Goal: Task Accomplishment & Management: Manage account settings

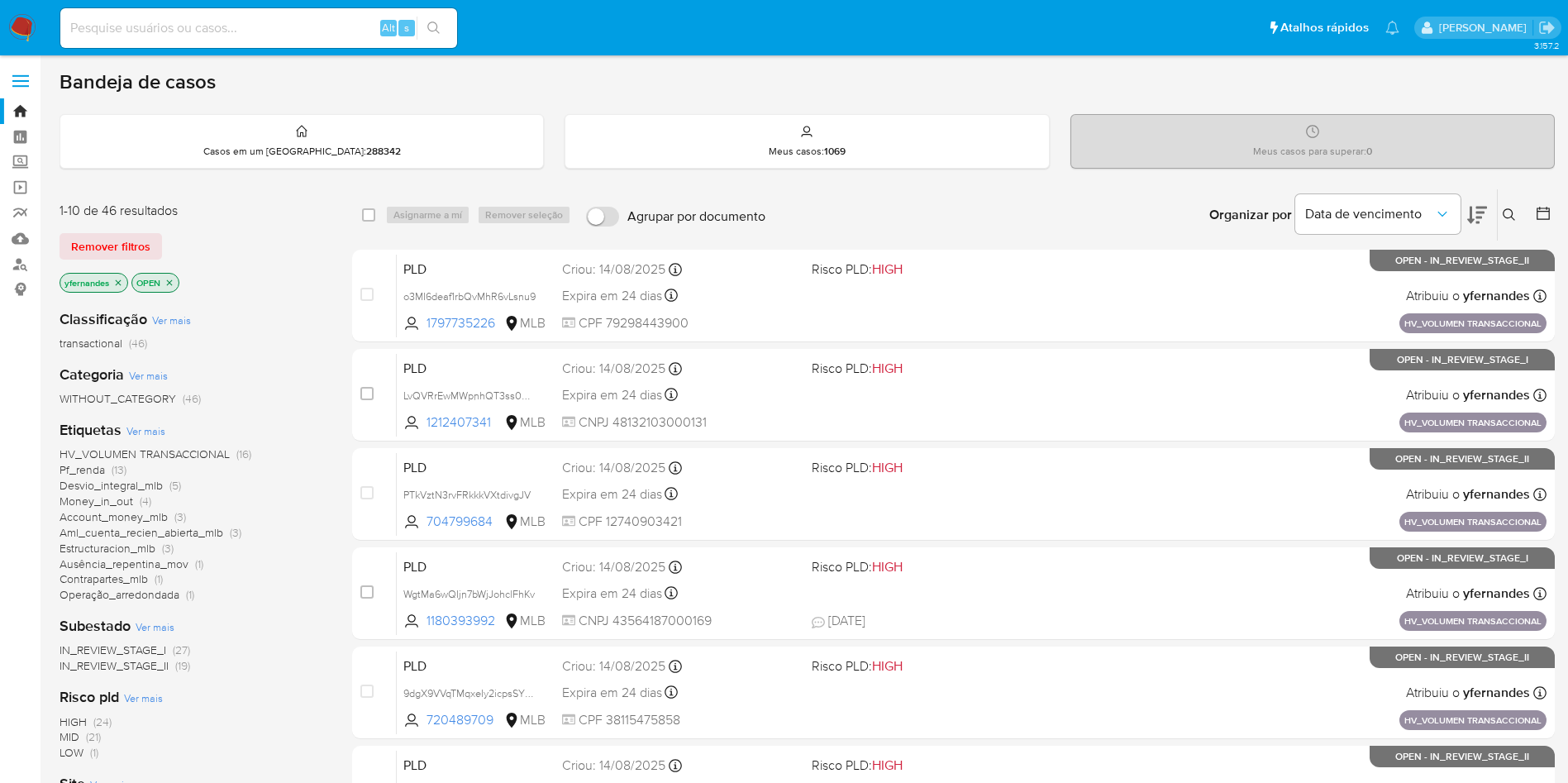
click at [141, 420] on div "Etiquetas Ver mais HV_VOLUMEN TRANSACCIONAL (16) Pf_renda (13) Desvio_integral_…" at bounding box center [192, 511] width 266 height 183
click at [143, 429] on span "Ver mais" at bounding box center [145, 430] width 39 height 15
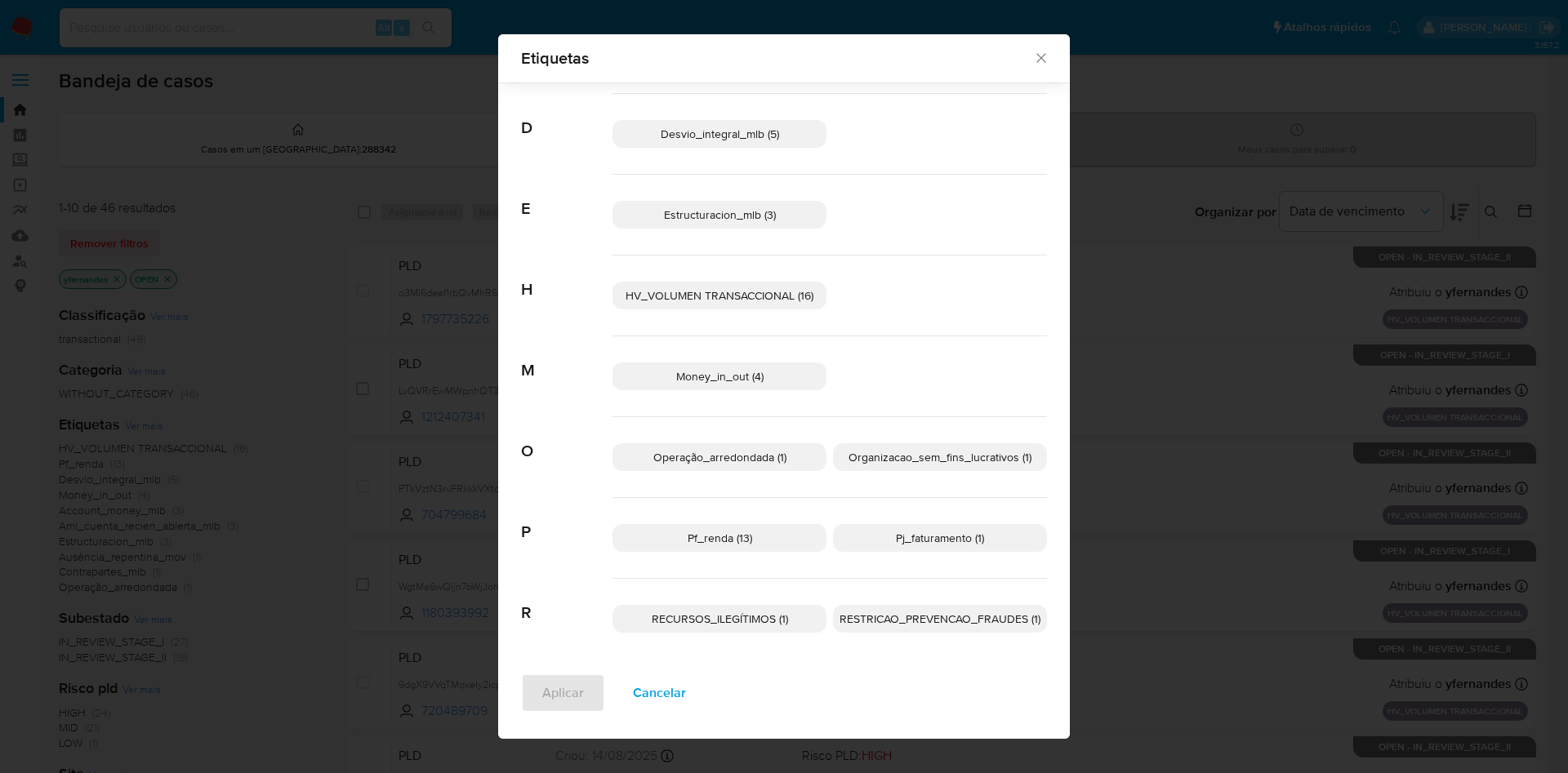
scroll to position [221, 0]
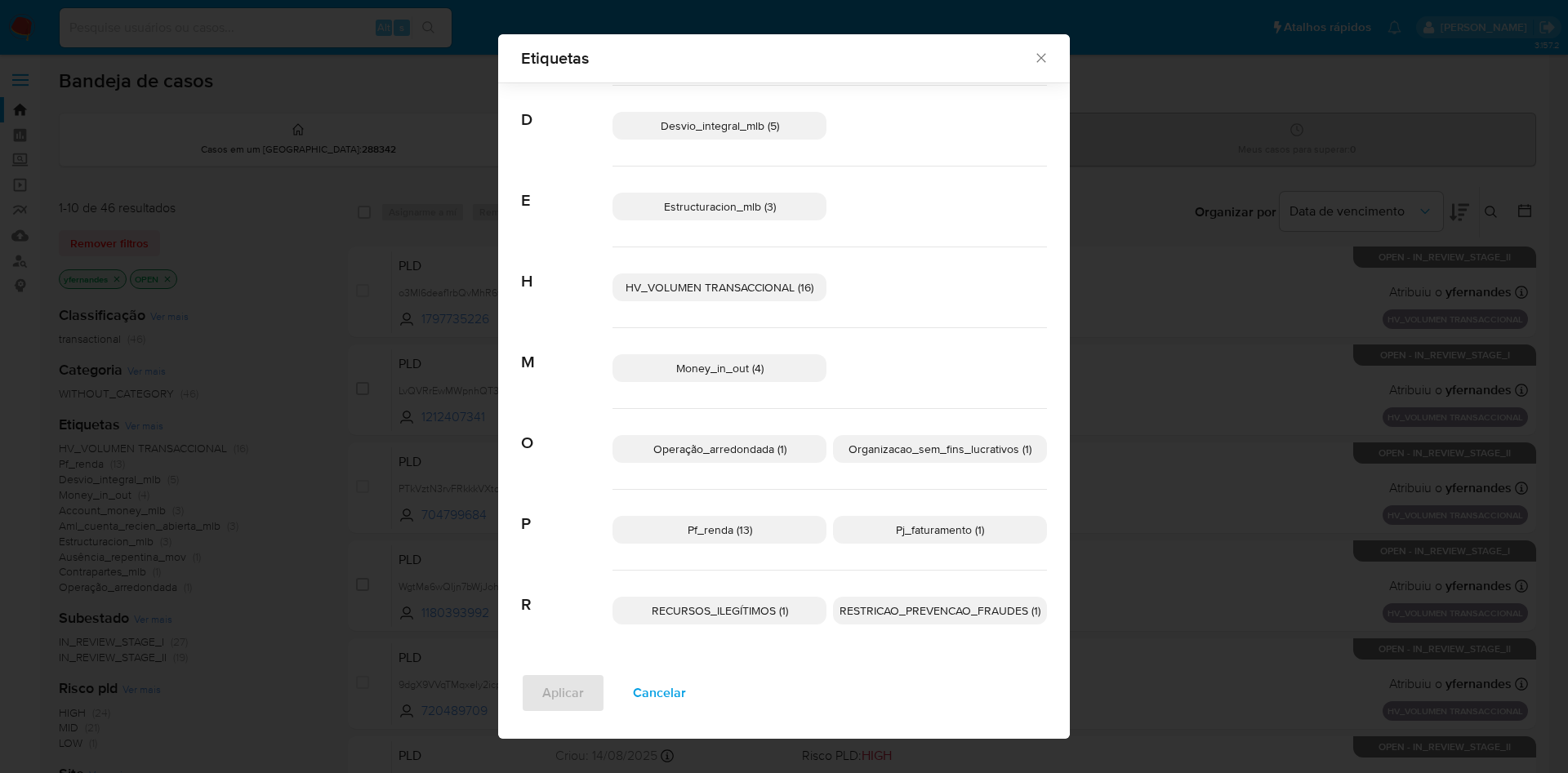
click at [718, 618] on span "RECURSOS_ILEGÍTIMOS (1)" at bounding box center [719, 610] width 136 height 16
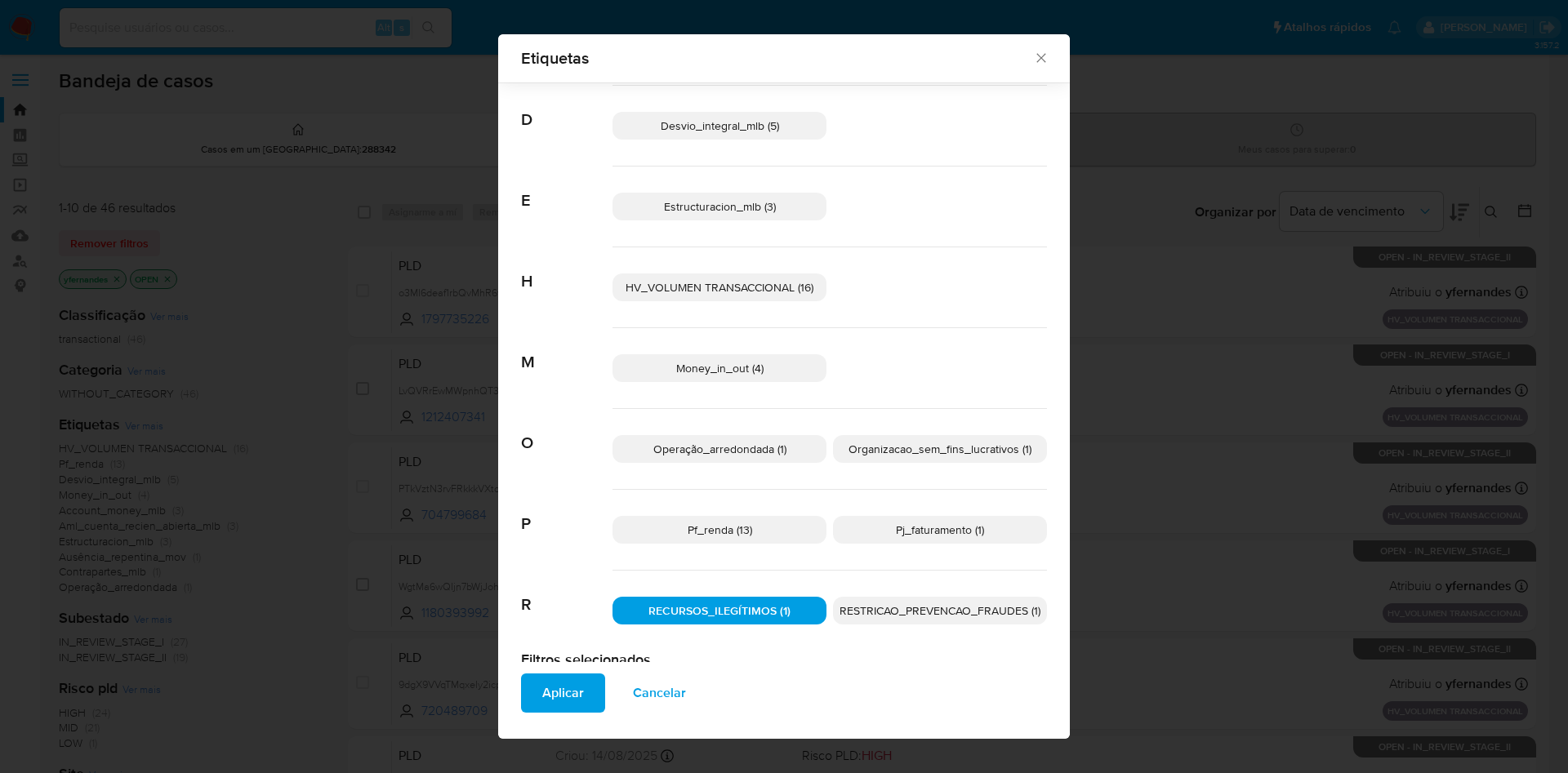
click at [560, 691] on span "Aplicar" at bounding box center [563, 693] width 42 height 36
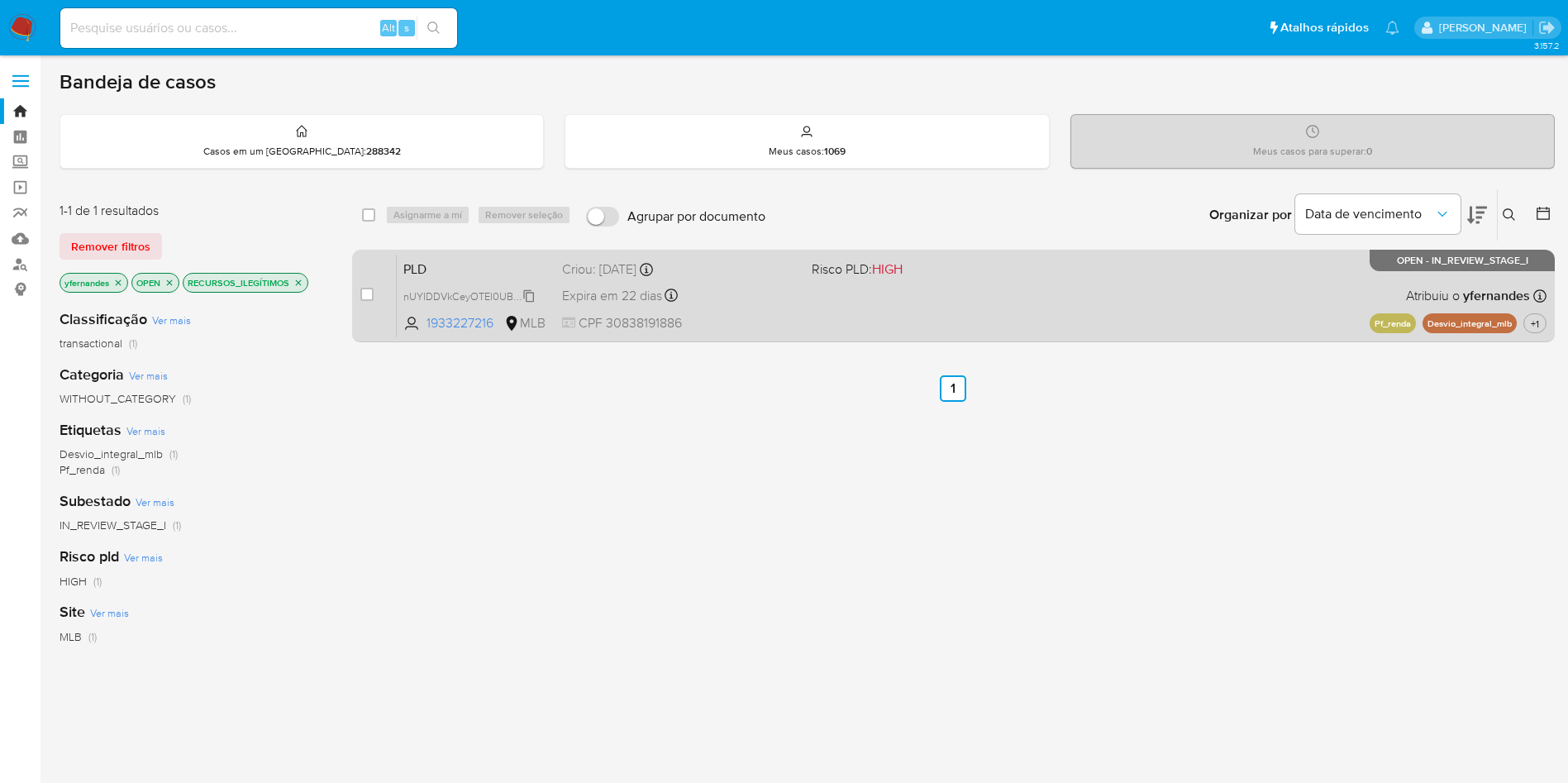
click at [529, 299] on span "nUYIDDVkCeyOTEl0UBtzEbCu" at bounding box center [474, 294] width 143 height 18
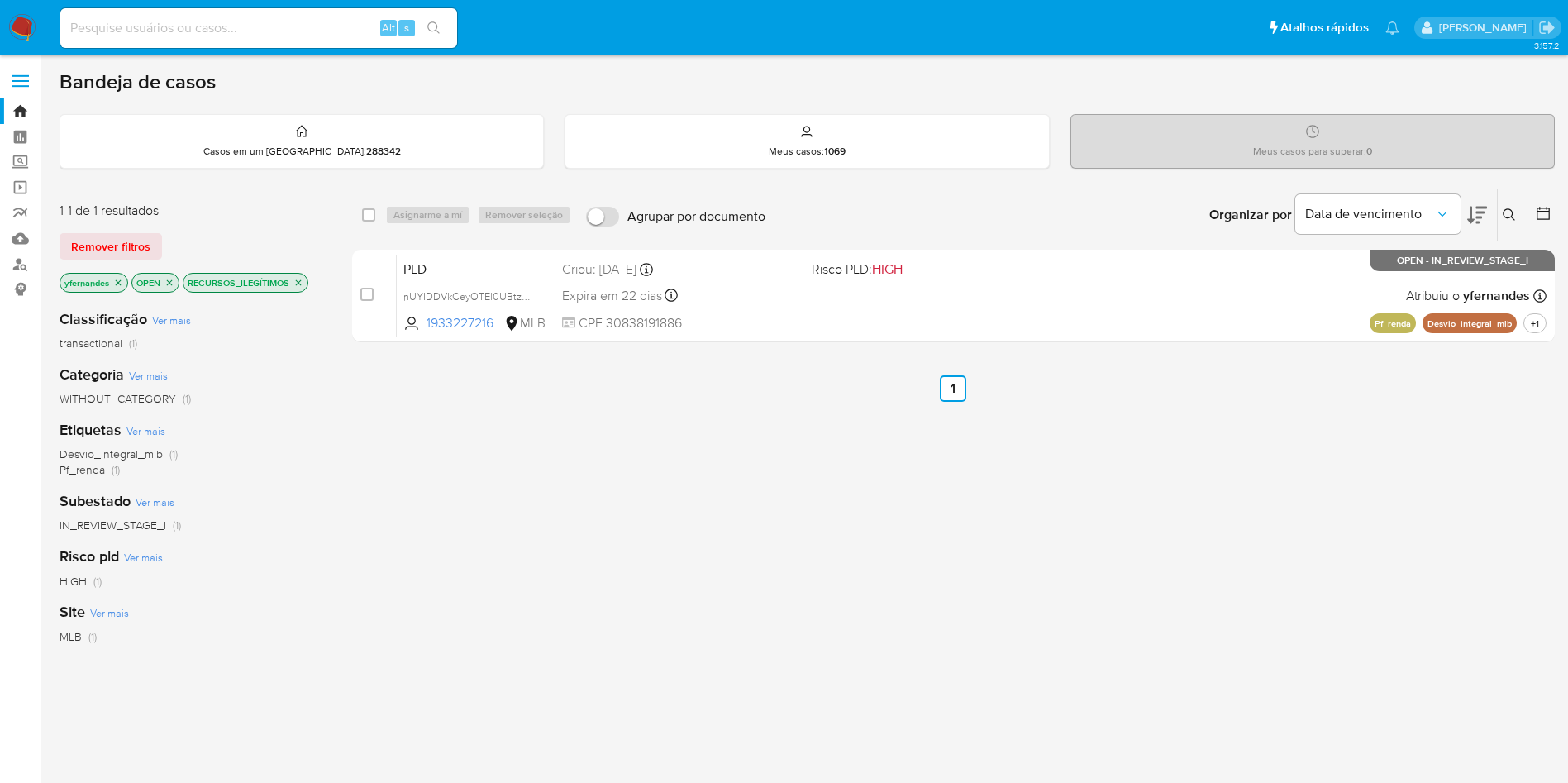
click at [304, 421] on div "Etiquetas Ver mais Desvio_integral_mlb (1) Pf_renda (1)" at bounding box center [192, 449] width 266 height 58
click at [299, 280] on icon "close-filter" at bounding box center [298, 282] width 10 height 10
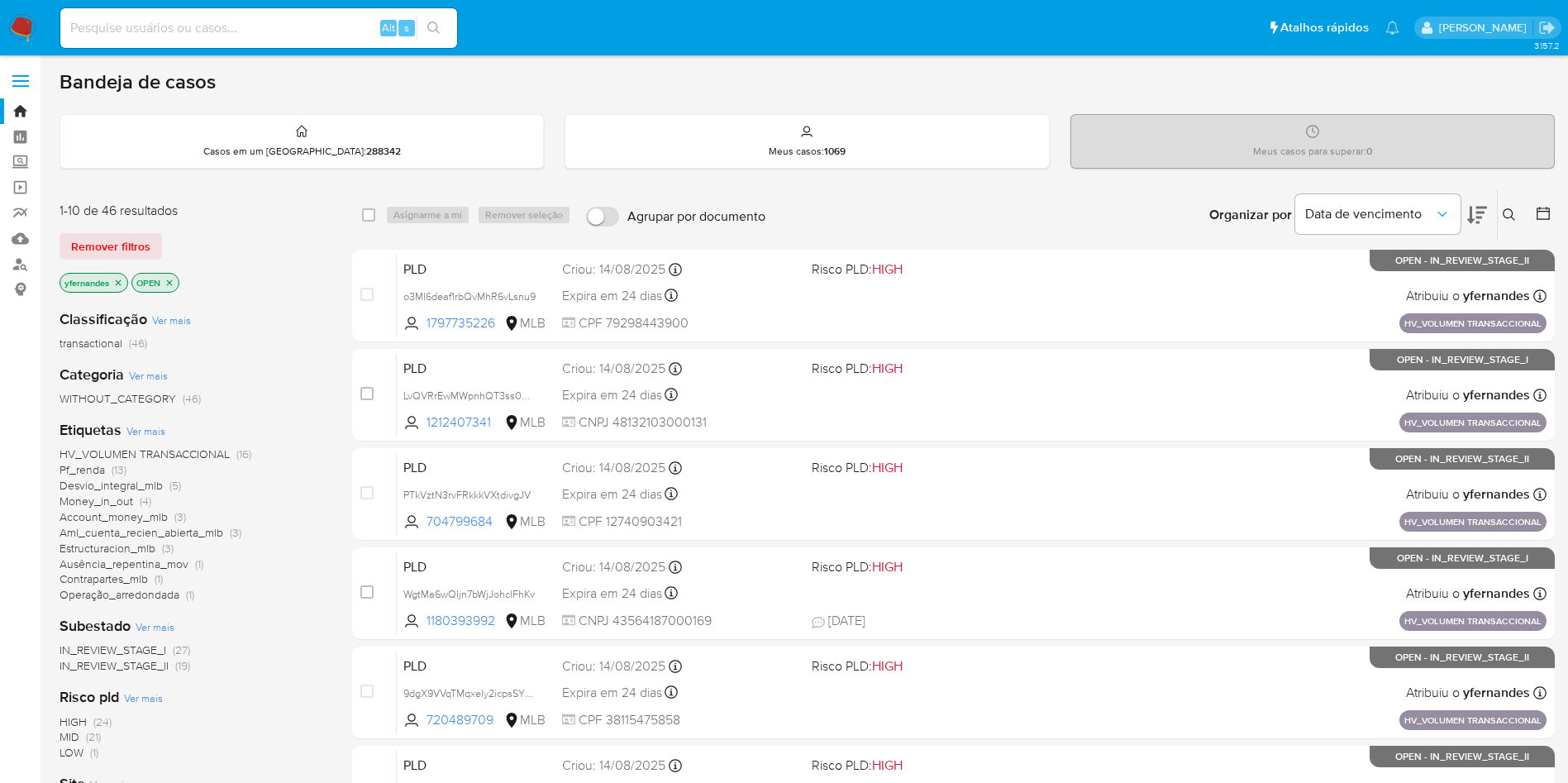
click at [143, 429] on span "Ver mais" at bounding box center [145, 430] width 39 height 15
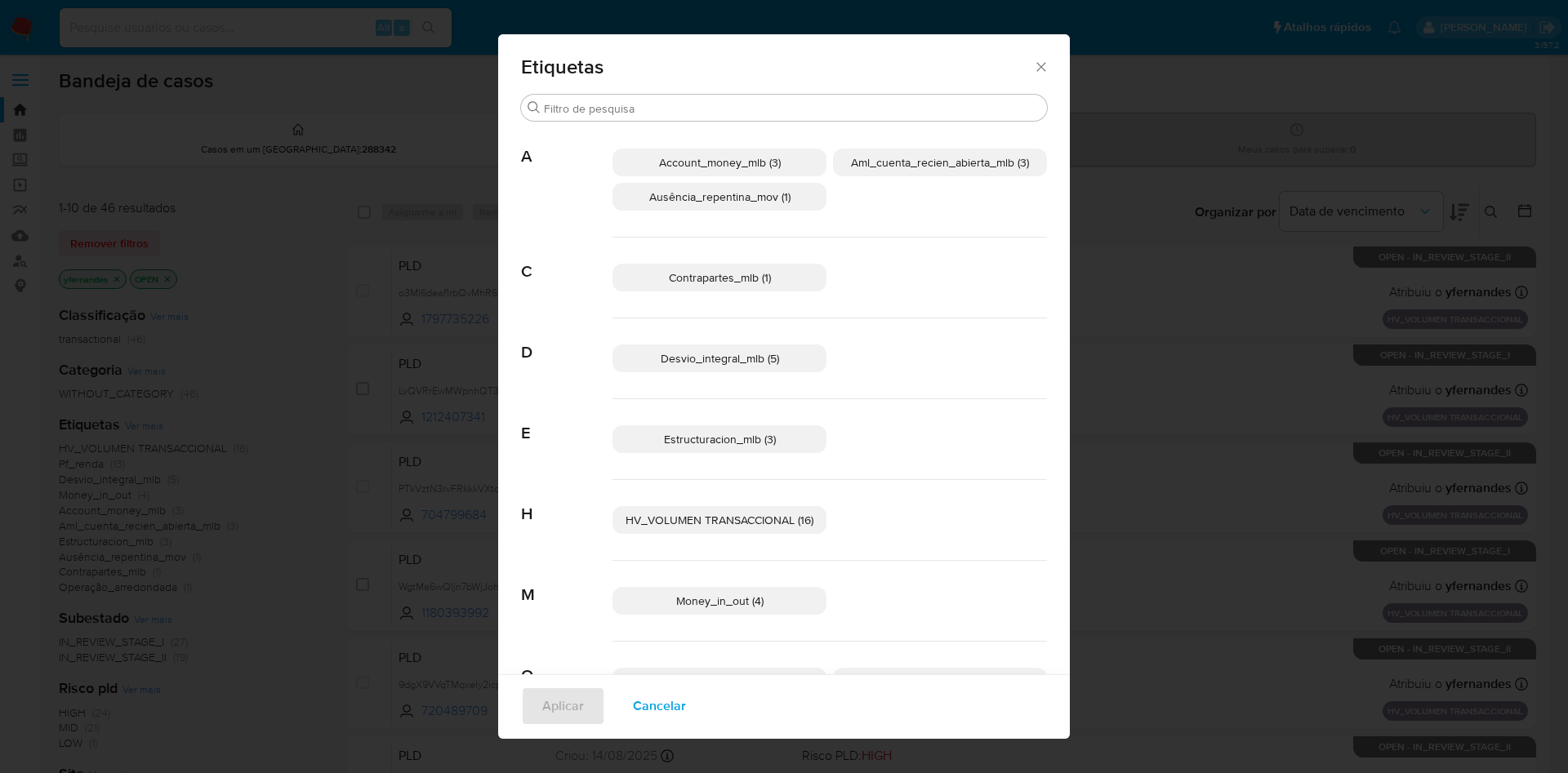
click at [1140, 412] on div "Etiquetas Procurar A Account_money_mlb (3) Aml_cuenta_recien_abierta_mlb (3) Au…" at bounding box center [784, 386] width 1568 height 773
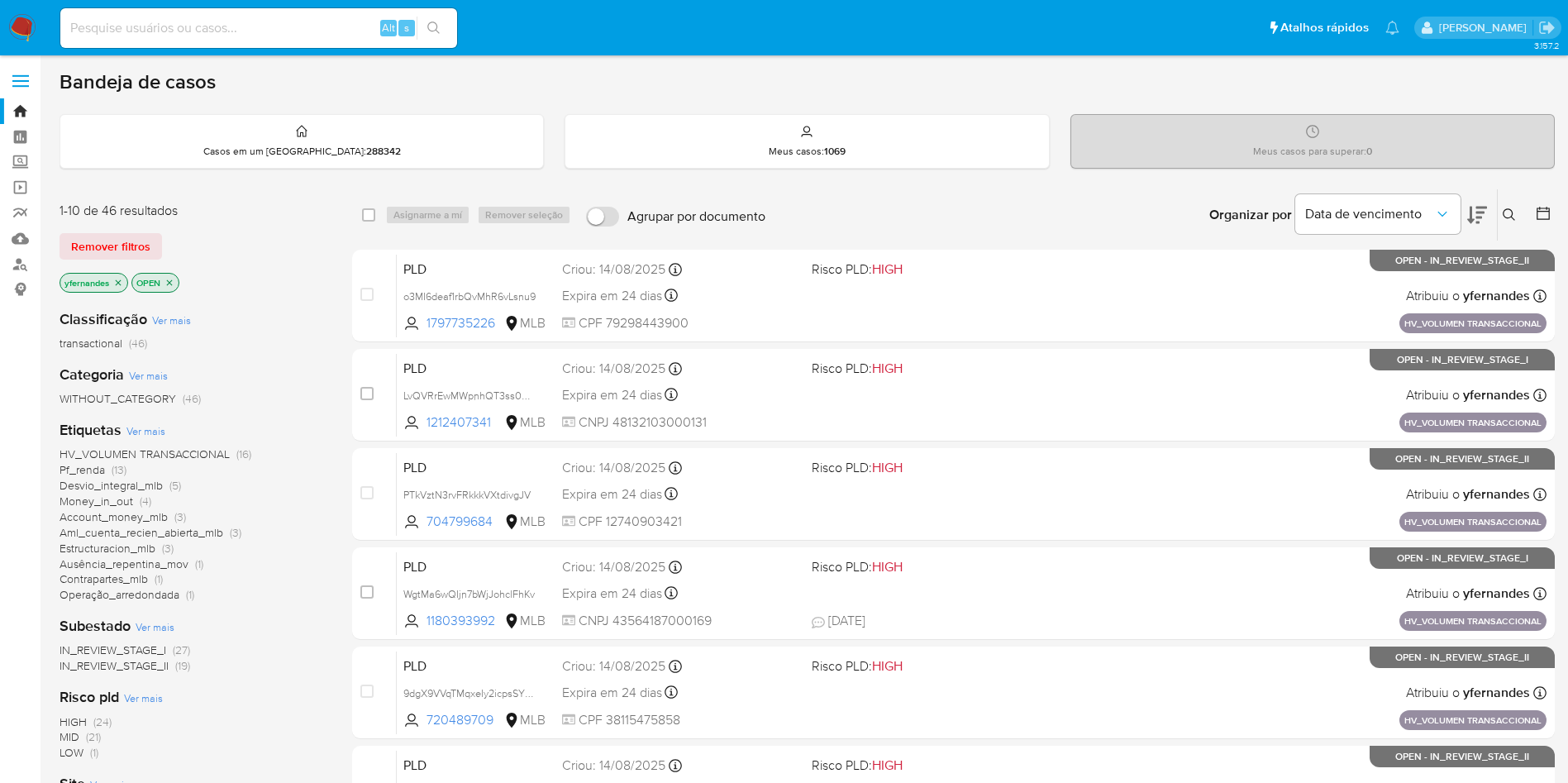
click at [285, 325] on div "Classificação Ver mais transactional (46)" at bounding box center [192, 330] width 266 height 42
click at [20, 19] on img at bounding box center [23, 28] width 28 height 28
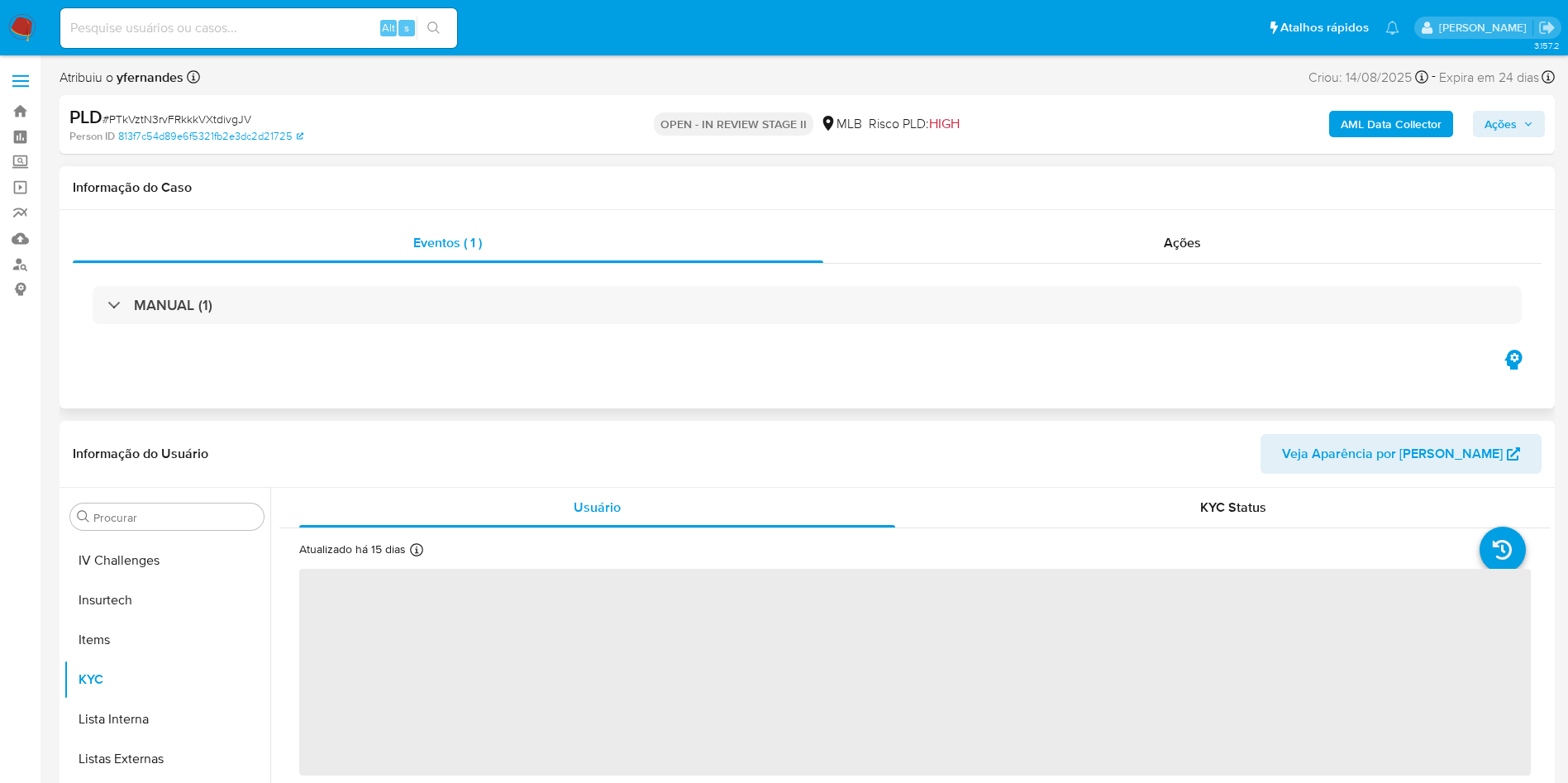
scroll to position [738, 0]
click at [545, 281] on div "MANUAL (1)" at bounding box center [807, 304] width 1468 height 82
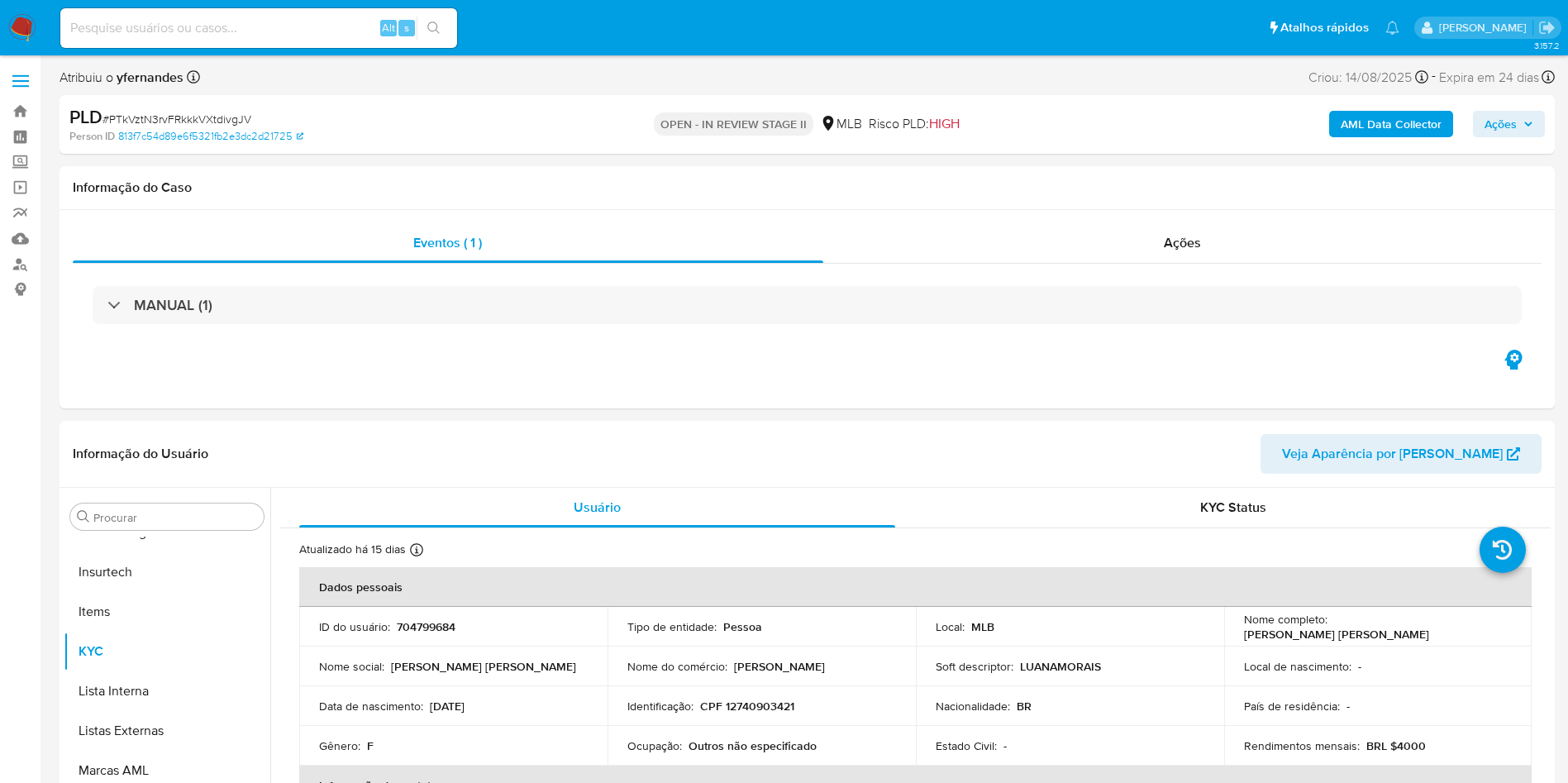
select select "10"
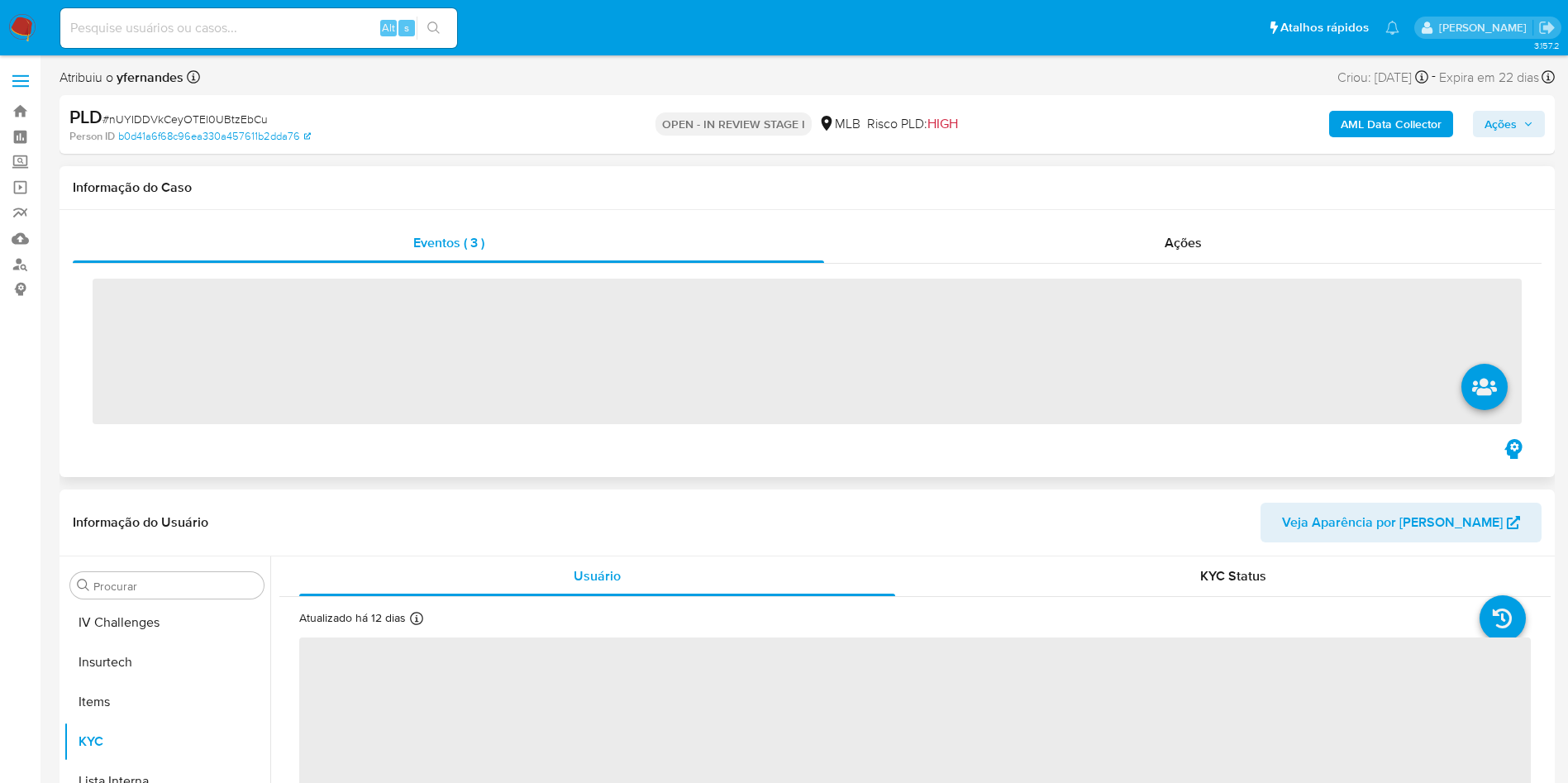
scroll to position [738, 0]
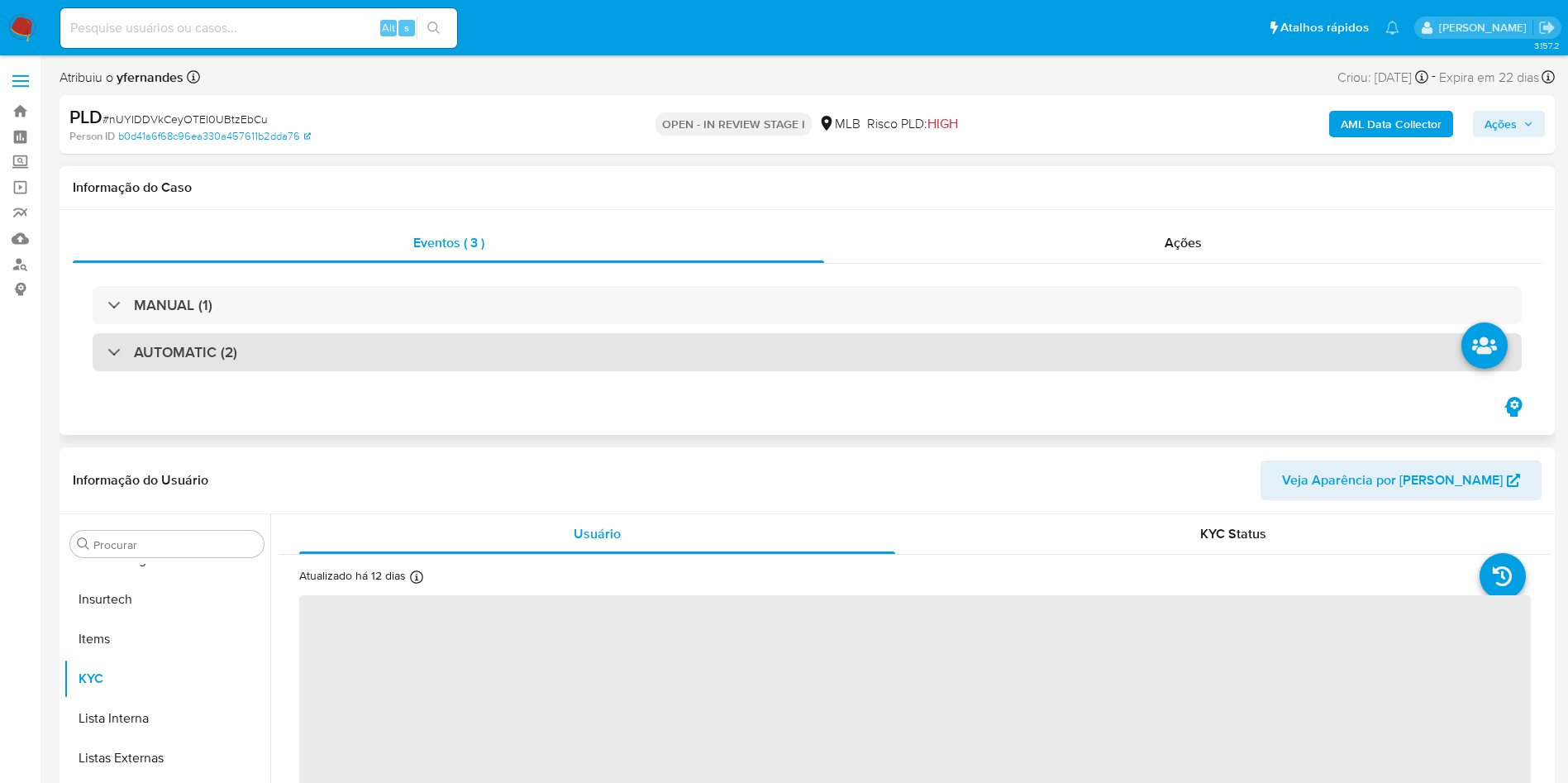
click at [583, 340] on div "AUTOMATIC (2)" at bounding box center [807, 353] width 1429 height 38
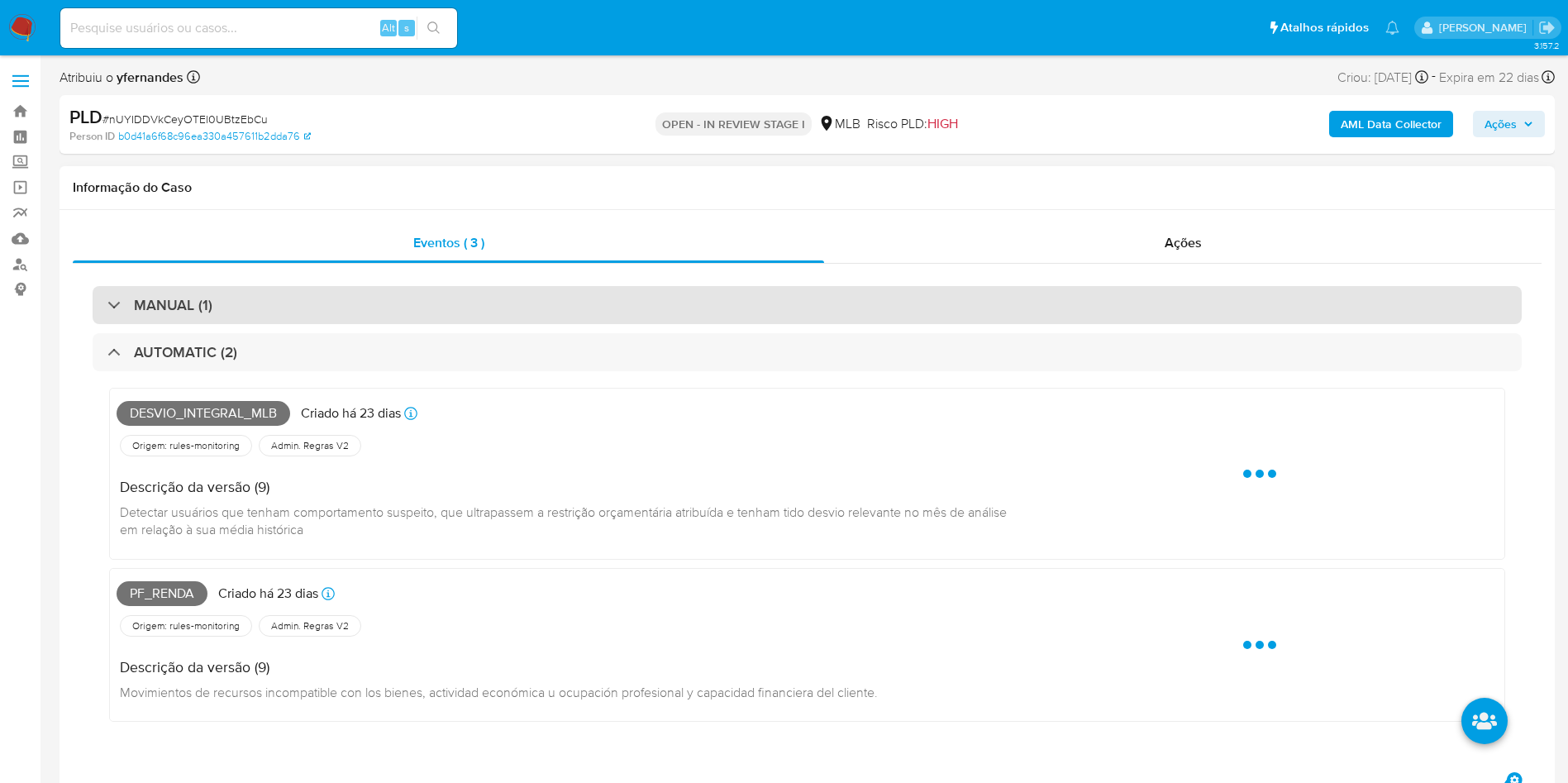
click at [574, 318] on div "MANUAL (1)" at bounding box center [807, 305] width 1429 height 38
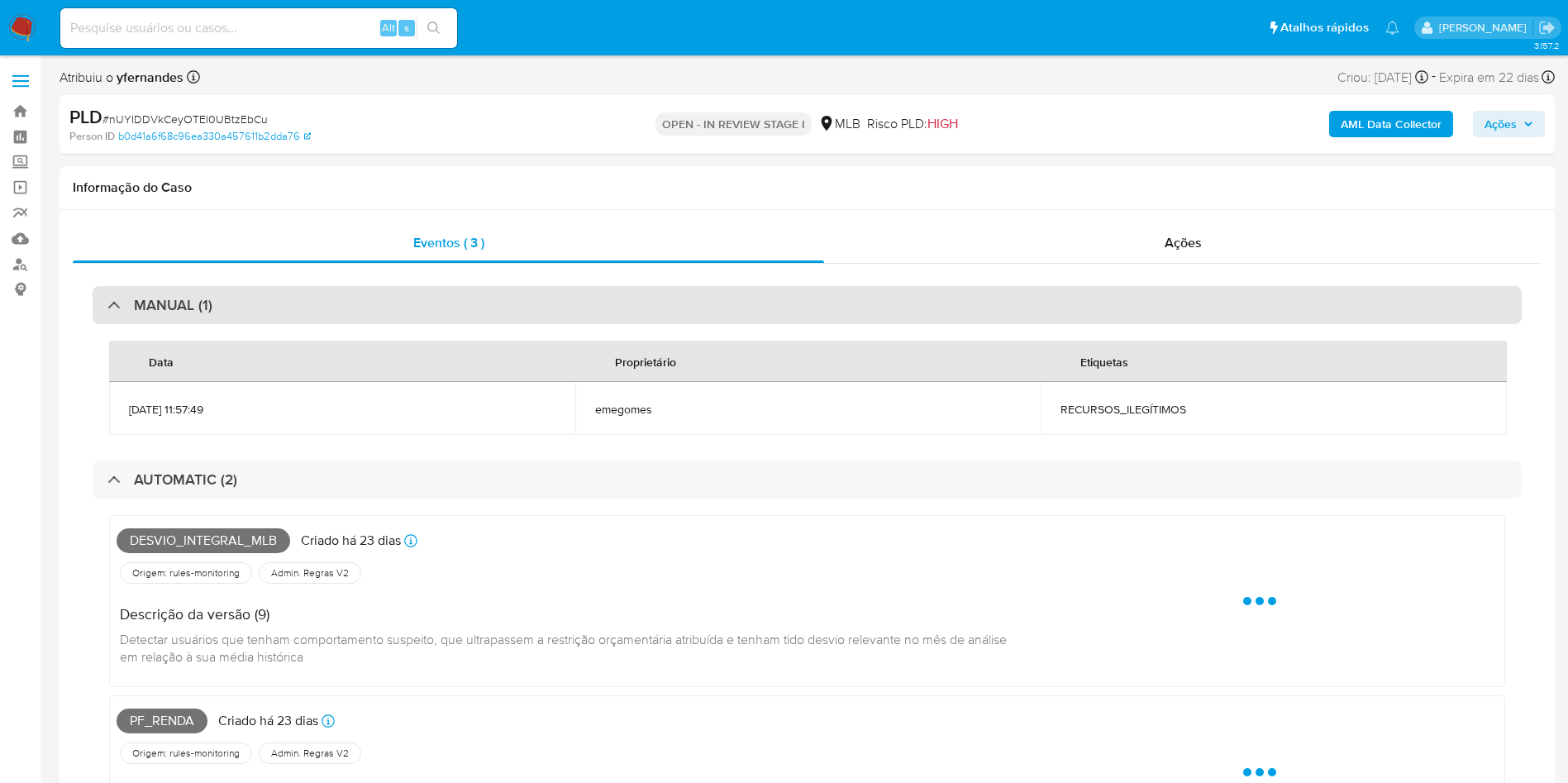
select select "10"
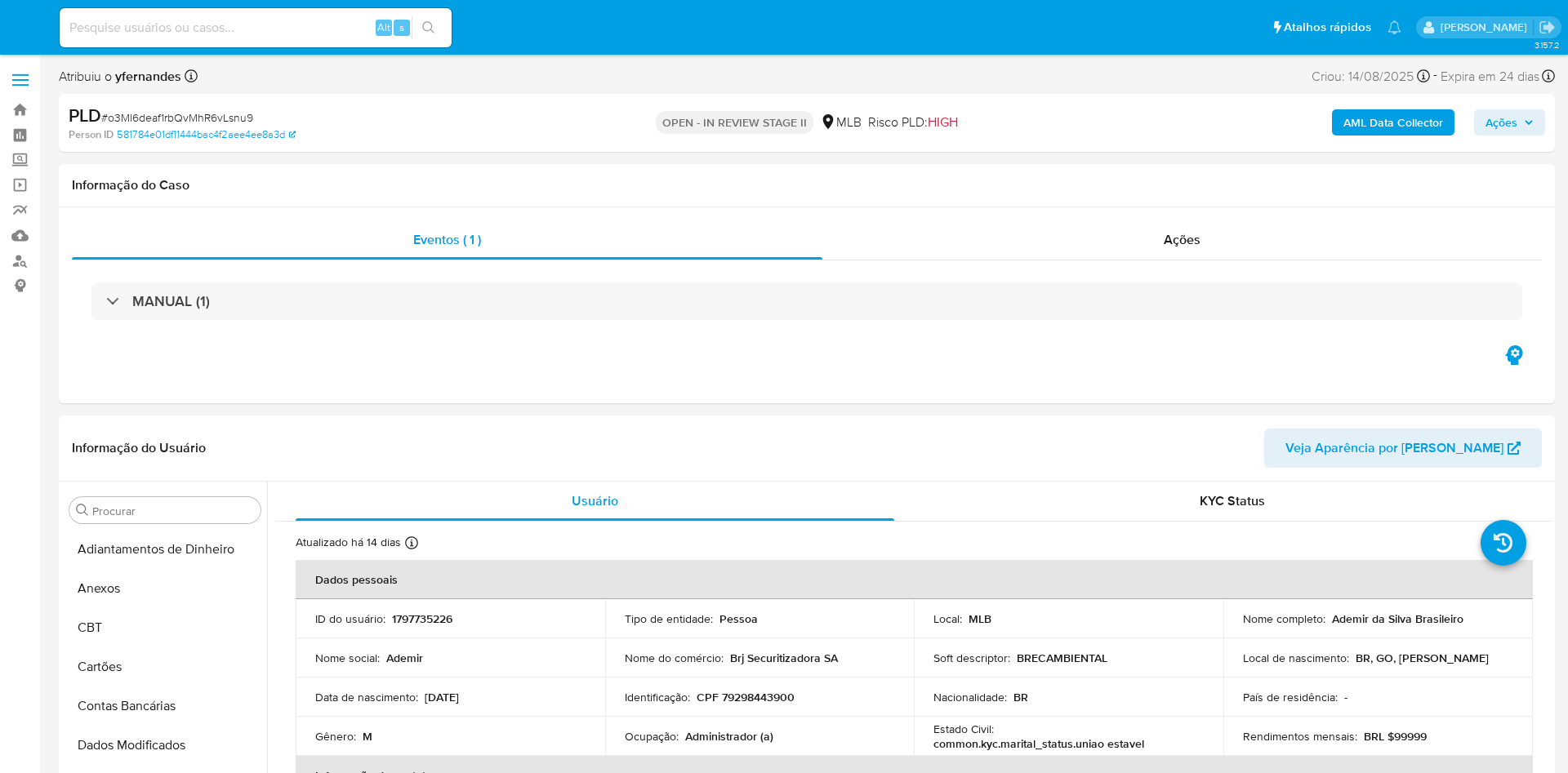
select select "10"
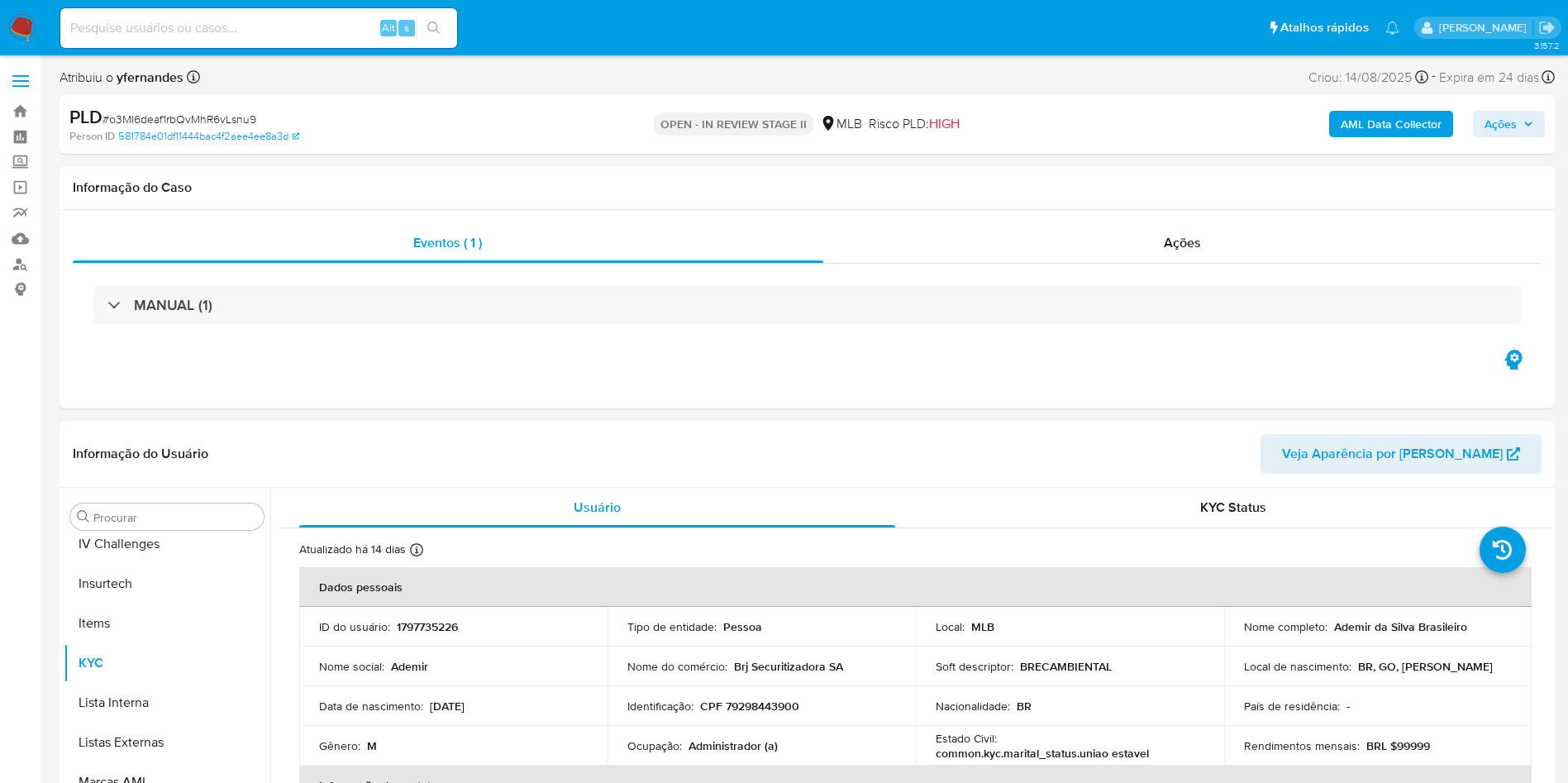
scroll to position [738, 0]
click at [193, 118] on span "# o3MI6deaf1rbQvMhR6vLsnu9" at bounding box center [179, 119] width 154 height 16
copy span "o3MI6deaf1rbQvMhR6vLsnu9"
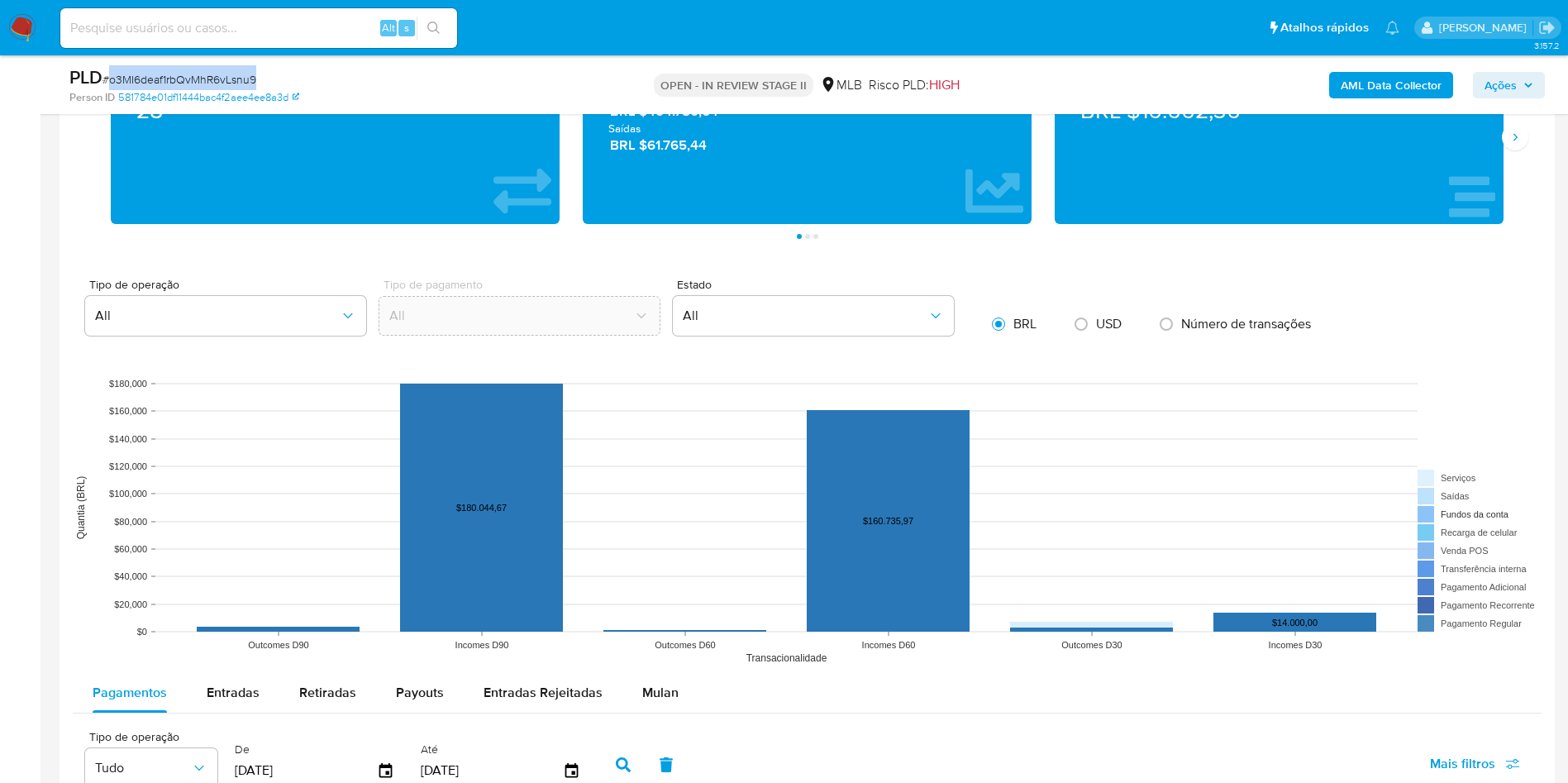
scroll to position [1116, 0]
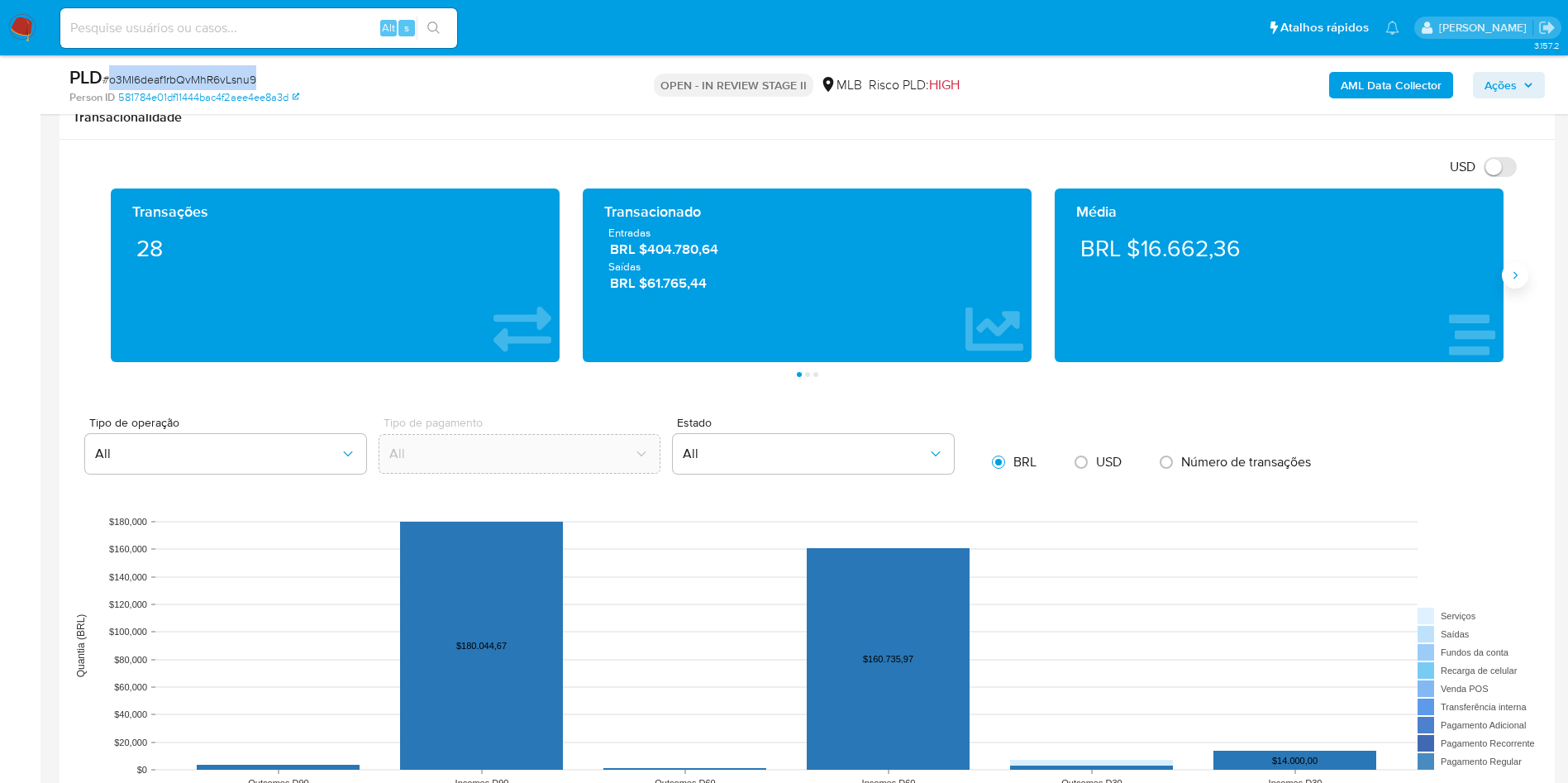
click at [1519, 274] on icon "Siguiente" at bounding box center [1514, 275] width 13 height 13
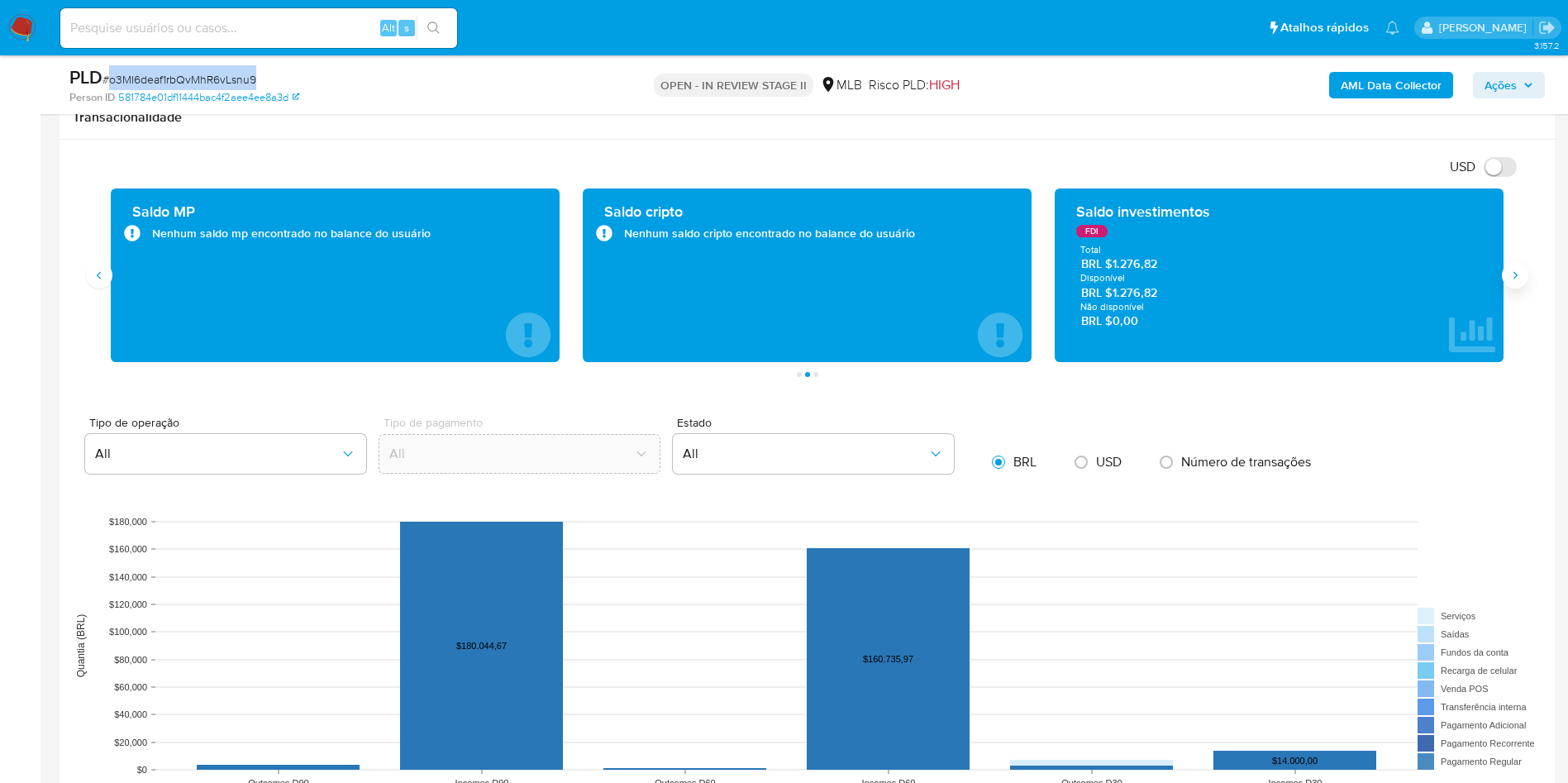
click at [1514, 272] on icon "Siguiente" at bounding box center [1514, 275] width 13 height 13
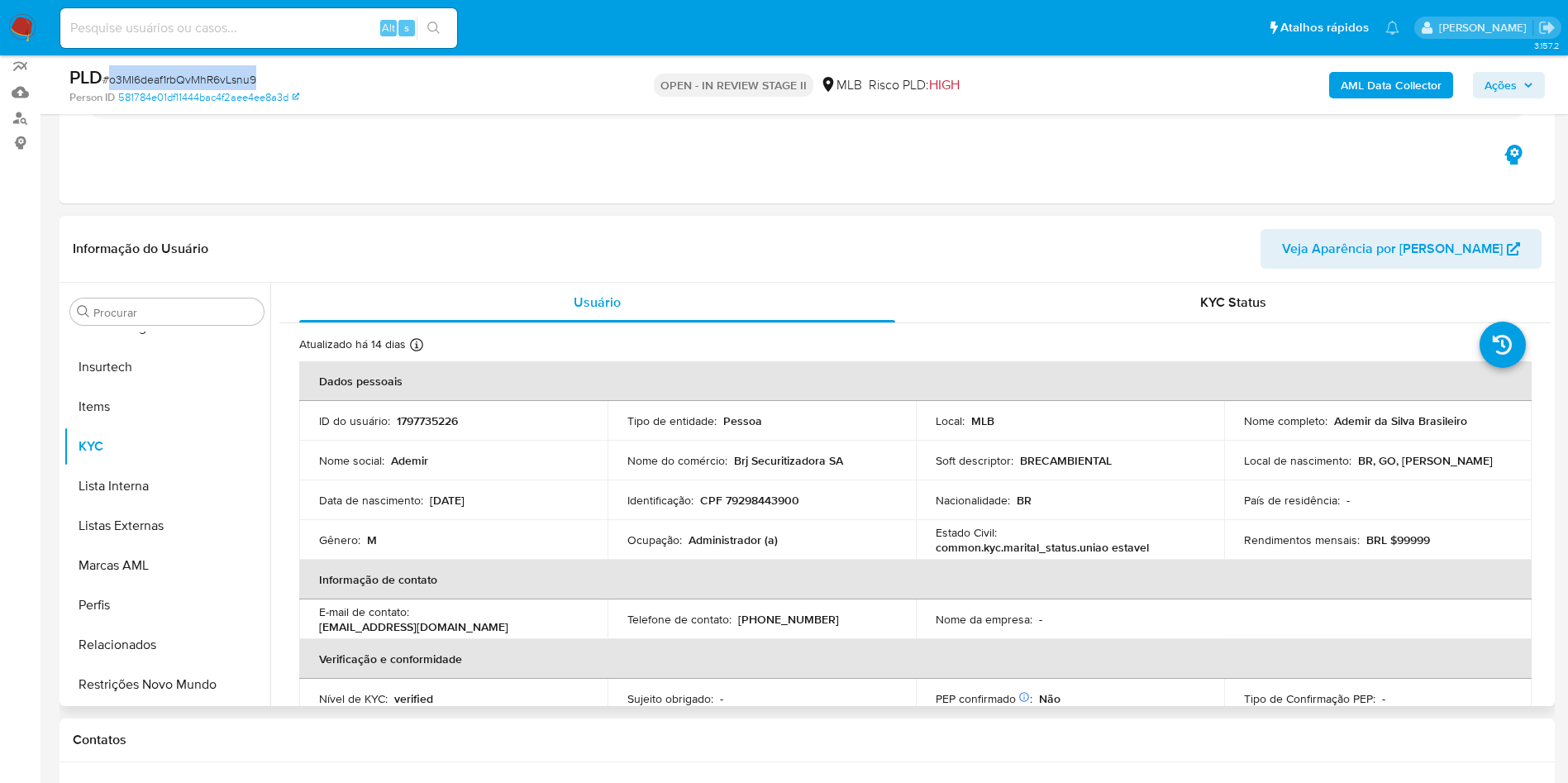
scroll to position [124, 0]
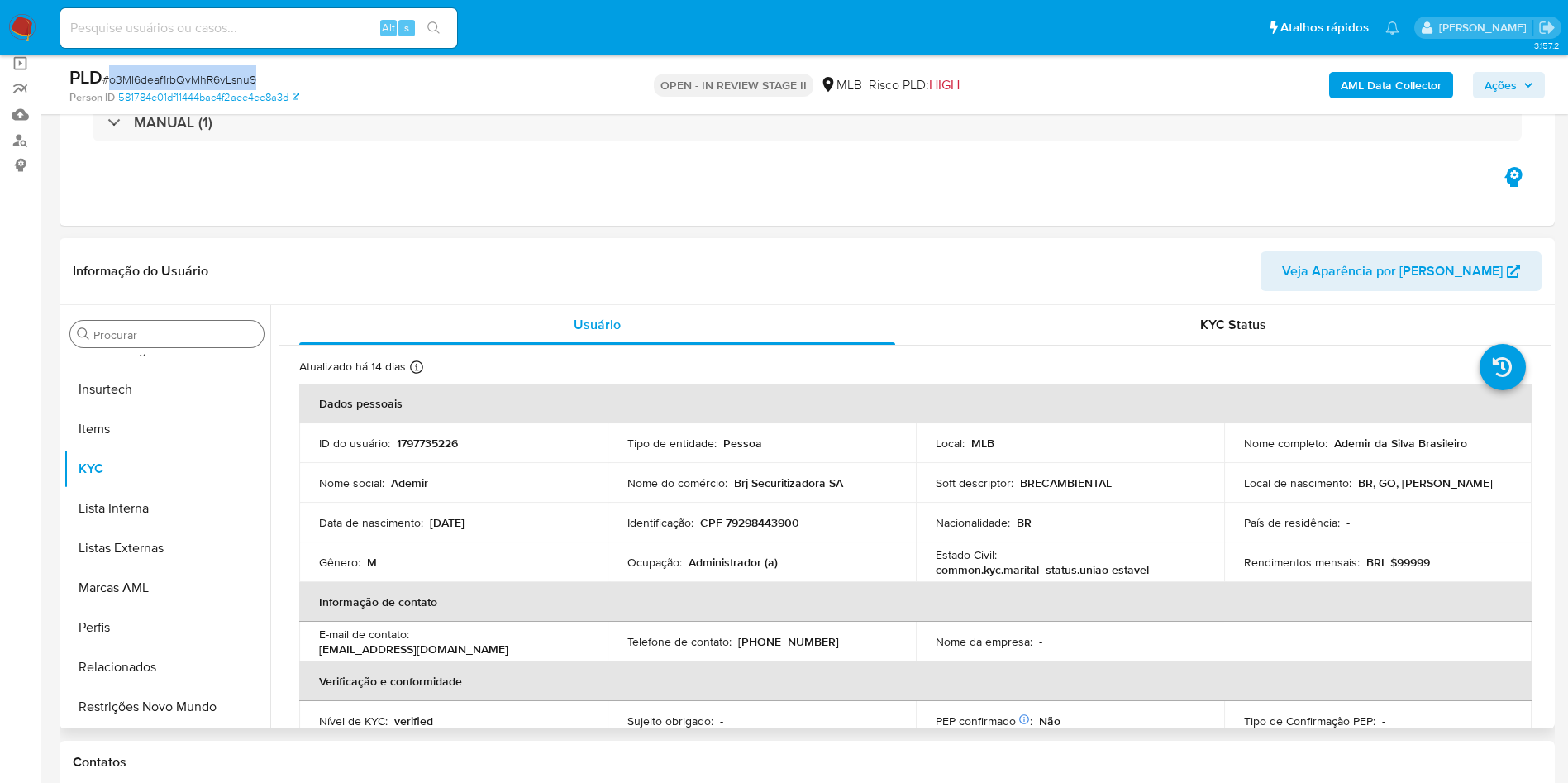
click at [145, 340] on input "Procurar" at bounding box center [175, 334] width 164 height 15
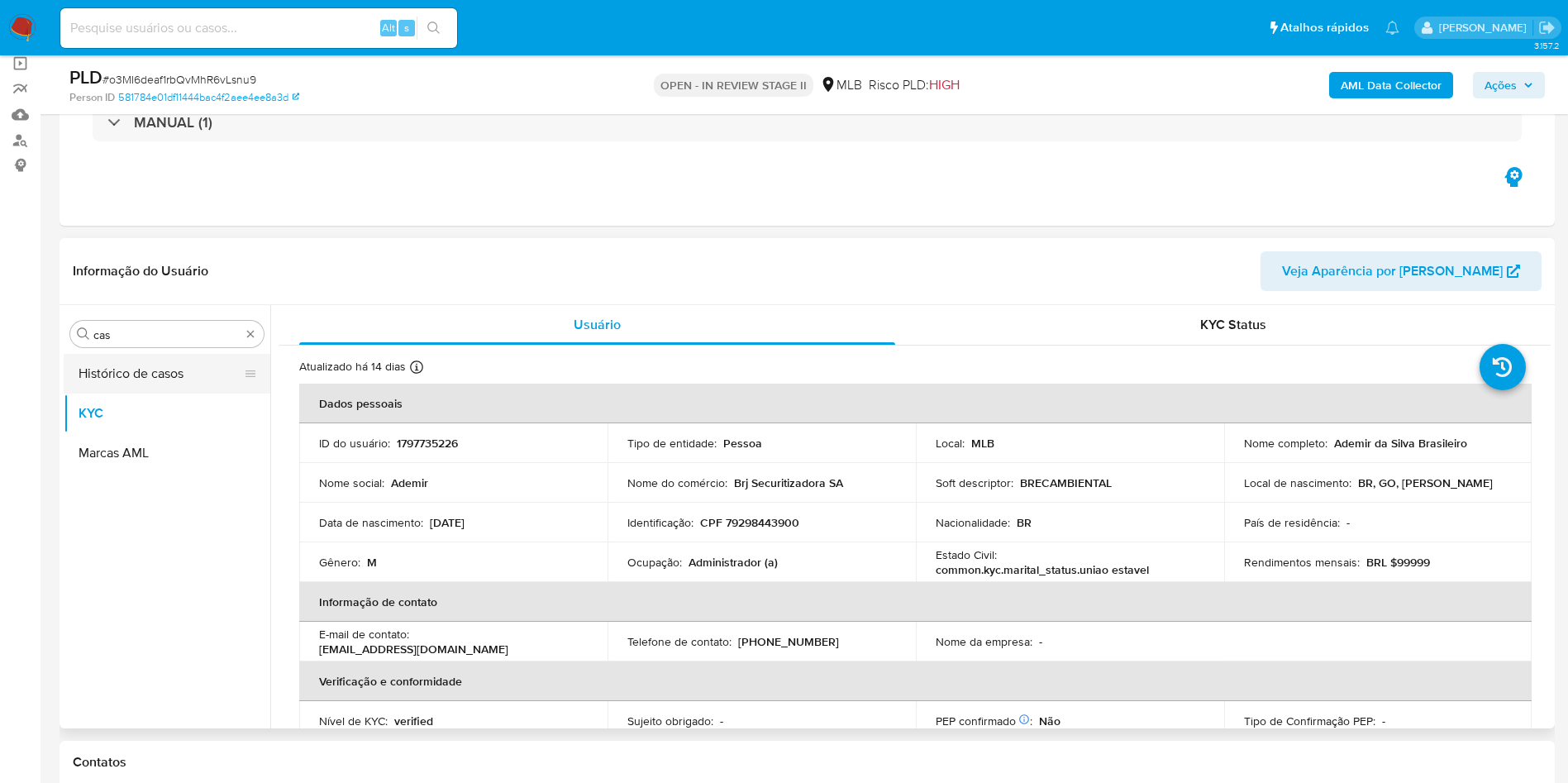
click at [119, 372] on button "Histórico de casos" at bounding box center [159, 373] width 193 height 40
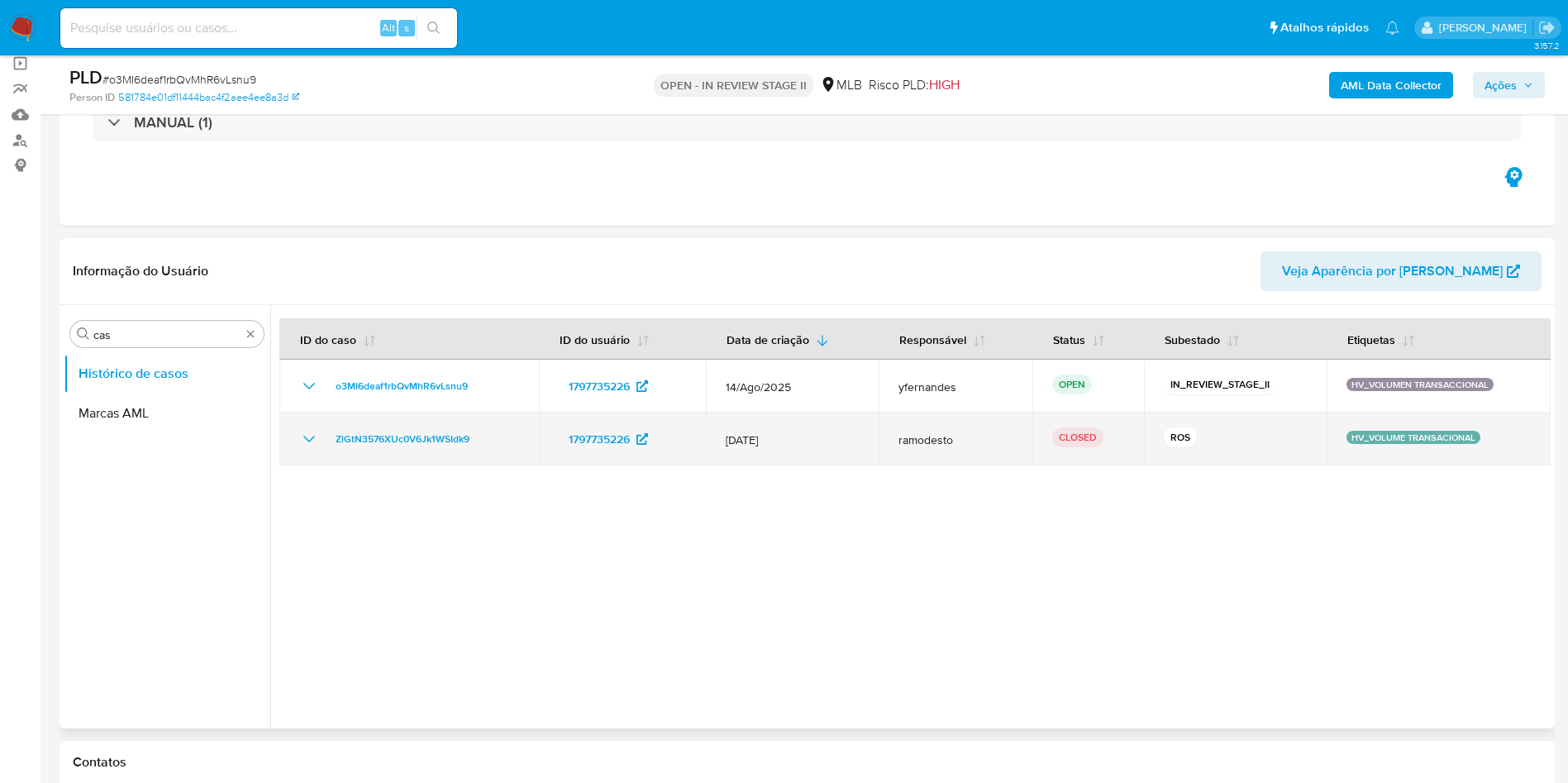
click at [306, 444] on icon "Mostrar/Ocultar" at bounding box center [309, 438] width 20 height 20
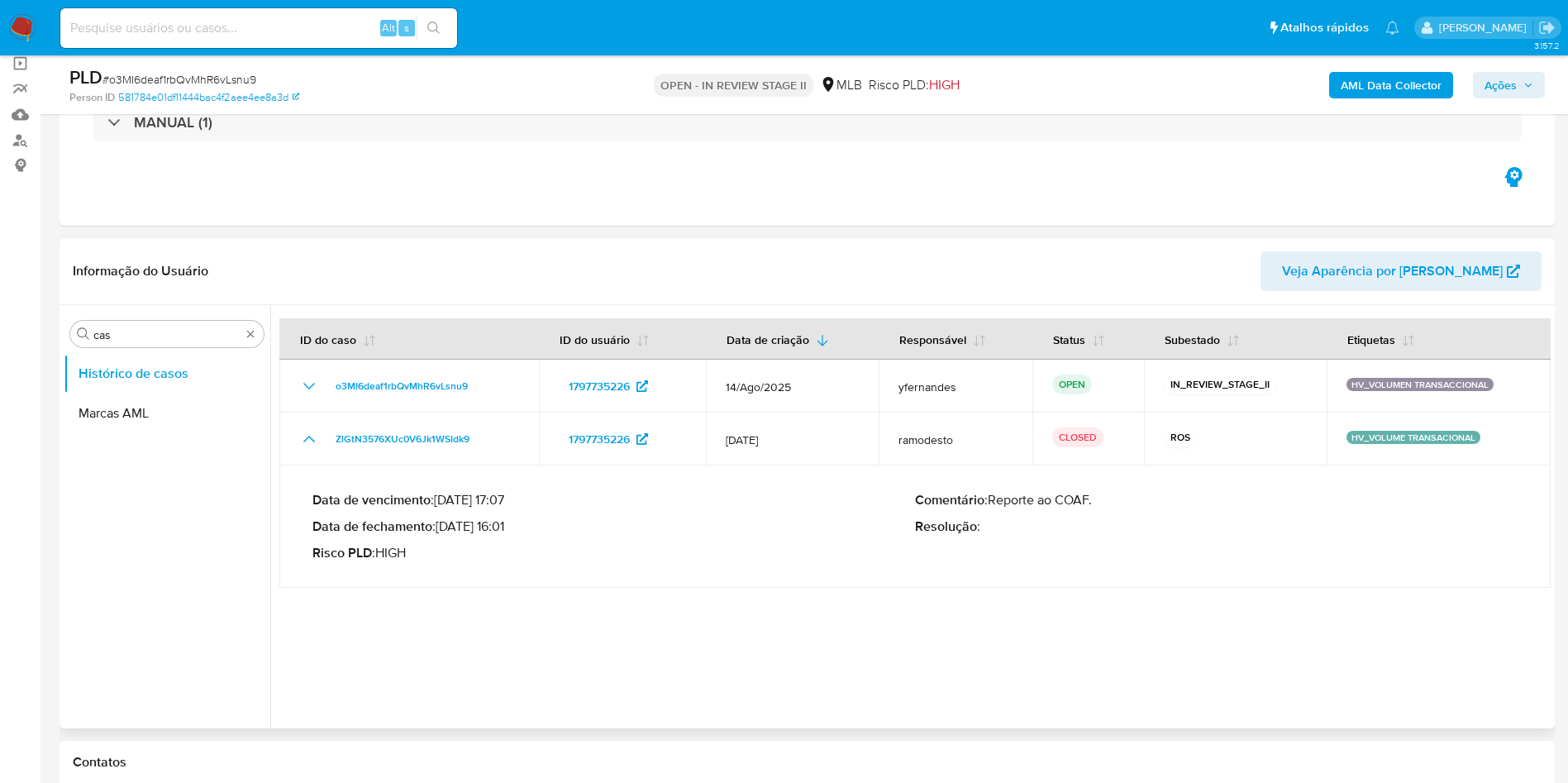
drag, startPoint x: 460, startPoint y: 528, endPoint x: 507, endPoint y: 531, distance: 47.1
click at [507, 531] on p "Data de fechamento : 19/02/2025 16:01" at bounding box center [614, 526] width 603 height 16
click at [158, 336] on input "cas" at bounding box center [167, 334] width 147 height 15
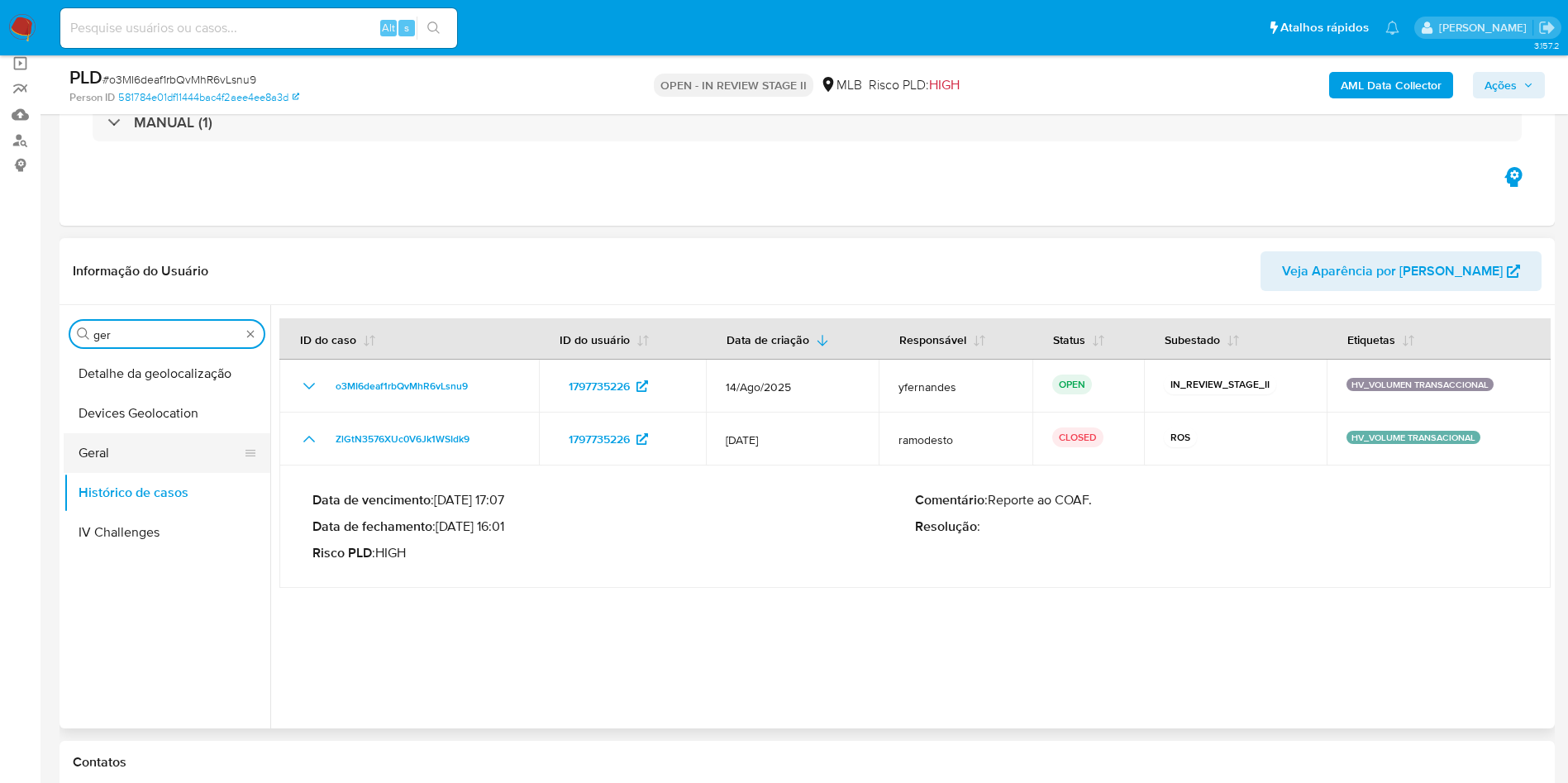
type input "ger"
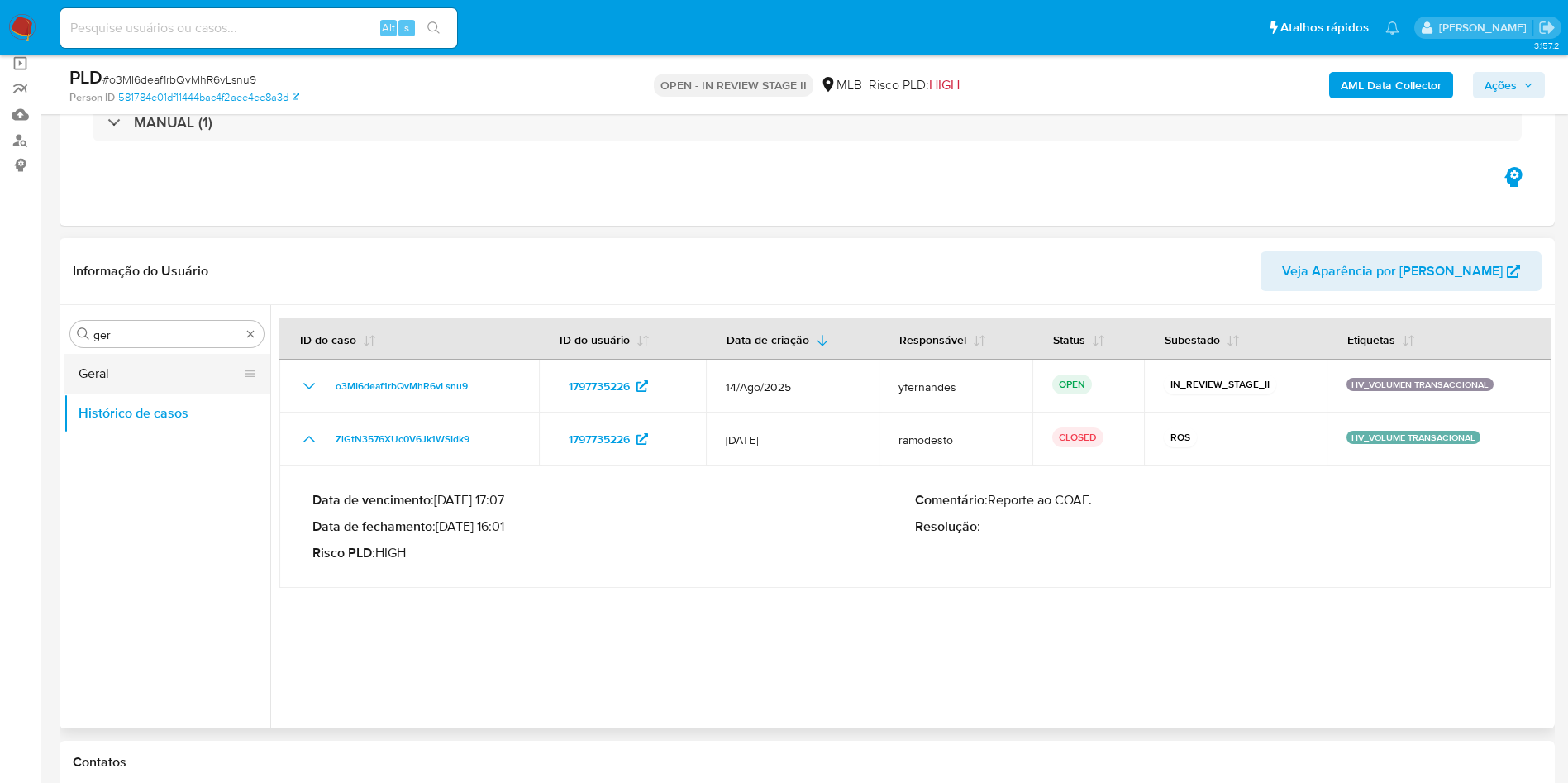
click at [138, 375] on button "Geral" at bounding box center [159, 373] width 193 height 40
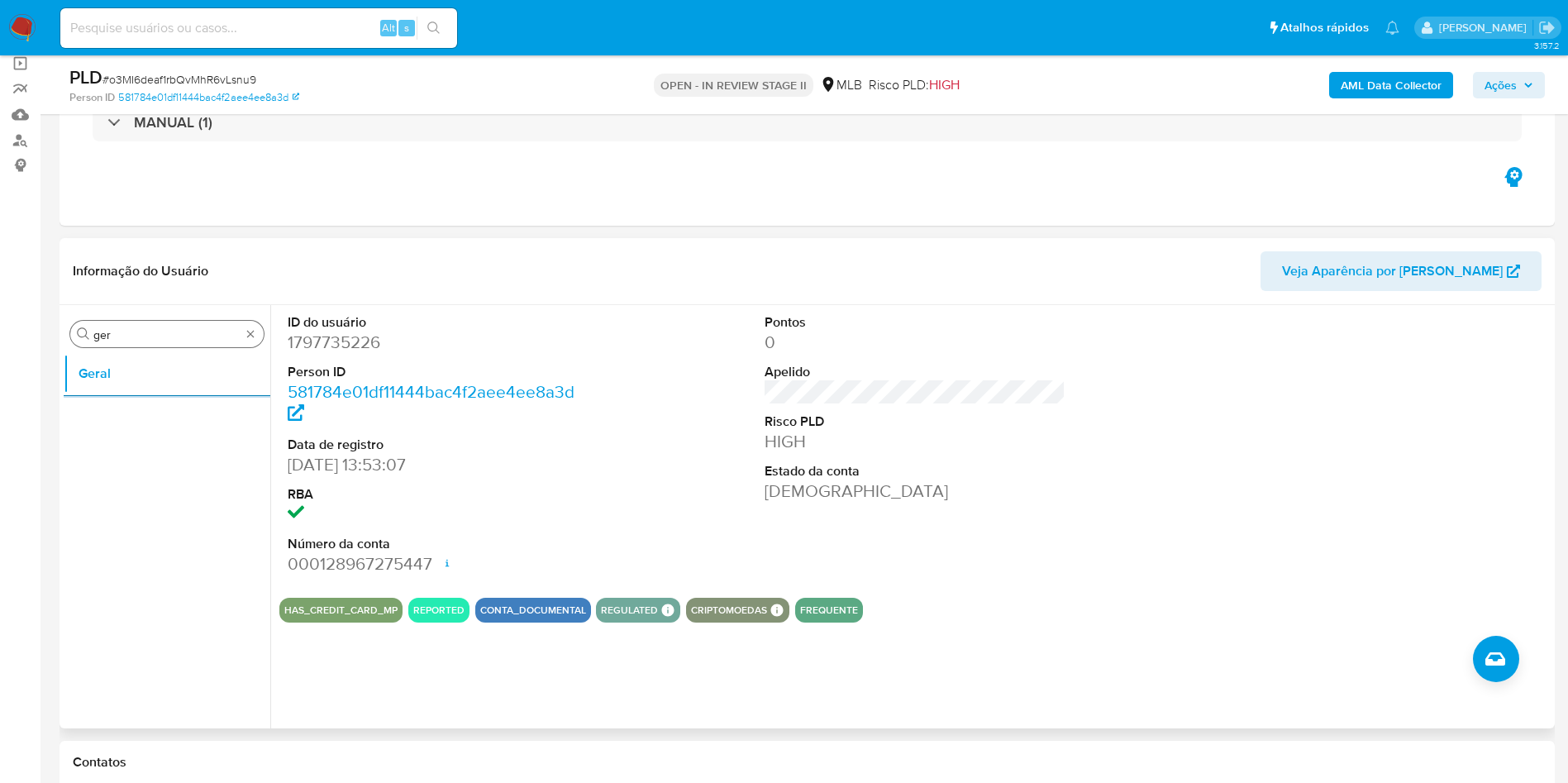
click at [127, 323] on div "Procurar ger" at bounding box center [166, 333] width 193 height 27
click at [145, 332] on input "ger" at bounding box center [167, 334] width 147 height 15
click at [171, 320] on div "Procurar ger" at bounding box center [166, 333] width 193 height 27
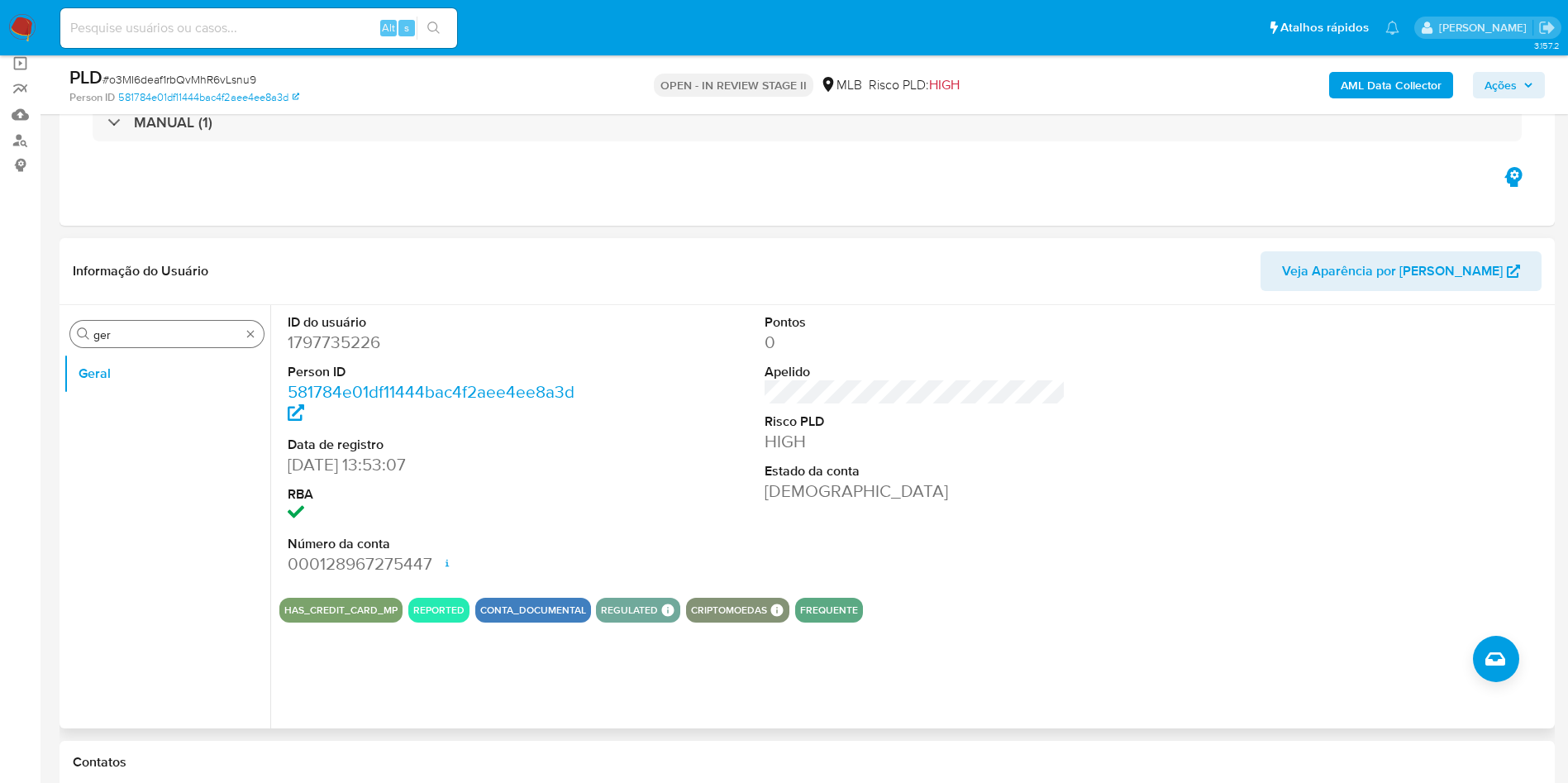
click at [189, 329] on input "ger" at bounding box center [167, 334] width 147 height 15
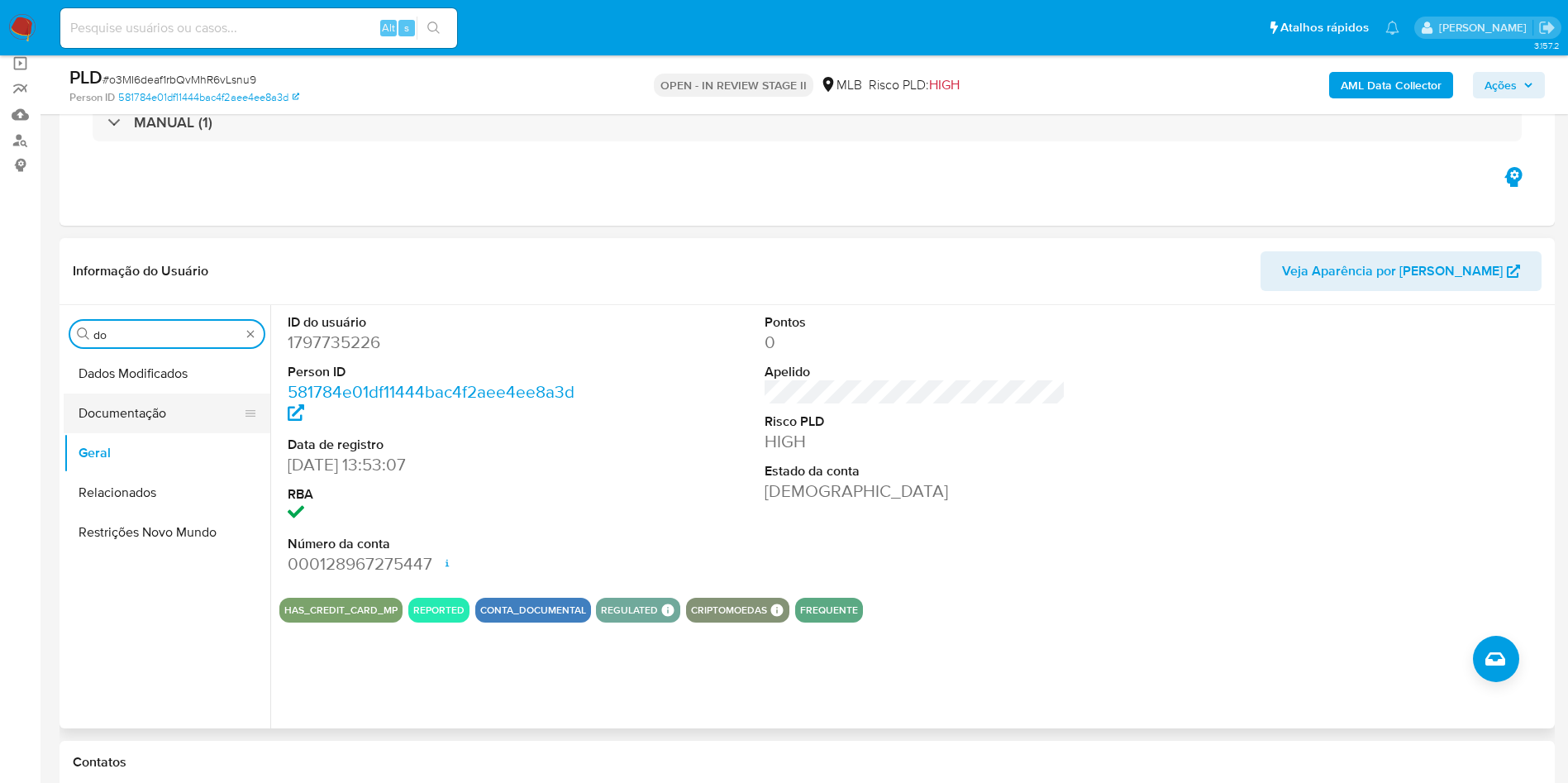
type input "do"
click at [156, 413] on button "Documentação" at bounding box center [159, 413] width 193 height 40
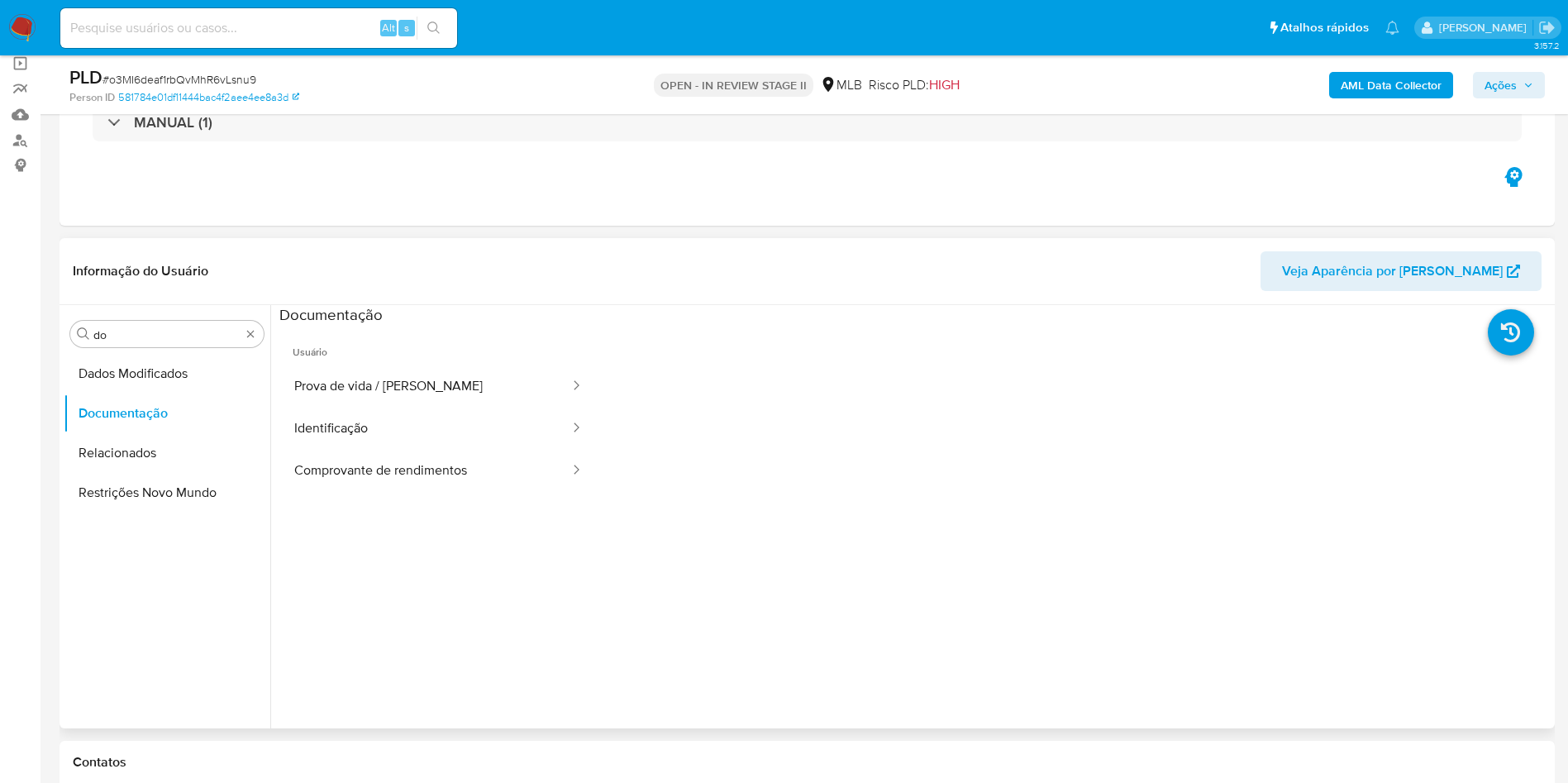
click at [378, 379] on button "Prova de vida / [PERSON_NAME]" at bounding box center [425, 386] width 292 height 42
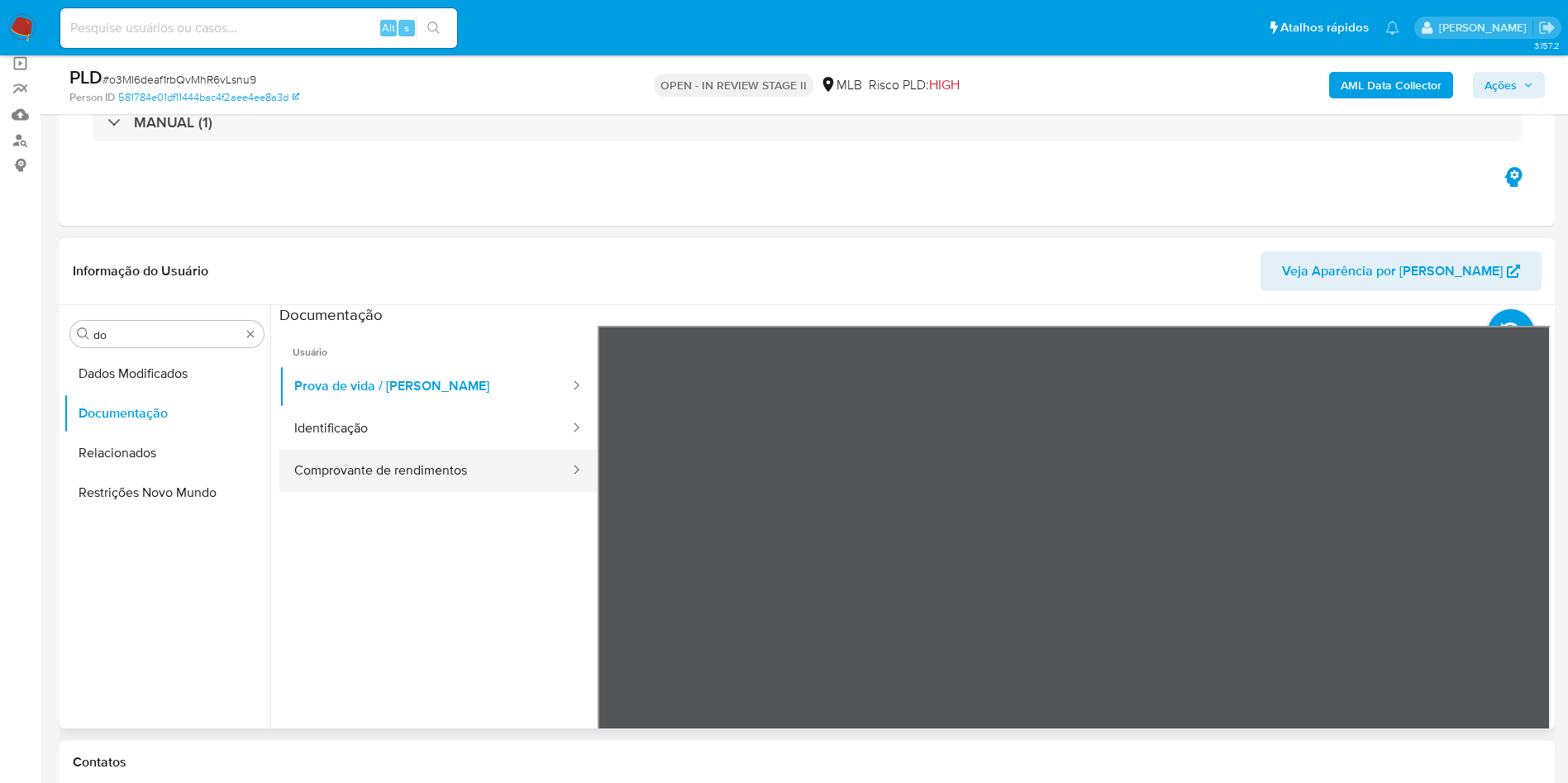
click at [395, 462] on button "Comprovante de rendimentos" at bounding box center [425, 470] width 292 height 42
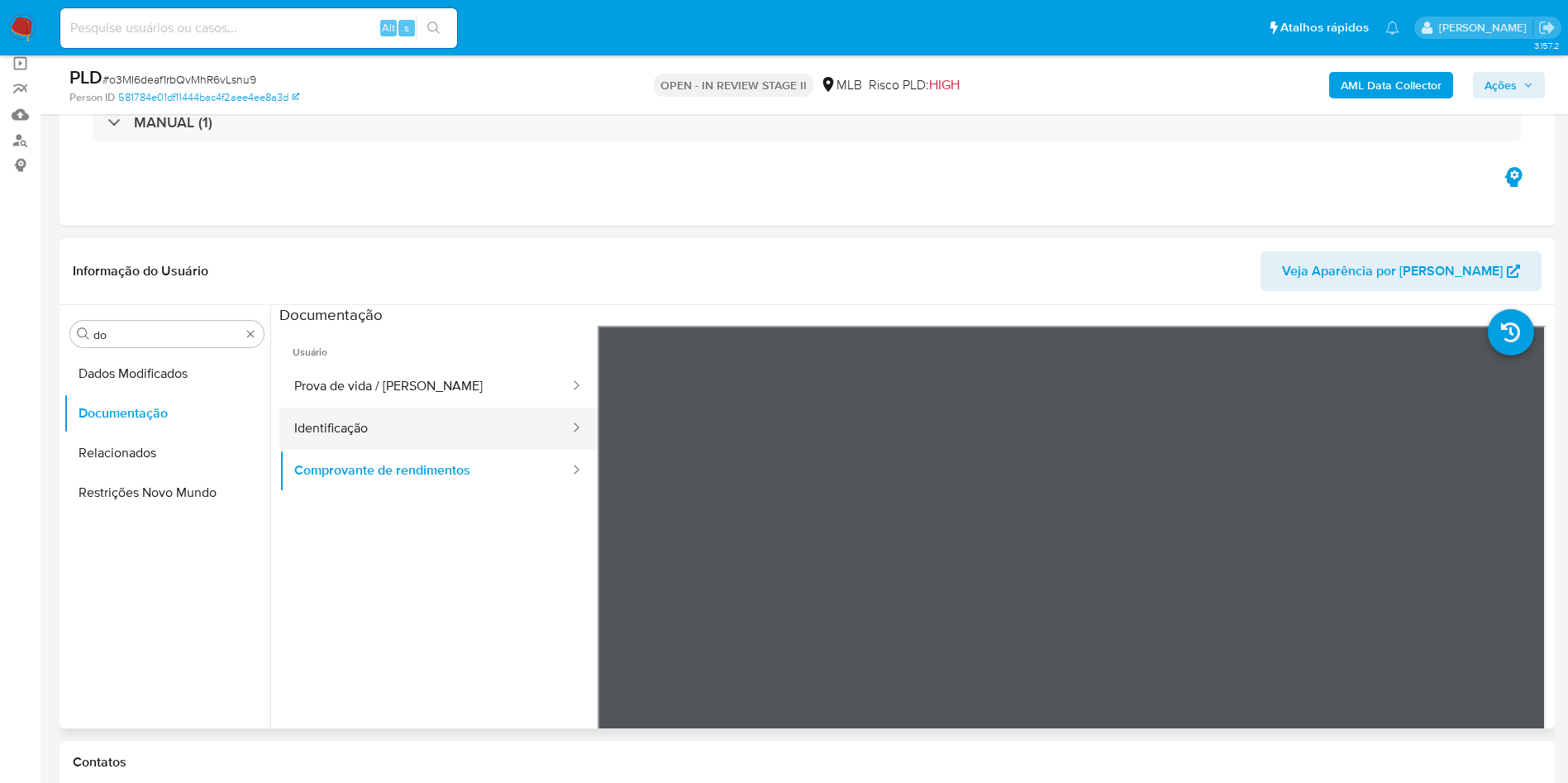
click at [323, 429] on button "Identificação" at bounding box center [425, 429] width 292 height 42
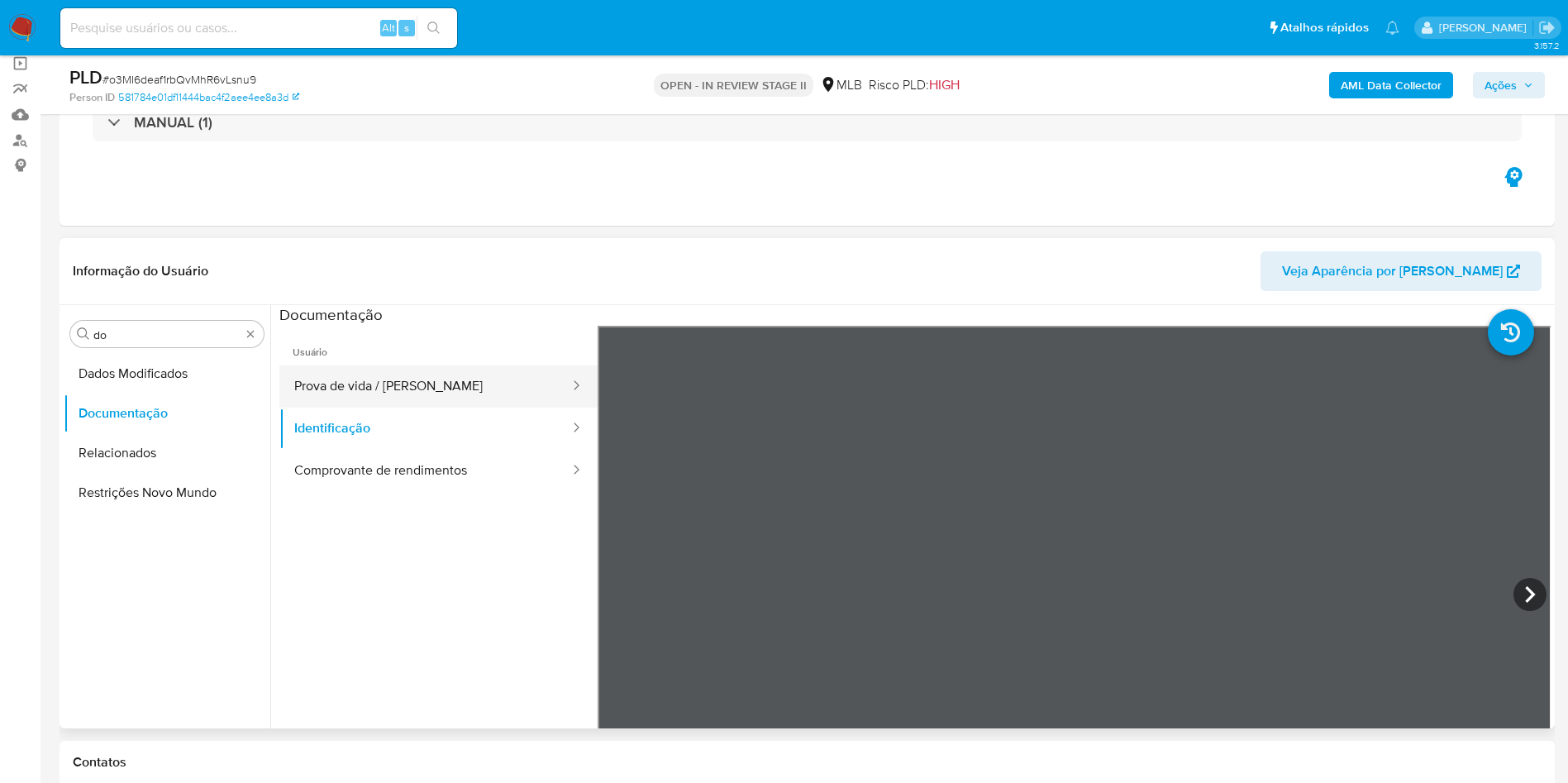
click at [345, 396] on button "Prova de vida / [PERSON_NAME]" at bounding box center [425, 386] width 292 height 42
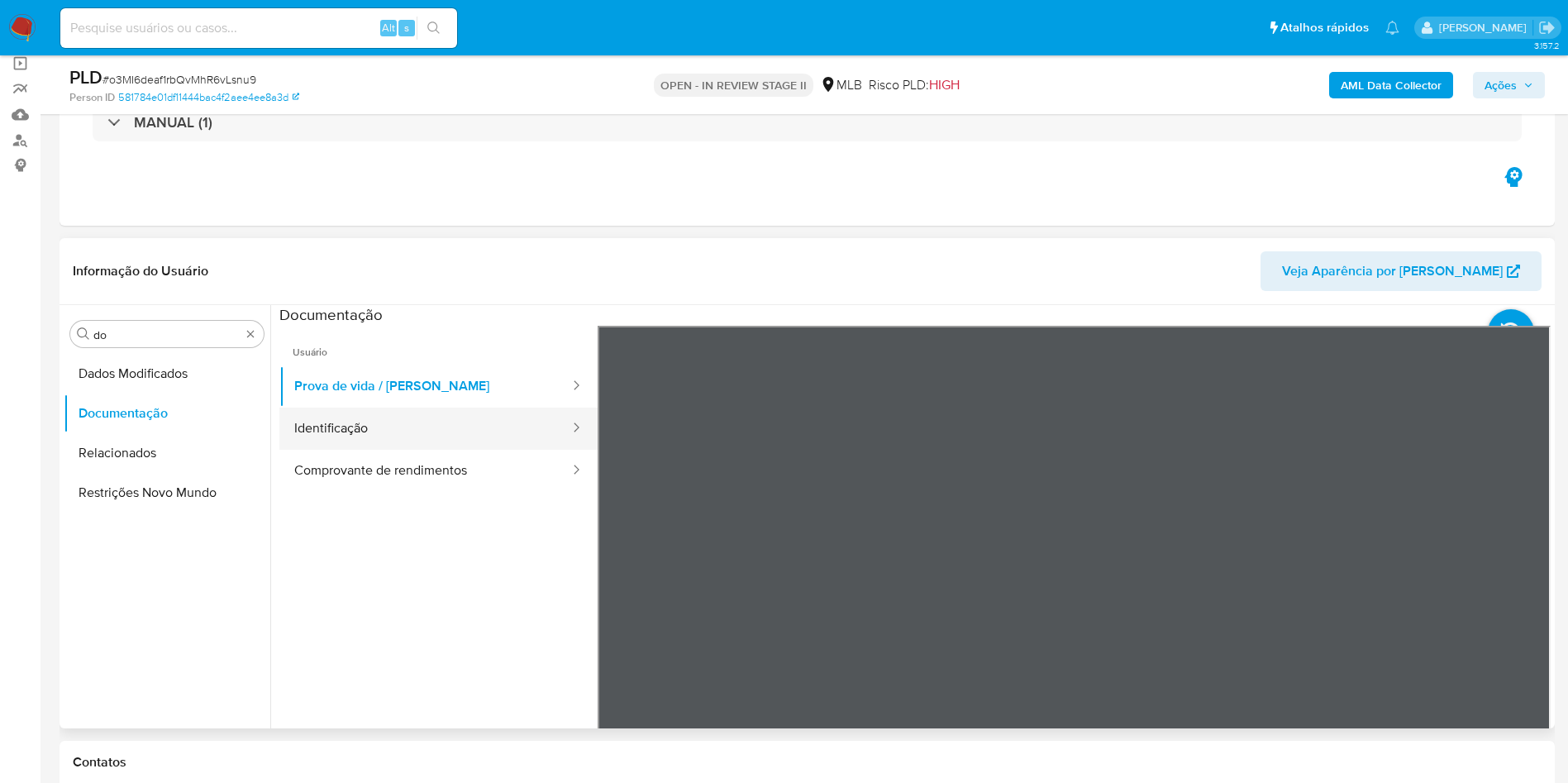
click at [465, 445] on button "Identificação" at bounding box center [425, 429] width 292 height 42
click at [1526, 598] on icon at bounding box center [1530, 594] width 33 height 33
click at [133, 332] on input "do" at bounding box center [167, 334] width 147 height 15
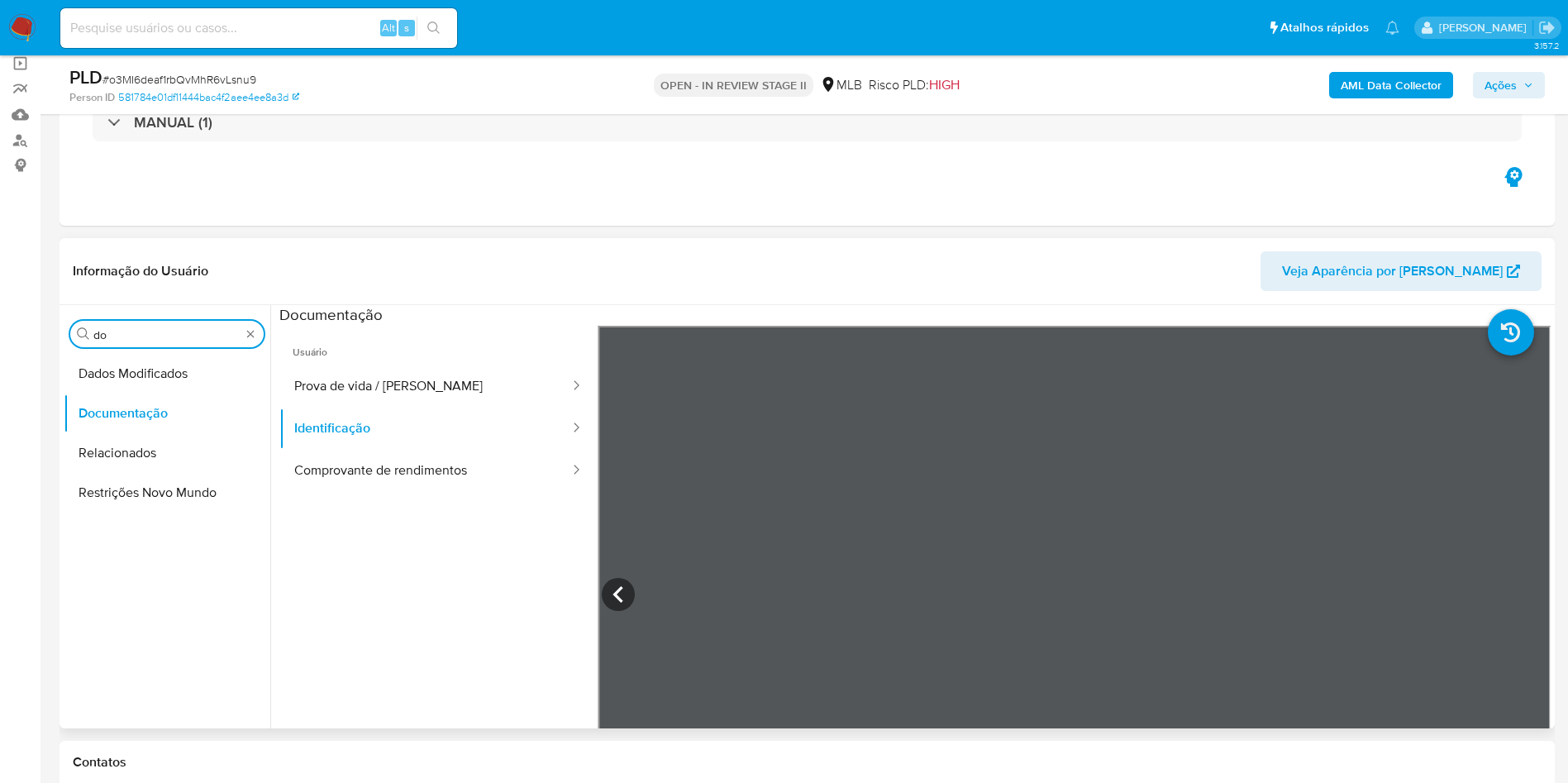
click at [133, 332] on input "do" at bounding box center [167, 334] width 147 height 15
type input "ky"
click at [99, 392] on button "Documentação" at bounding box center [159, 373] width 193 height 40
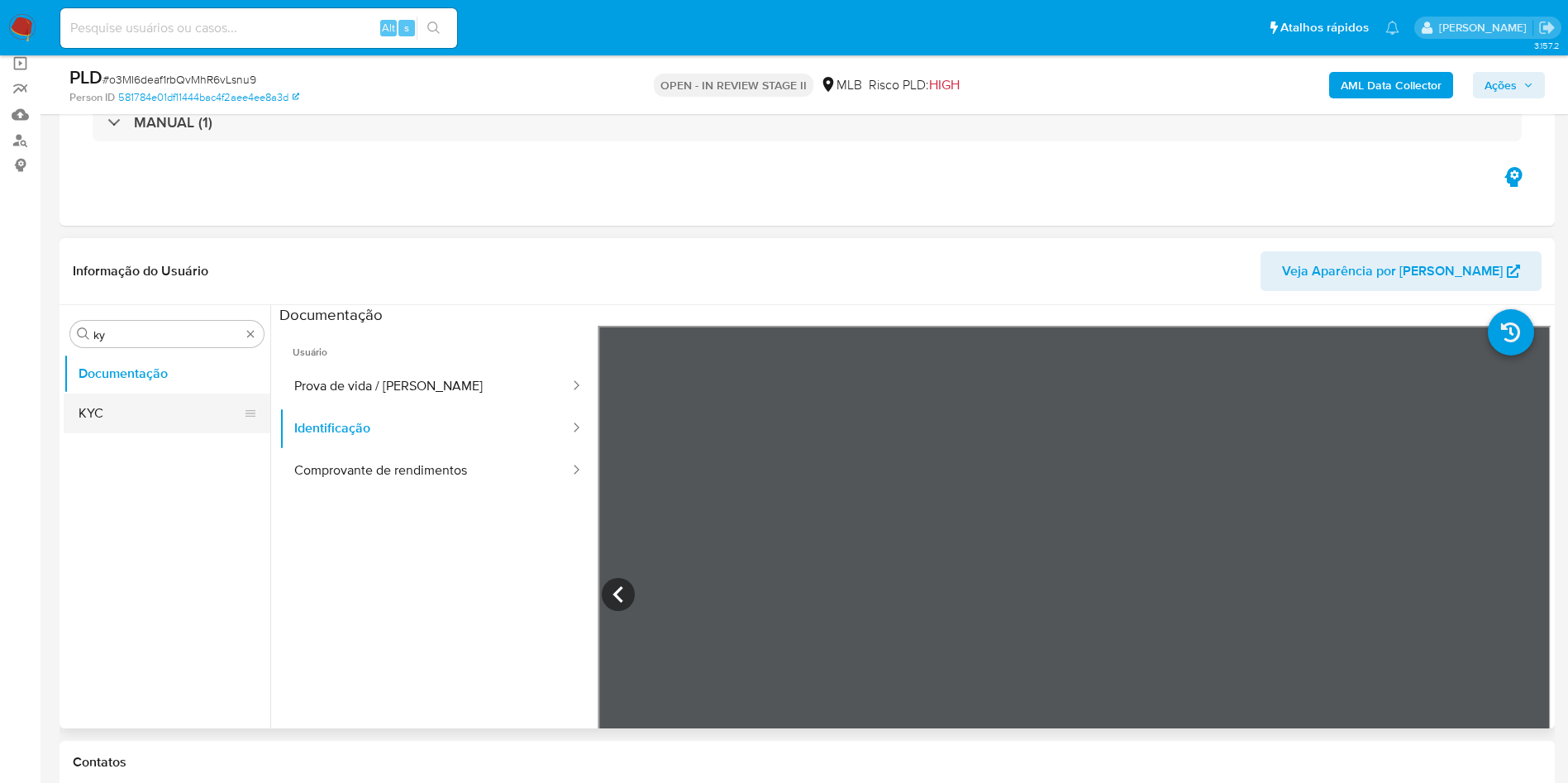
click at [165, 406] on button "KYC" at bounding box center [159, 413] width 193 height 40
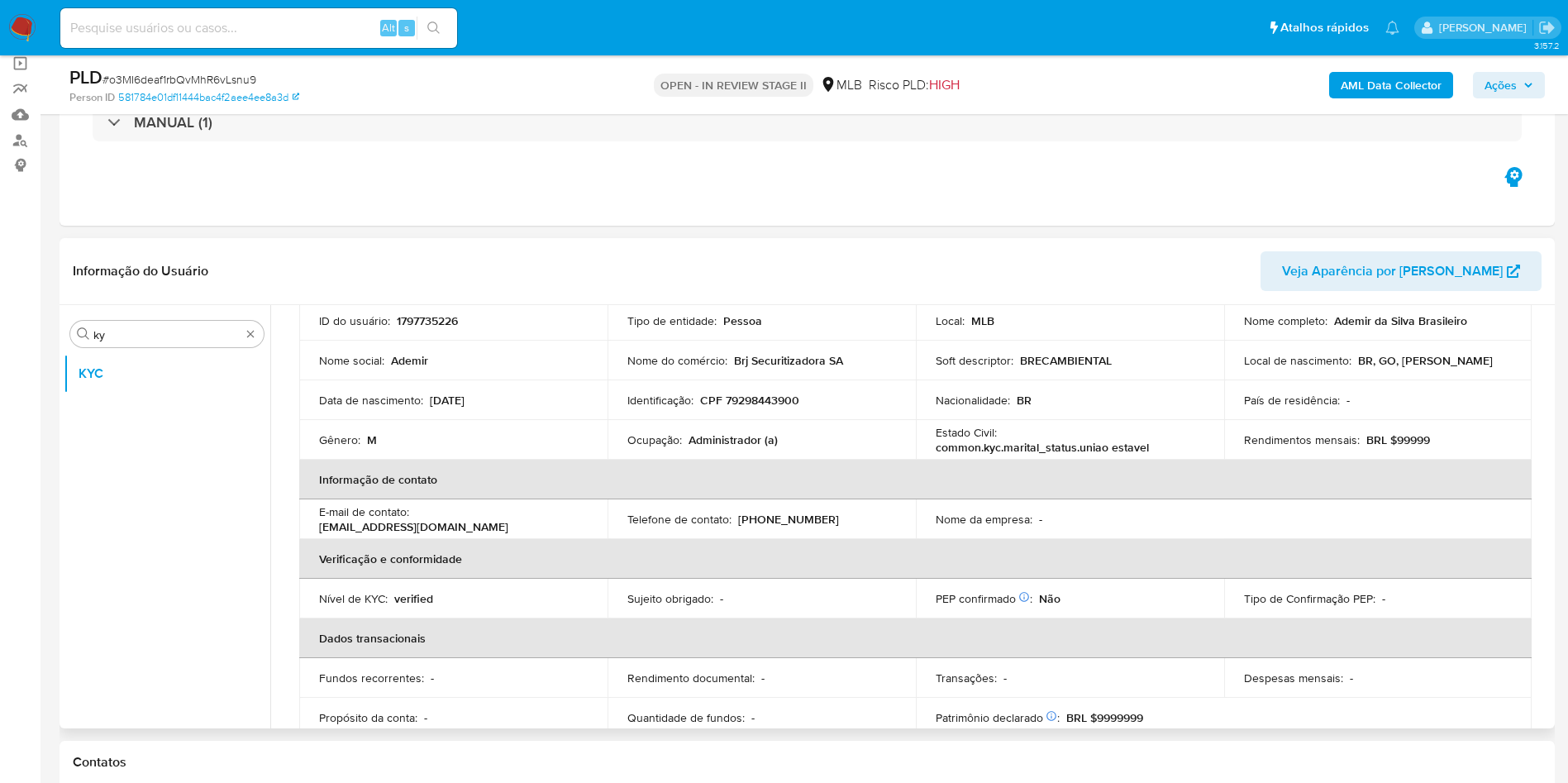
scroll to position [126, 0]
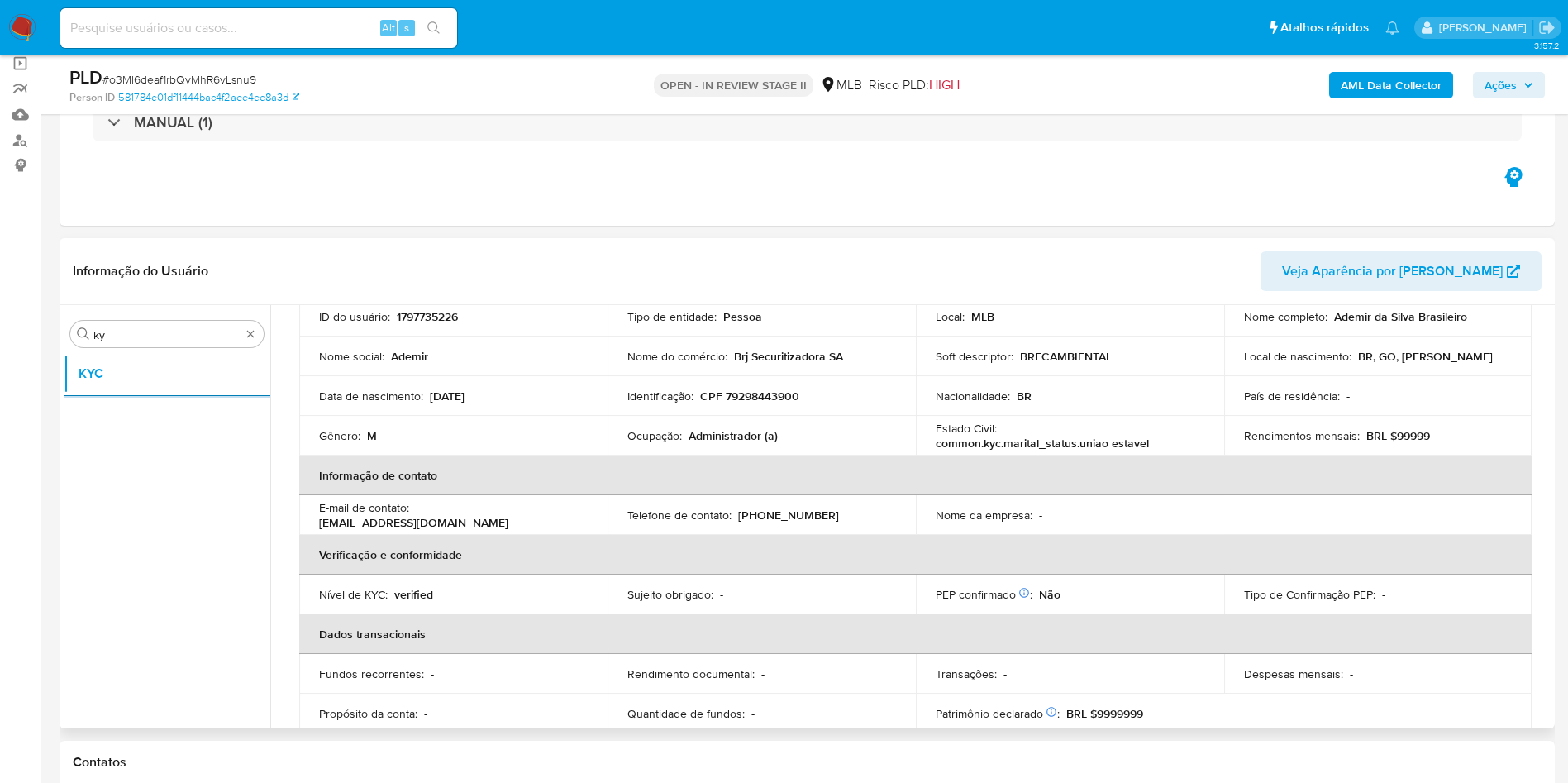
click at [745, 424] on td "Ocupação : Administrador (a)" at bounding box center [762, 436] width 308 height 40
click at [696, 437] on p "Administrador (a)" at bounding box center [732, 435] width 89 height 15
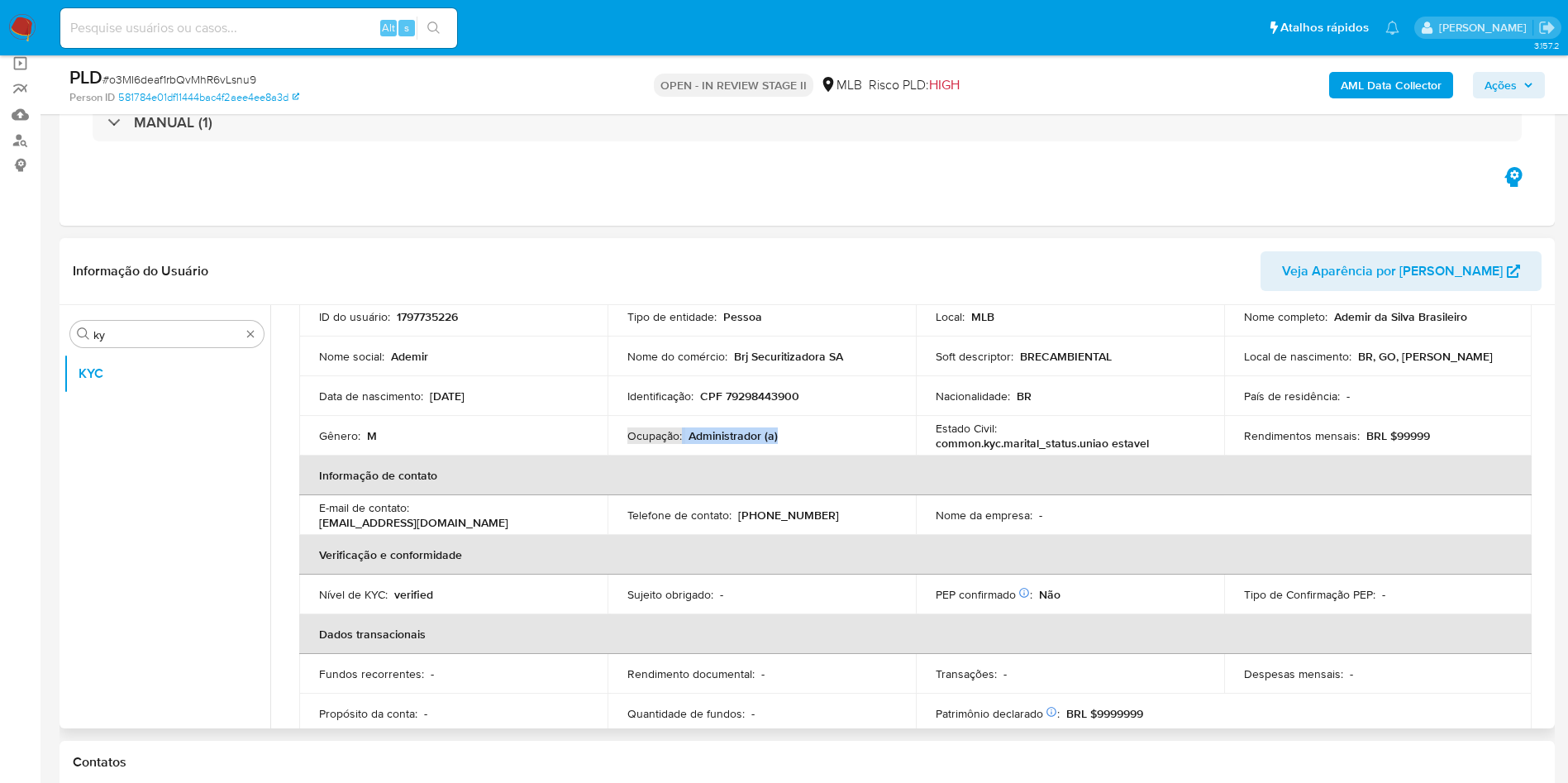
click at [782, 442] on div "Ocupação : Administrador (a)" at bounding box center [761, 435] width 268 height 15
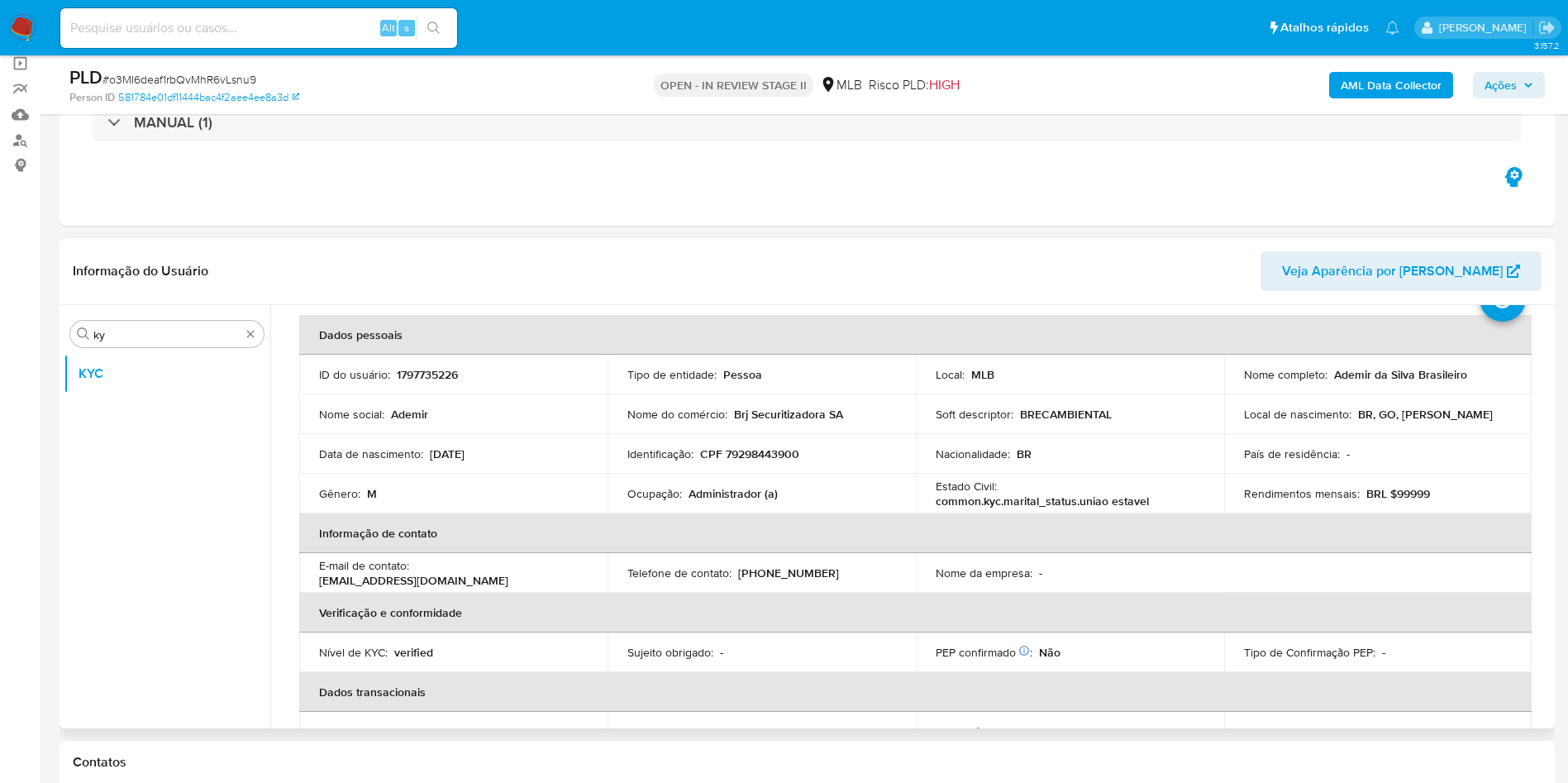
scroll to position [0, 0]
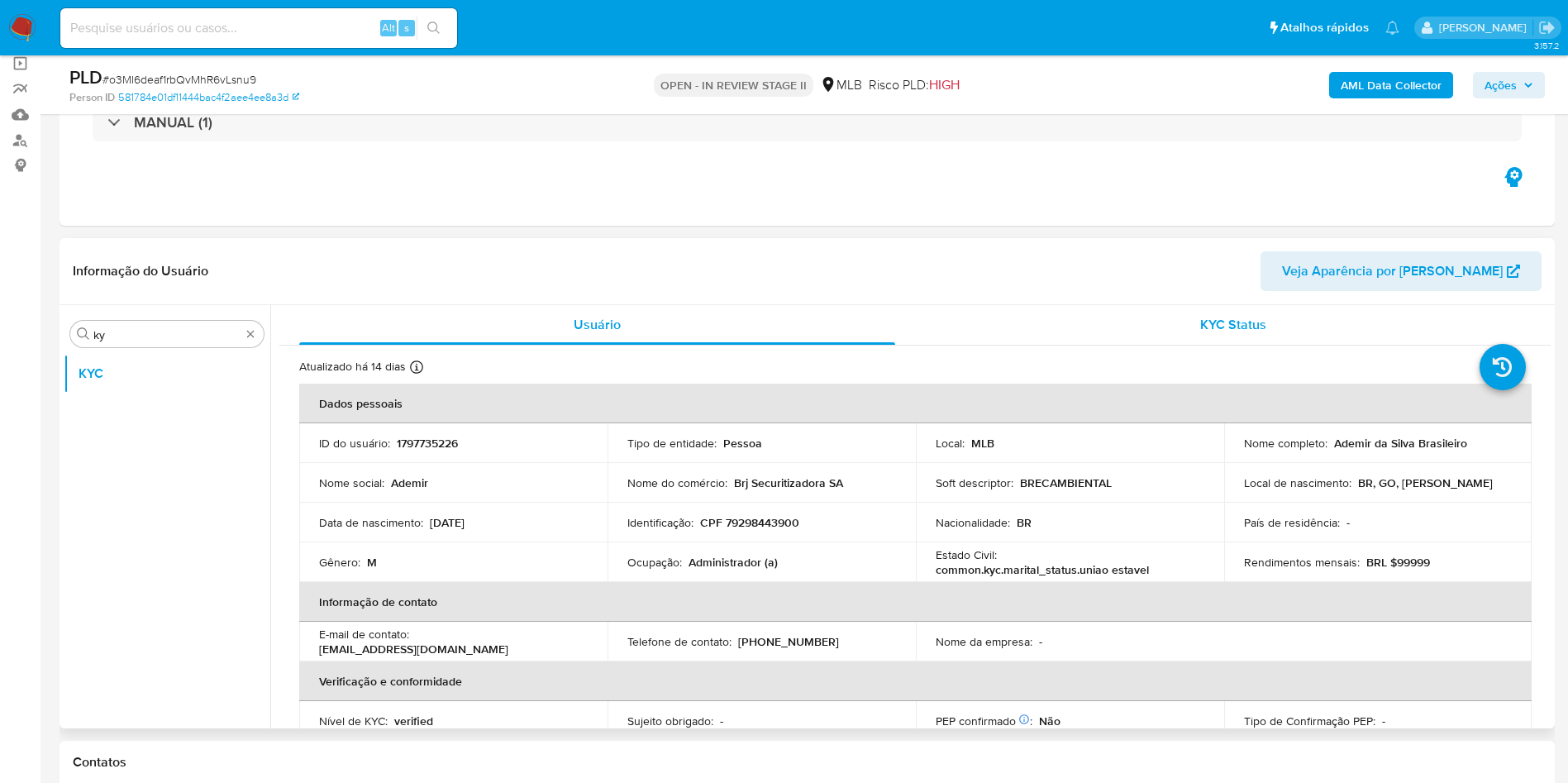
click at [1118, 331] on div "KYC Status" at bounding box center [1232, 325] width 596 height 40
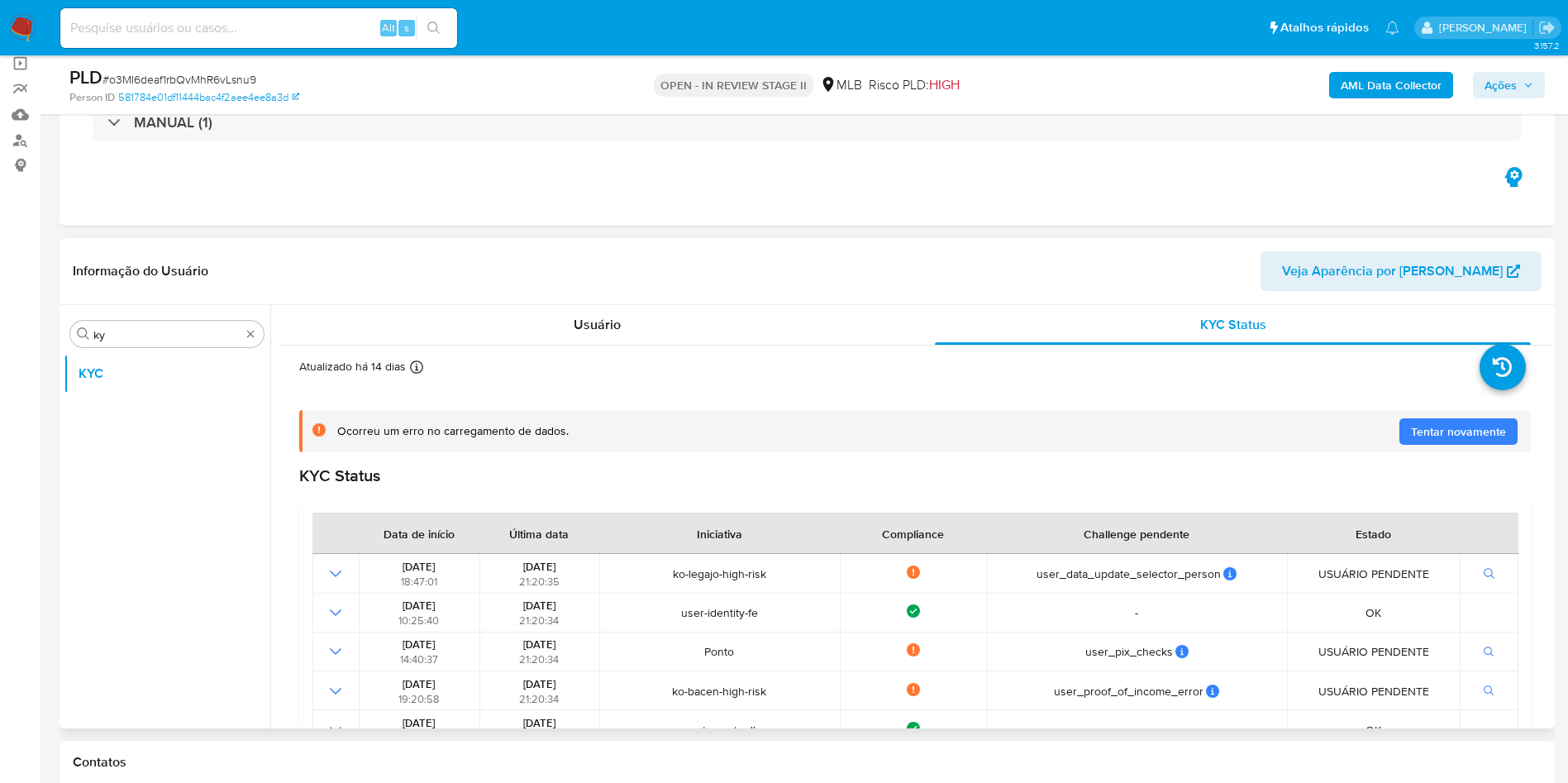
scroll to position [357, 0]
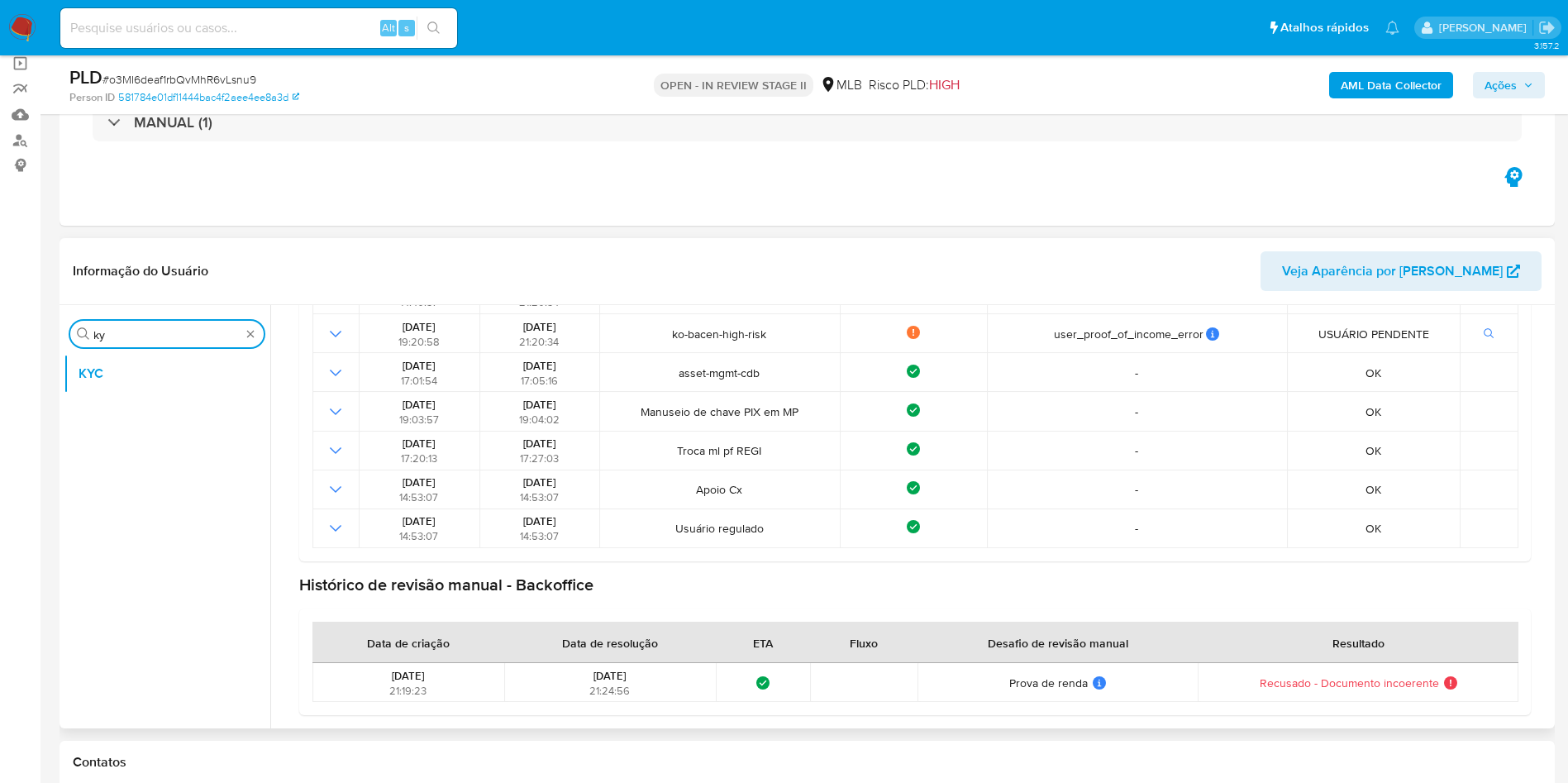
click at [112, 334] on input "ky" at bounding box center [167, 334] width 147 height 15
click at [112, 335] on input "ky" at bounding box center [167, 334] width 147 height 15
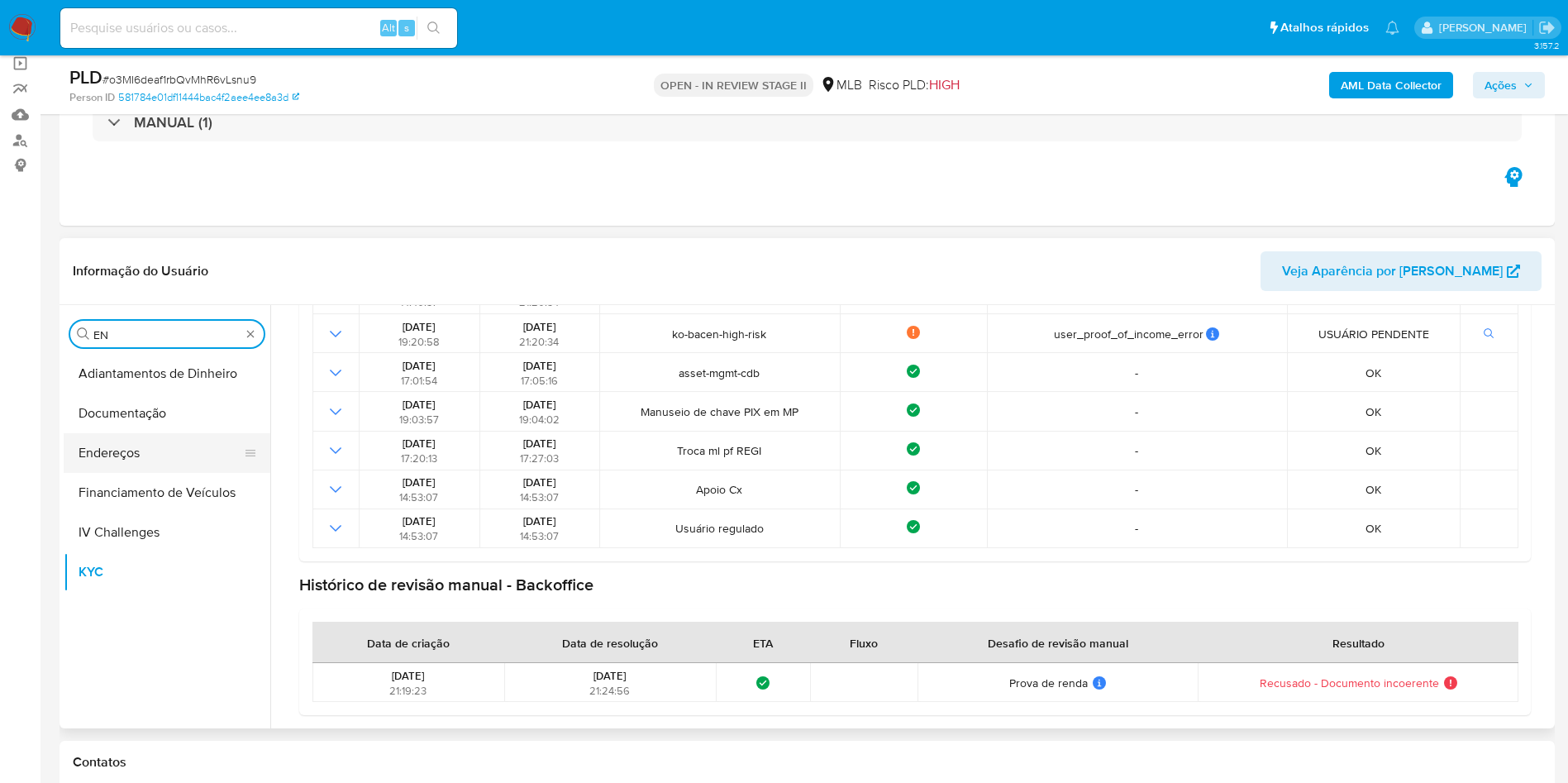
type input "EN"
click at [121, 460] on button "Endereços" at bounding box center [159, 453] width 193 height 40
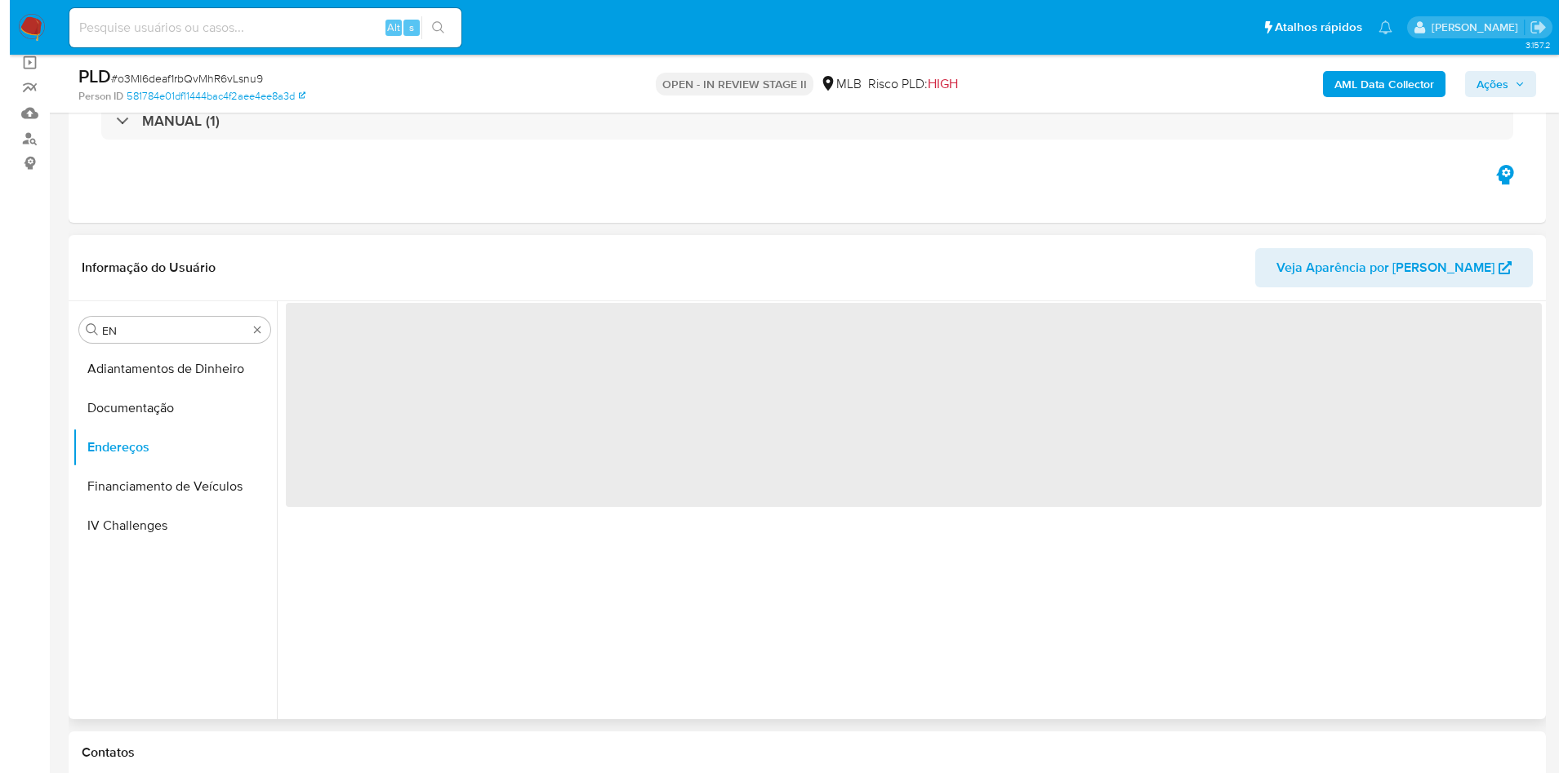
scroll to position [0, 0]
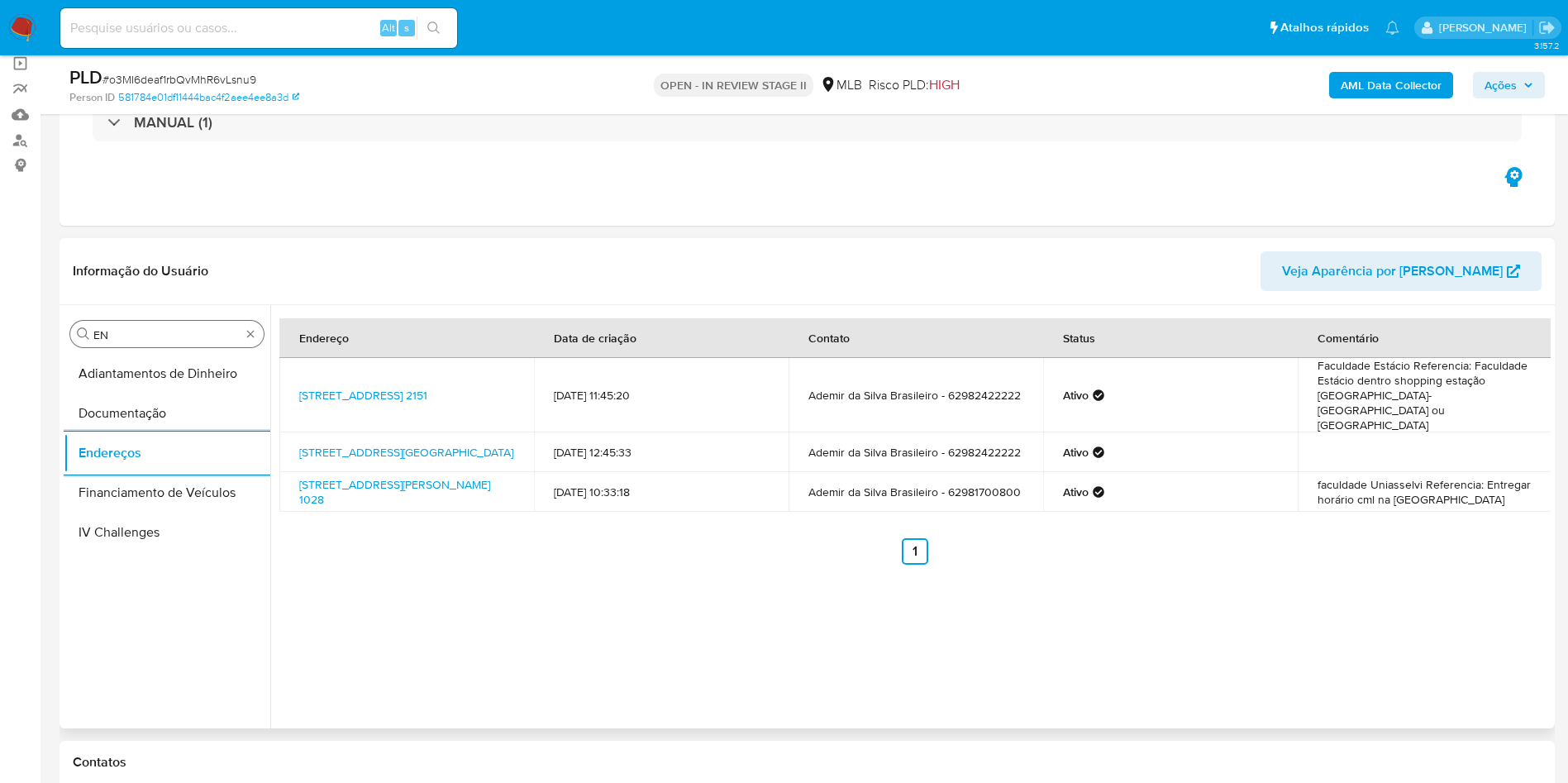
click at [118, 330] on input "EN" at bounding box center [167, 334] width 147 height 15
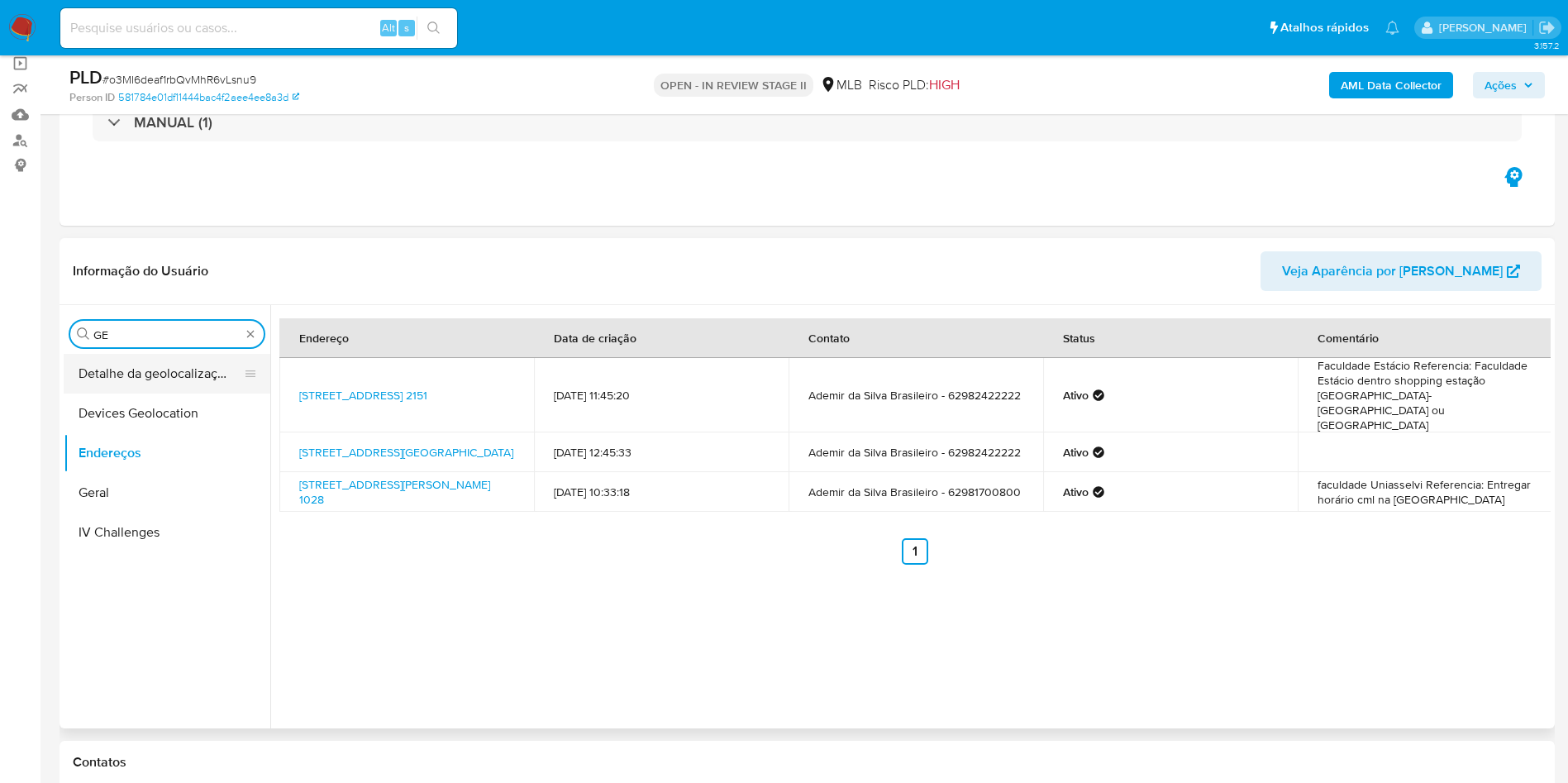
type input "GE"
click at [120, 383] on button "Detalhe da geolocalização" at bounding box center [159, 373] width 193 height 40
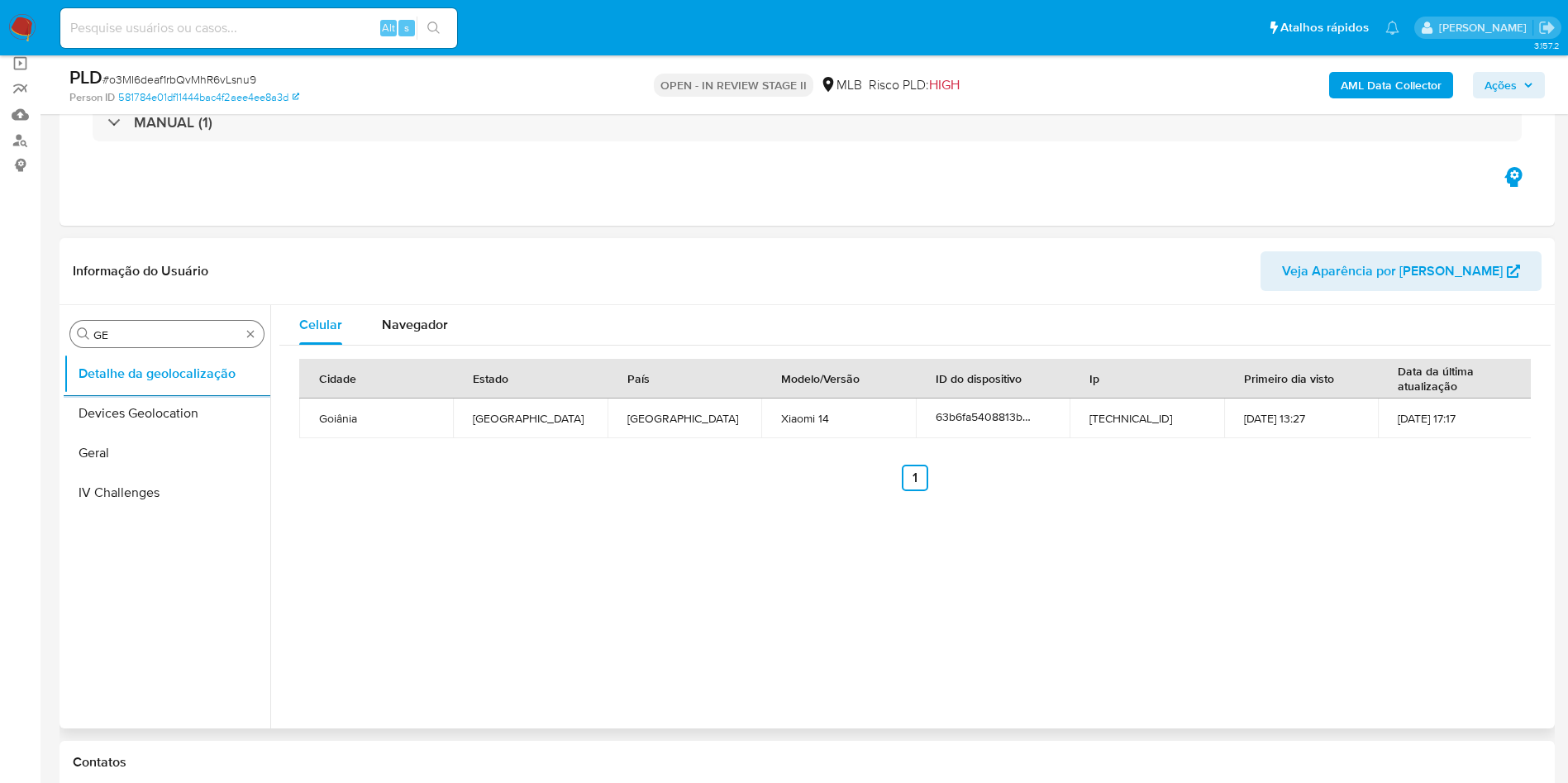
click at [144, 336] on input "GE" at bounding box center [167, 334] width 147 height 15
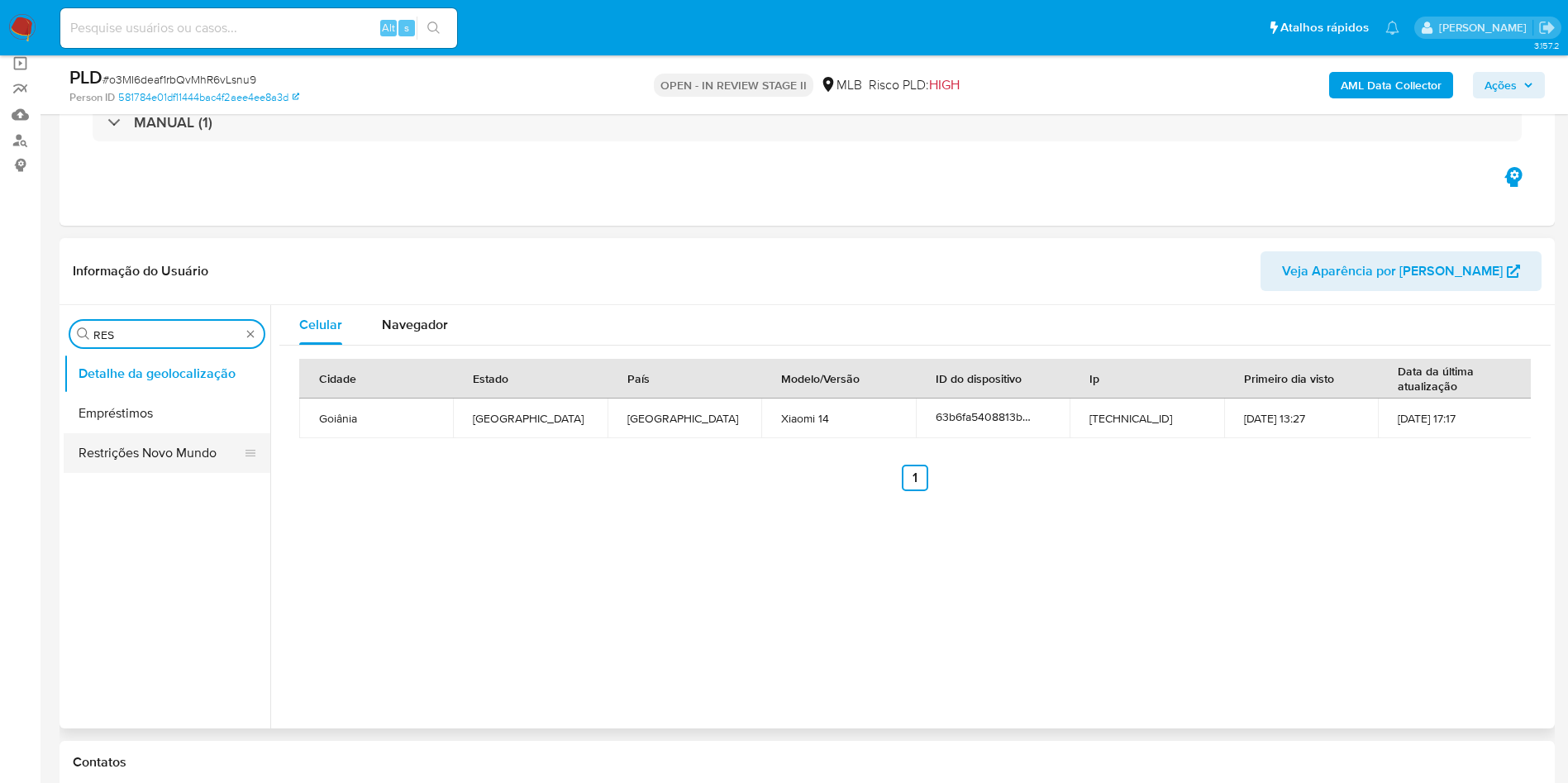
type input "RES"
click at [111, 461] on button "Restrições Novo Mundo" at bounding box center [159, 453] width 193 height 40
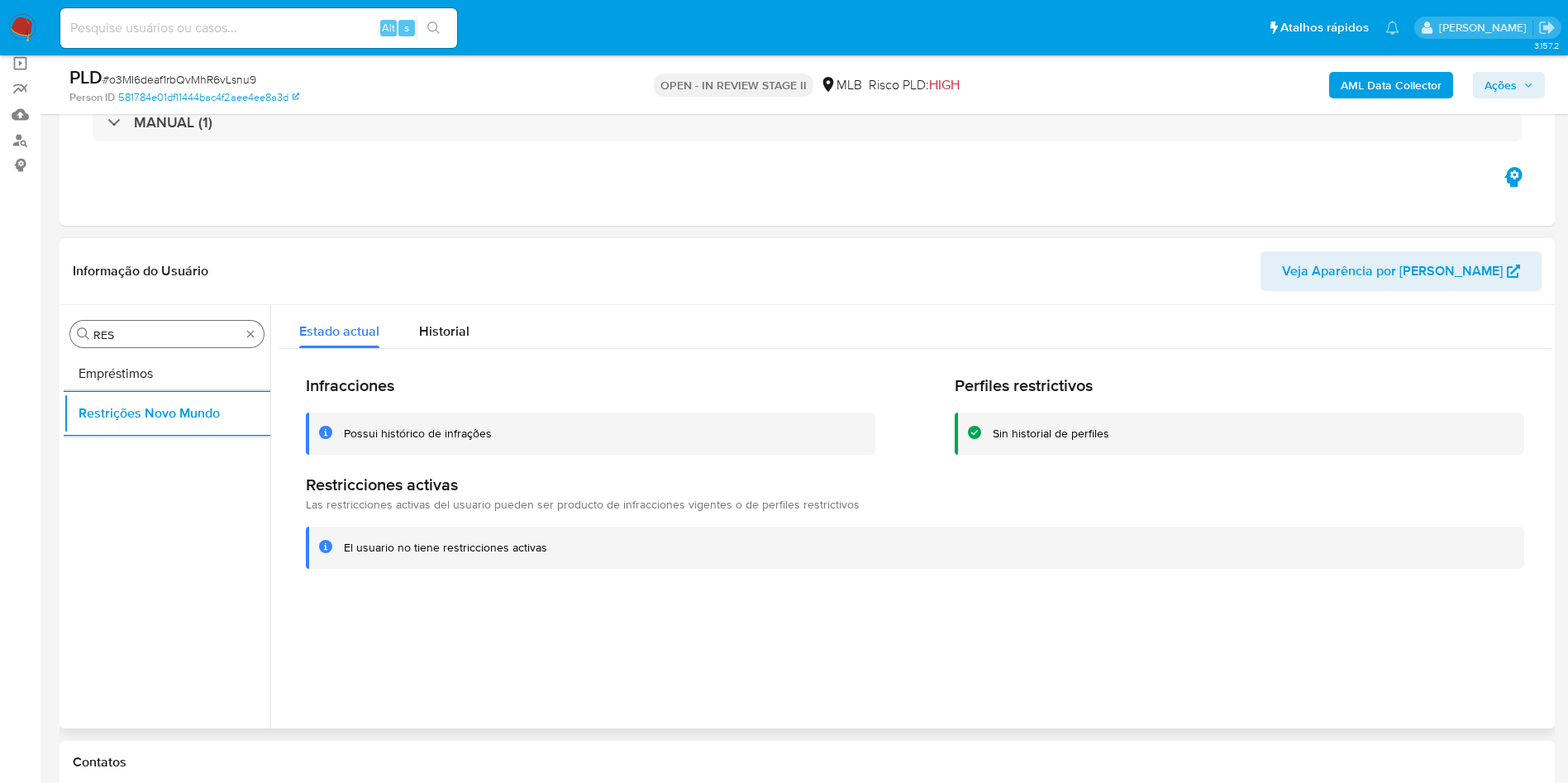
click at [190, 334] on input "RES" at bounding box center [167, 334] width 147 height 15
click at [190, 333] on input "RES" at bounding box center [167, 334] width 147 height 15
type input "PO"
click at [175, 372] on button "Dispositivos Point" at bounding box center [159, 373] width 193 height 40
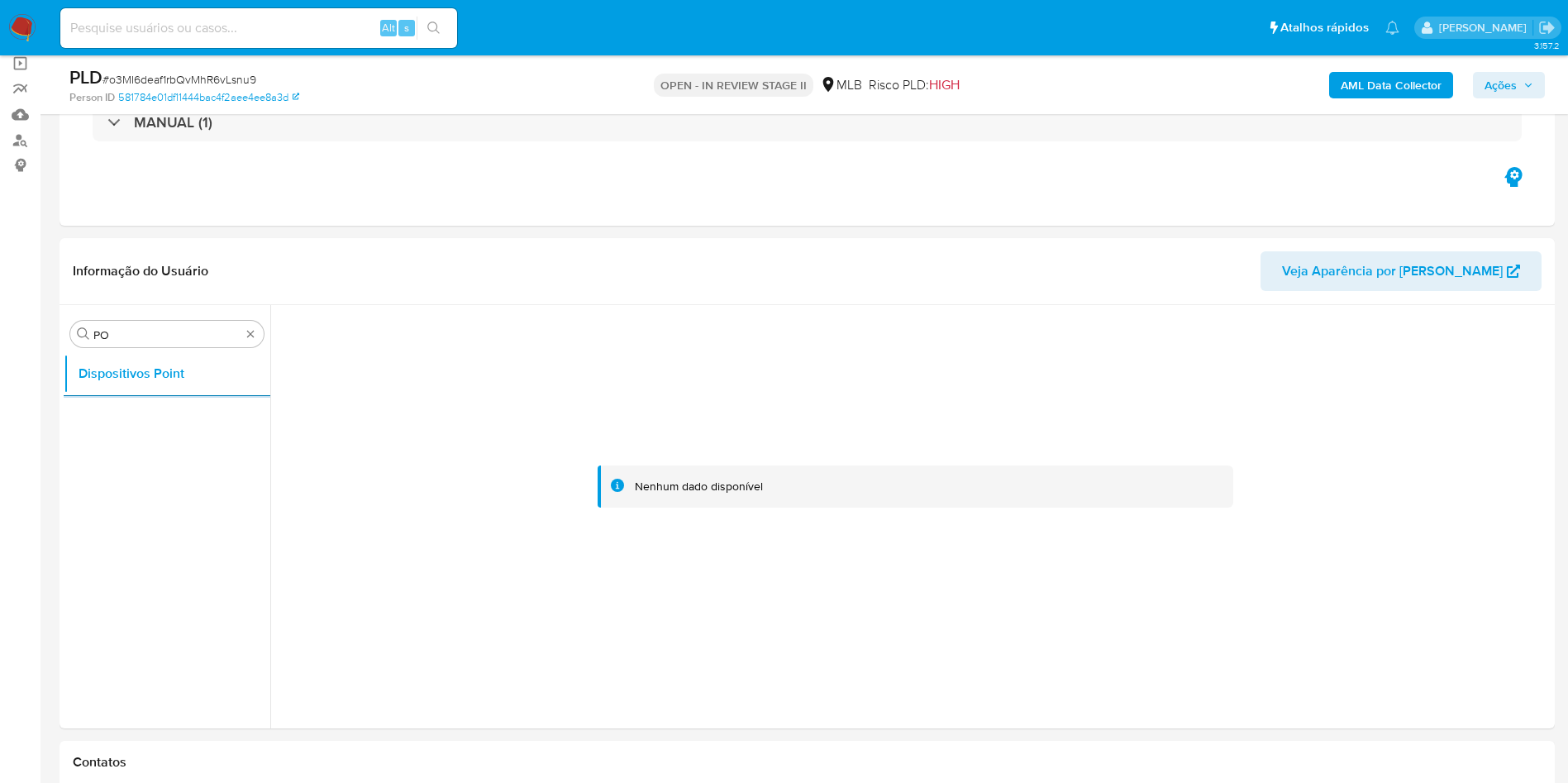
click at [1371, 72] on b "AML Data Collector" at bounding box center [1391, 85] width 100 height 27
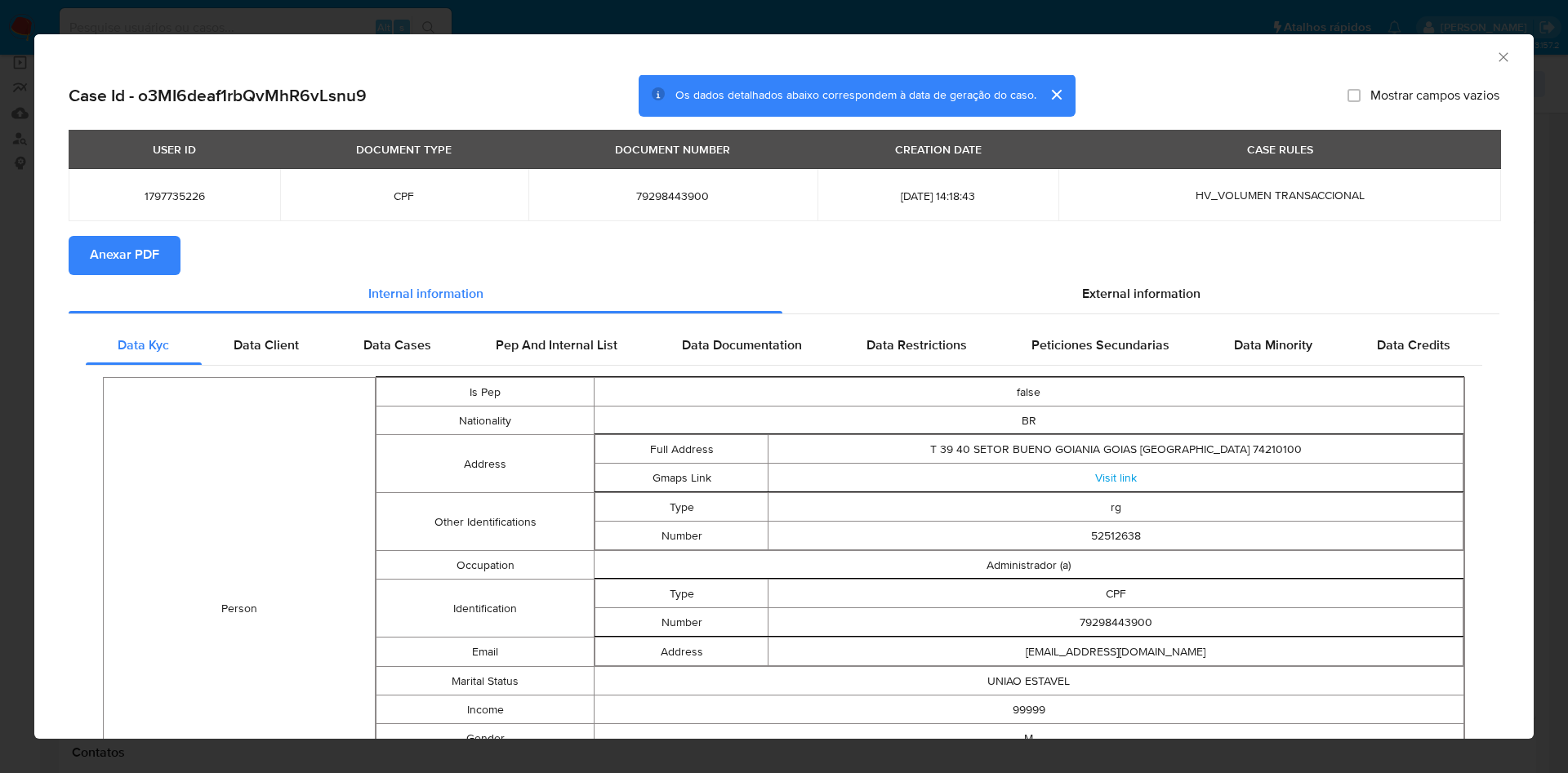
click at [103, 245] on span "Anexar PDF" at bounding box center [124, 256] width 69 height 36
drag, startPoint x: 328, startPoint y: 486, endPoint x: 1077, endPoint y: 333, distance: 764.5
click at [328, 486] on td "Person" at bounding box center [240, 609] width 272 height 462
click at [1163, 268] on section "Anexar PDF" at bounding box center [784, 256] width 1430 height 39
click at [1118, 275] on div "External information" at bounding box center [1140, 295] width 717 height 39
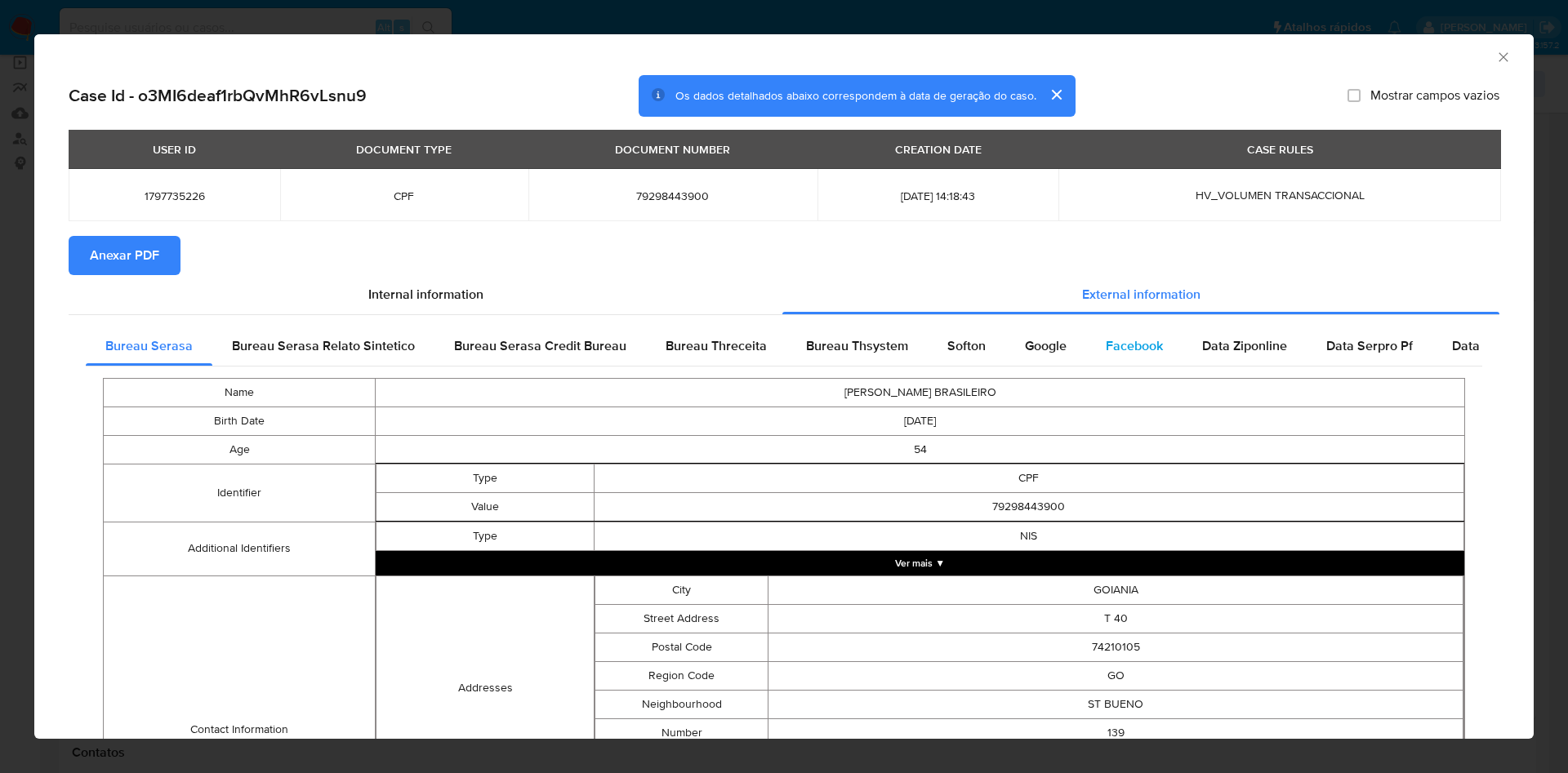
click at [1086, 345] on div "Facebook" at bounding box center [1133, 346] width 97 height 39
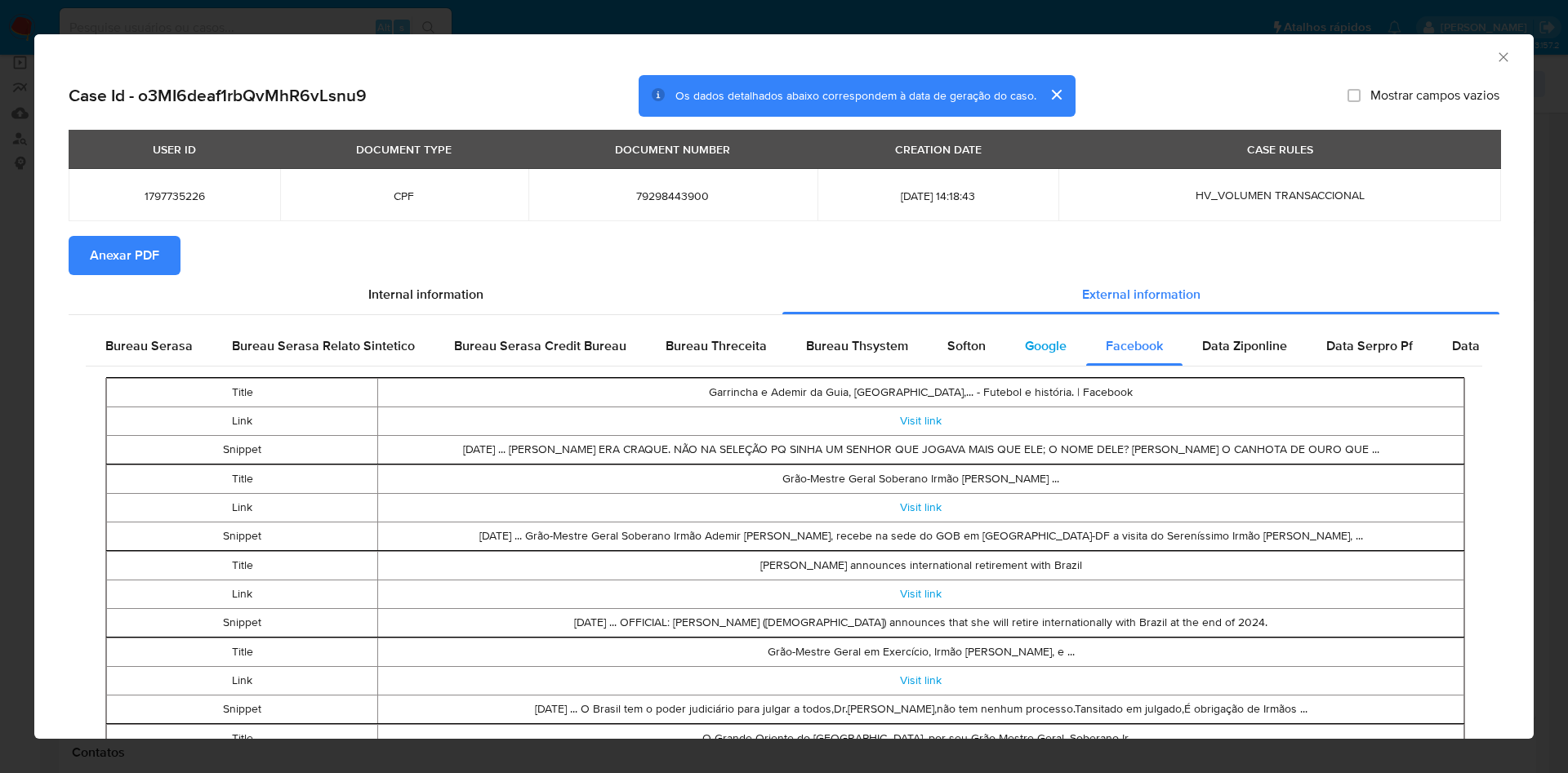
click at [1005, 338] on div "Google" at bounding box center [1045, 346] width 80 height 39
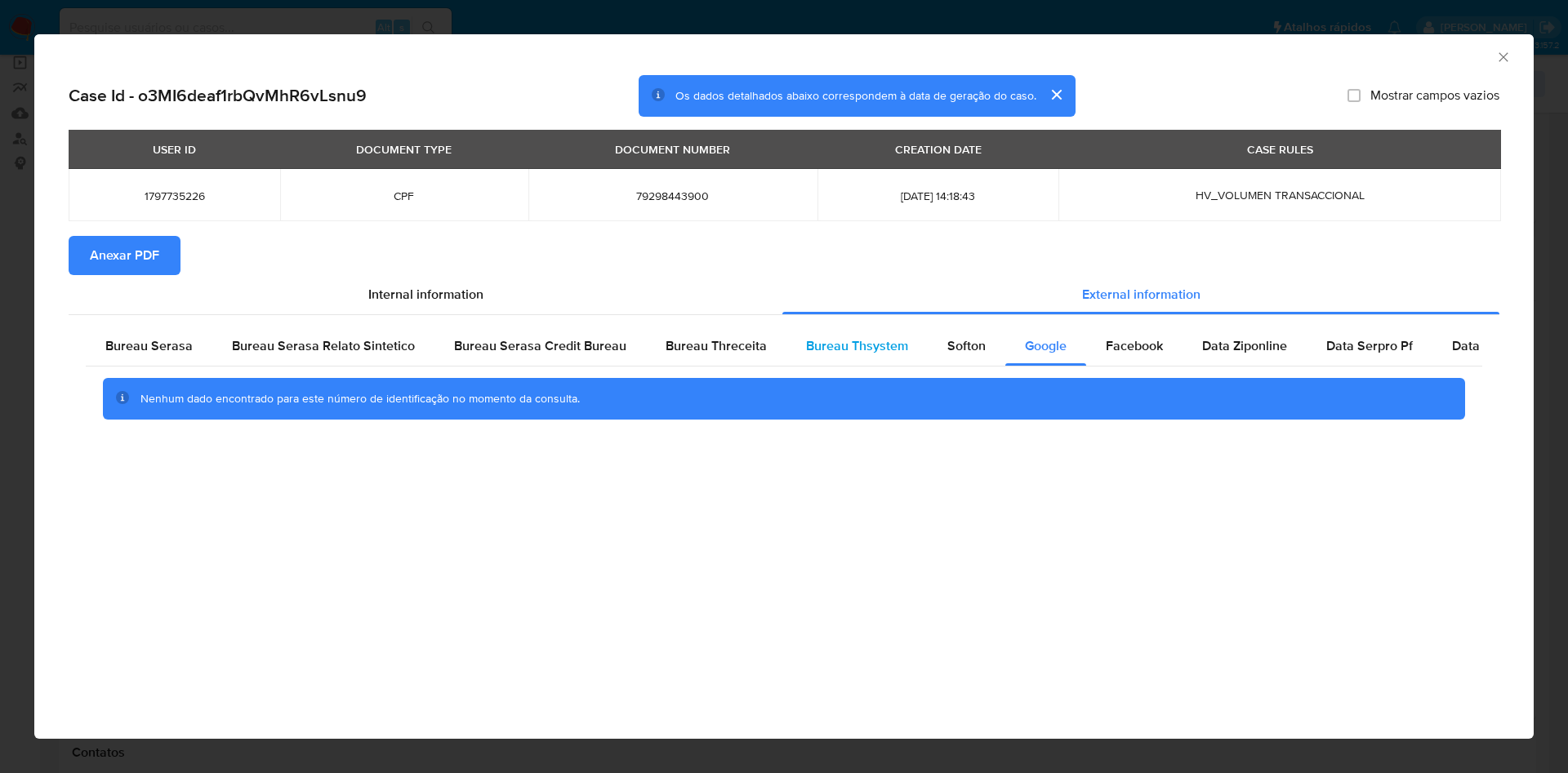
click at [903, 340] on div "Bureau Thsystem" at bounding box center [856, 346] width 141 height 39
click at [872, 340] on span "Bureau Thsystem" at bounding box center [856, 345] width 102 height 19
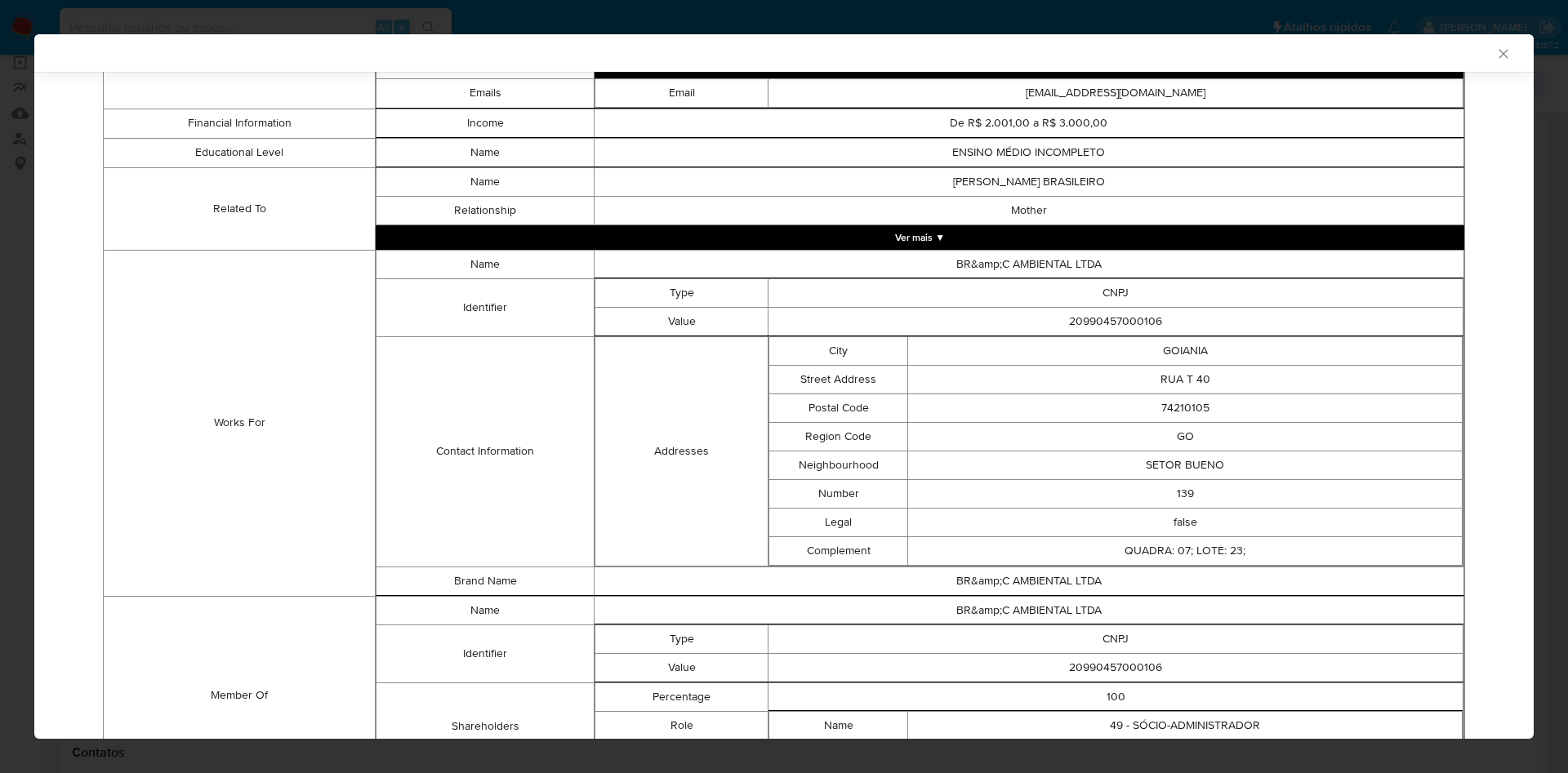
scroll to position [1091, 0]
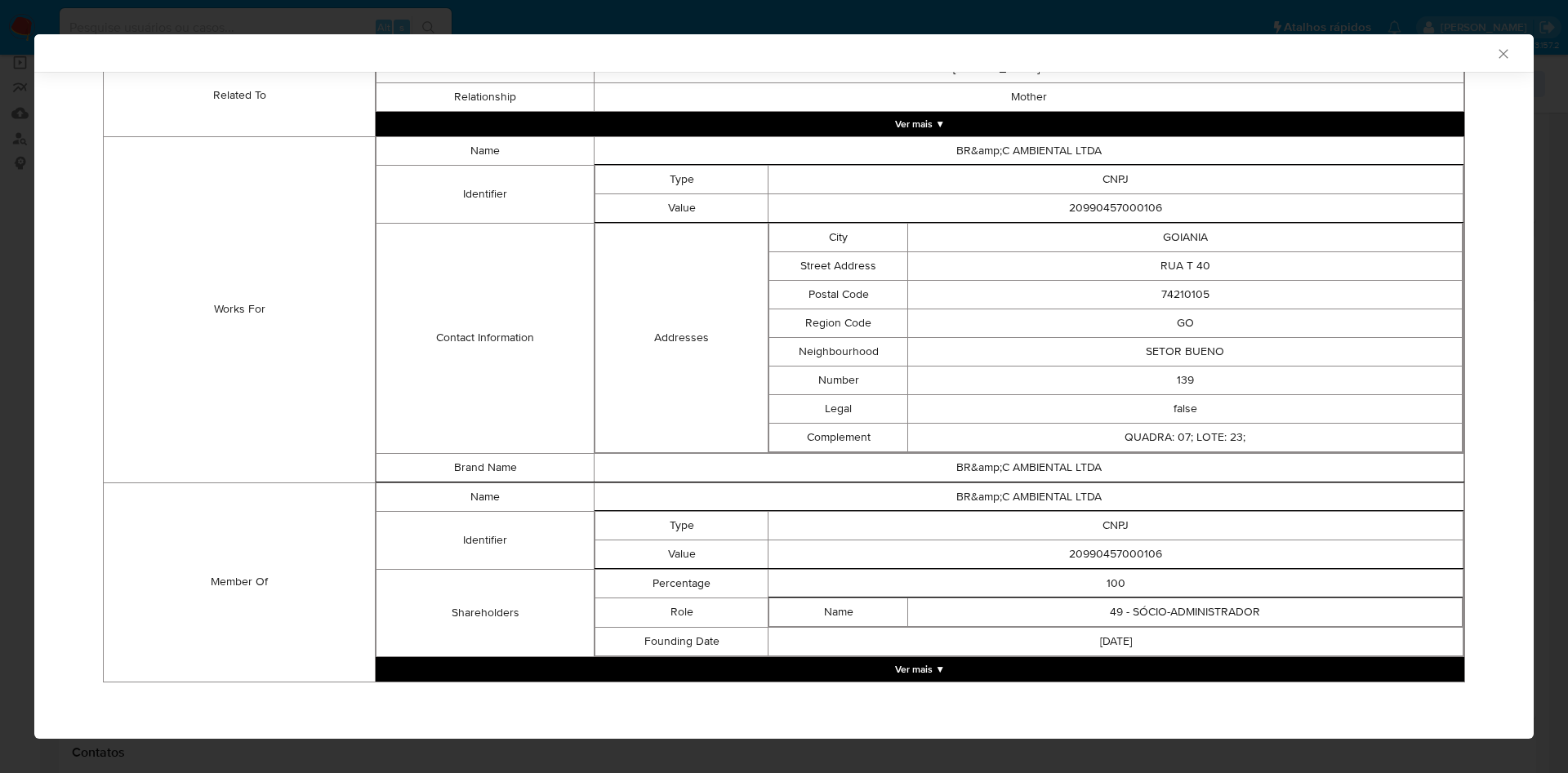
click at [931, 652] on td "2017-03-30" at bounding box center [1115, 640] width 695 height 28
click at [934, 664] on button "Ver mais ▼" at bounding box center [920, 669] width 1088 height 25
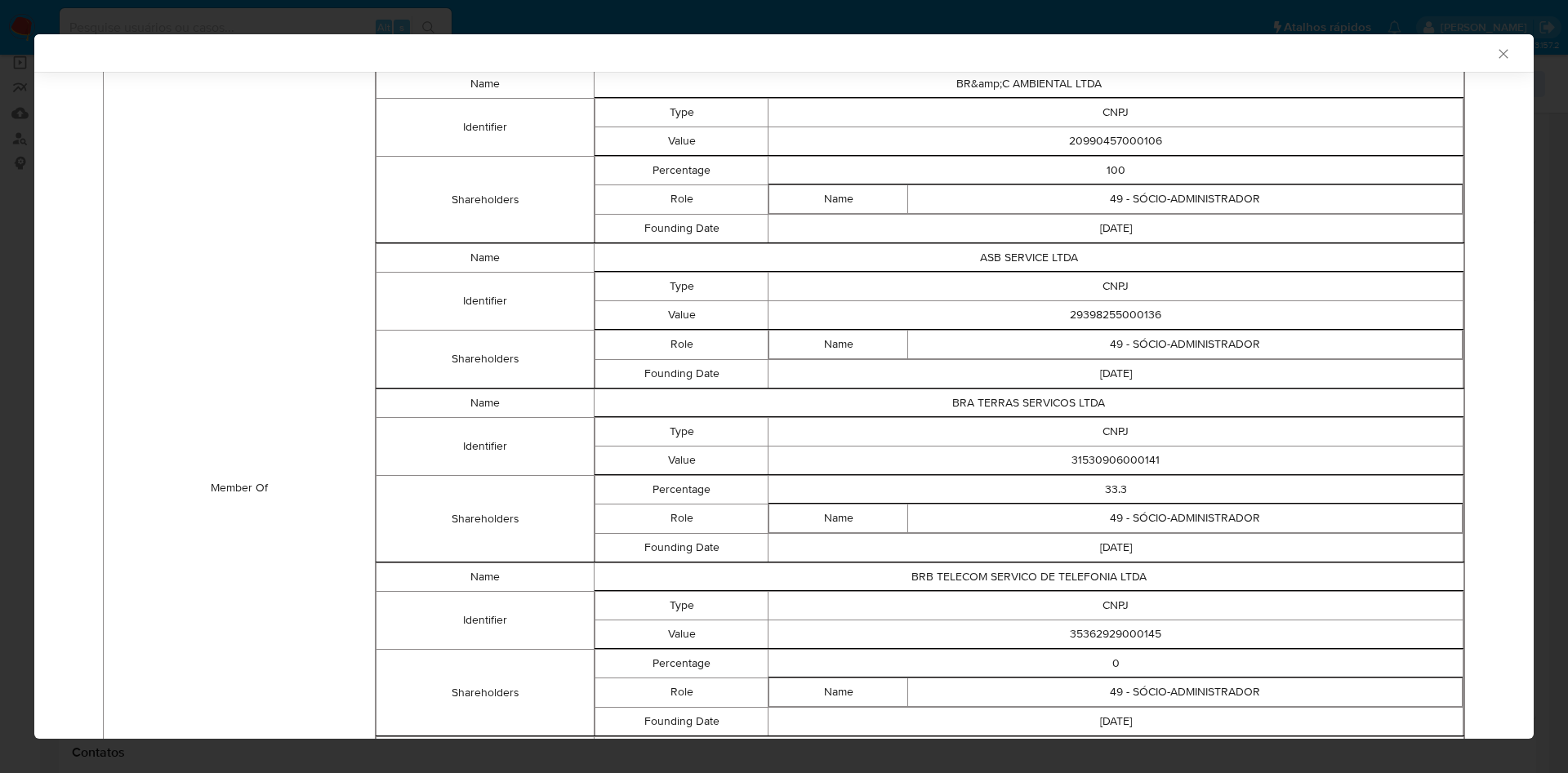
scroll to position [1501, 0]
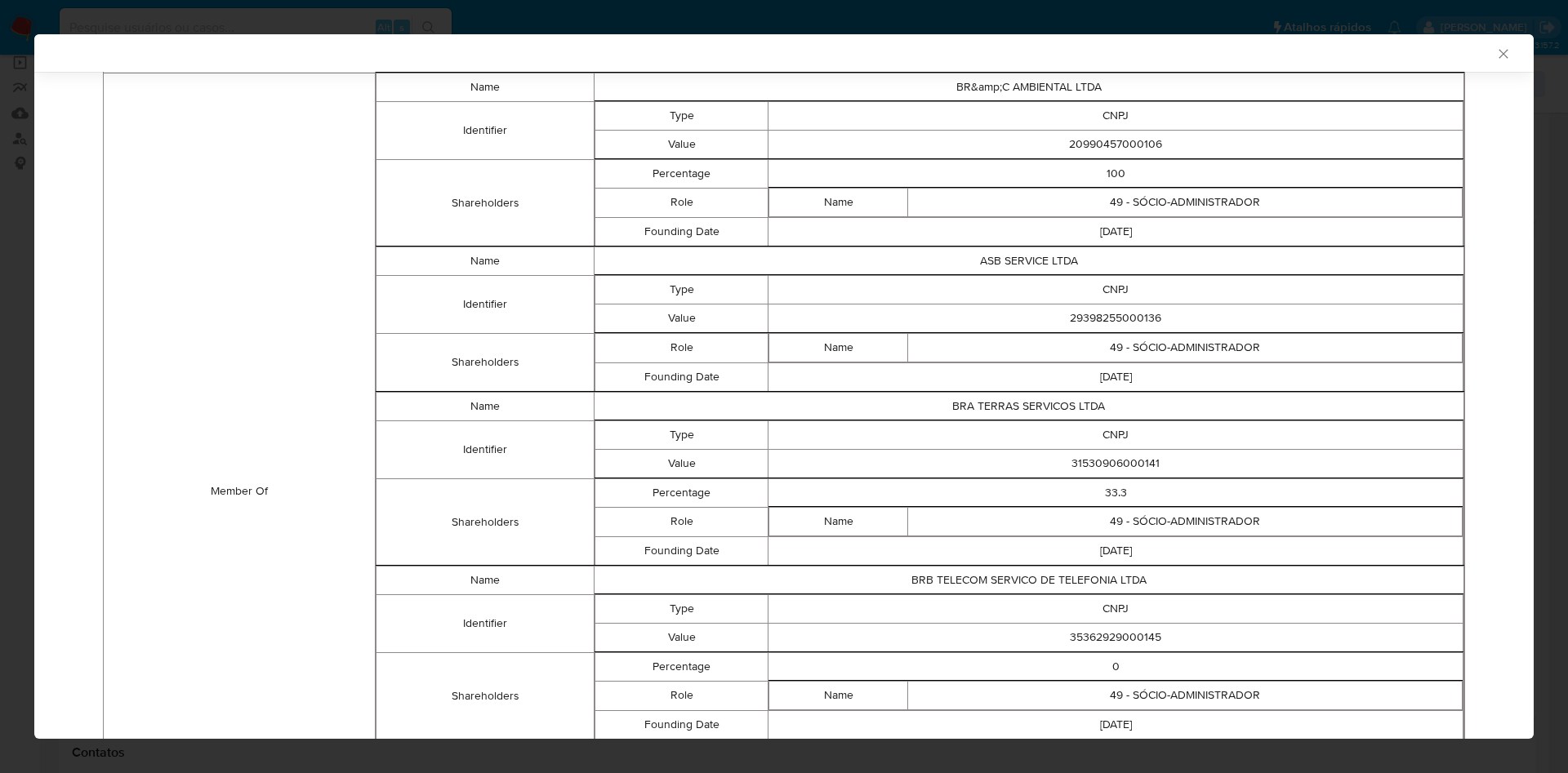
click at [1120, 134] on td "20990457000106" at bounding box center [1115, 144] width 695 height 28
copy td "20990457000106"
click at [796, 493] on td "33.3" at bounding box center [1115, 492] width 695 height 28
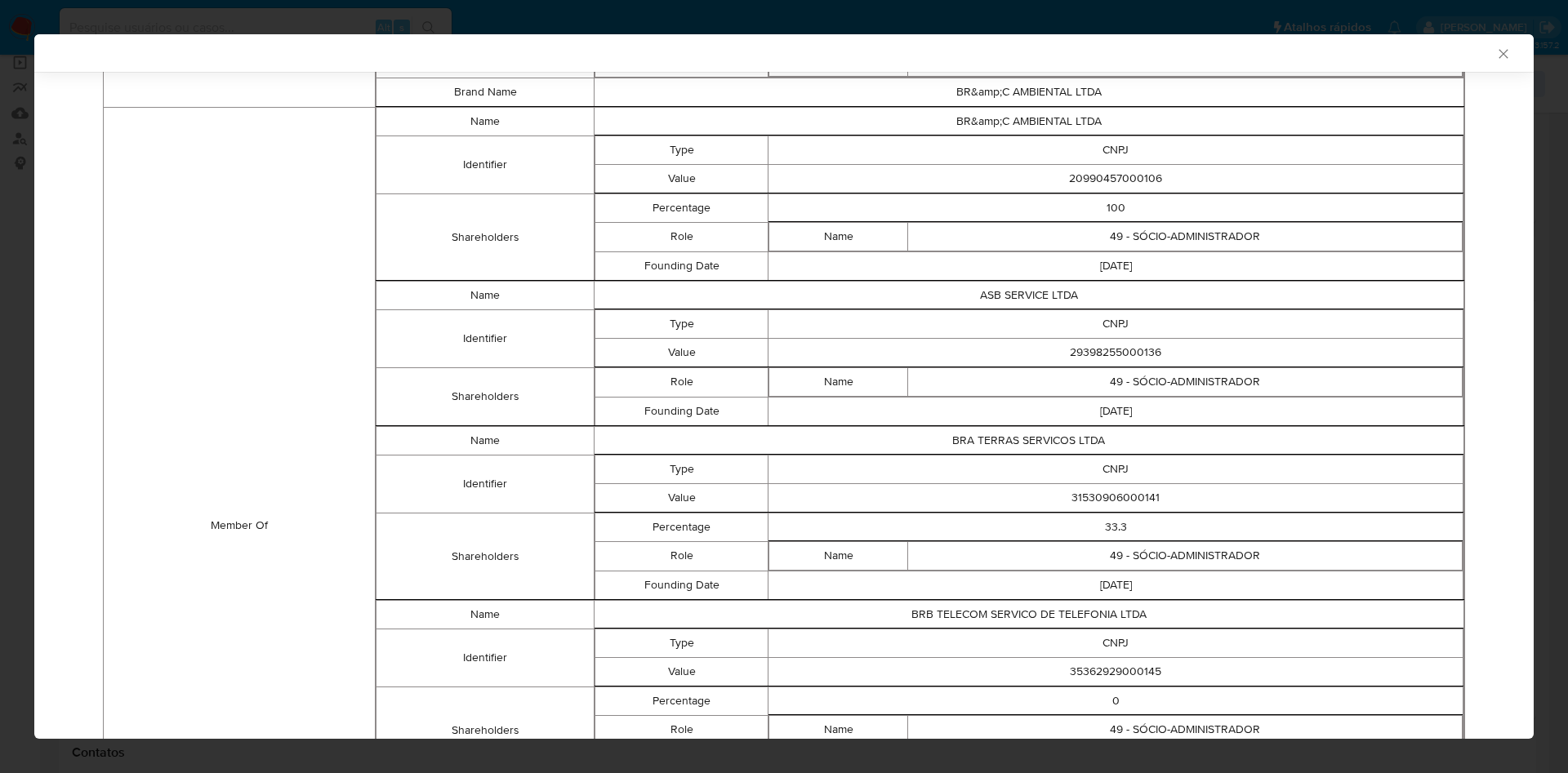
scroll to position [1496, 0]
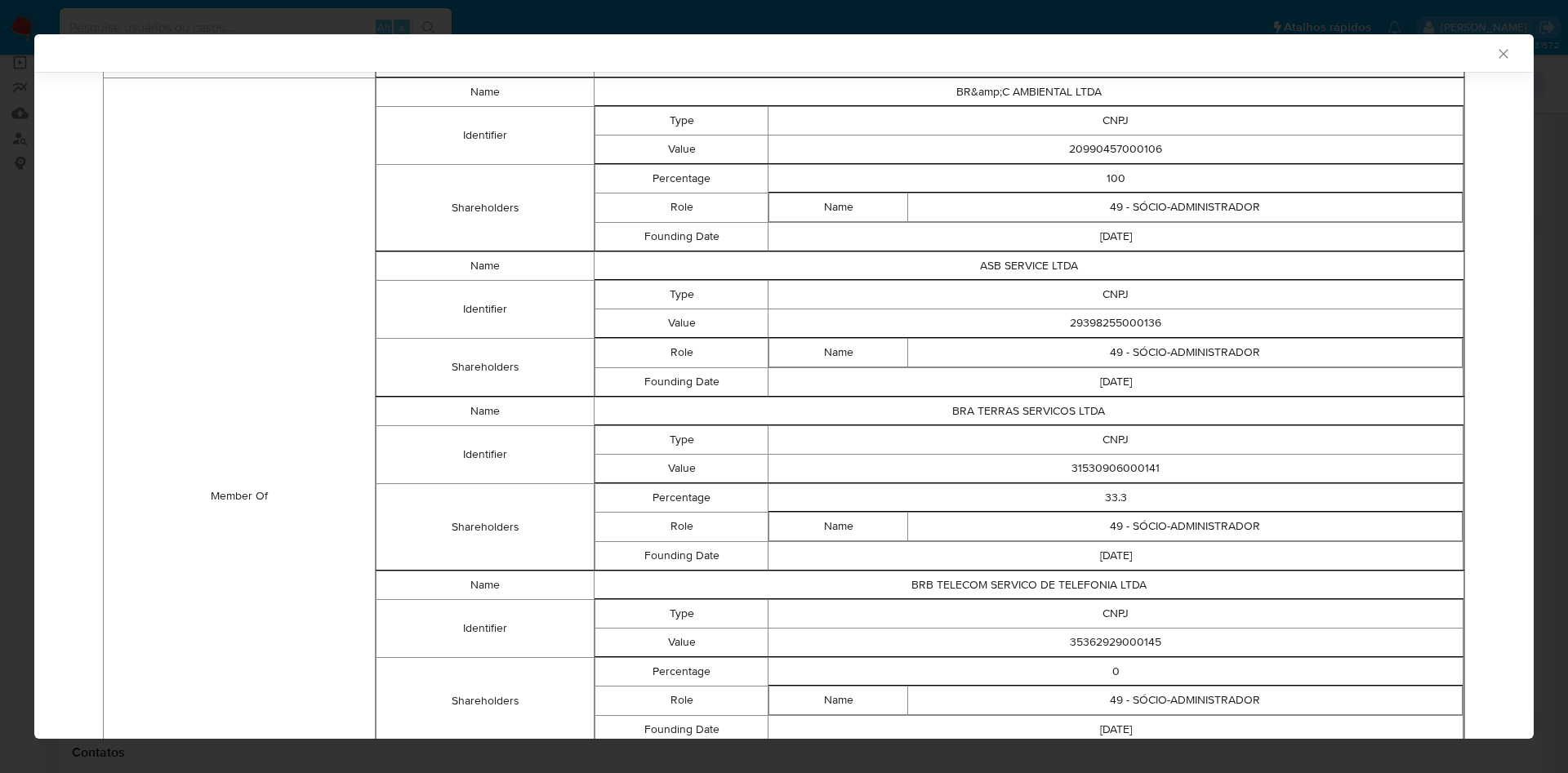
click at [1126, 322] on td "29398255000136" at bounding box center [1115, 322] width 695 height 28
copy td "29398255000136"
click at [1116, 464] on td "31530906000141" at bounding box center [1115, 468] width 695 height 28
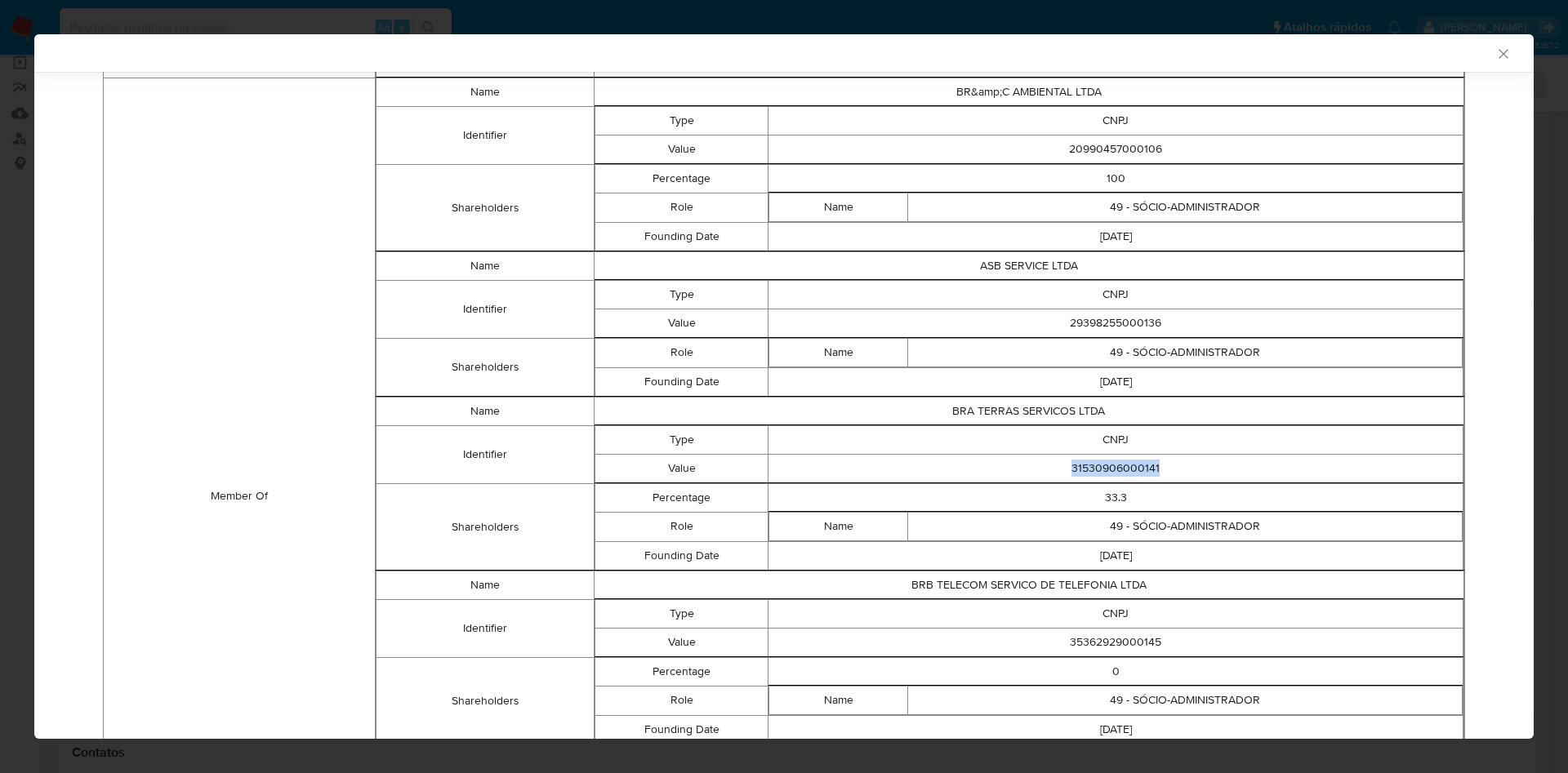
copy td "31530906000141"
click at [1133, 640] on td "35362929000145" at bounding box center [1115, 641] width 695 height 28
click at [1130, 640] on td "35362929000145" at bounding box center [1115, 641] width 695 height 28
click at [1127, 661] on td "0" at bounding box center [1115, 670] width 695 height 28
click at [1112, 652] on td "35362929000145" at bounding box center [1115, 641] width 695 height 28
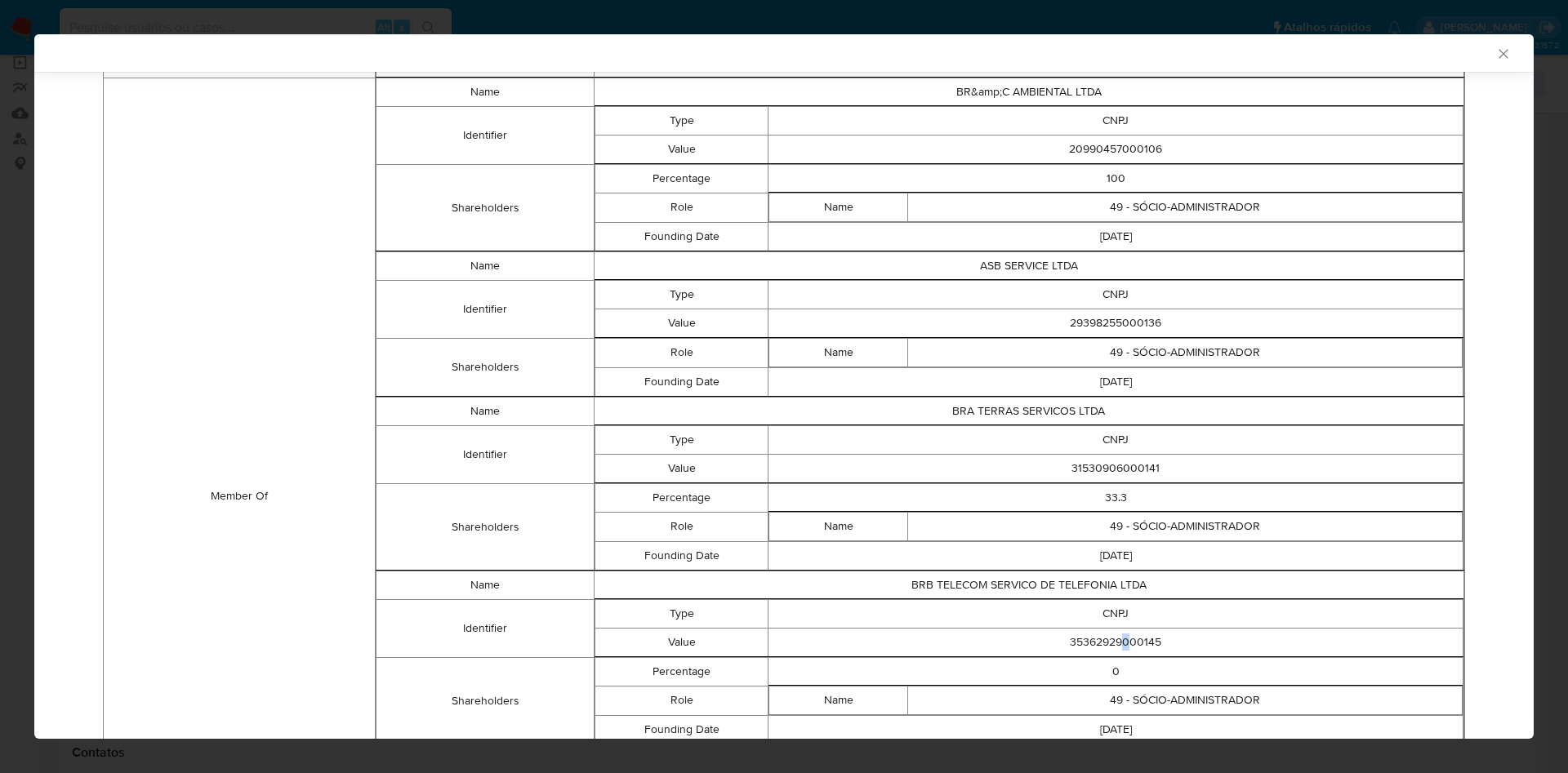
click at [1112, 652] on td "35362929000145" at bounding box center [1115, 641] width 695 height 28
click at [1105, 648] on td "35362929000145" at bounding box center [1115, 641] width 695 height 28
copy td "35362929000145"
drag, startPoint x: 1188, startPoint y: 475, endPoint x: 1180, endPoint y: 500, distance: 26.2
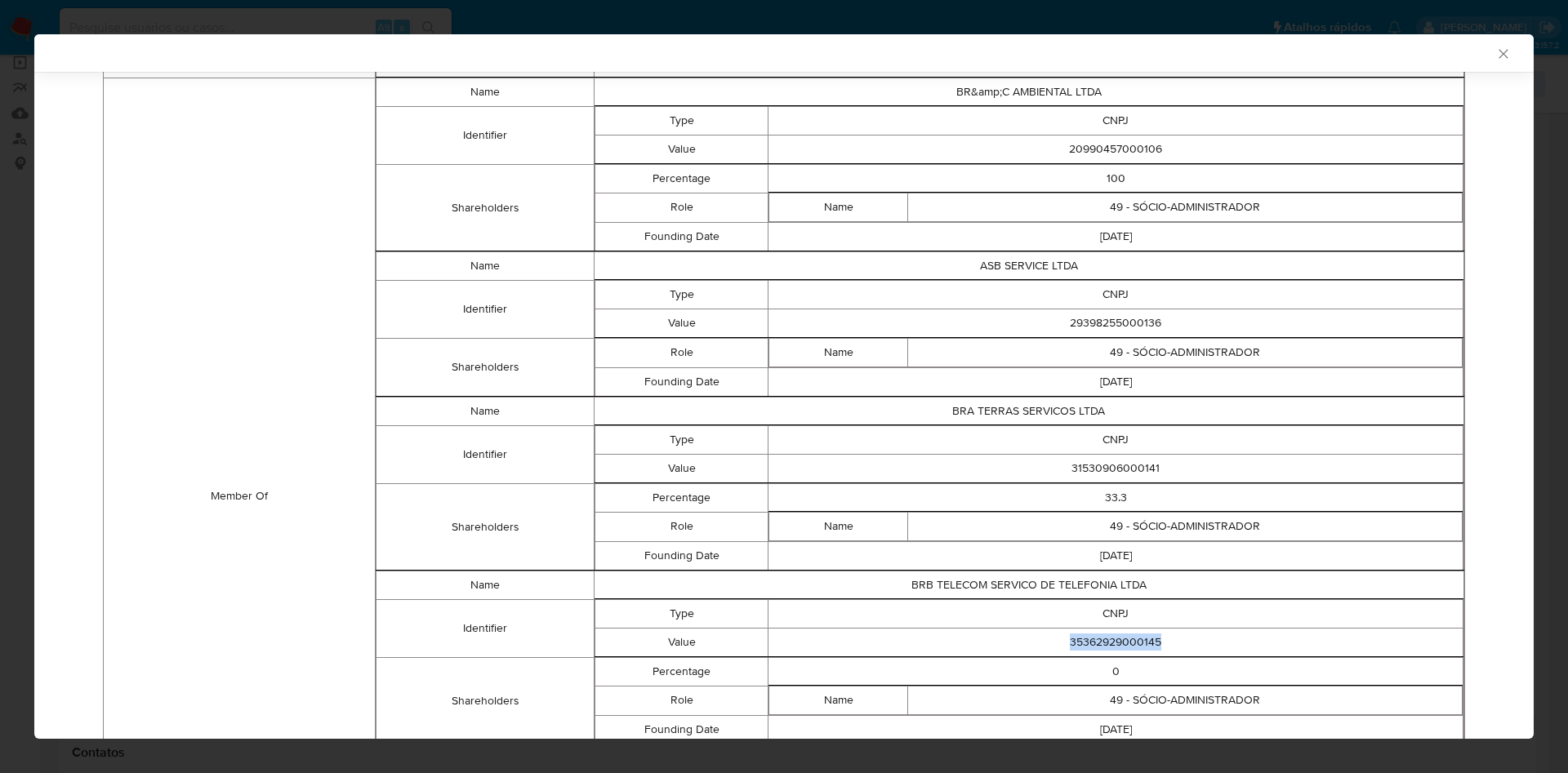
click at [1189, 475] on td "31530906000141" at bounding box center [1115, 468] width 695 height 28
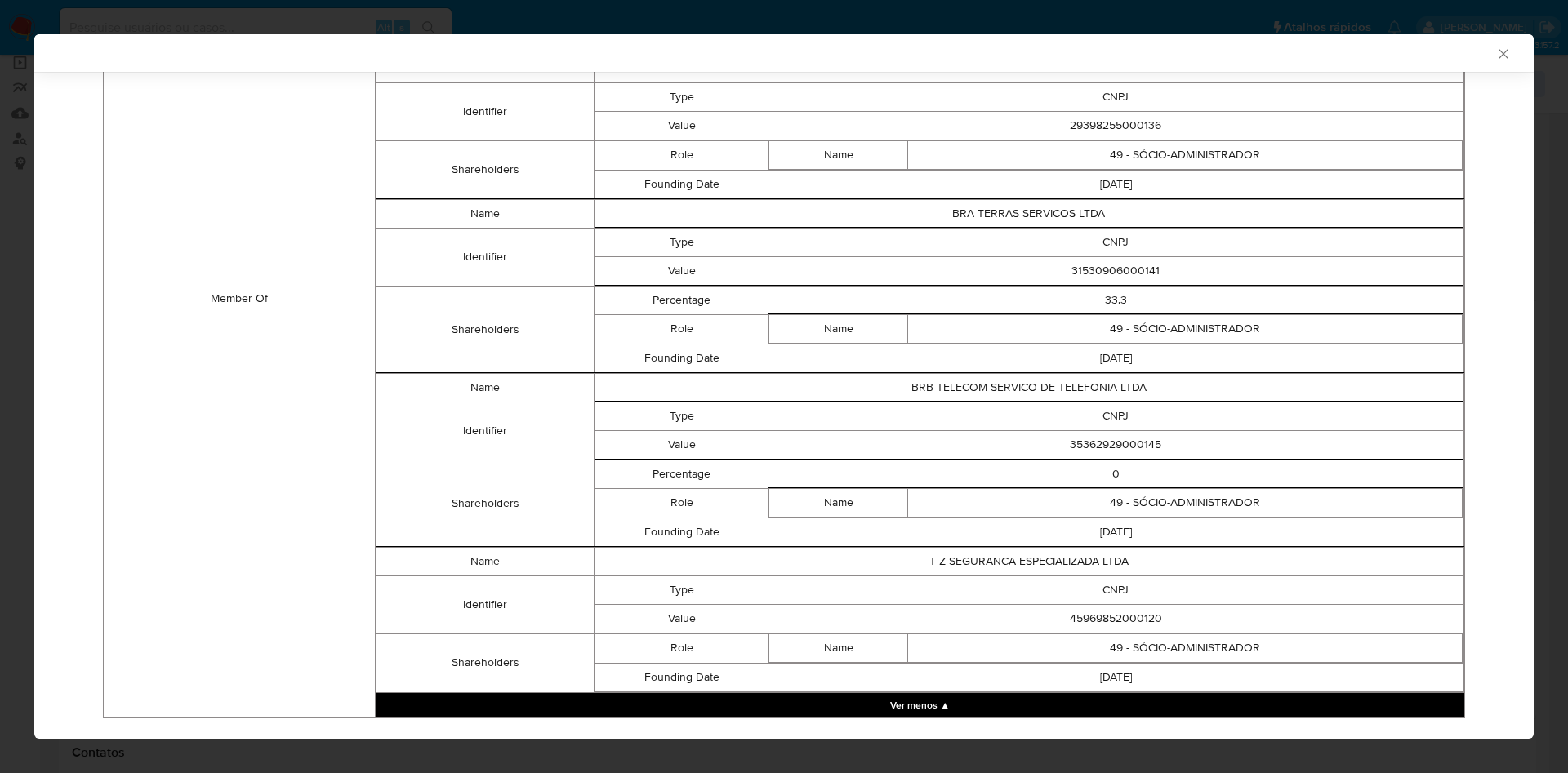
scroll to position [1729, 0]
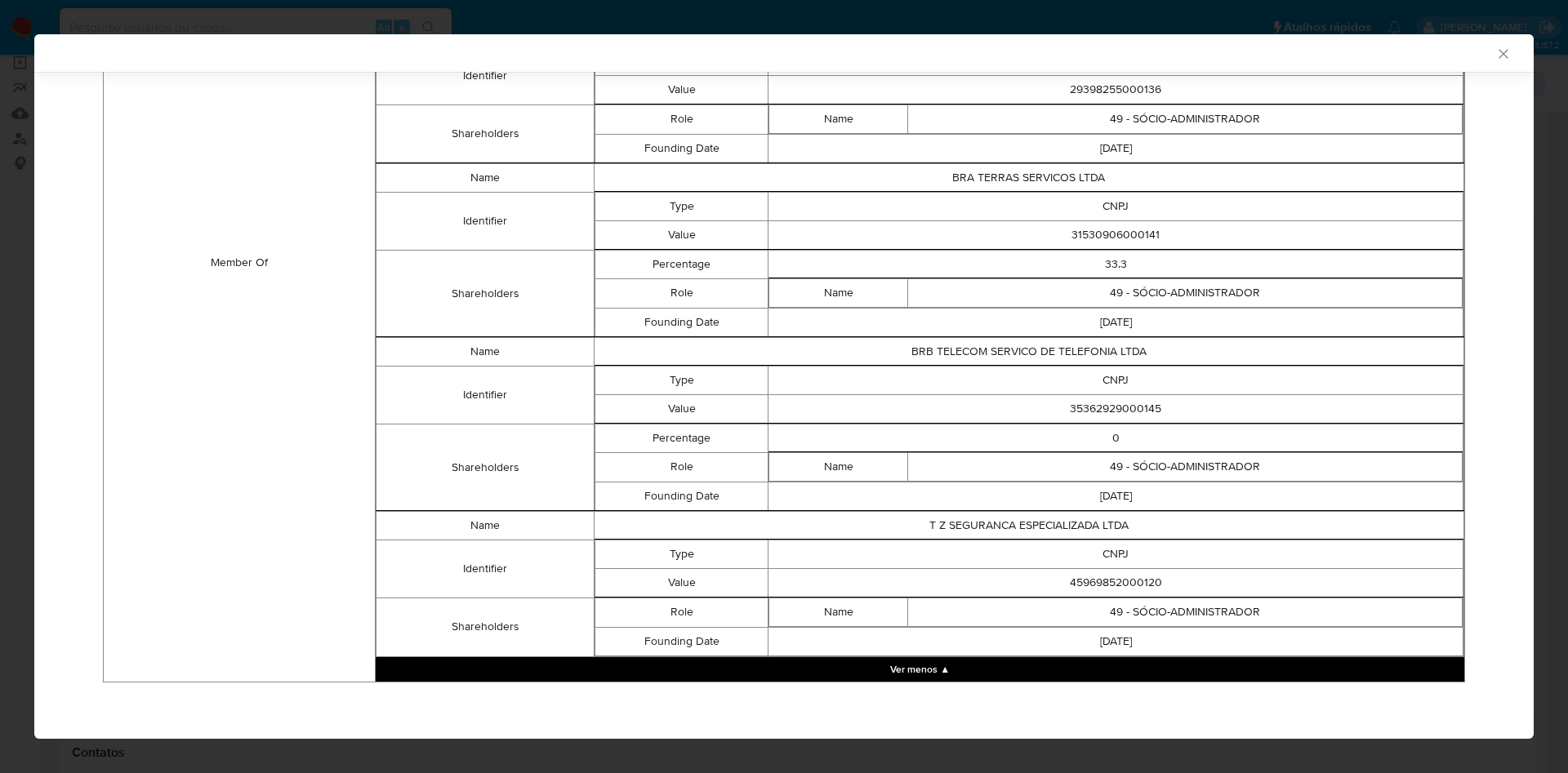
click at [1085, 590] on td "45969852000120" at bounding box center [1115, 581] width 695 height 28
click at [1076, 581] on td "45969852000120" at bounding box center [1115, 581] width 695 height 28
copy td "45969852000120"
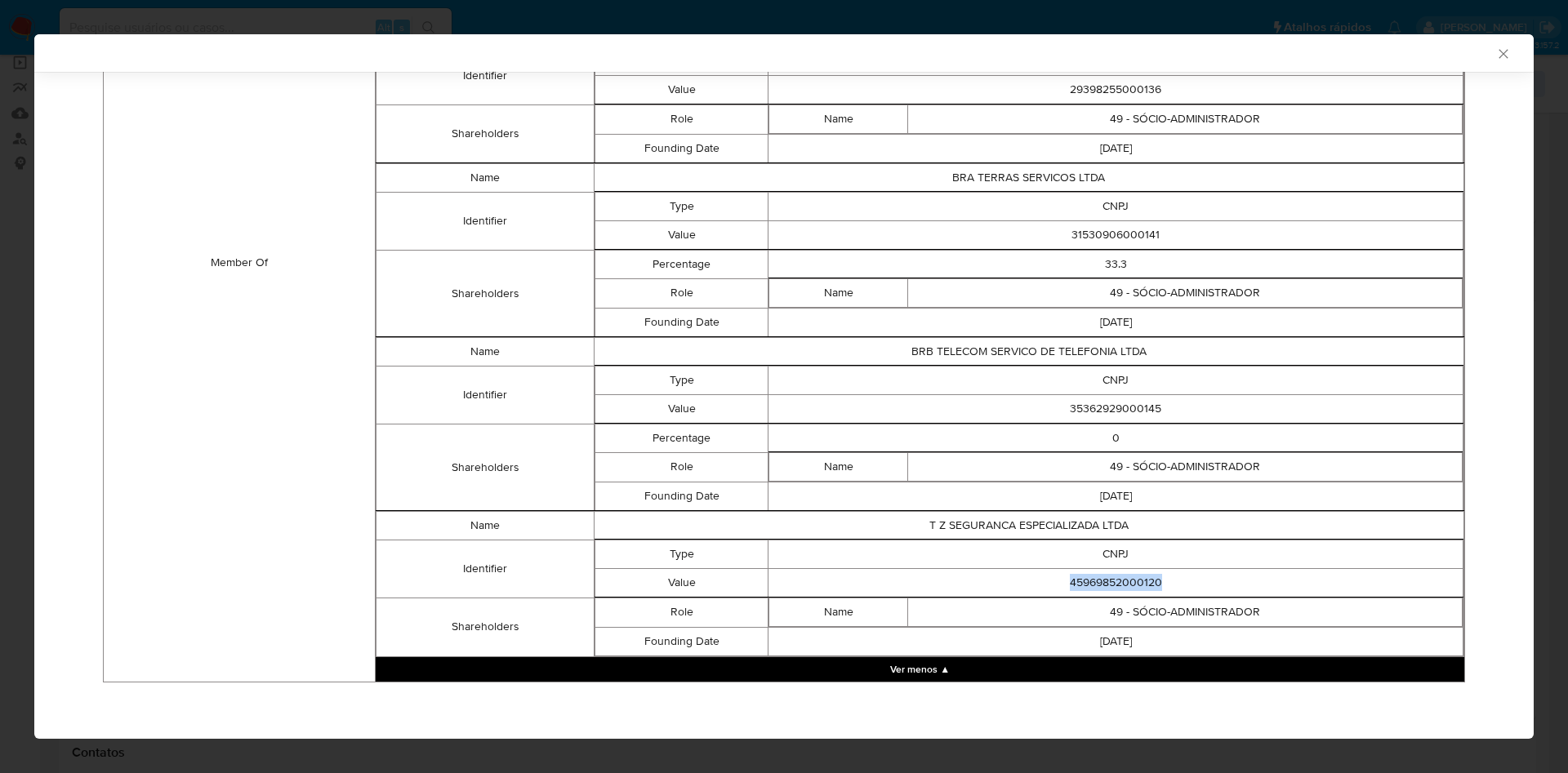
click at [1147, 575] on td "45969852000120" at bounding box center [1115, 581] width 695 height 28
click at [1062, 569] on td "45969852000120" at bounding box center [1115, 581] width 695 height 28
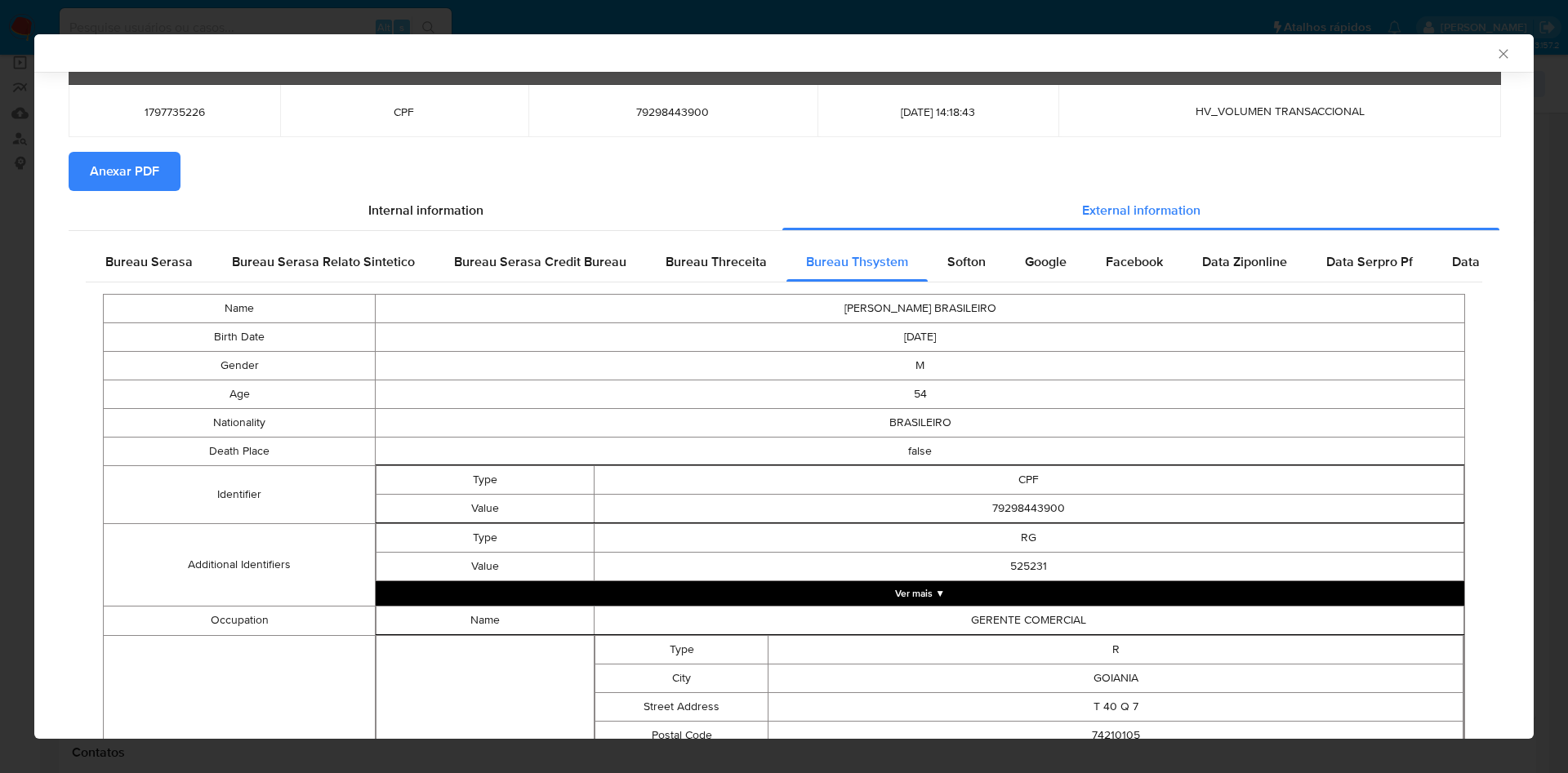
scroll to position [0, 0]
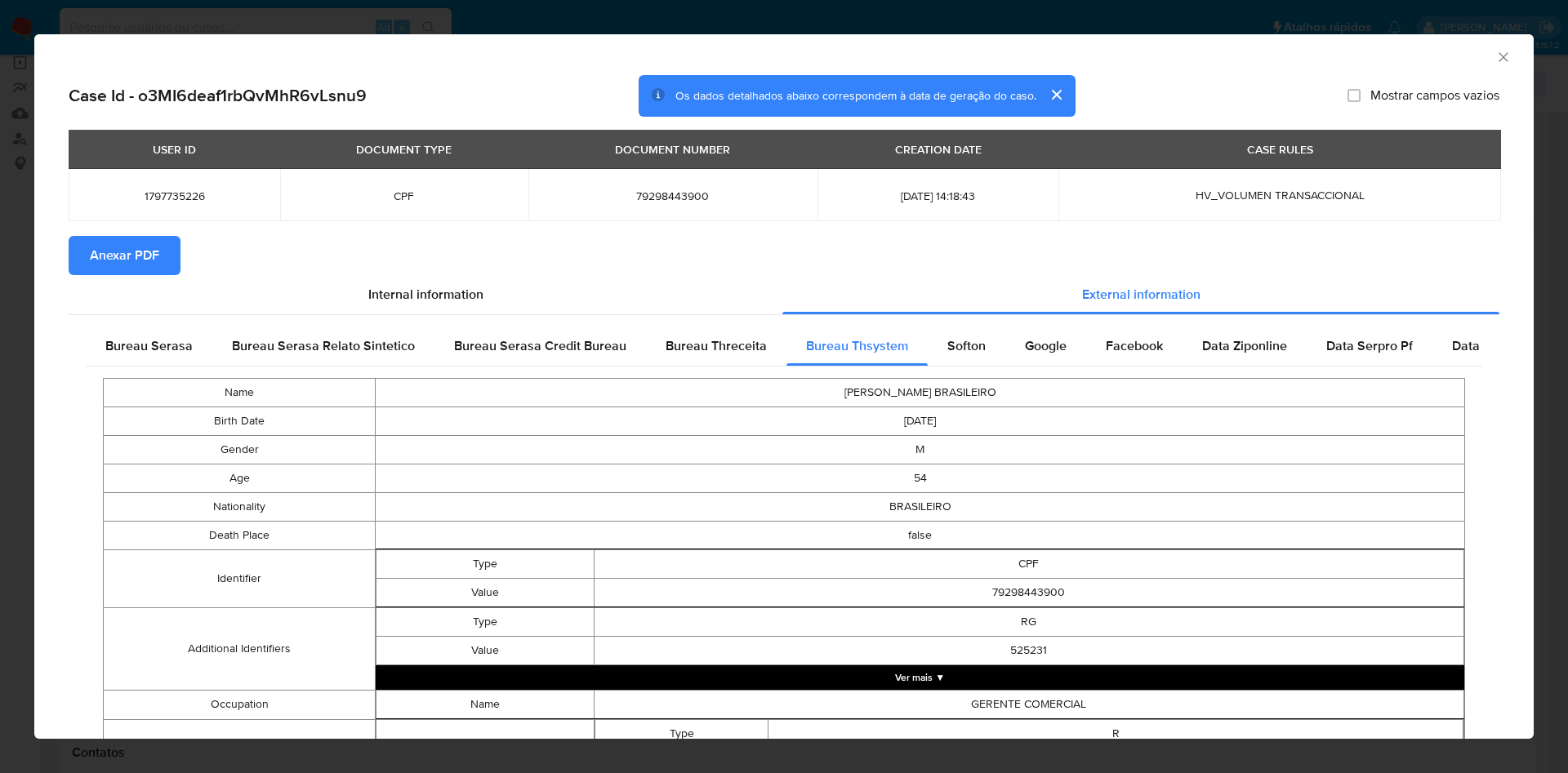
click at [135, 352] on span "Bureau Serasa" at bounding box center [149, 345] width 87 height 19
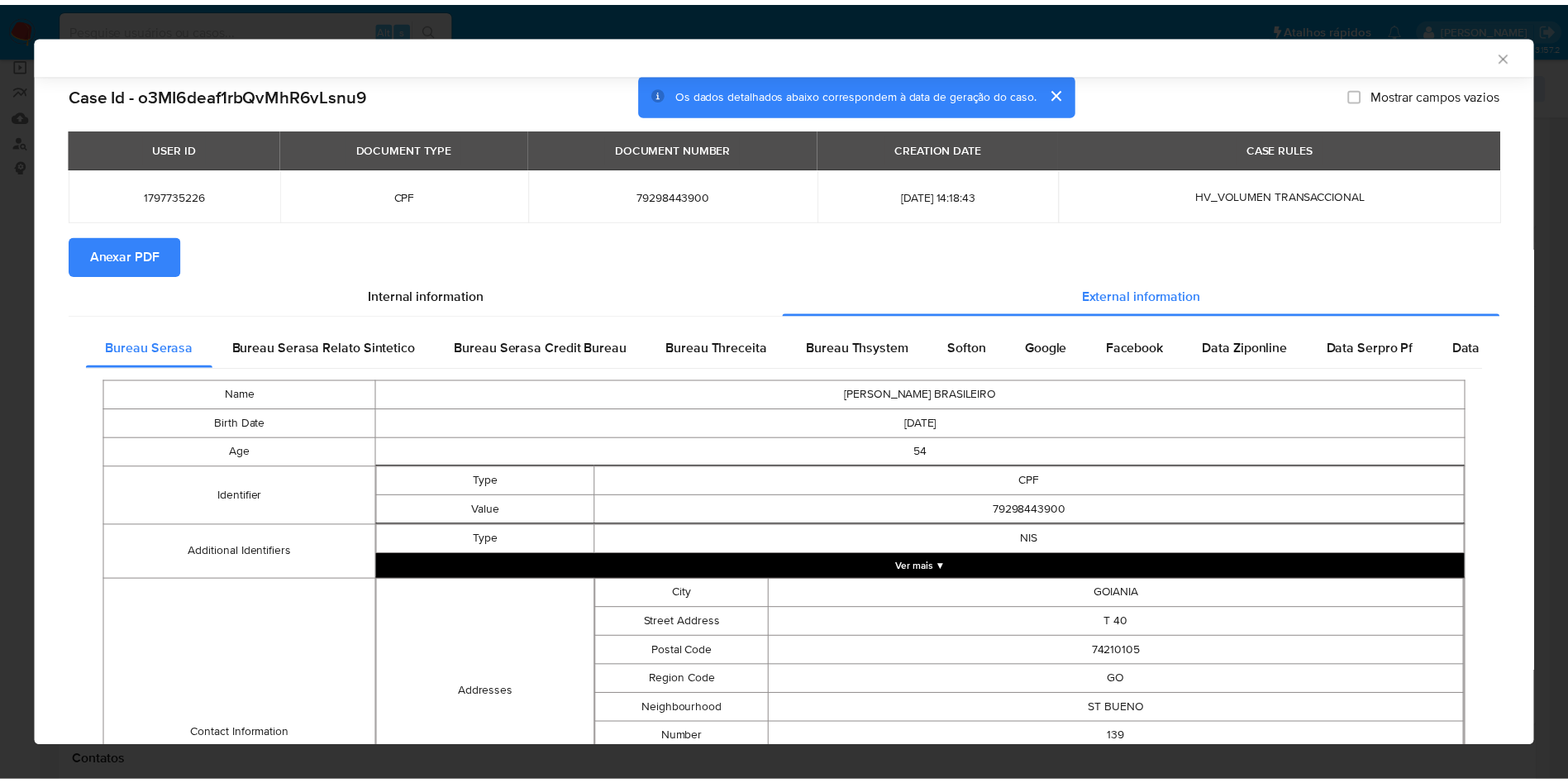
scroll to position [290, 0]
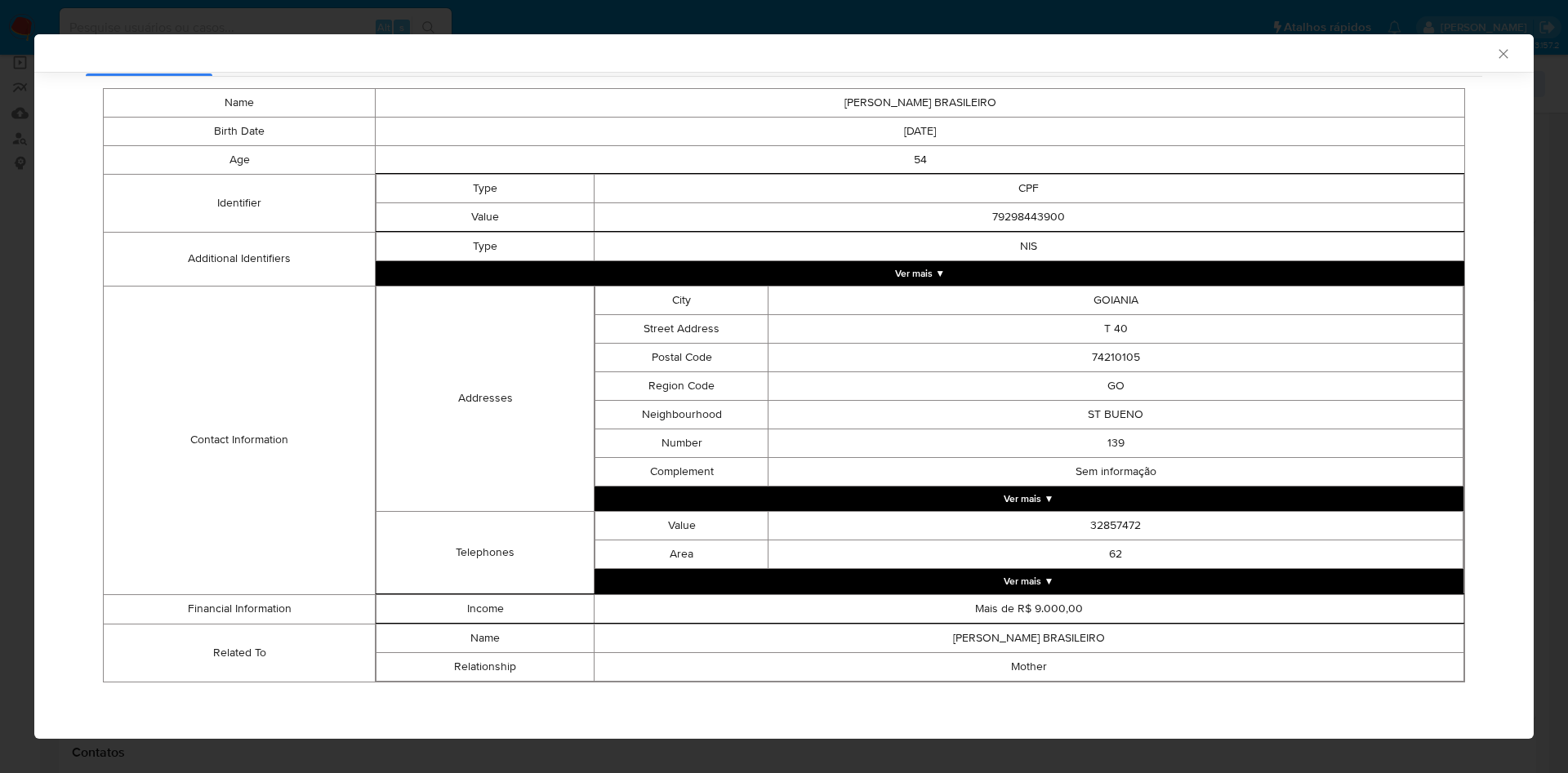
click at [11, 365] on div "AML Data Collector Case Id - o3MI6deaf1rbQvMhR6vLsnu9 Os dados detalhados abaix…" at bounding box center [784, 386] width 1568 height 773
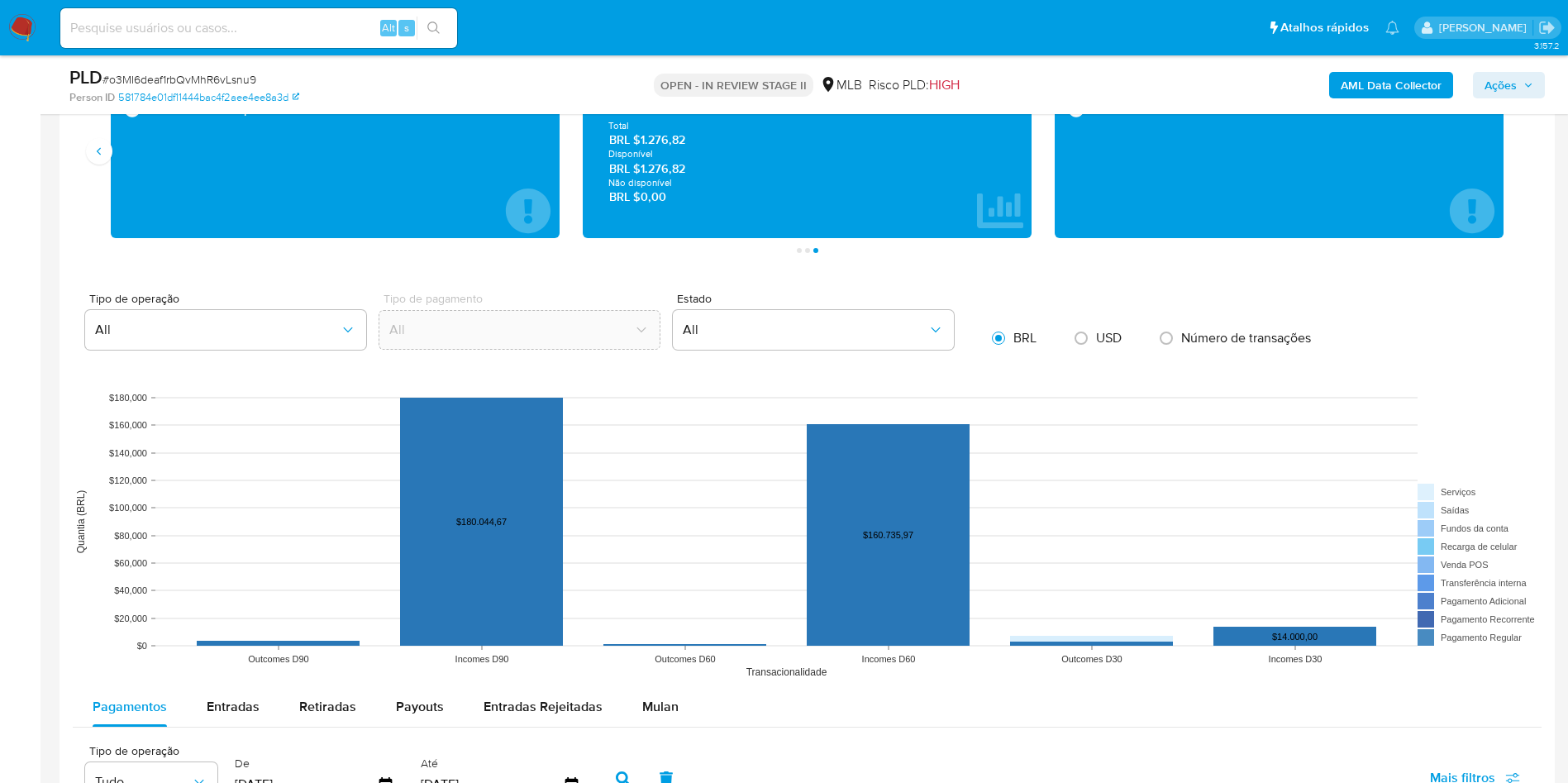
scroll to position [496, 0]
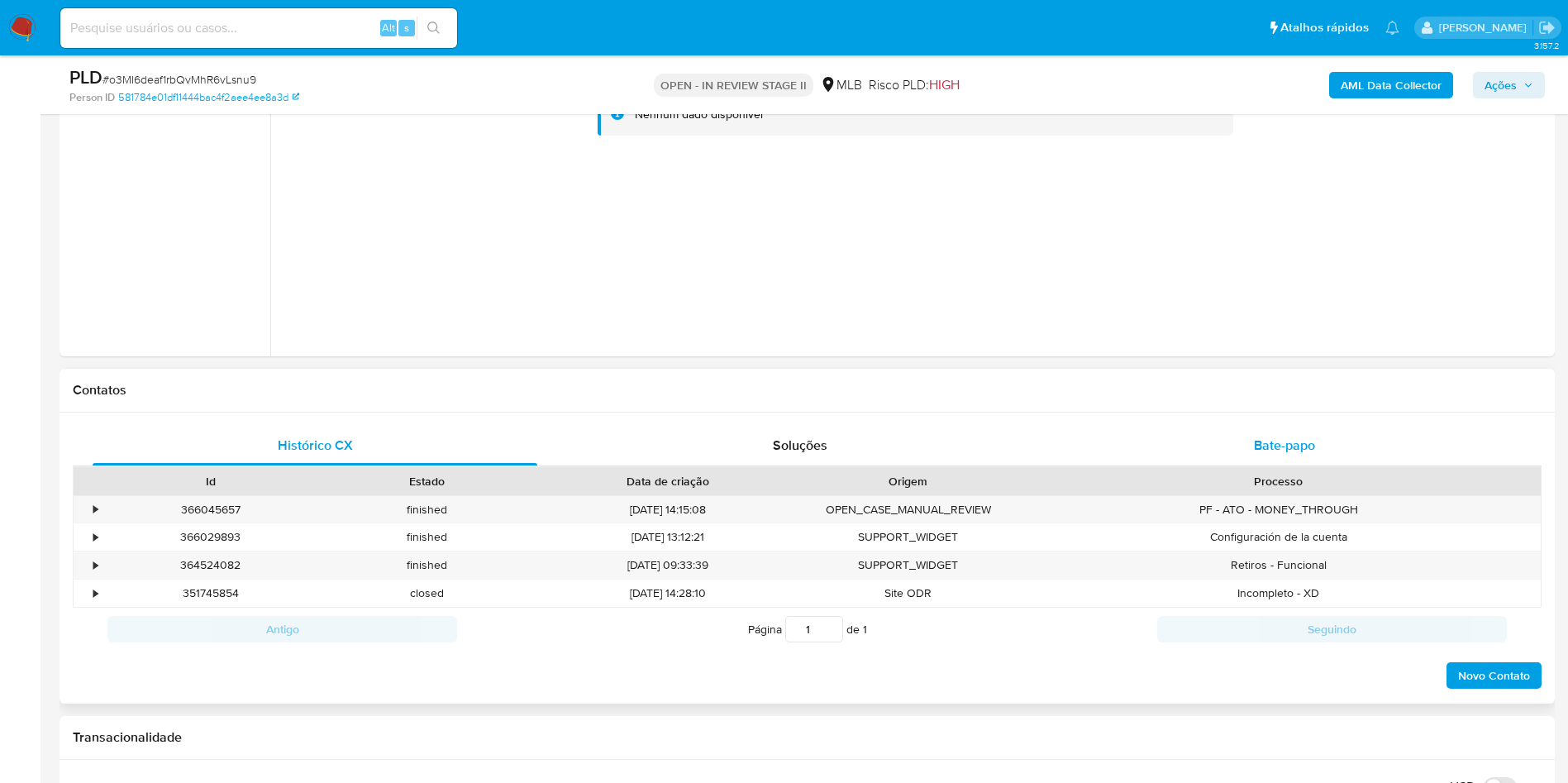
click at [1255, 443] on span "Bate-papo" at bounding box center [1284, 445] width 61 height 19
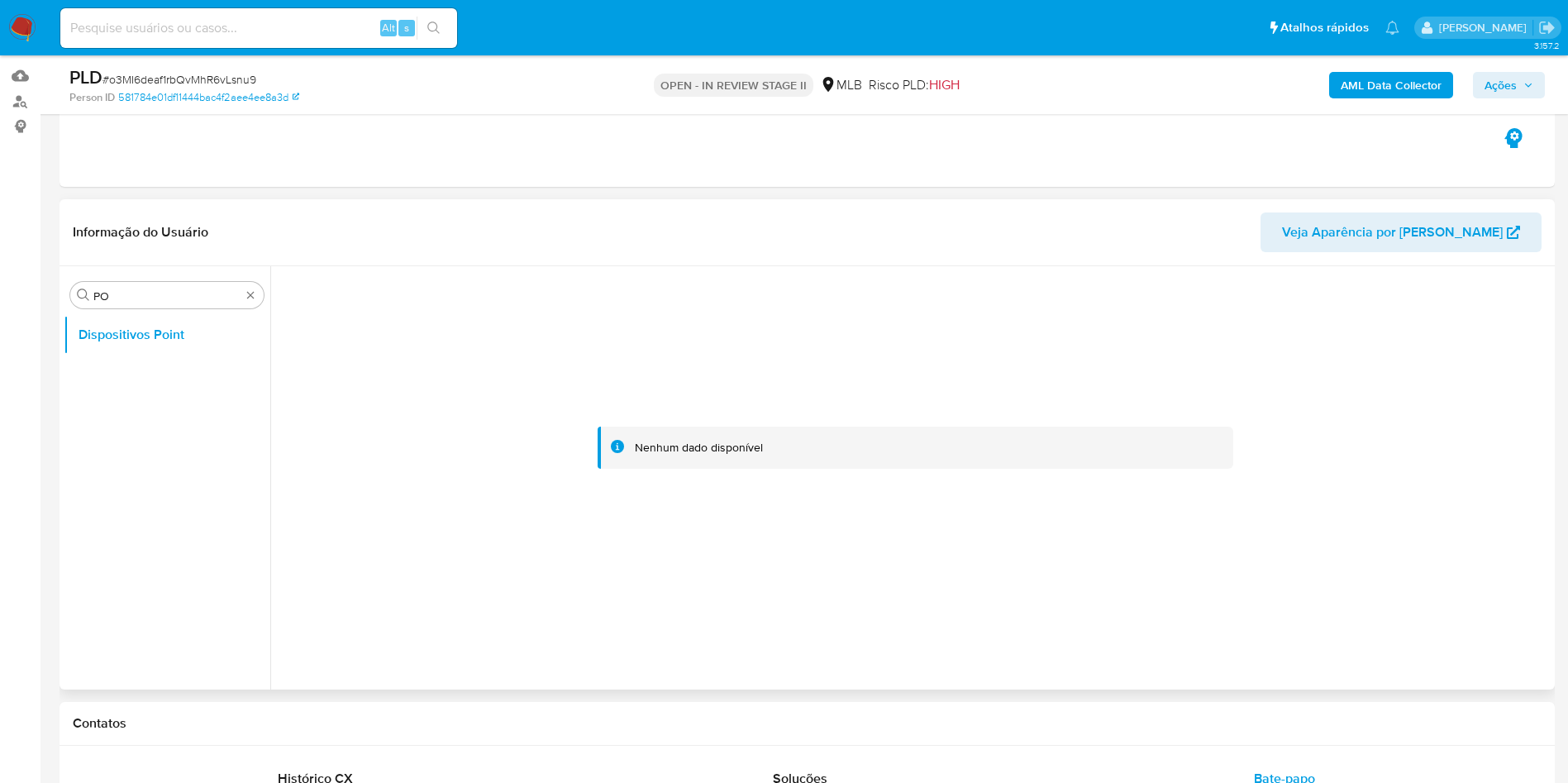
scroll to position [124, 0]
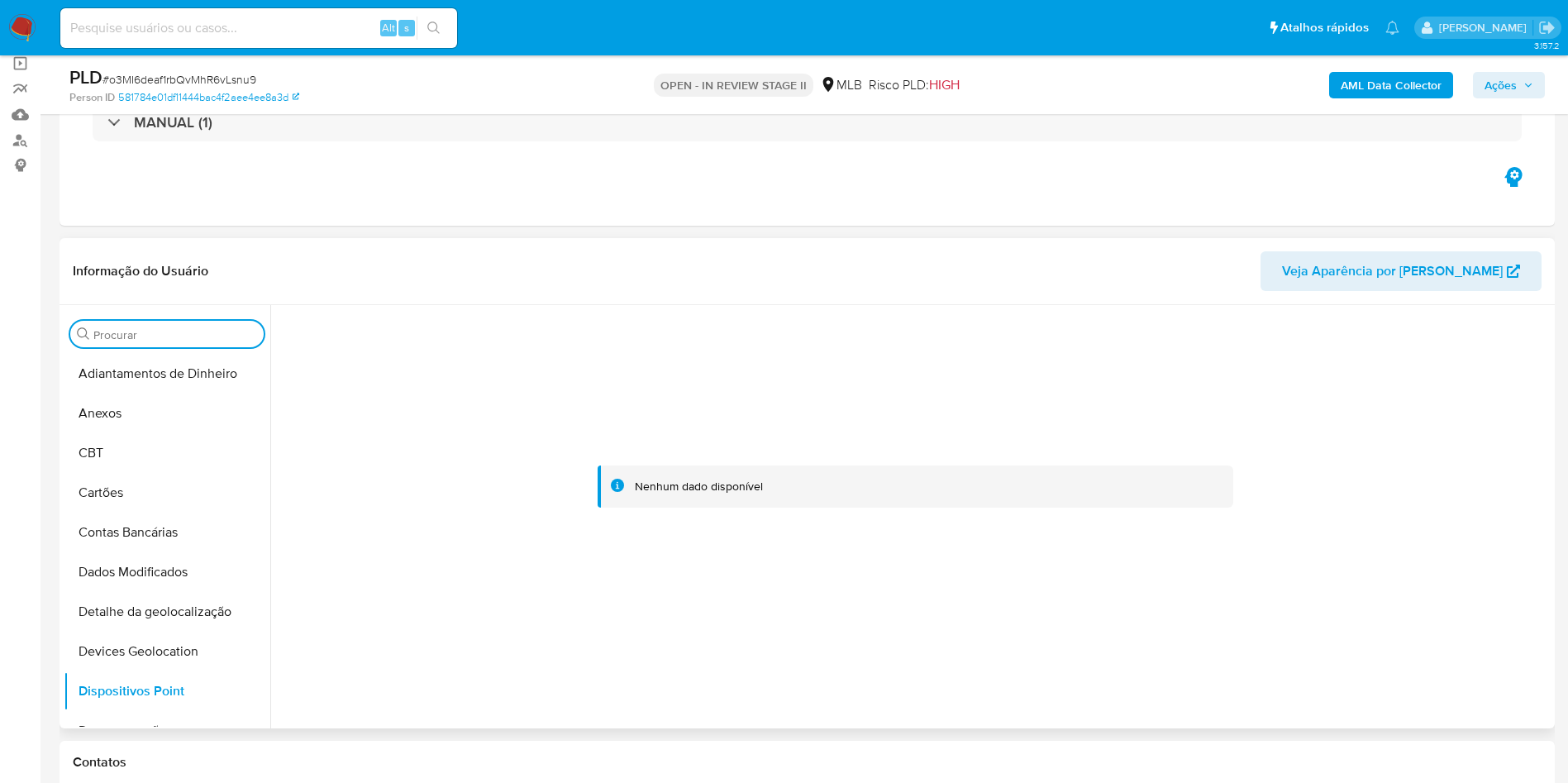
click at [181, 340] on input "Procurar" at bounding box center [175, 334] width 164 height 15
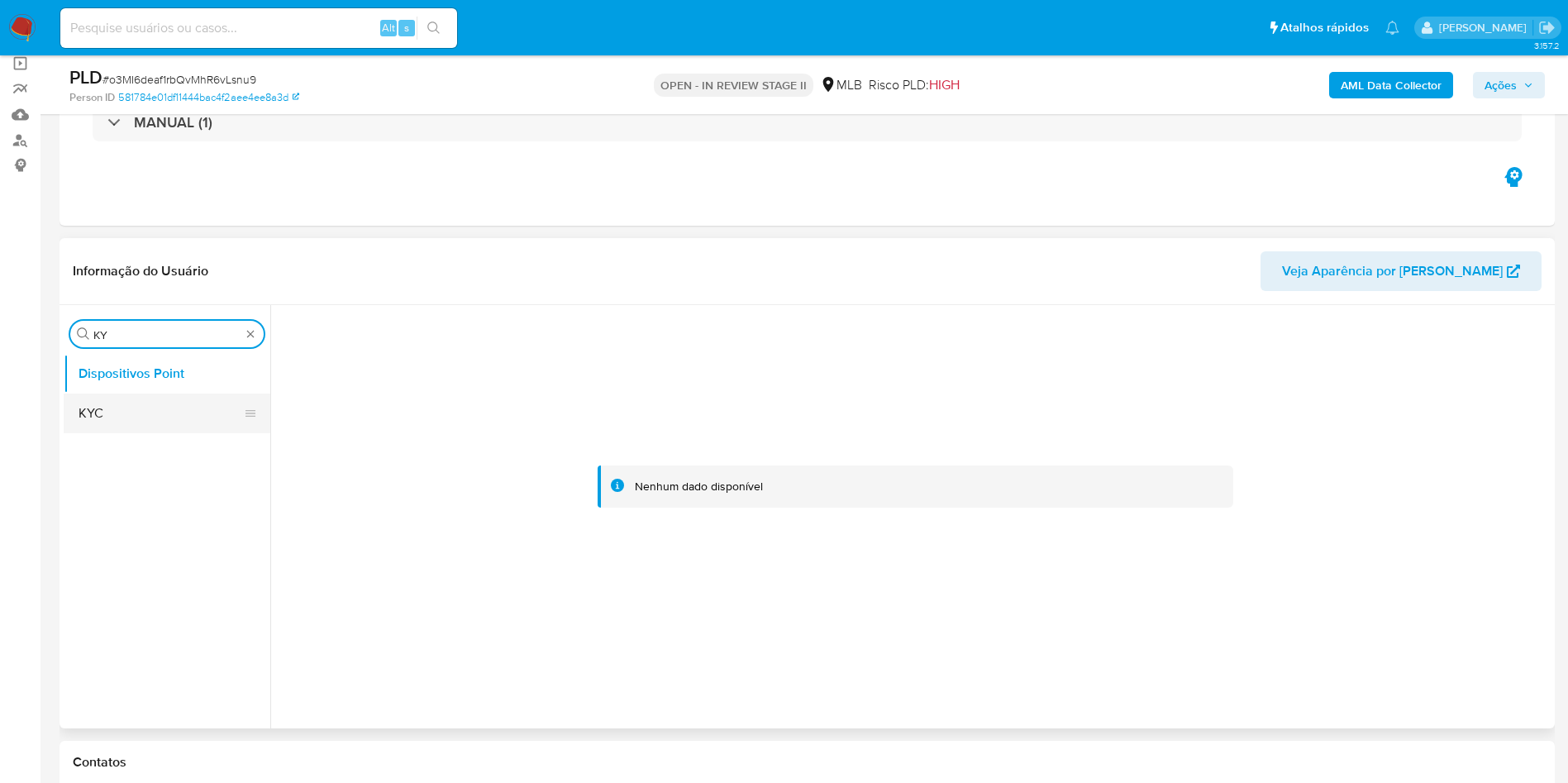
type input "KY"
click at [167, 398] on button "KYC" at bounding box center [159, 413] width 193 height 40
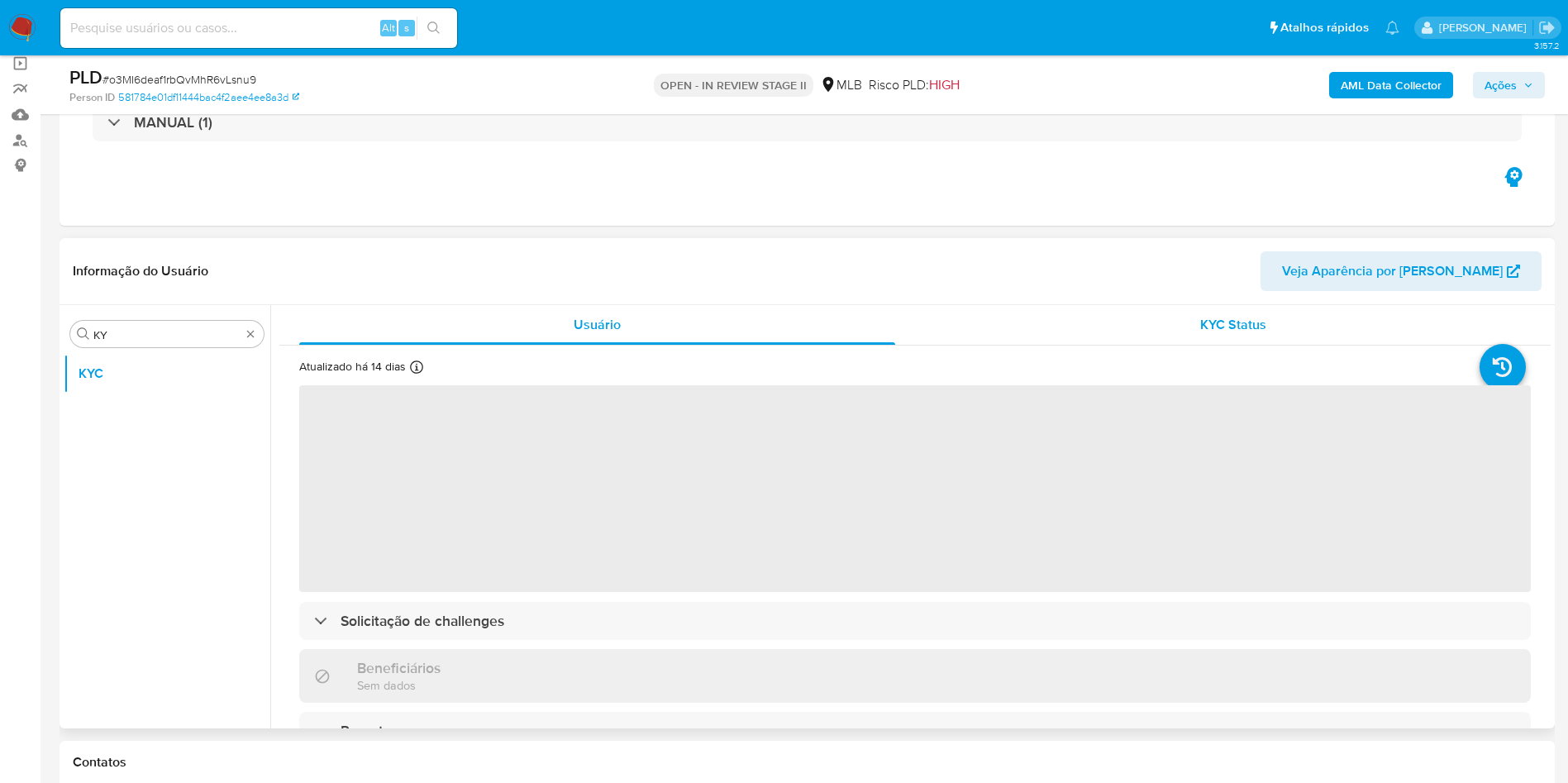
click at [1121, 320] on div "KYC Status" at bounding box center [1232, 325] width 596 height 40
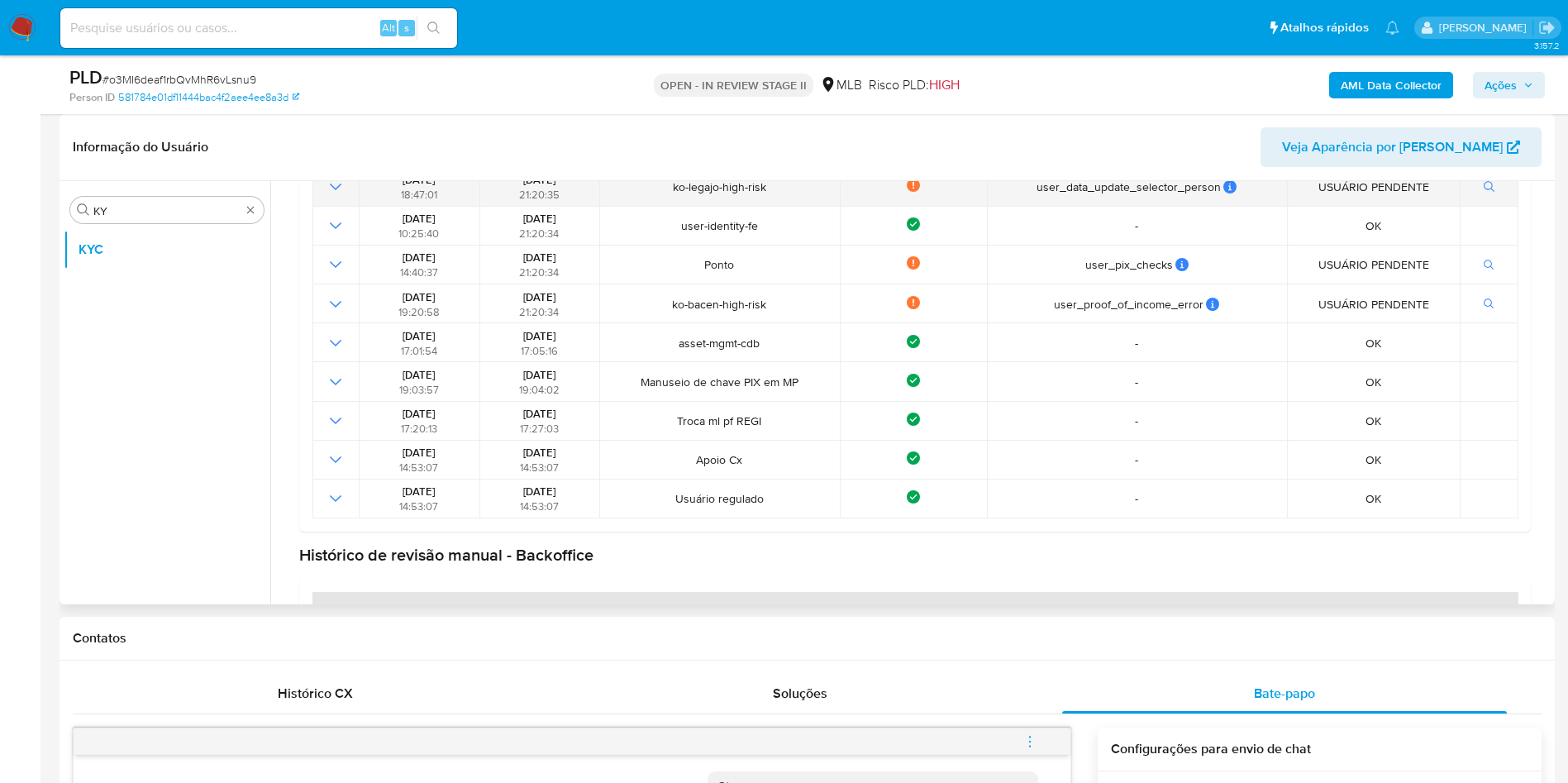
scroll to position [357, 0]
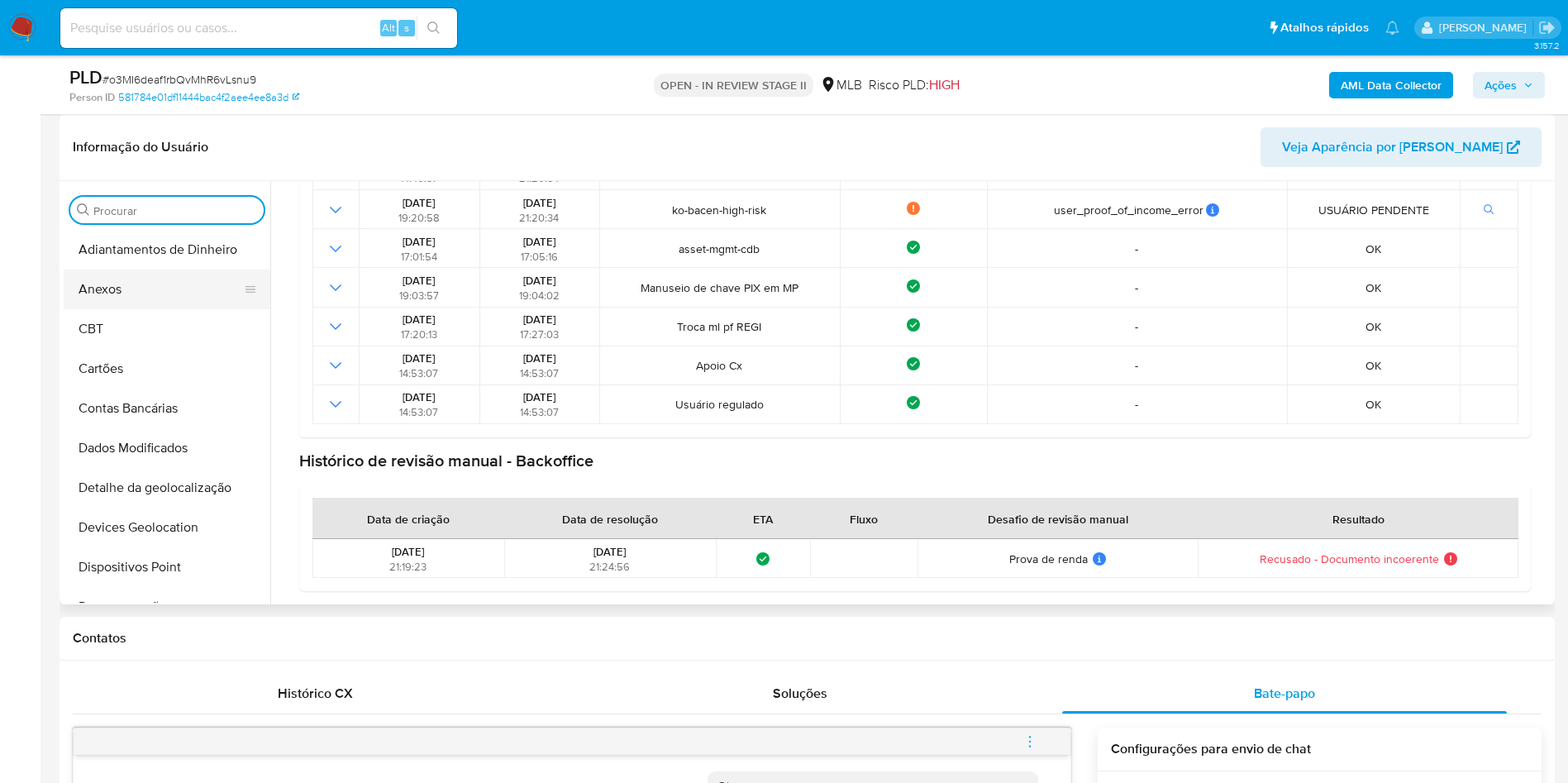
click at [191, 305] on button "Anexos" at bounding box center [159, 289] width 193 height 40
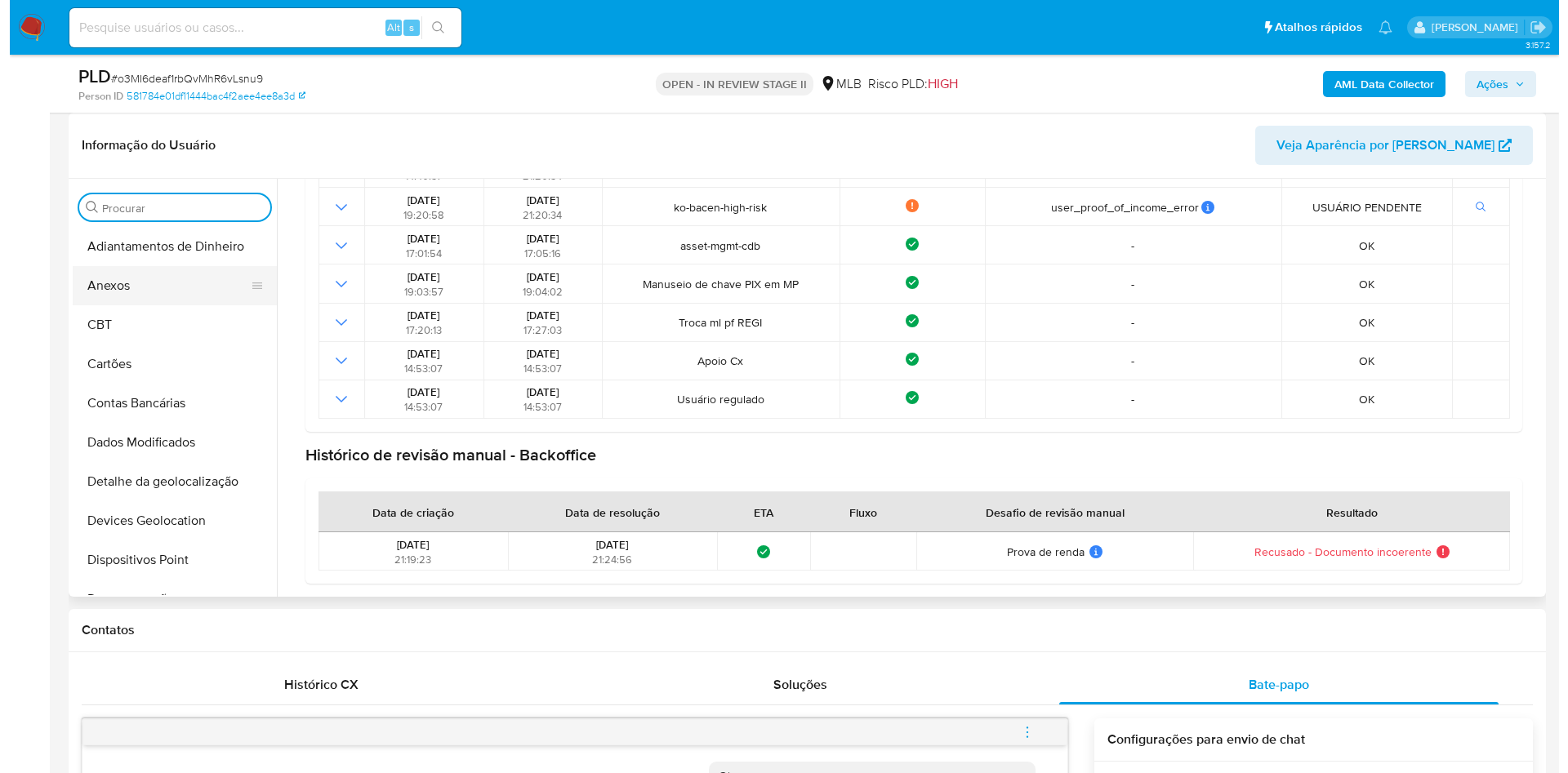
scroll to position [0, 0]
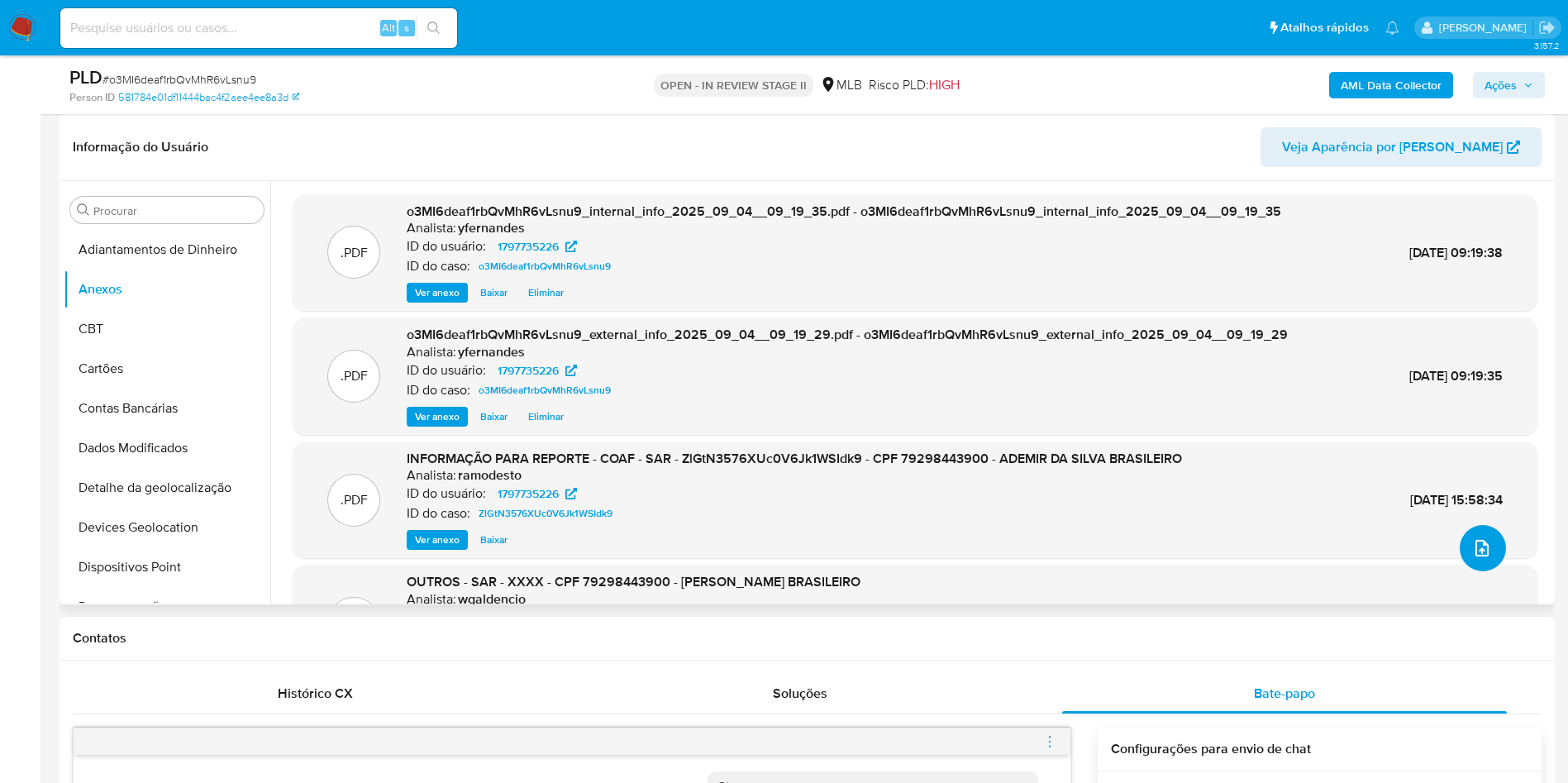
click at [1494, 548] on button "upload-file" at bounding box center [1482, 547] width 46 height 46
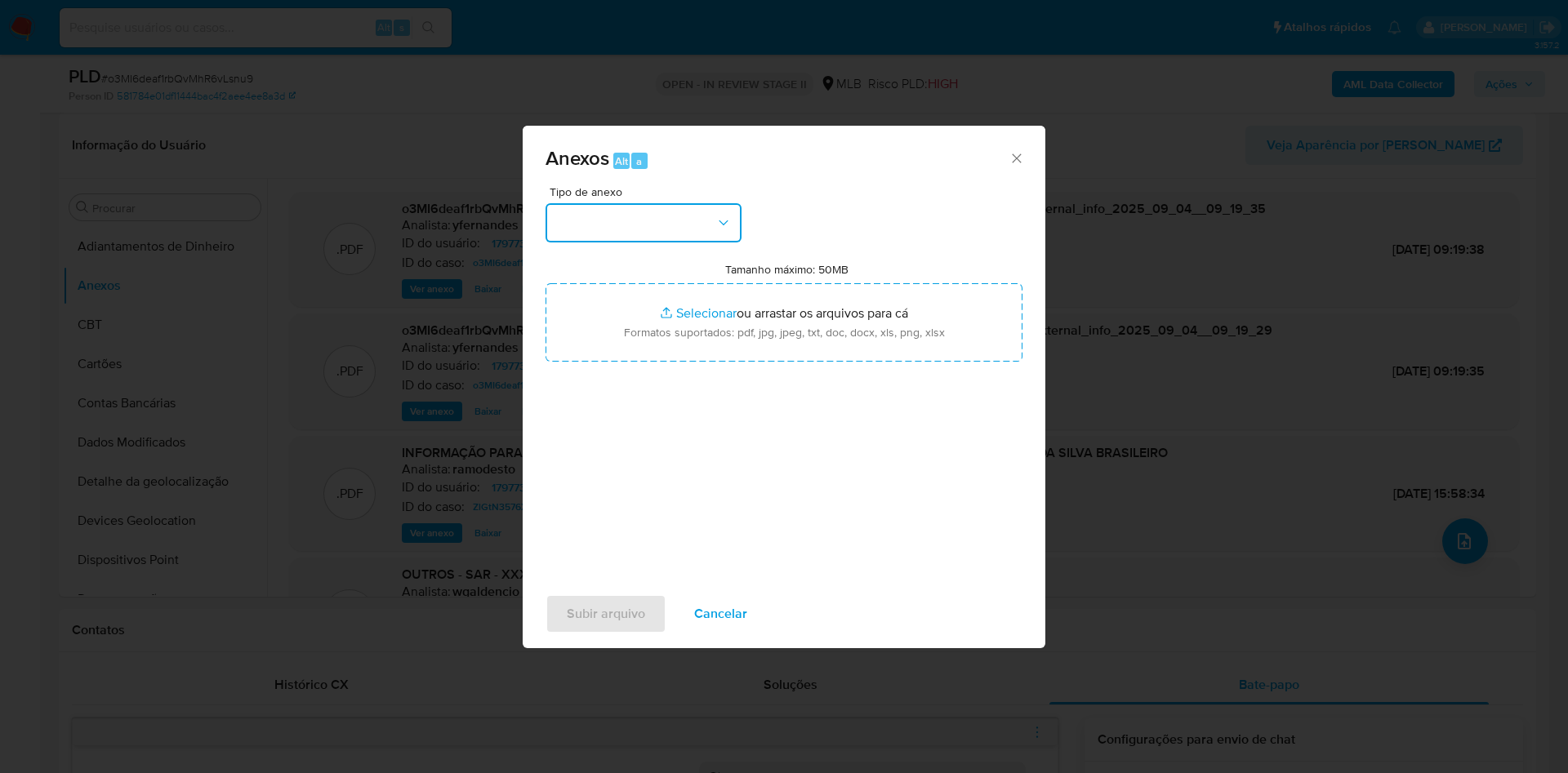
click at [679, 217] on button "button" at bounding box center [643, 223] width 196 height 39
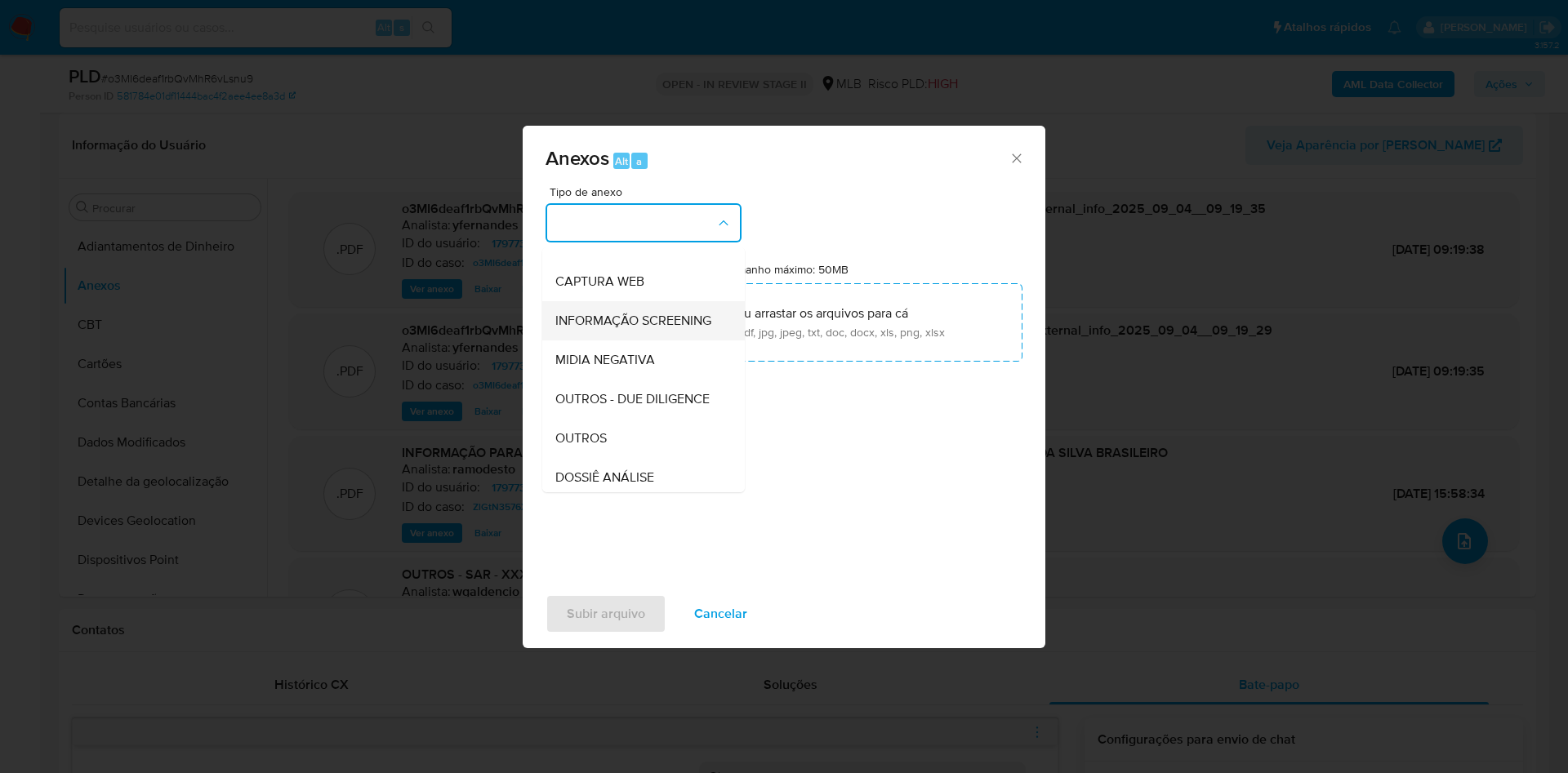
scroll to position [251, 0]
click at [635, 288] on span "OUTROS - DUE DILIGENCE" at bounding box center [632, 283] width 154 height 16
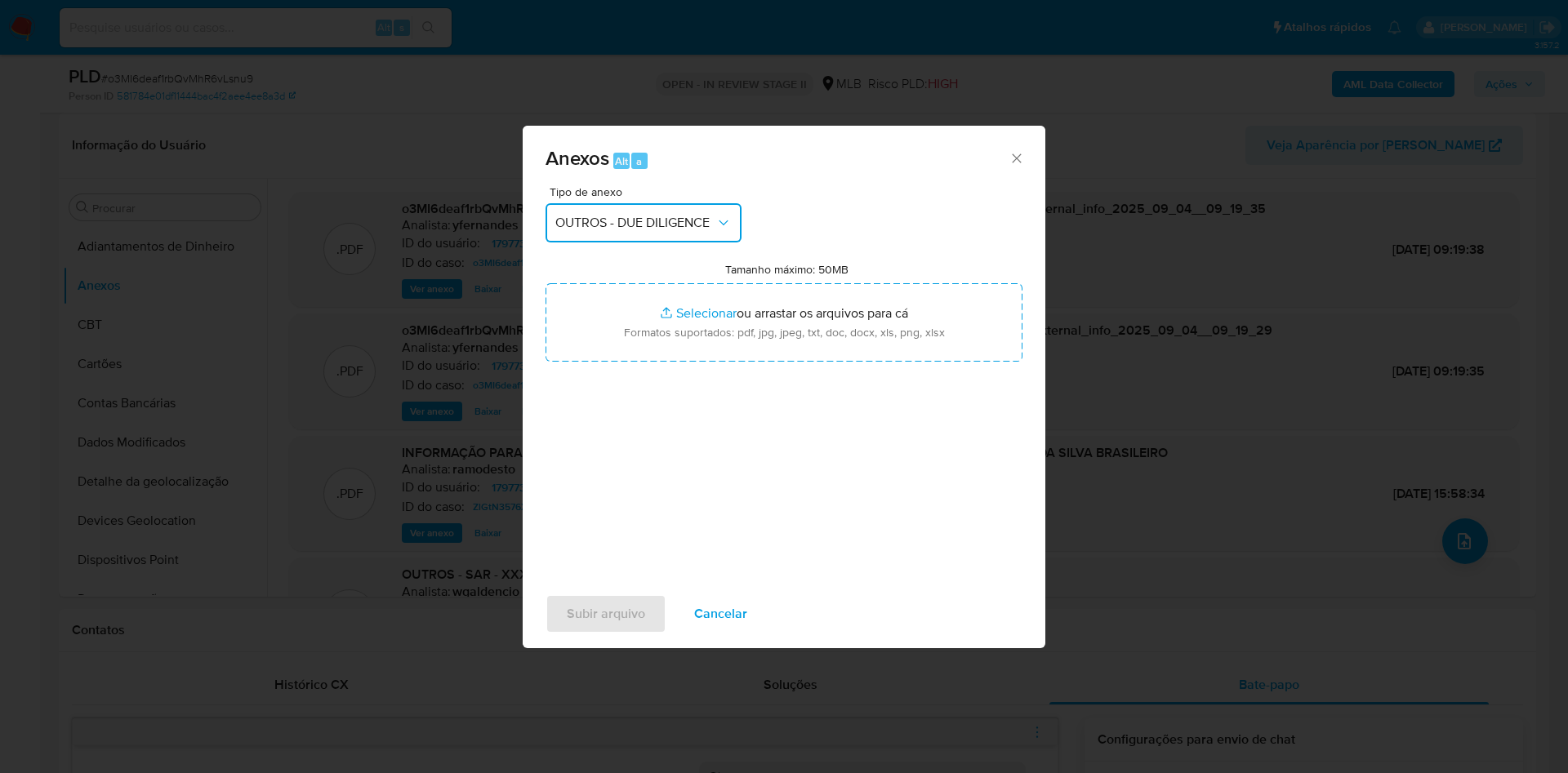
click at [638, 217] on span "OUTROS - DUE DILIGENCE" at bounding box center [635, 222] width 160 height 16
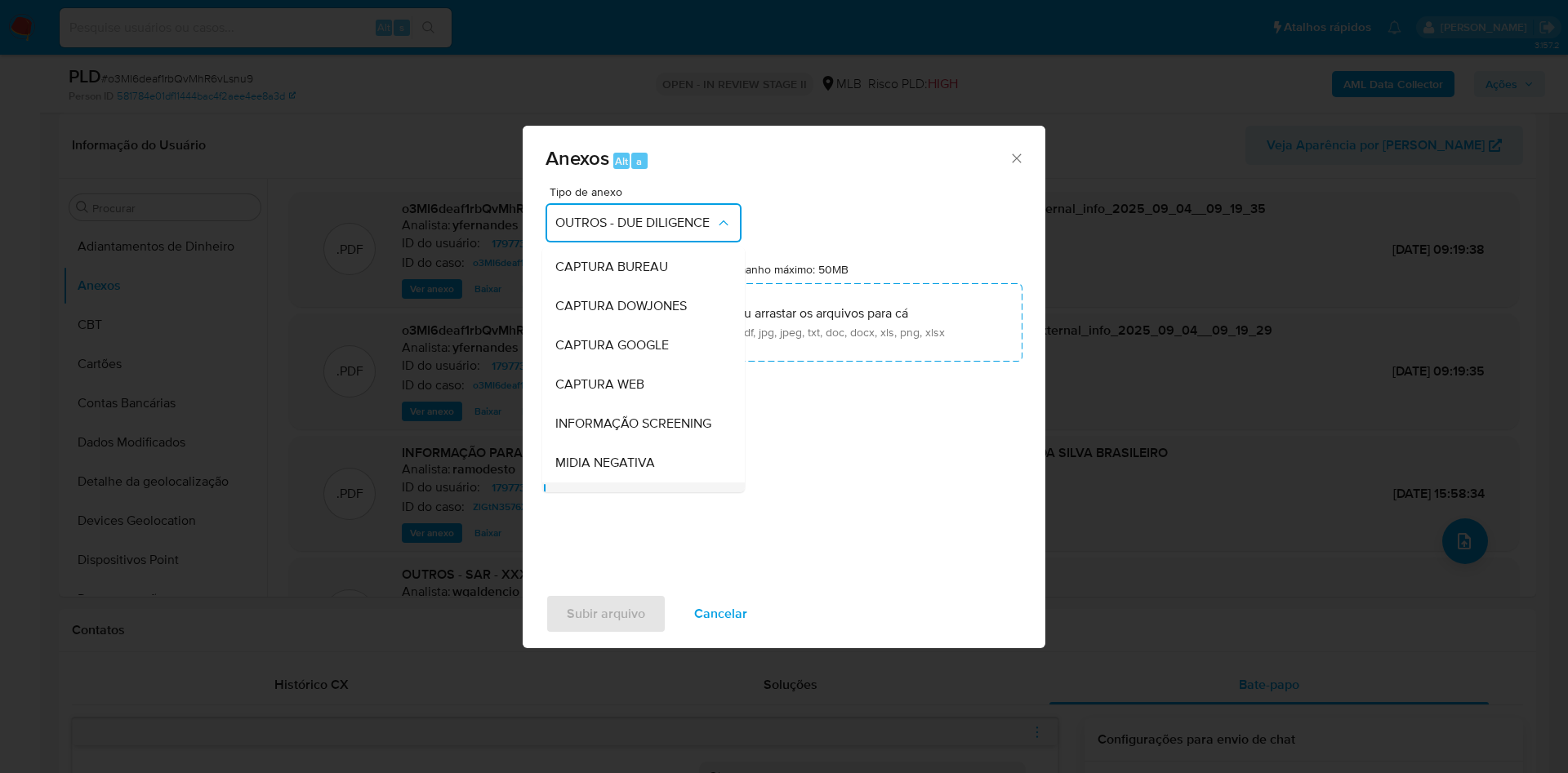
scroll to position [156, 0]
click at [641, 349] on div "OUTROS - DUE DILIGENCE" at bounding box center [638, 345] width 167 height 39
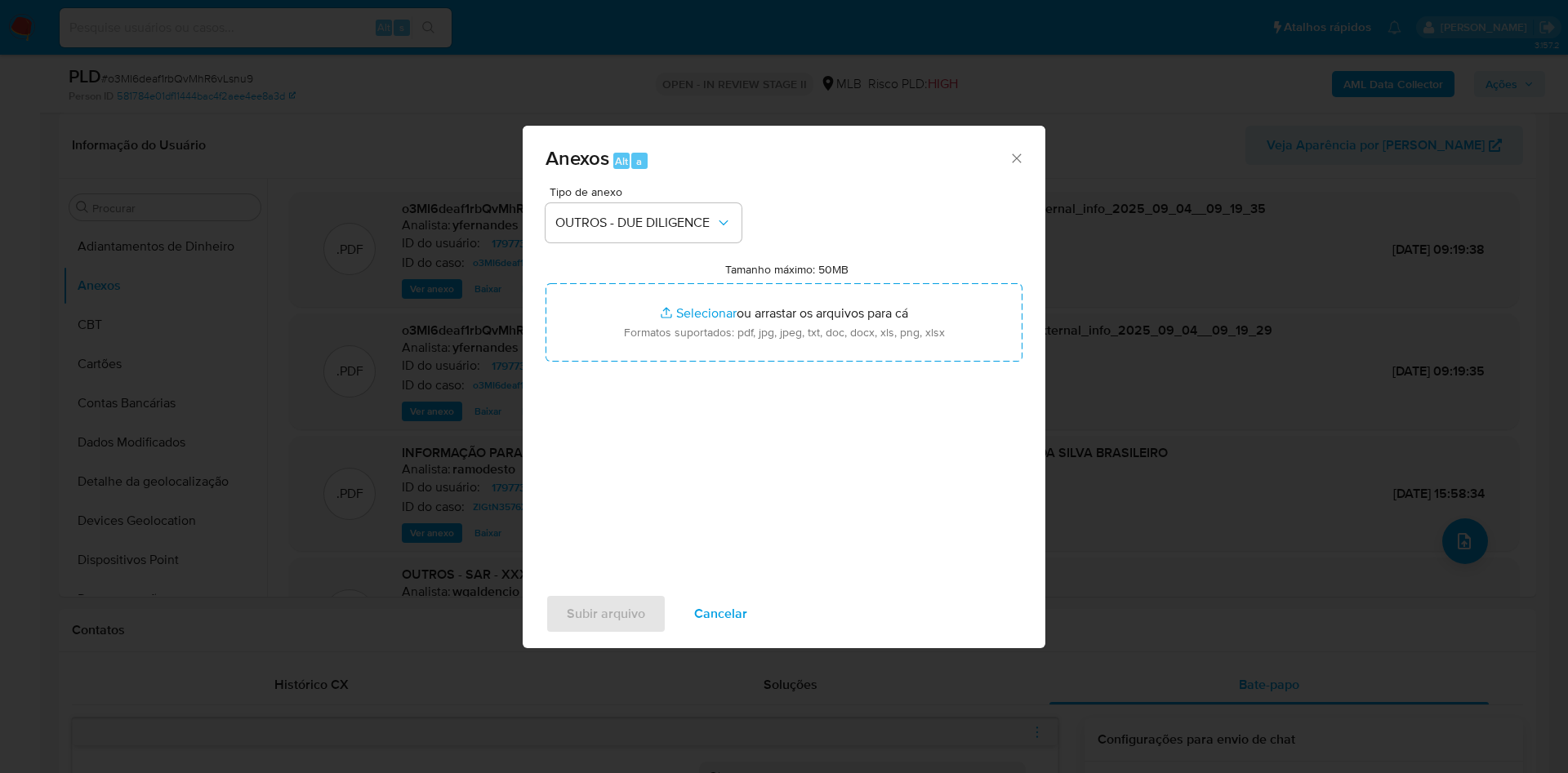
click at [632, 200] on div "Tipo de anexo OUTROS - DUE DILIGENCE" at bounding box center [643, 215] width 196 height 56
click at [648, 226] on span "OUTROS - DUE DILIGENCE" at bounding box center [635, 222] width 160 height 16
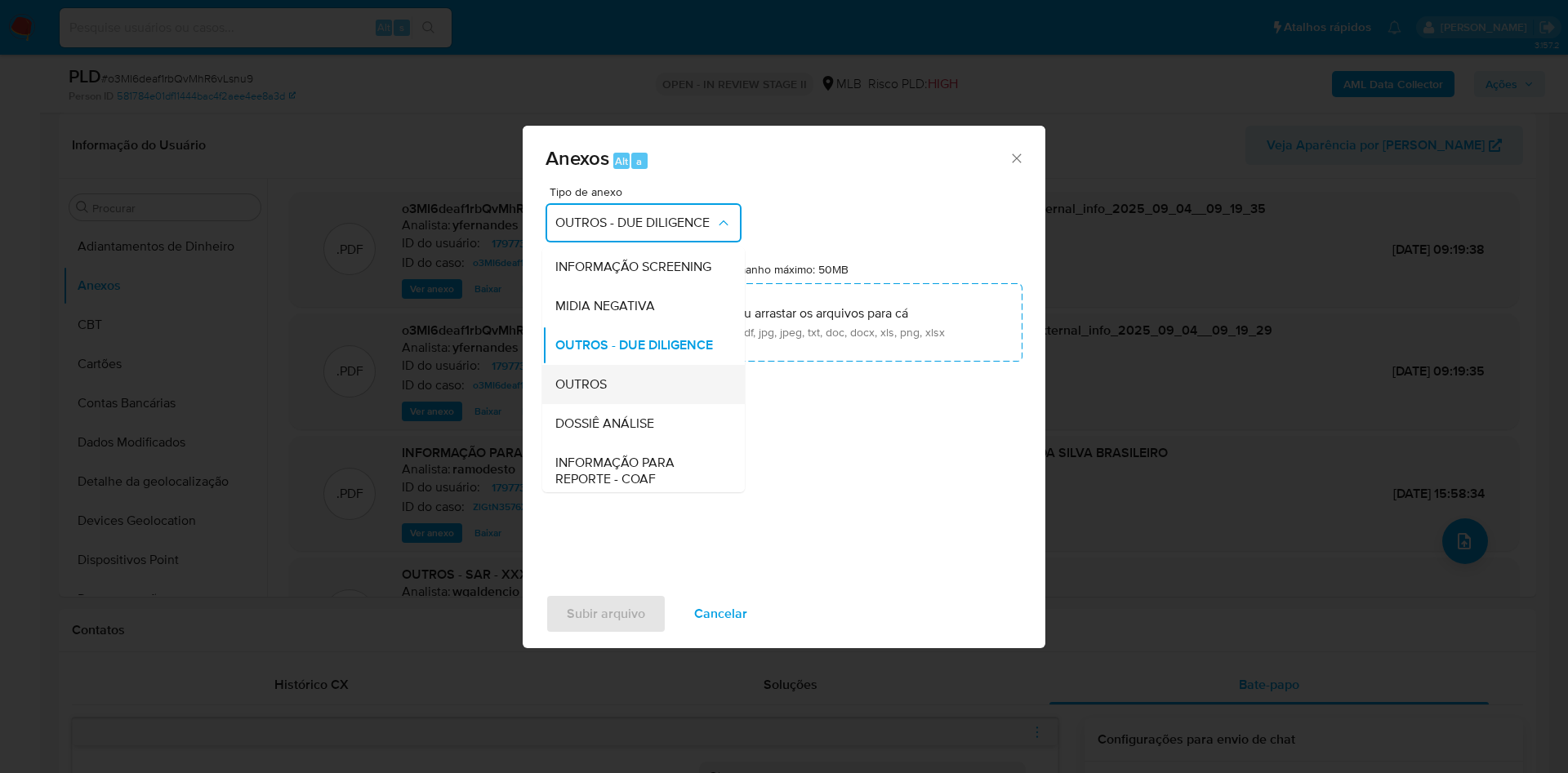
click at [598, 392] on span "OUTROS" at bounding box center [581, 384] width 51 height 16
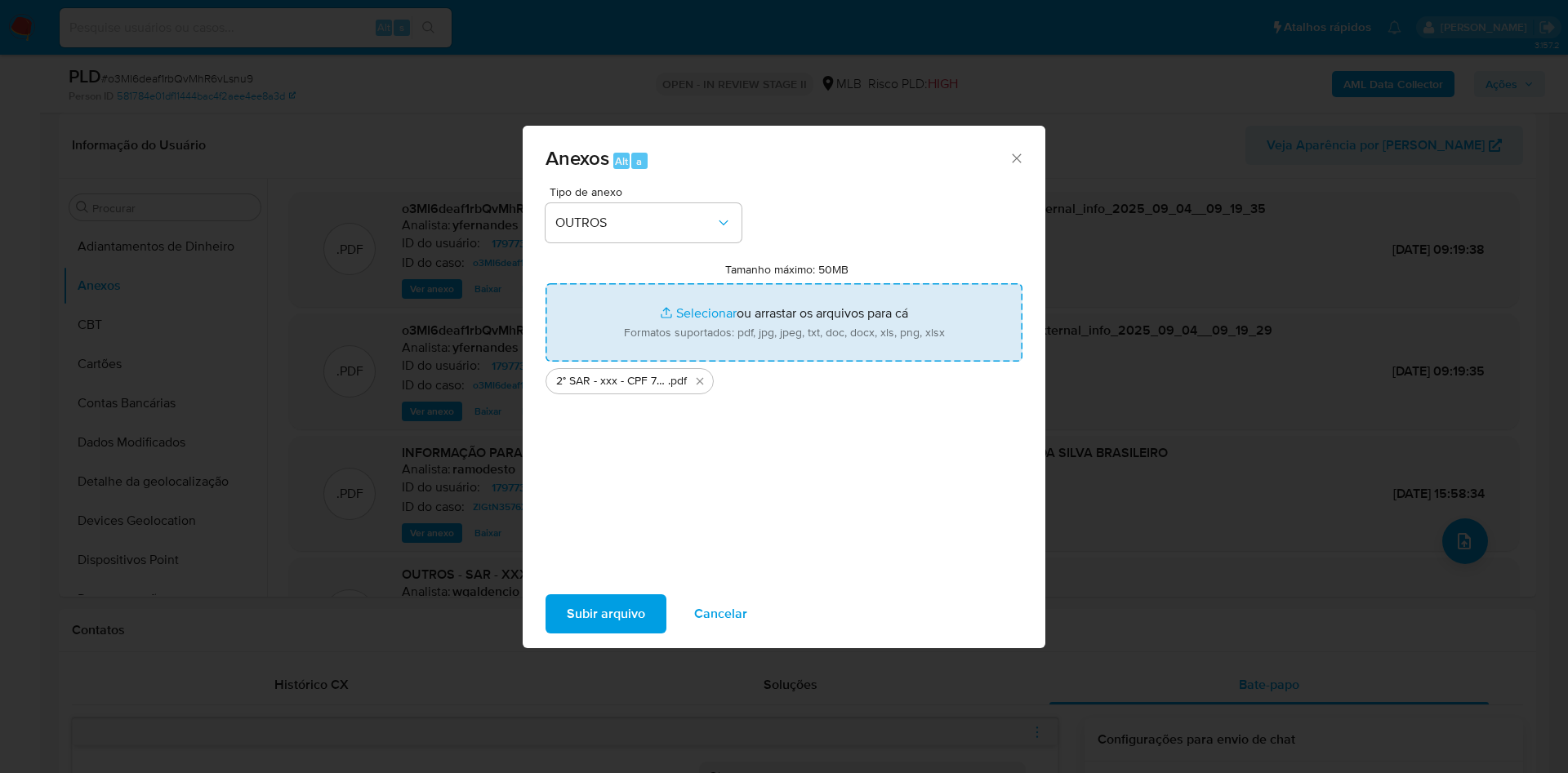
type input "C:\fakepath\Mulan 1797735226_2025_09_03_17_30_49.xlsx"
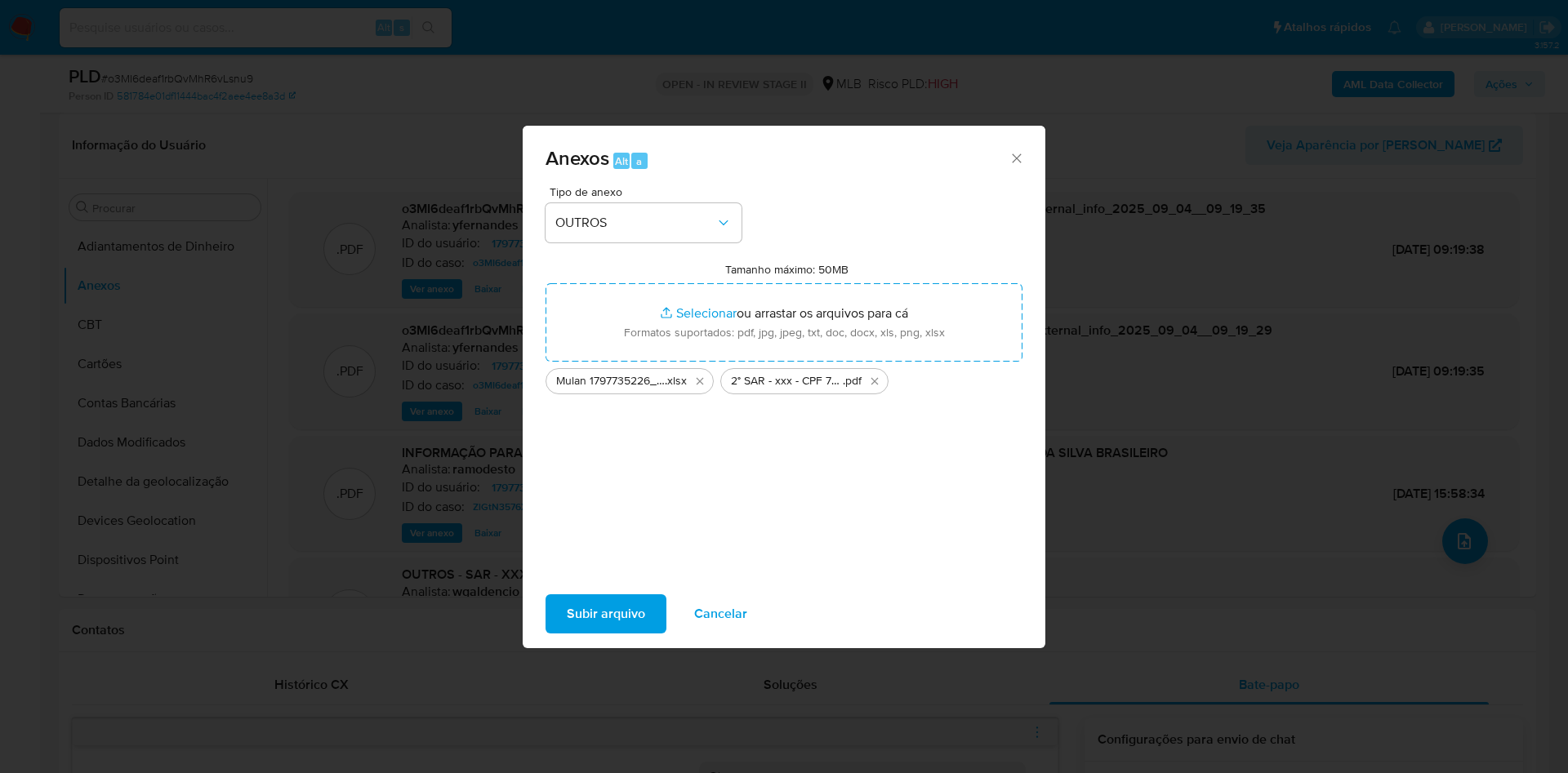
click at [621, 601] on span "Subir arquivo" at bounding box center [606, 614] width 79 height 36
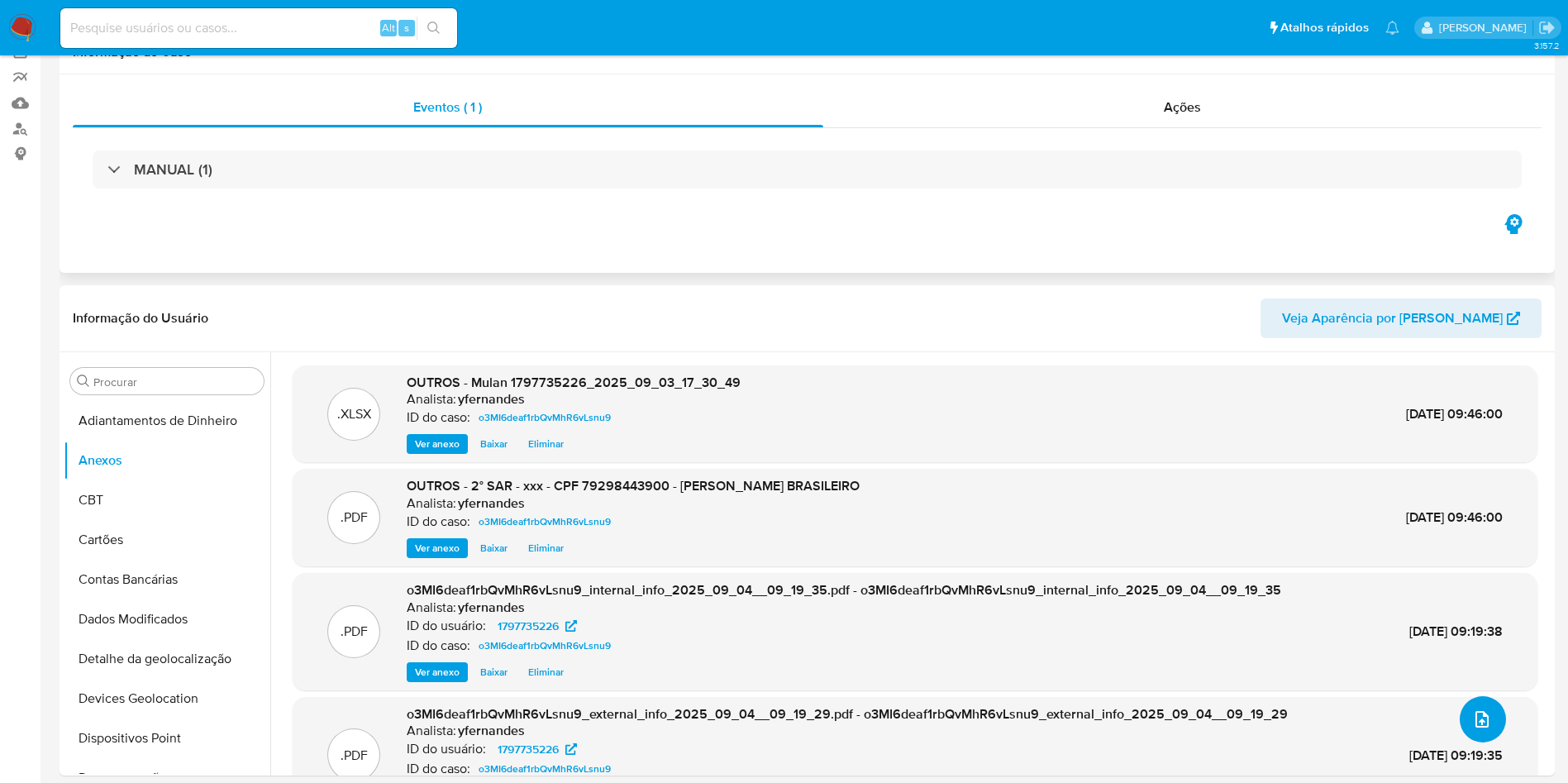
scroll to position [0, 0]
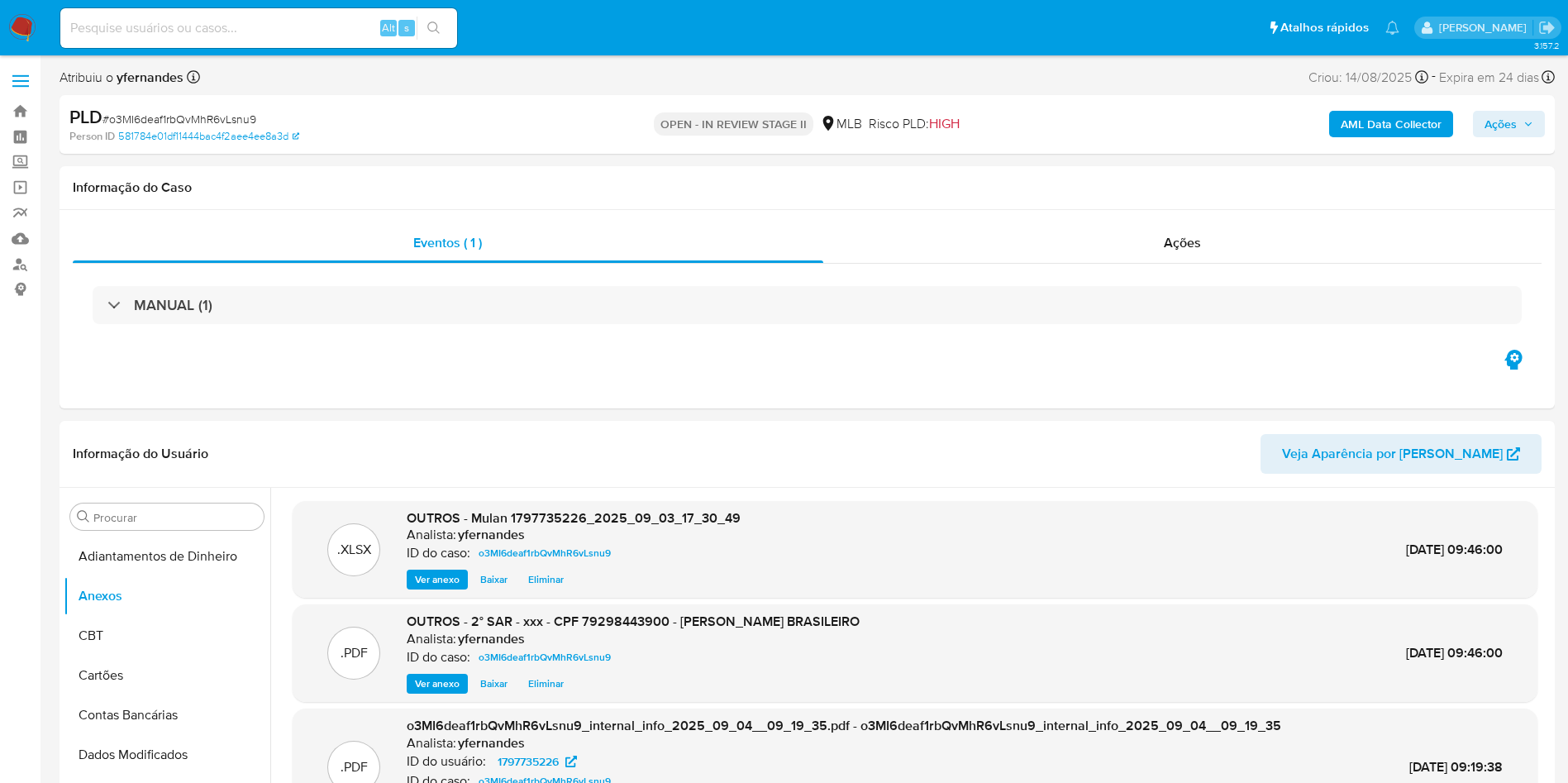
click at [1520, 102] on div "PLD # o3MI6deaf1rbQvMhR6vLsnu9 Person ID 581784e01df11444bac4f2aee4ee8a3d OPEN …" at bounding box center [807, 125] width 1495 height 59
click at [1528, 120] on icon "button" at bounding box center [1527, 123] width 10 height 10
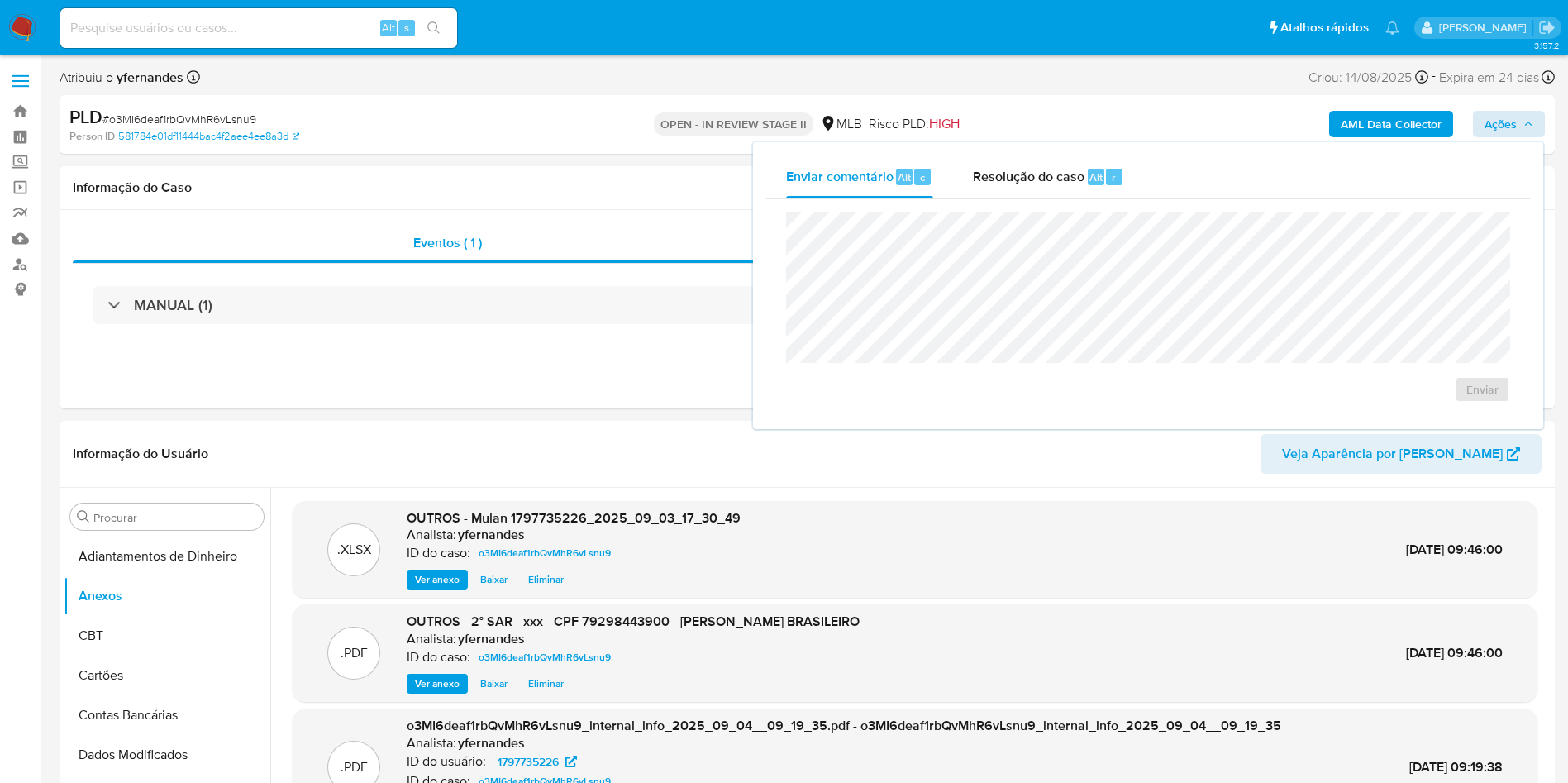
click at [1006, 199] on div "Enviar" at bounding box center [1148, 307] width 764 height 217
click at [1018, 189] on div "Resolução do caso Alt r" at bounding box center [1048, 177] width 152 height 43
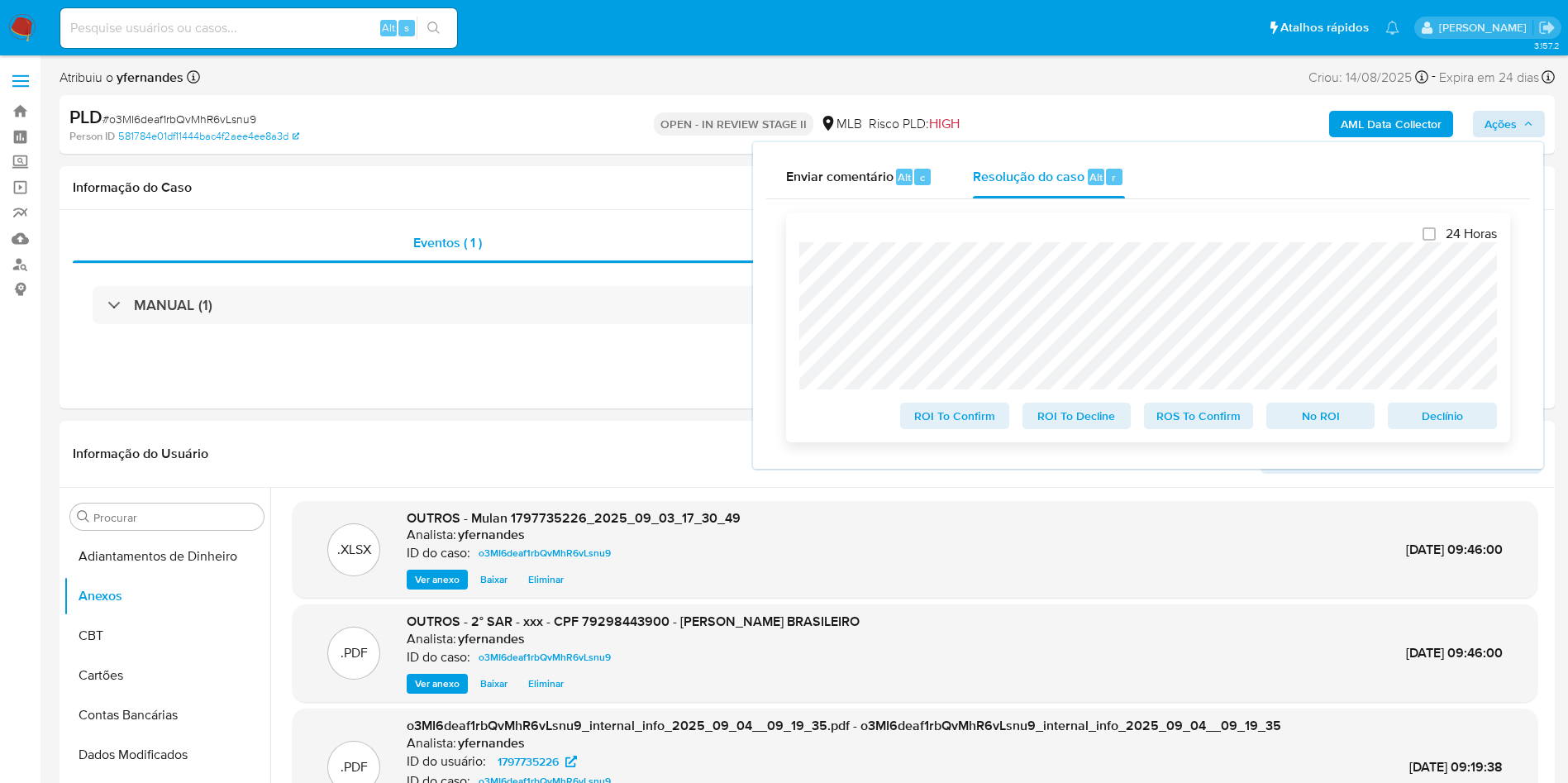
click at [1178, 419] on span "ROS To Confirm" at bounding box center [1197, 416] width 86 height 23
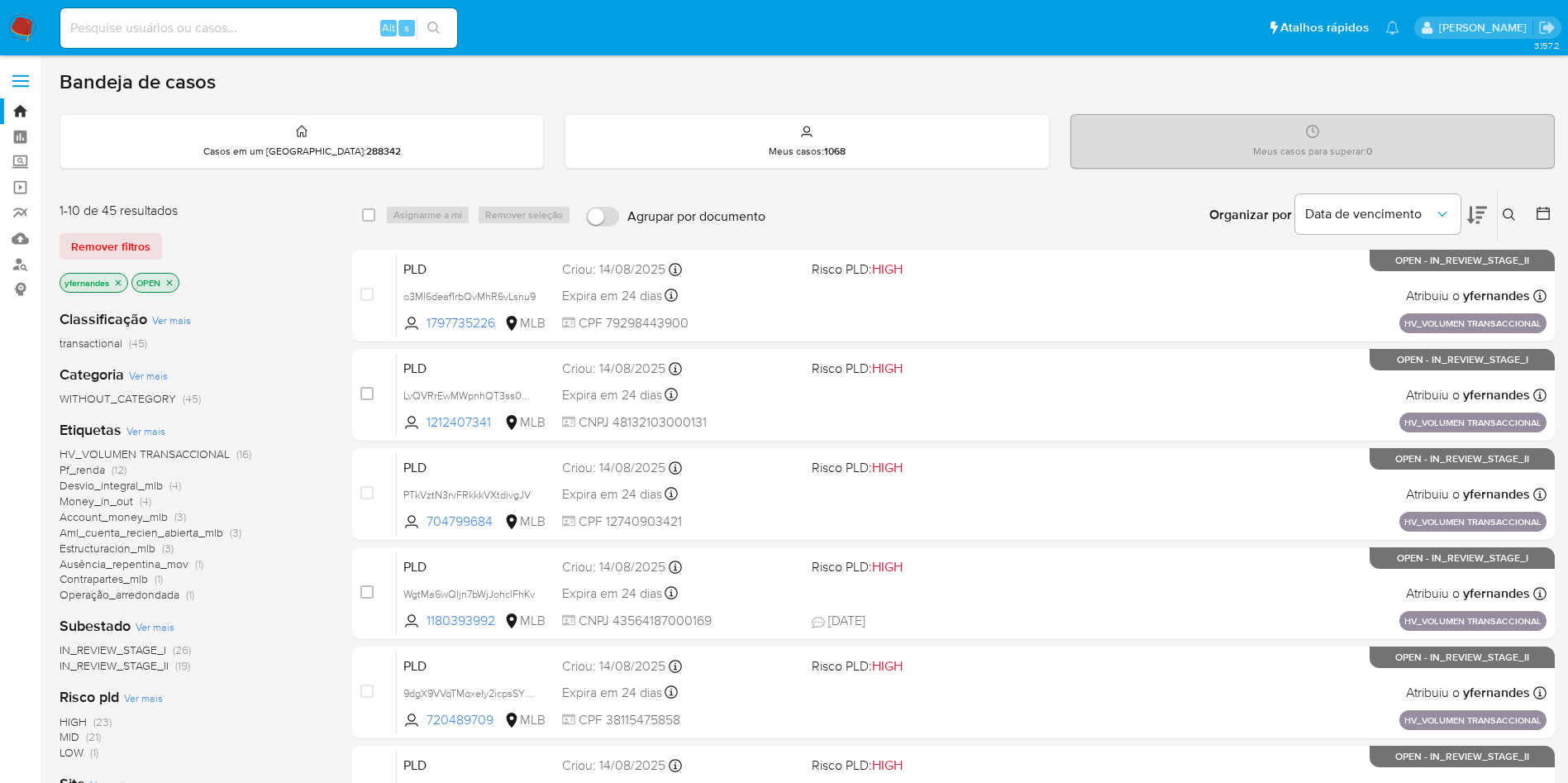
click at [140, 420] on div "Etiquetas Ver mais HV_VOLUMEN TRANSACCIONAL (16) Pf_renda (12) Desvio_integral_…" at bounding box center [192, 511] width 266 height 183
click at [139, 434] on span "Ver mais" at bounding box center [145, 430] width 39 height 15
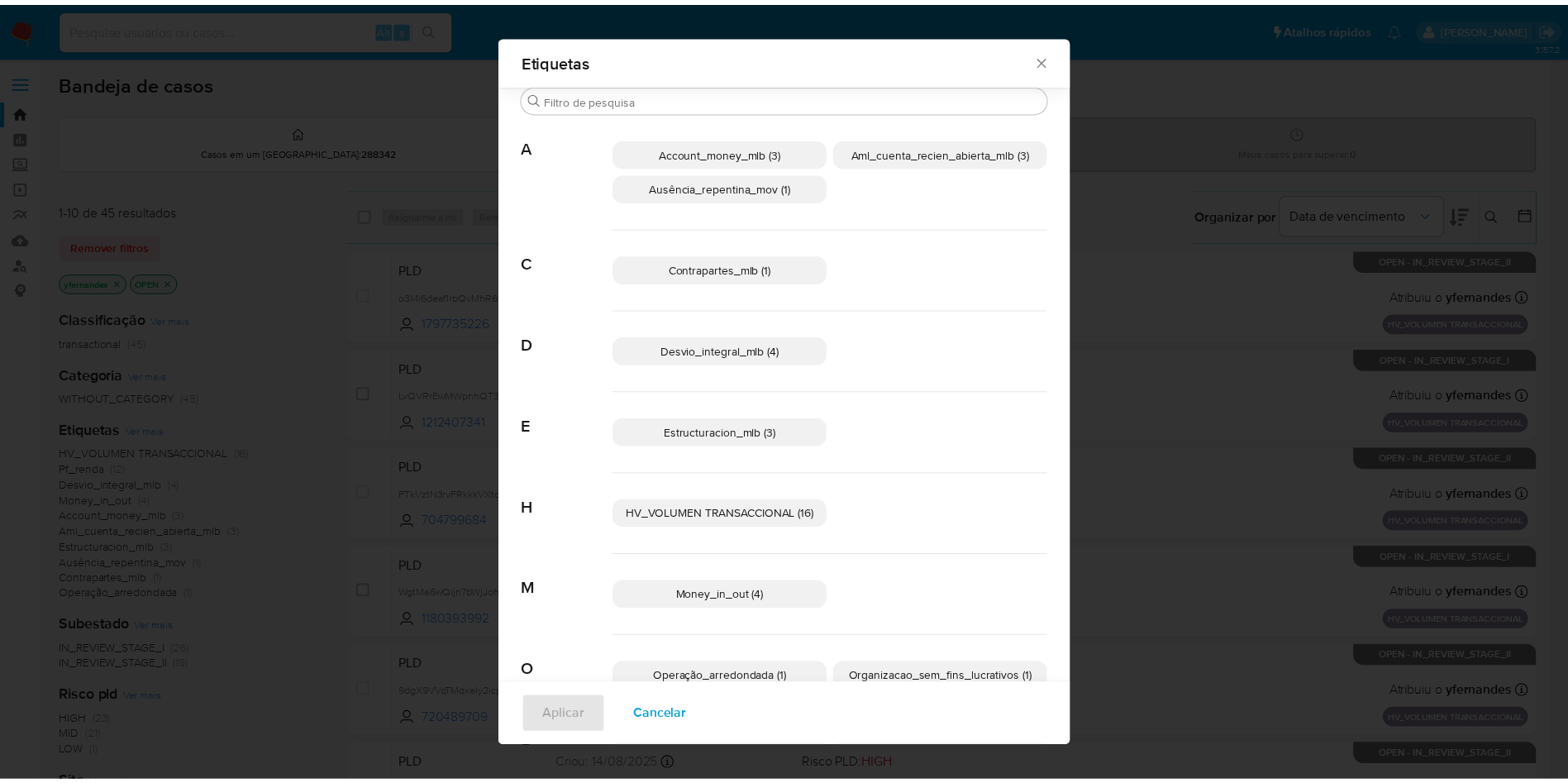
scroll to position [223, 0]
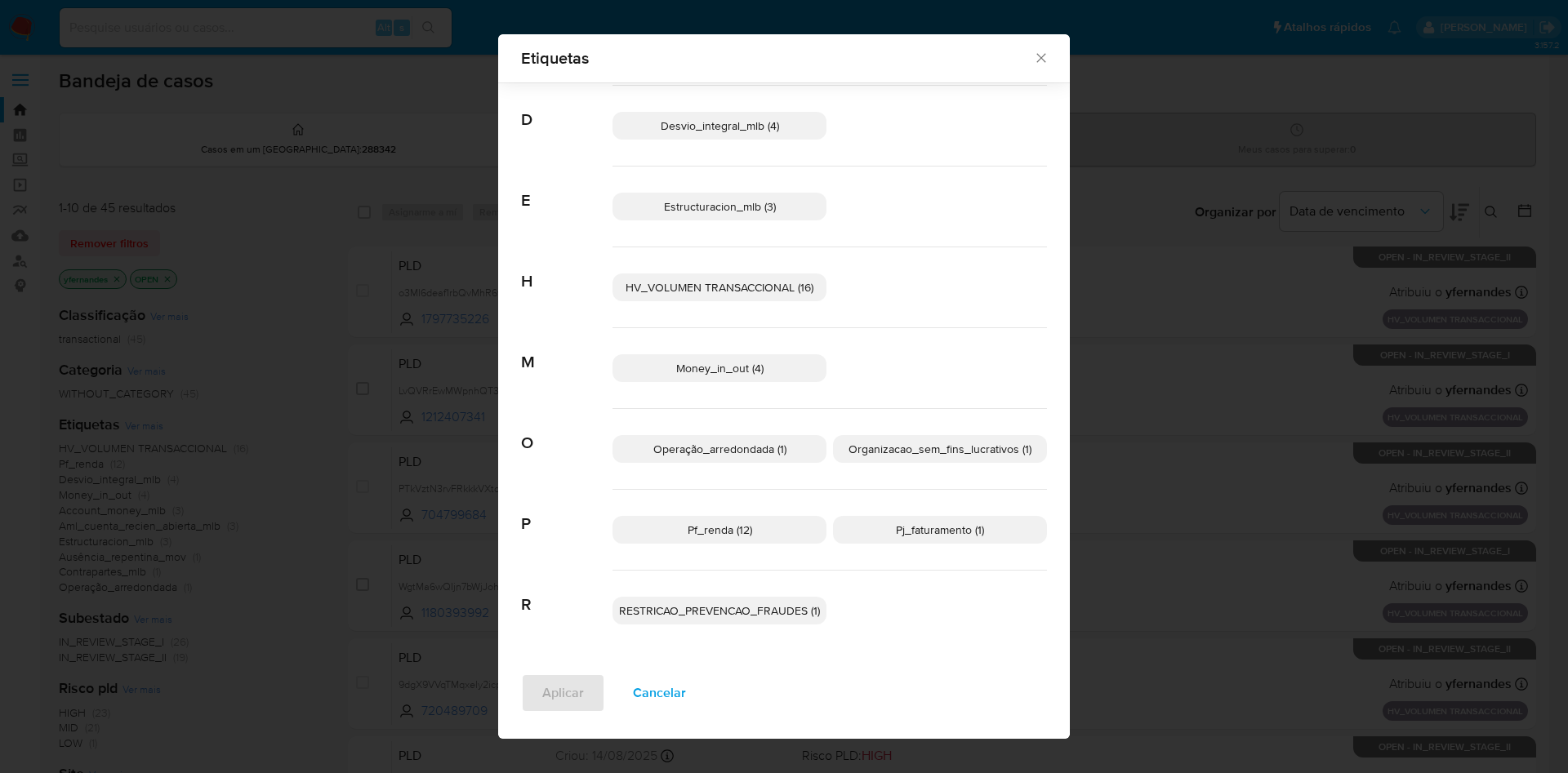
click at [316, 466] on div "Etiquetas Procurar A Account_money_mlb (3) Aml_cuenta_recien_abierta_mlb (3) Au…" at bounding box center [784, 386] width 1568 height 773
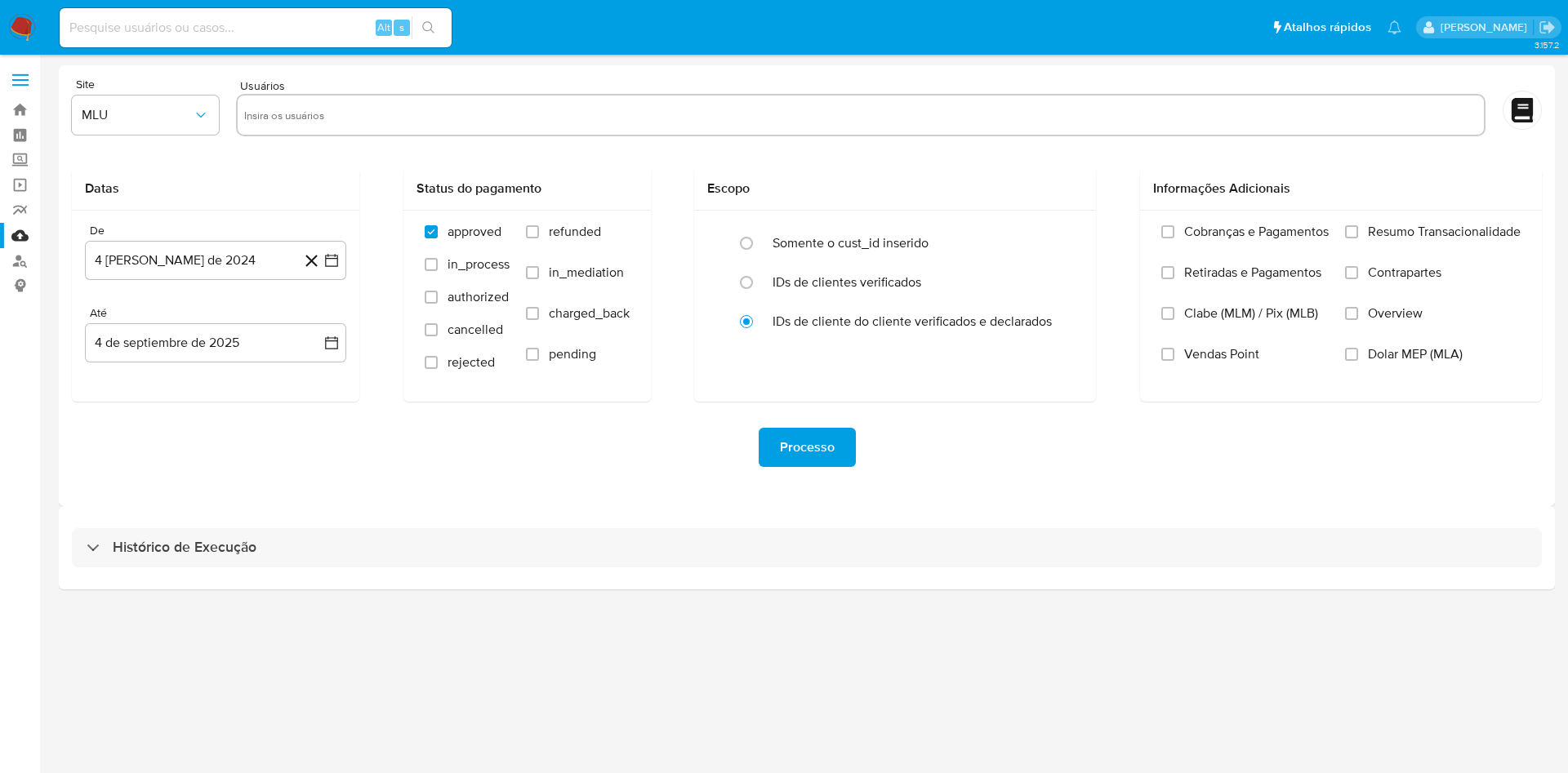
drag, startPoint x: 725, startPoint y: 556, endPoint x: 1090, endPoint y: 433, distance: 385.2
click at [718, 558] on div "Histórico de Execução" at bounding box center [807, 548] width 1470 height 39
select select "10"
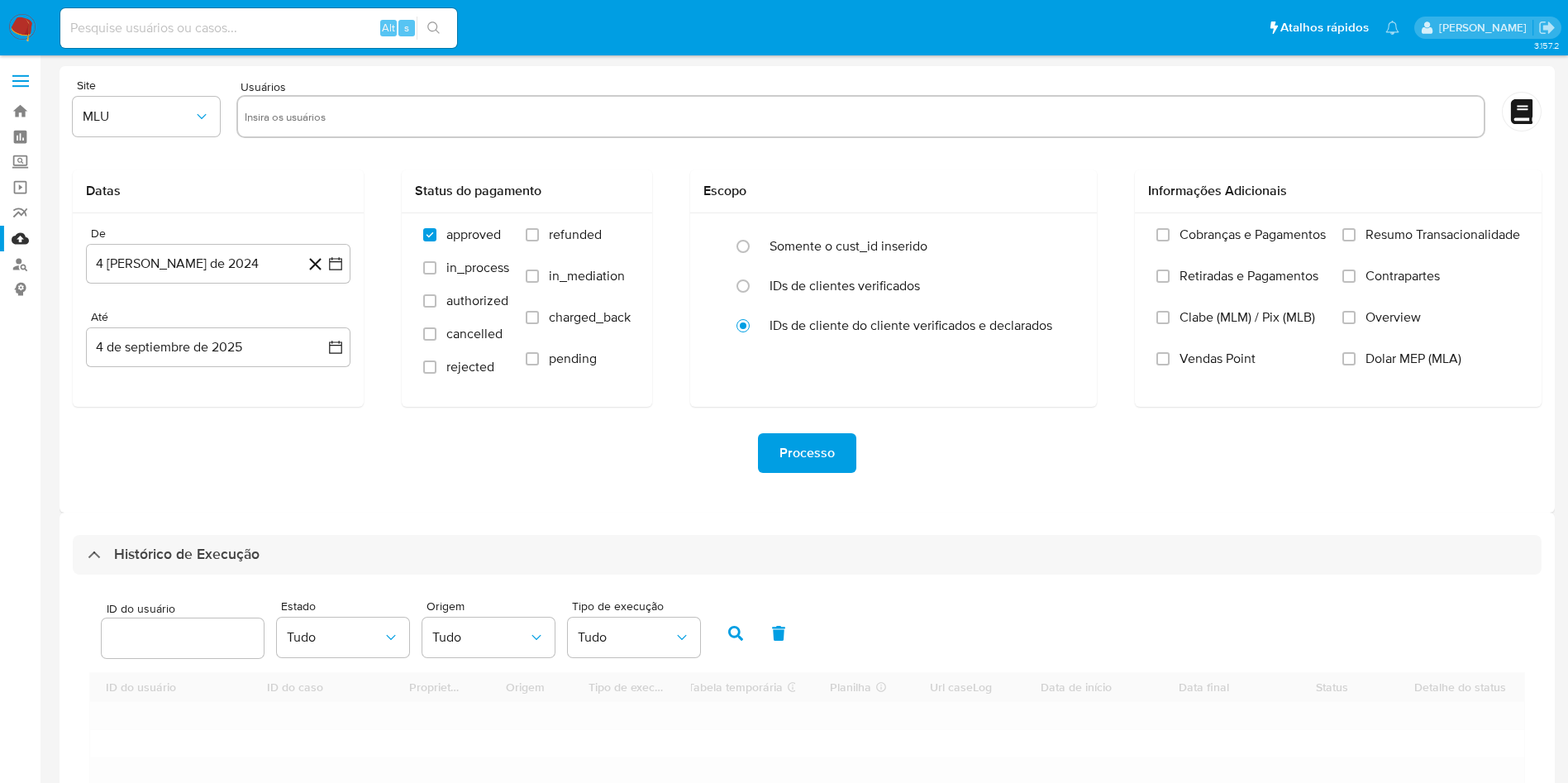
click at [1045, 439] on div "Processo" at bounding box center [807, 453] width 1468 height 40
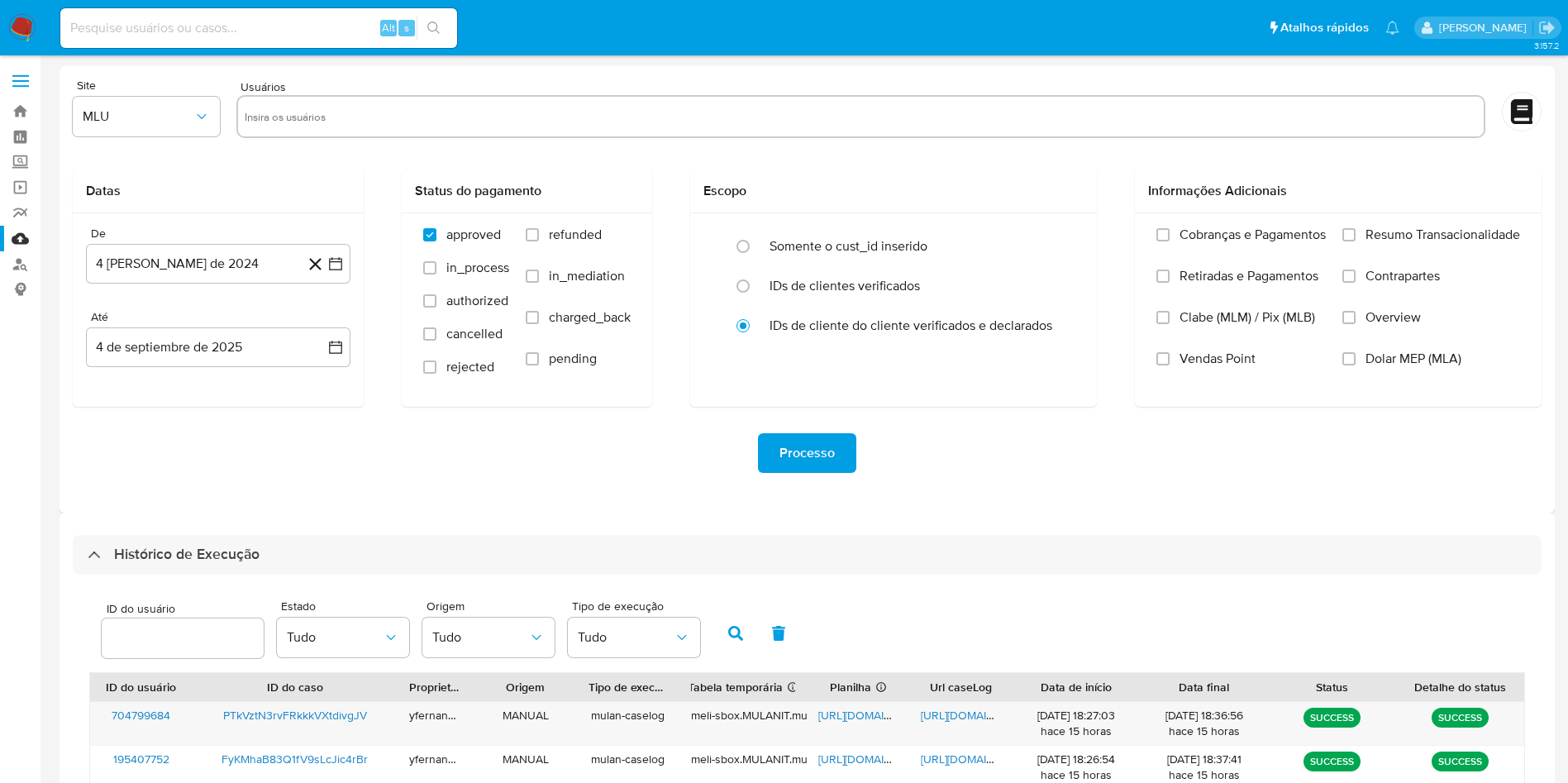
scroll to position [450, 0]
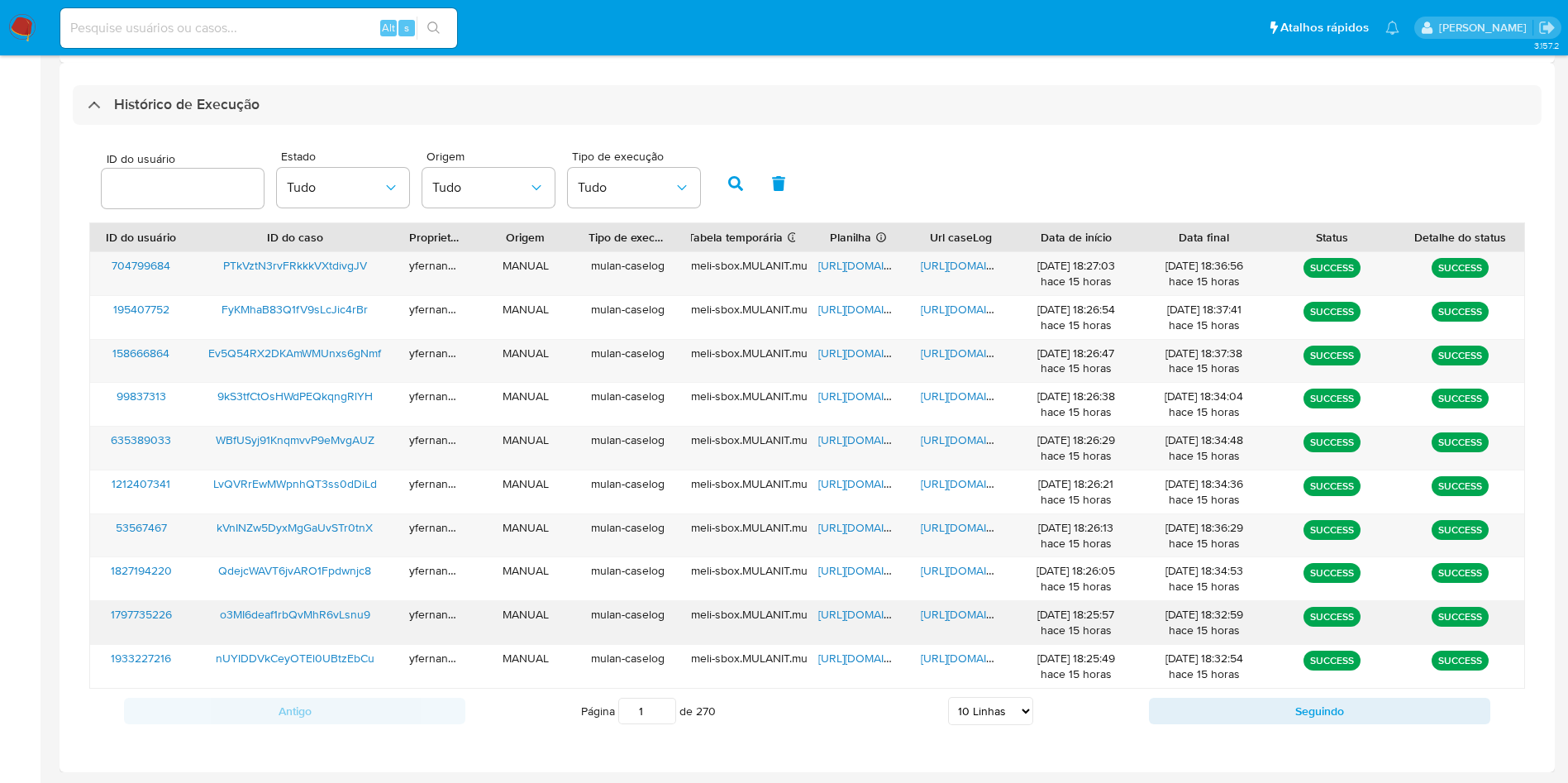
click at [843, 618] on span "https://docs.google.com/spreadsheets/d/1u1p7Uj_AgBDNM1sYPTWd5wAaBTe1XAUuWCsEUhW…" at bounding box center [875, 614] width 114 height 16
click at [958, 612] on span "https://docs.google.com/document/d/10O_SkXgylJ0j7_1lnUj7QSq1v5jzn3GV-P488fpIEK0…" at bounding box center [978, 614] width 114 height 16
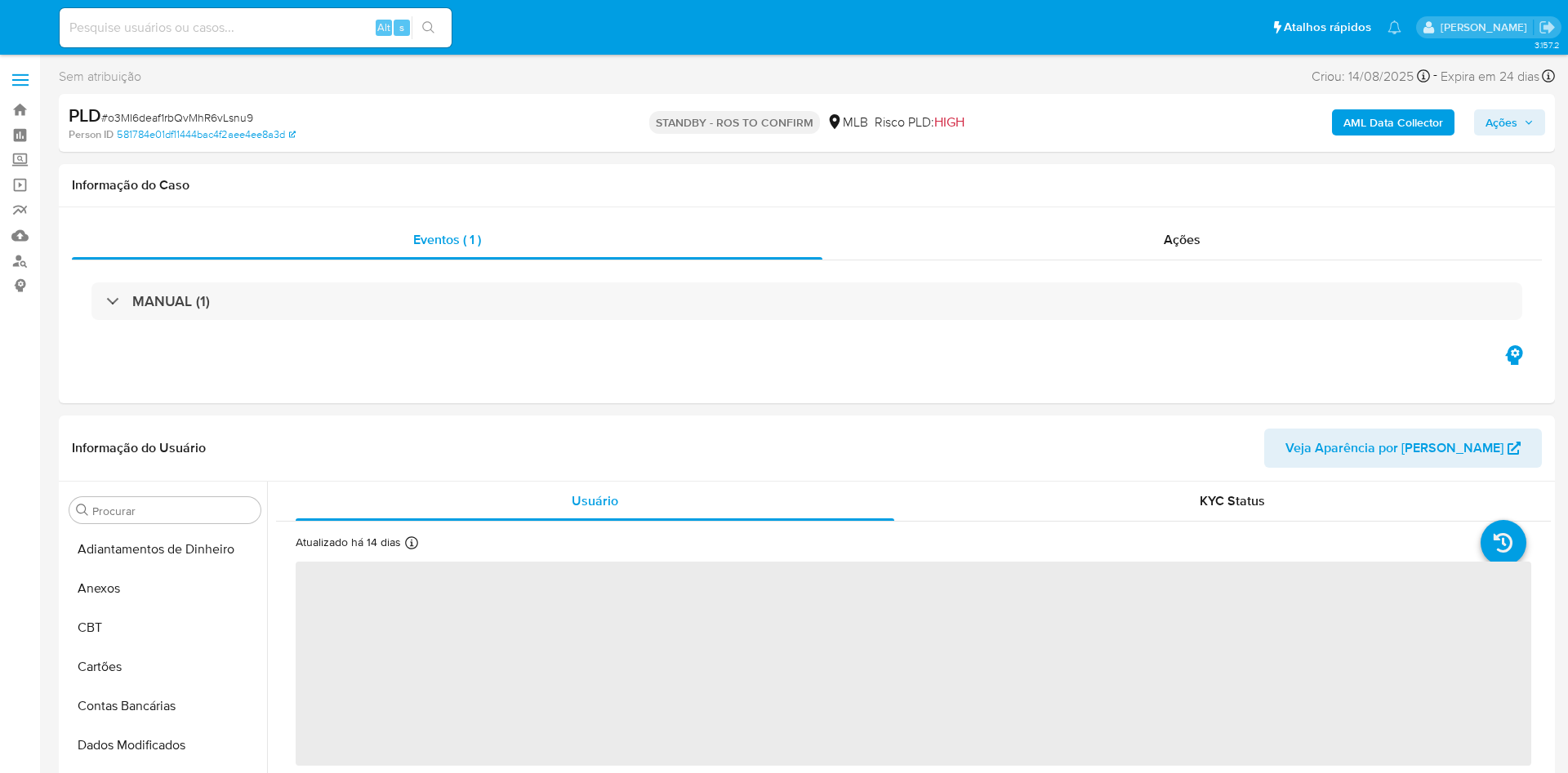
select select "10"
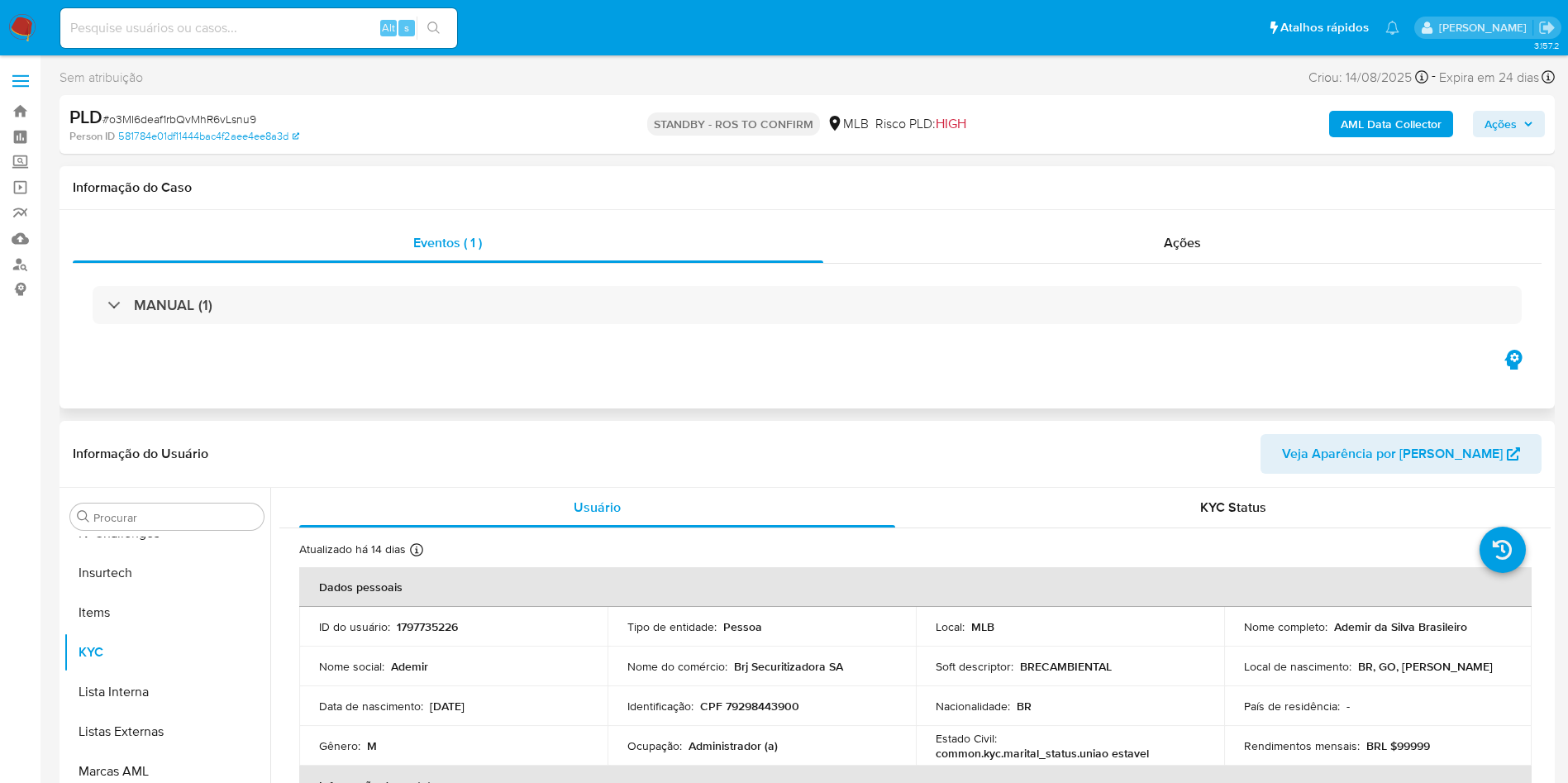
scroll to position [738, 0]
click at [1098, 255] on div "Ações" at bounding box center [1183, 243] width 719 height 40
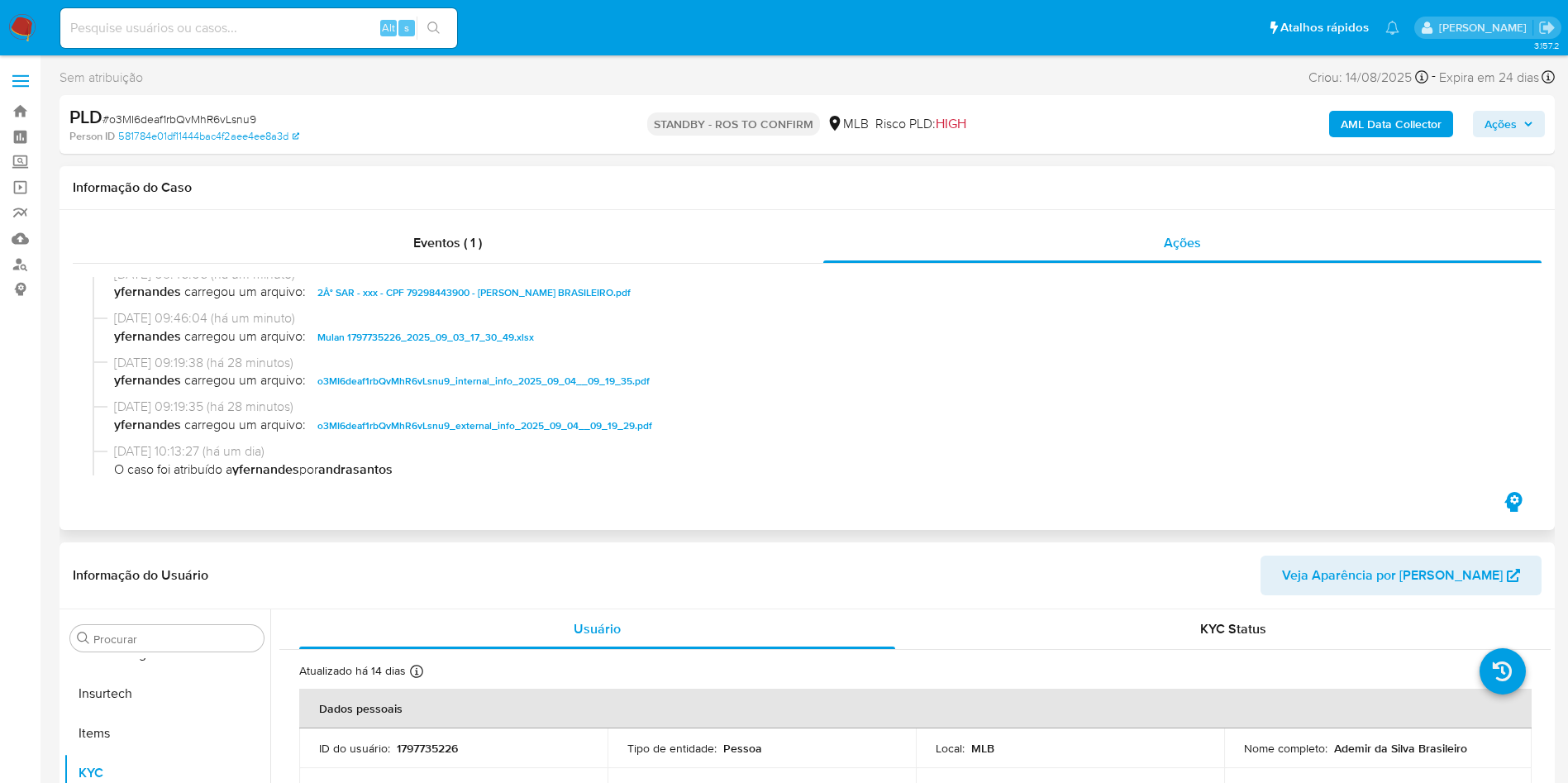
scroll to position [0, 0]
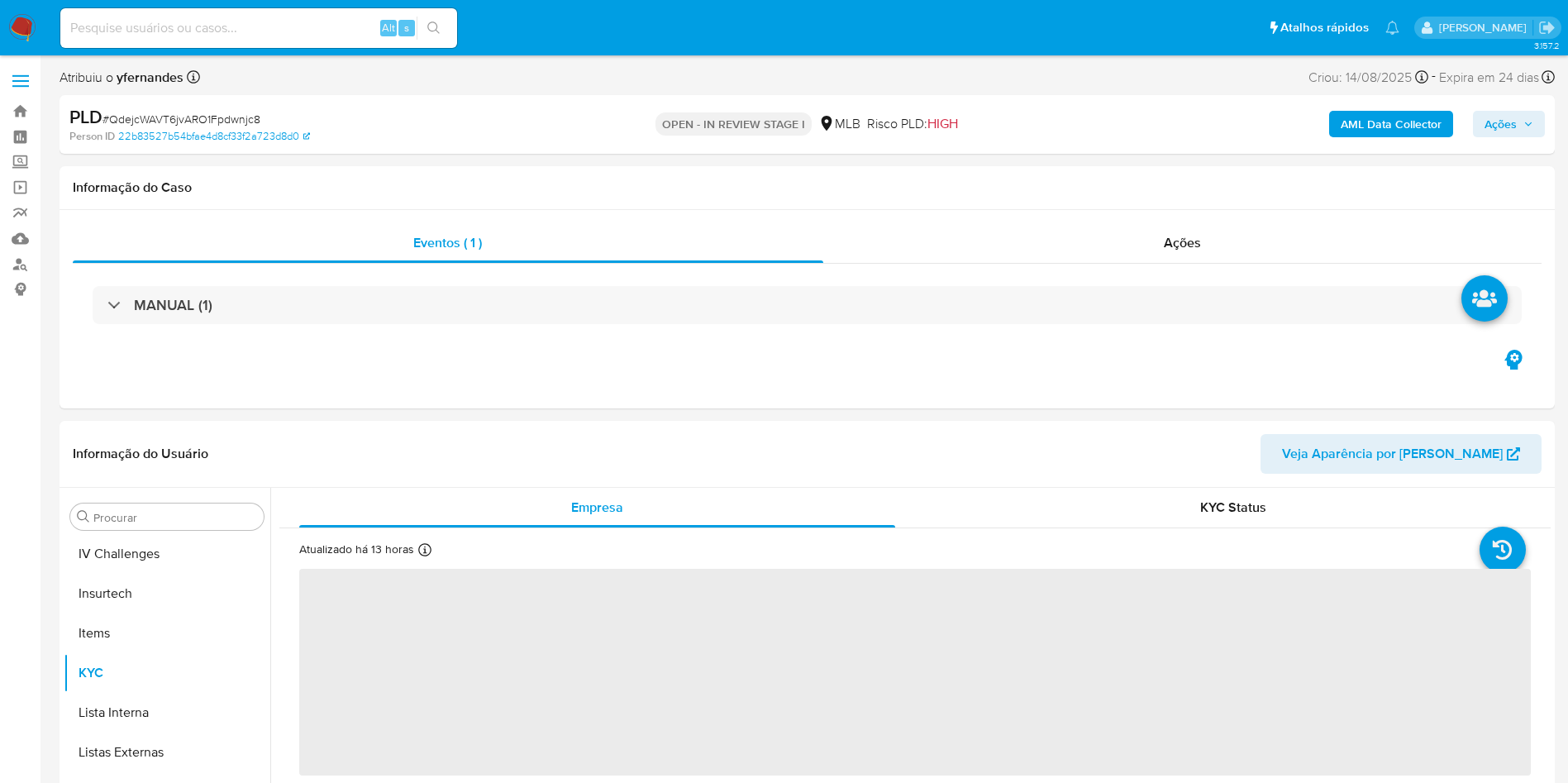
scroll to position [738, 0]
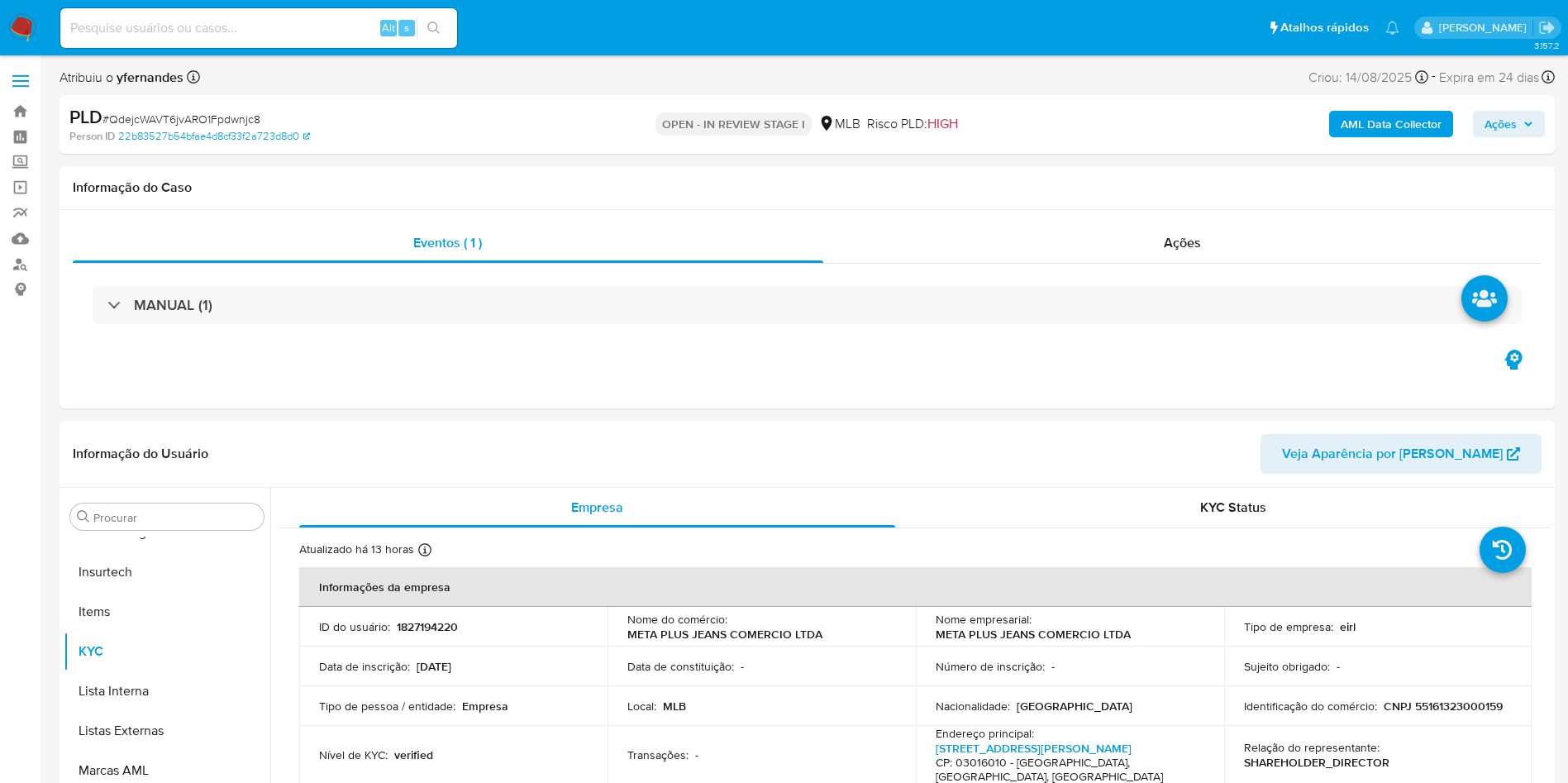
click at [185, 122] on span "# QdejcWAVT6jvARO1Fpdwnjc8" at bounding box center [181, 119] width 158 height 16
select select "10"
click at [185, 122] on span "# QdejcWAVT6jvARO1Fpdwnjc8" at bounding box center [181, 119] width 158 height 16
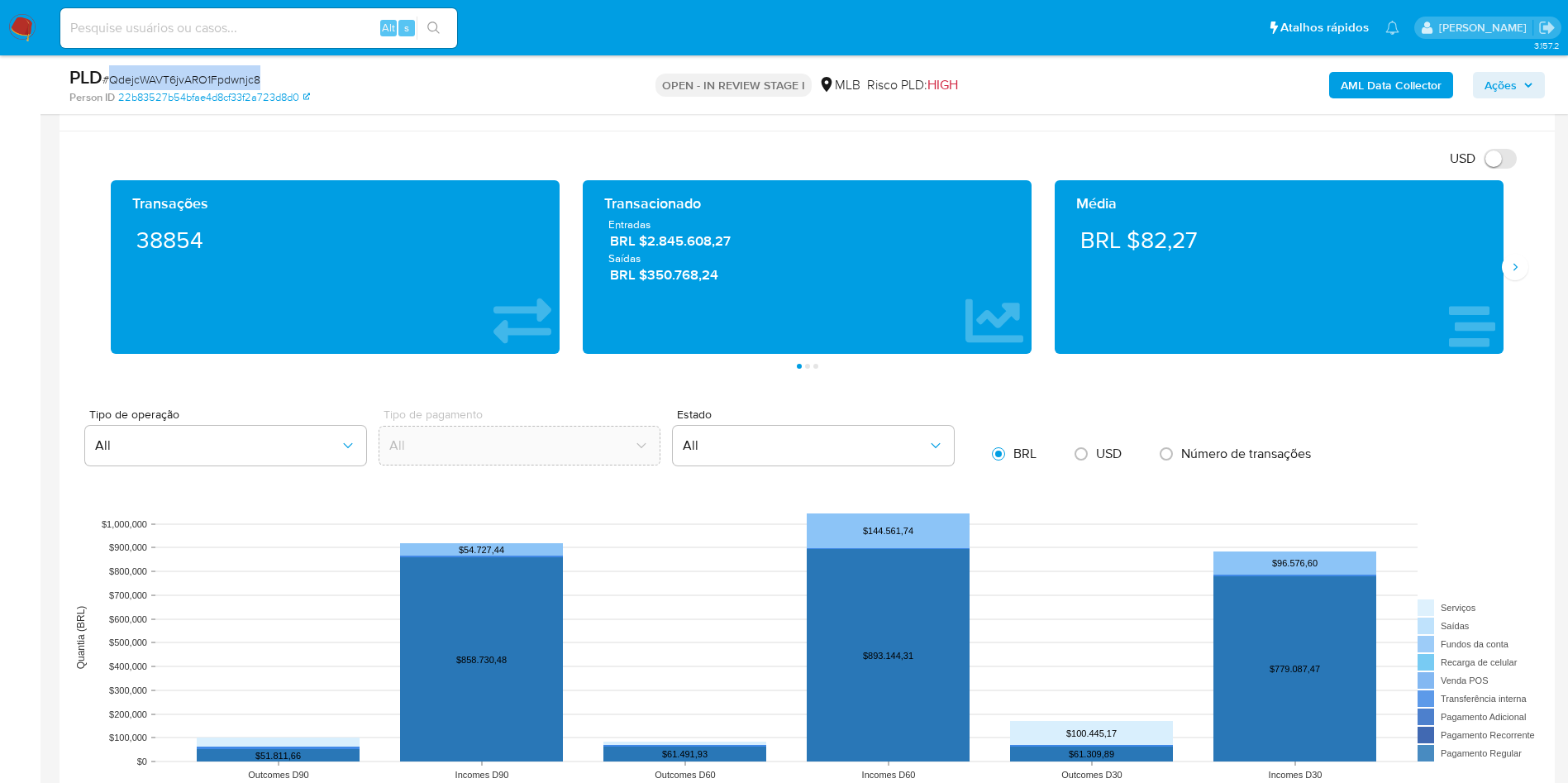
scroll to position [1116, 0]
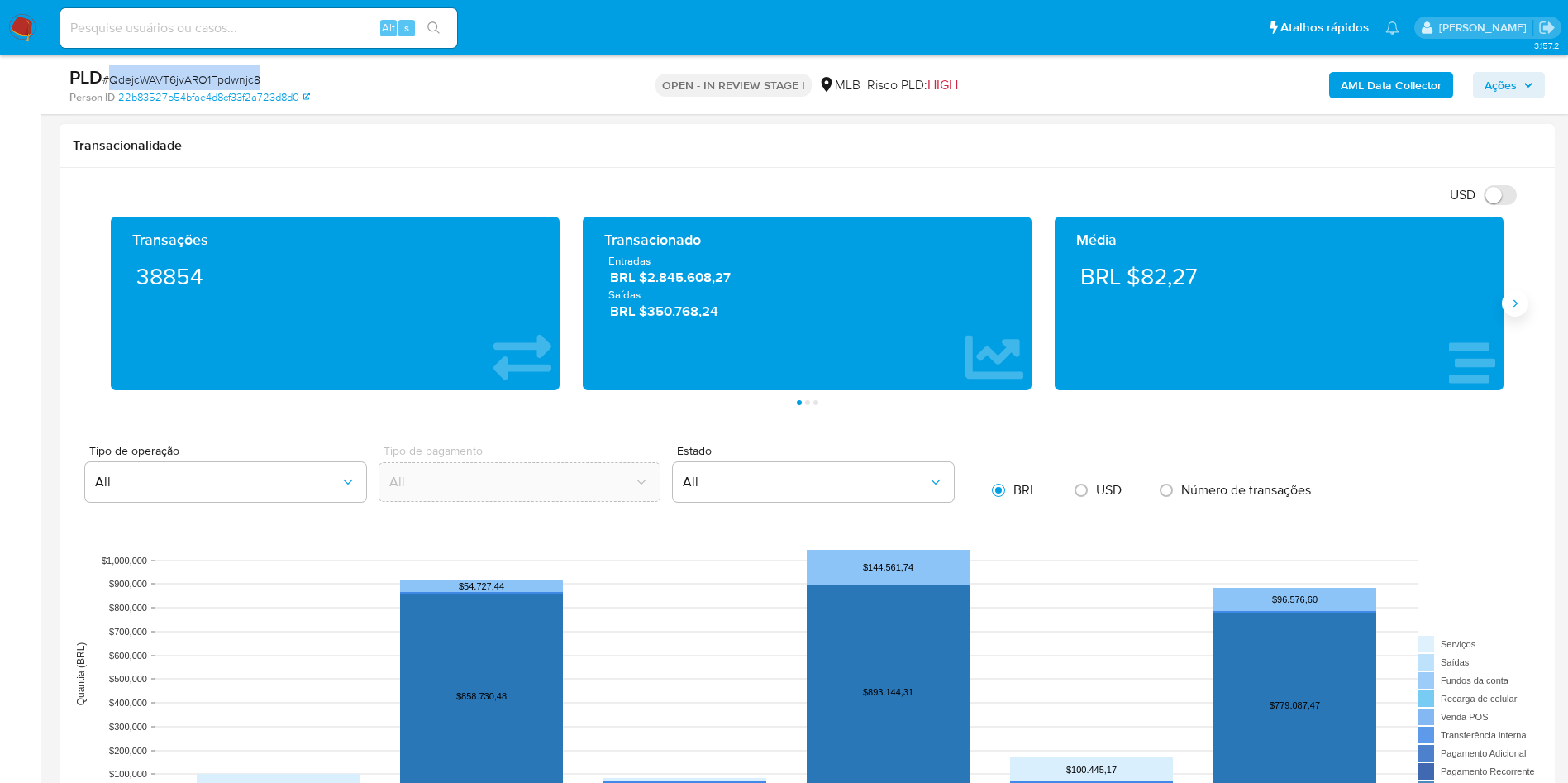
click at [1507, 302] on button "Siguiente" at bounding box center [1514, 303] width 27 height 27
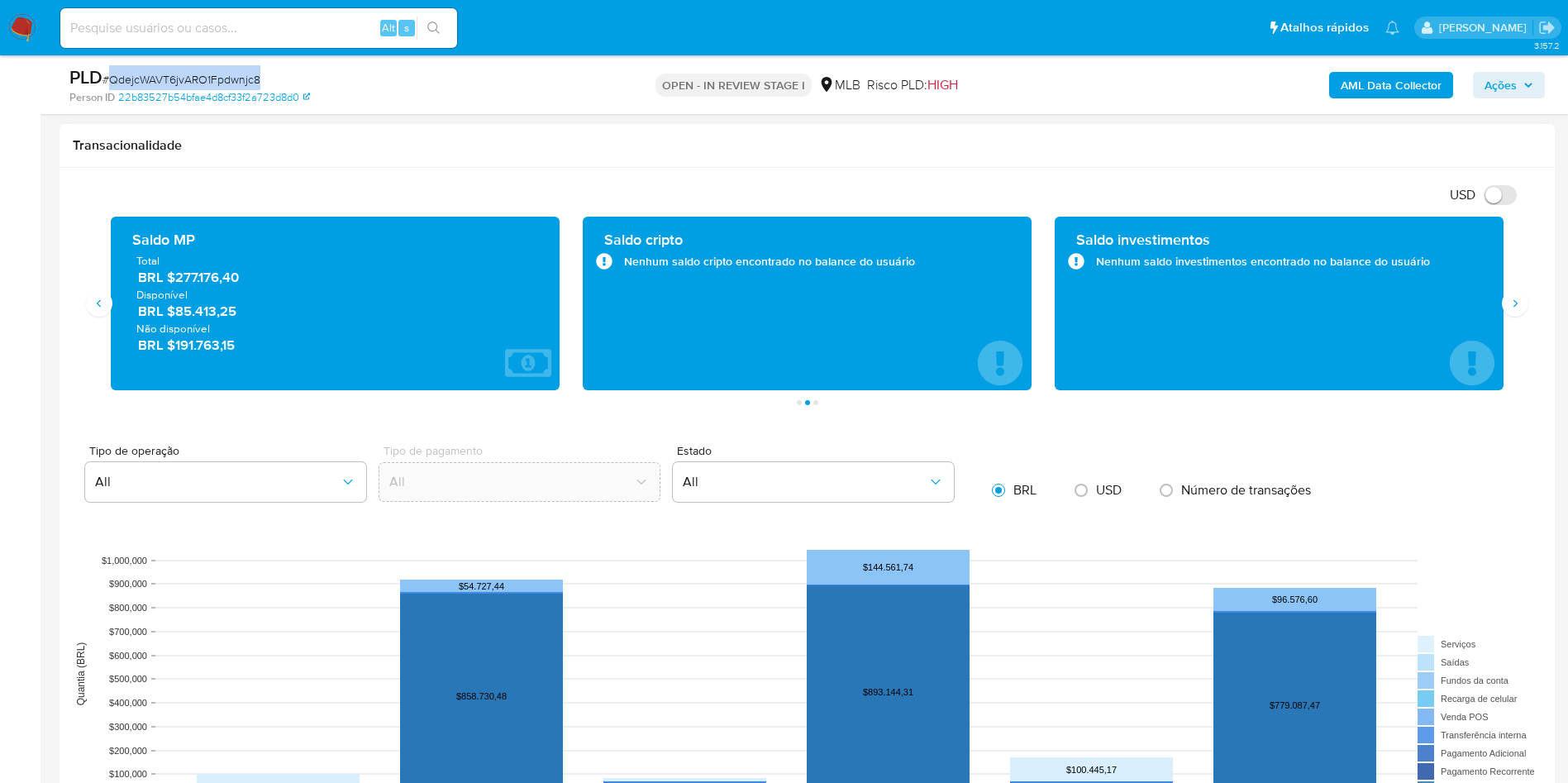
click at [200, 284] on span "BRL $277.176,40" at bounding box center [335, 277] width 396 height 19
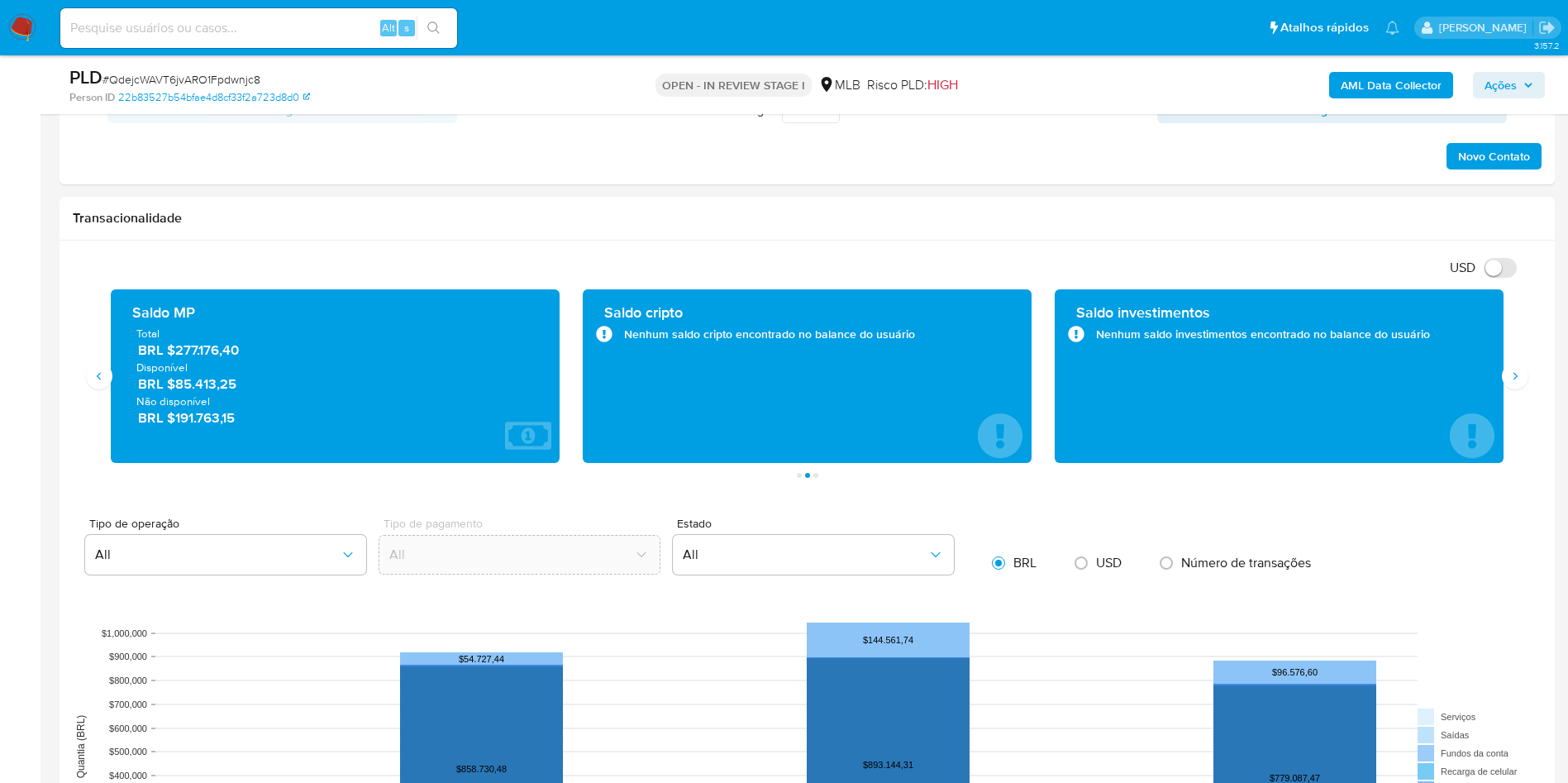
scroll to position [992, 0]
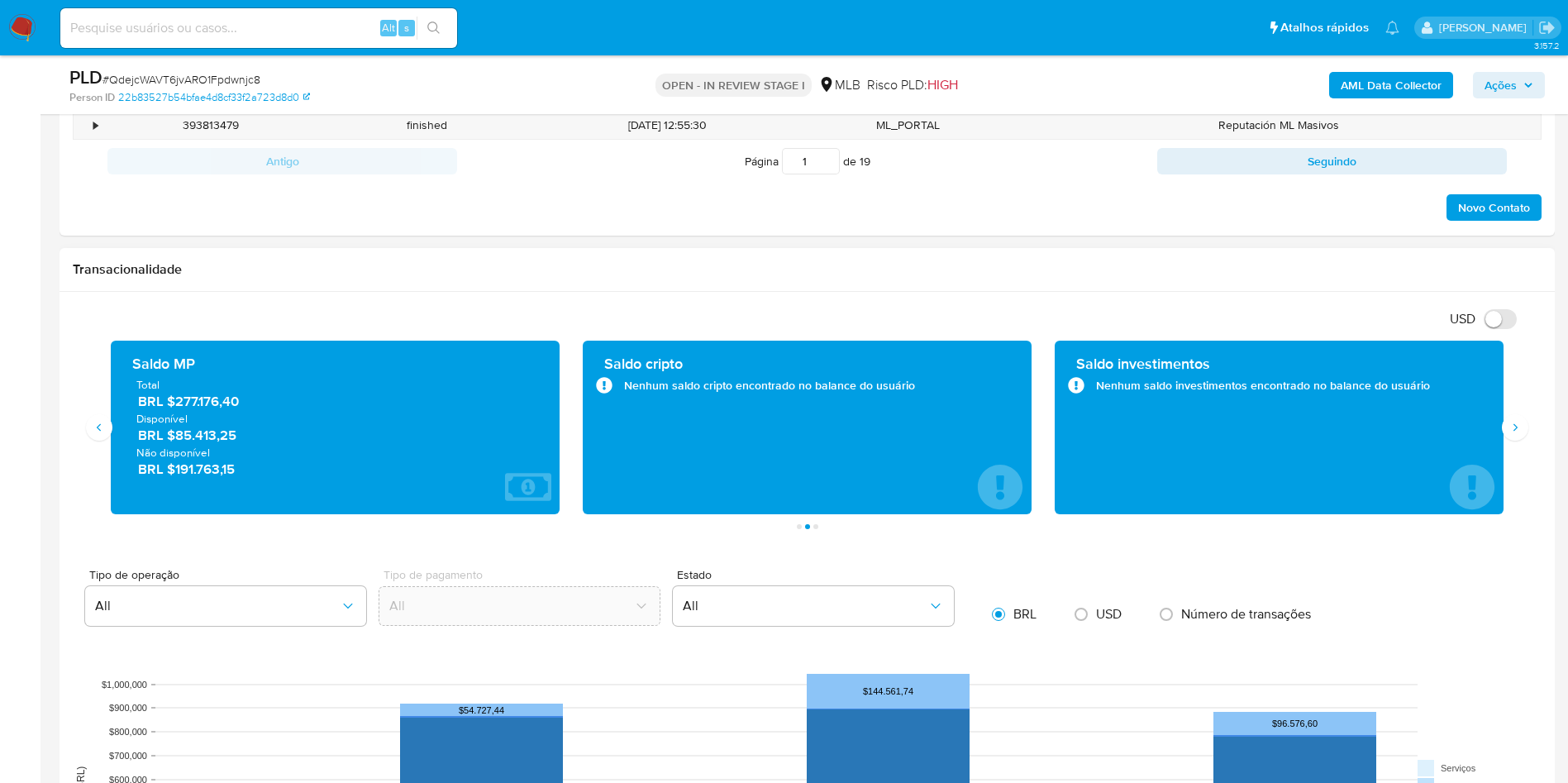
click at [1531, 428] on div "Transações 38854 Transacionado Entradas BRL $2.845.608,27 Saídas BRL $350.768,2…" at bounding box center [807, 435] width 1468 height 189
click at [1516, 424] on icon "Siguiente" at bounding box center [1514, 427] width 13 height 13
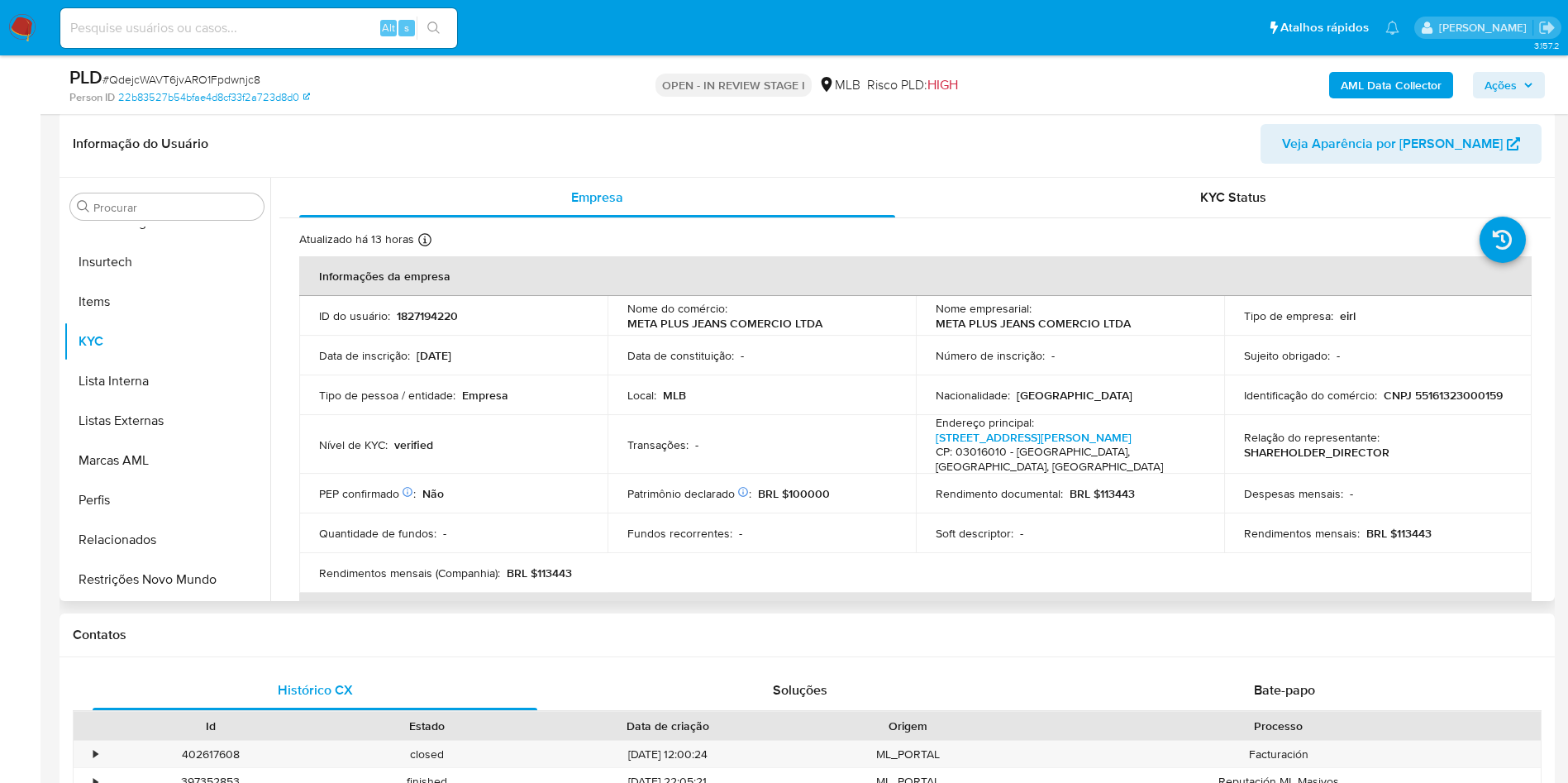
scroll to position [248, 0]
click at [170, 202] on div "Procurar" at bounding box center [166, 210] width 193 height 27
click at [160, 206] on input "Procurar" at bounding box center [175, 210] width 164 height 15
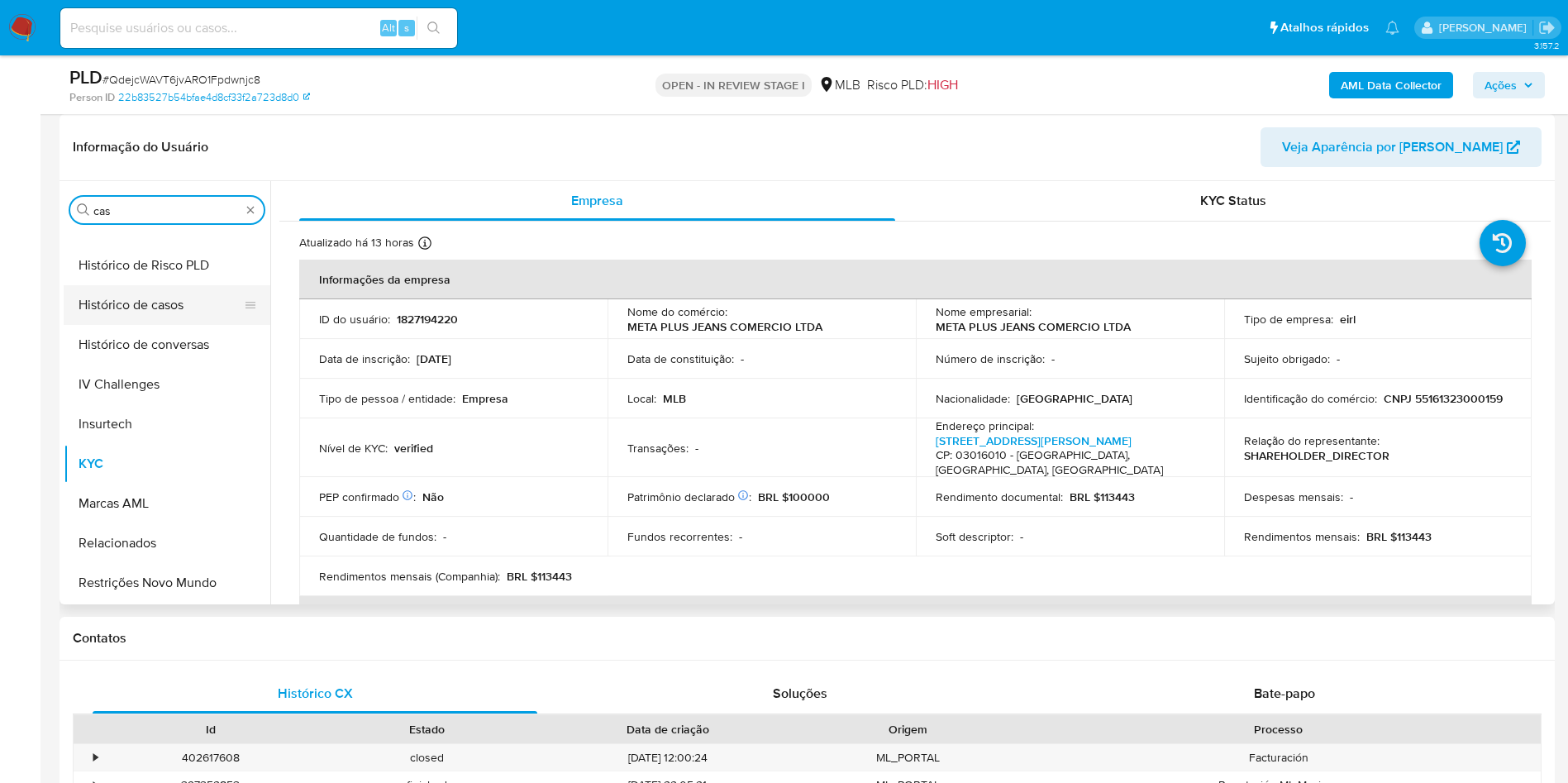
scroll to position [0, 0]
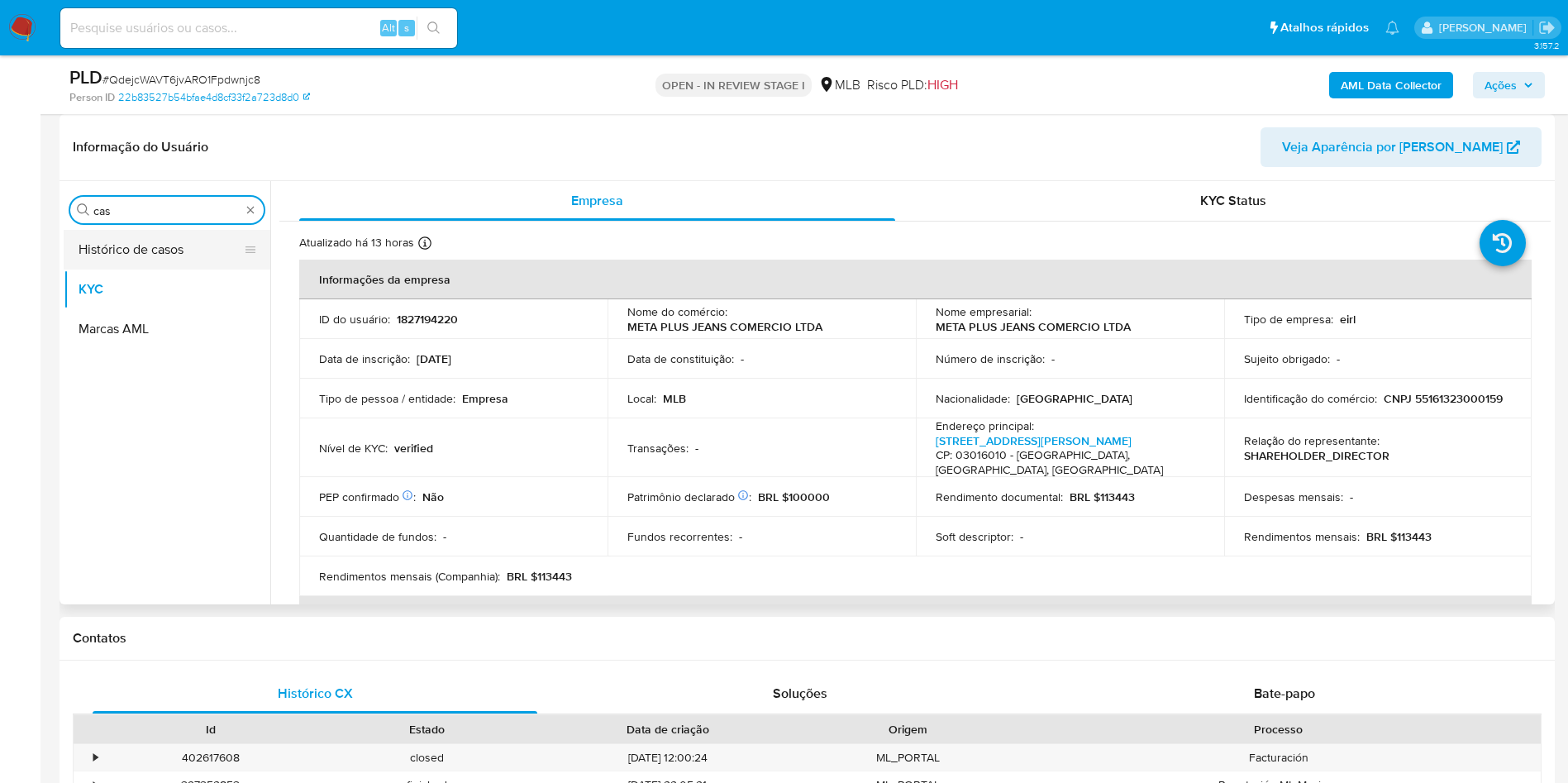
click at [141, 254] on button "Histórico de casos" at bounding box center [159, 249] width 193 height 40
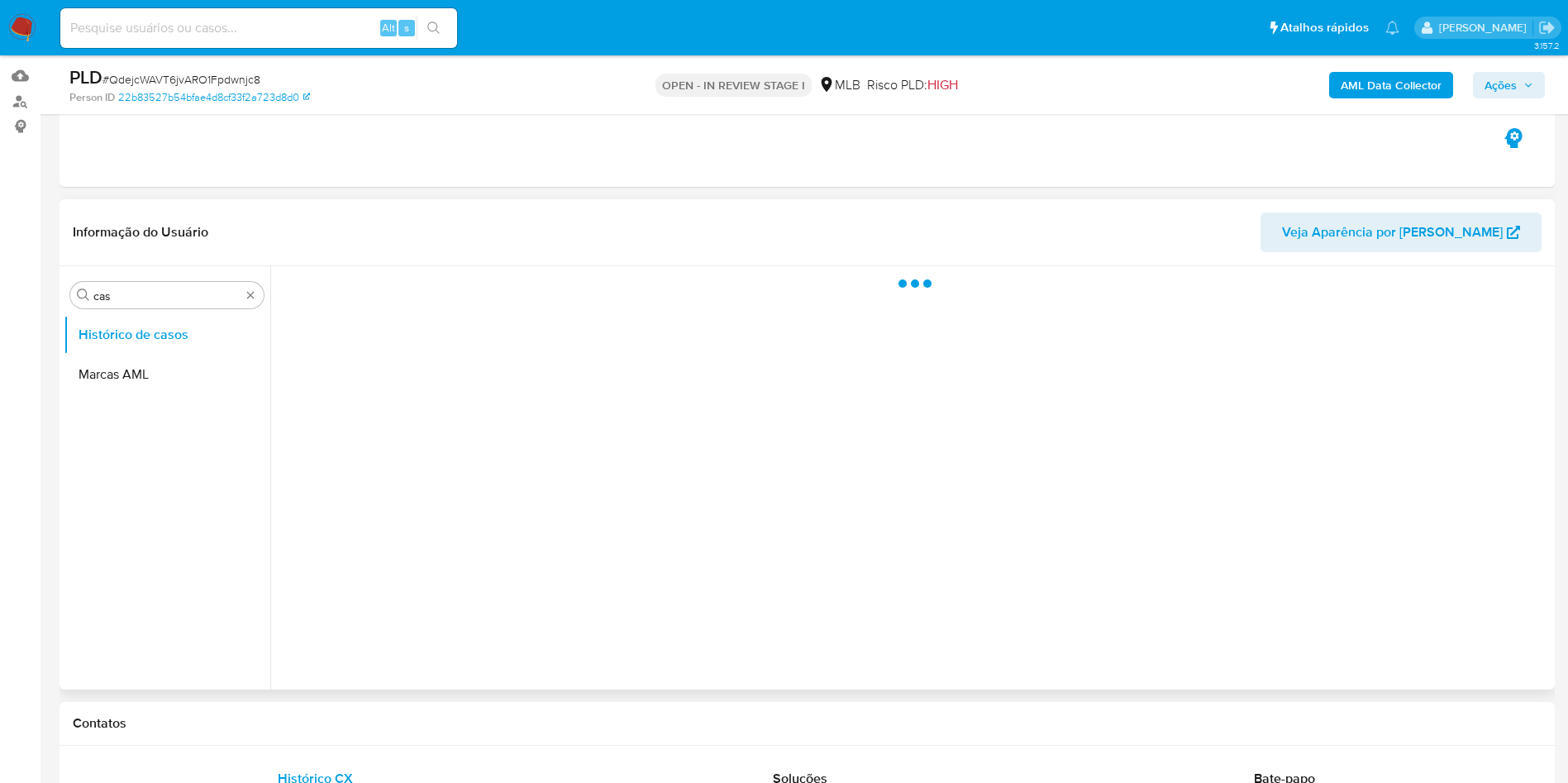
scroll to position [124, 0]
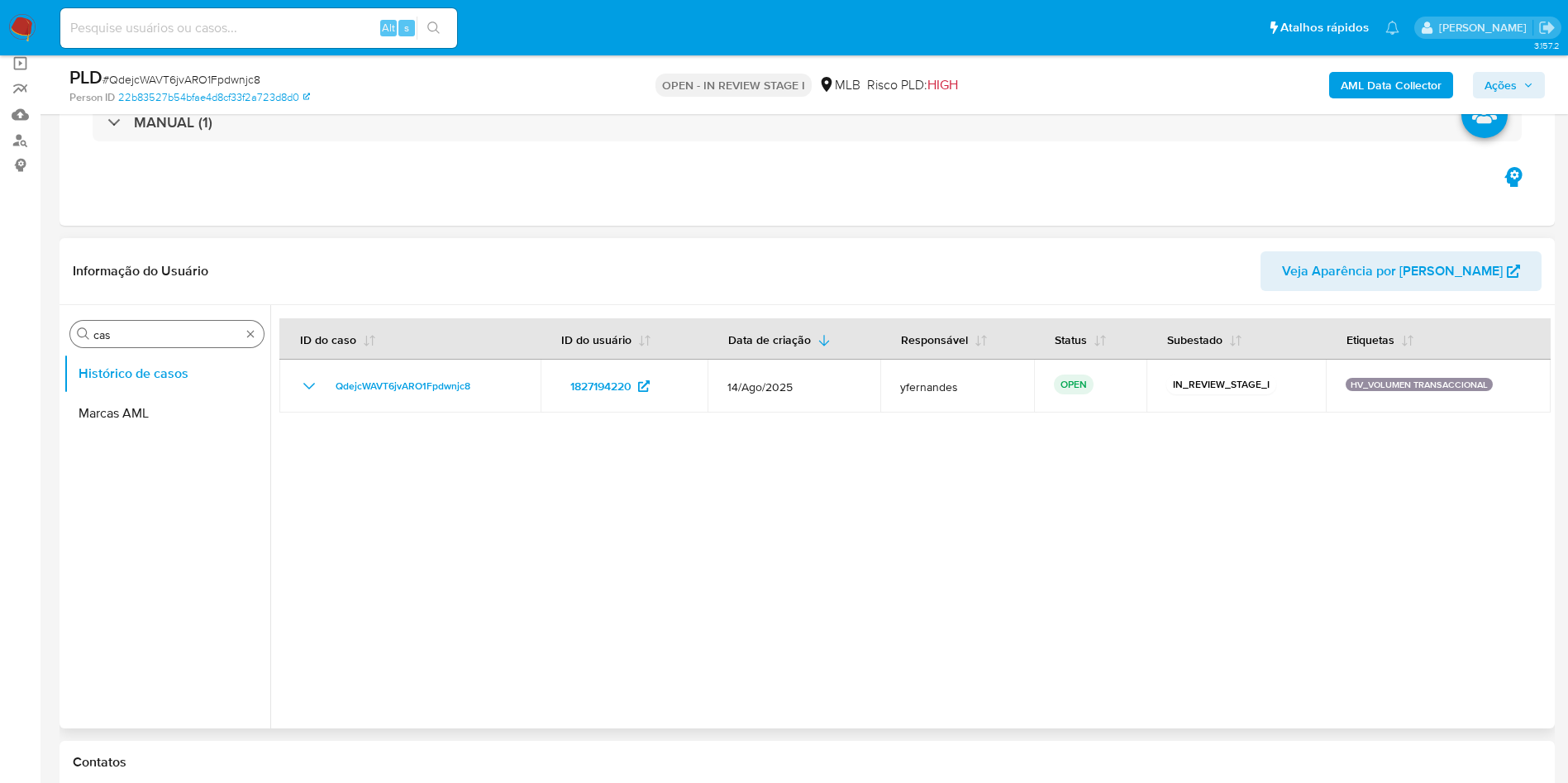
click at [147, 333] on input "cas" at bounding box center [167, 334] width 147 height 15
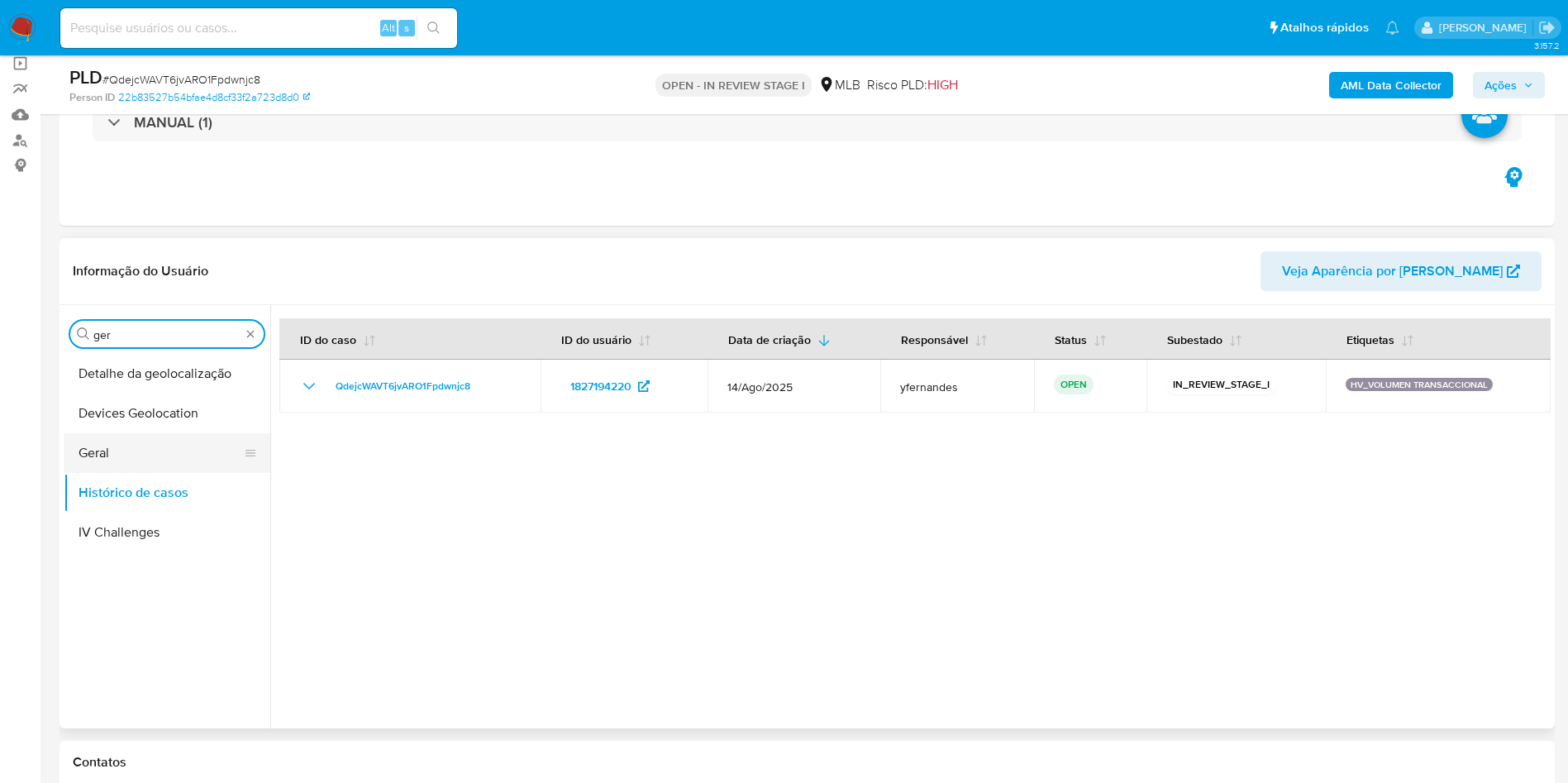
type input "ger"
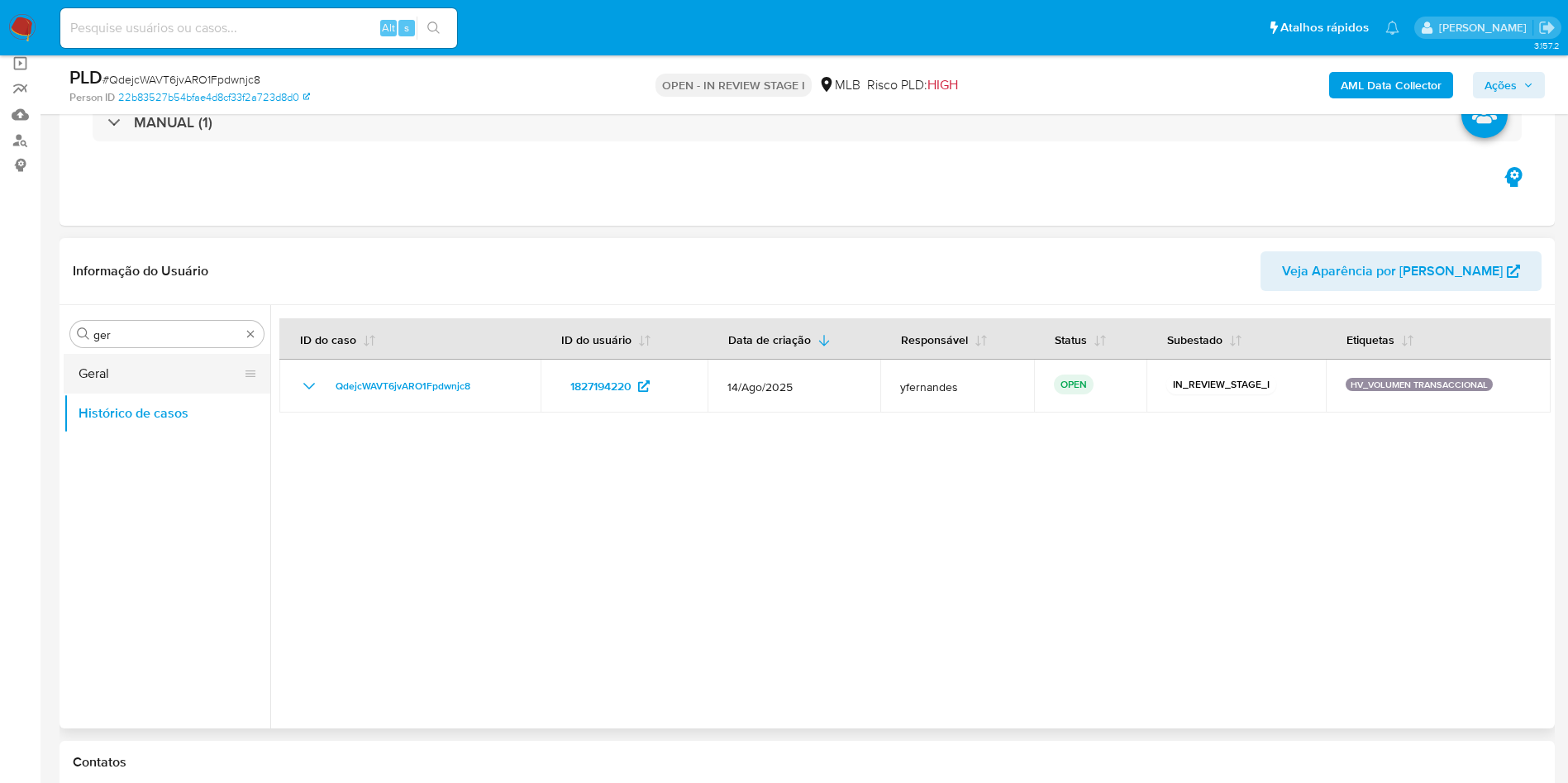
click at [142, 366] on button "Geral" at bounding box center [159, 373] width 193 height 40
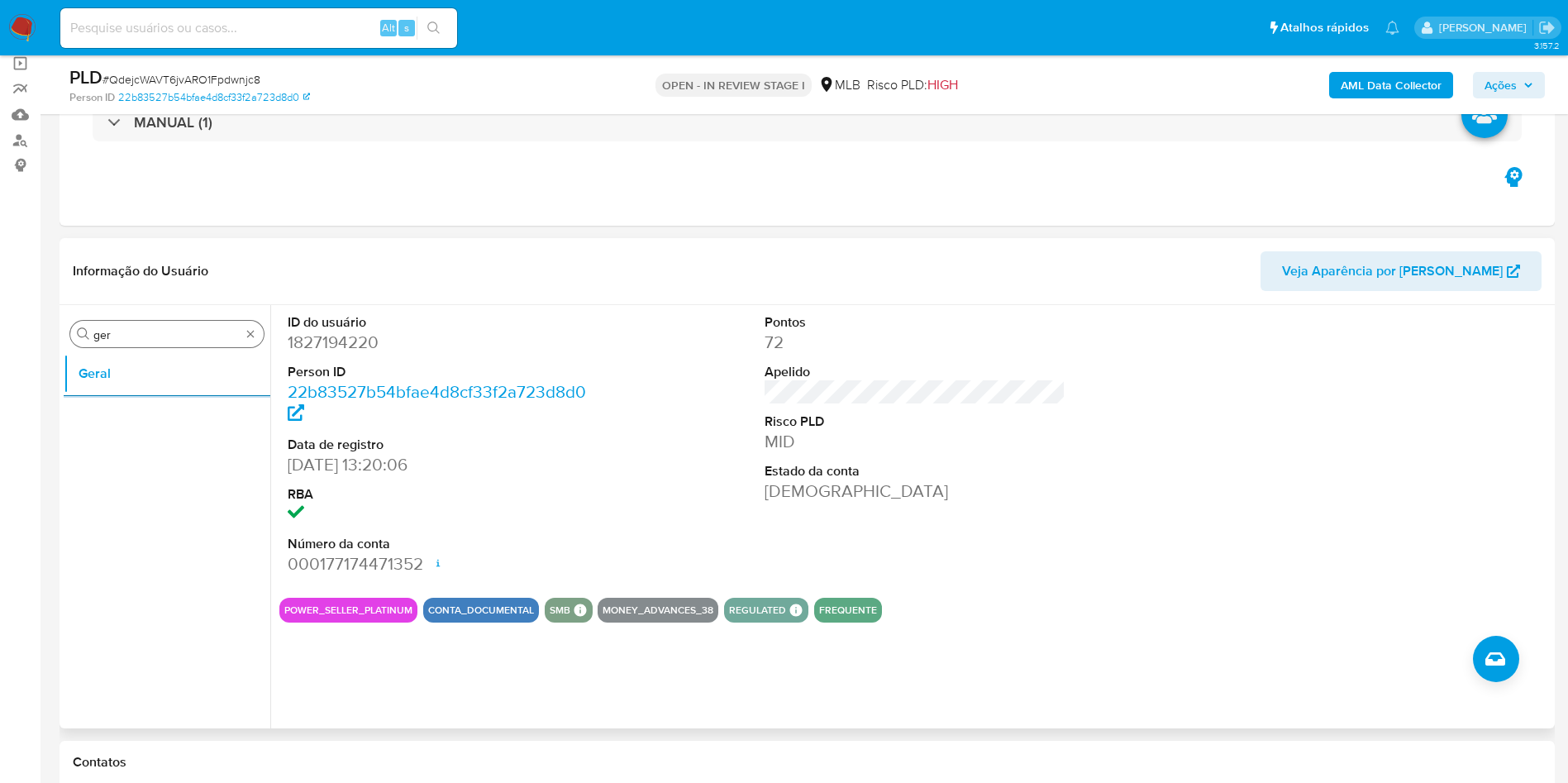
click at [134, 336] on input "ger" at bounding box center [167, 334] width 147 height 15
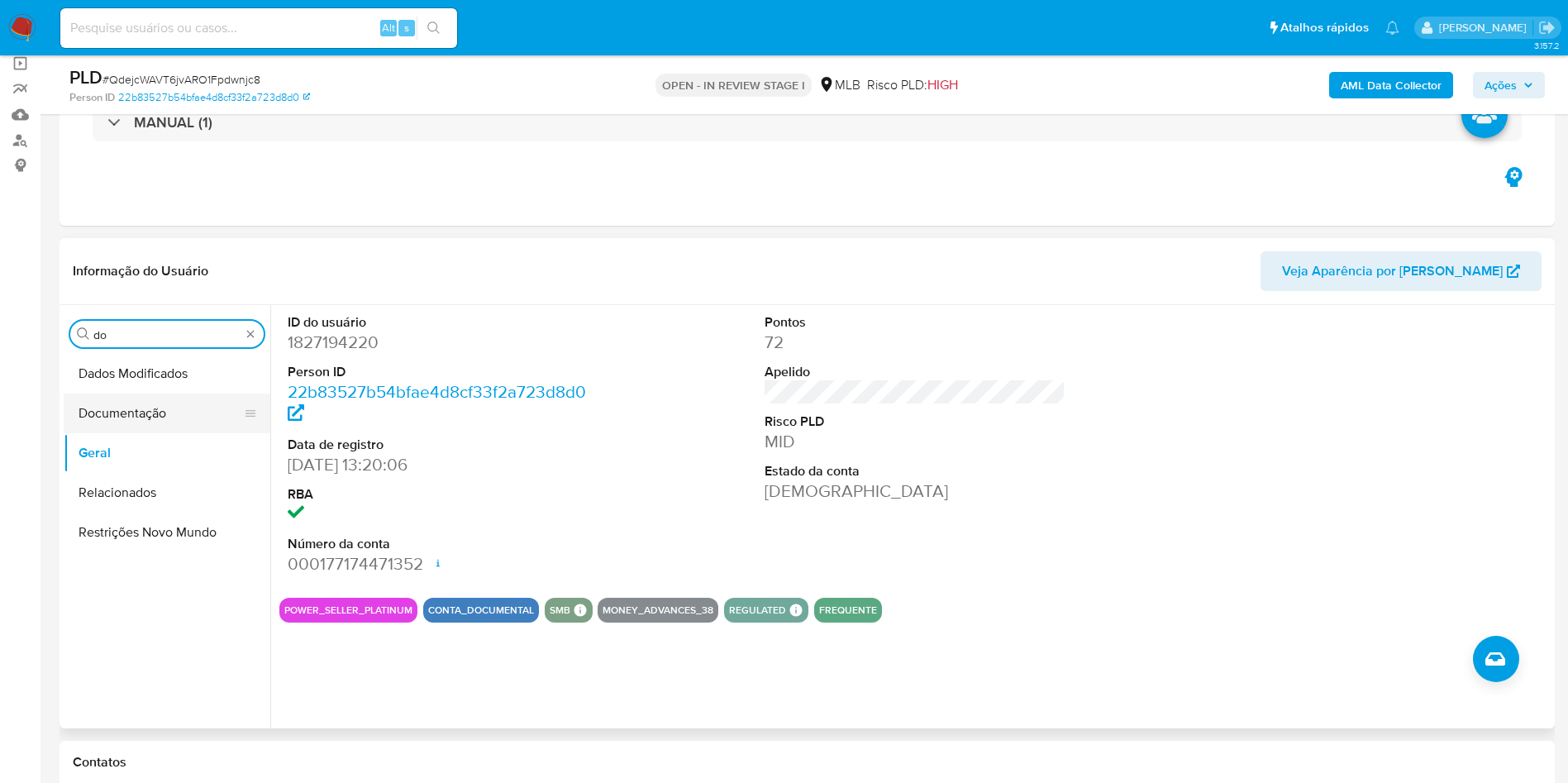
type input "do"
click at [160, 397] on button "Documentação" at bounding box center [159, 413] width 193 height 40
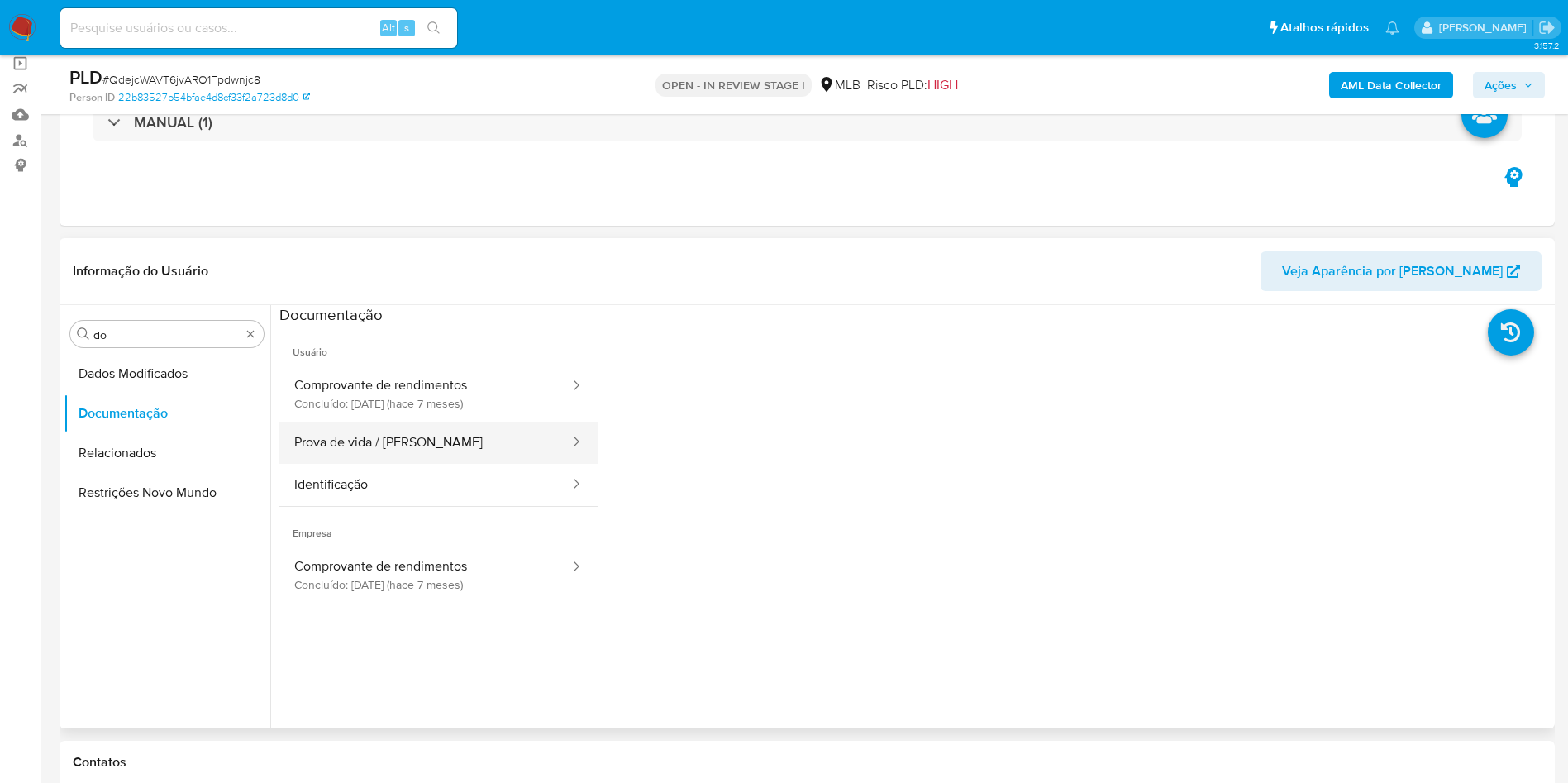
click at [417, 444] on button "Prova de vida / [PERSON_NAME]" at bounding box center [425, 443] width 292 height 42
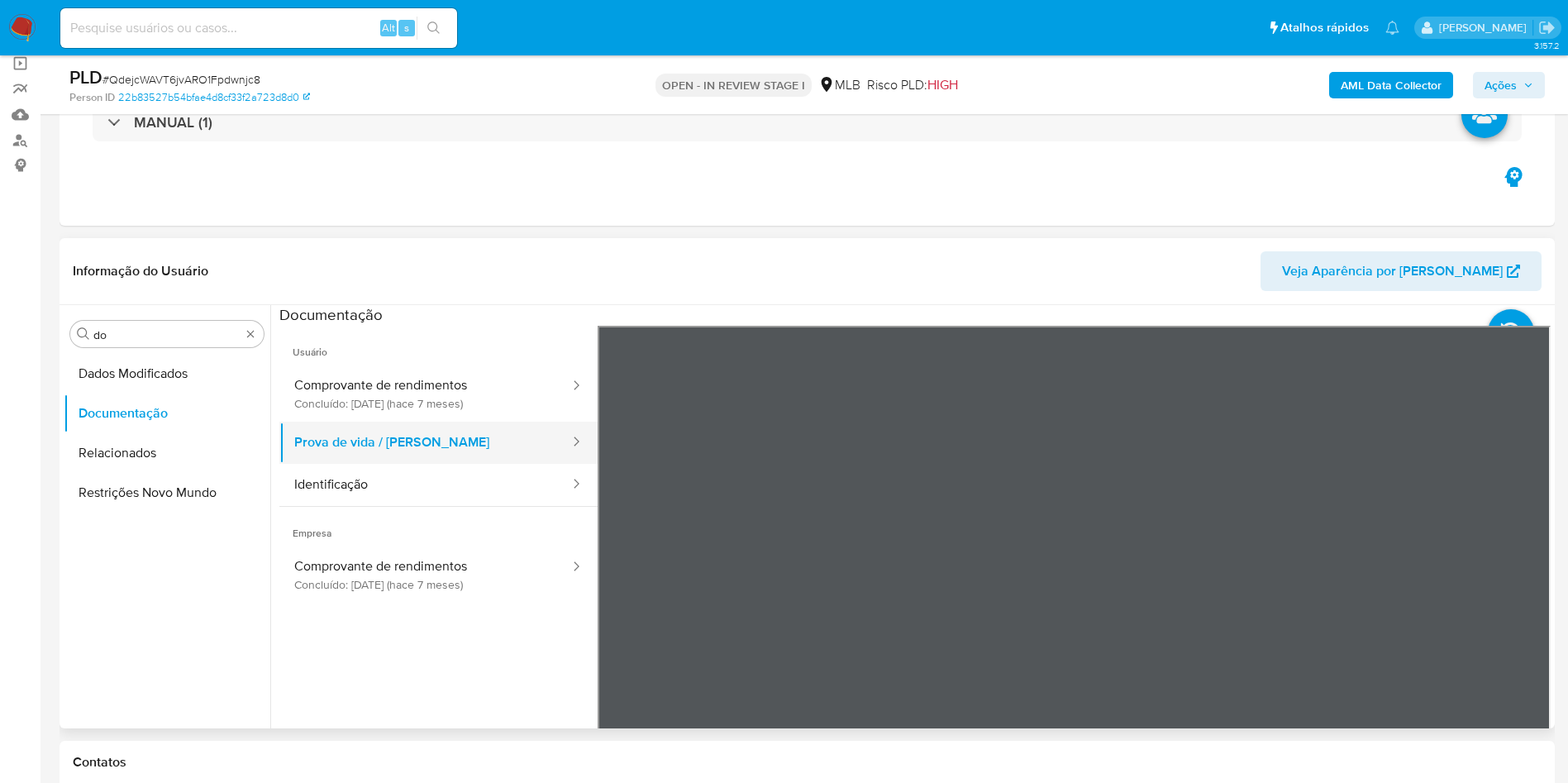
click at [453, 460] on button "Prova de vida / [PERSON_NAME]" at bounding box center [425, 443] width 292 height 42
click at [450, 472] on button "Identificação" at bounding box center [425, 484] width 292 height 42
click at [1537, 593] on icon at bounding box center [1530, 594] width 33 height 33
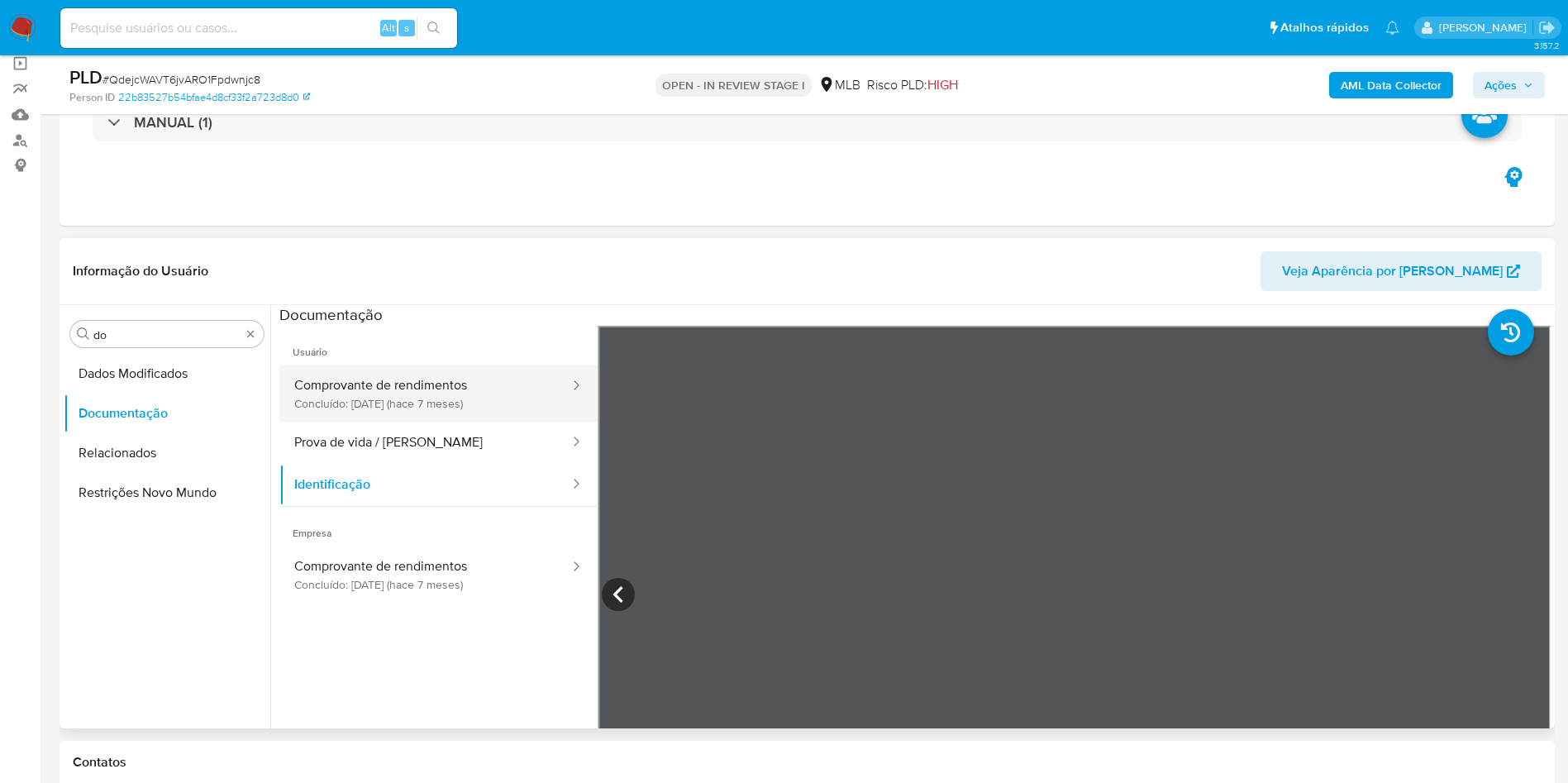
click at [490, 404] on button "Comprovante de rendimentos Concluído: 18/02/2025 (hace 7 meses)" at bounding box center [425, 393] width 292 height 56
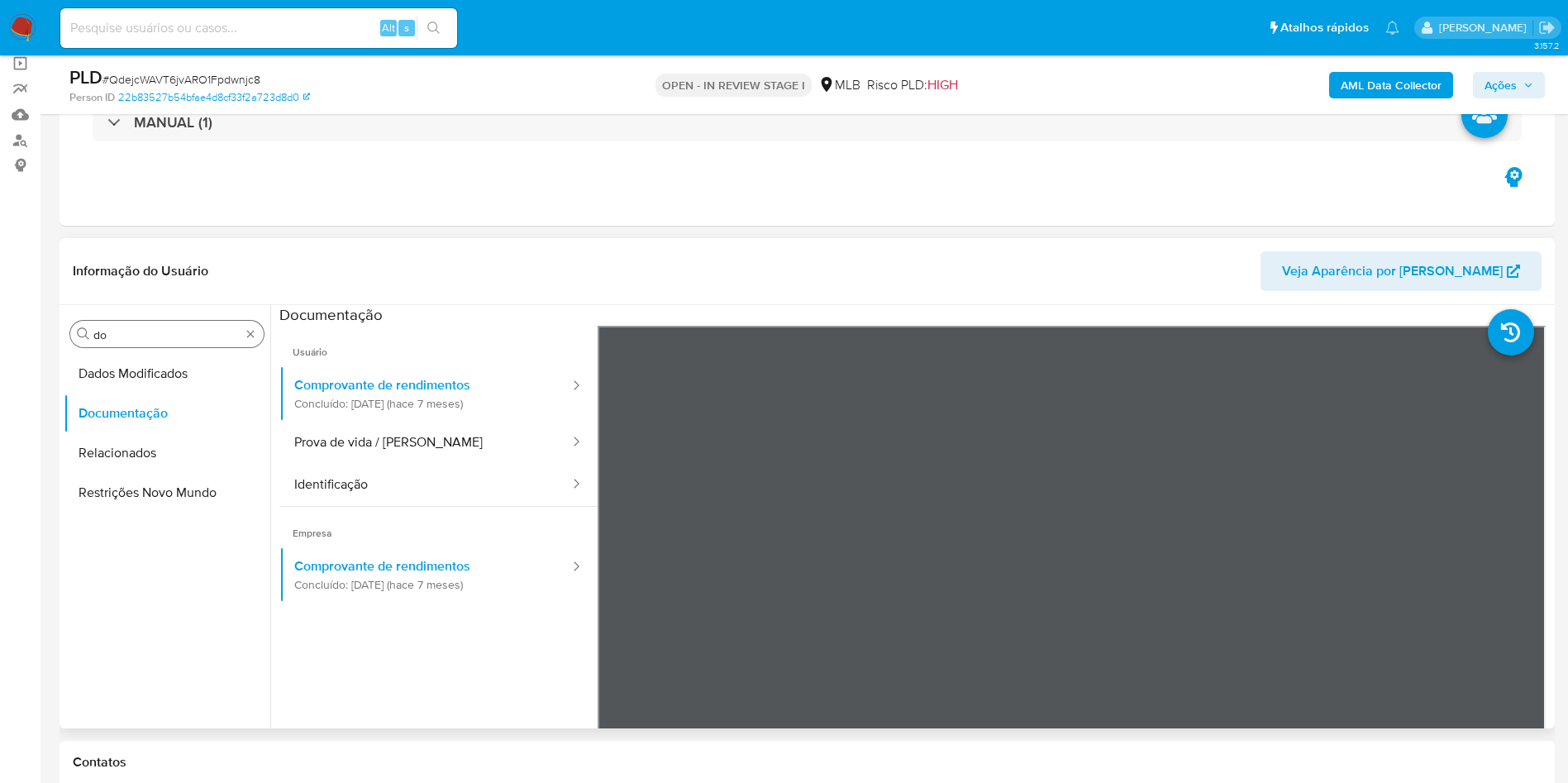
click at [156, 333] on input "do" at bounding box center [167, 334] width 147 height 15
click at [156, 332] on input "do" at bounding box center [167, 334] width 147 height 15
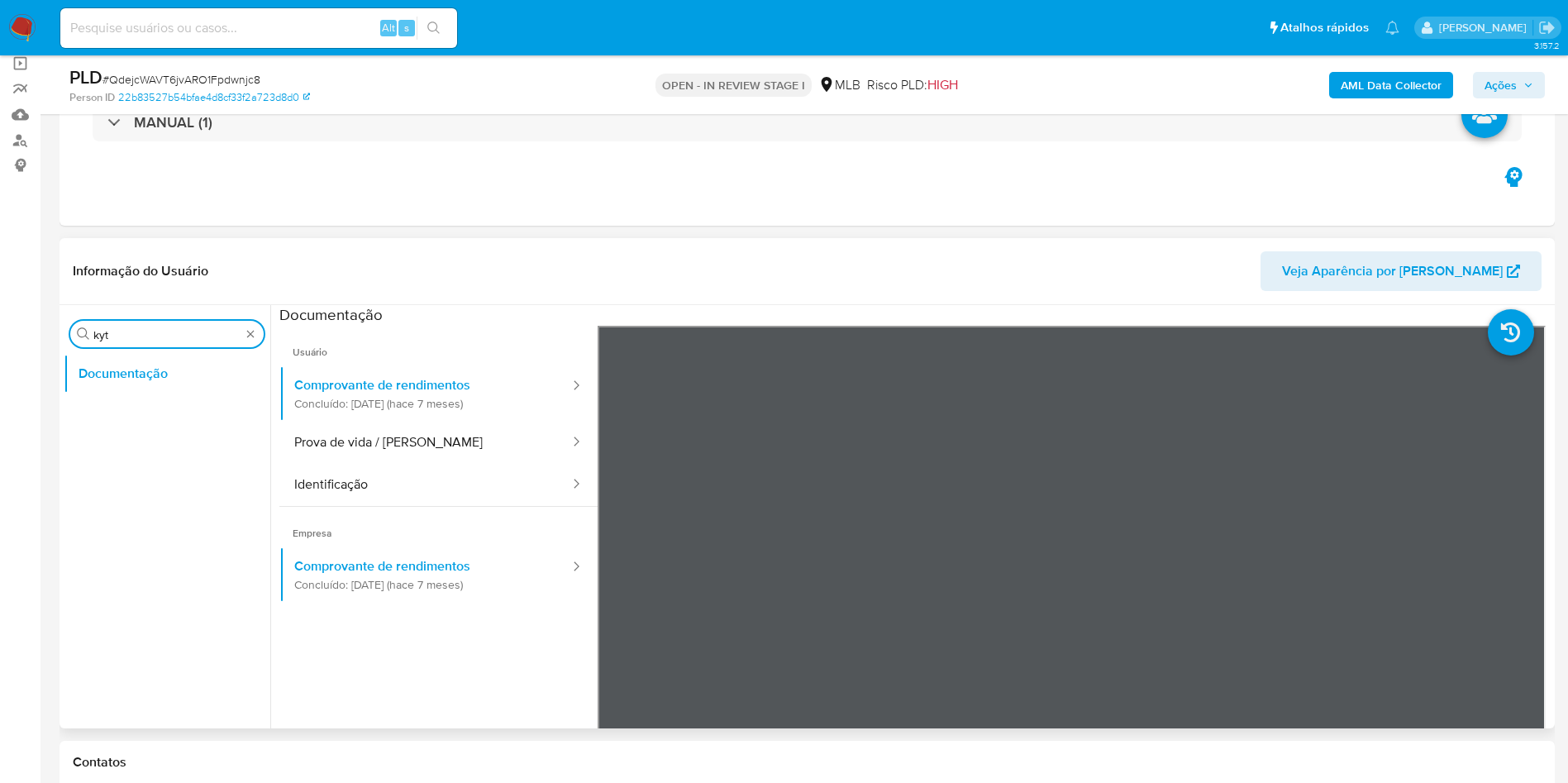
click at [145, 332] on input "kyt" at bounding box center [167, 334] width 147 height 15
type input "ky"
click at [114, 404] on button "KYC" at bounding box center [159, 413] width 193 height 40
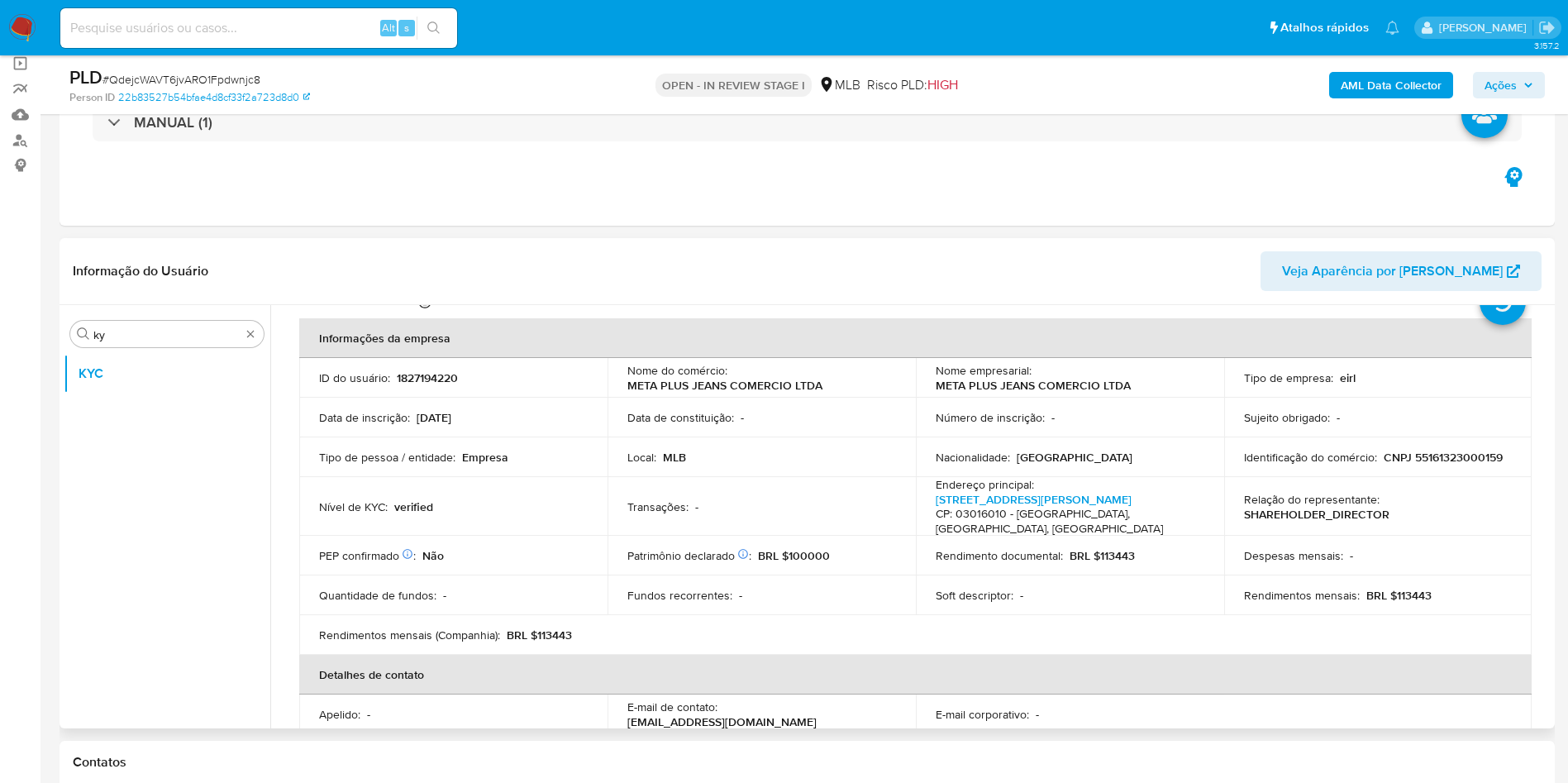
scroll to position [68, 0]
click at [1398, 585] on p "BRL $113443" at bounding box center [1398, 592] width 65 height 15
copy p "113443"
drag, startPoint x: 750, startPoint y: 397, endPoint x: 814, endPoint y: 454, distance: 85.7
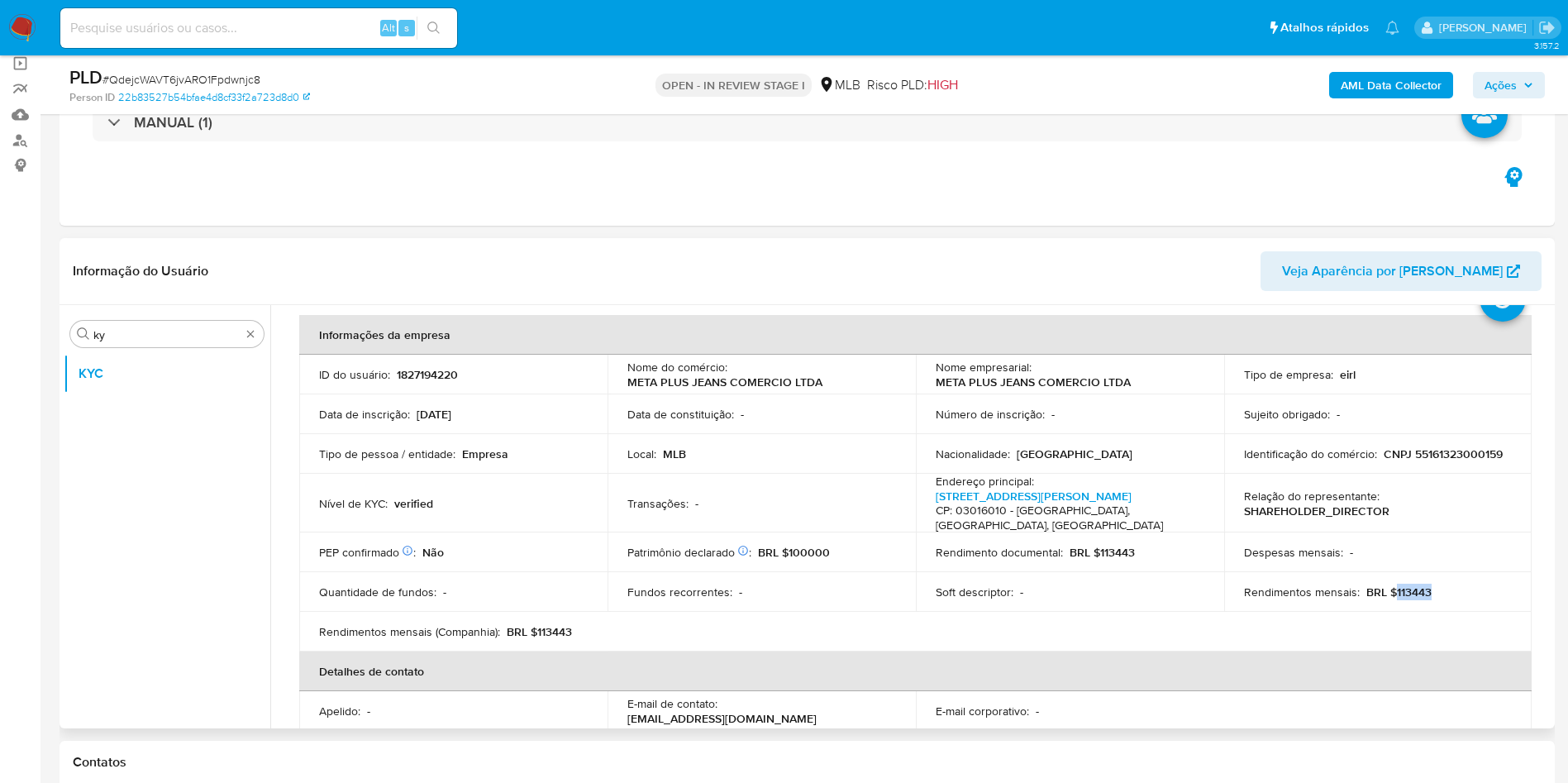
click at [750, 397] on td "Data de constituição : -" at bounding box center [762, 414] width 308 height 40
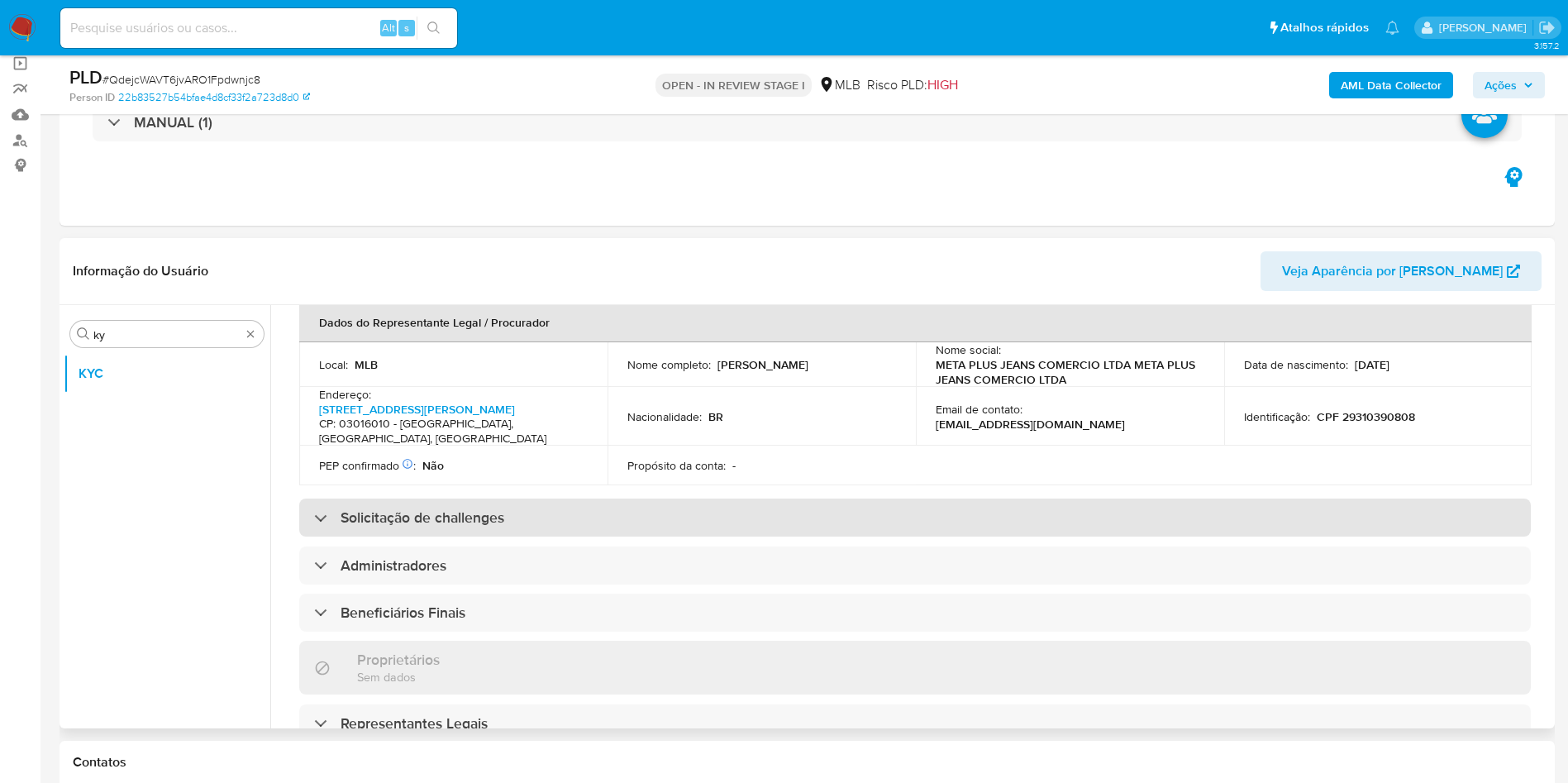
scroll to position [441, 0]
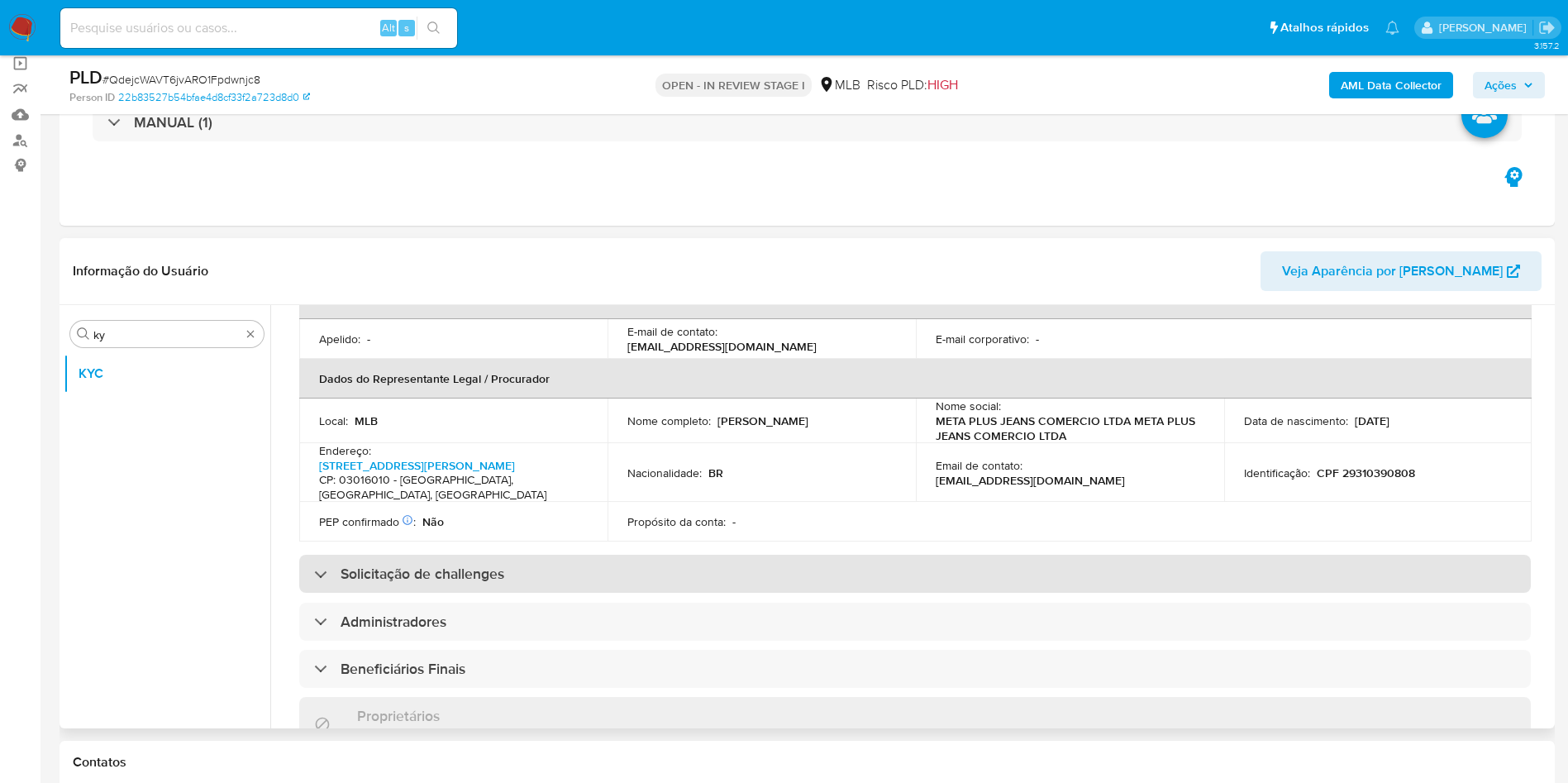
click at [746, 560] on div "Solicitação de challenges" at bounding box center [915, 573] width 1231 height 38
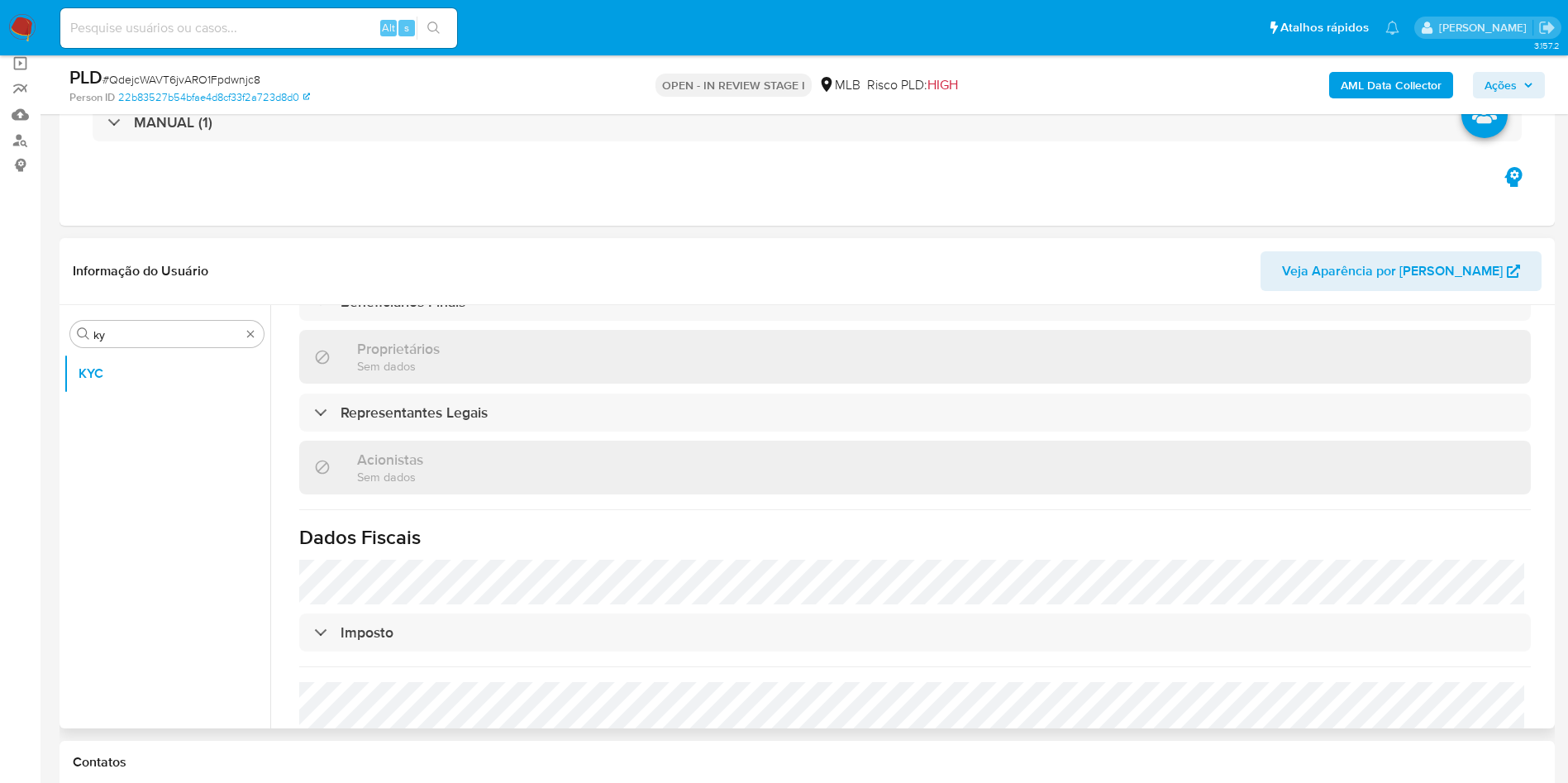
scroll to position [1006, 0]
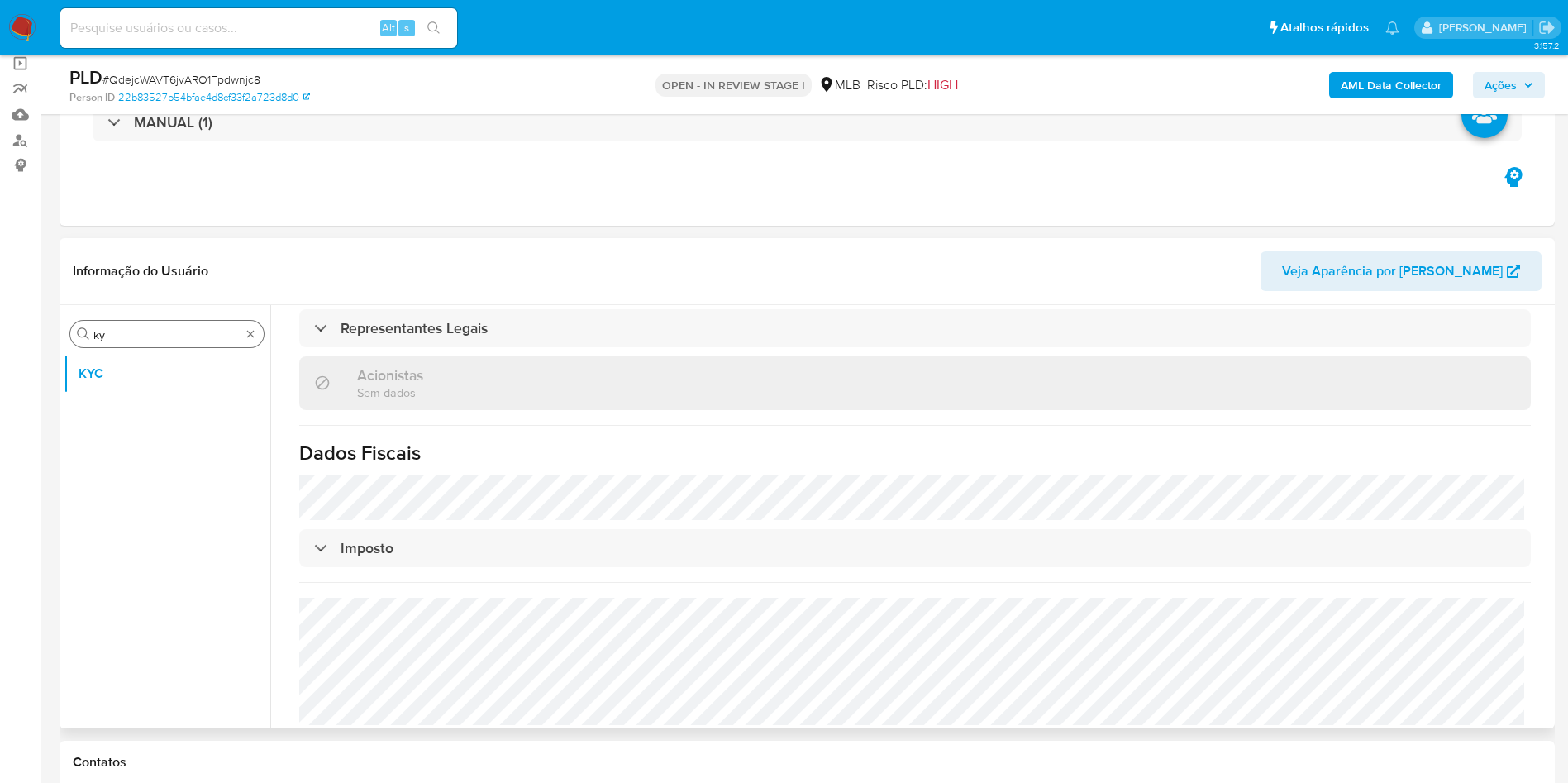
click at [110, 340] on input "ky" at bounding box center [167, 334] width 147 height 15
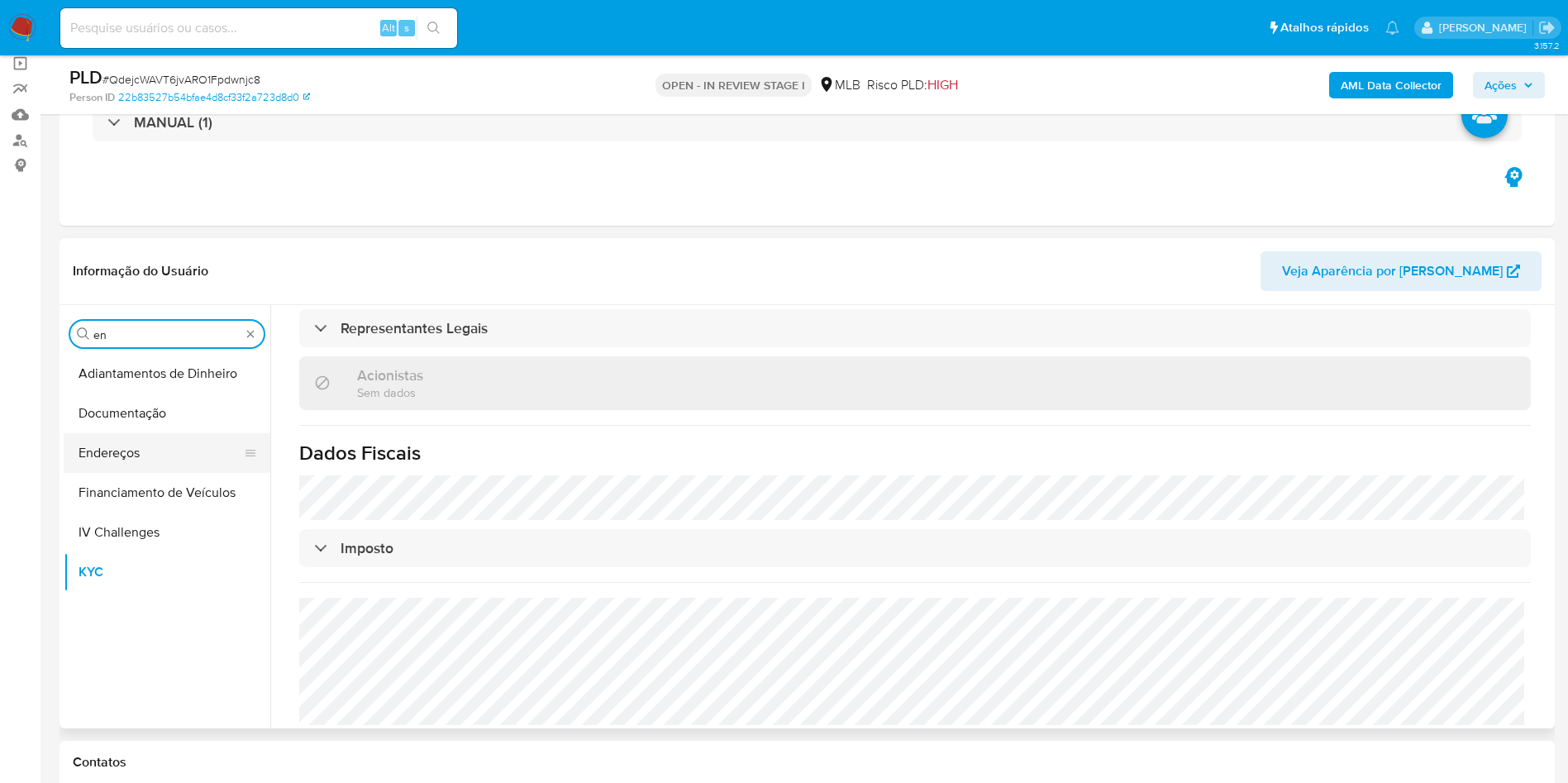
type input "en"
click at [146, 459] on button "Endereços" at bounding box center [159, 453] width 193 height 40
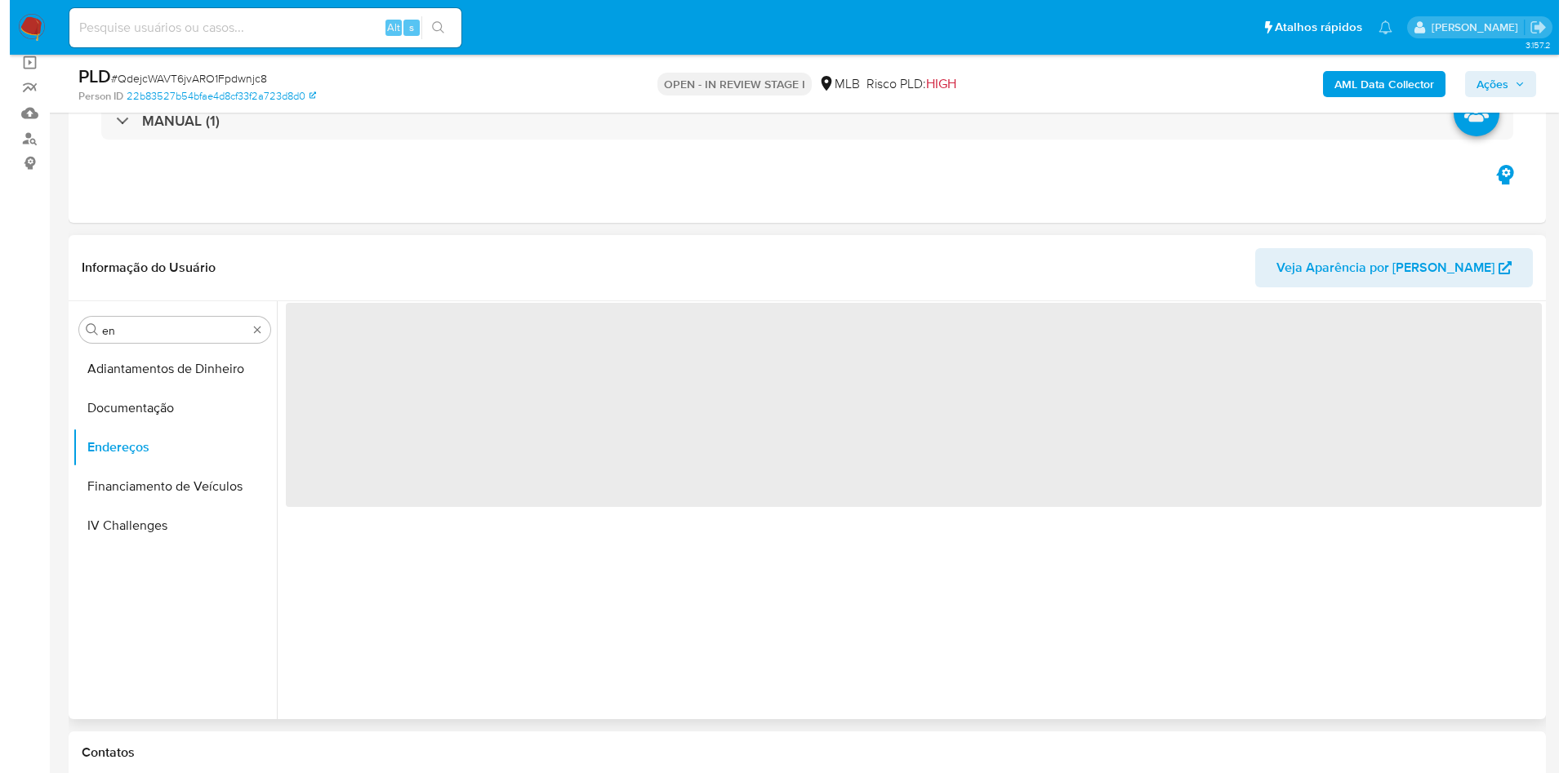
scroll to position [0, 0]
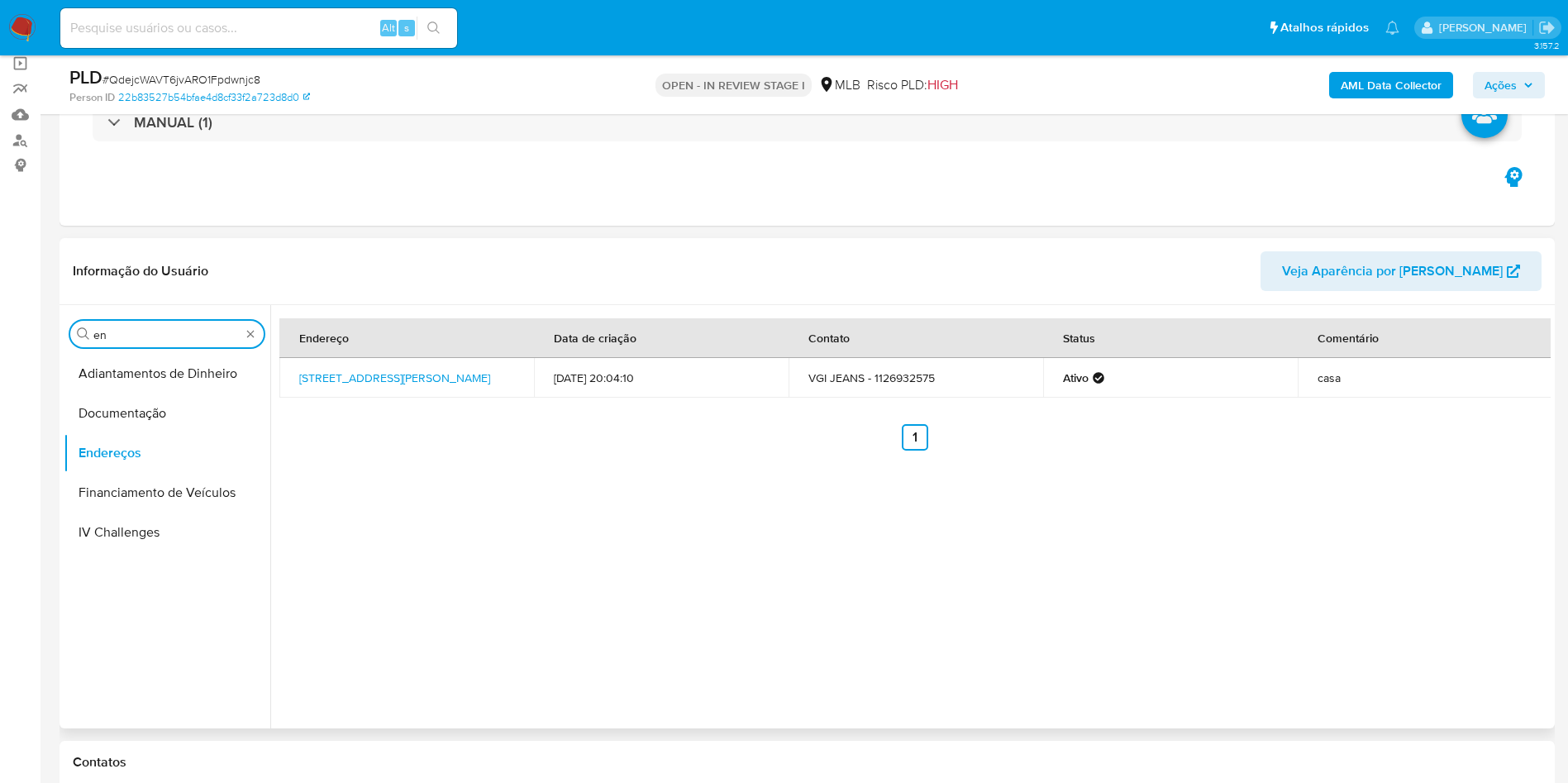
click at [136, 339] on input "en" at bounding box center [167, 334] width 147 height 15
type input "ge"
click at [133, 390] on button "Detalhe da geolocalização" at bounding box center [159, 373] width 193 height 40
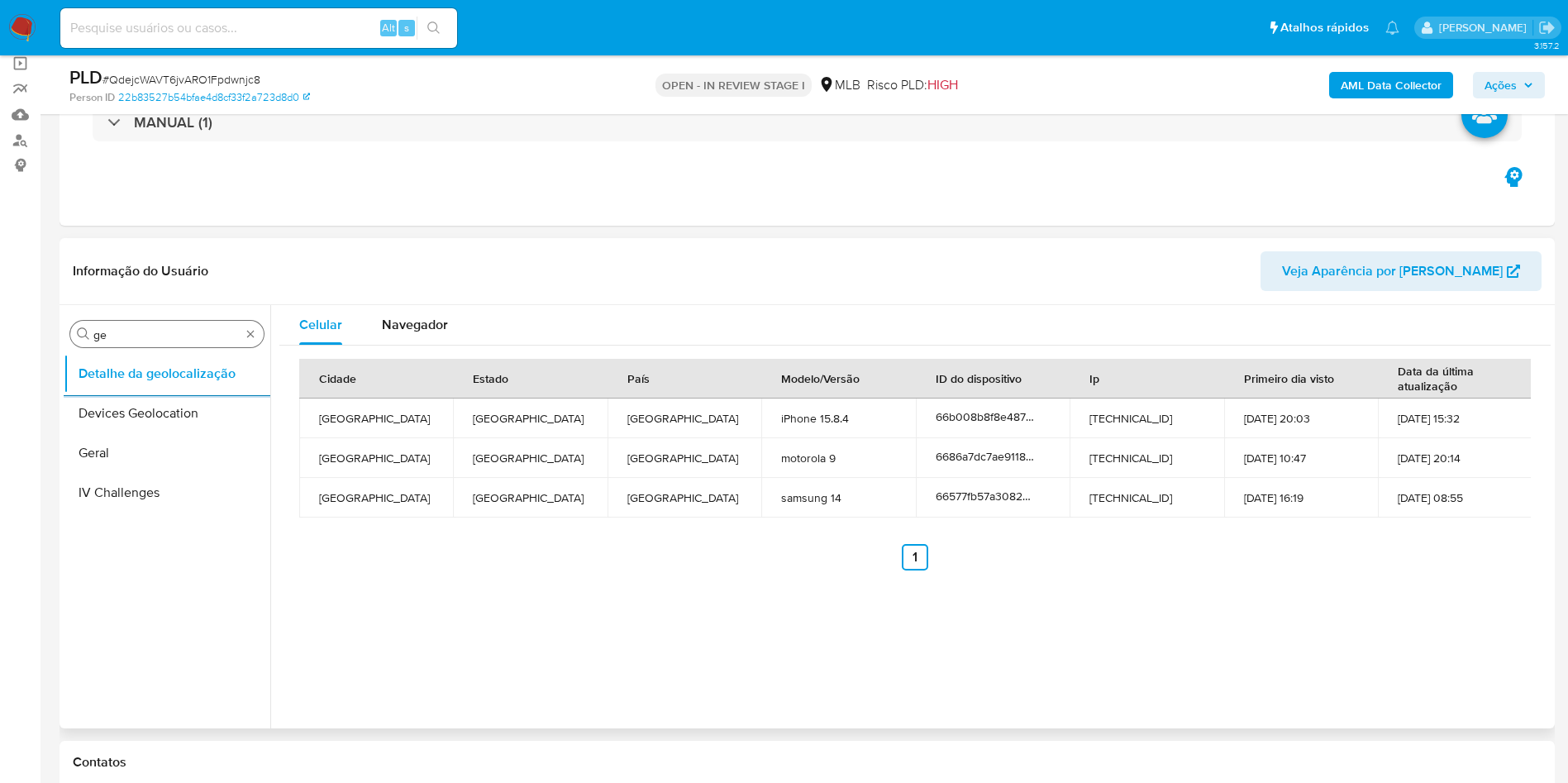
click at [150, 322] on div "Procurar ge" at bounding box center [166, 333] width 193 height 27
click at [165, 336] on input "ge" at bounding box center [167, 334] width 147 height 15
type input "res"
click at [112, 485] on ul "Detalhe da geolocalização Empréstimos Restrições Novo Mundo" at bounding box center [166, 540] width 207 height 372
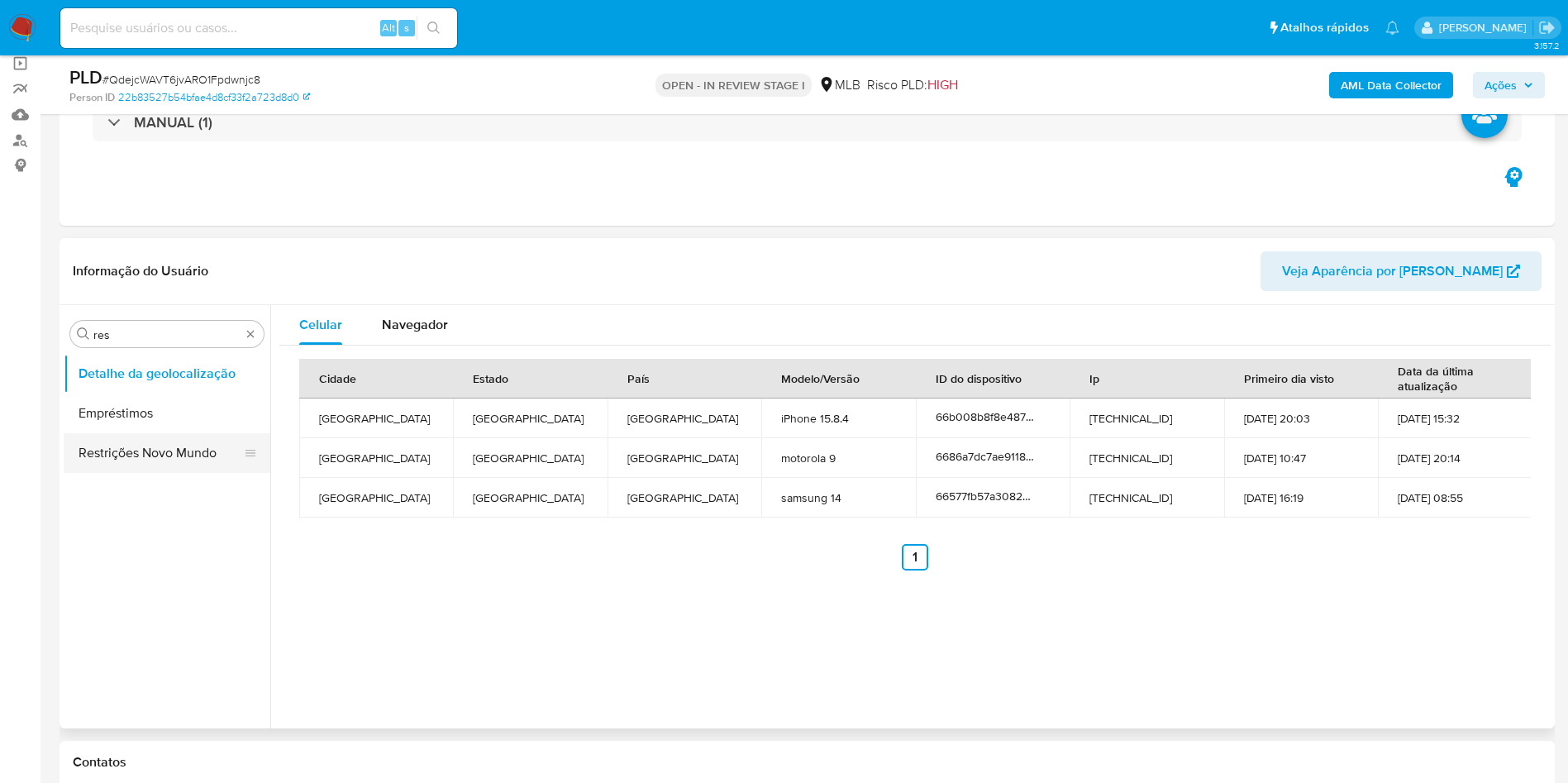
click at [118, 462] on button "Restrições Novo Mundo" at bounding box center [159, 453] width 193 height 40
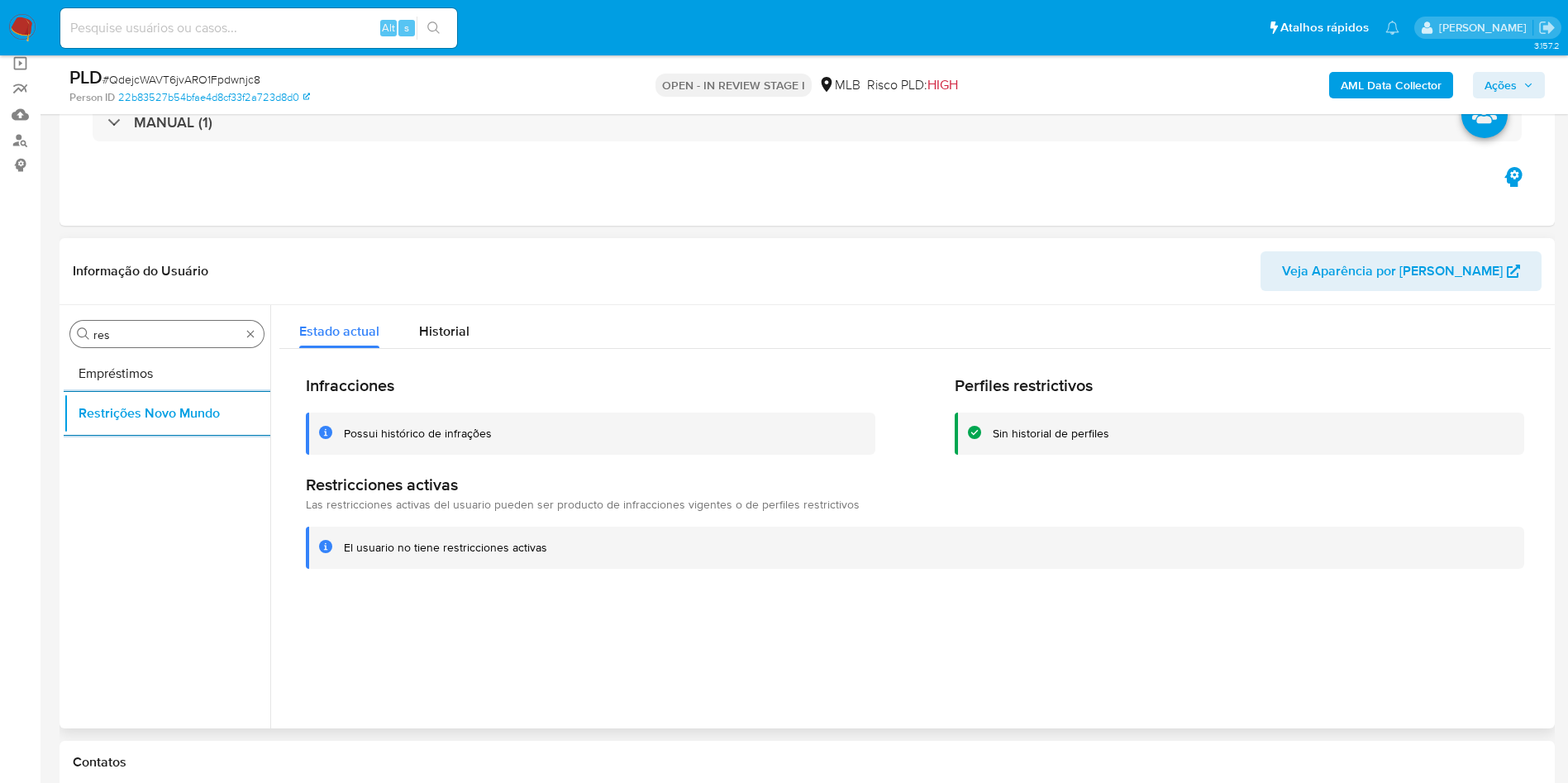
click at [175, 328] on input "res" at bounding box center [167, 334] width 147 height 15
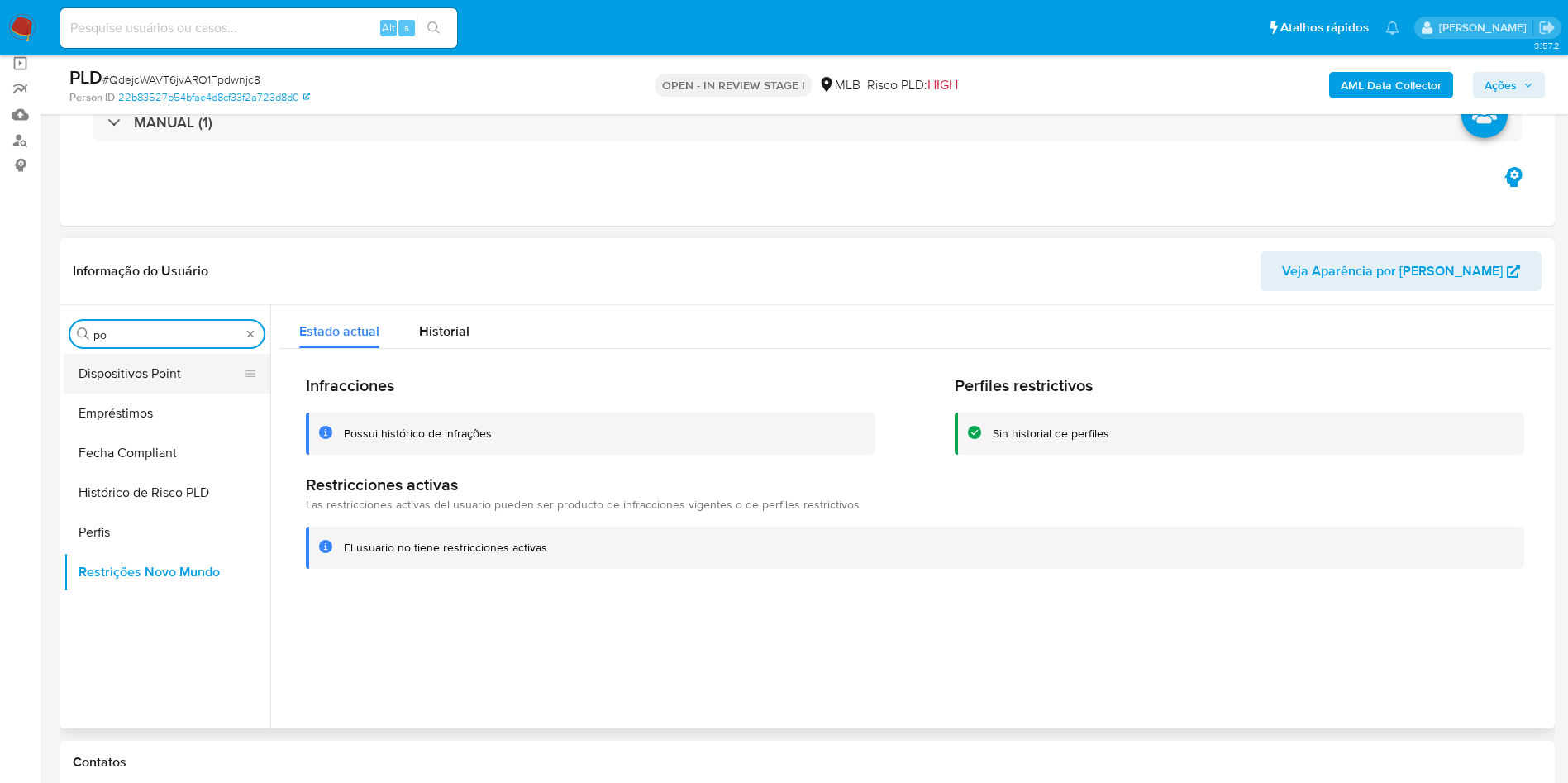
type input "po"
click at [136, 363] on button "Dispositivos Point" at bounding box center [159, 373] width 193 height 40
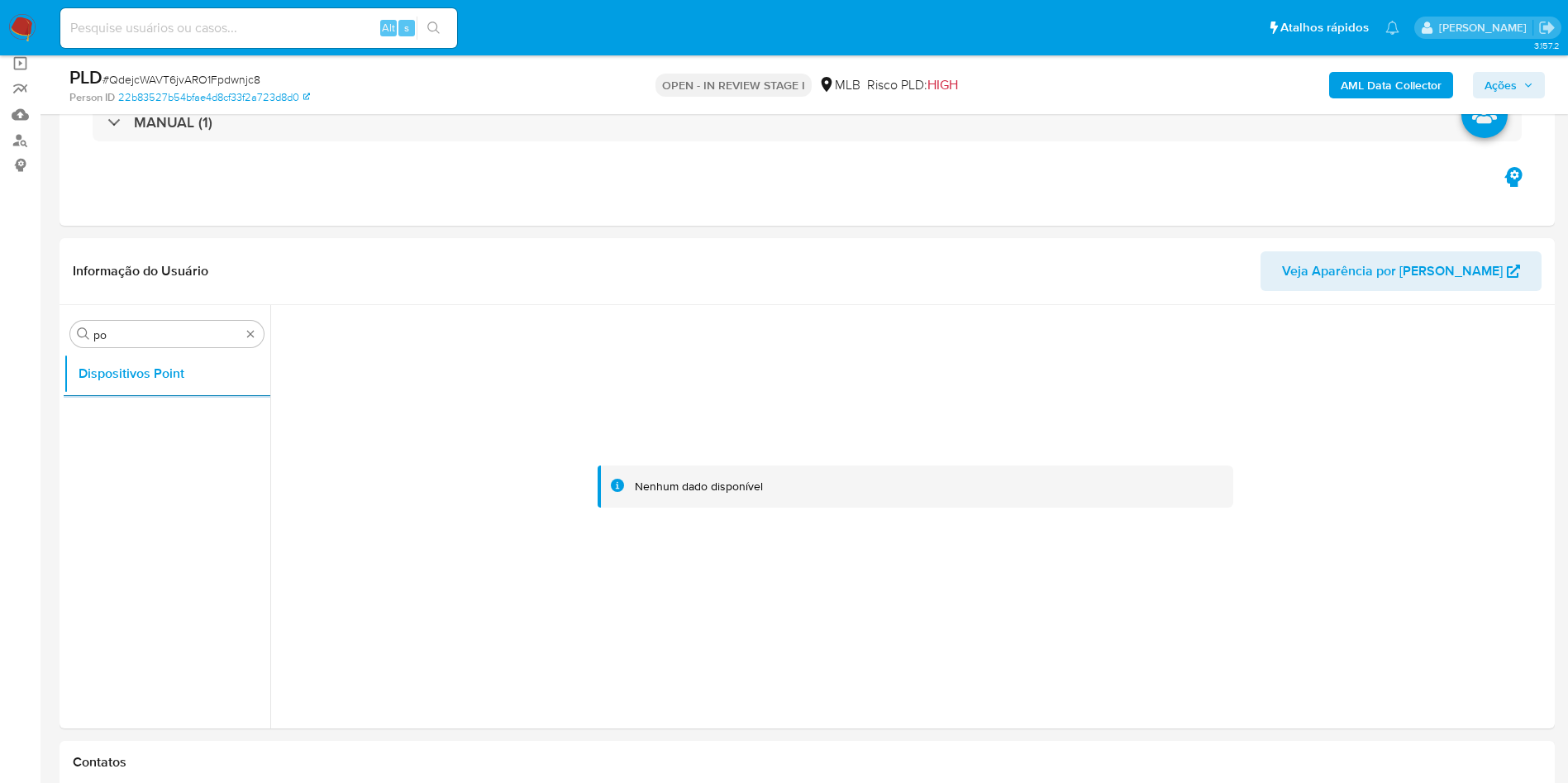
click at [1391, 92] on b "AML Data Collector" at bounding box center [1391, 85] width 100 height 27
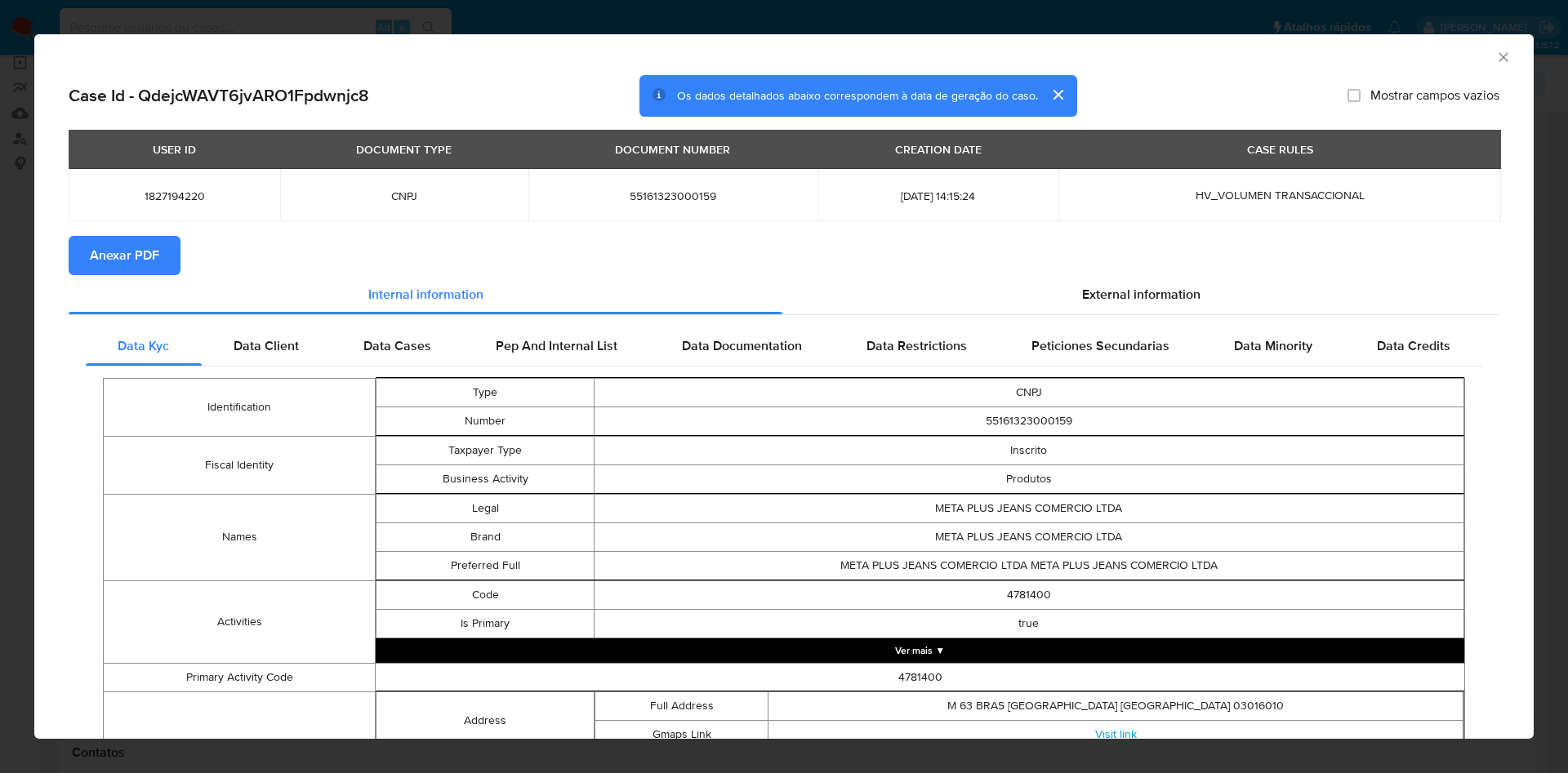
click at [80, 228] on div "USER ID DOCUMENT TYPE DOCUMENT NUMBER CREATION DATE CASE RULES 1827194220 CNPJ …" at bounding box center [784, 183] width 1430 height 106
click at [112, 246] on span "Anexar PDF" at bounding box center [124, 256] width 69 height 36
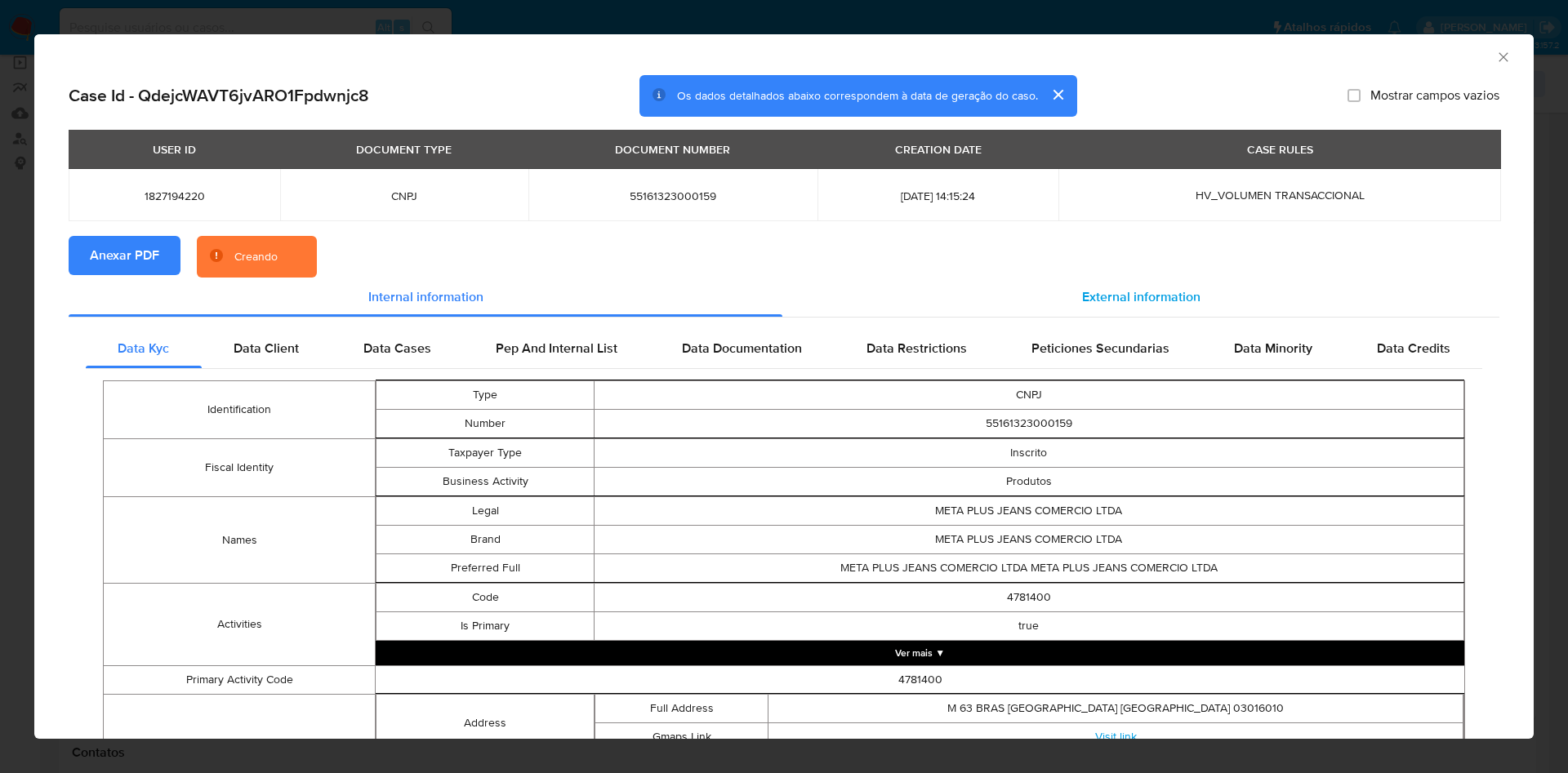
click at [1161, 288] on span "External information" at bounding box center [1141, 297] width 118 height 19
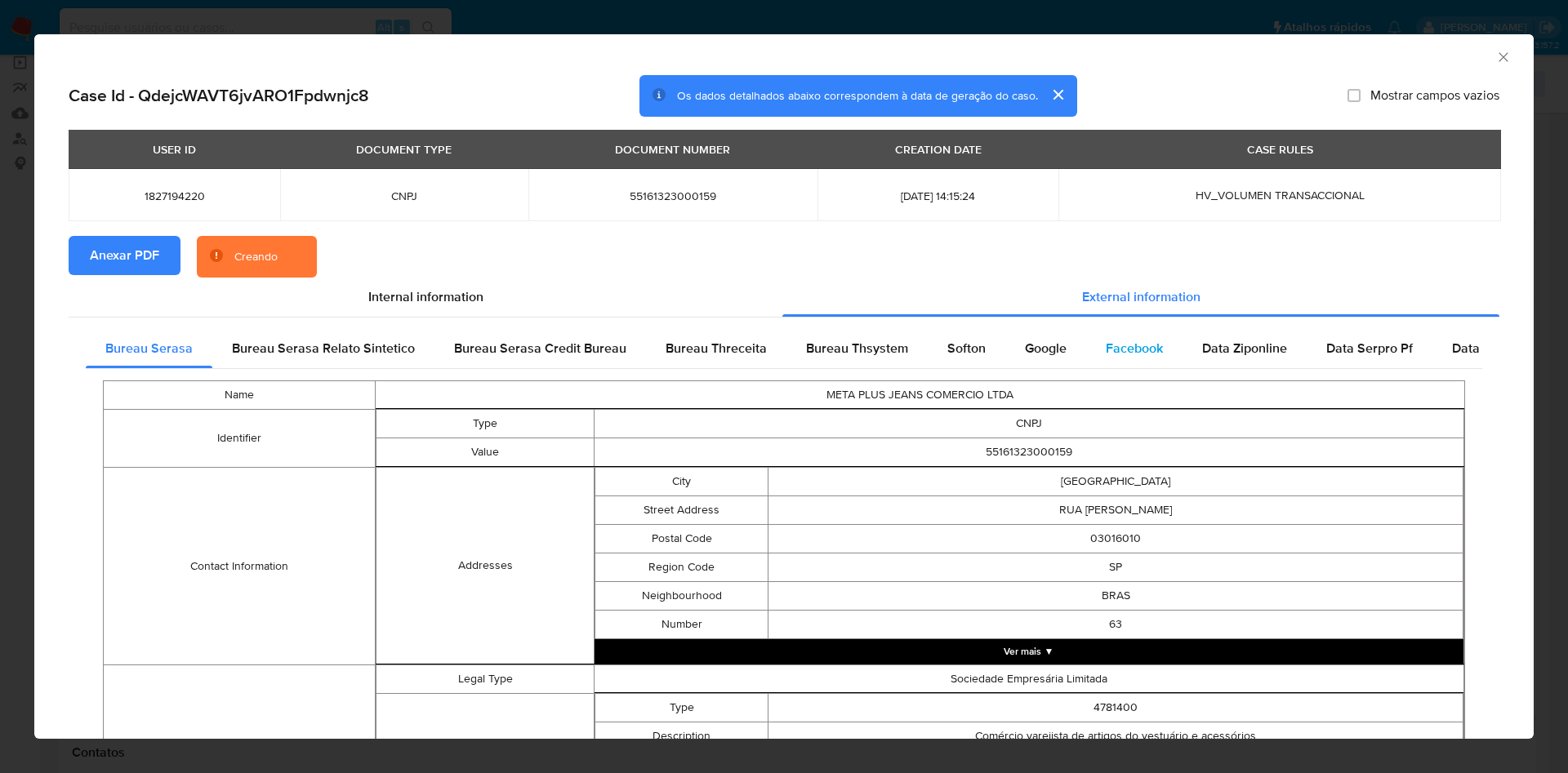
click at [1105, 345] on span "Facebook" at bounding box center [1133, 348] width 57 height 19
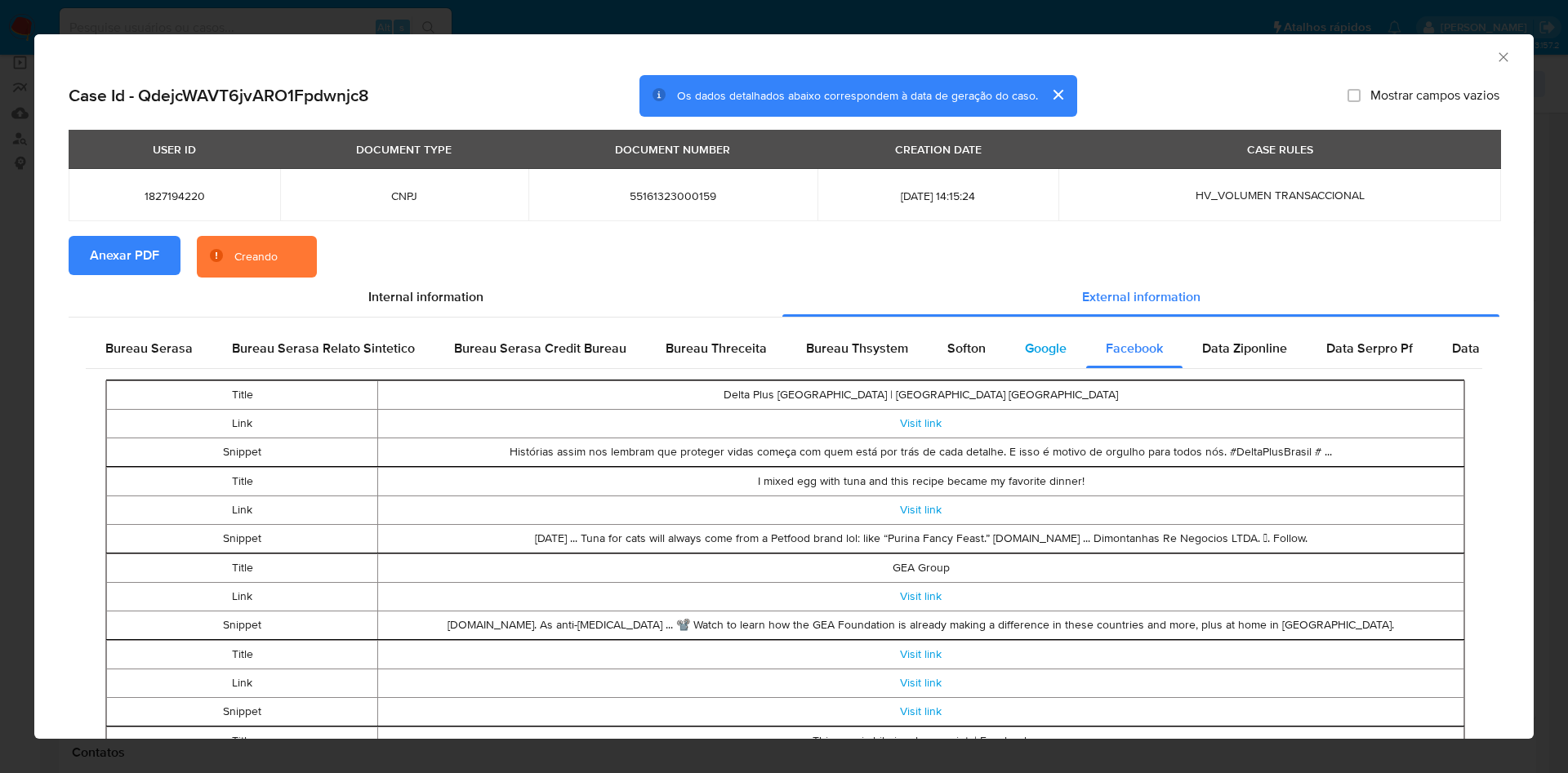
click at [1031, 339] on span "Google" at bounding box center [1045, 348] width 42 height 19
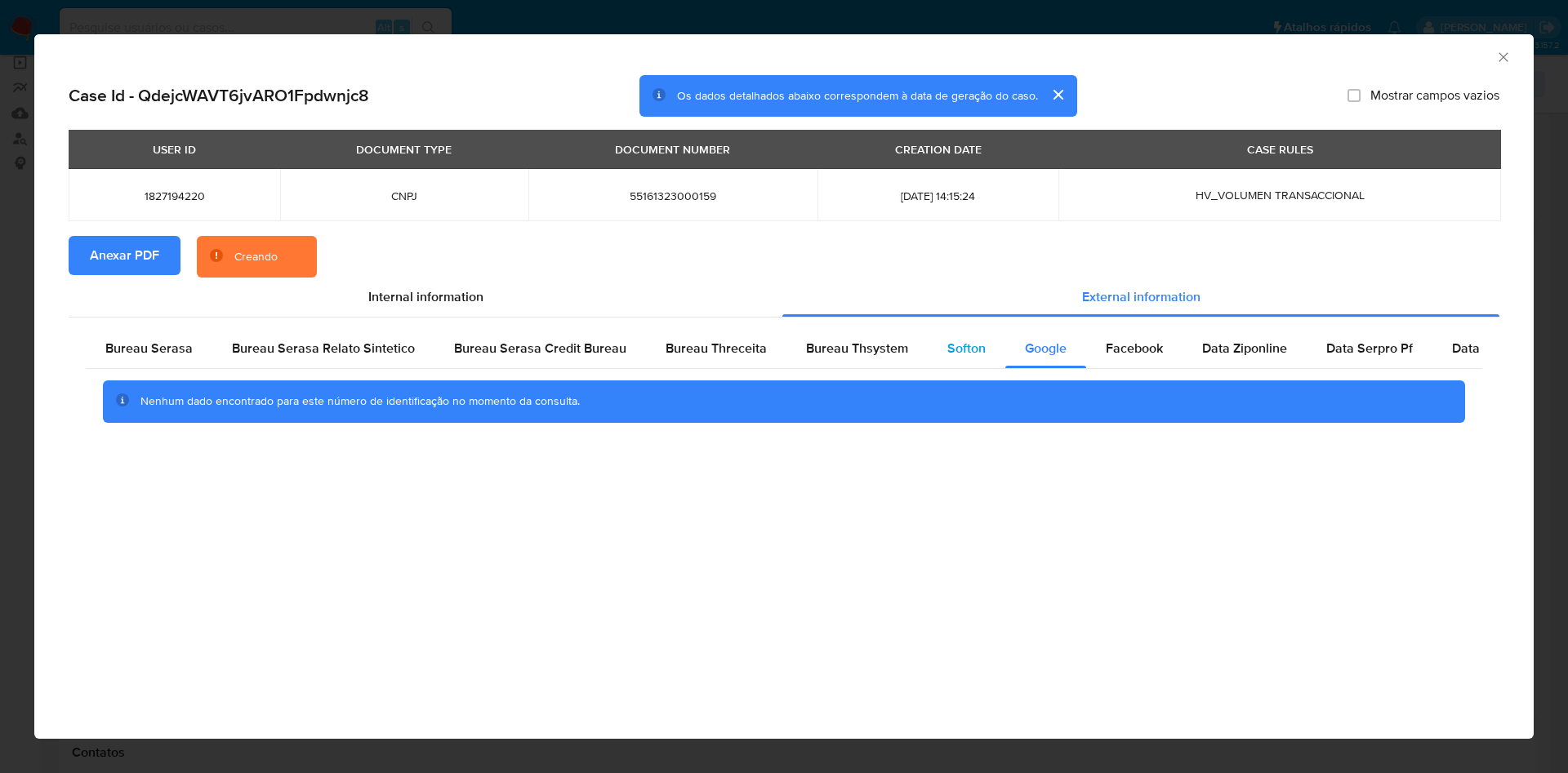
click at [968, 339] on span "Softon" at bounding box center [966, 348] width 38 height 19
click at [898, 339] on div "Bureau Thsystem" at bounding box center [856, 349] width 141 height 39
click at [152, 364] on div "Bureau Serasa" at bounding box center [149, 349] width 127 height 39
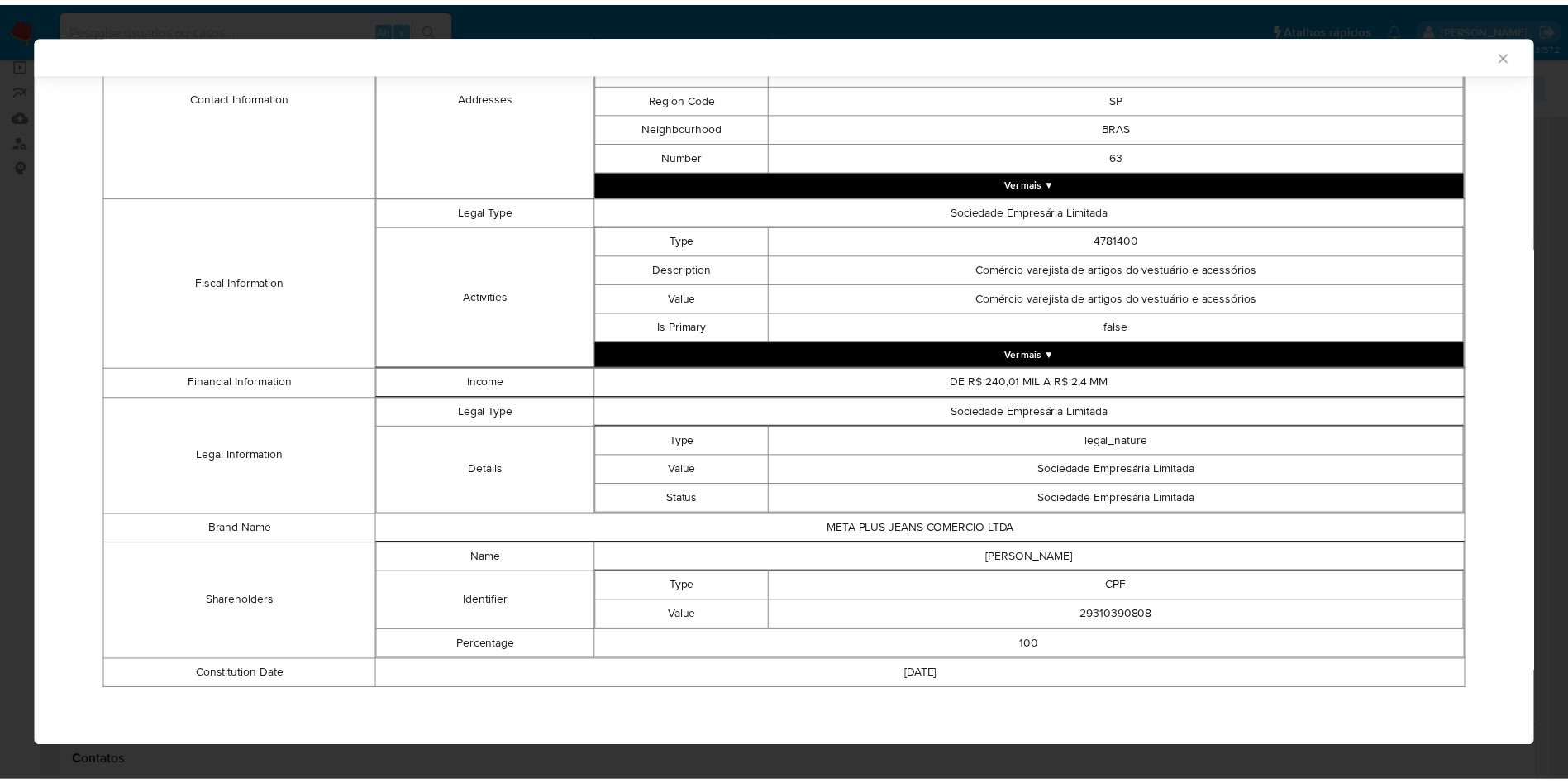
scroll to position [470, 0]
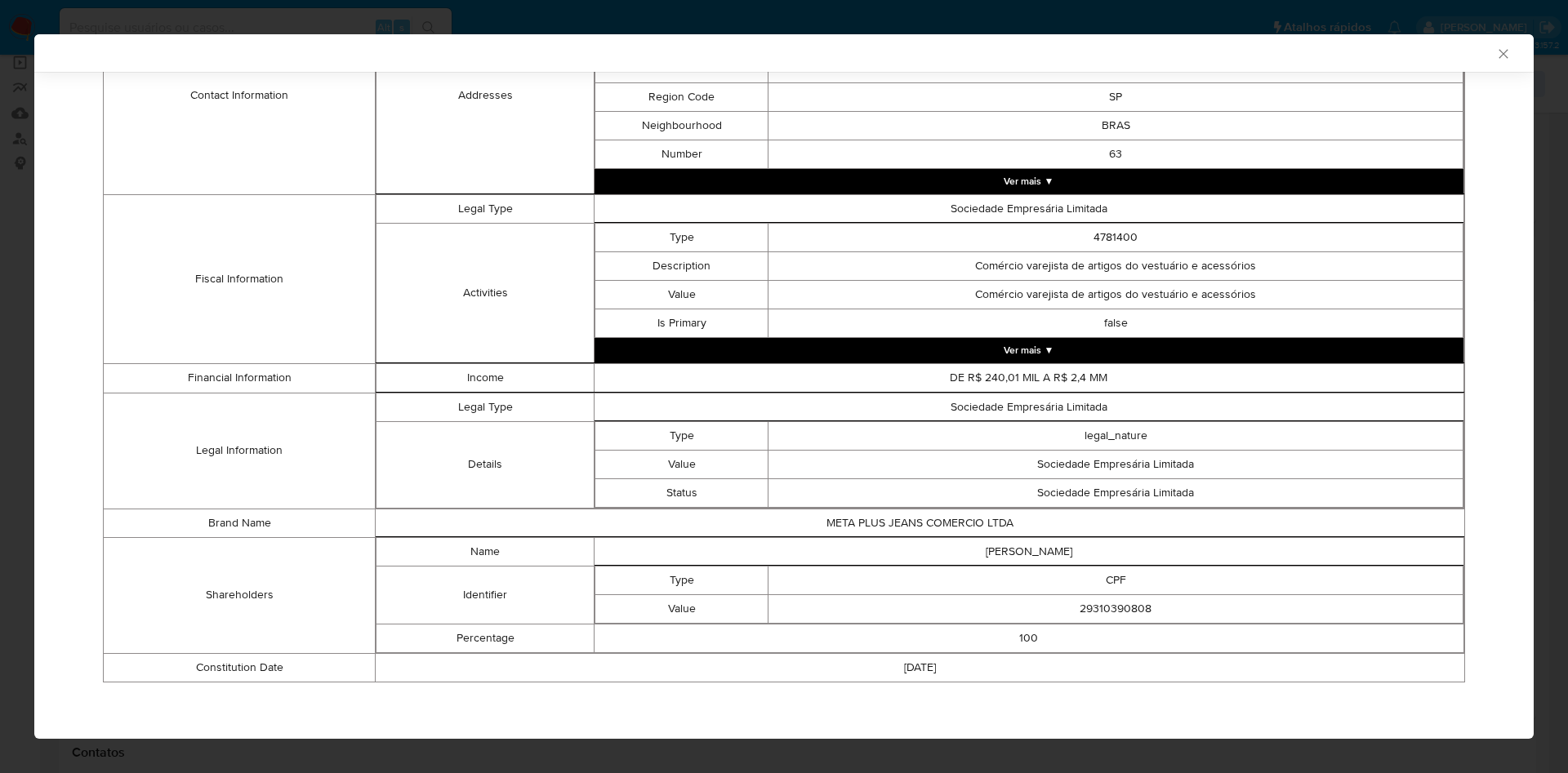
click at [0, 277] on div "AML Data Collector Case Id - QdejcWAVT6jvARO1Fpdwnjc8 Os dados detalhados abaix…" at bounding box center [784, 386] width 1568 height 773
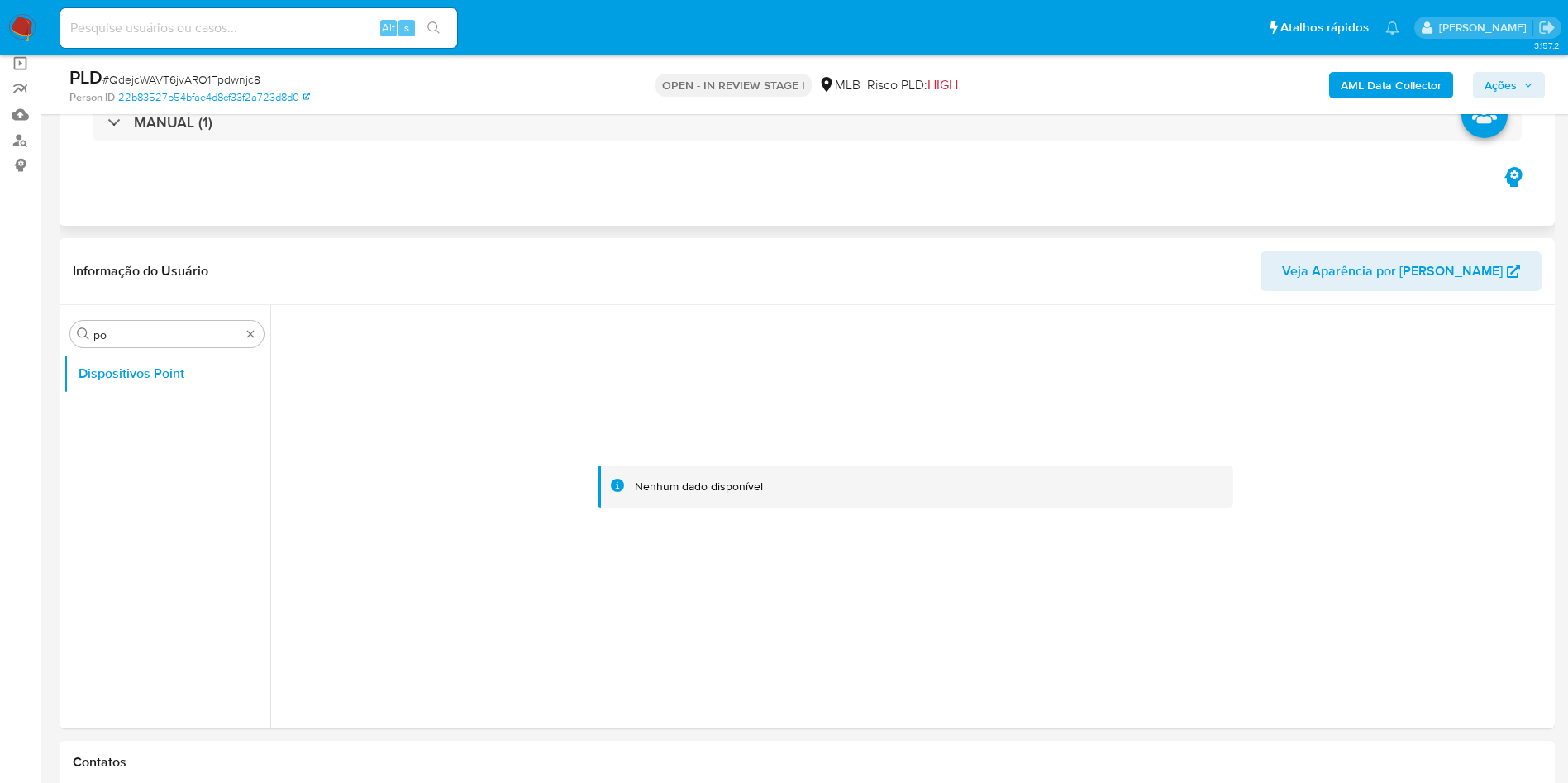
scroll to position [744, 0]
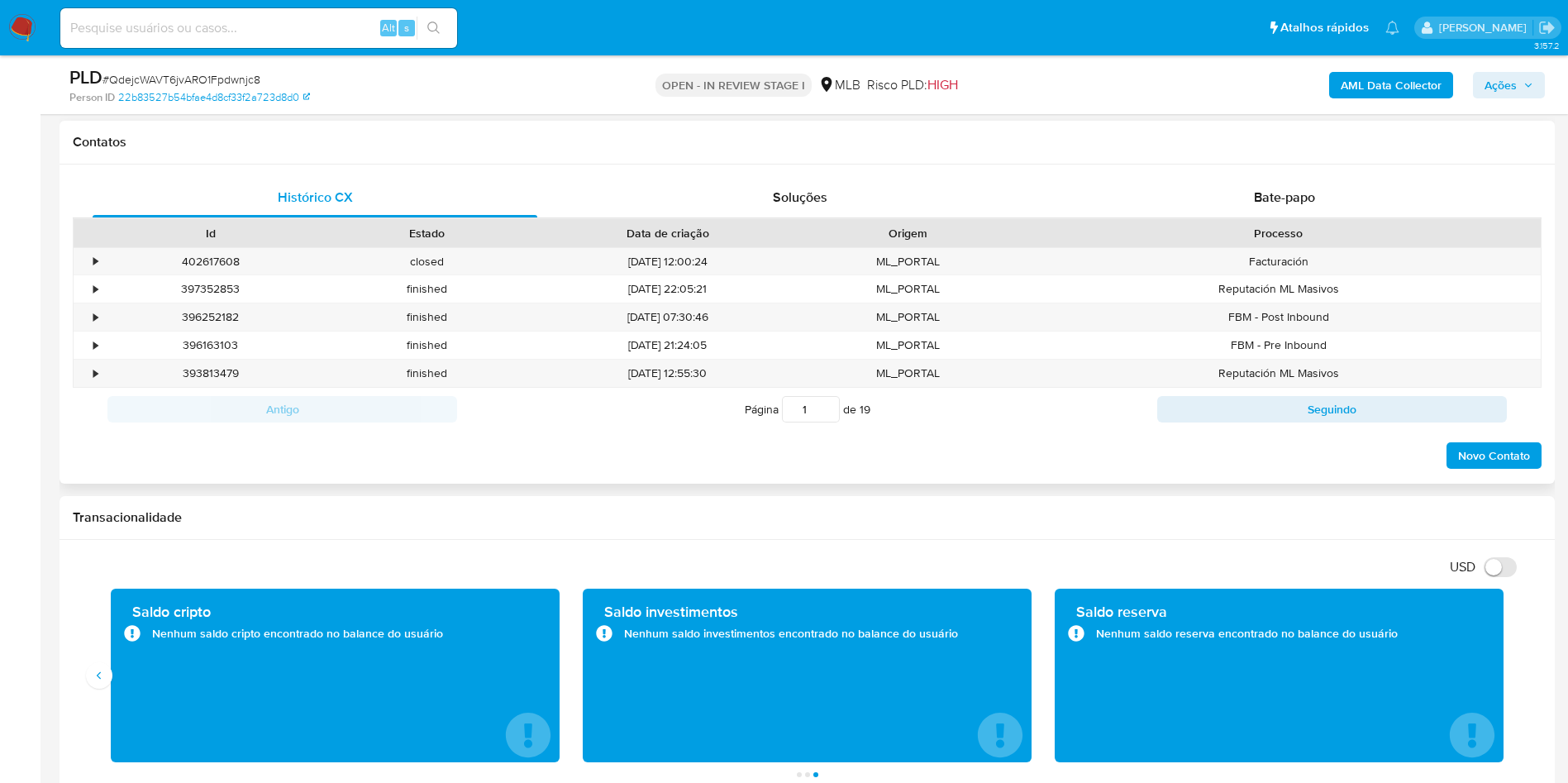
click at [1243, 165] on div "Histórico CX Soluções Bate-papo Id Estado Data de criação Origem Processo • 402…" at bounding box center [807, 324] width 1495 height 319
click at [1268, 199] on span "Bate-papo" at bounding box center [1284, 197] width 61 height 19
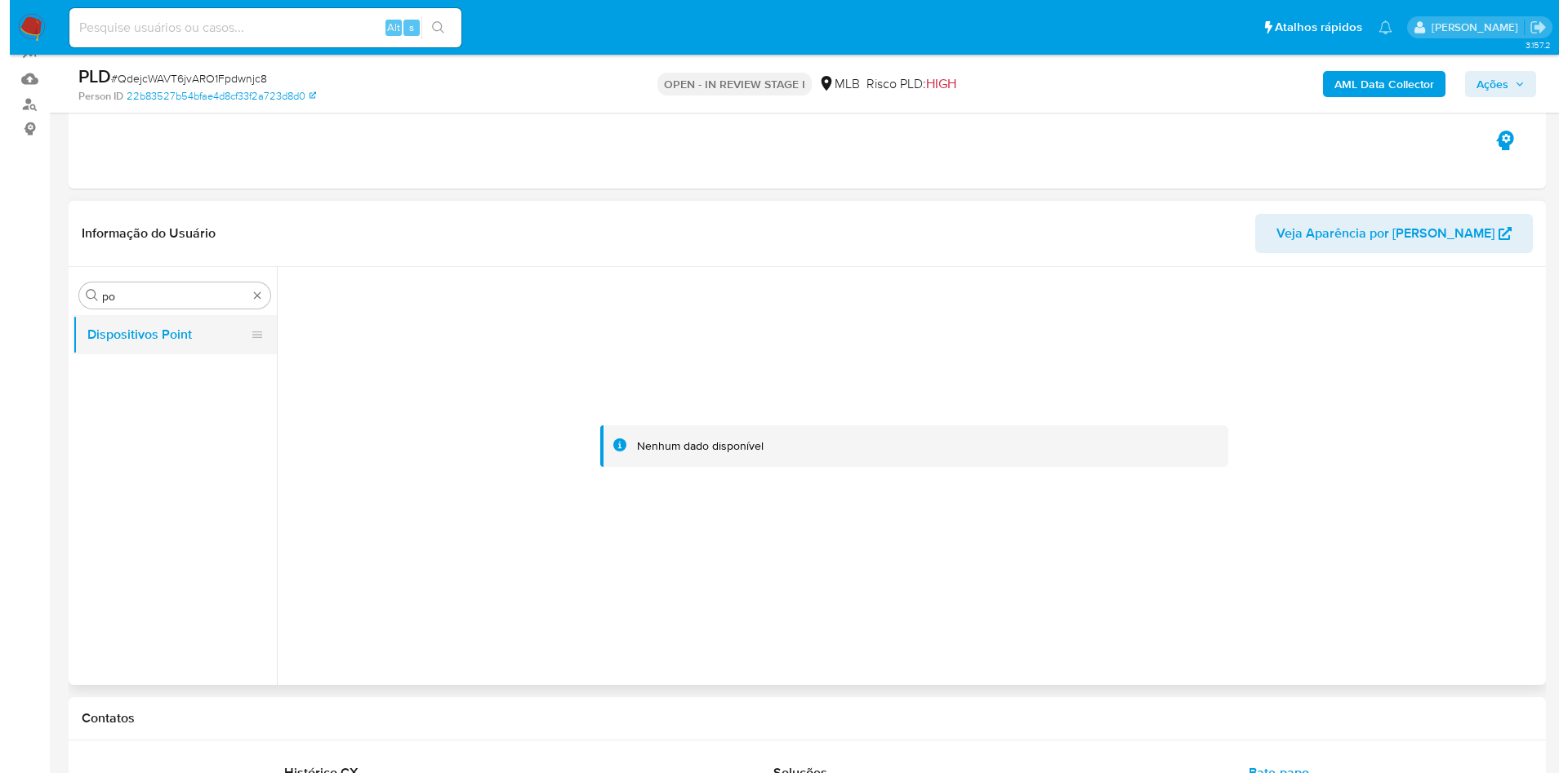
scroll to position [122, 0]
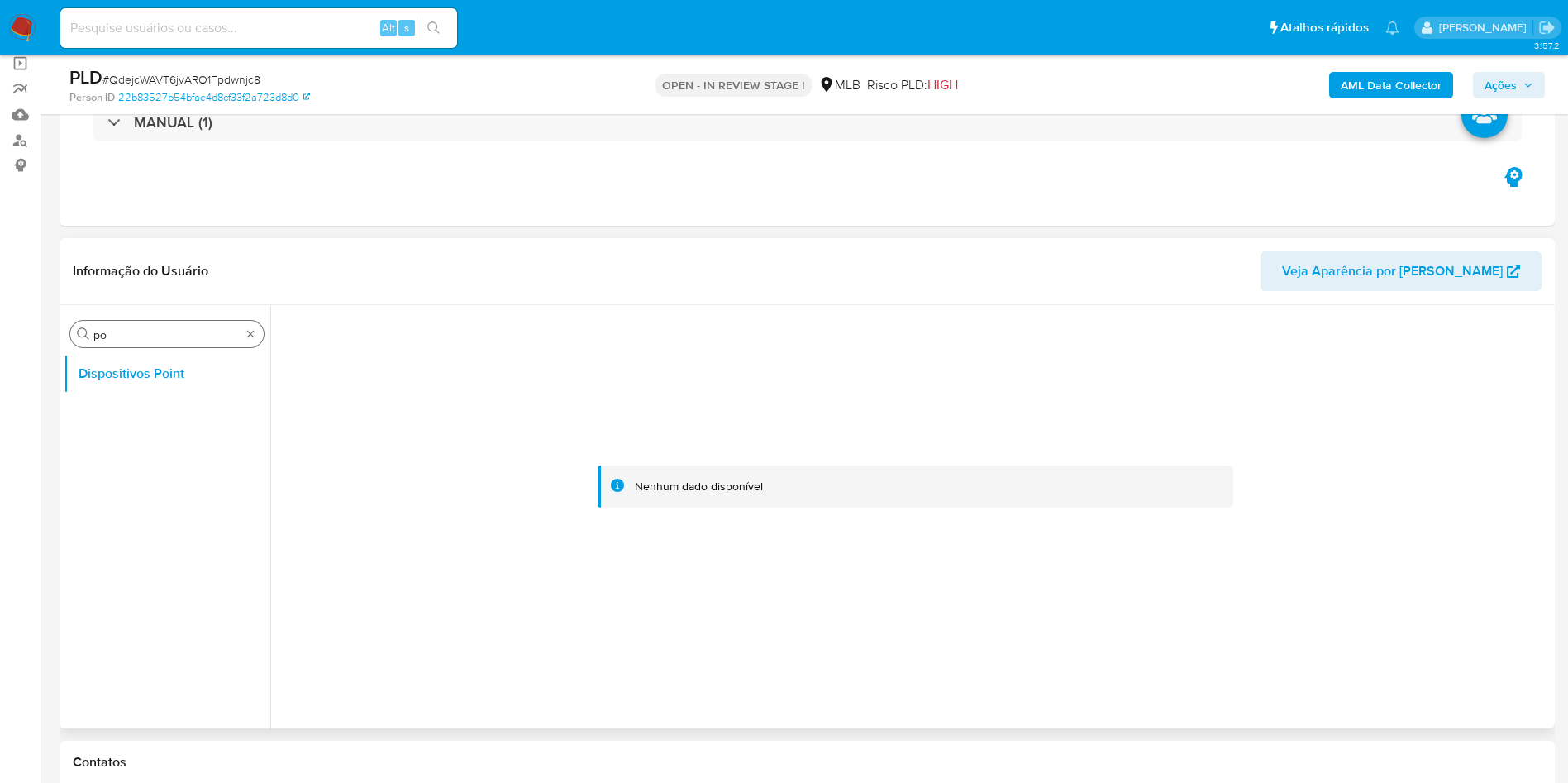
click at [96, 331] on input "po" at bounding box center [167, 334] width 147 height 15
click at [96, 331] on input "fd" at bounding box center [167, 334] width 147 height 15
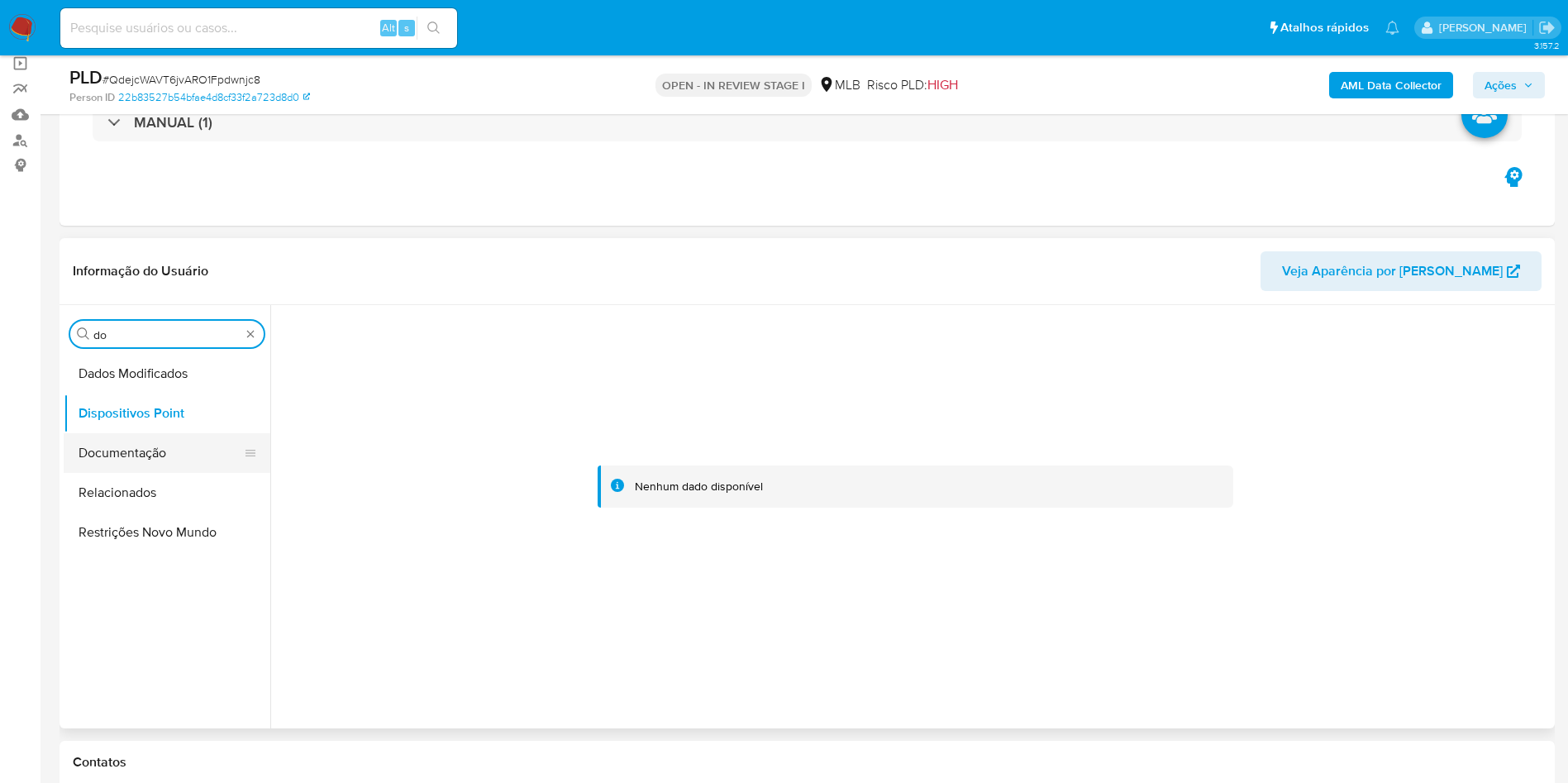
click at [126, 451] on button "Documentação" at bounding box center [159, 453] width 193 height 40
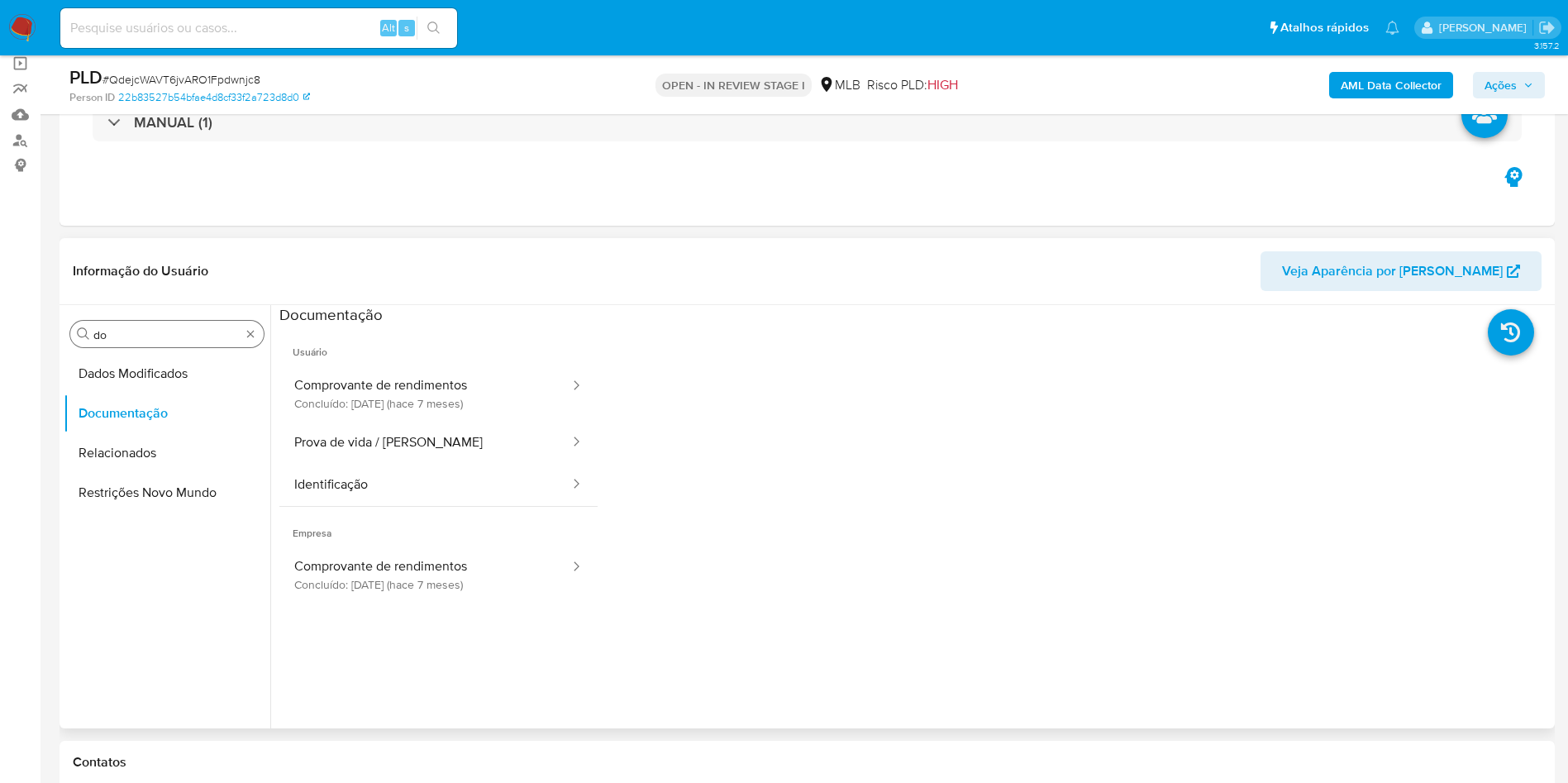
click at [170, 340] on input "do" at bounding box center [167, 334] width 147 height 15
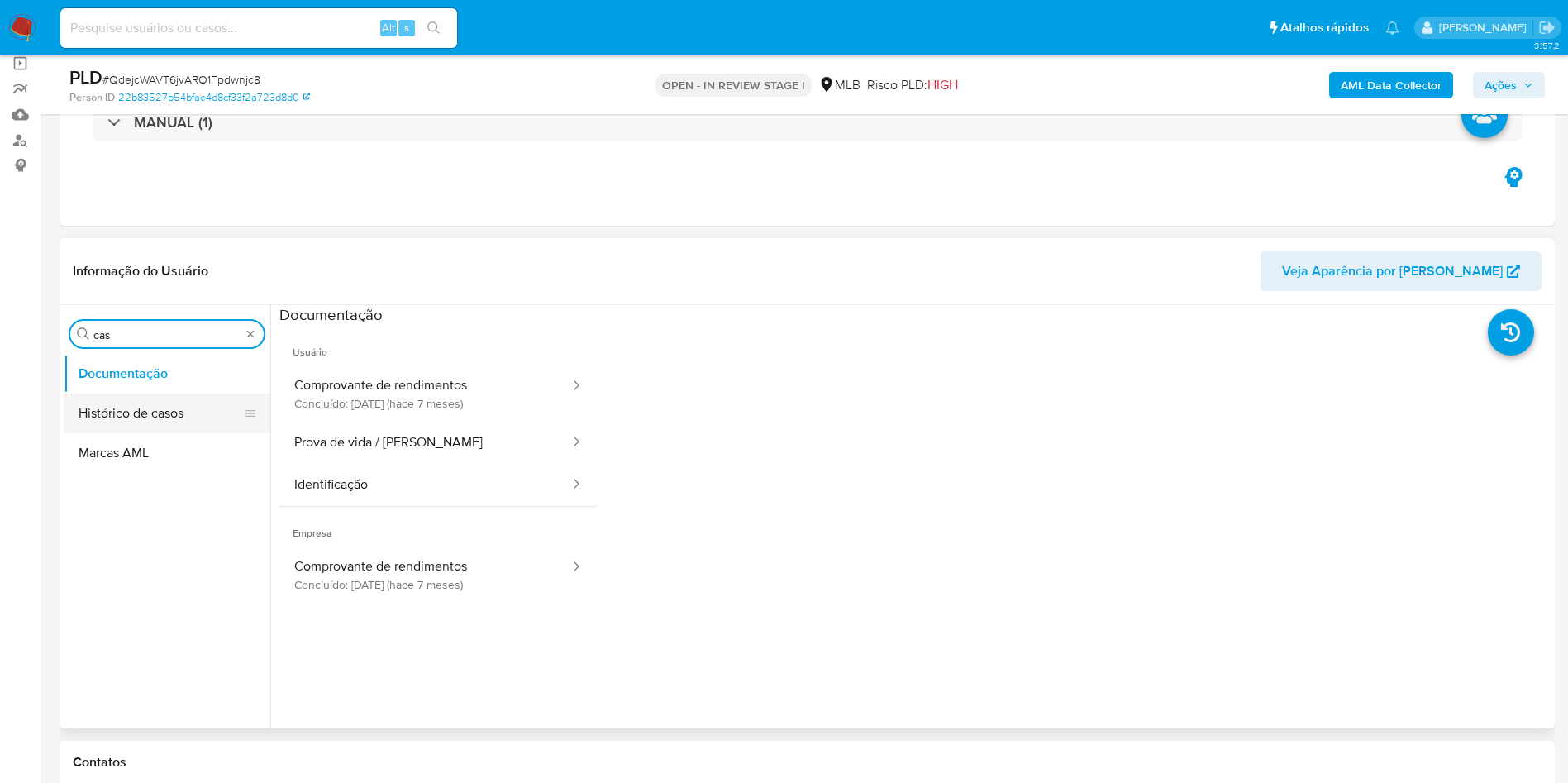
type input "cas"
click at [125, 409] on button "Histórico de casos" at bounding box center [159, 413] width 193 height 40
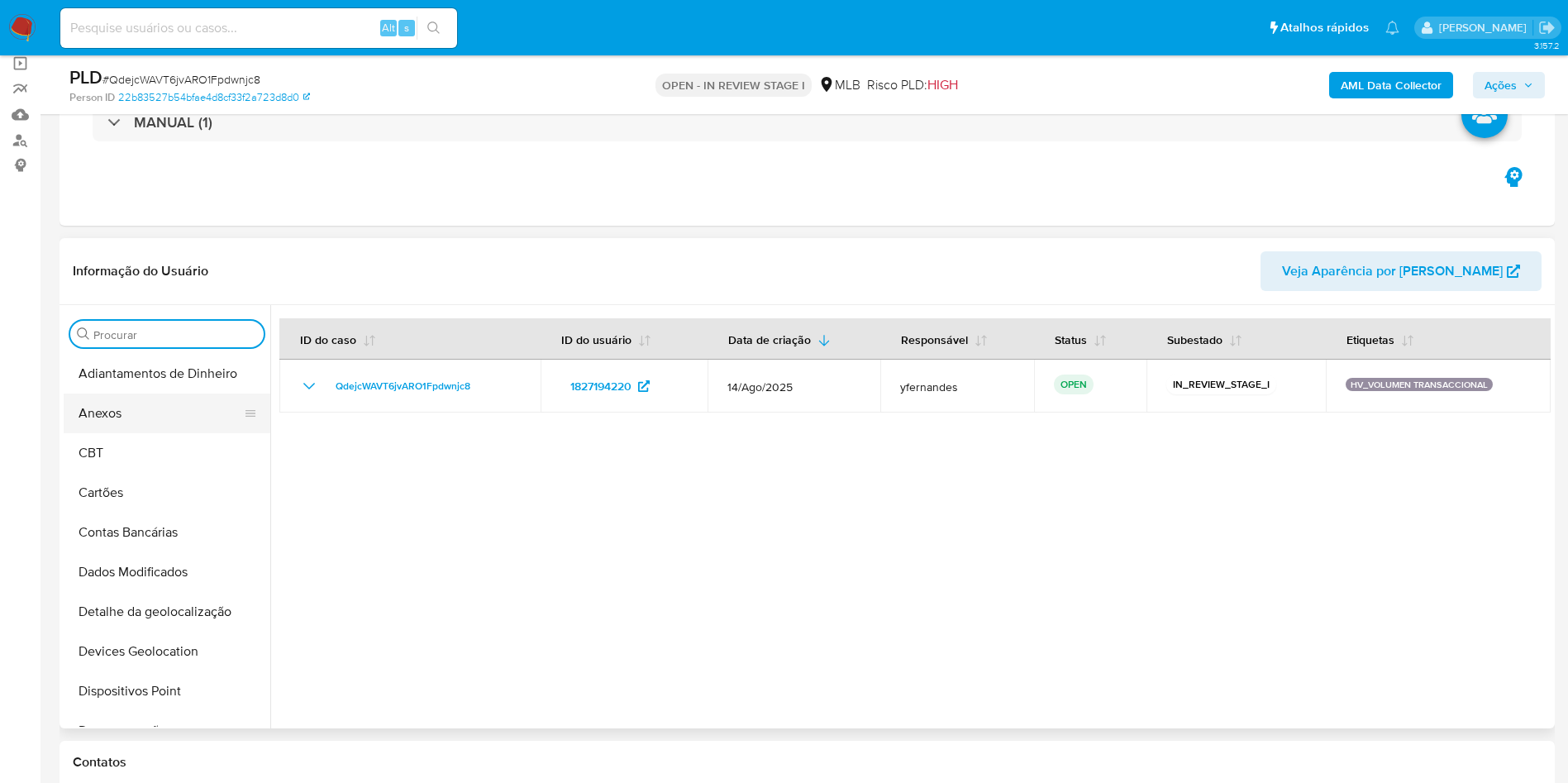
click at [177, 408] on button "Anexos" at bounding box center [159, 413] width 193 height 40
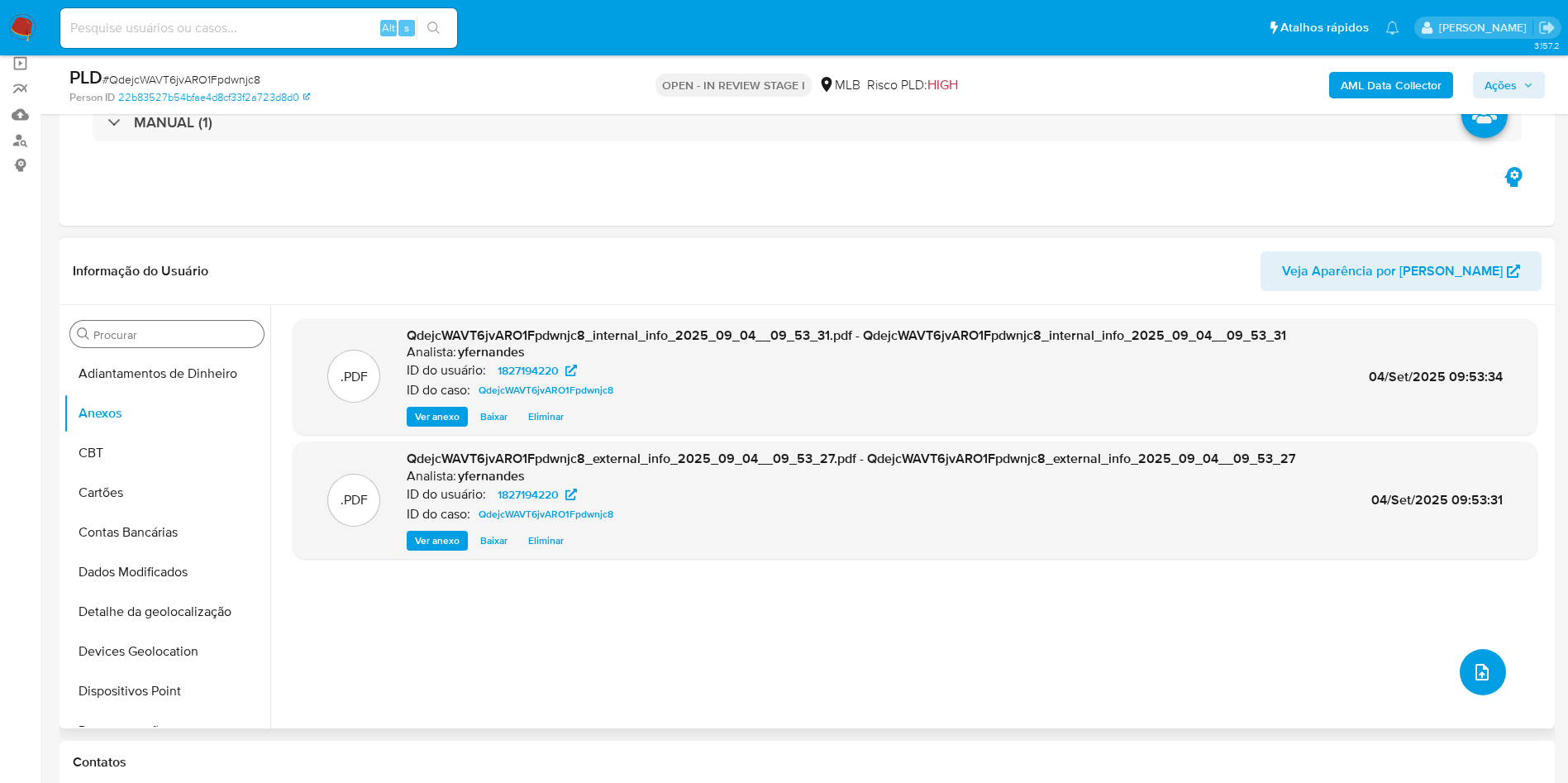
click at [1472, 664] on span "upload-file" at bounding box center [1481, 672] width 20 height 20
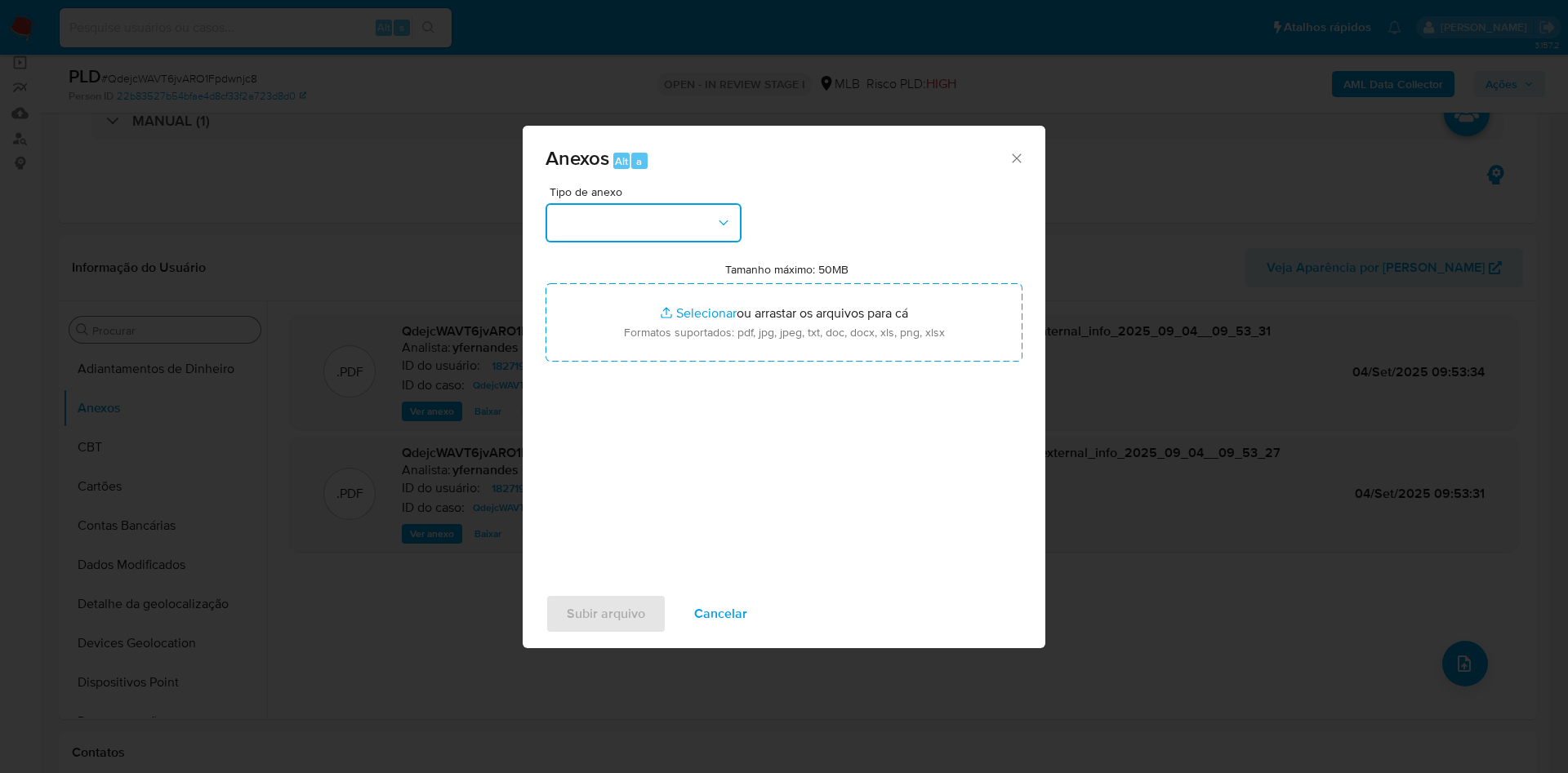
drag, startPoint x: 642, startPoint y: 223, endPoint x: 642, endPoint y: 239, distance: 16.0
click at [641, 223] on button "button" at bounding box center [643, 223] width 196 height 39
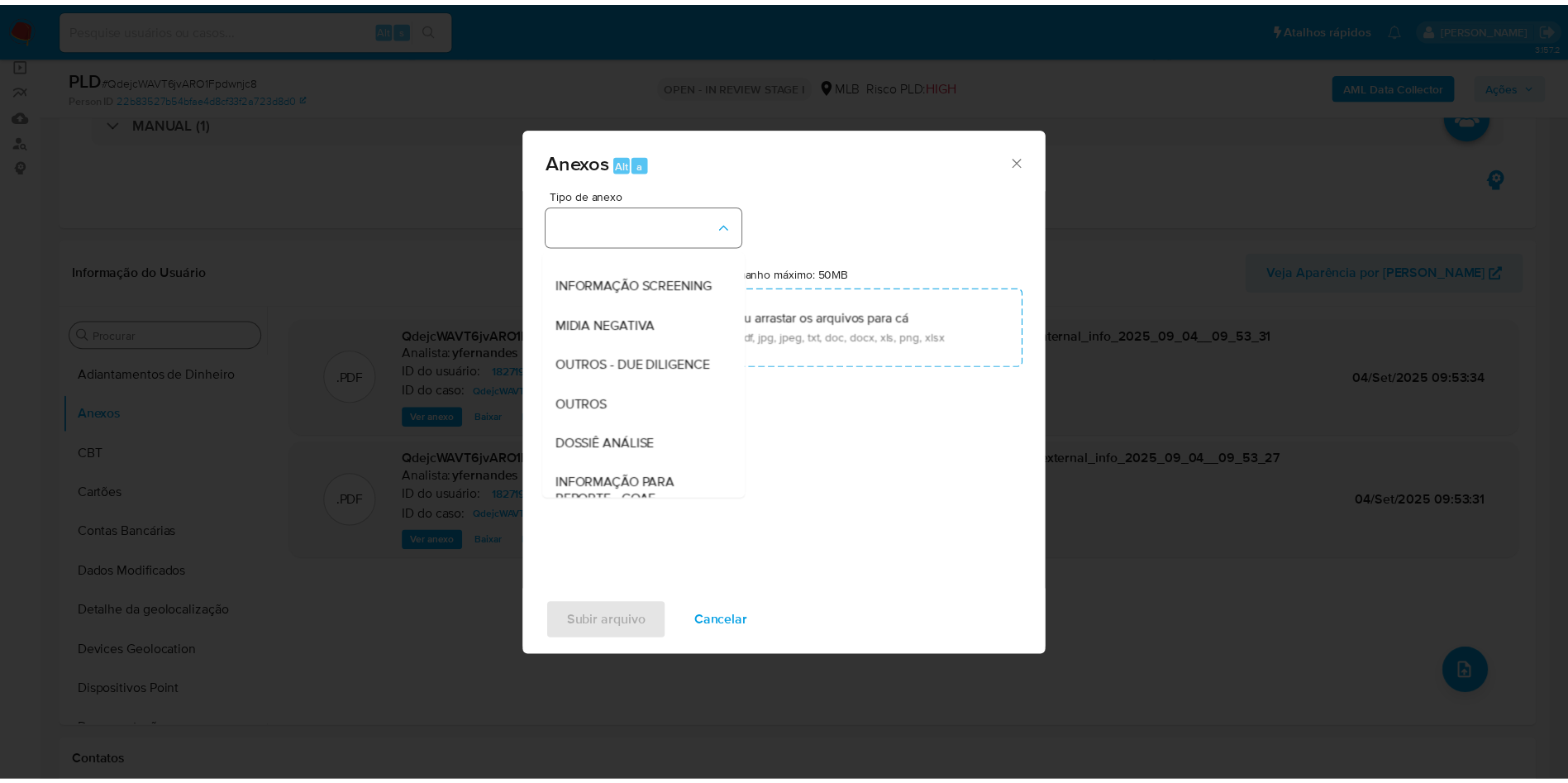
scroll to position [255, 0]
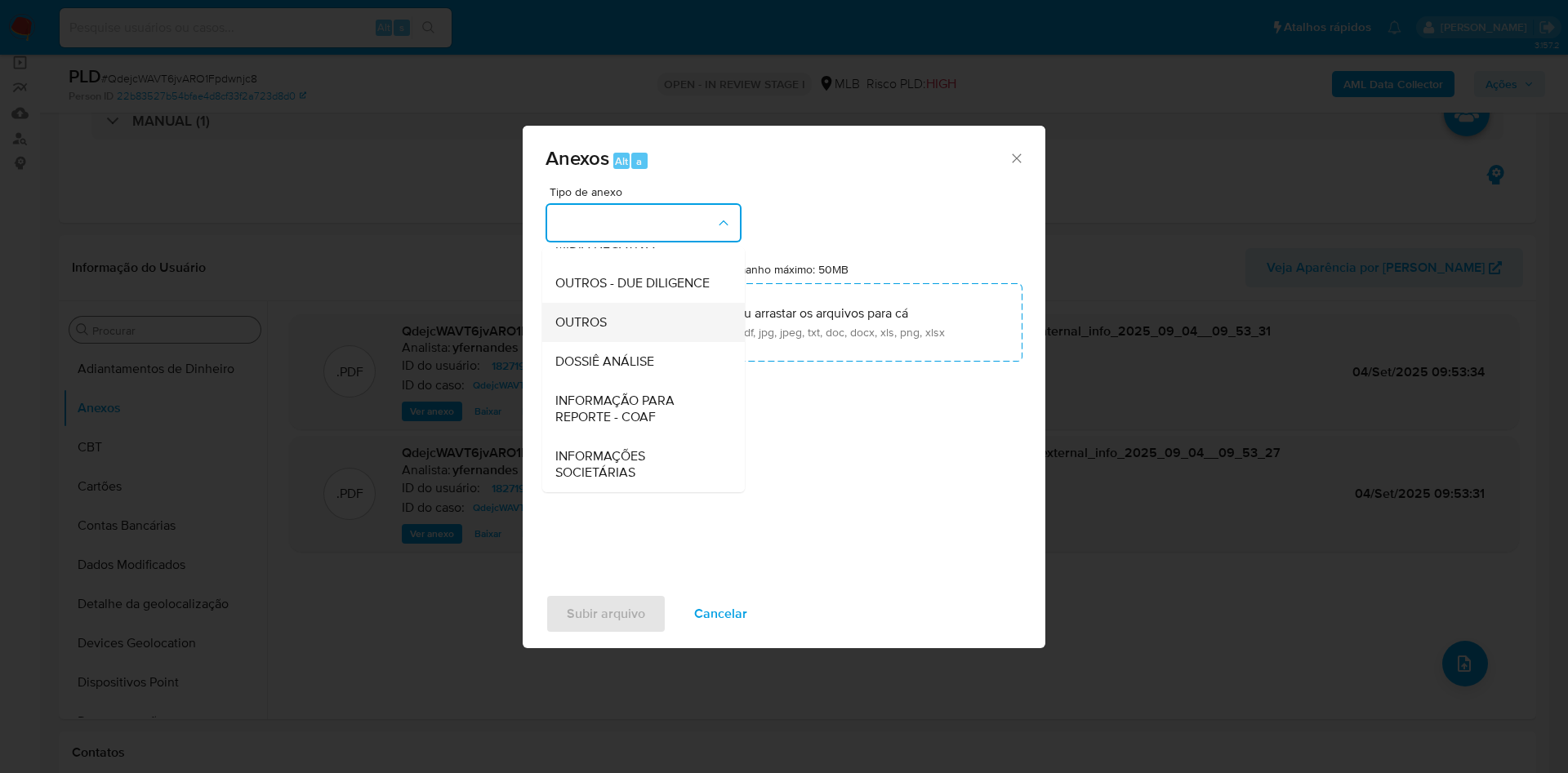
click at [607, 322] on div "OUTROS" at bounding box center [638, 322] width 167 height 39
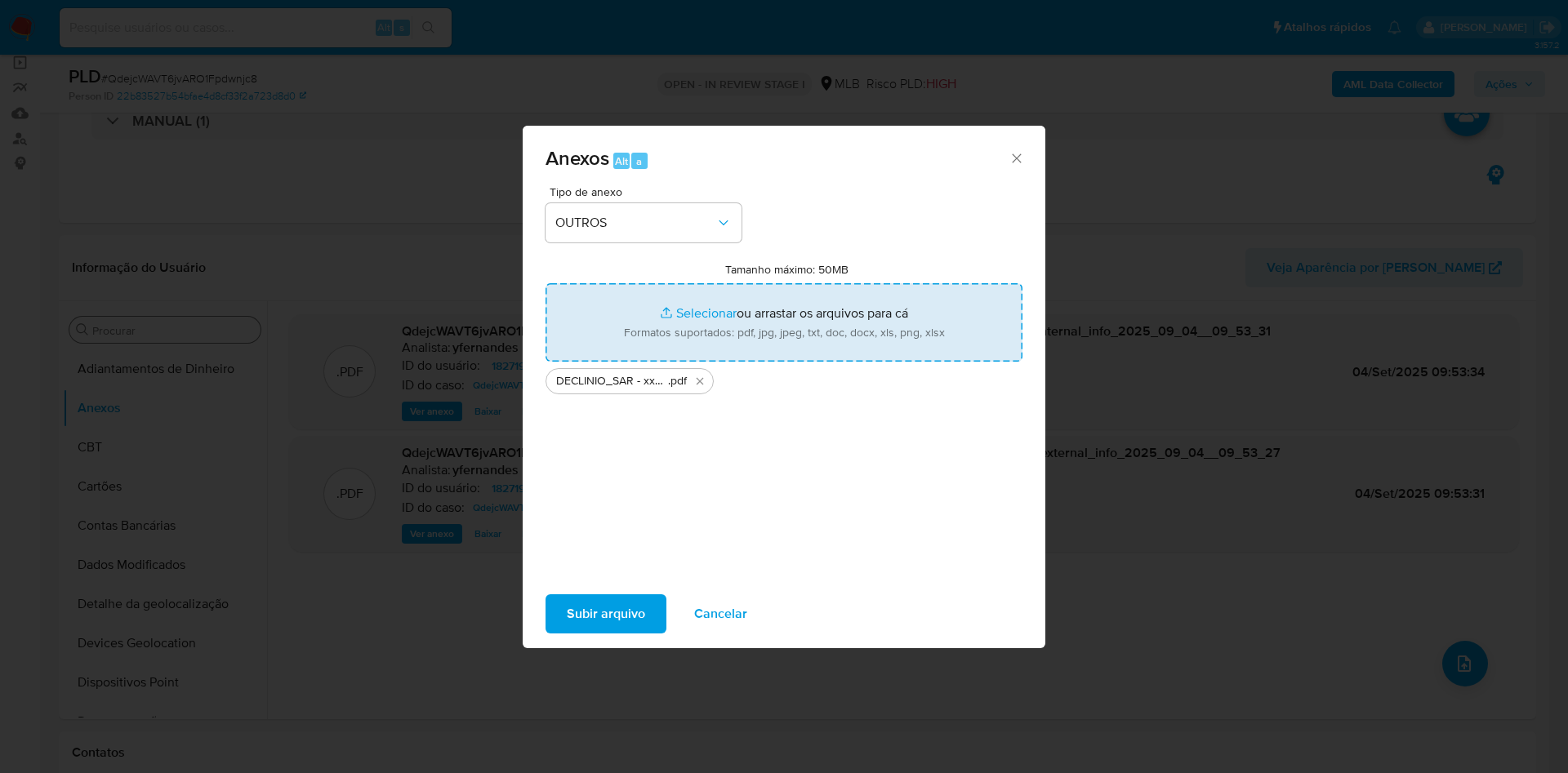
type input "C:\fakepath\Mulan 1827194220_2025_09_03_17_30_38.xlsx"
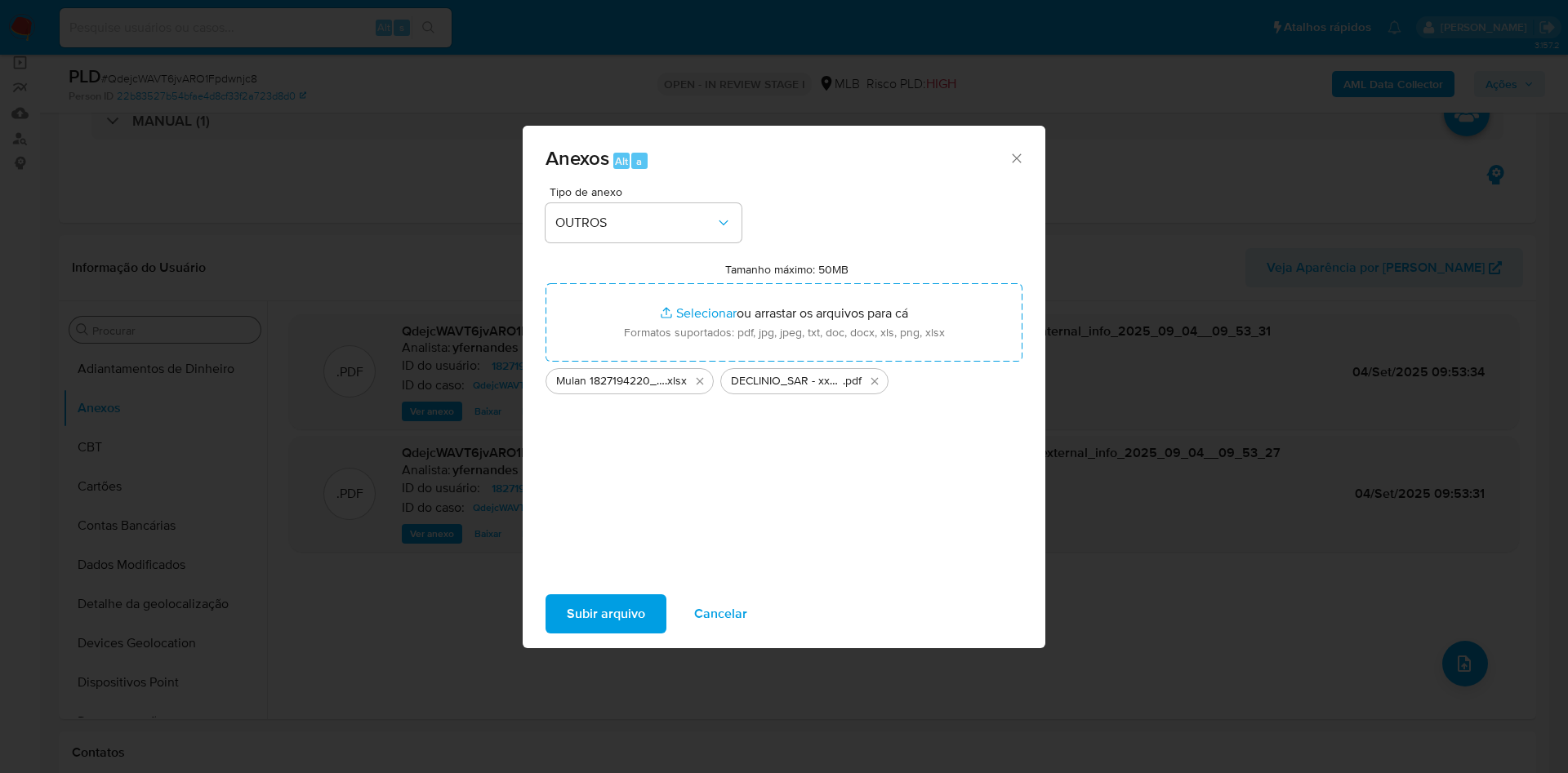
click at [613, 591] on div "Subir arquivo Cancelar" at bounding box center [784, 613] width 523 height 62
click at [606, 596] on span "Subir arquivo" at bounding box center [606, 614] width 79 height 36
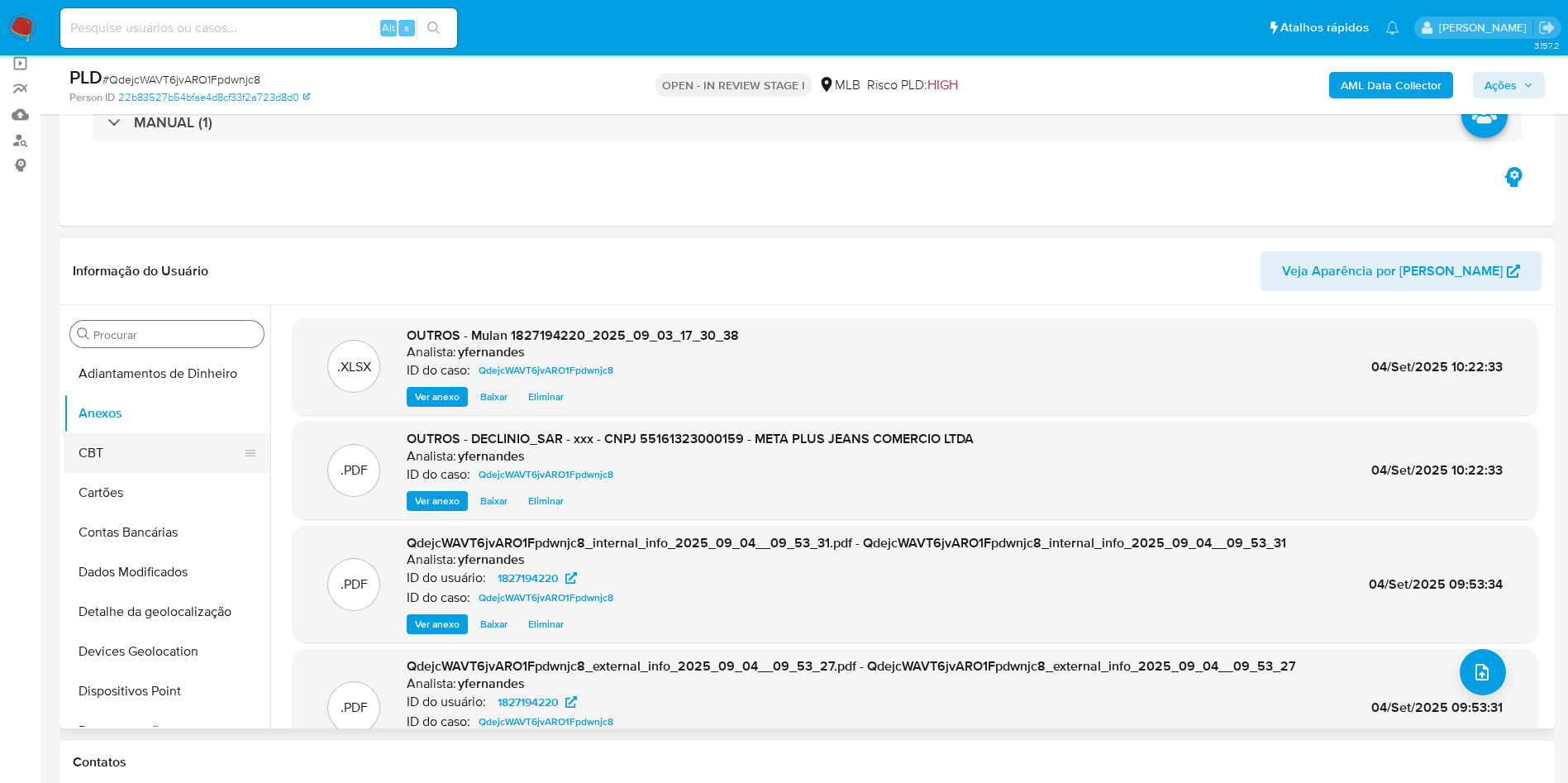
click at [112, 447] on button "CBT" at bounding box center [159, 453] width 193 height 40
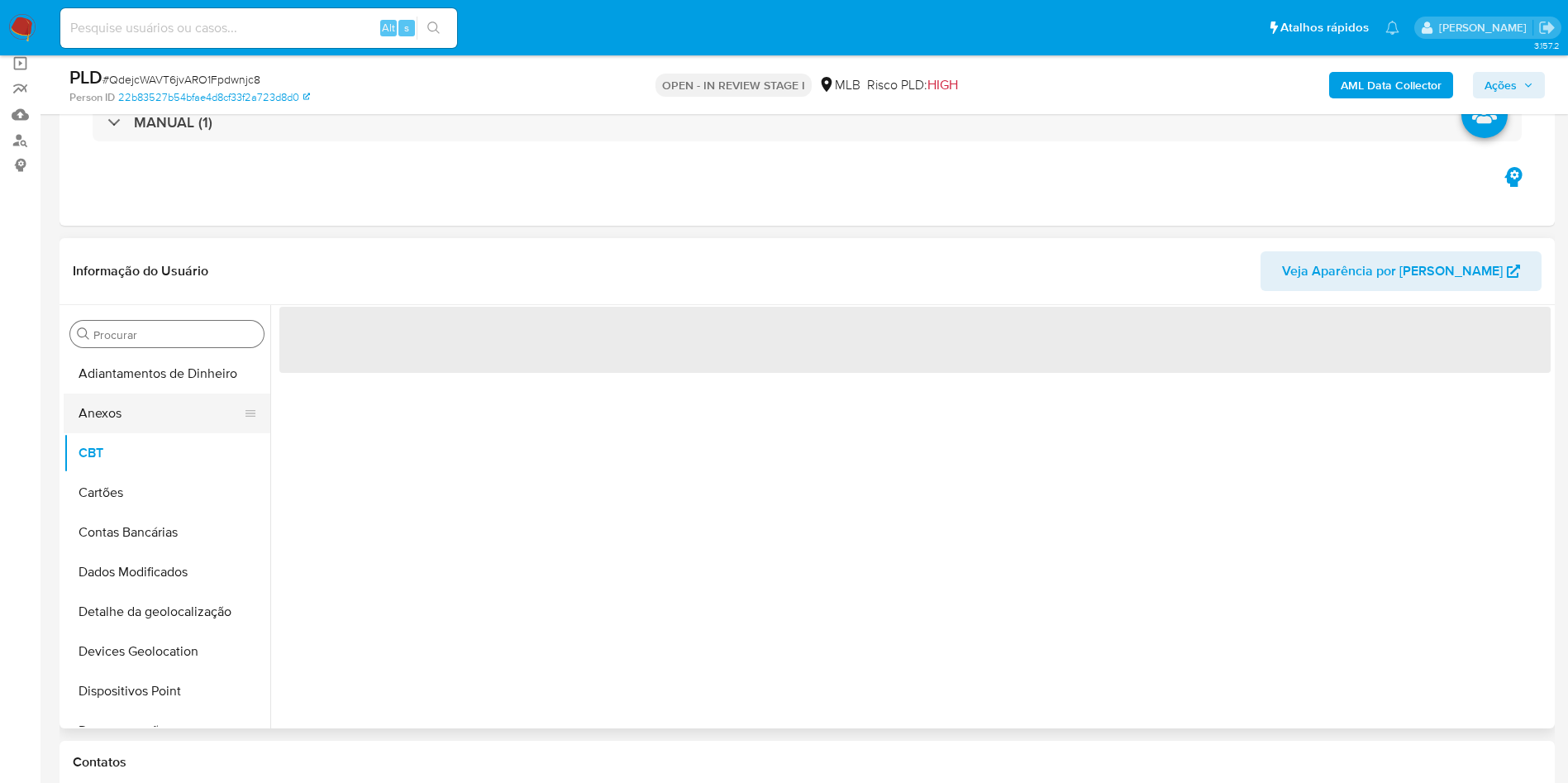
click at [158, 410] on button "Anexos" at bounding box center [159, 413] width 193 height 40
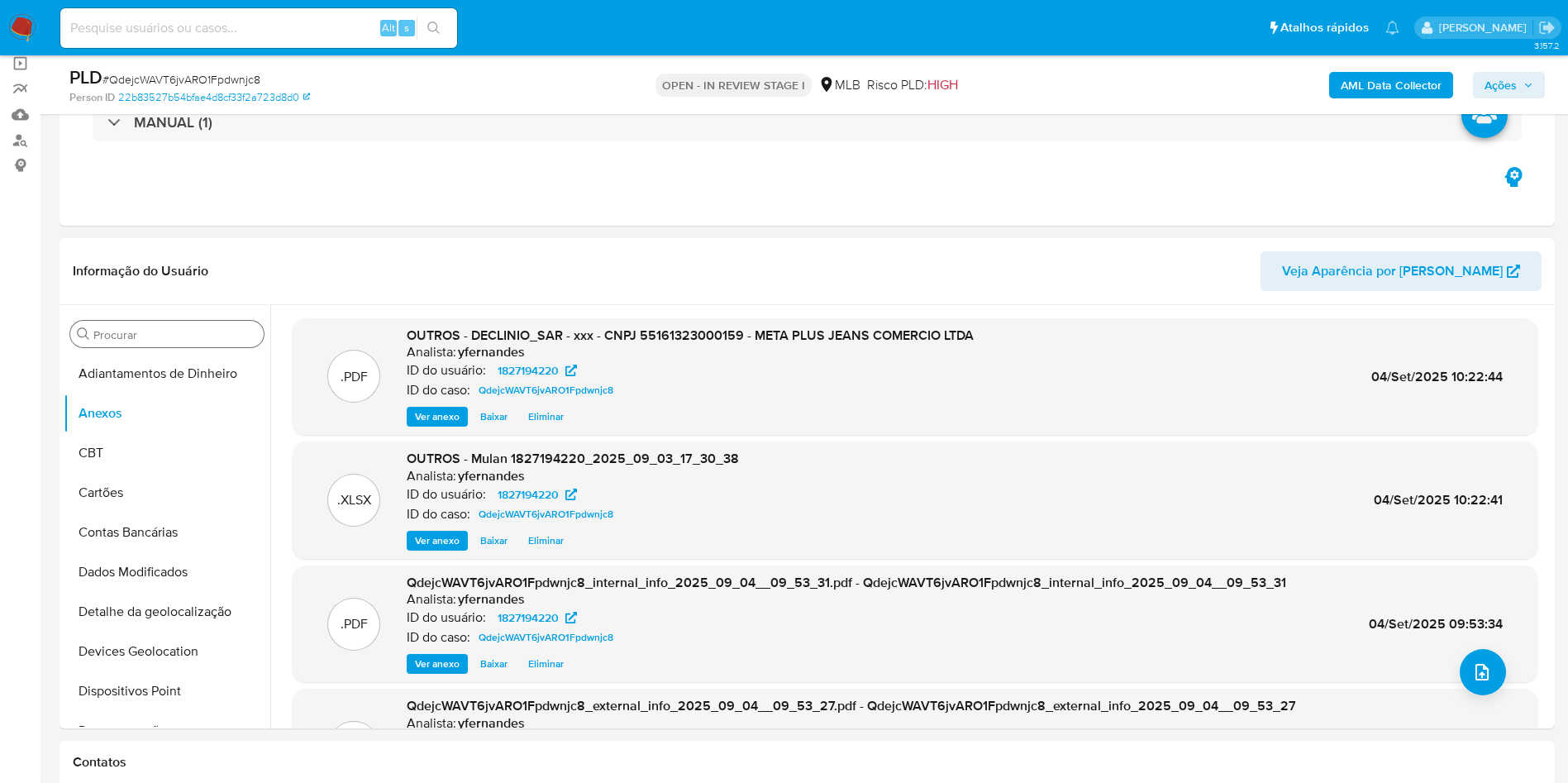
click at [1494, 87] on span "Ações" at bounding box center [1500, 85] width 32 height 27
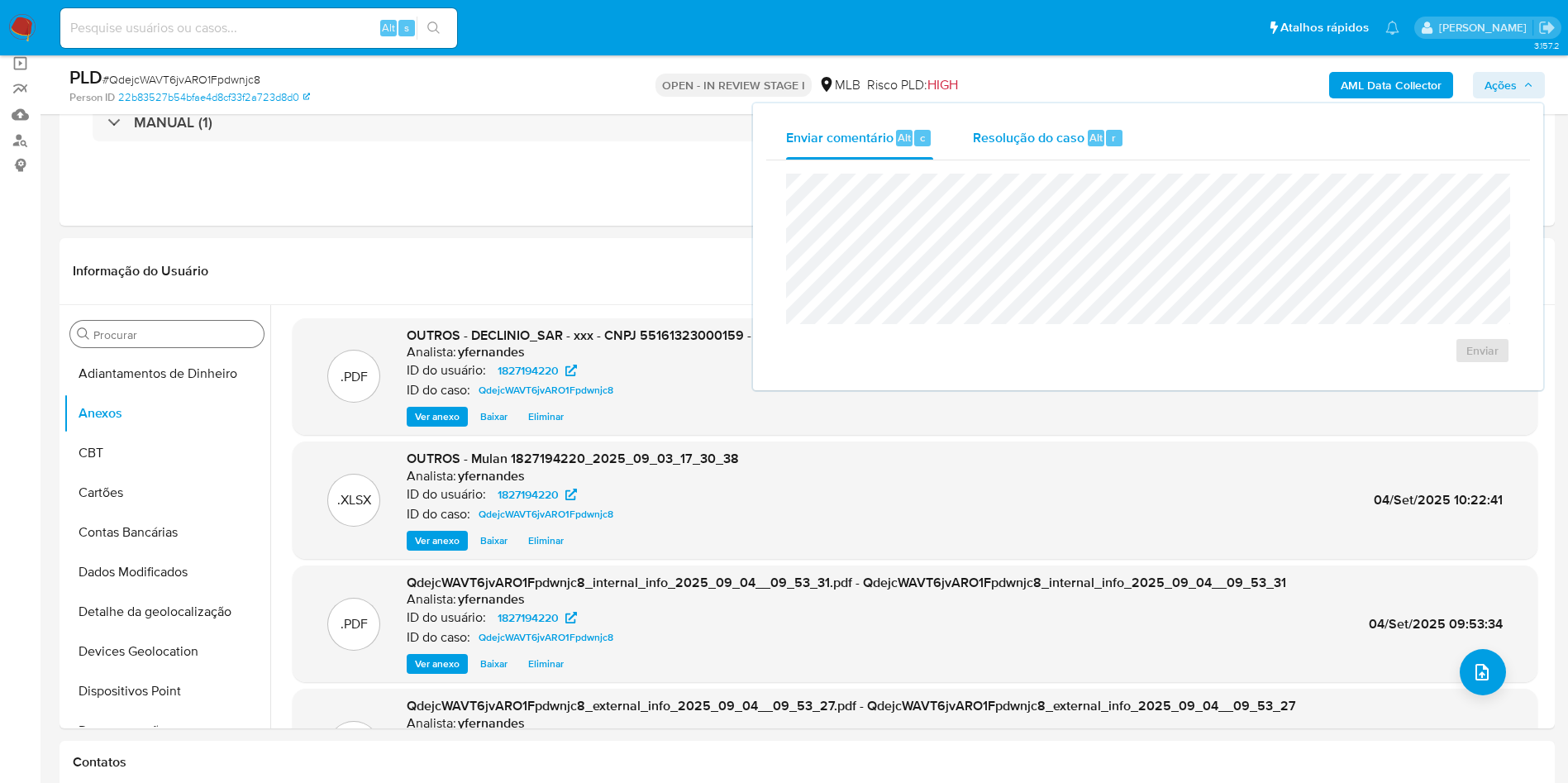
click at [1078, 118] on div "Resolução do caso Alt r" at bounding box center [1048, 139] width 152 height 43
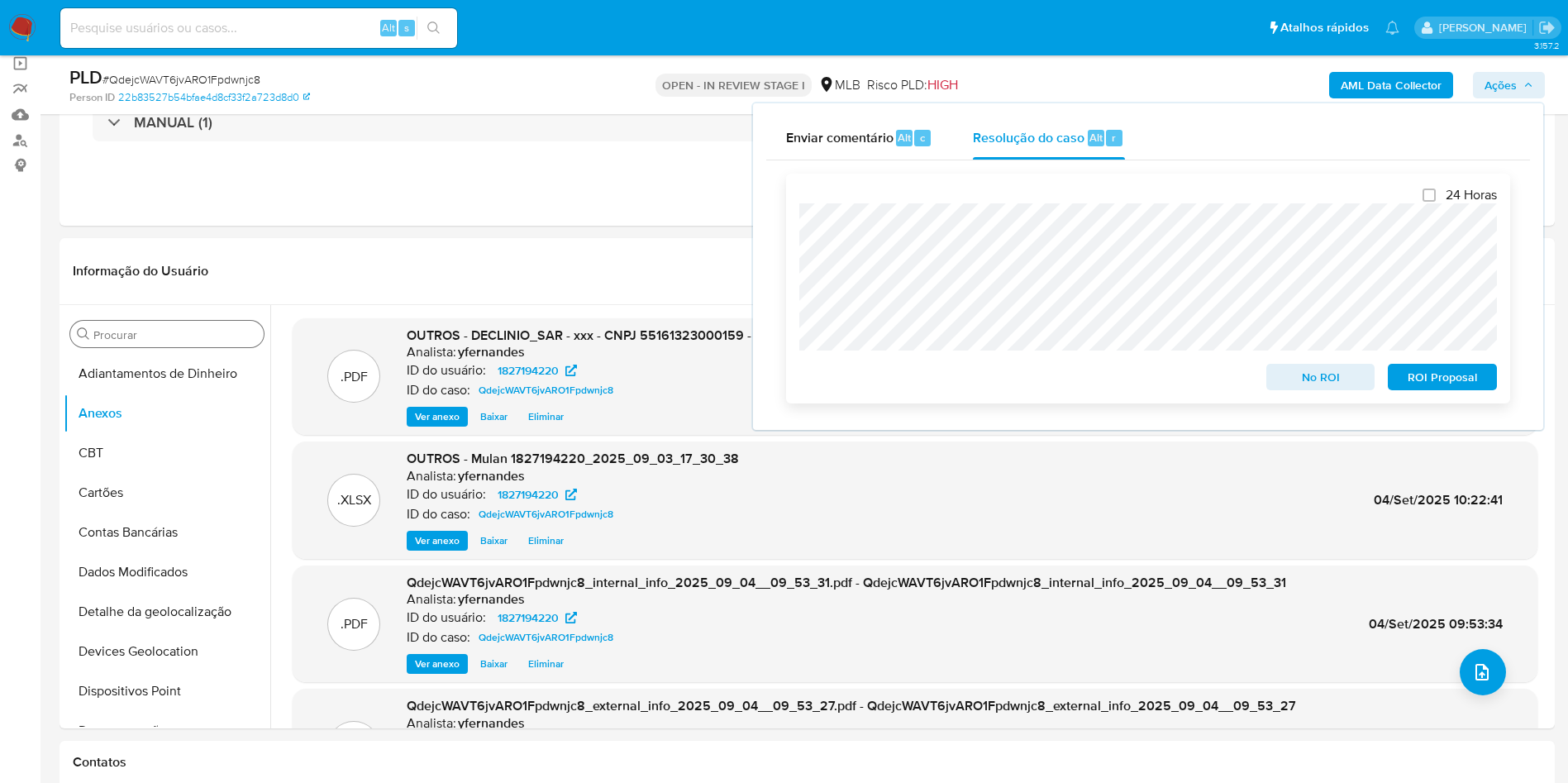
click at [1304, 372] on span "No ROI" at bounding box center [1320, 377] width 86 height 23
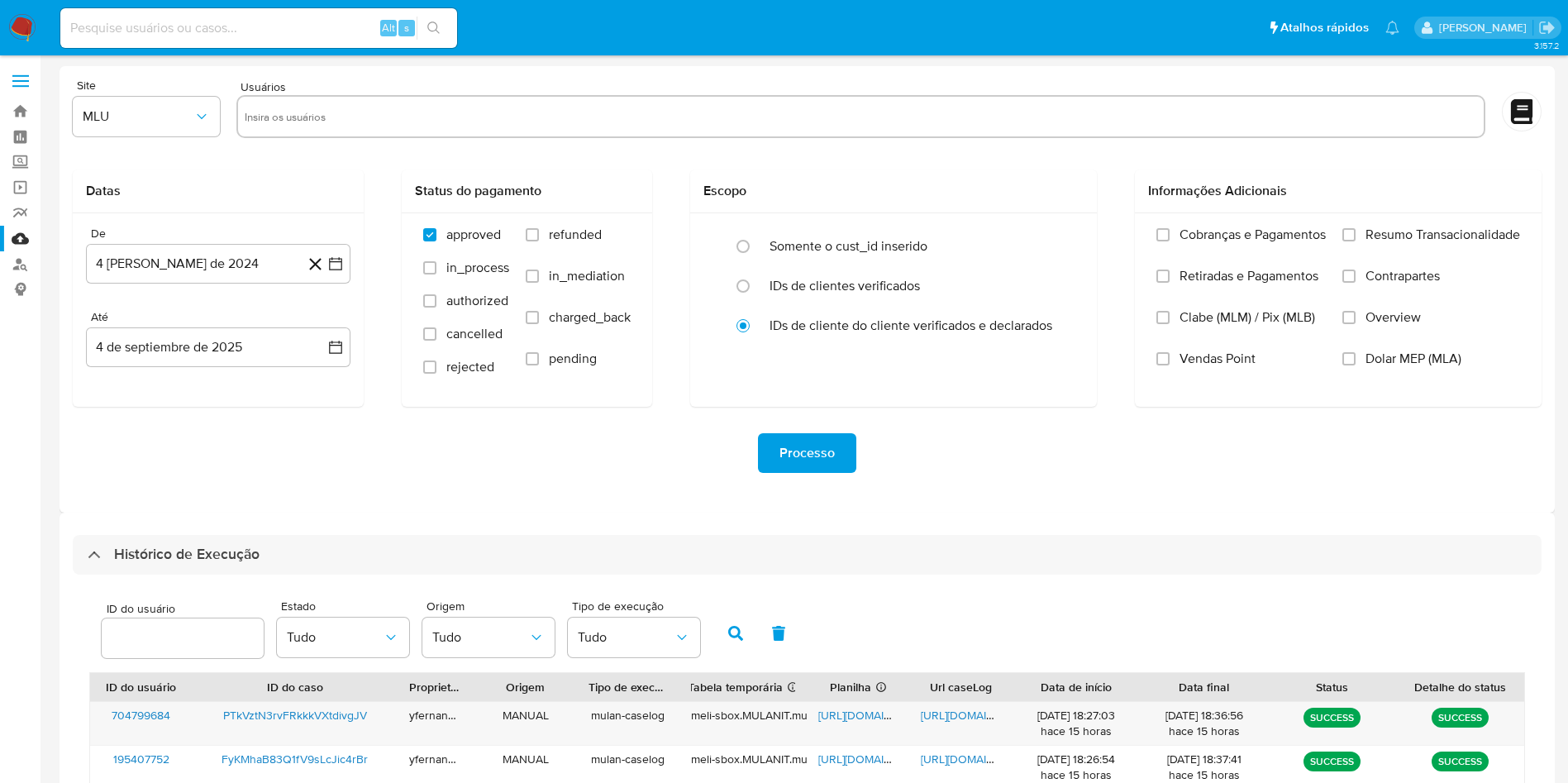
select select "10"
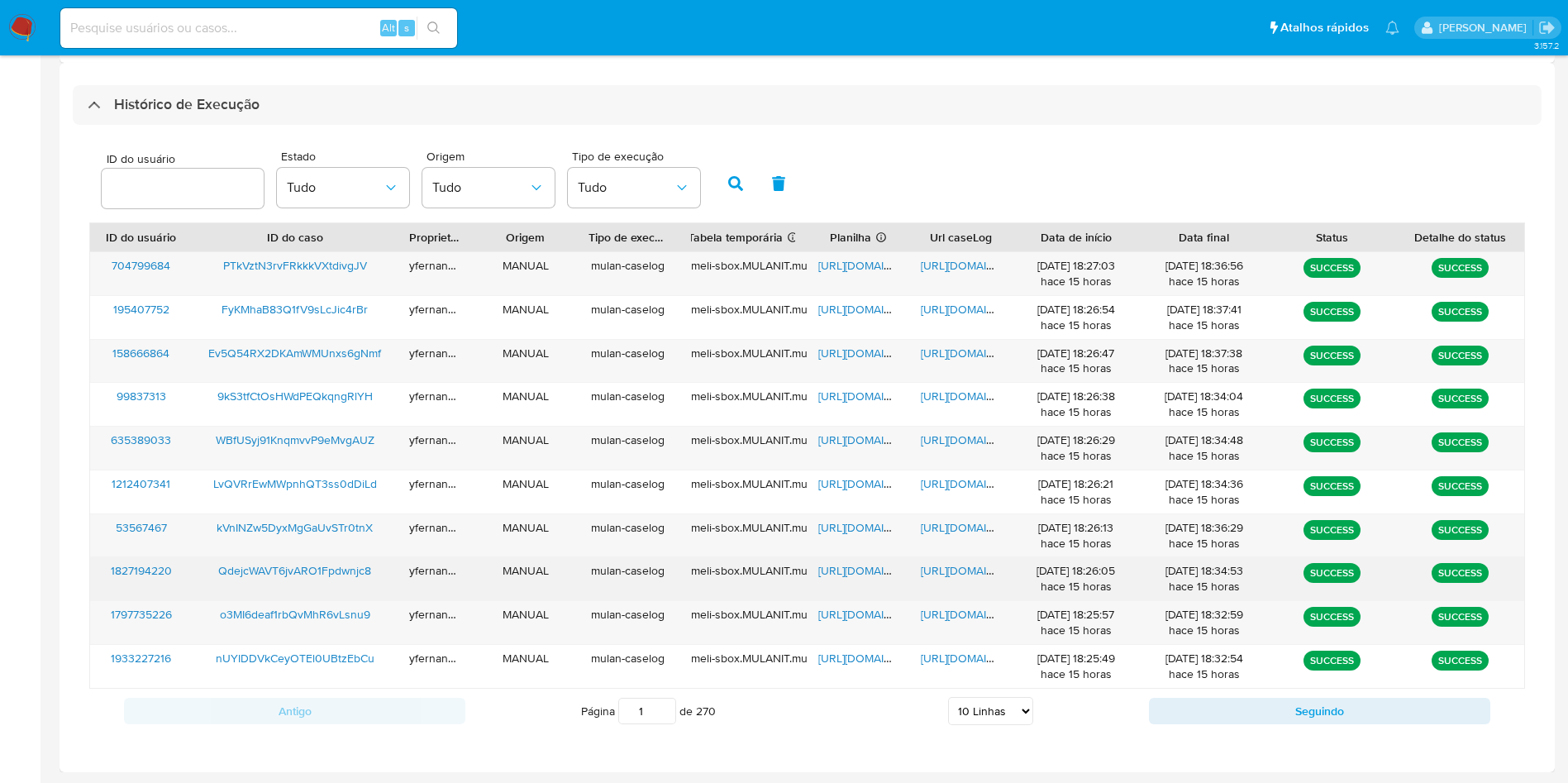
click at [838, 575] on span "[URL][DOMAIN_NAME]" at bounding box center [875, 570] width 114 height 16
click at [953, 576] on span "[URL][DOMAIN_NAME]" at bounding box center [978, 570] width 114 height 16
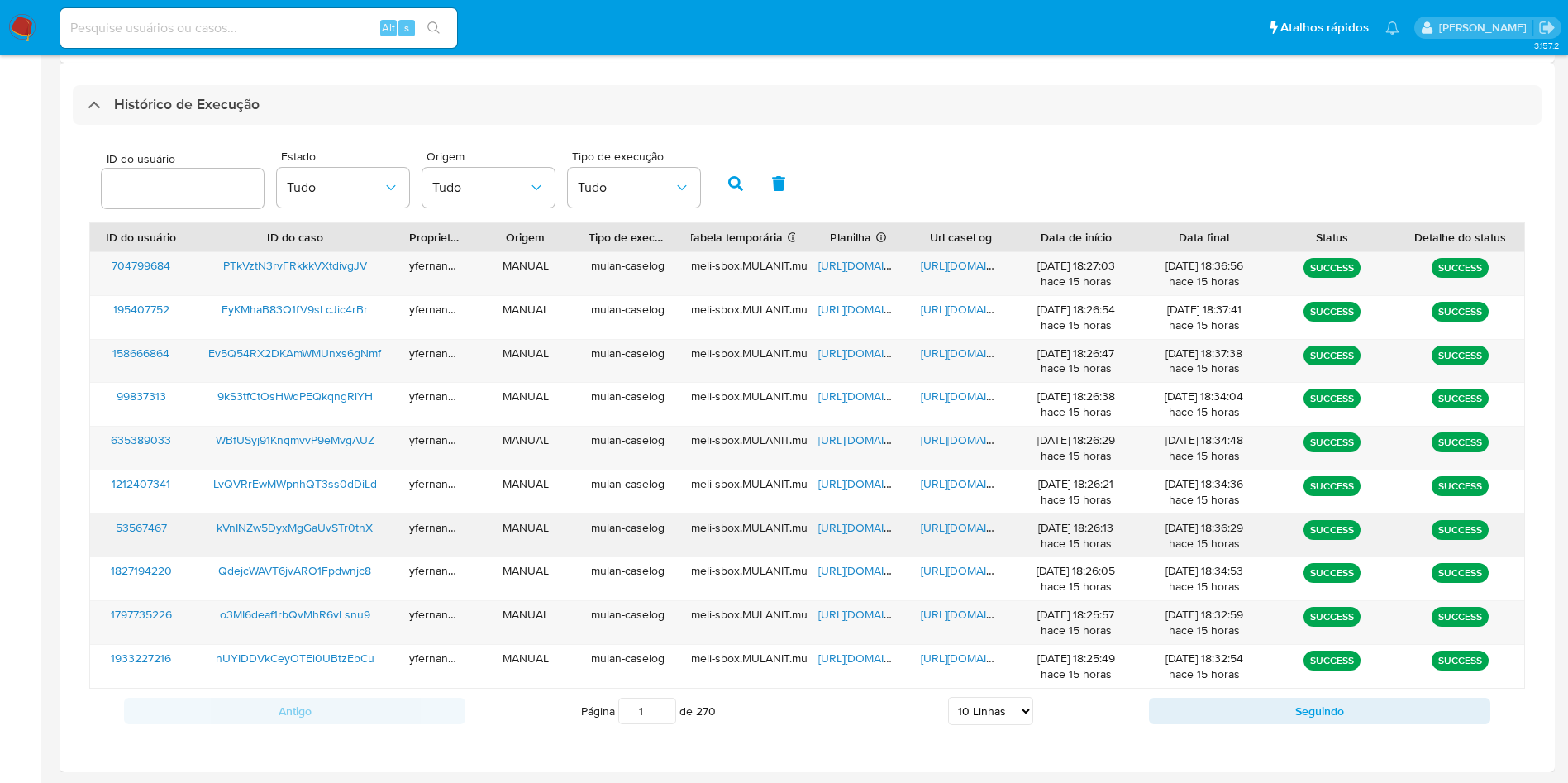
click at [849, 527] on span "https://docs.google.com/spreadsheets/d/1UgYGEoSSr9izTpiJSVQoD0nJ69NOP0QU6UJFnhZ…" at bounding box center [875, 527] width 114 height 16
click at [953, 529] on span "https://docs.google.com/document/d/17DizR8PBN7dJpH86BzN76ApMeWYygRpnMBJMR_HYUeU…" at bounding box center [978, 527] width 114 height 16
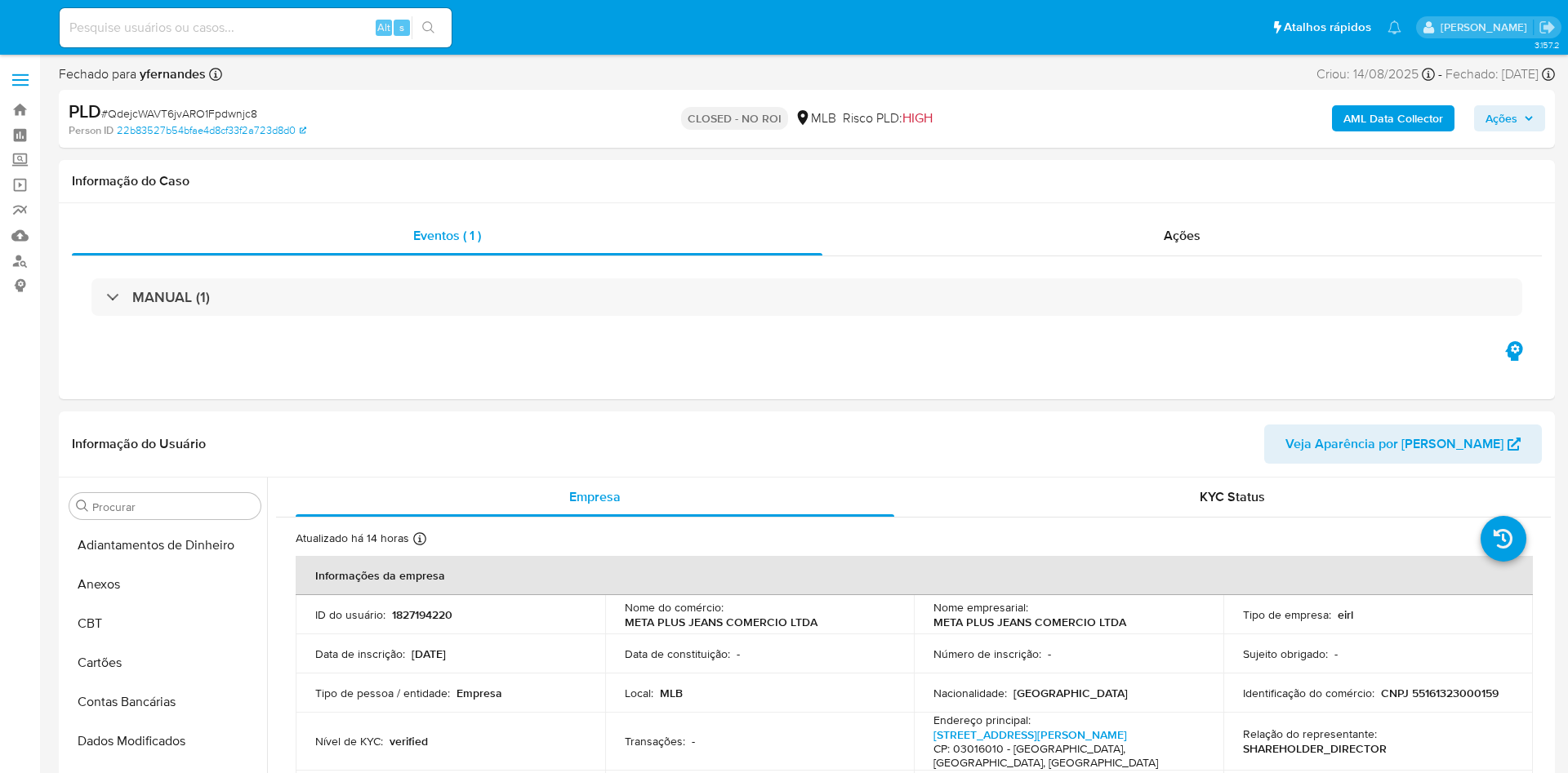
select select "10"
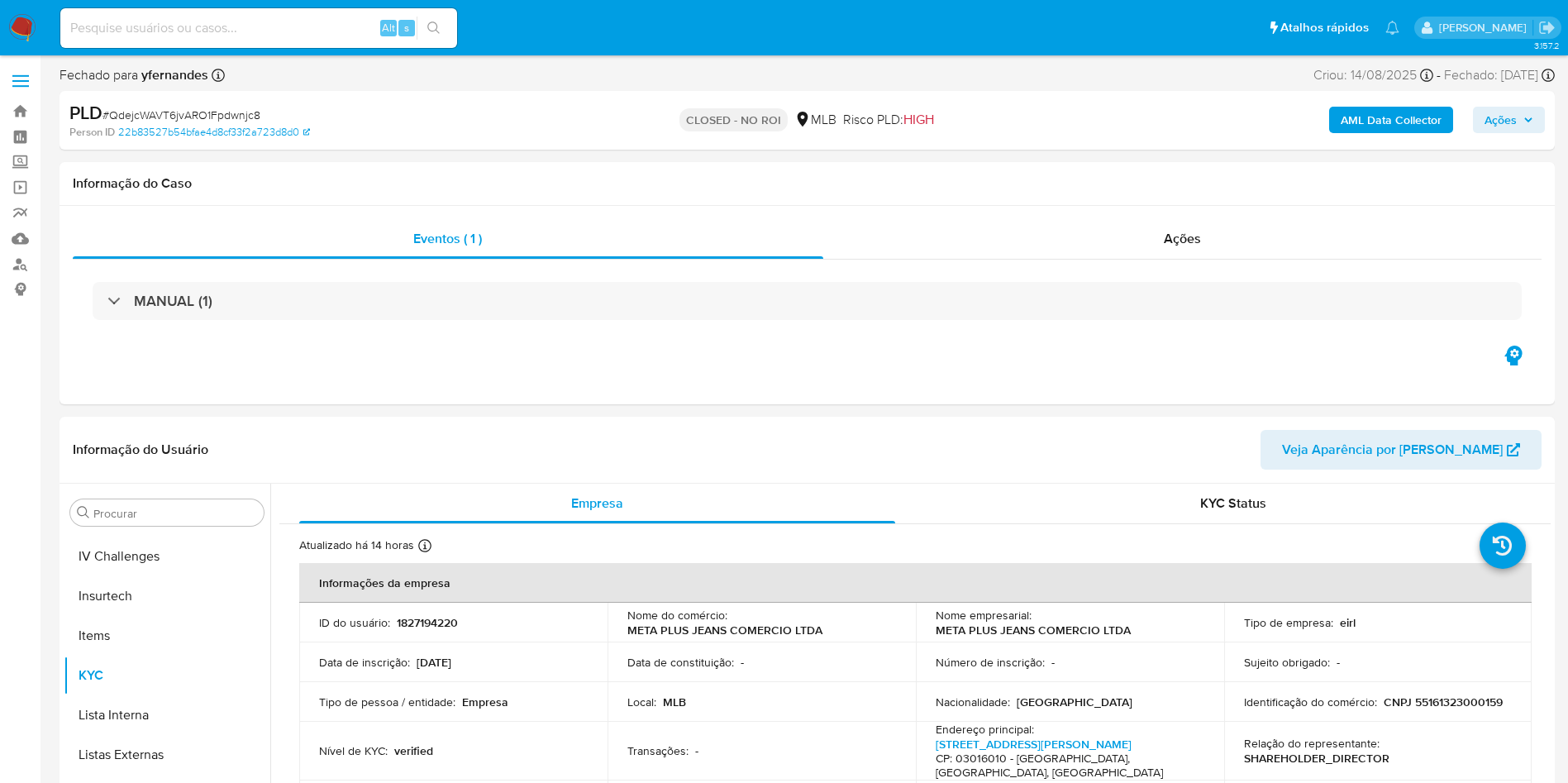
scroll to position [738, 0]
click at [1080, 243] on div "Ações" at bounding box center [1183, 239] width 719 height 40
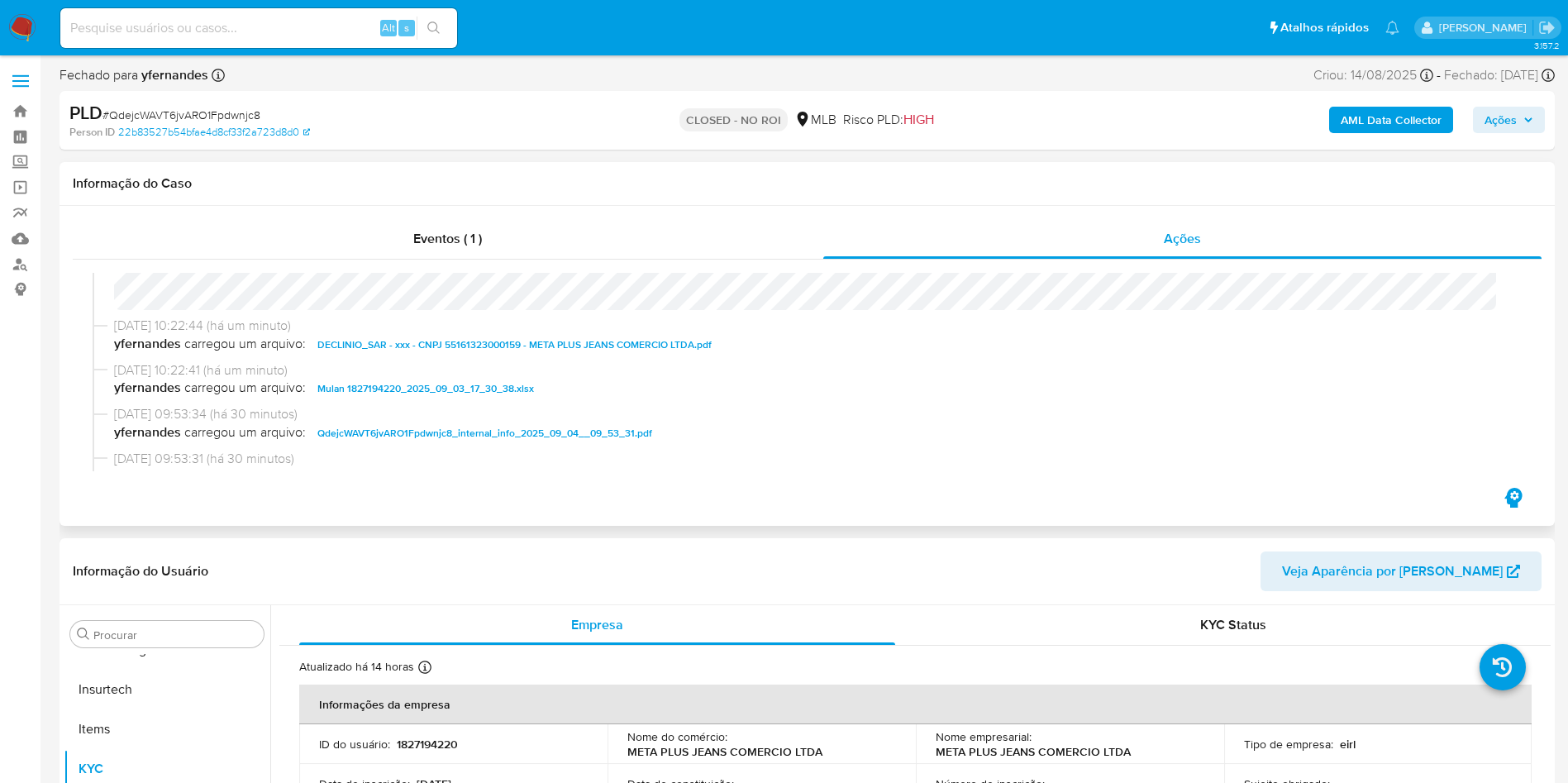
scroll to position [0, 0]
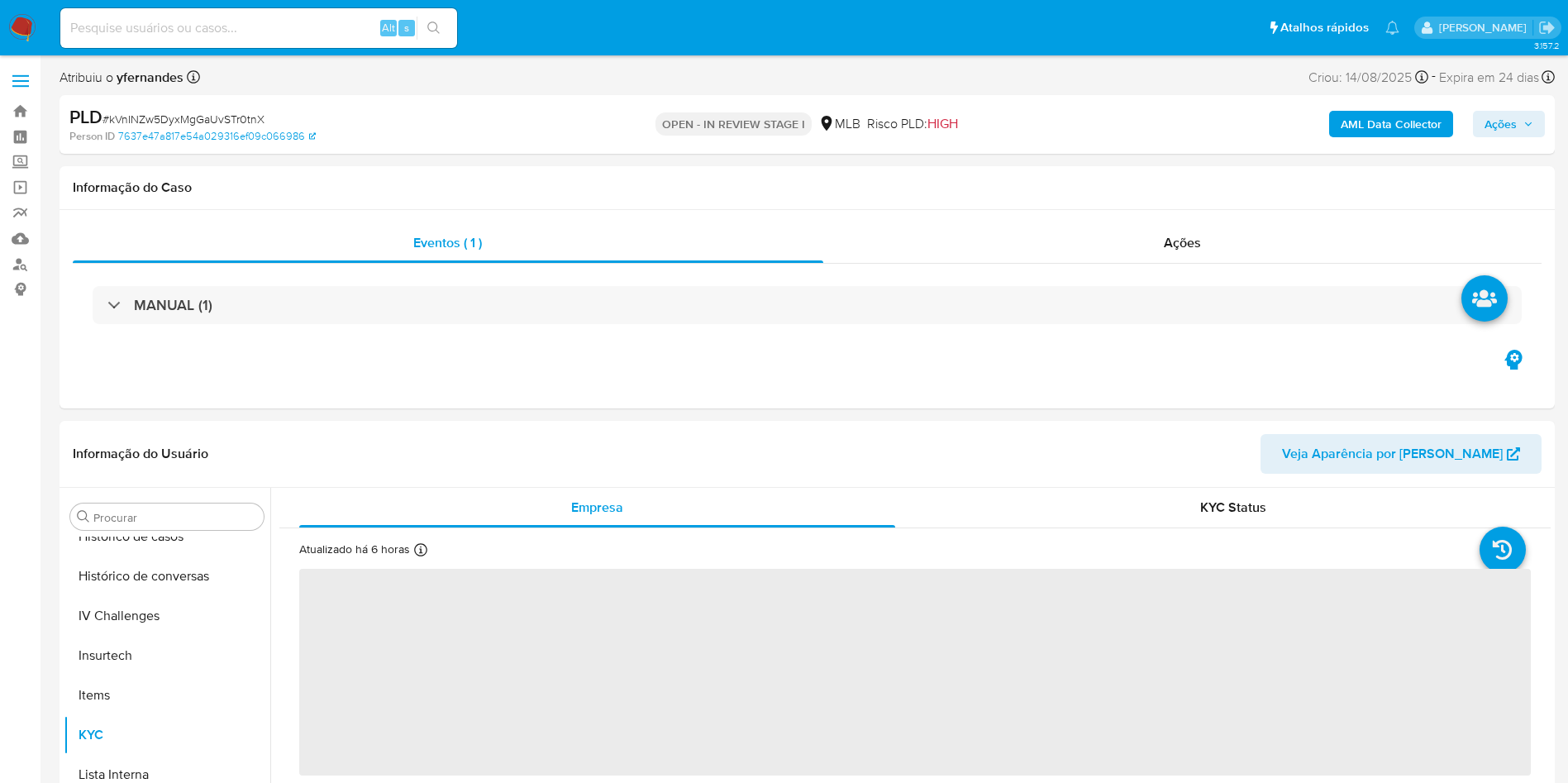
scroll to position [738, 0]
click at [177, 114] on span "# kVnINZw5DyxMgGaUvSTr0tnX" at bounding box center [183, 119] width 162 height 16
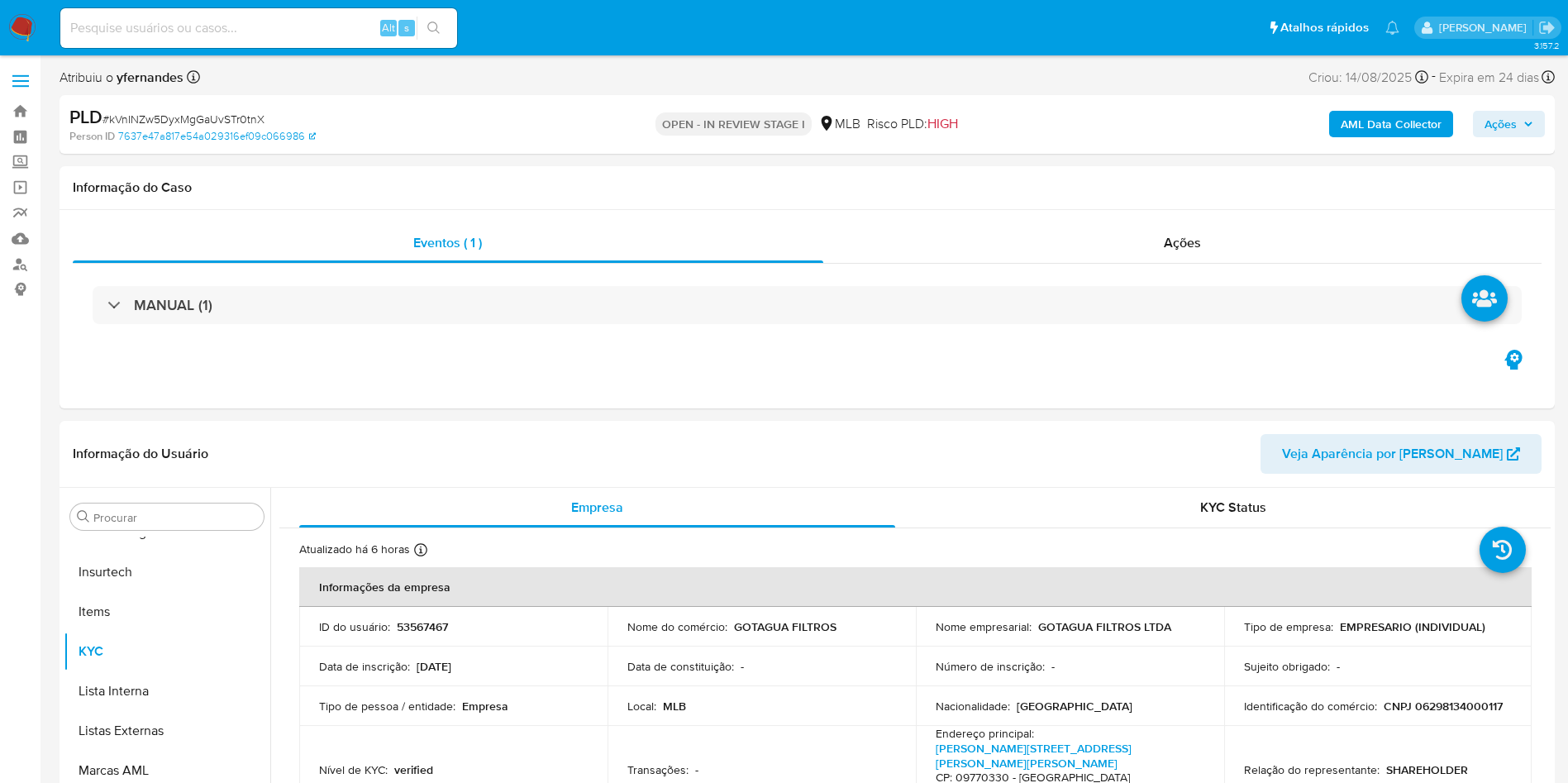
select select "10"
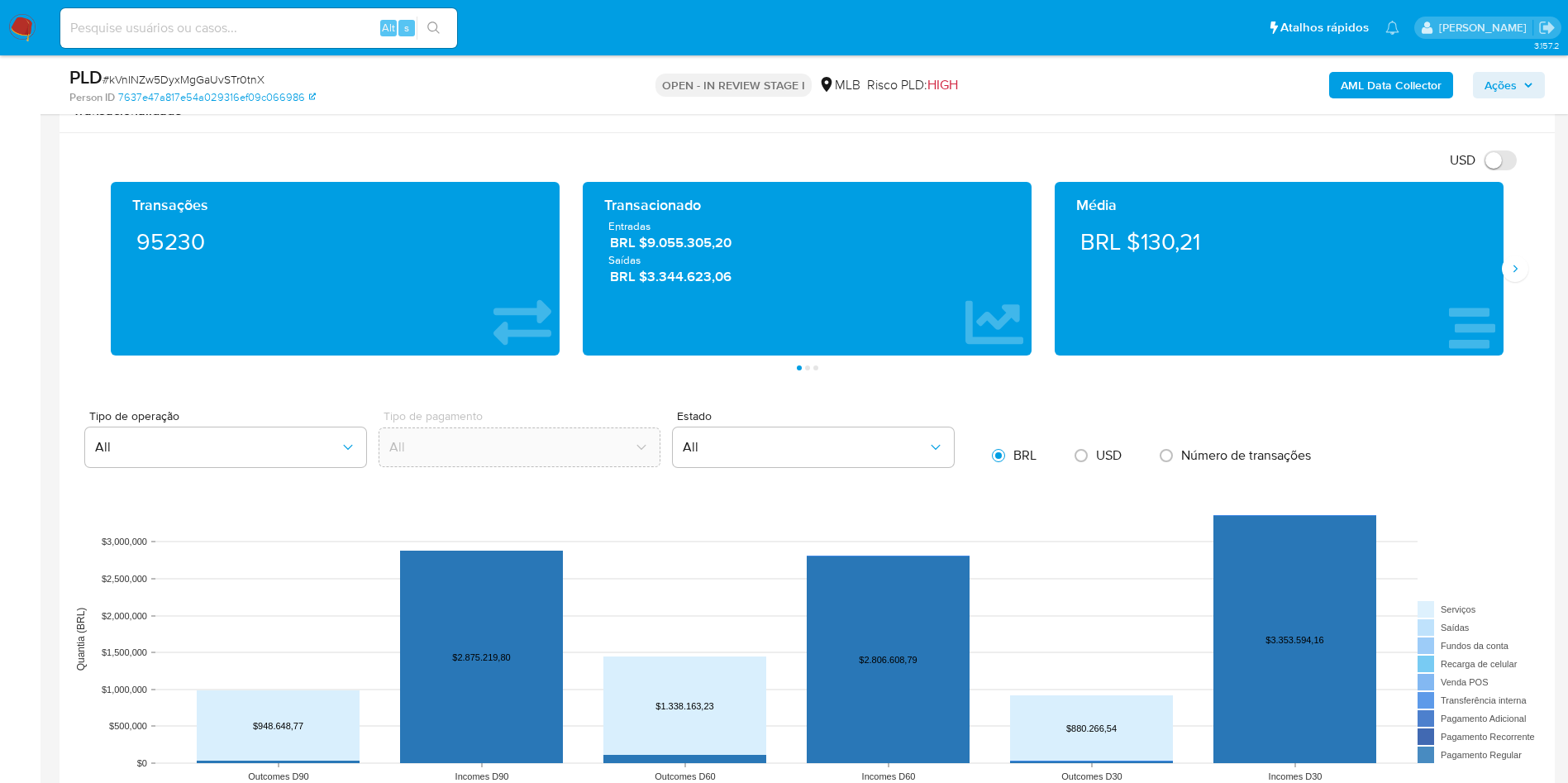
scroll to position [1116, 0]
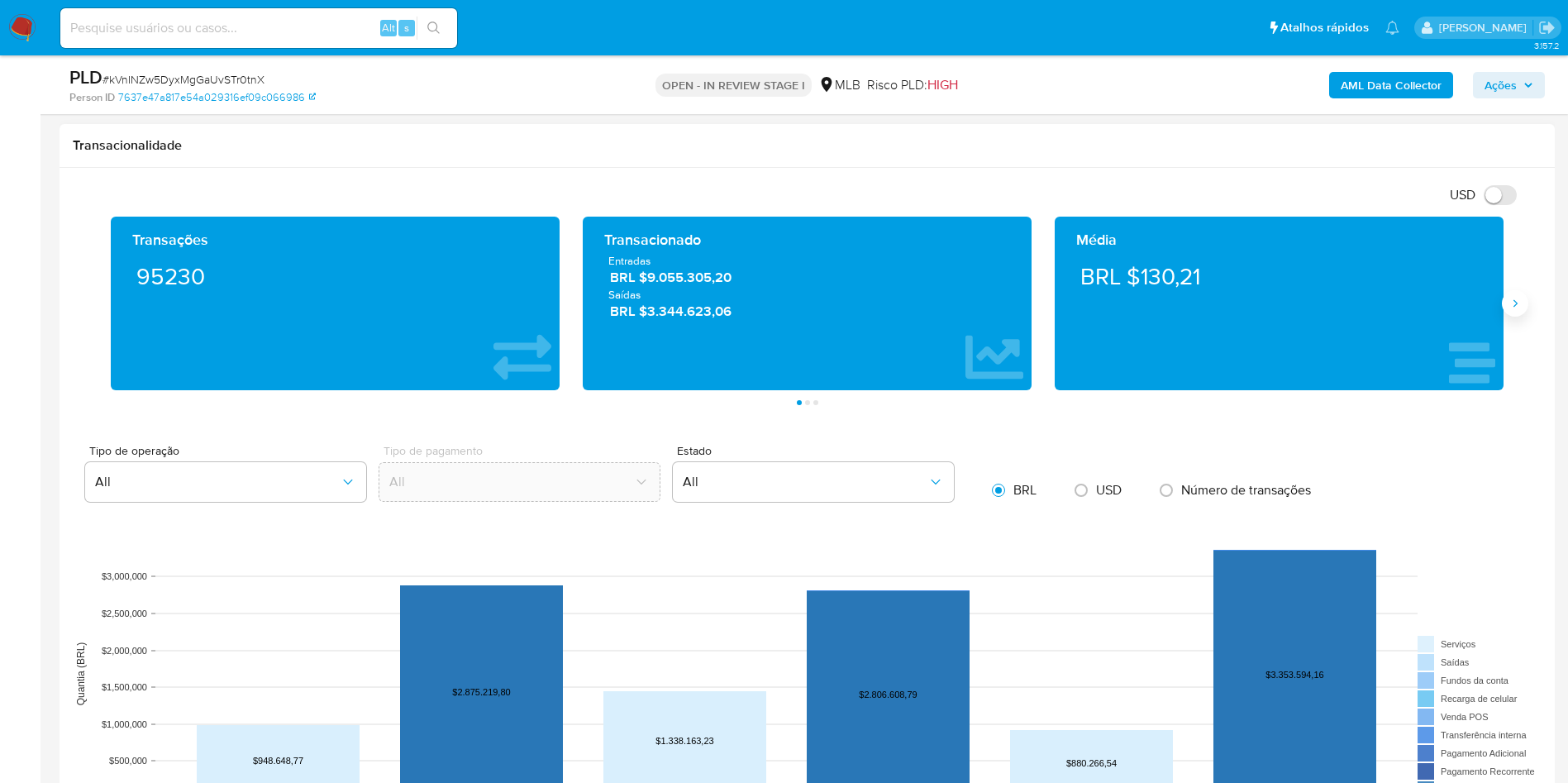
click at [1511, 313] on button "Siguiente" at bounding box center [1514, 303] width 27 height 27
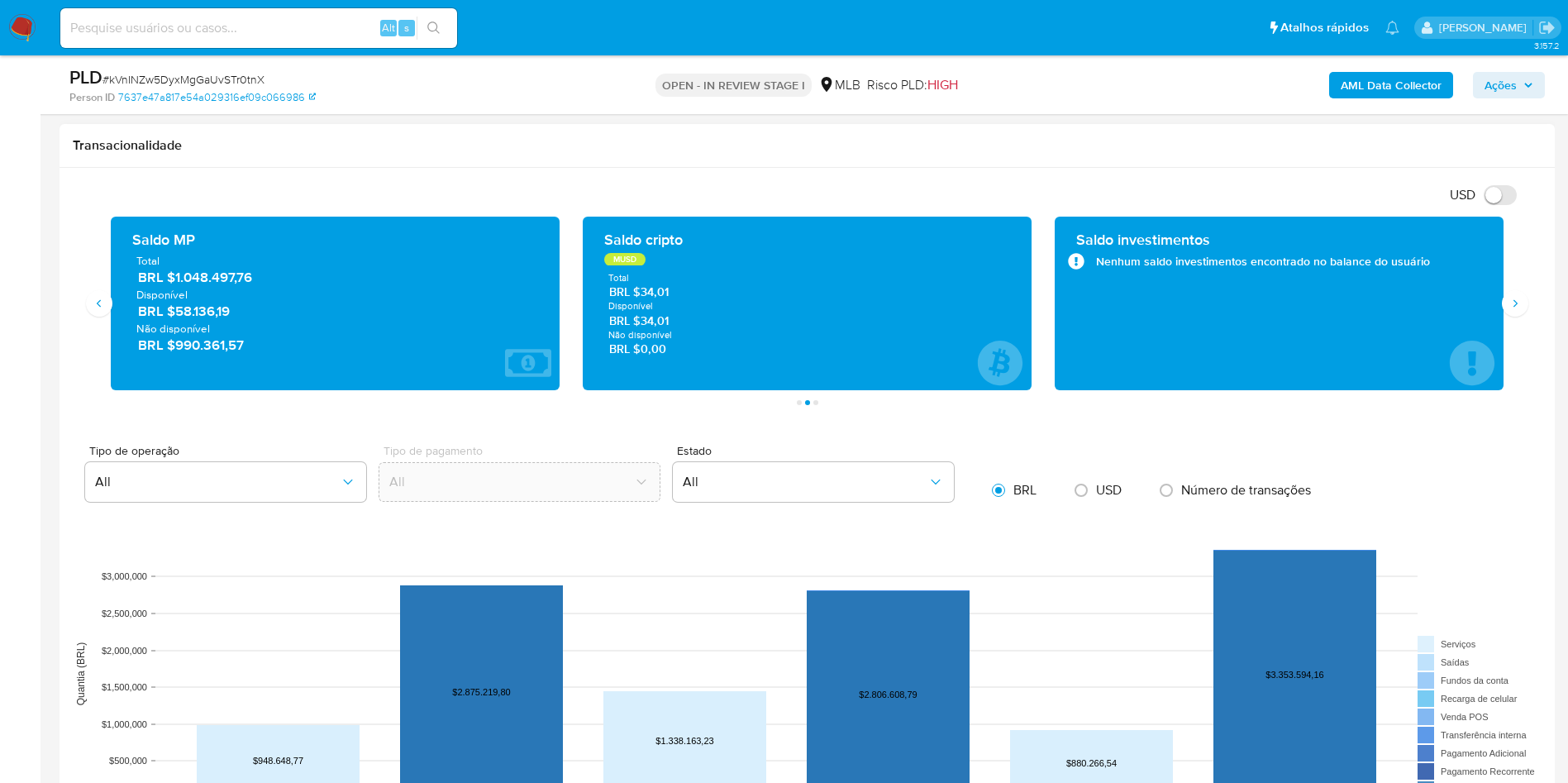
click at [224, 273] on span "BRL $1.048.497,76" at bounding box center [335, 277] width 396 height 19
click at [1515, 295] on button "Siguiente" at bounding box center [1514, 303] width 27 height 27
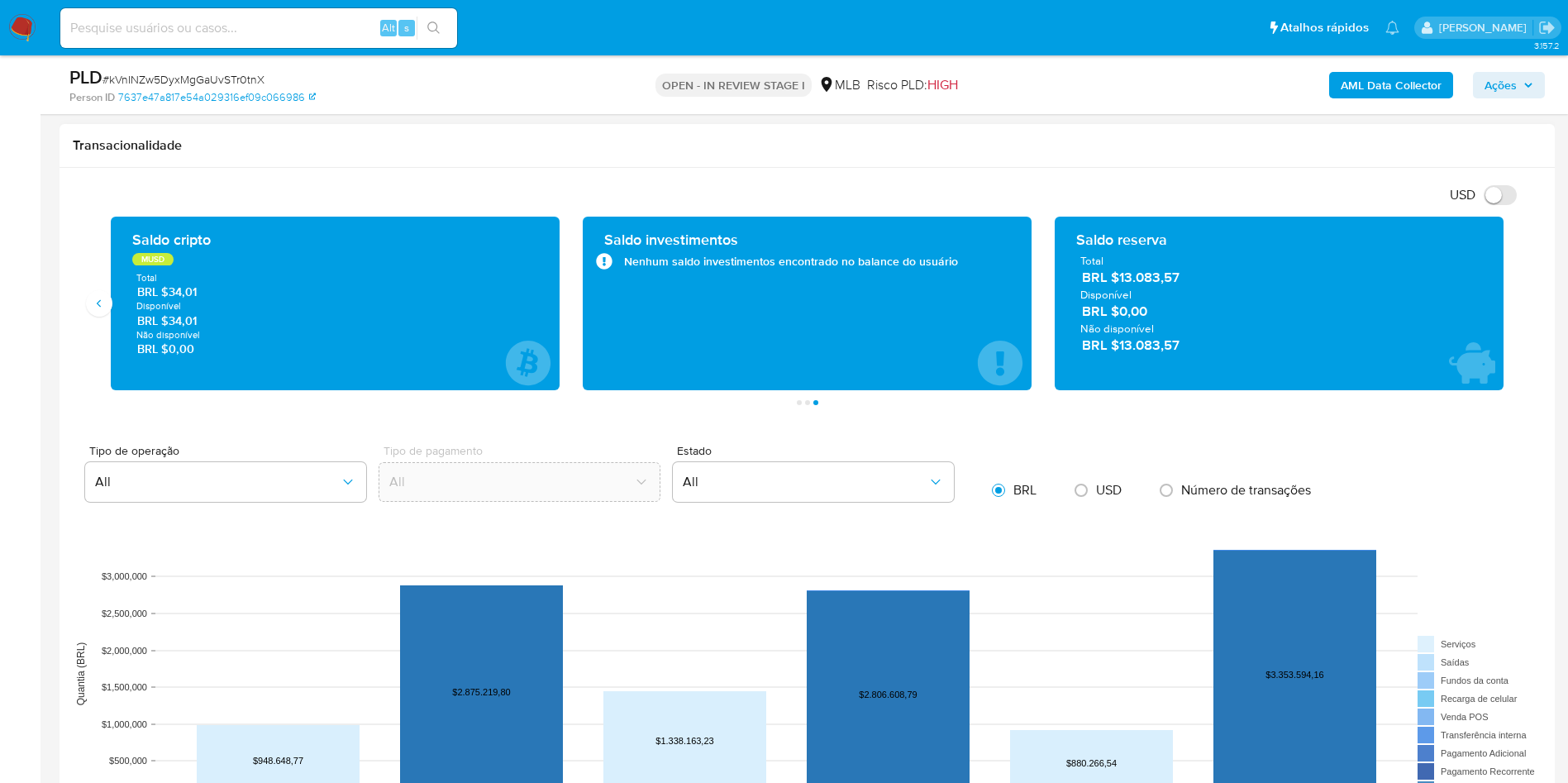
click at [83, 296] on div "Transações 95230 Transacionado Entradas BRL $9.055.305,20 Saídas BRL $3.344.623…" at bounding box center [807, 311] width 1468 height 189
click at [90, 296] on button "Anterior" at bounding box center [99, 303] width 27 height 27
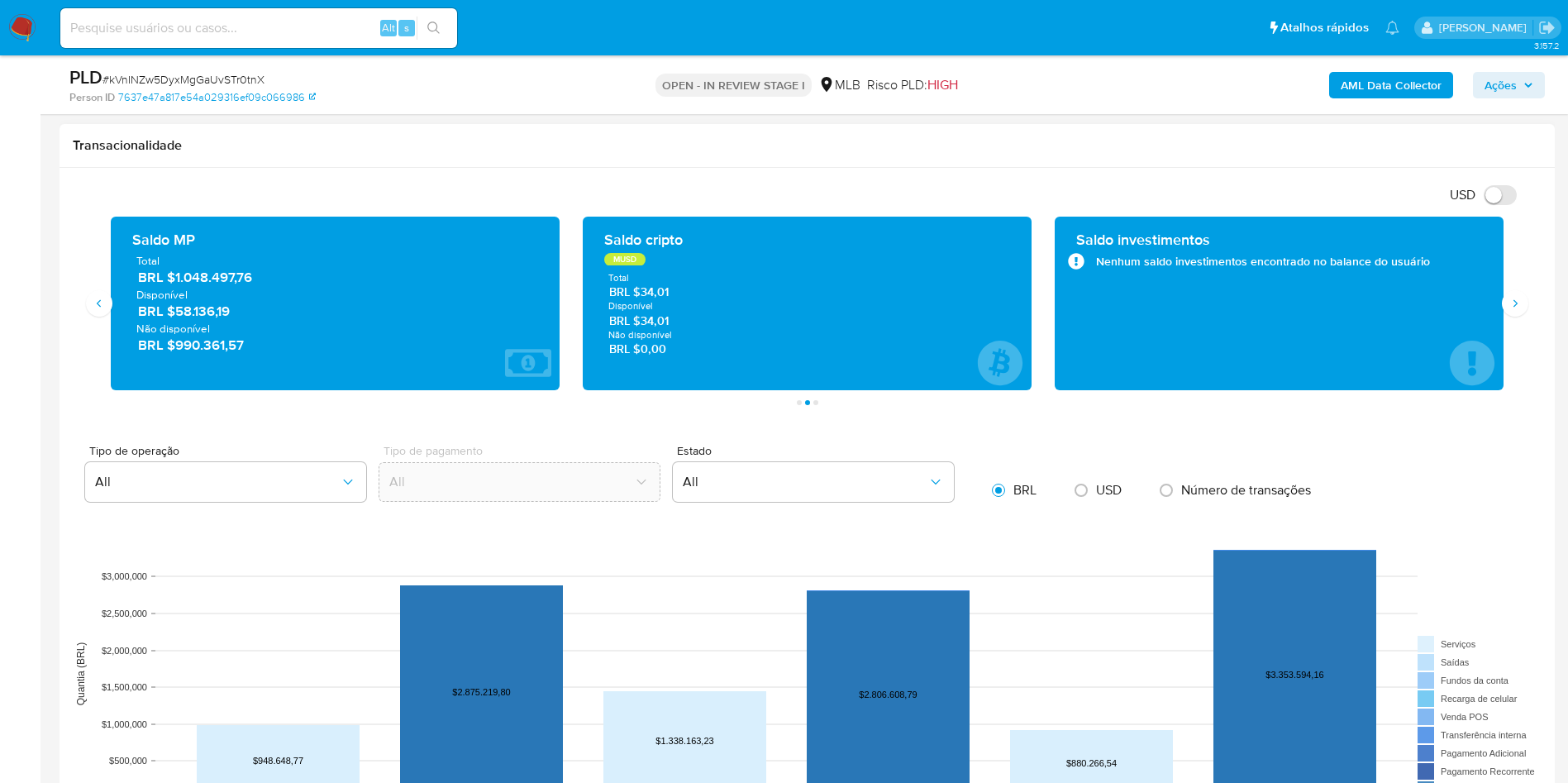
click at [509, 207] on div "USD Alternar entre moeda local e dólar" at bounding box center [801, 194] width 1456 height 27
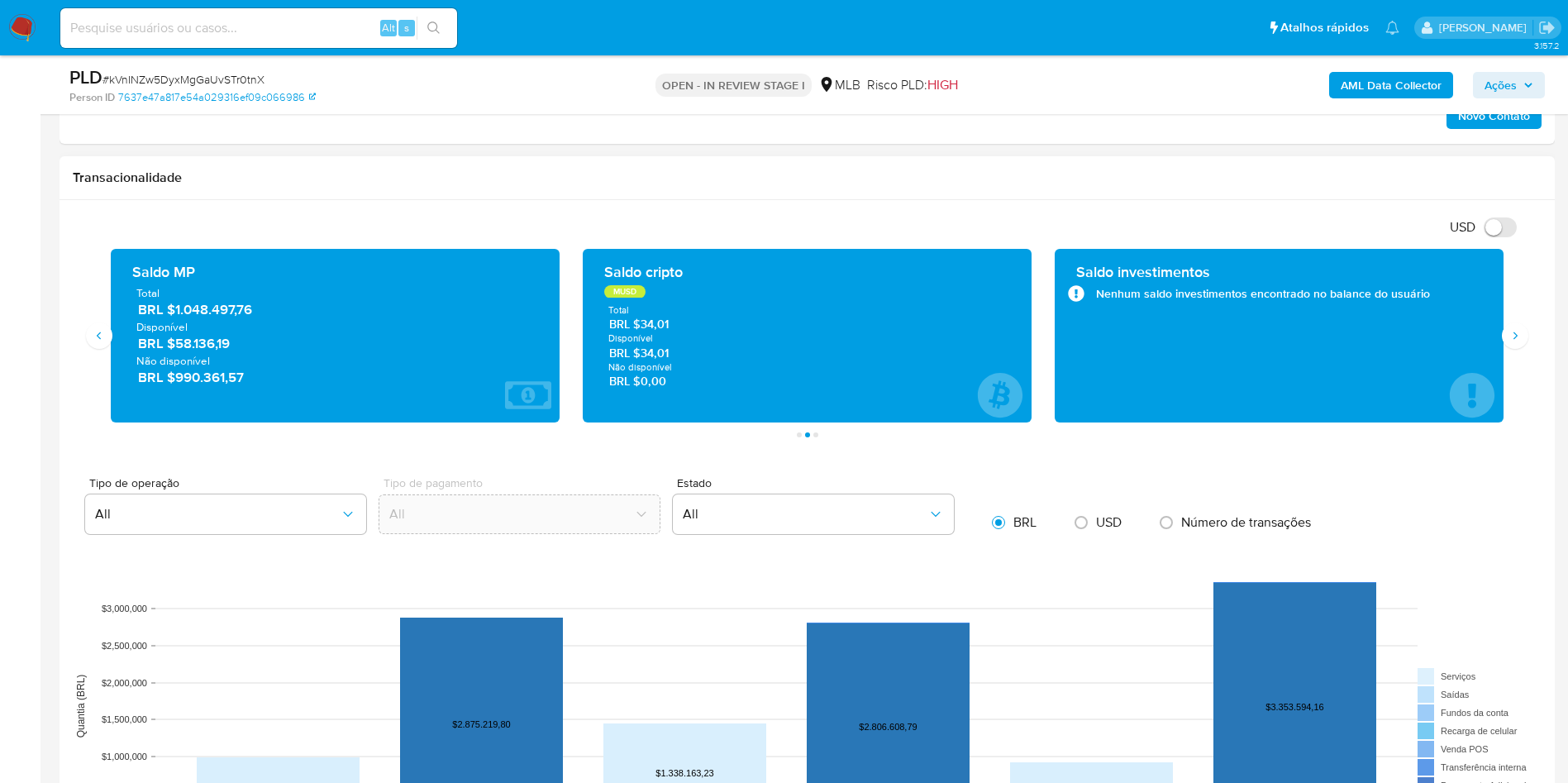
scroll to position [992, 0]
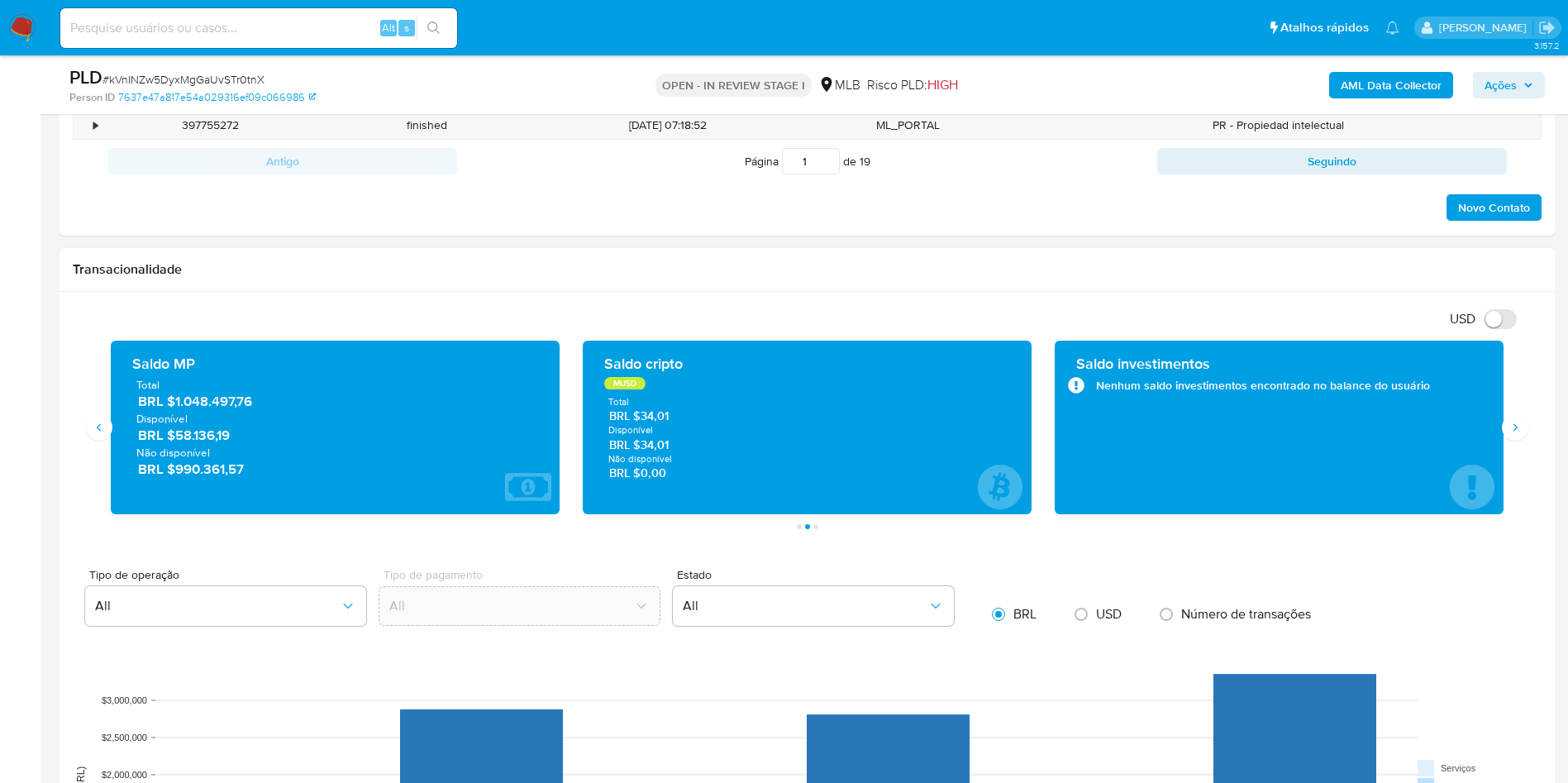
click at [838, 265] on h1 "Transacionalidade" at bounding box center [807, 269] width 1468 height 16
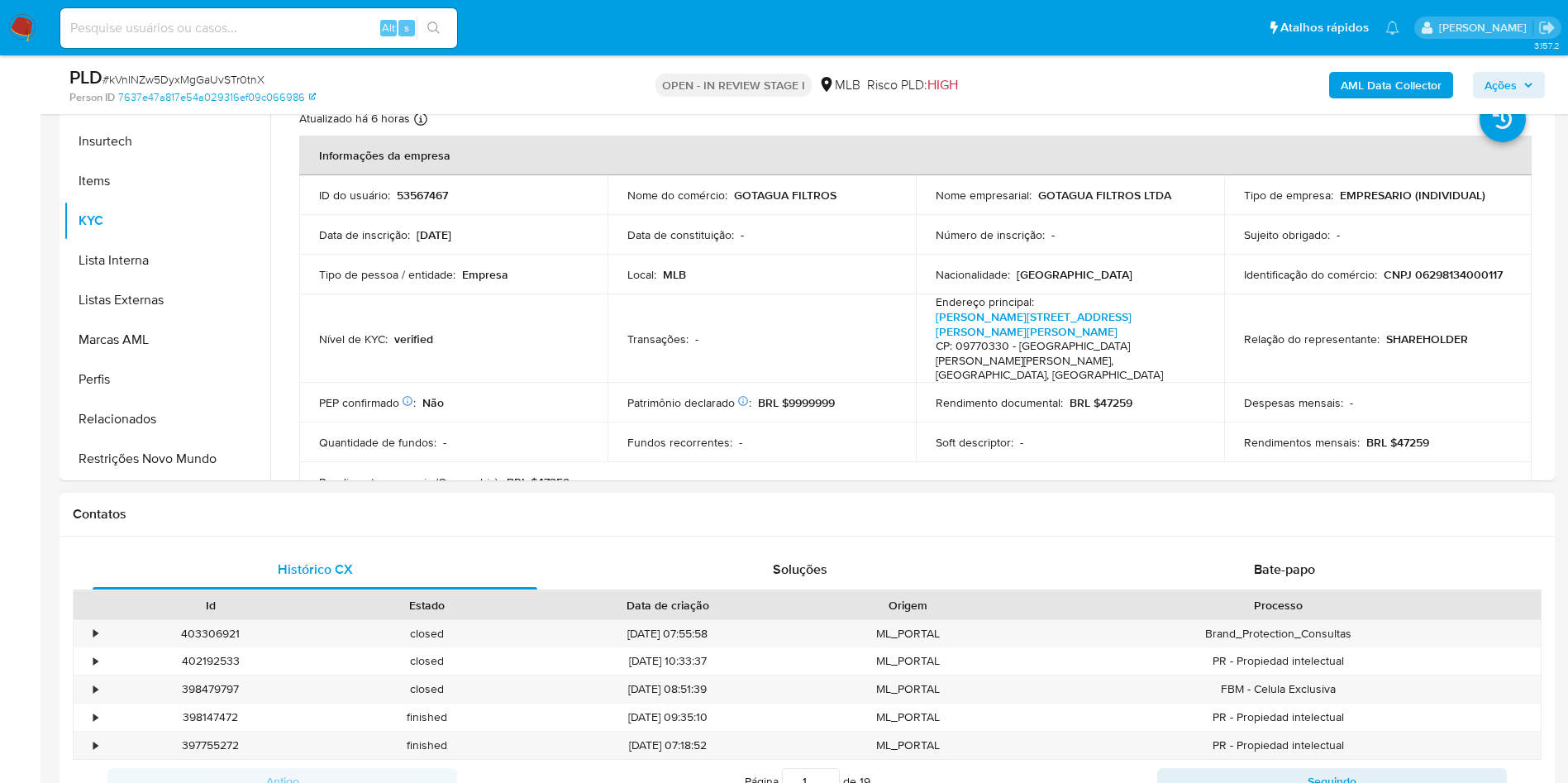
scroll to position [248, 0]
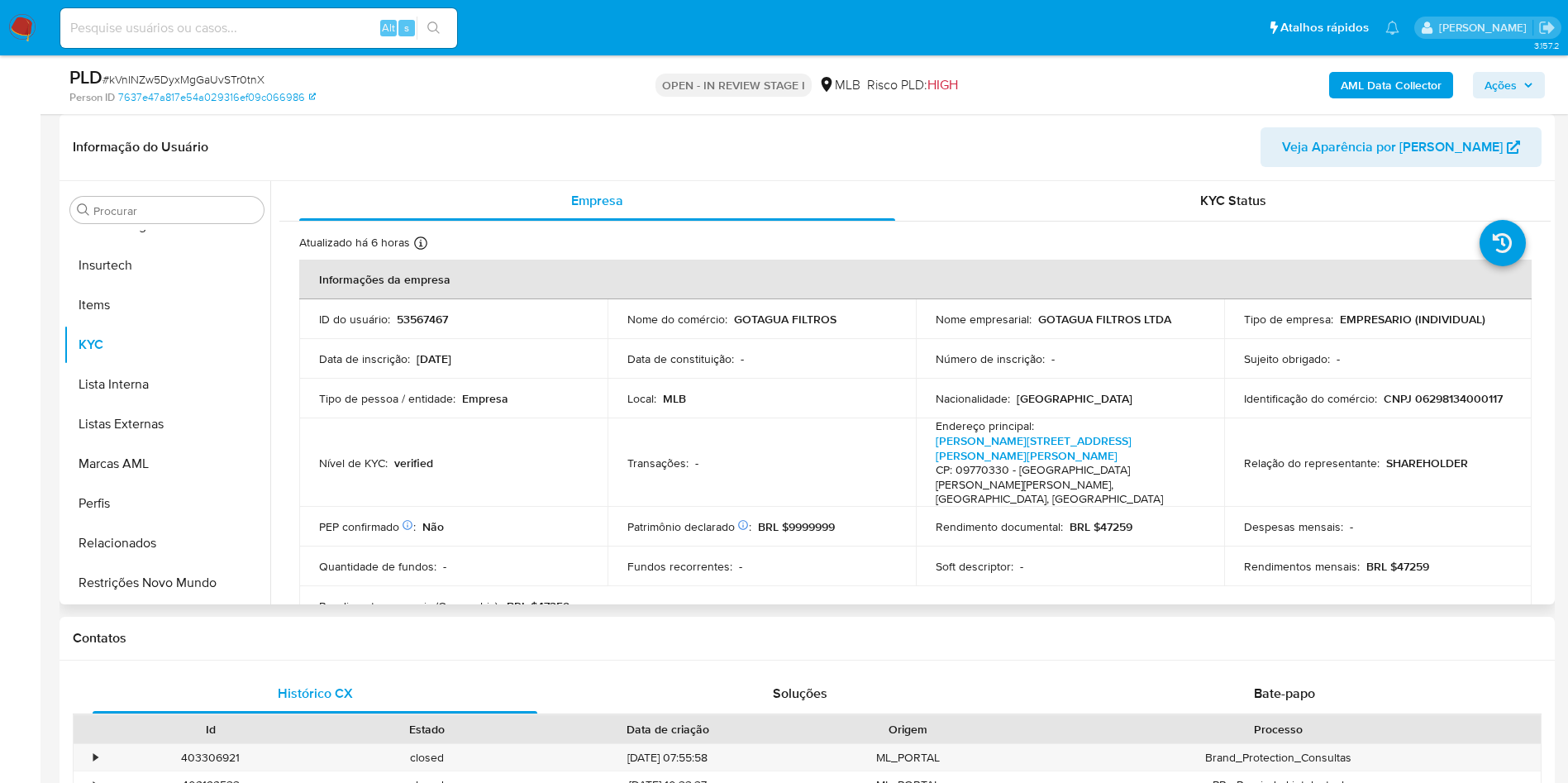
click at [172, 189] on div "Procurar Adiantamentos de Dinheiro Anexos CBT Cartões Contas Bancárias Dados Mo…" at bounding box center [166, 394] width 207 height 421
click at [136, 210] on input "Procurar" at bounding box center [175, 210] width 164 height 15
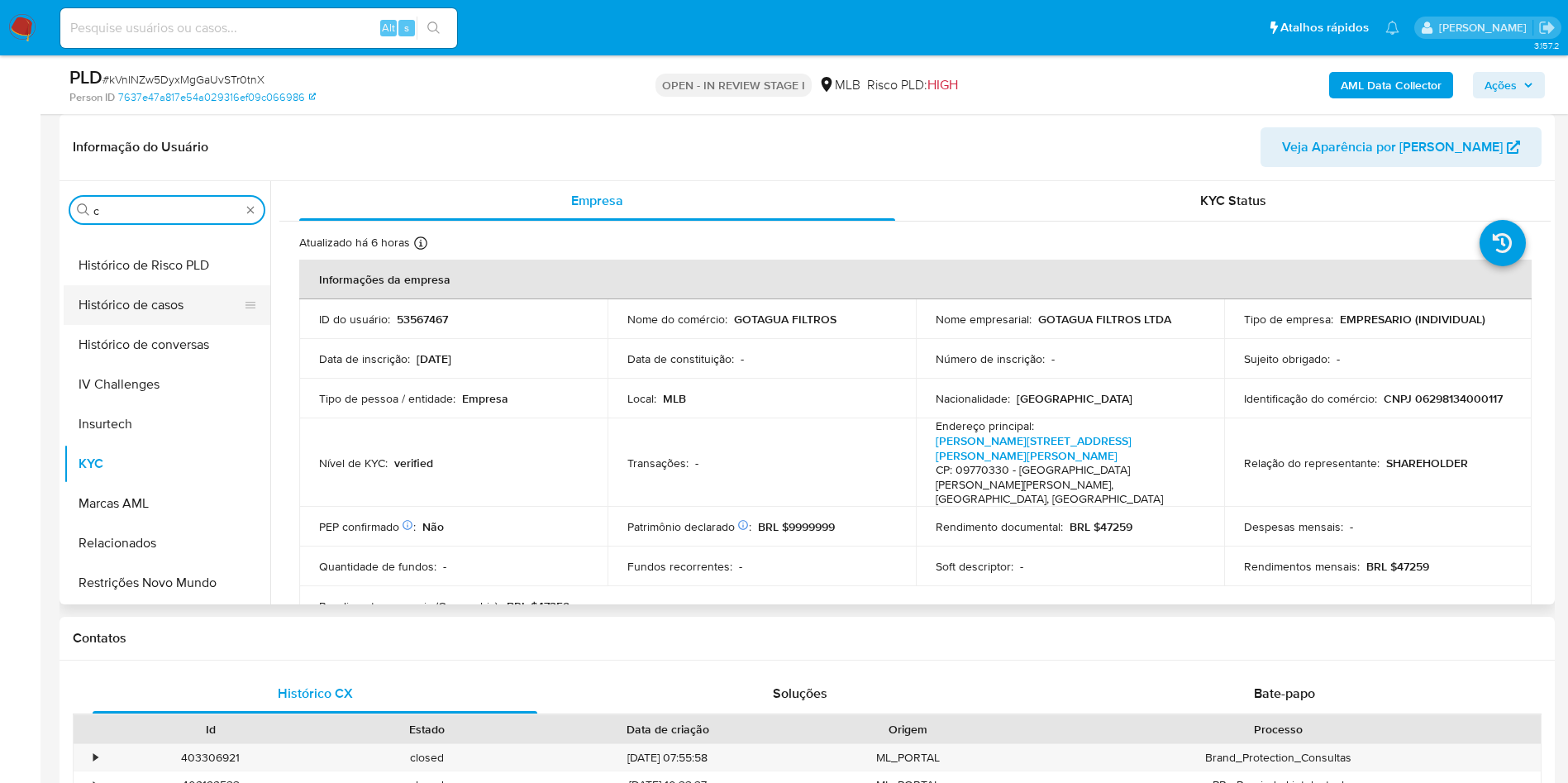
scroll to position [0, 0]
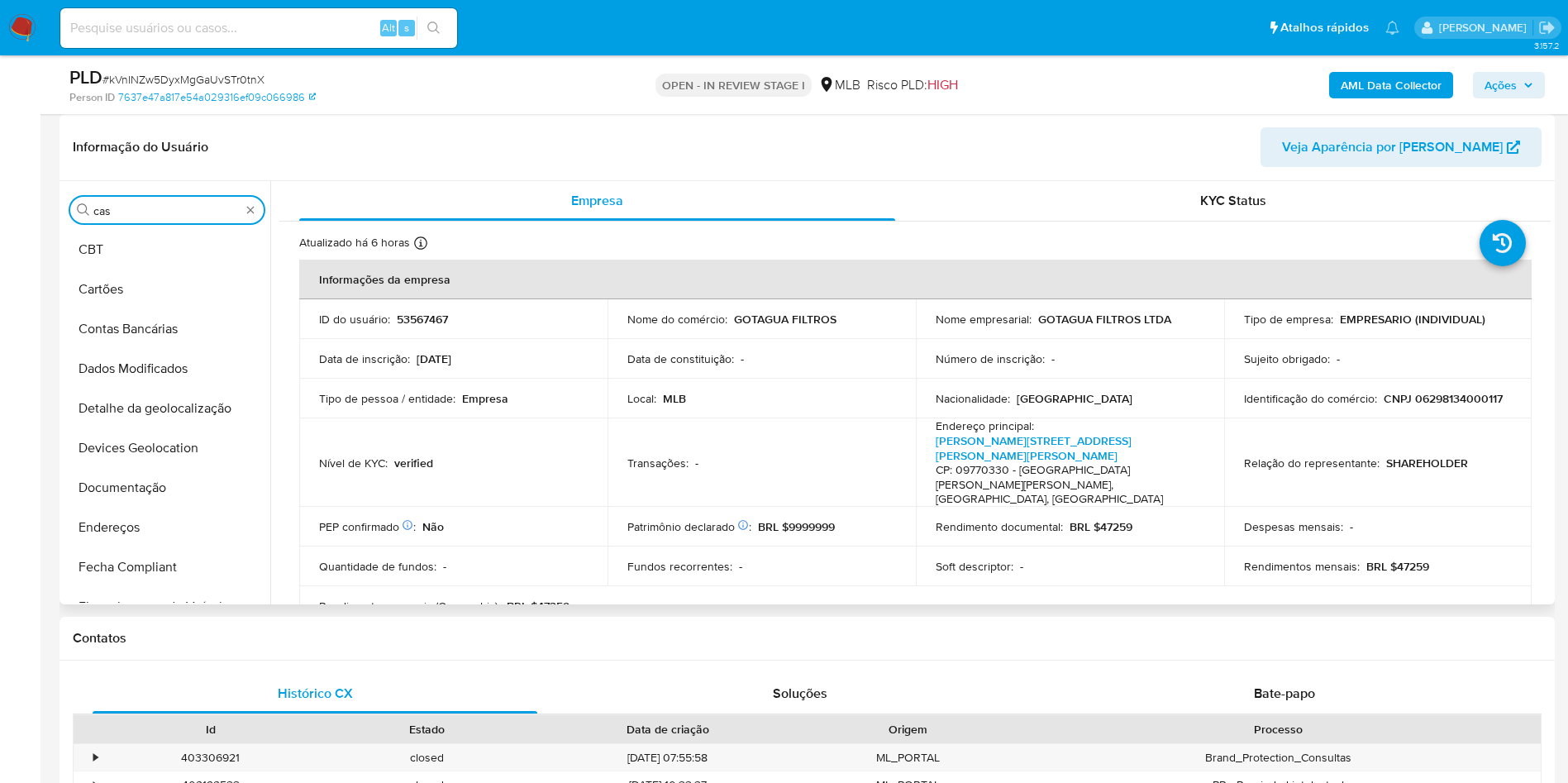
click at [109, 666] on button "Histórico de casos" at bounding box center [159, 686] width 193 height 40
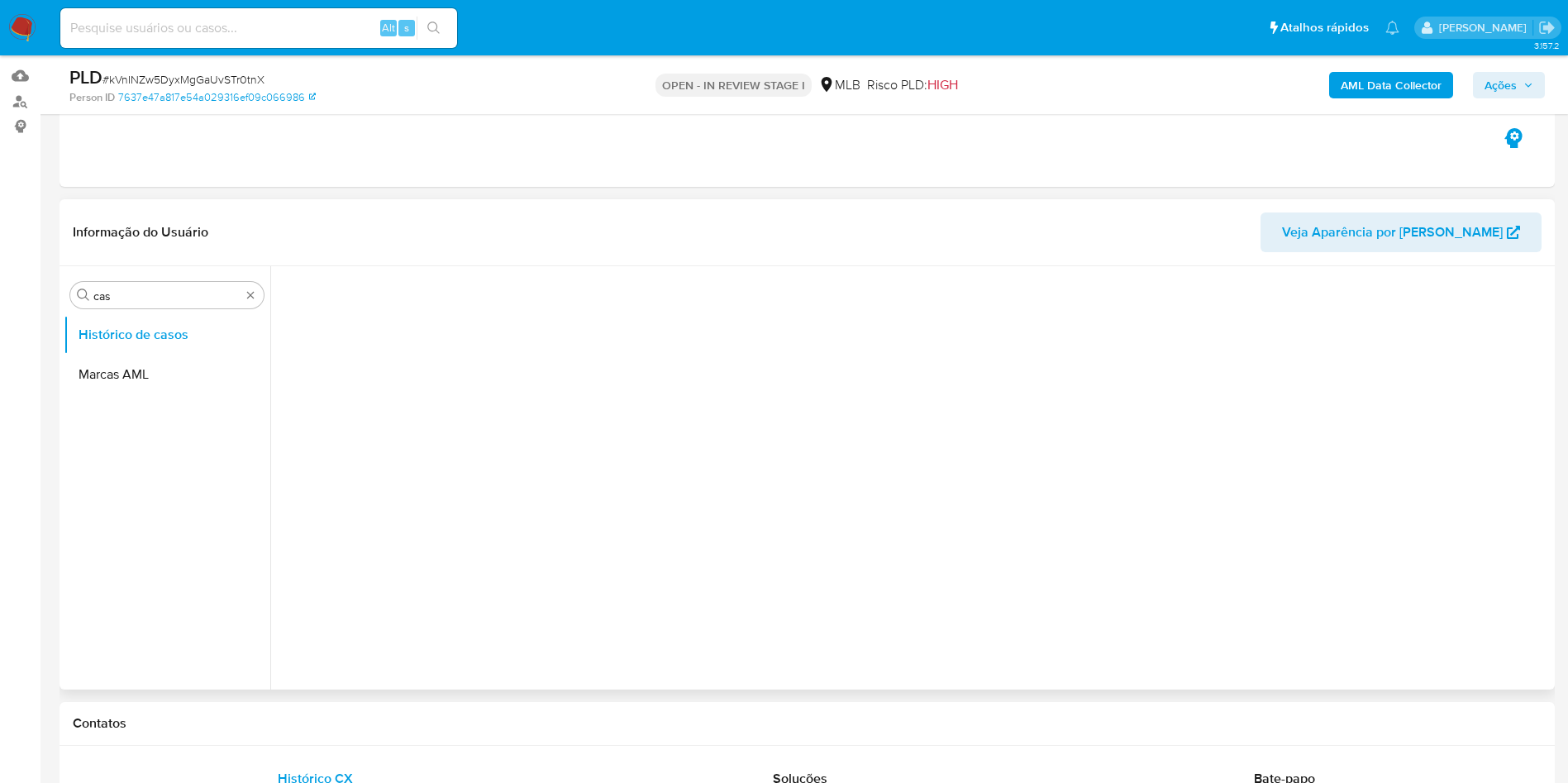
scroll to position [124, 0]
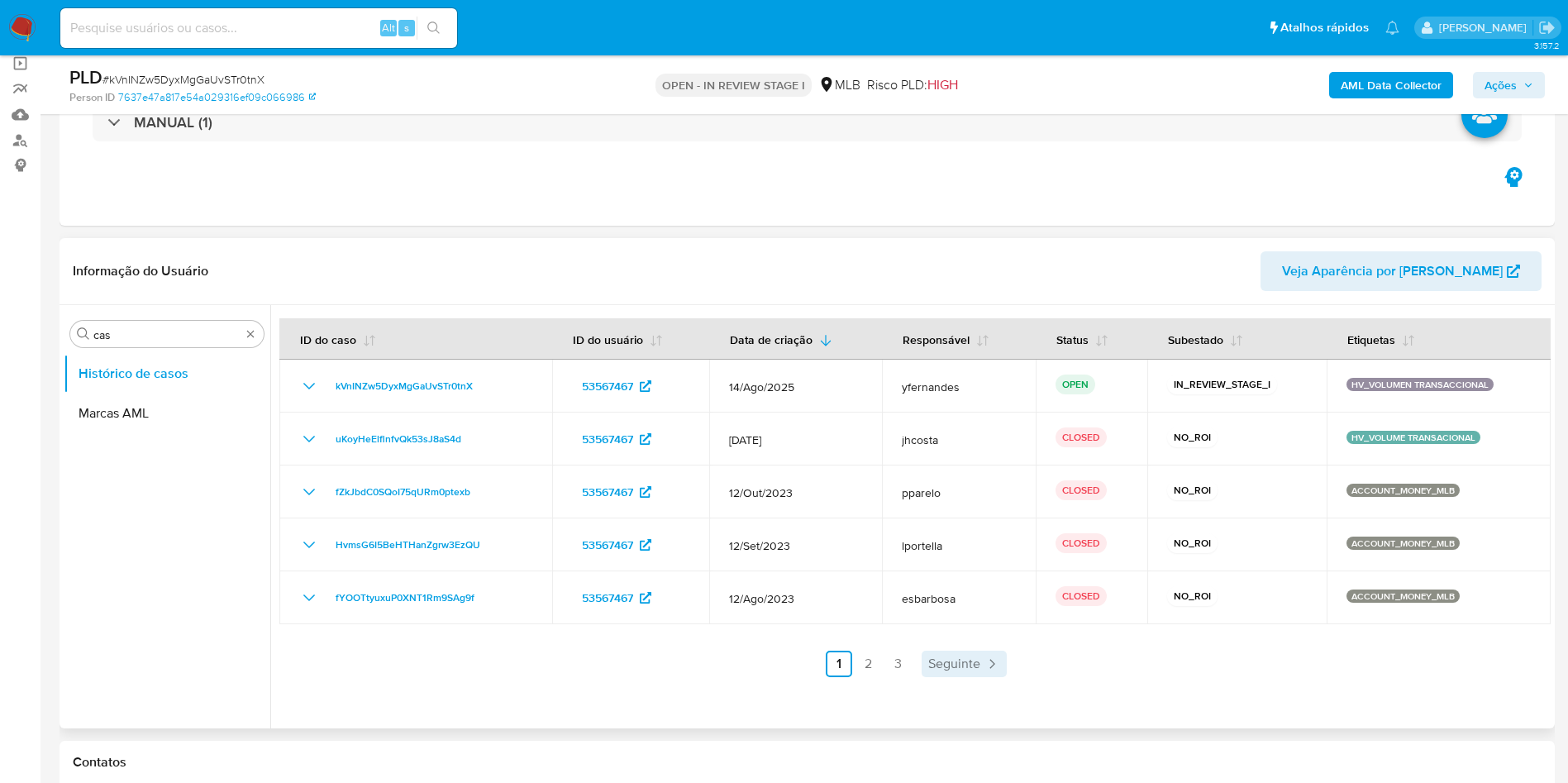
click at [958, 669] on span "Seguinte" at bounding box center [954, 663] width 52 height 13
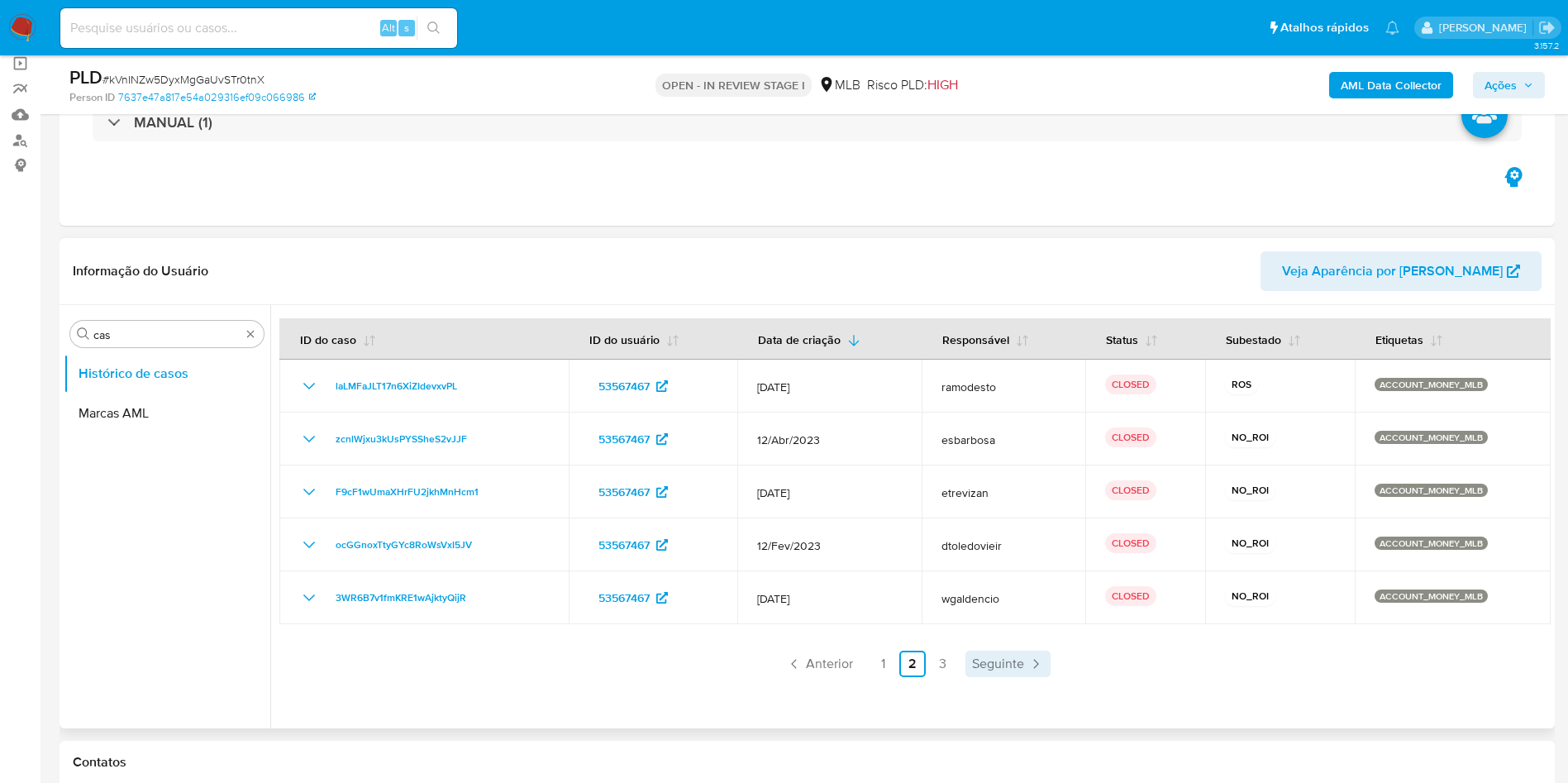
click at [1002, 676] on link "Seguinte" at bounding box center [1008, 663] width 85 height 27
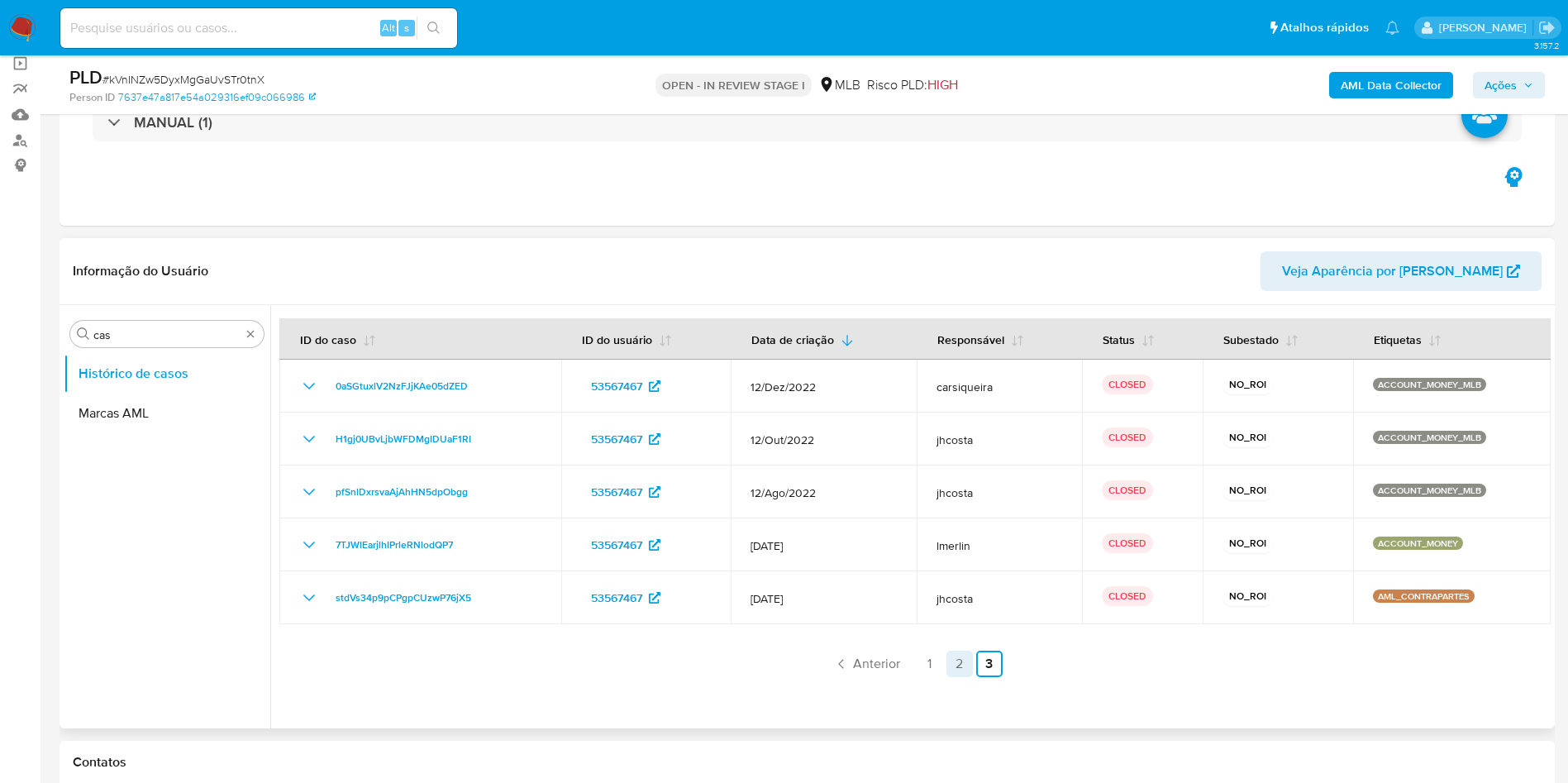
click at [958, 660] on link "2" at bounding box center [959, 663] width 27 height 27
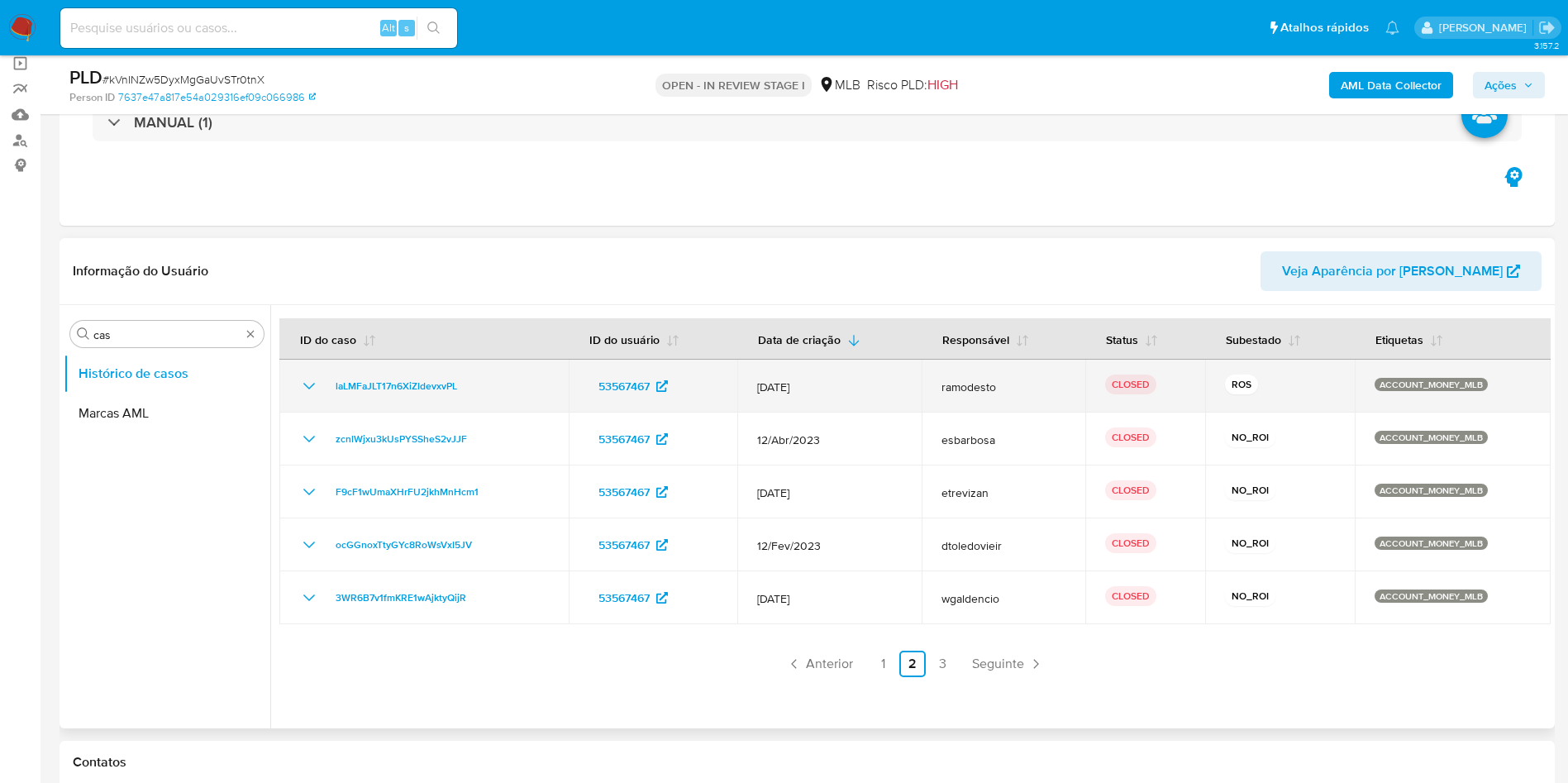
click at [1165, 391] on div "CLOSED" at bounding box center [1145, 385] width 81 height 23
click at [831, 403] on td "12/Jun/2023" at bounding box center [829, 385] width 184 height 53
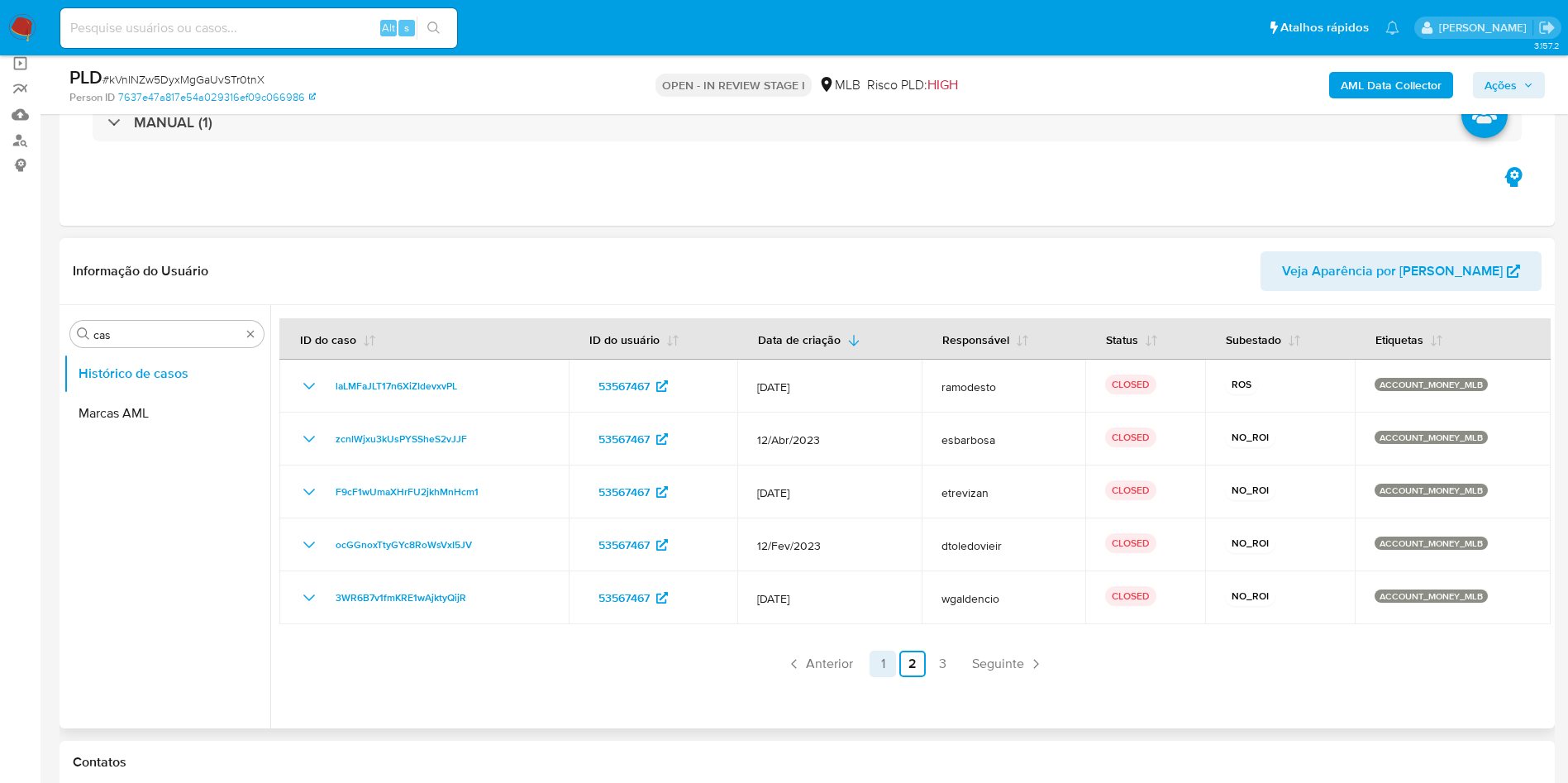
click at [878, 664] on link "1" at bounding box center [882, 663] width 27 height 27
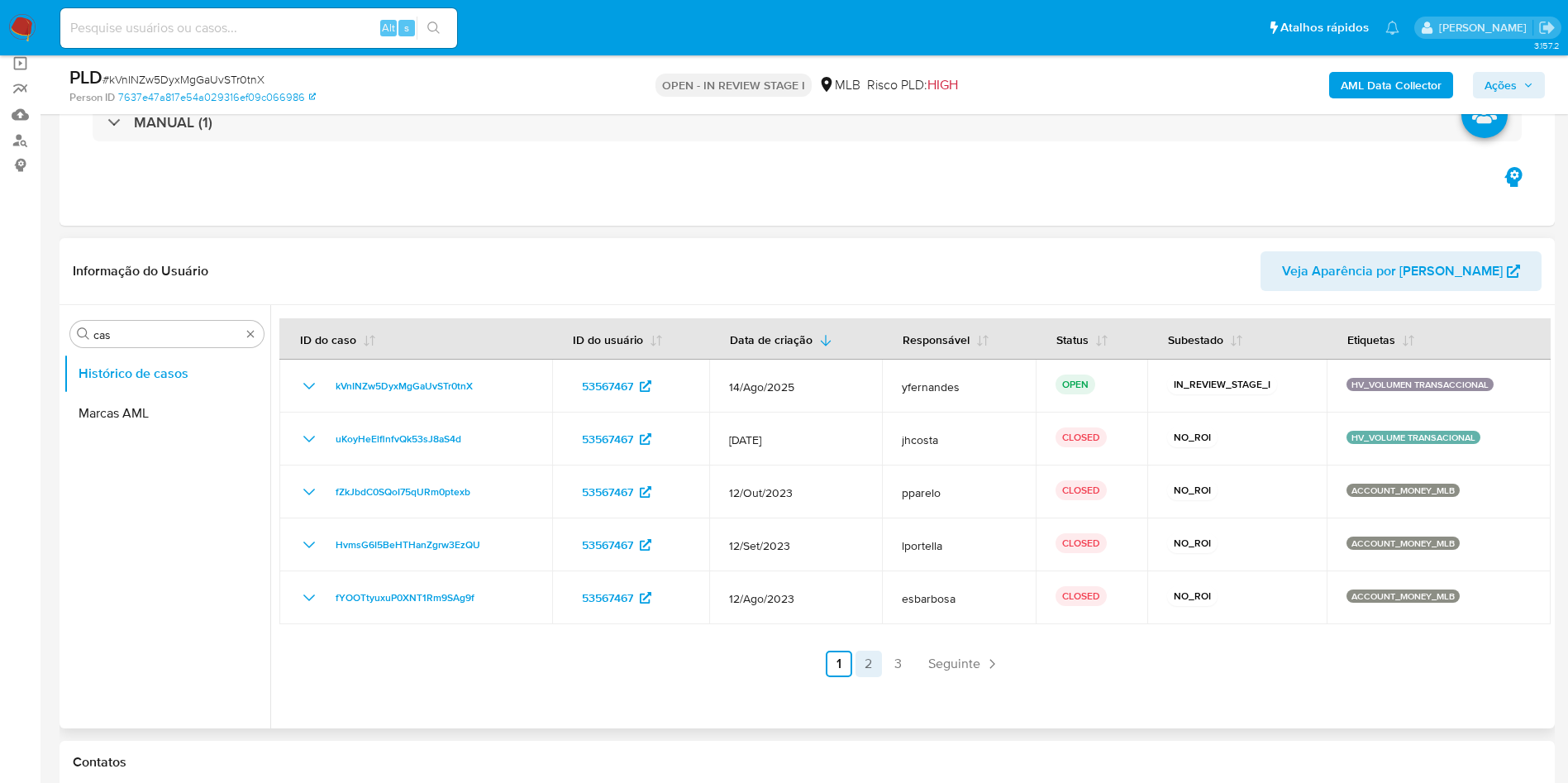
click at [867, 663] on link "2" at bounding box center [868, 663] width 27 height 27
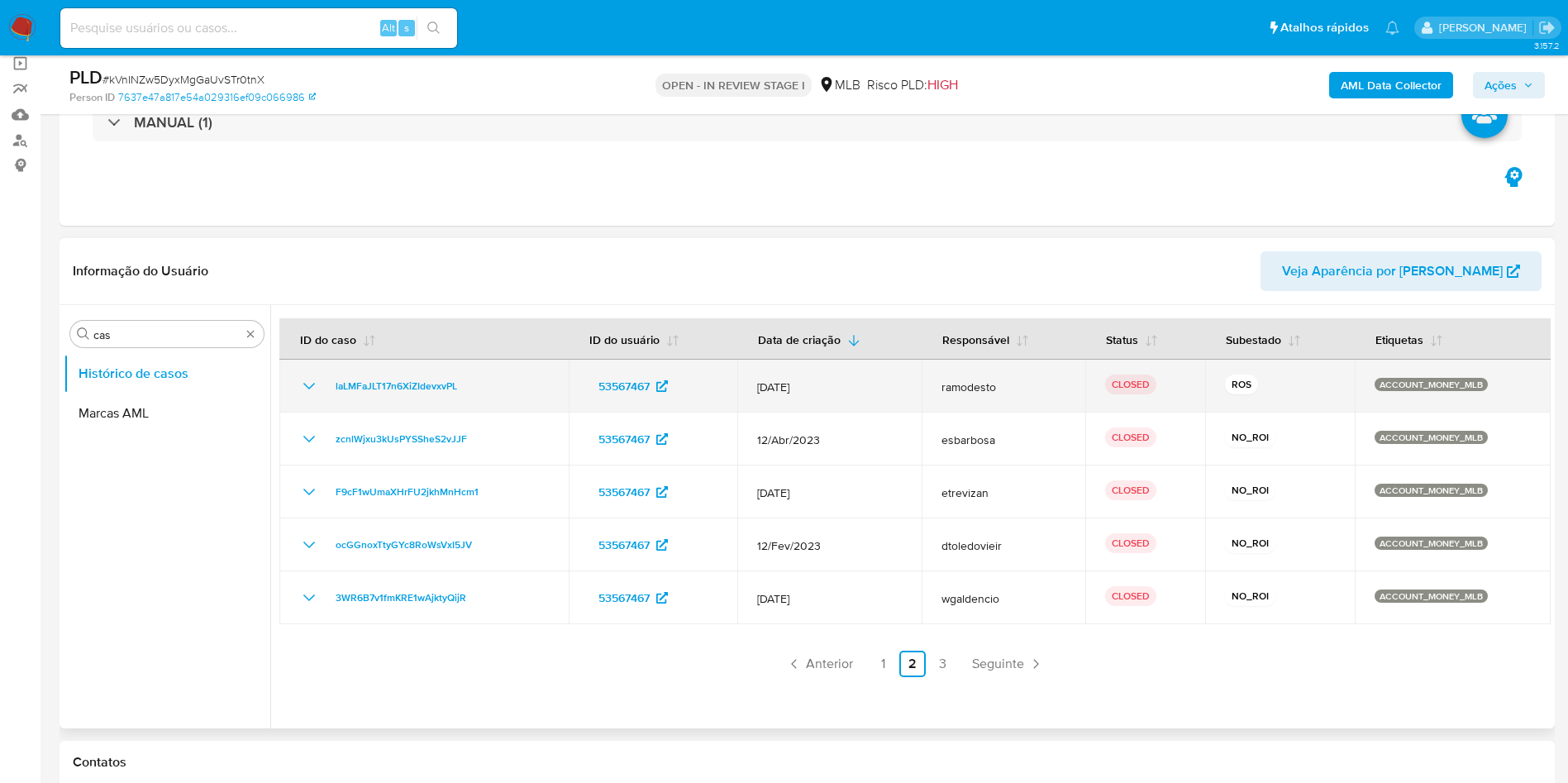
click at [303, 388] on icon "Mostrar/Ocultar" at bounding box center [309, 385] width 20 height 20
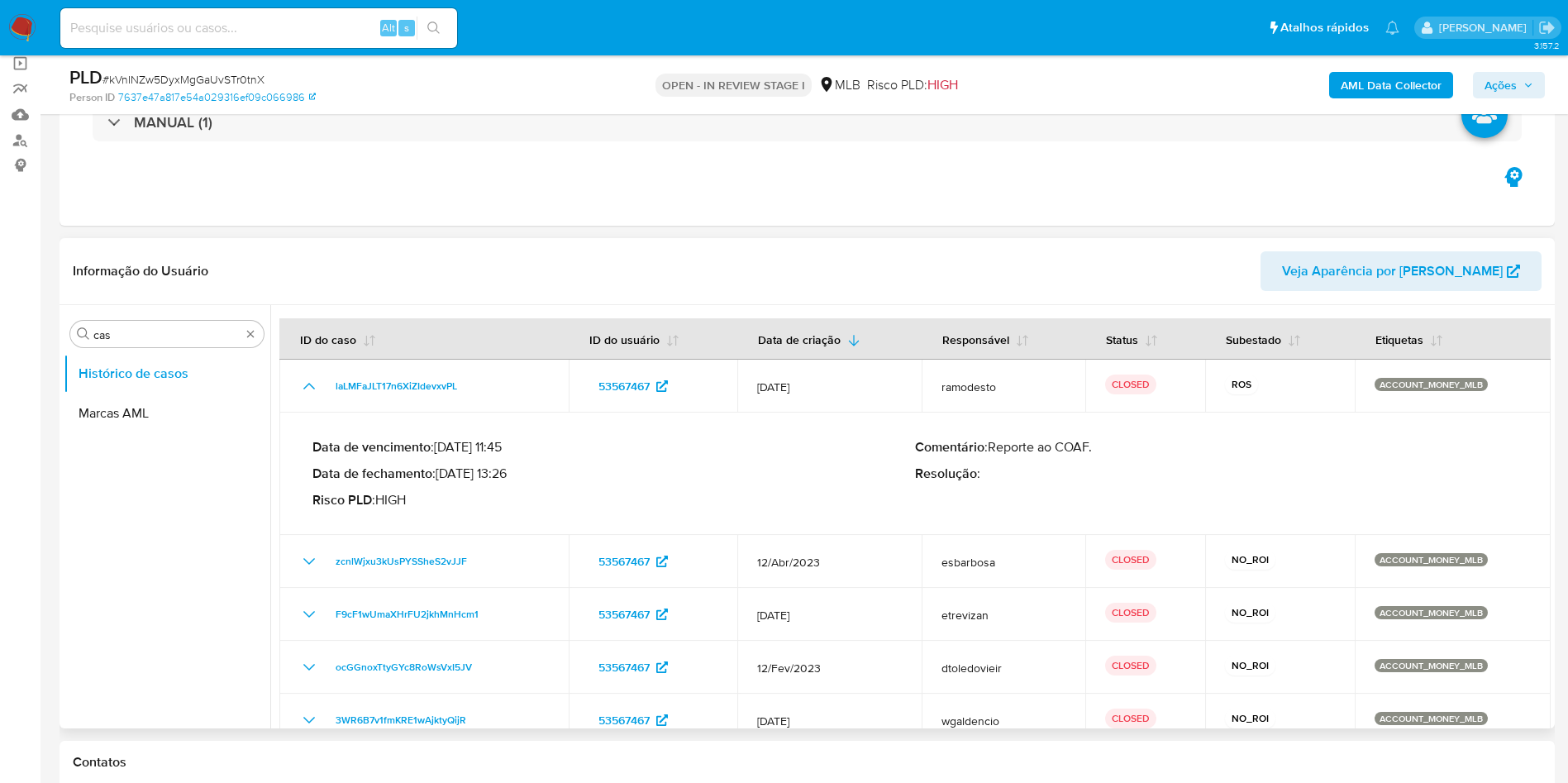
drag, startPoint x: 462, startPoint y: 475, endPoint x: 513, endPoint y: 475, distance: 51.0
click at [513, 475] on p "Data de fechamento : 26/07/2023 13:26" at bounding box center [614, 473] width 603 height 16
click at [128, 333] on input "cas" at bounding box center [167, 334] width 147 height 15
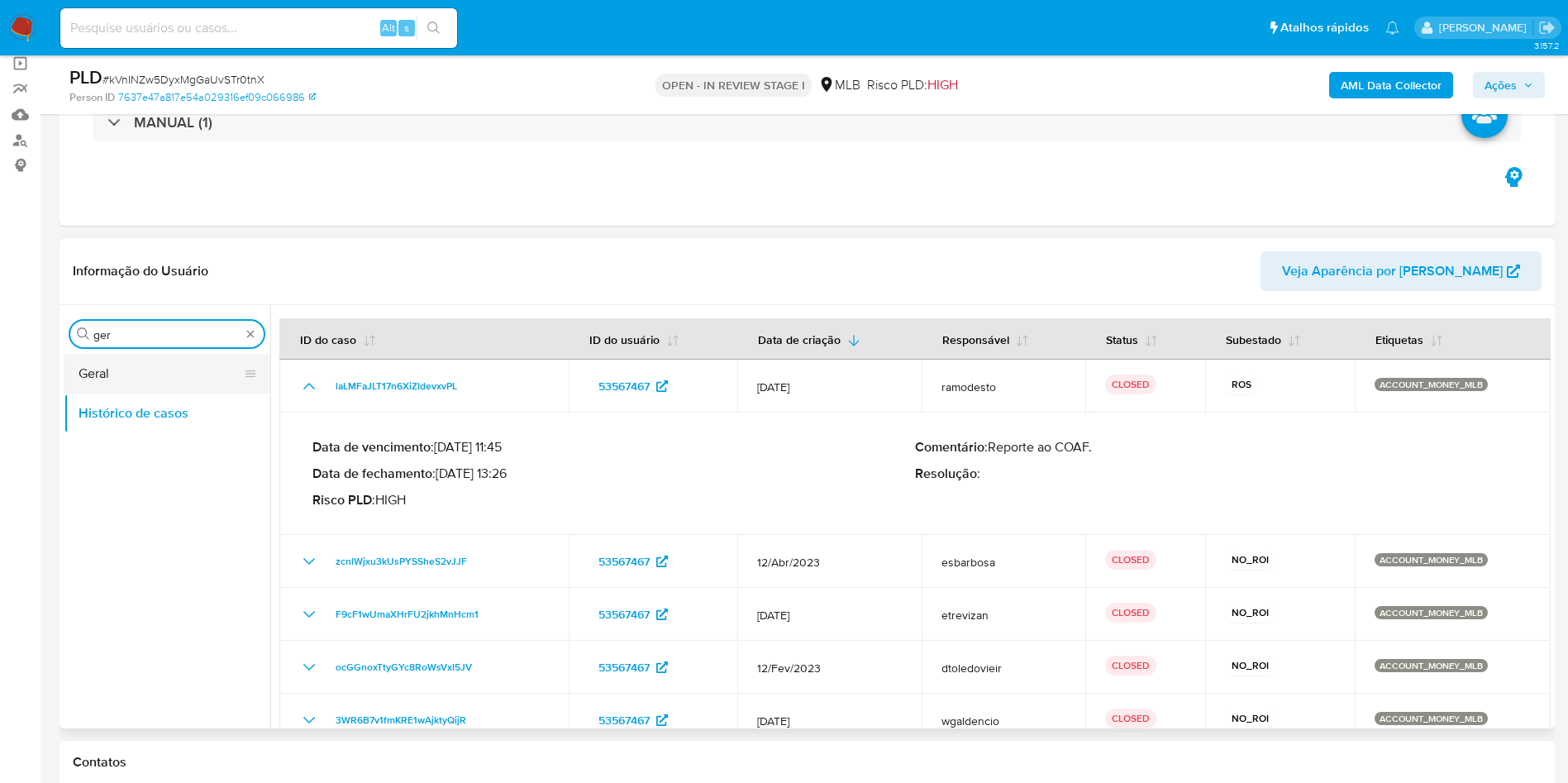
type input "ger"
click at [91, 372] on button "Geral" at bounding box center [159, 373] width 193 height 40
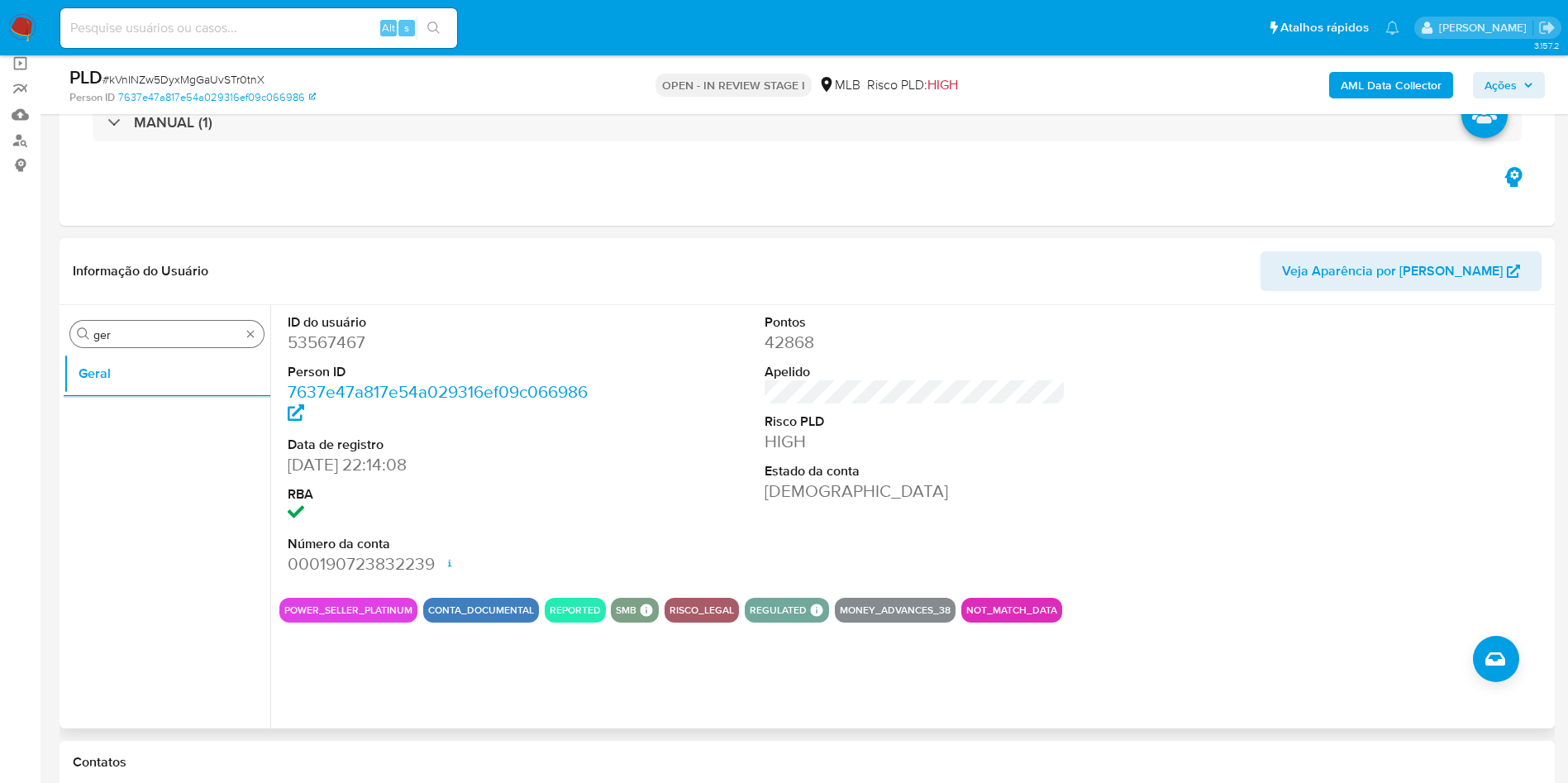
click at [141, 340] on input "ger" at bounding box center [167, 334] width 147 height 15
click at [141, 340] on input "klyy" at bounding box center [167, 334] width 147 height 15
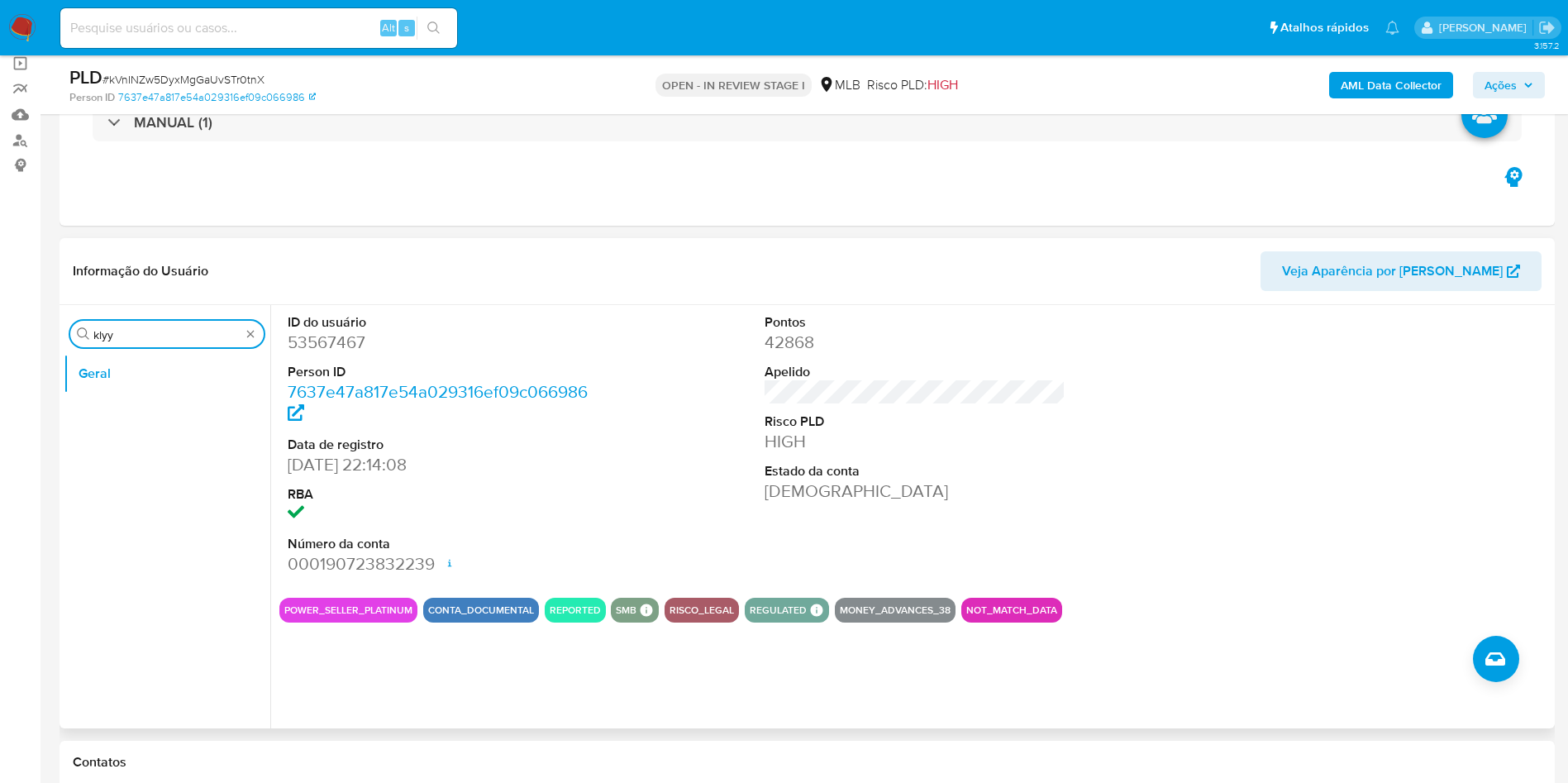
click at [141, 340] on input "klyy" at bounding box center [167, 334] width 147 height 15
type input "ky"
click at [106, 417] on button "KYC" at bounding box center [159, 413] width 193 height 40
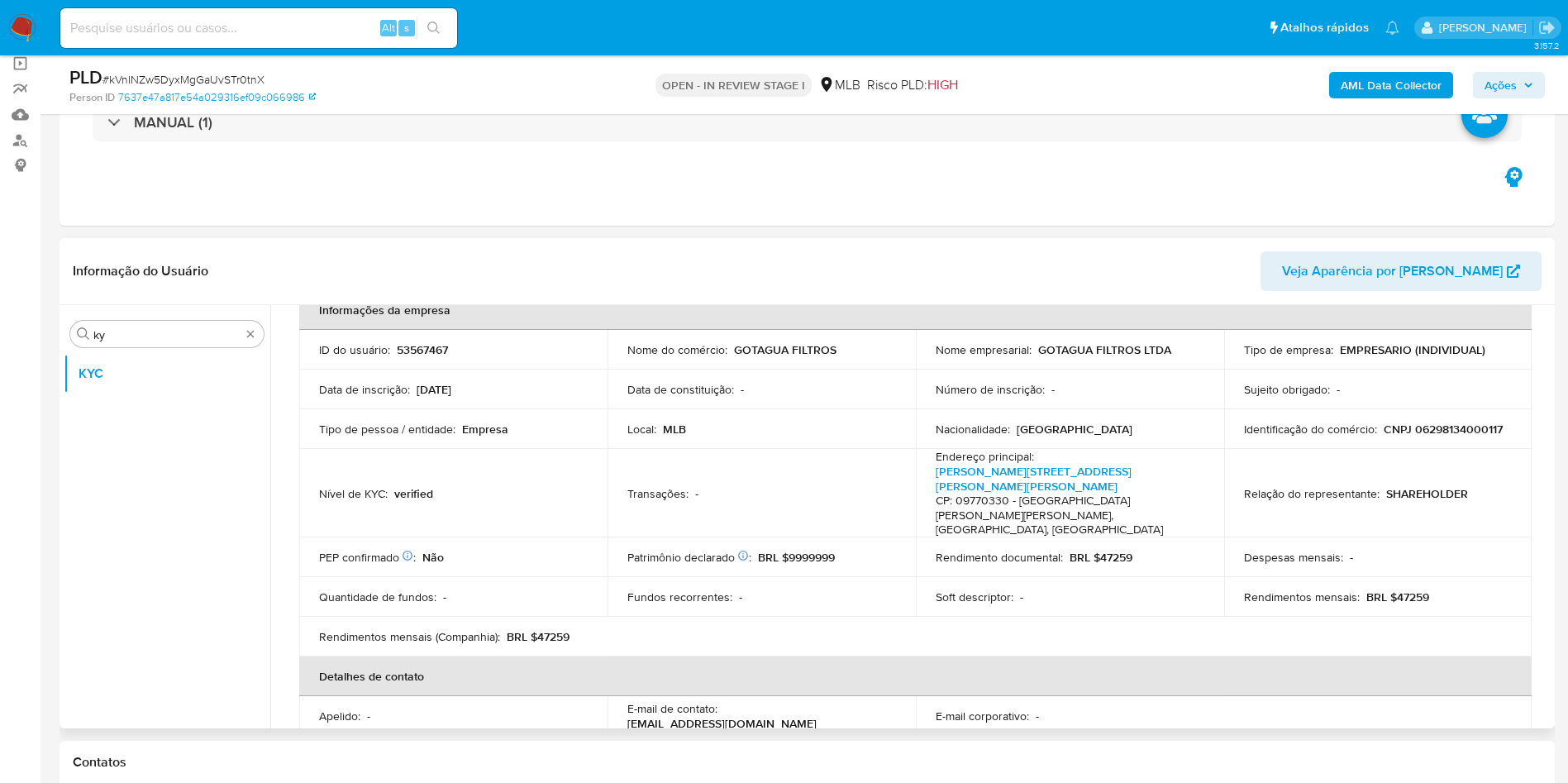
scroll to position [85, 0]
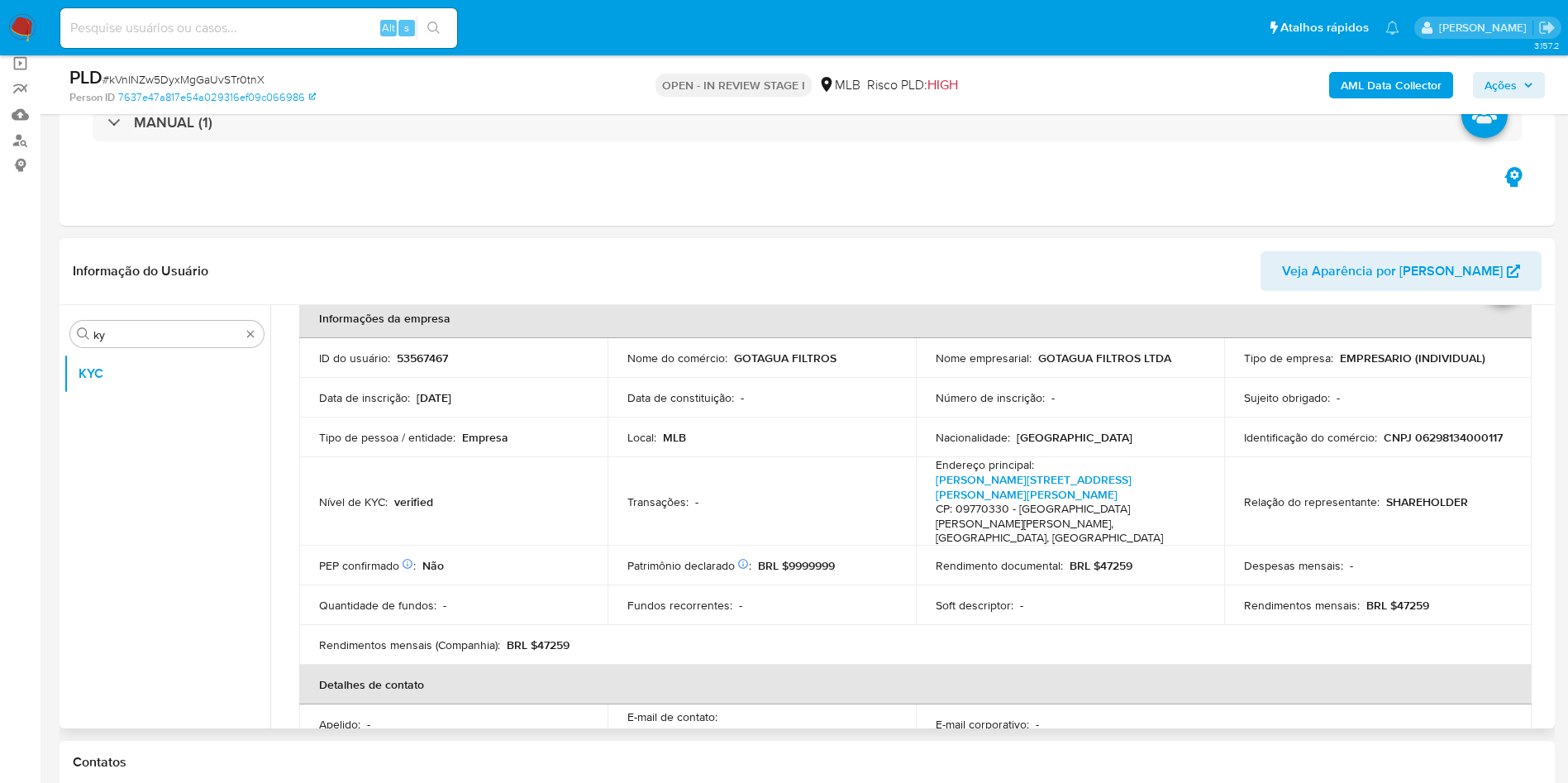
click at [900, 593] on td "Fundos recorrentes : -" at bounding box center [762, 605] width 308 height 40
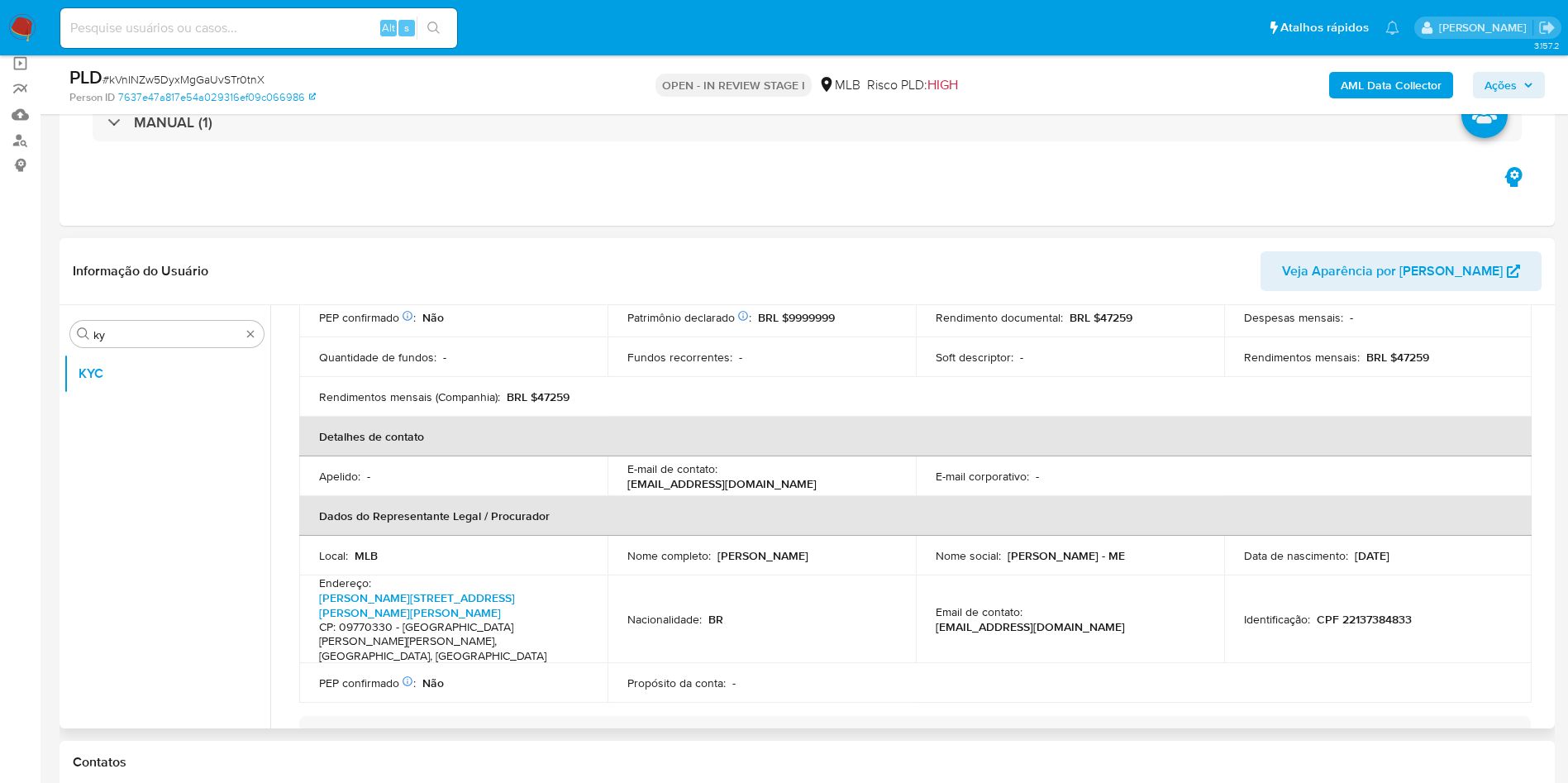
scroll to position [457, 0]
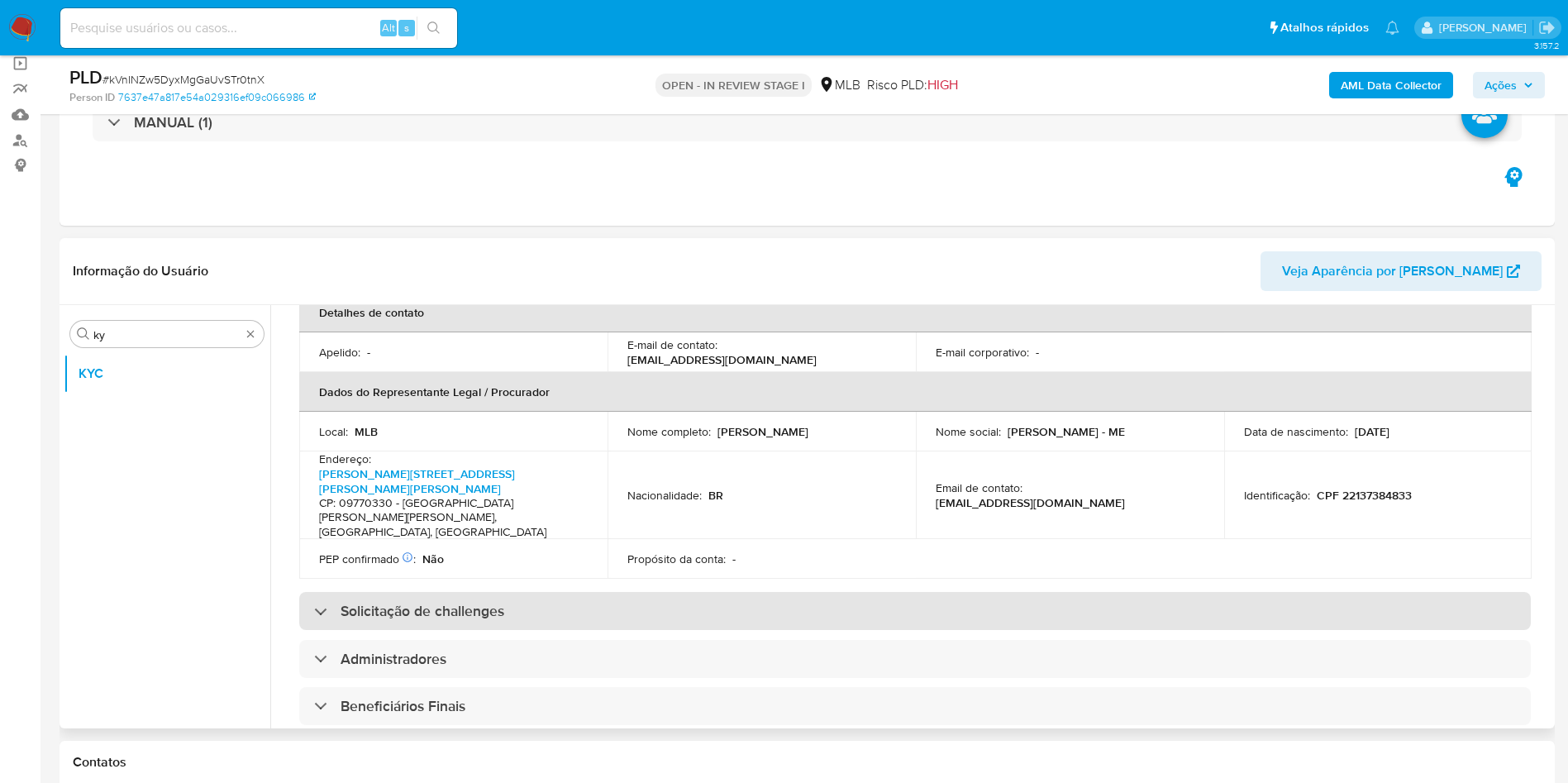
click at [770, 592] on div "Solicitação de challenges" at bounding box center [915, 611] width 1231 height 38
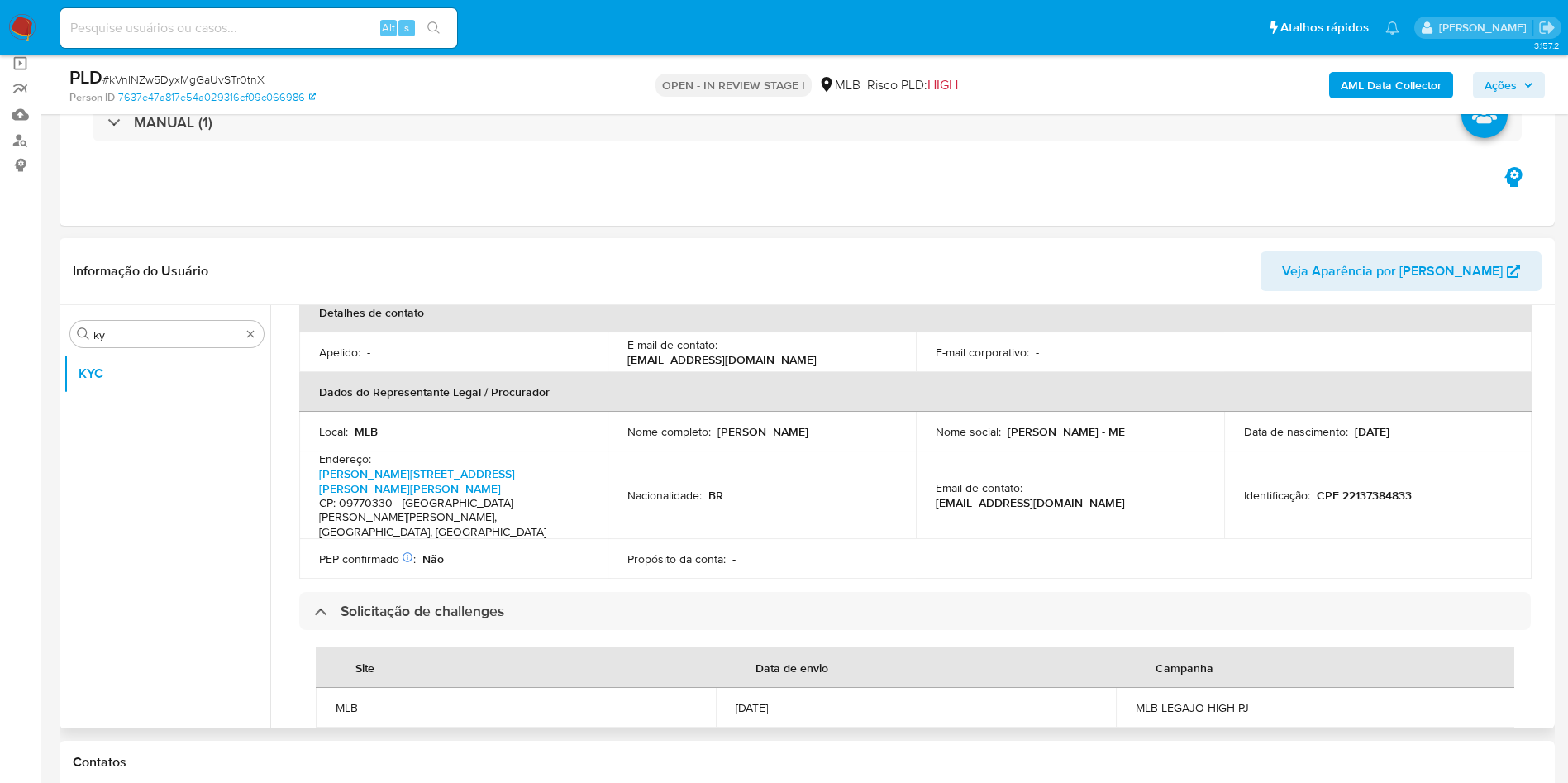
scroll to position [1068, 0]
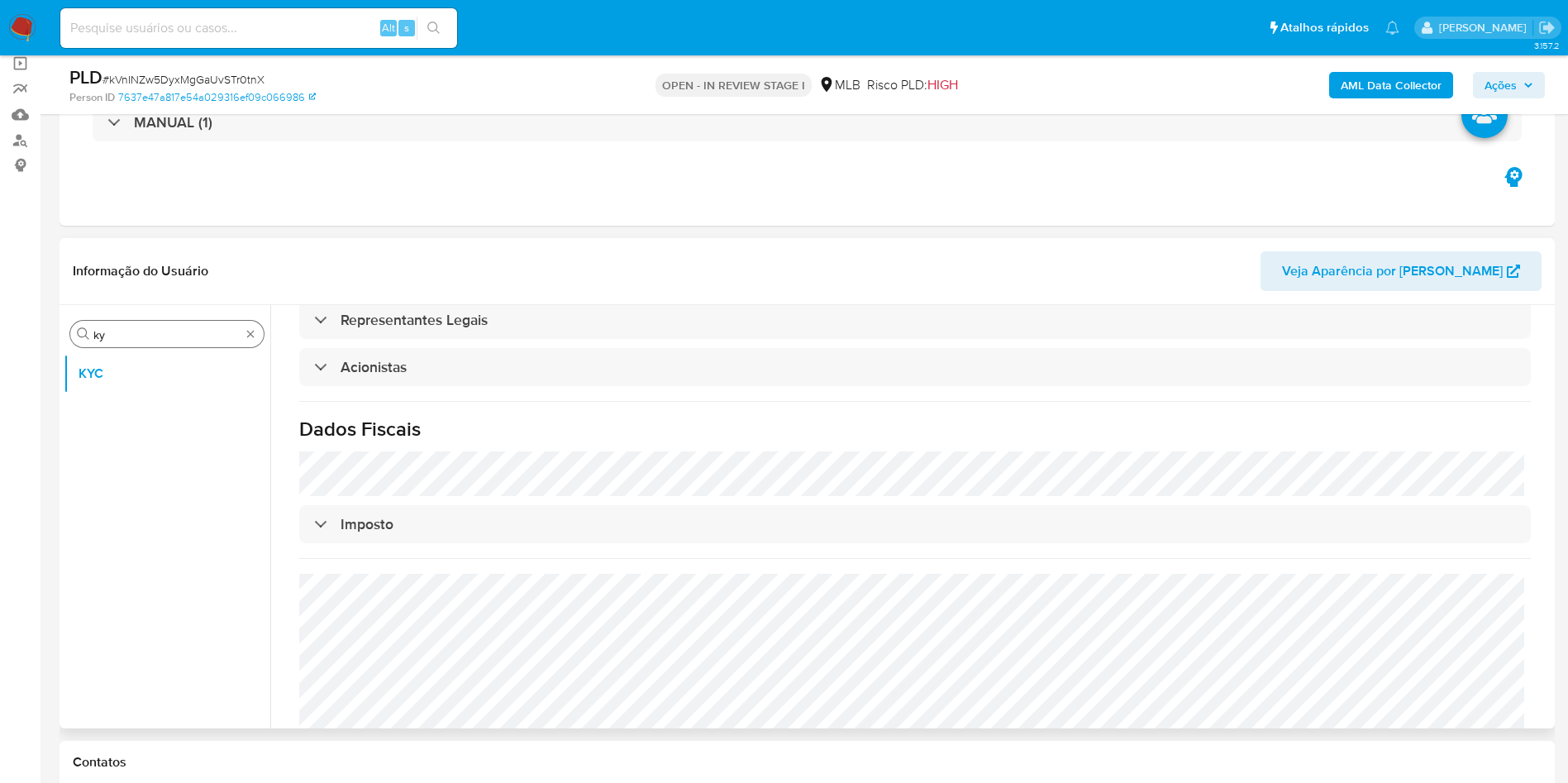
click at [166, 335] on input "ky" at bounding box center [167, 334] width 147 height 15
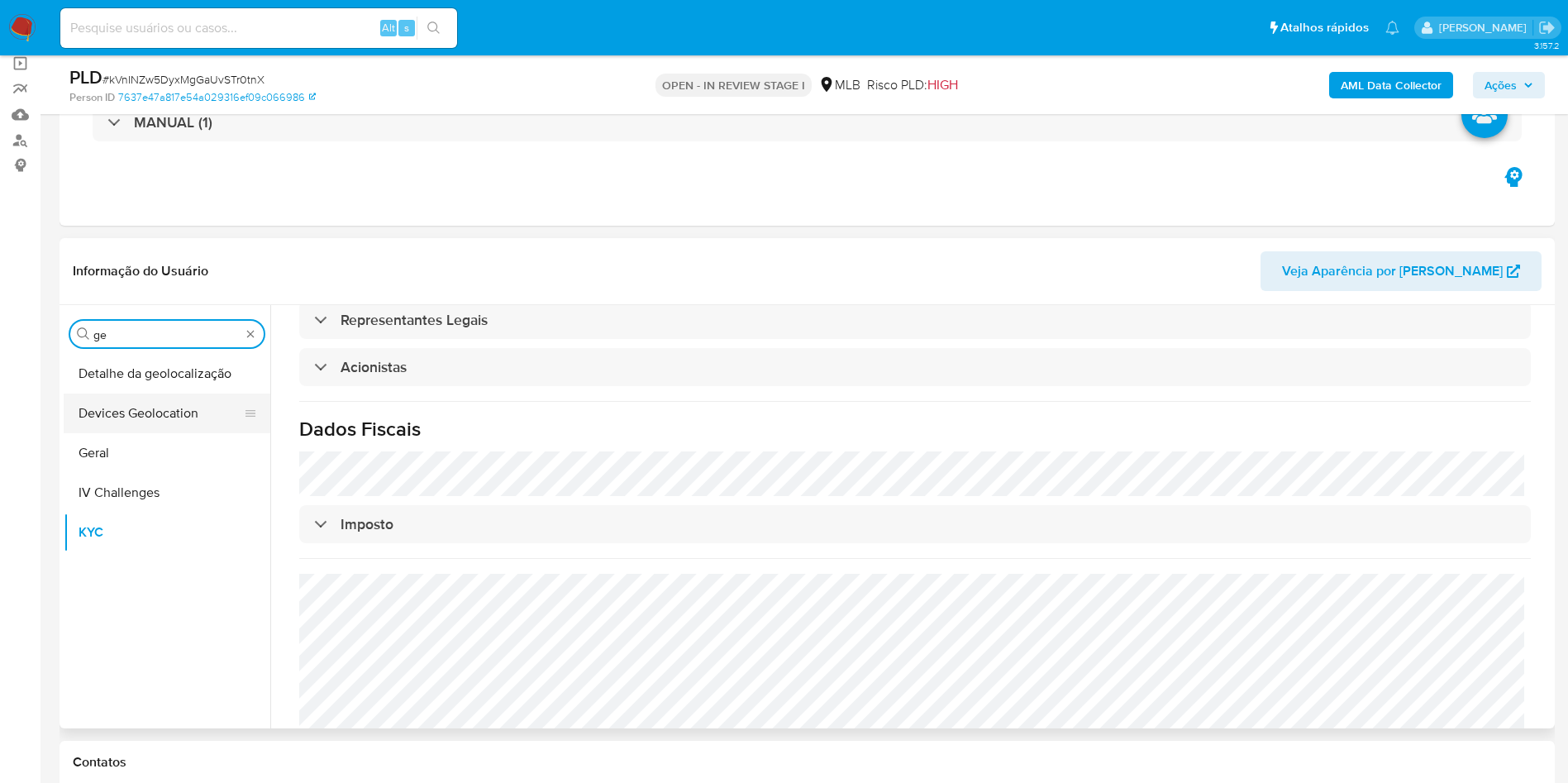
type input "ge"
click at [146, 398] on button "Devices Geolocation" at bounding box center [159, 413] width 193 height 40
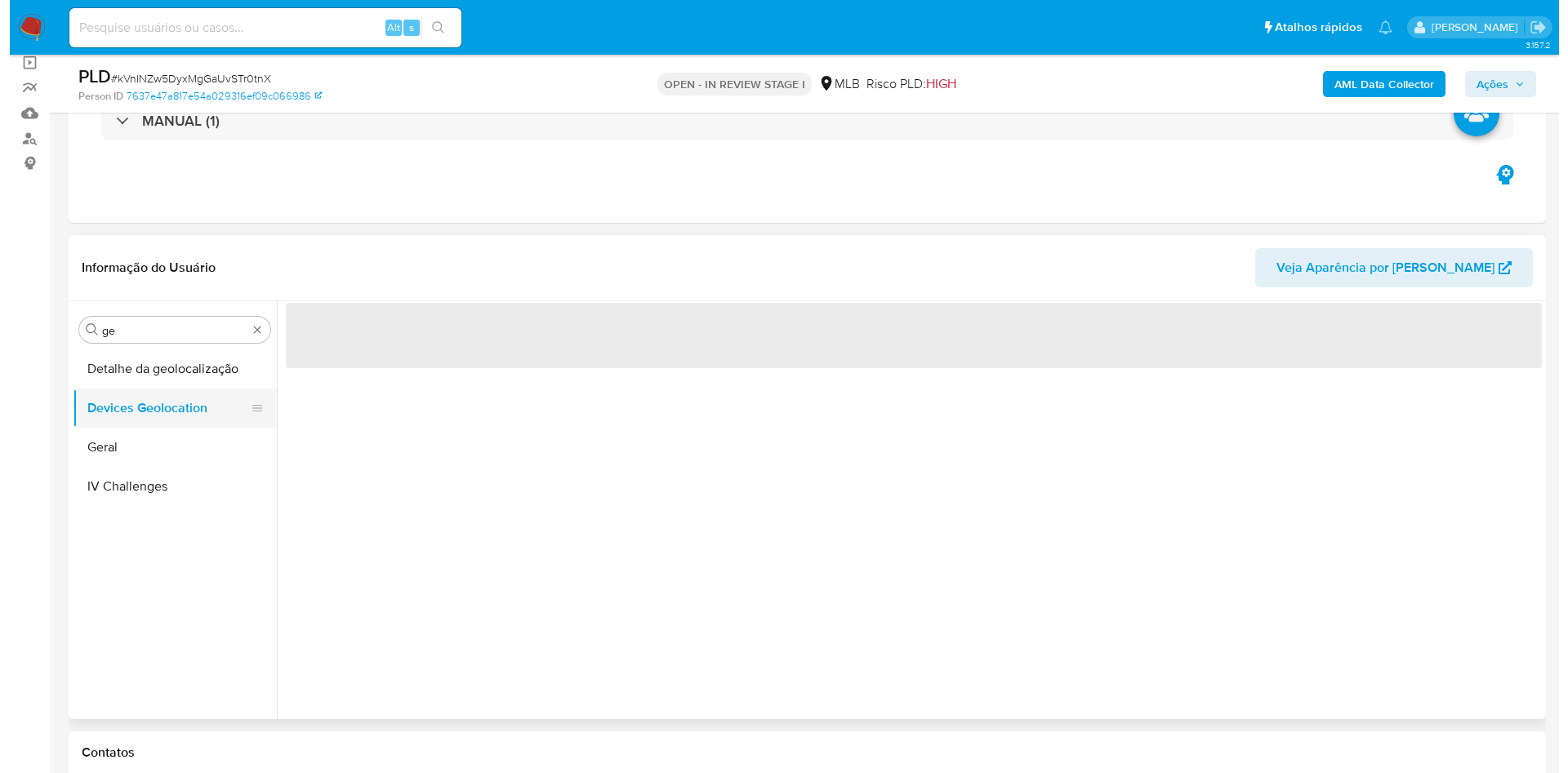
scroll to position [0, 0]
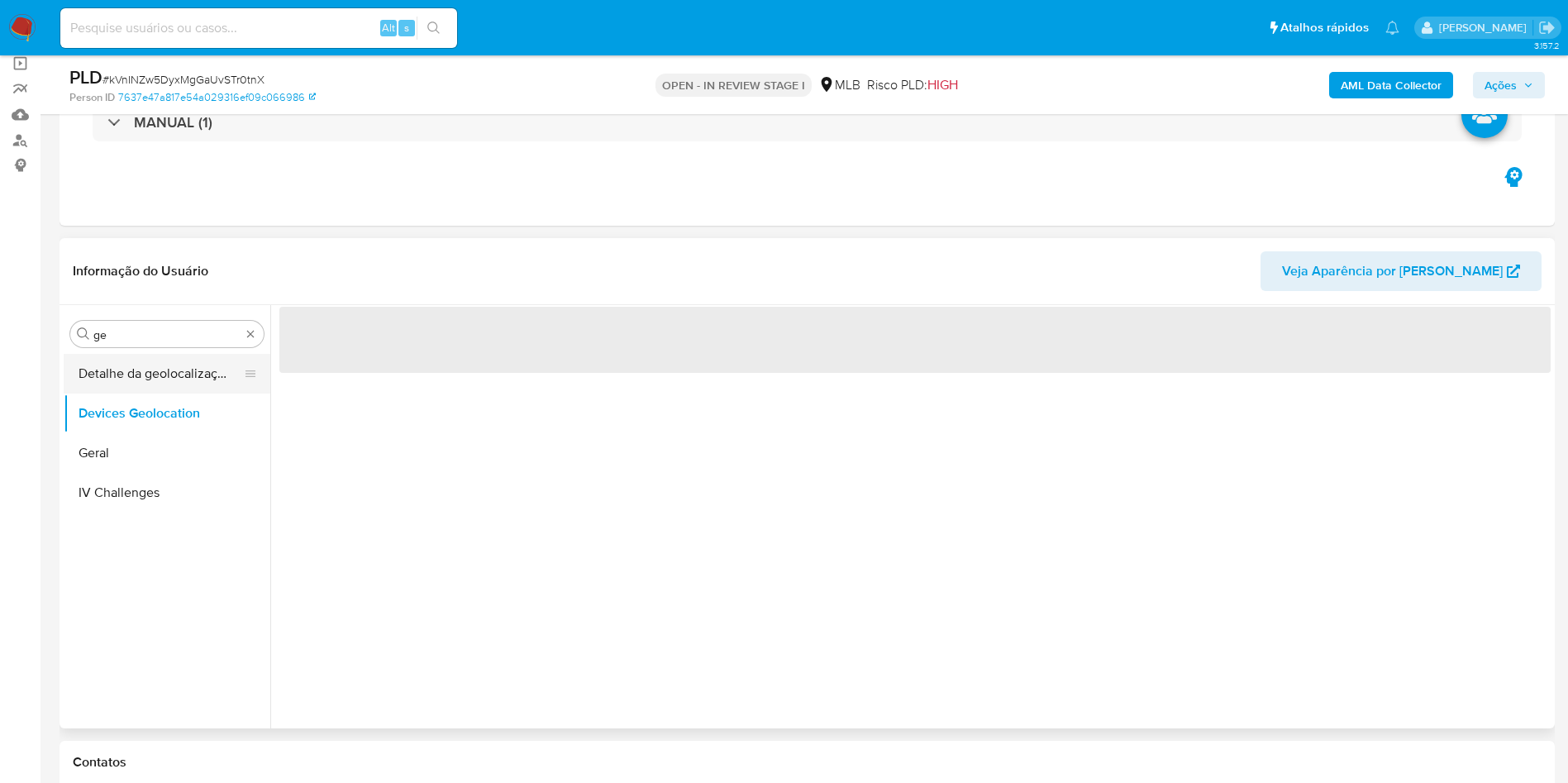
click at [136, 385] on button "Detalhe da geolocalização" at bounding box center [159, 373] width 193 height 40
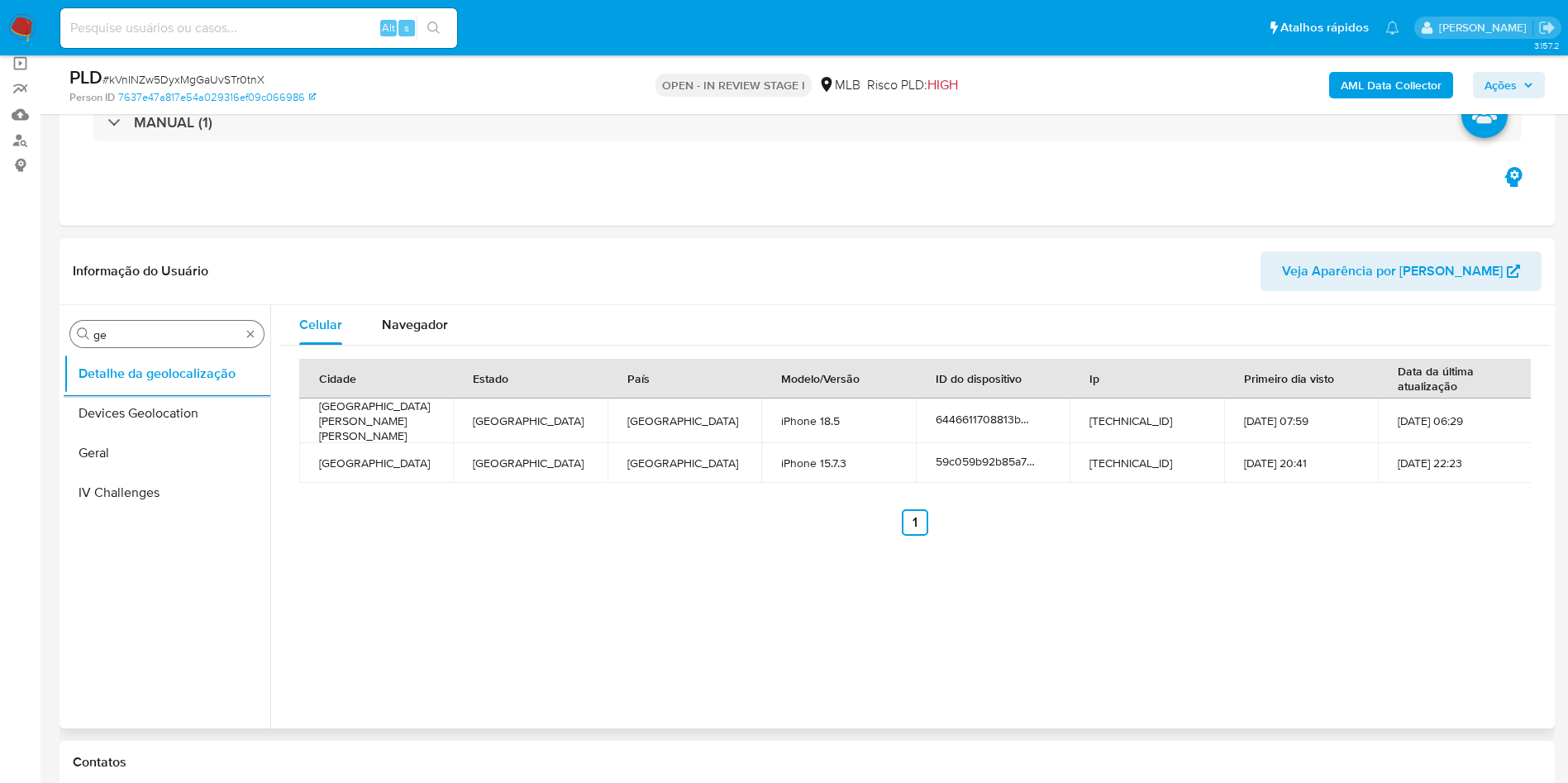
click at [132, 334] on input "ge" at bounding box center [167, 334] width 147 height 15
click at [132, 334] on input "ge" at bounding box center [167, 334] width 147 height 15
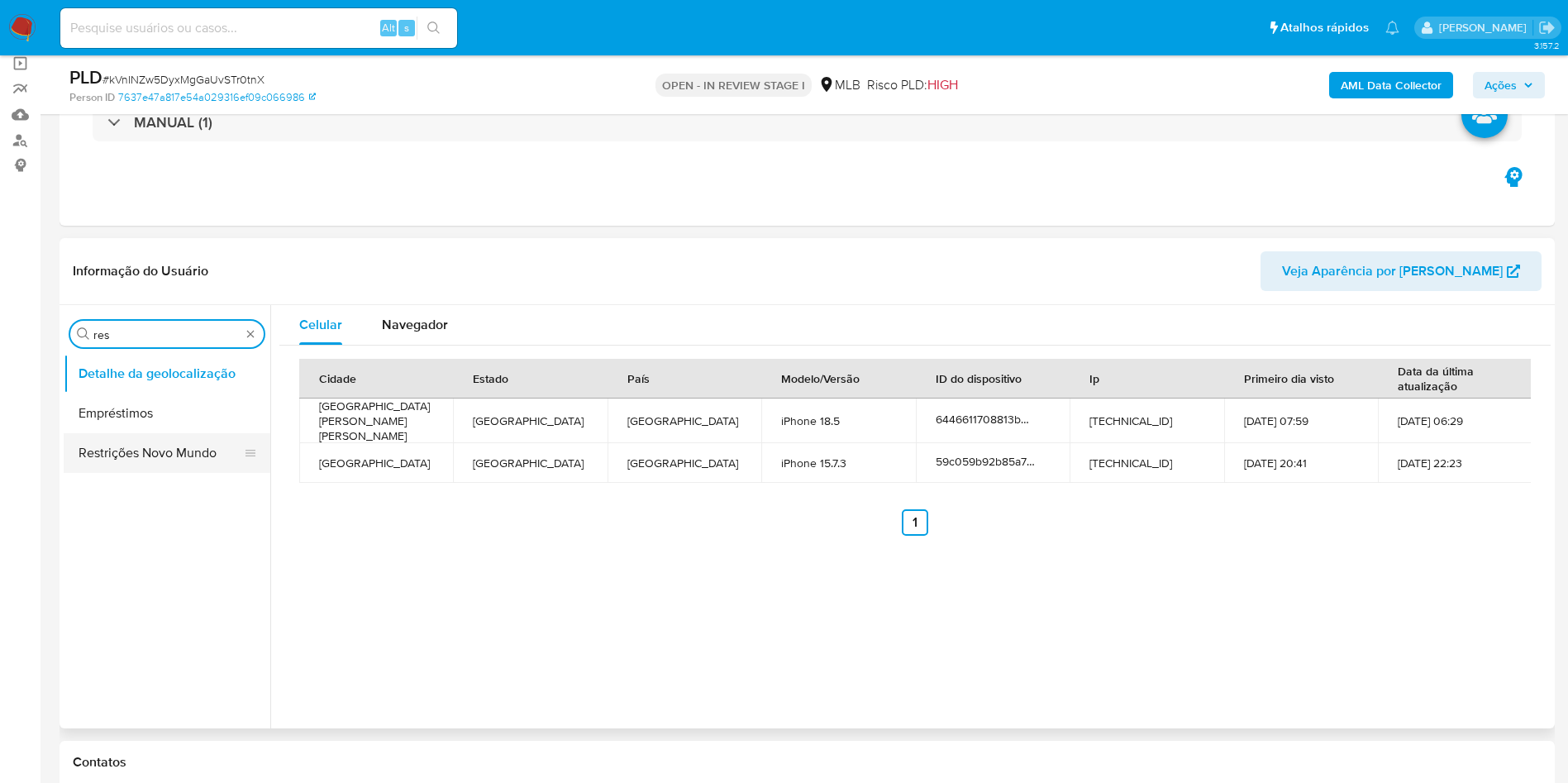
type input "res"
click at [119, 454] on button "Restrições Novo Mundo" at bounding box center [159, 453] width 193 height 40
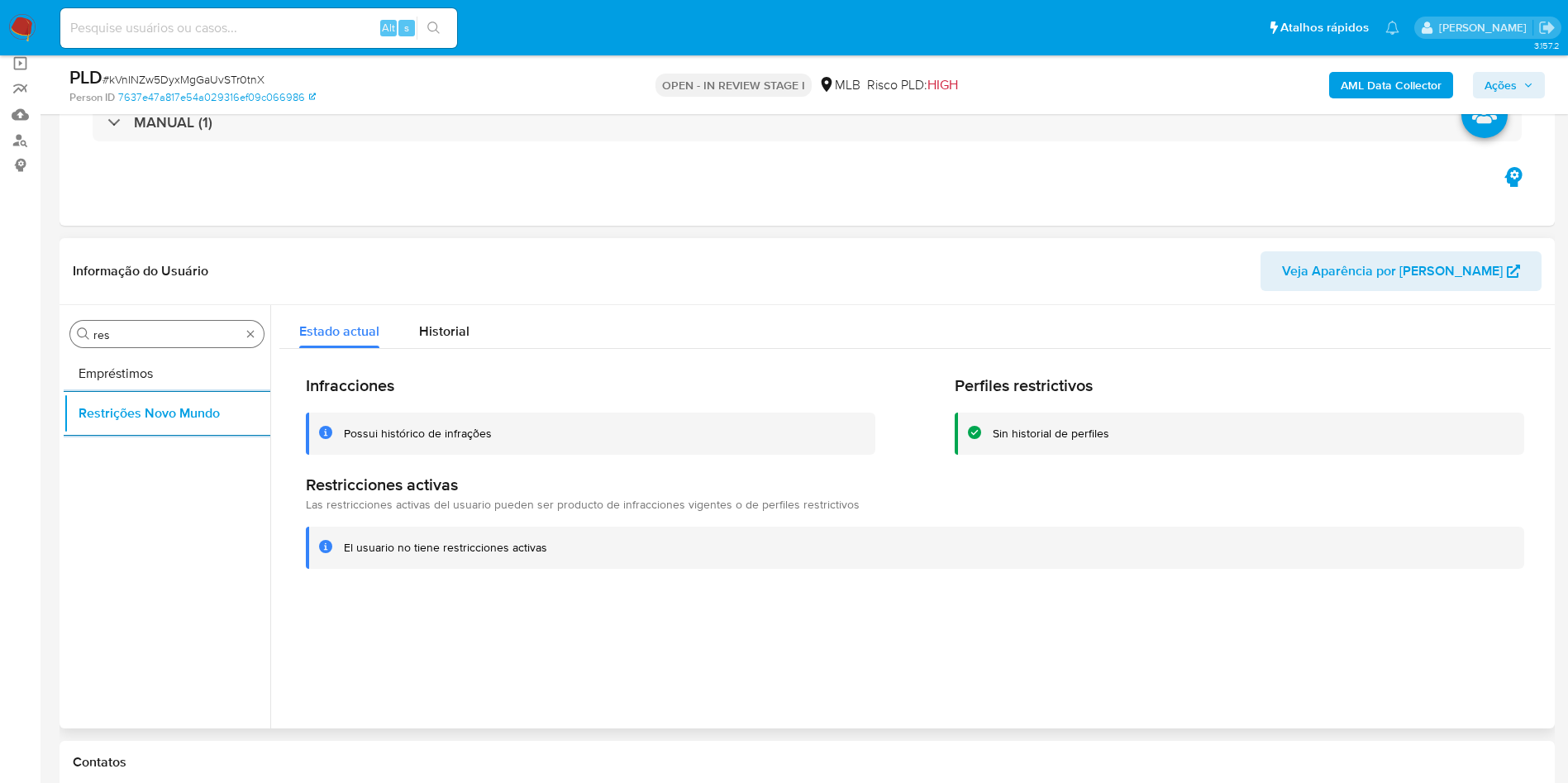
click at [123, 332] on input "res" at bounding box center [167, 334] width 147 height 15
type input "po"
click at [96, 379] on button "Dispositivos Point" at bounding box center [159, 373] width 193 height 40
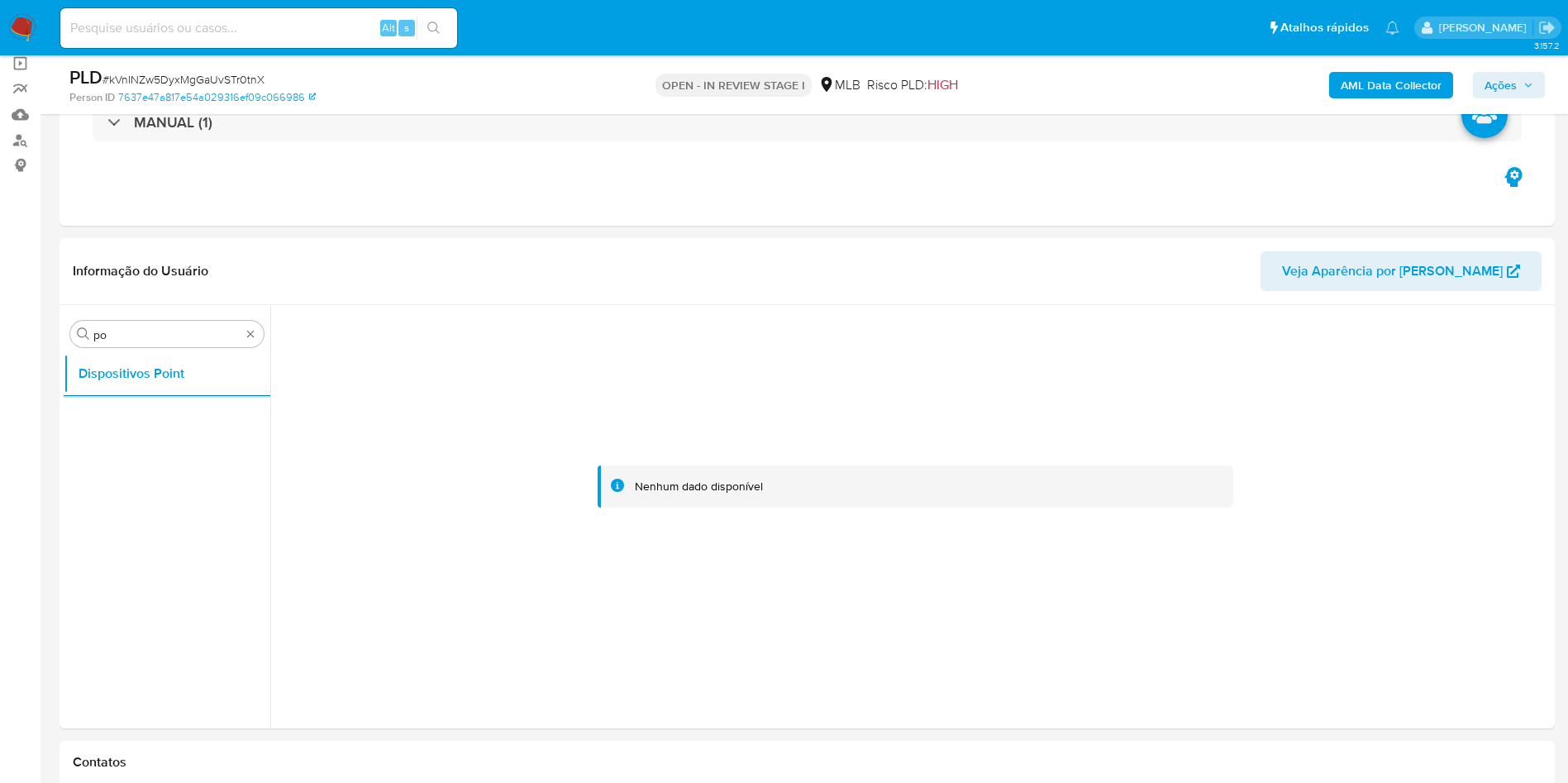
click at [1385, 96] on b "AML Data Collector" at bounding box center [1391, 85] width 100 height 27
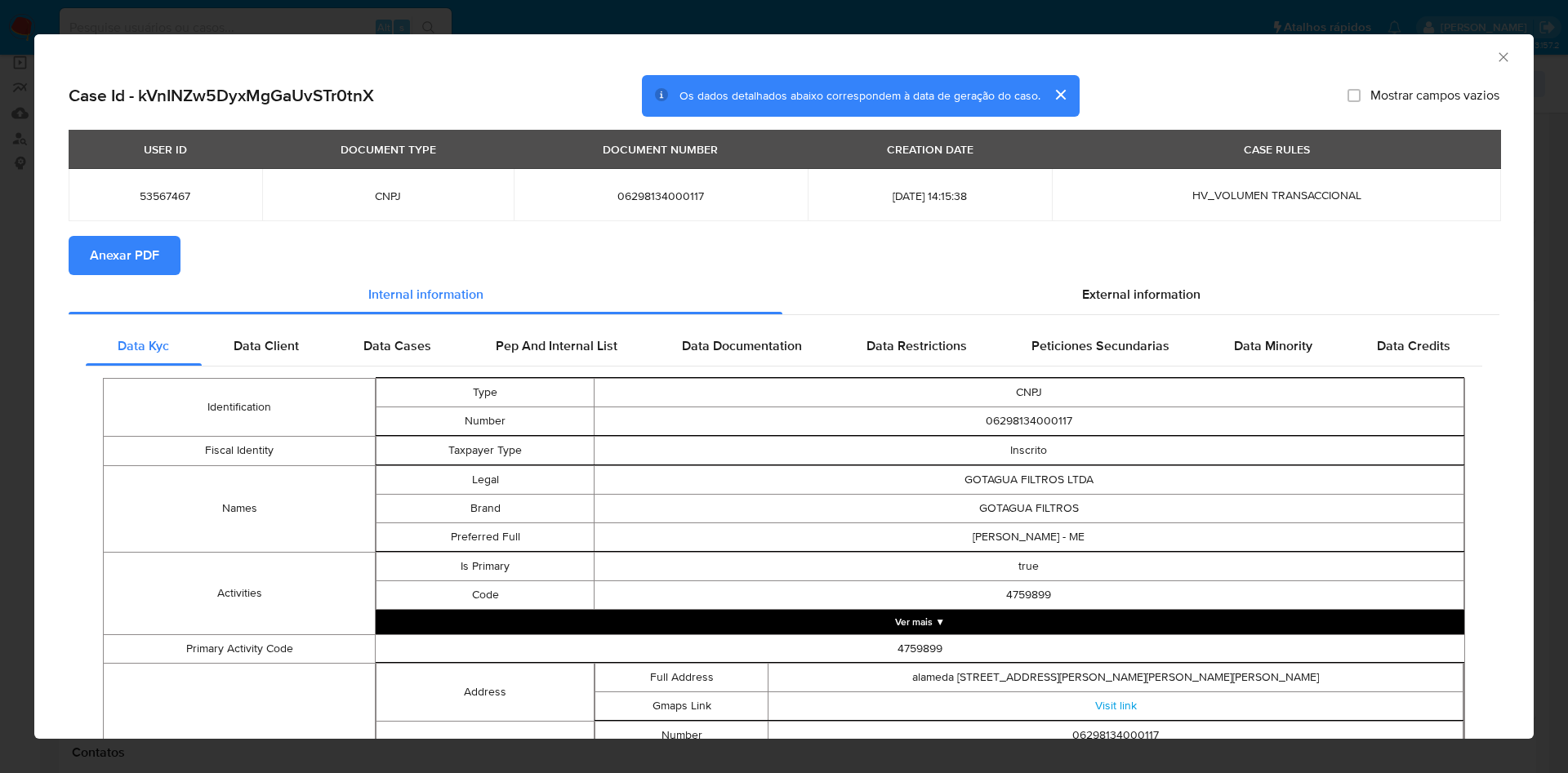
click at [143, 259] on span "Anexar PDF" at bounding box center [124, 256] width 69 height 36
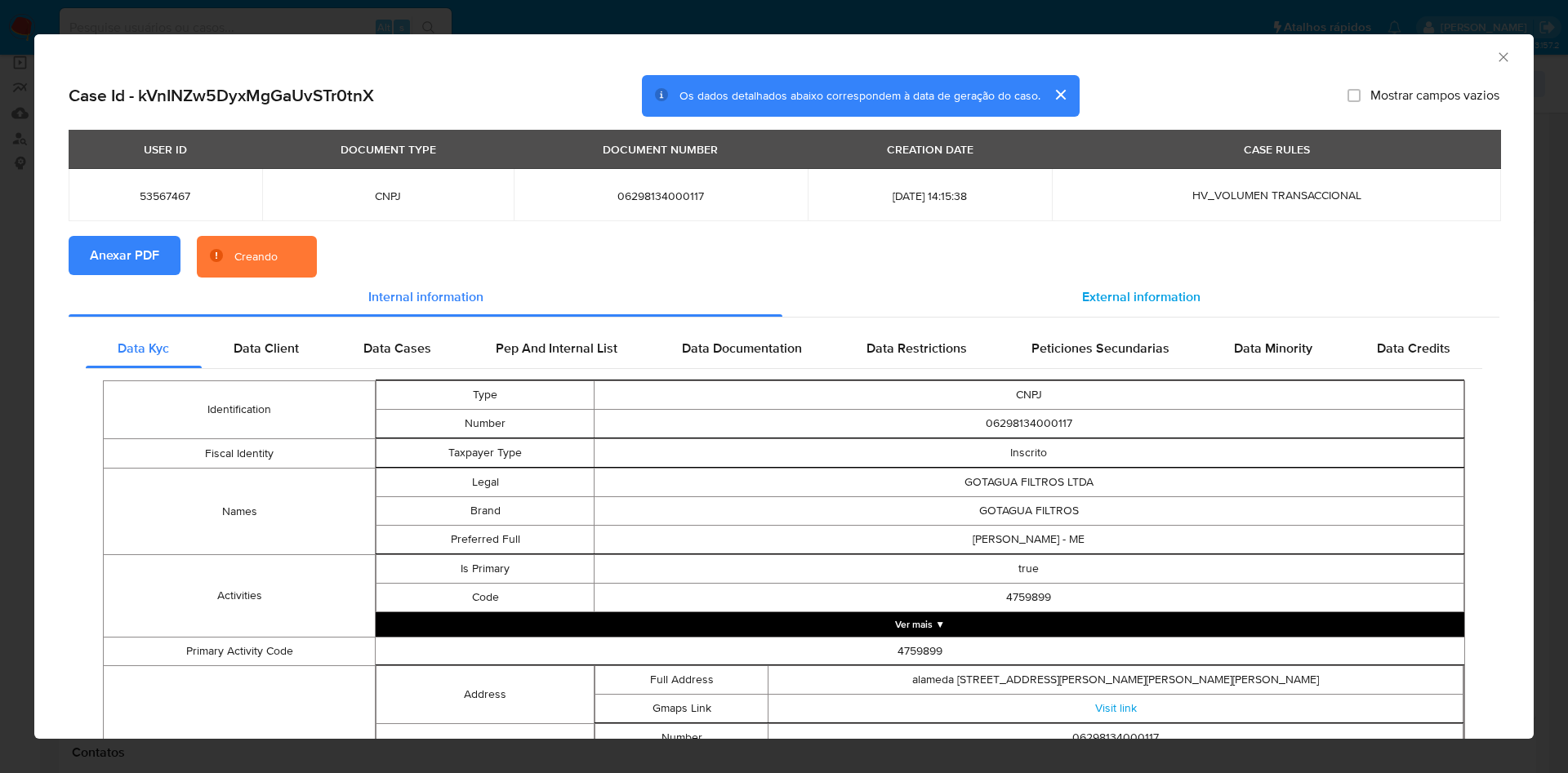
click at [1154, 307] on div "External information" at bounding box center [1140, 298] width 717 height 39
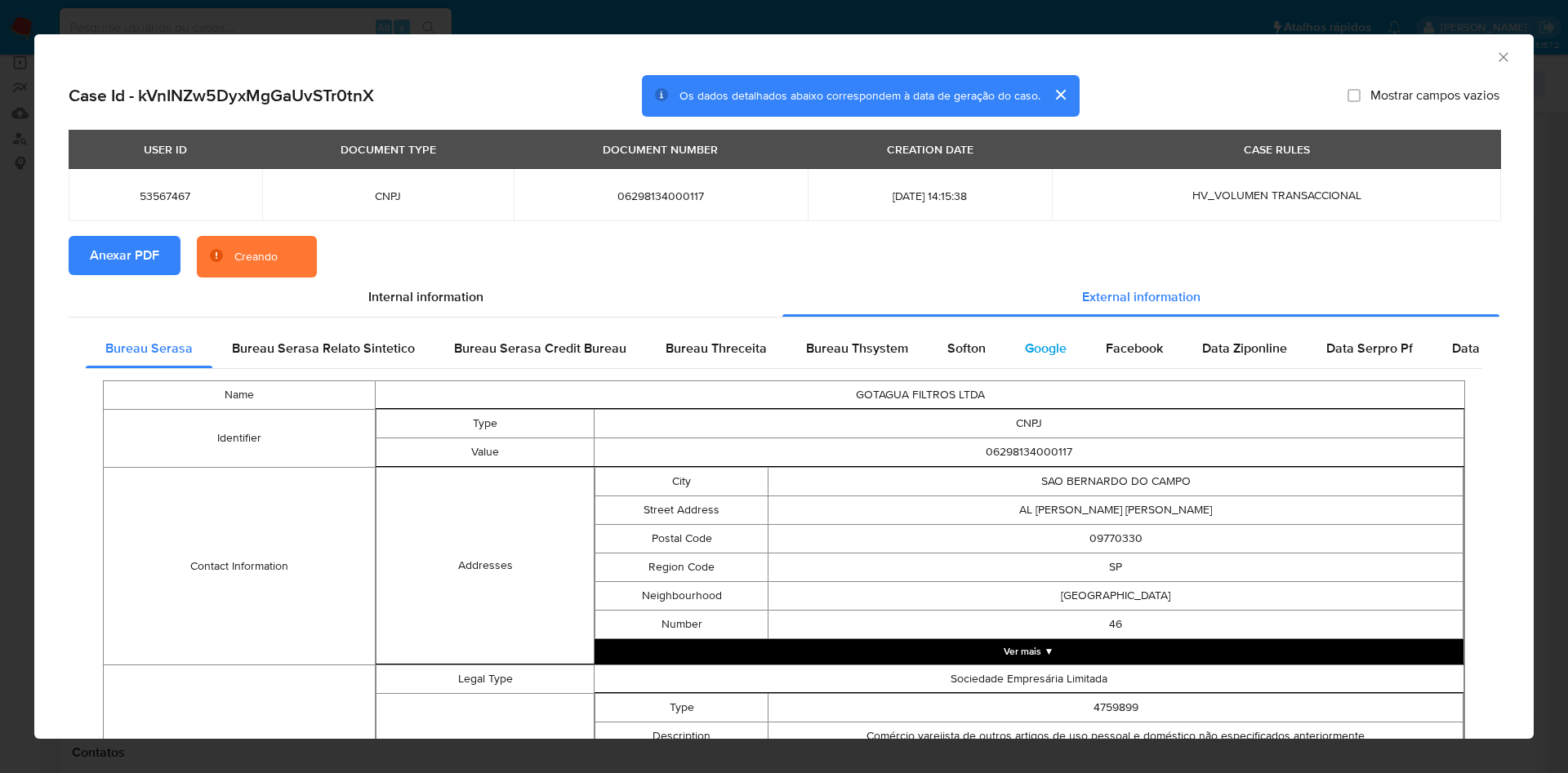
click at [1075, 365] on div "Google" at bounding box center [1045, 349] width 80 height 39
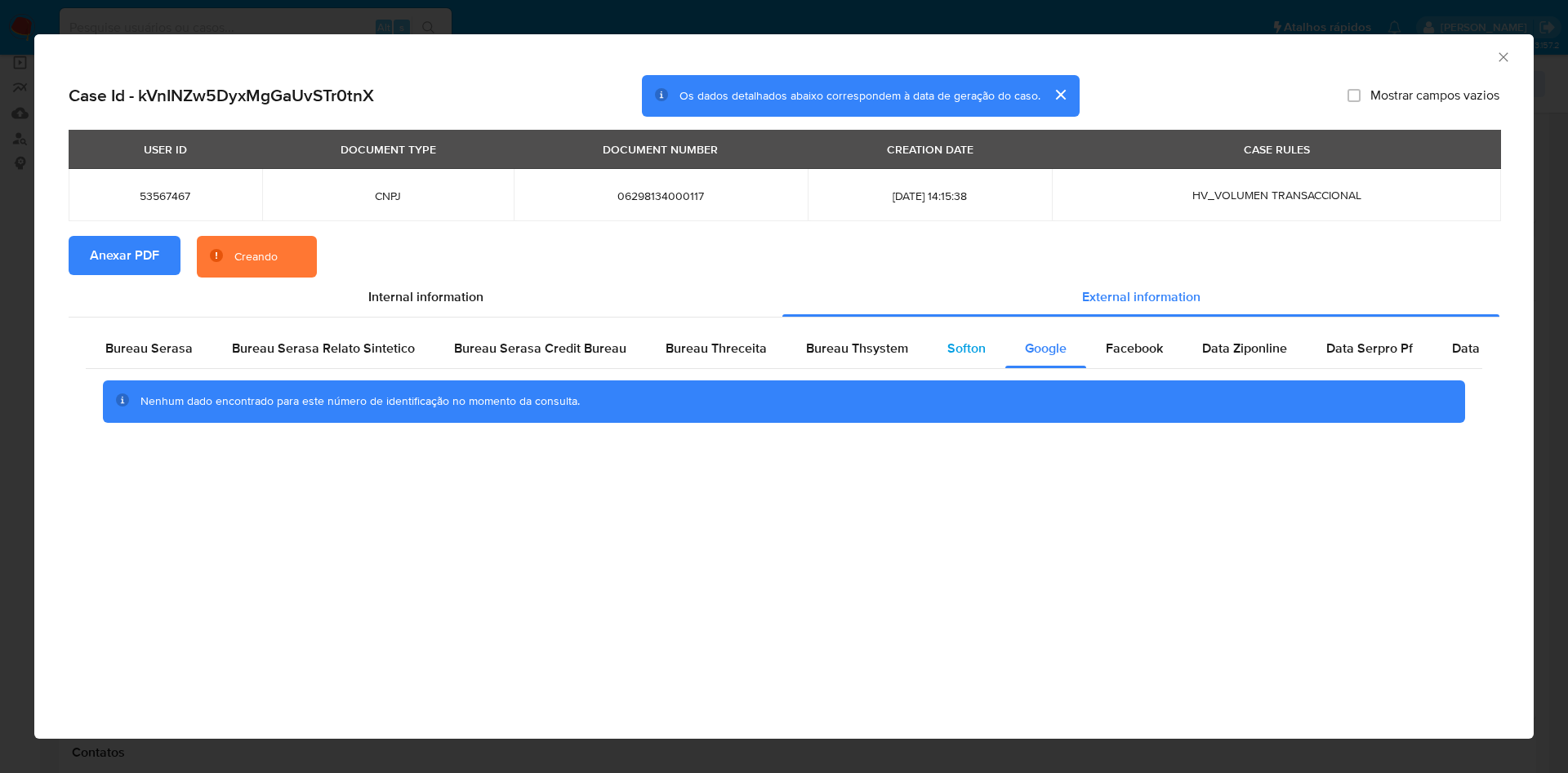
click at [990, 345] on div "Softon" at bounding box center [966, 349] width 78 height 39
click at [903, 338] on div "Bureau Thsystem" at bounding box center [856, 349] width 141 height 39
click at [721, 358] on div "Bureau Threceita" at bounding box center [716, 349] width 140 height 39
click at [144, 367] on div "Bureau Serasa" at bounding box center [149, 349] width 127 height 39
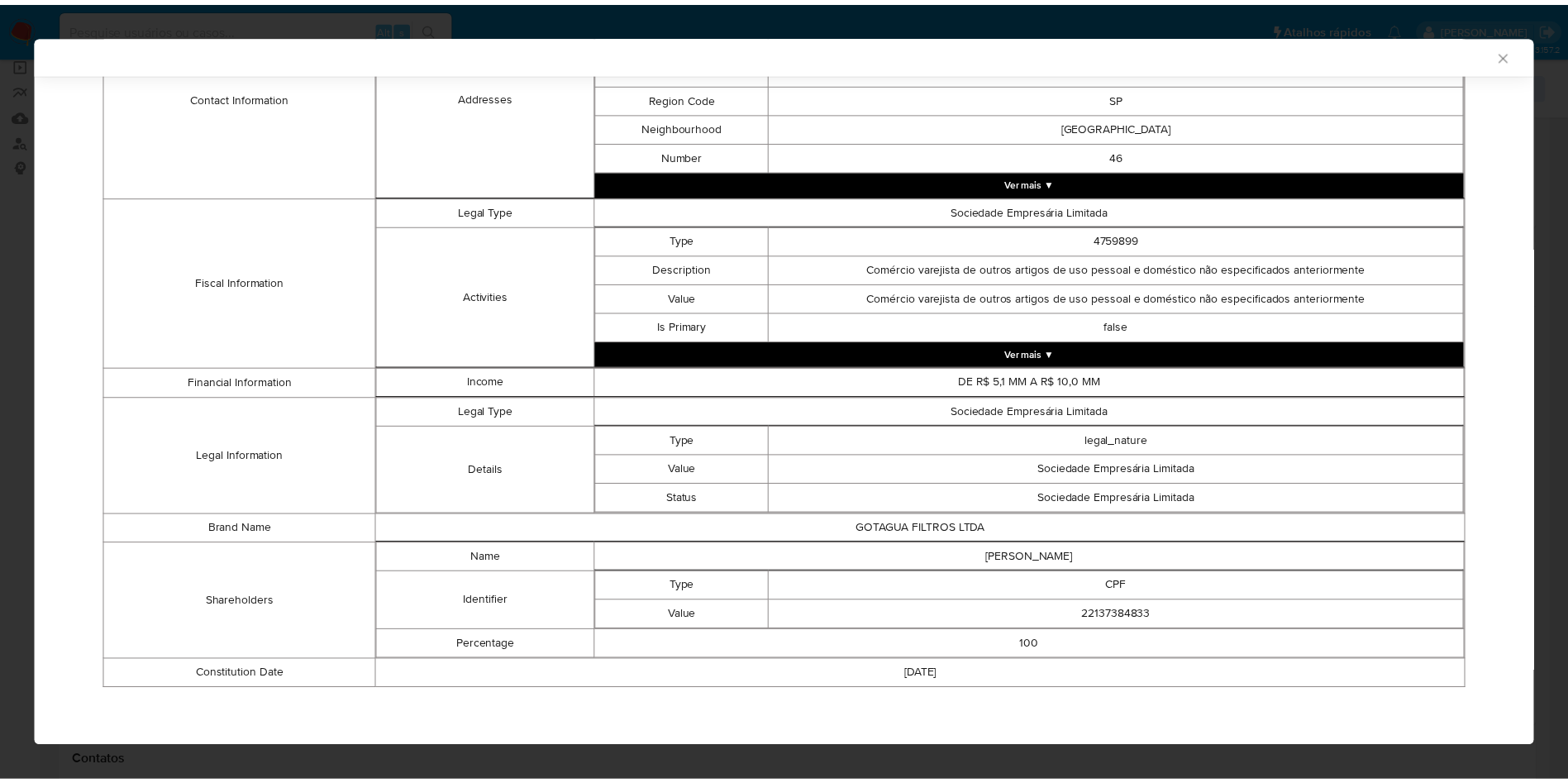
scroll to position [470, 0]
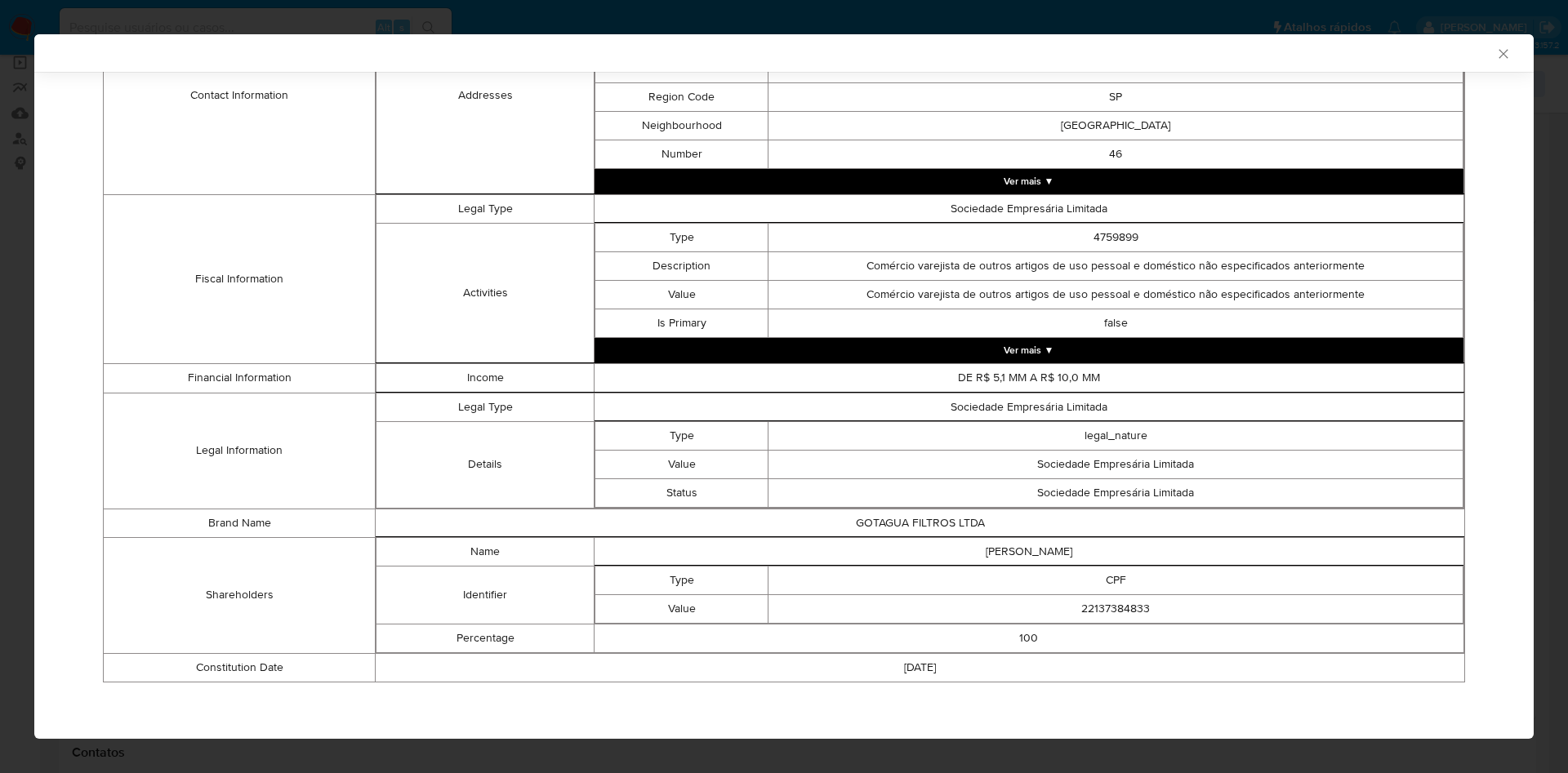
click at [0, 309] on div "AML Data Collector Case Id - kVnINZw5DyxMgGaUvSTr0tnX Os dados detalhados abaix…" at bounding box center [784, 386] width 1568 height 773
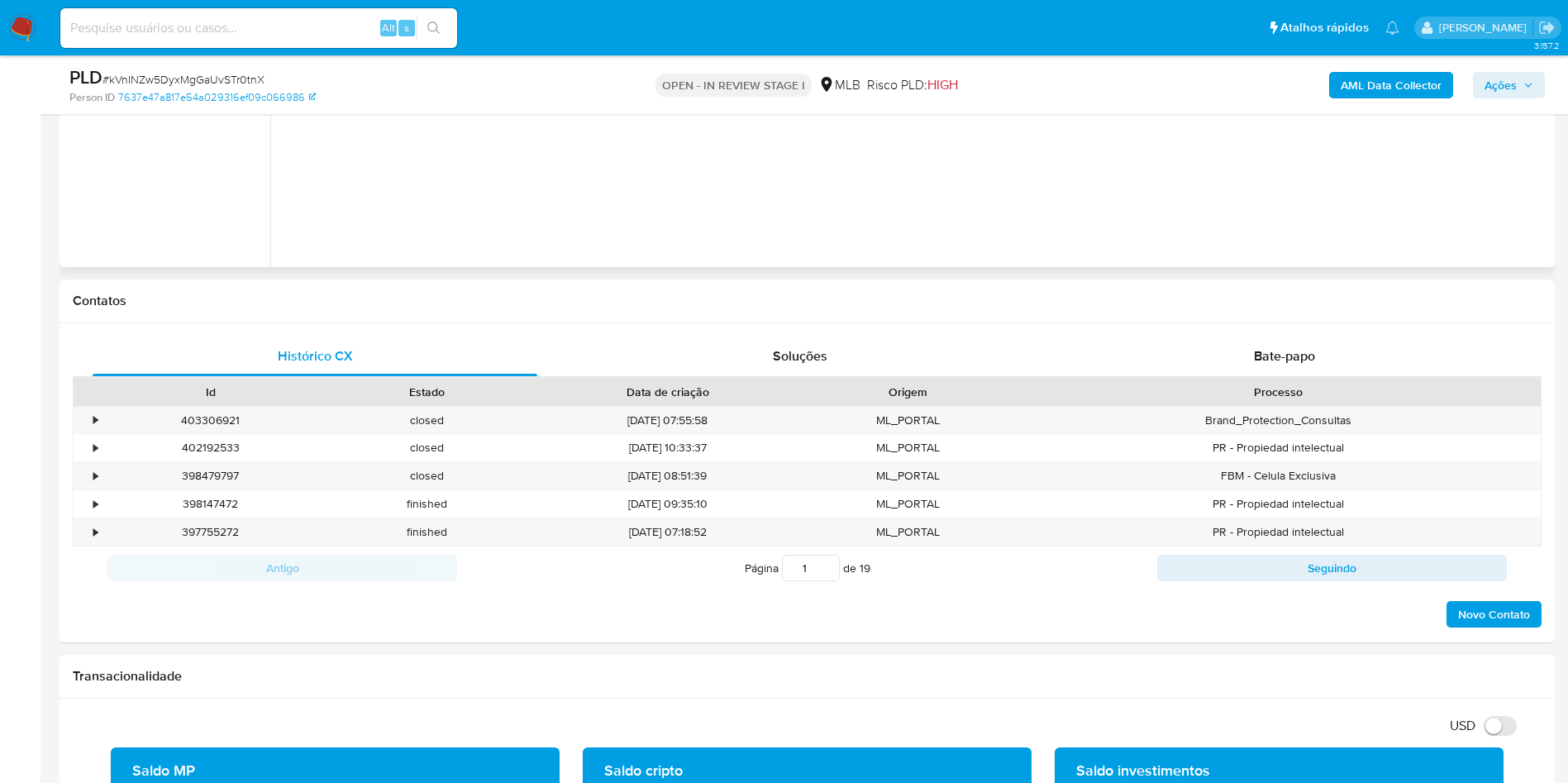
scroll to position [744, 0]
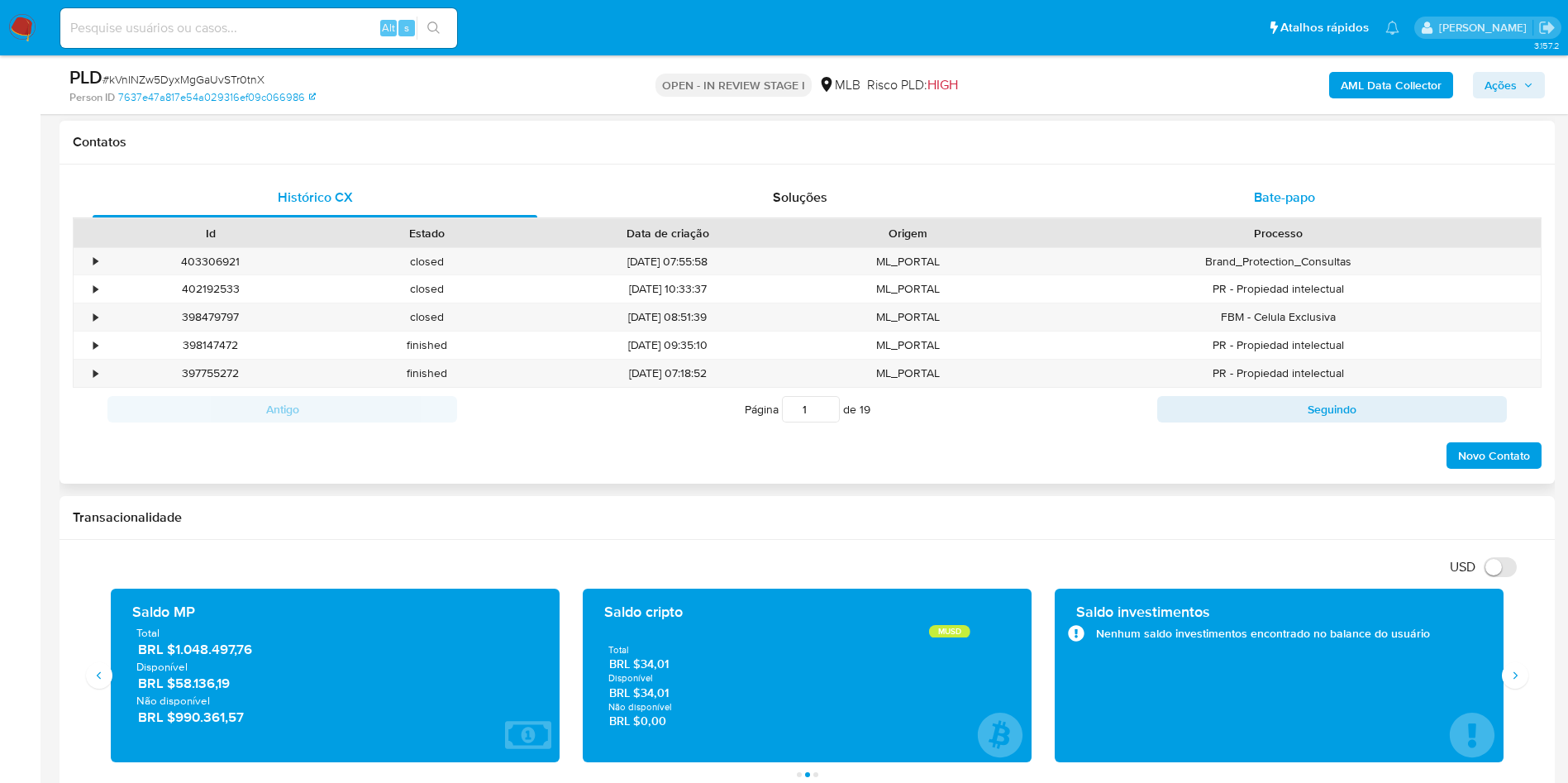
click at [1232, 209] on div "Bate-papo" at bounding box center [1283, 197] width 444 height 40
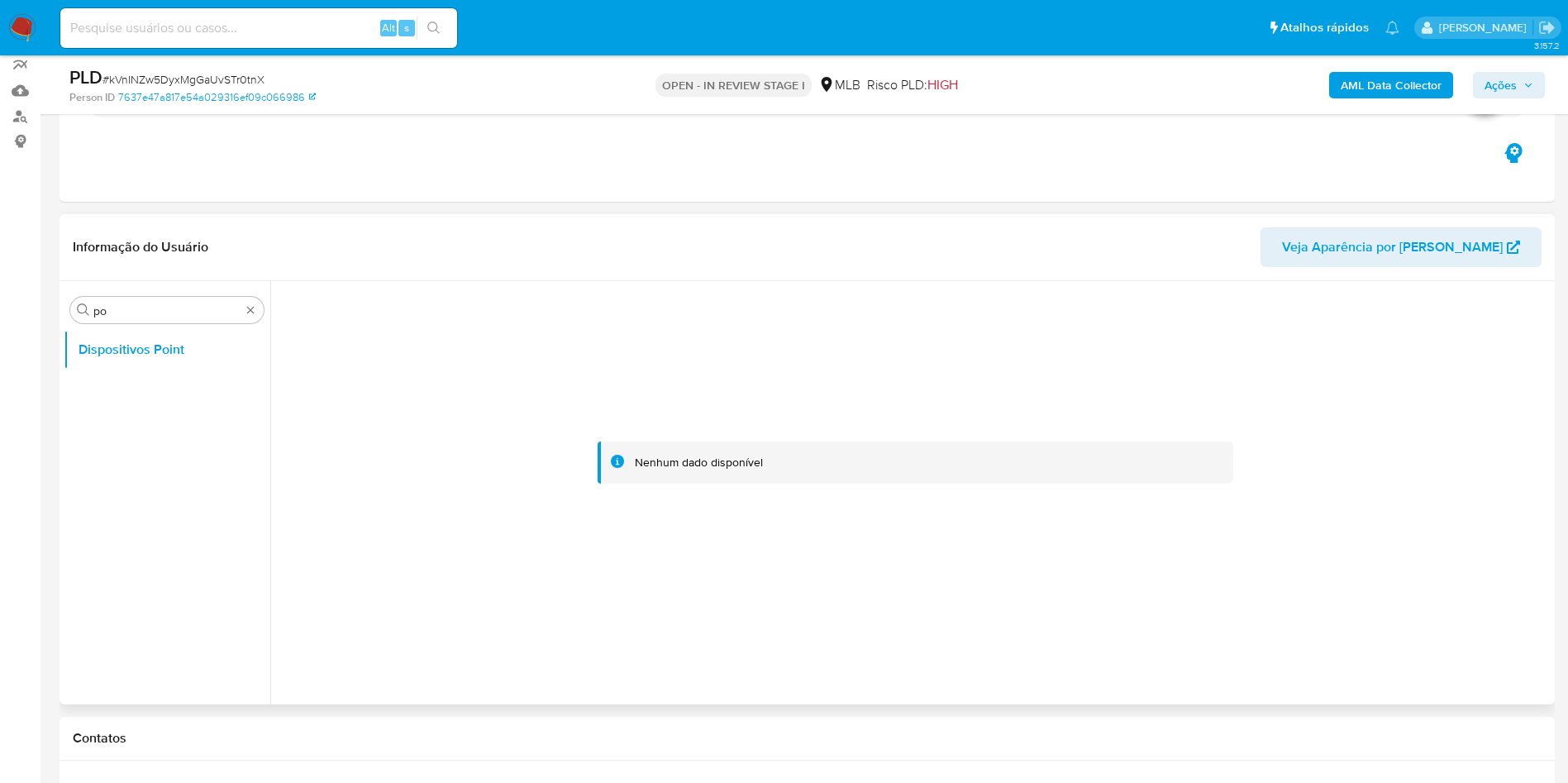
scroll to position [124, 0]
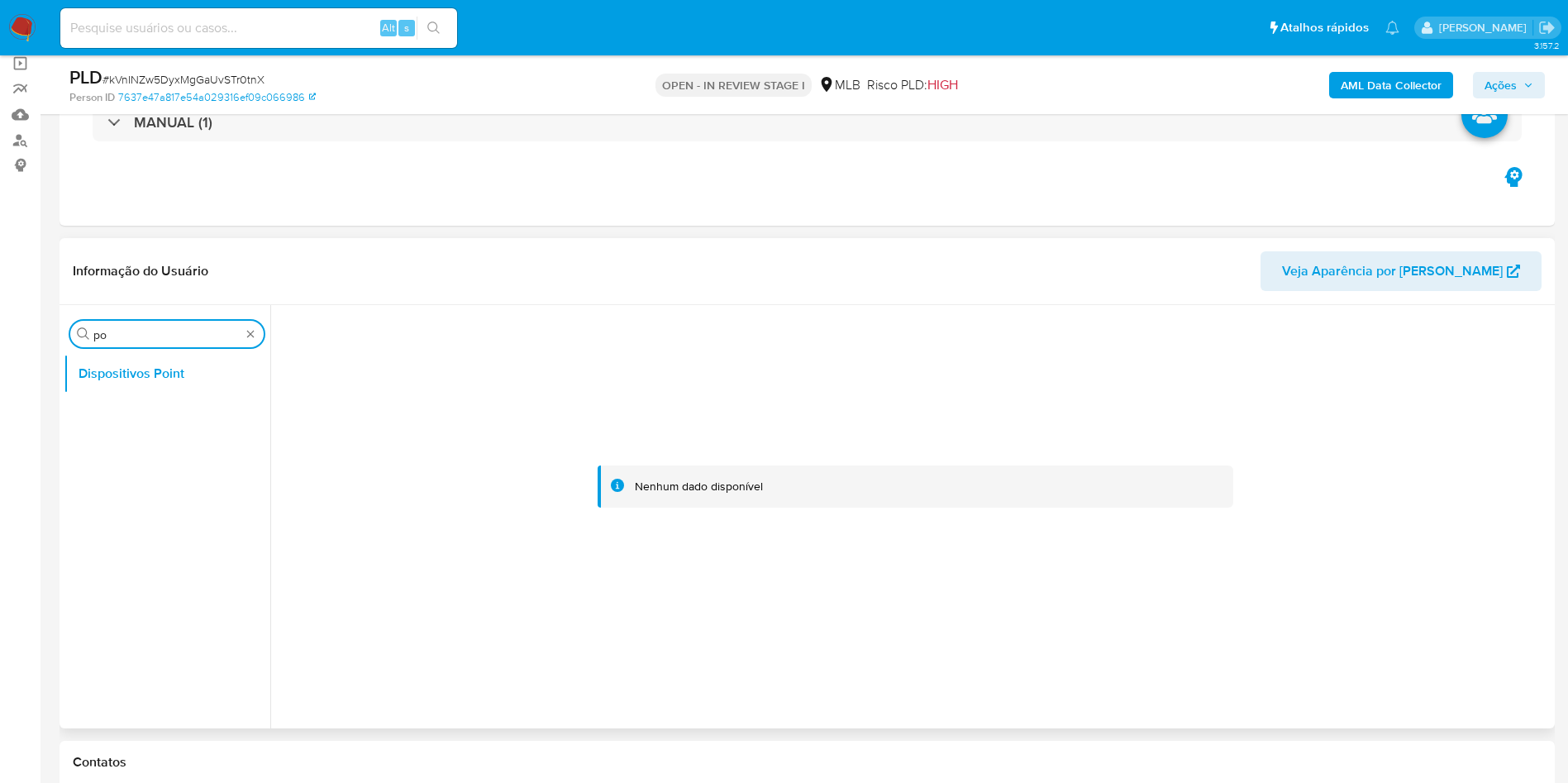
click at [172, 331] on input "po" at bounding box center [167, 334] width 147 height 15
type input "DO"
click at [164, 407] on button "Dispositivos Point" at bounding box center [159, 413] width 193 height 40
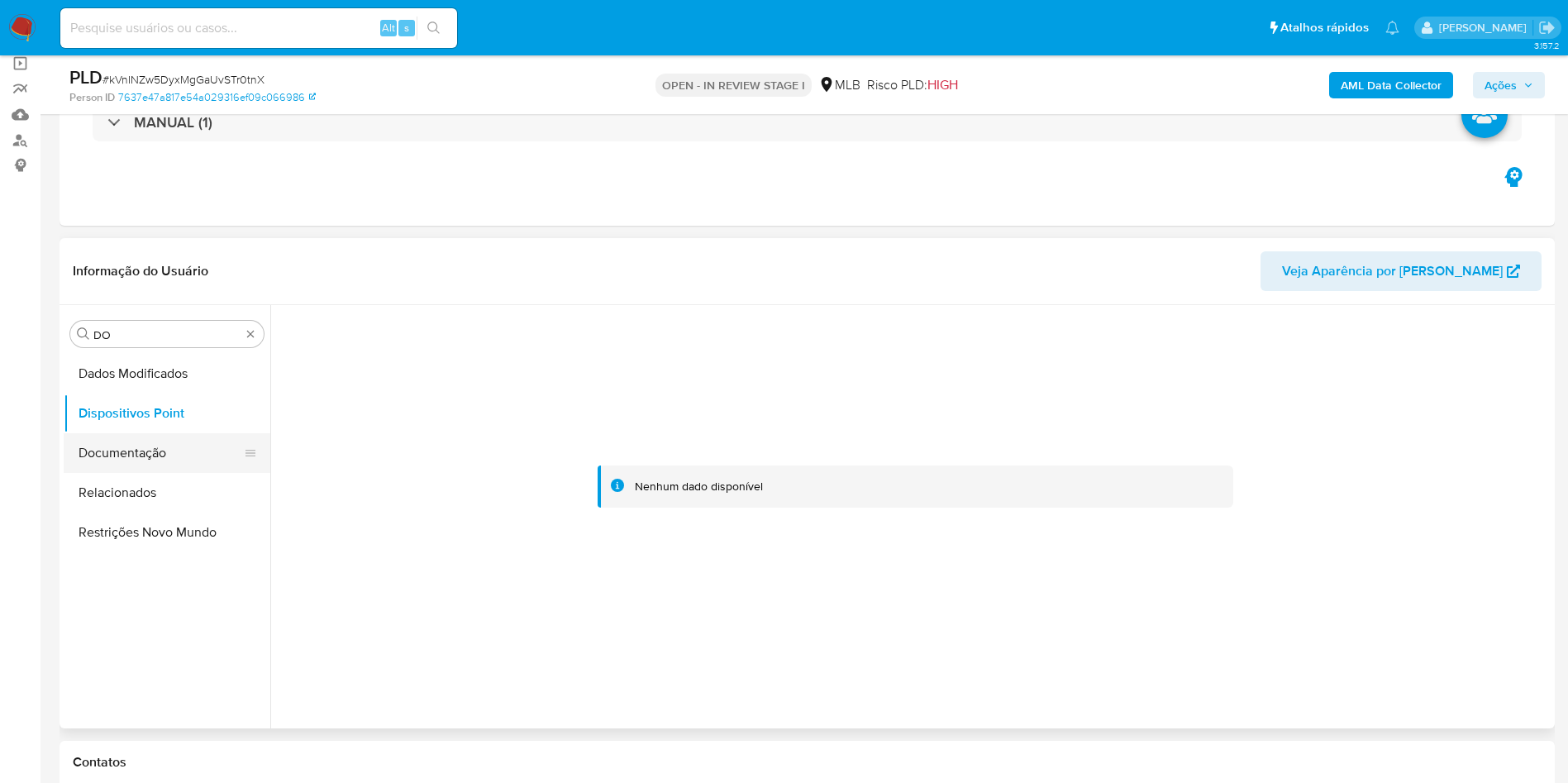
click at [113, 444] on button "Documentação" at bounding box center [159, 453] width 193 height 40
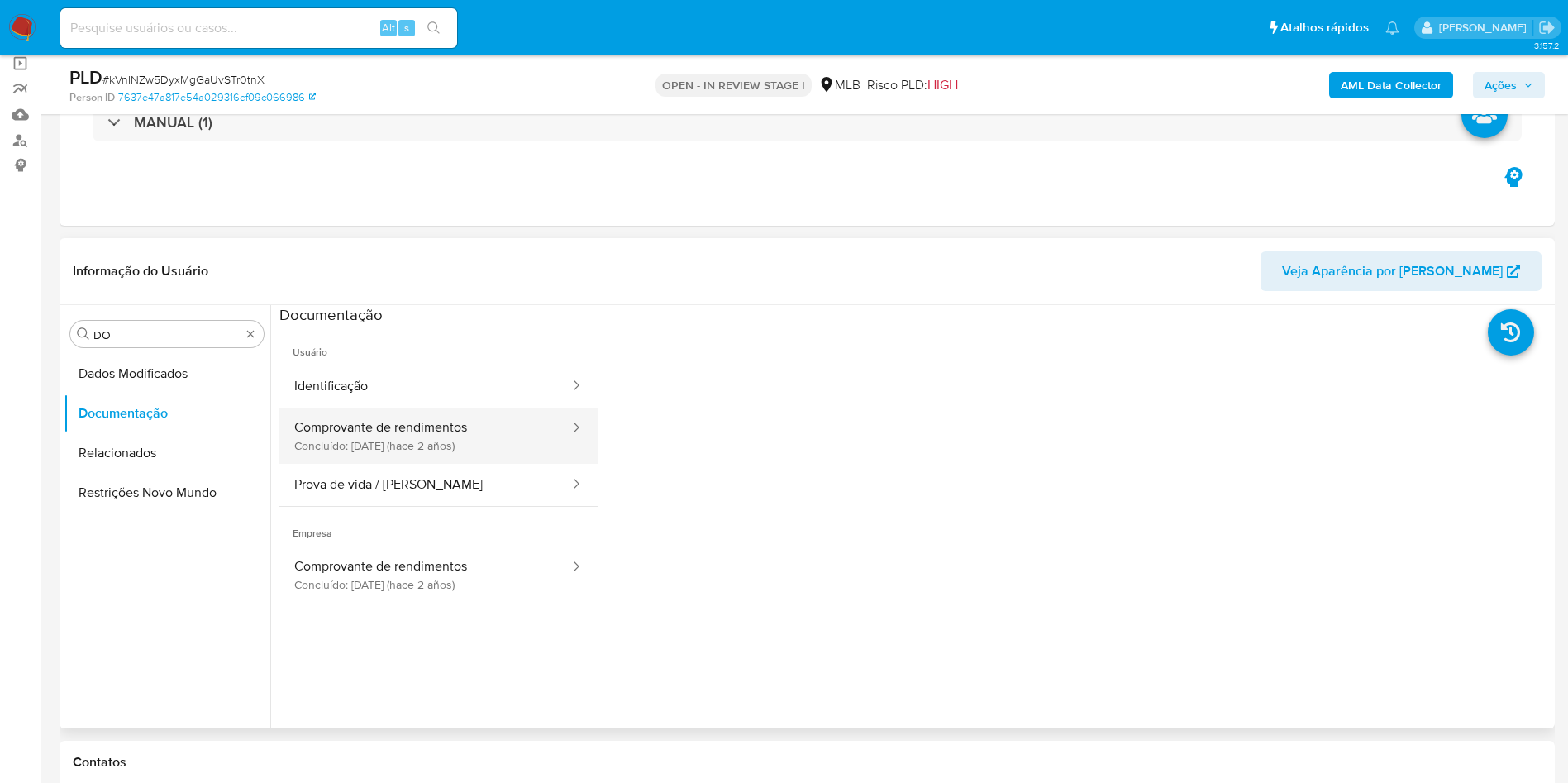
click at [383, 439] on button "Comprovante de rendimentos Concluído: 14/04/2023 (hace 2 años)" at bounding box center [425, 436] width 292 height 56
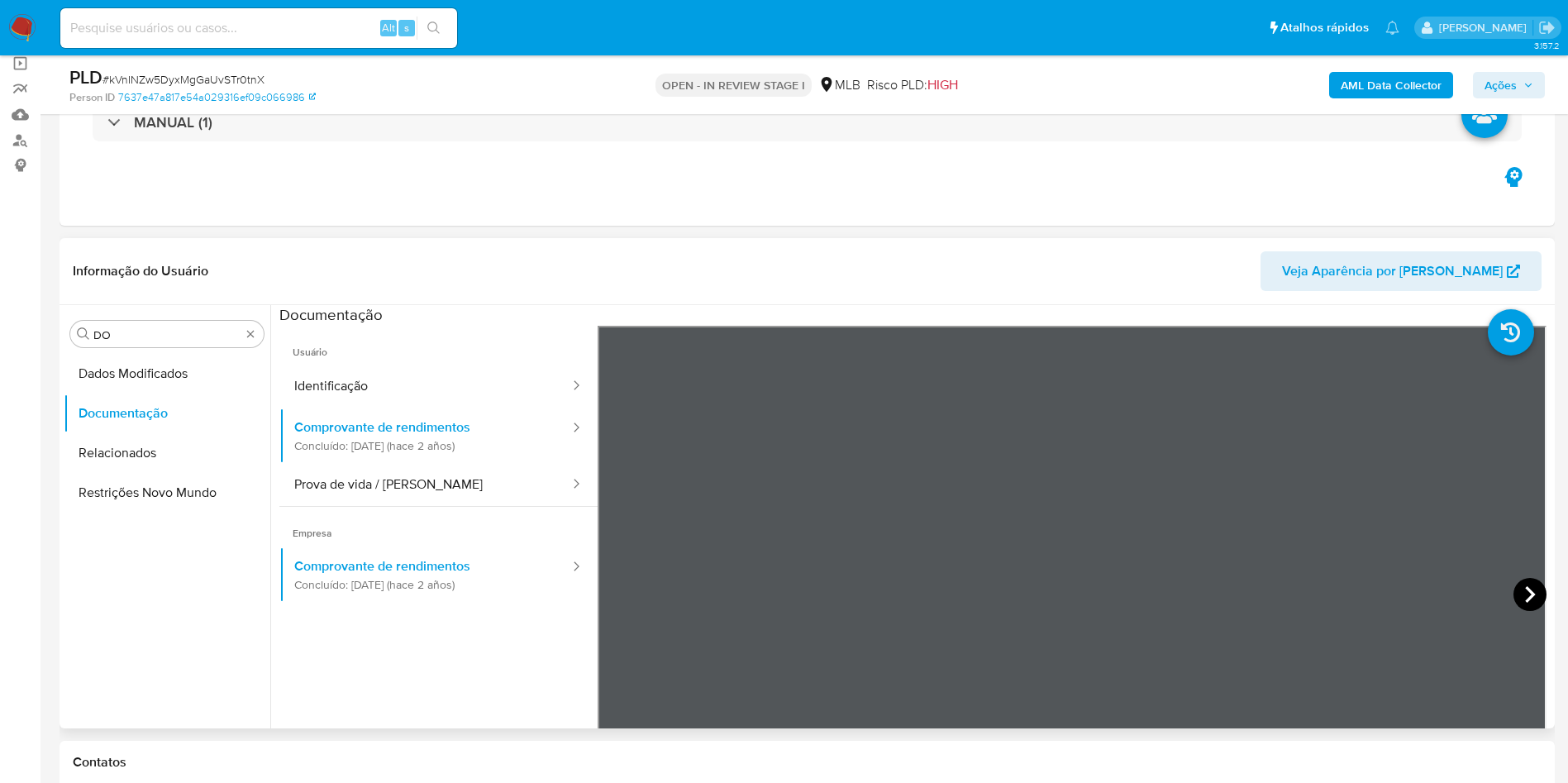
click at [1515, 590] on icon at bounding box center [1530, 594] width 33 height 33
click at [167, 343] on div "Procurar DO" at bounding box center [166, 333] width 193 height 27
click at [158, 336] on input "DO" at bounding box center [167, 334] width 147 height 15
click at [158, 335] on input "DO" at bounding box center [167, 334] width 147 height 15
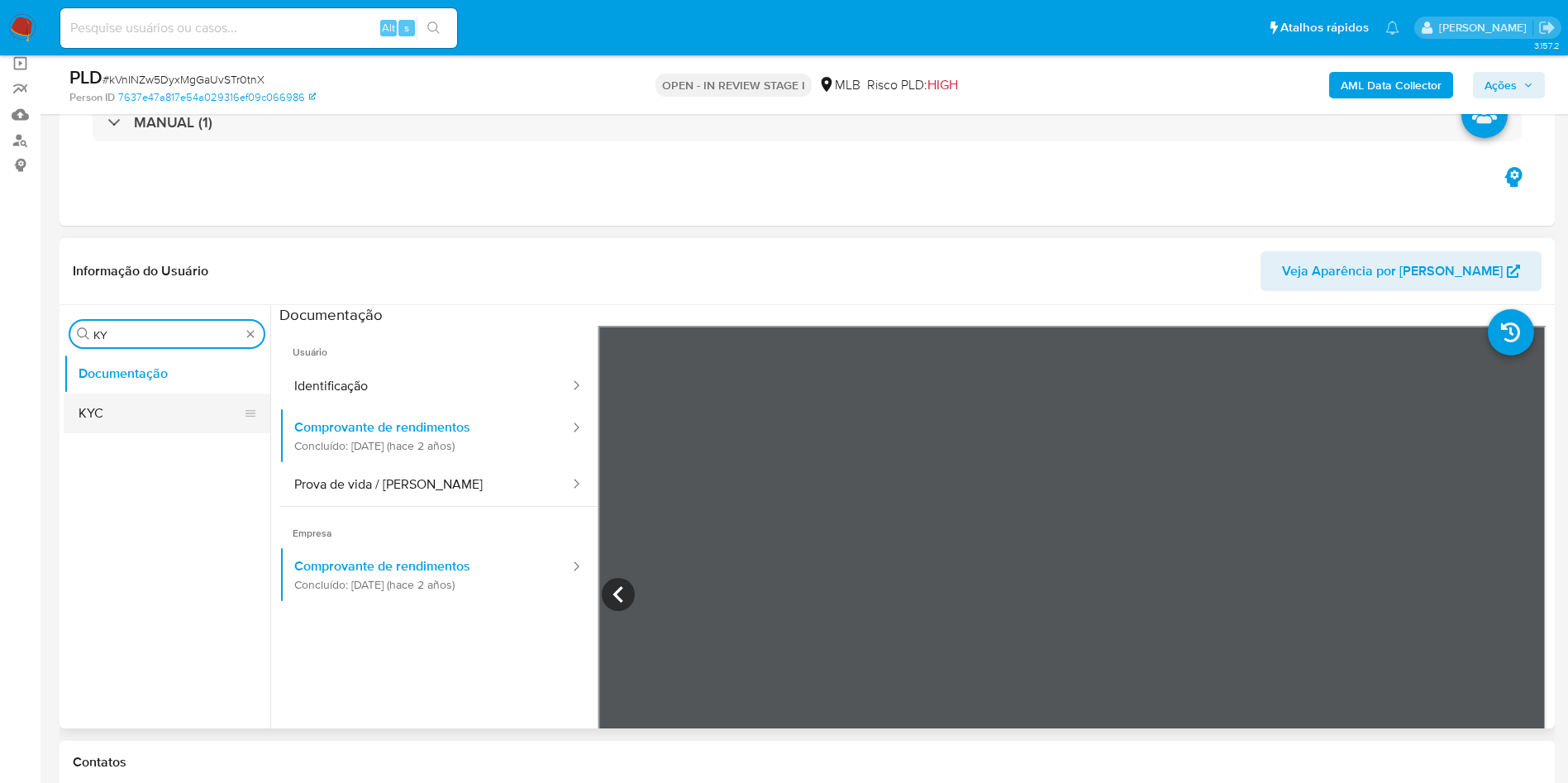
type input "KY"
click at [132, 416] on button "KYC" at bounding box center [159, 413] width 193 height 40
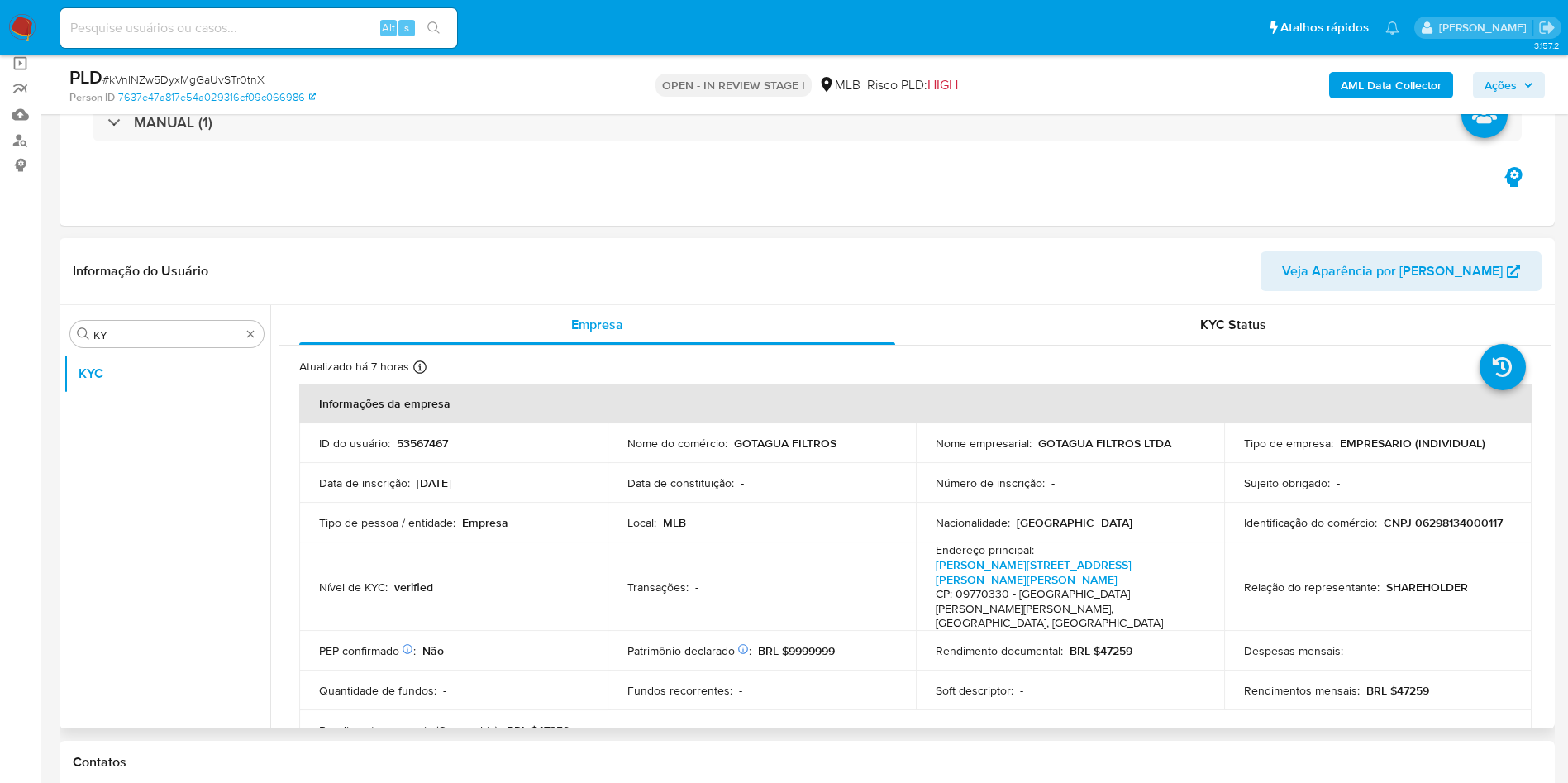
click at [492, 249] on div "Informação do Usuário Veja Aparência por Pessoa" at bounding box center [807, 271] width 1495 height 67
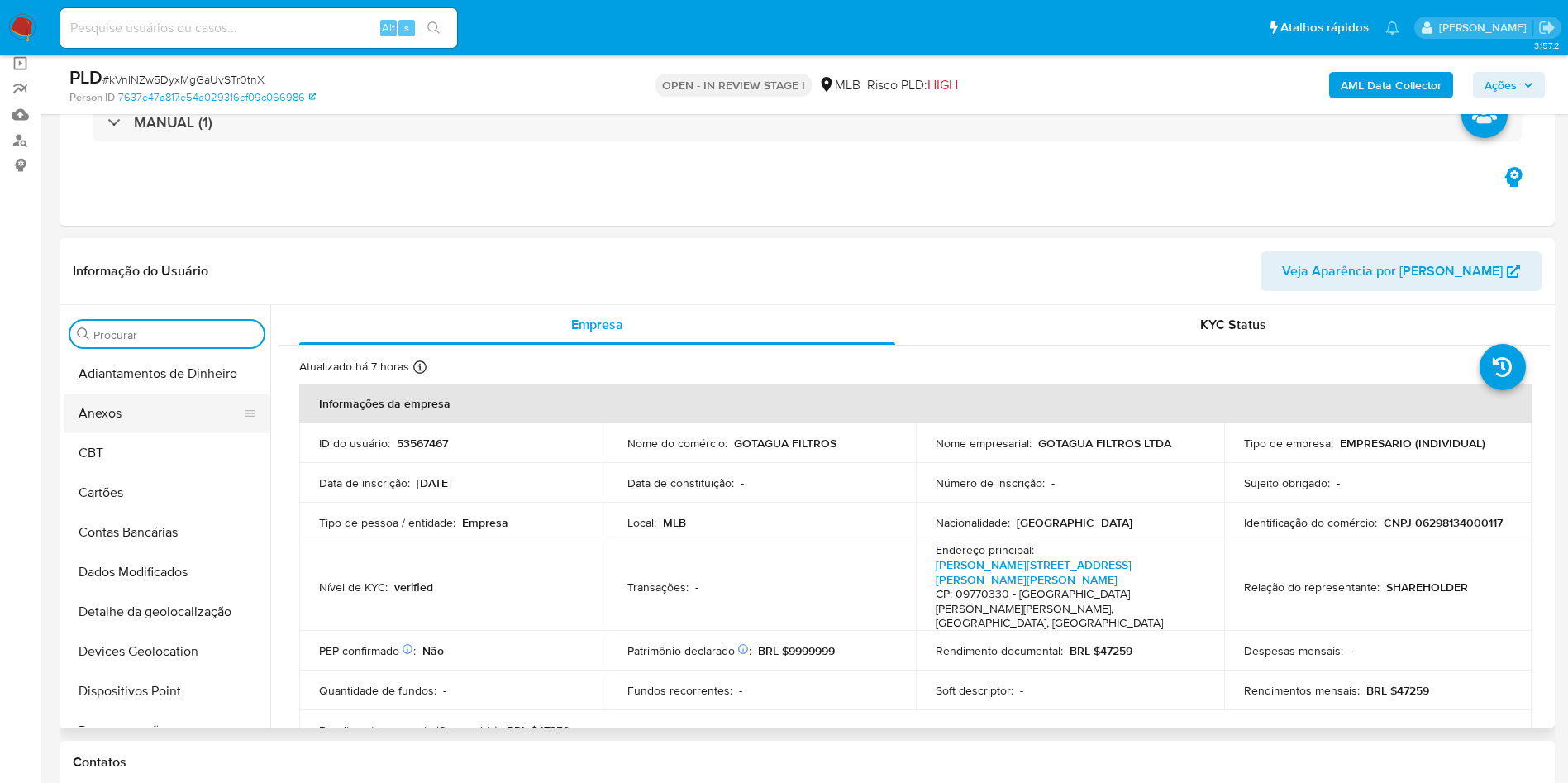
click at [198, 406] on button "Anexos" at bounding box center [159, 413] width 193 height 40
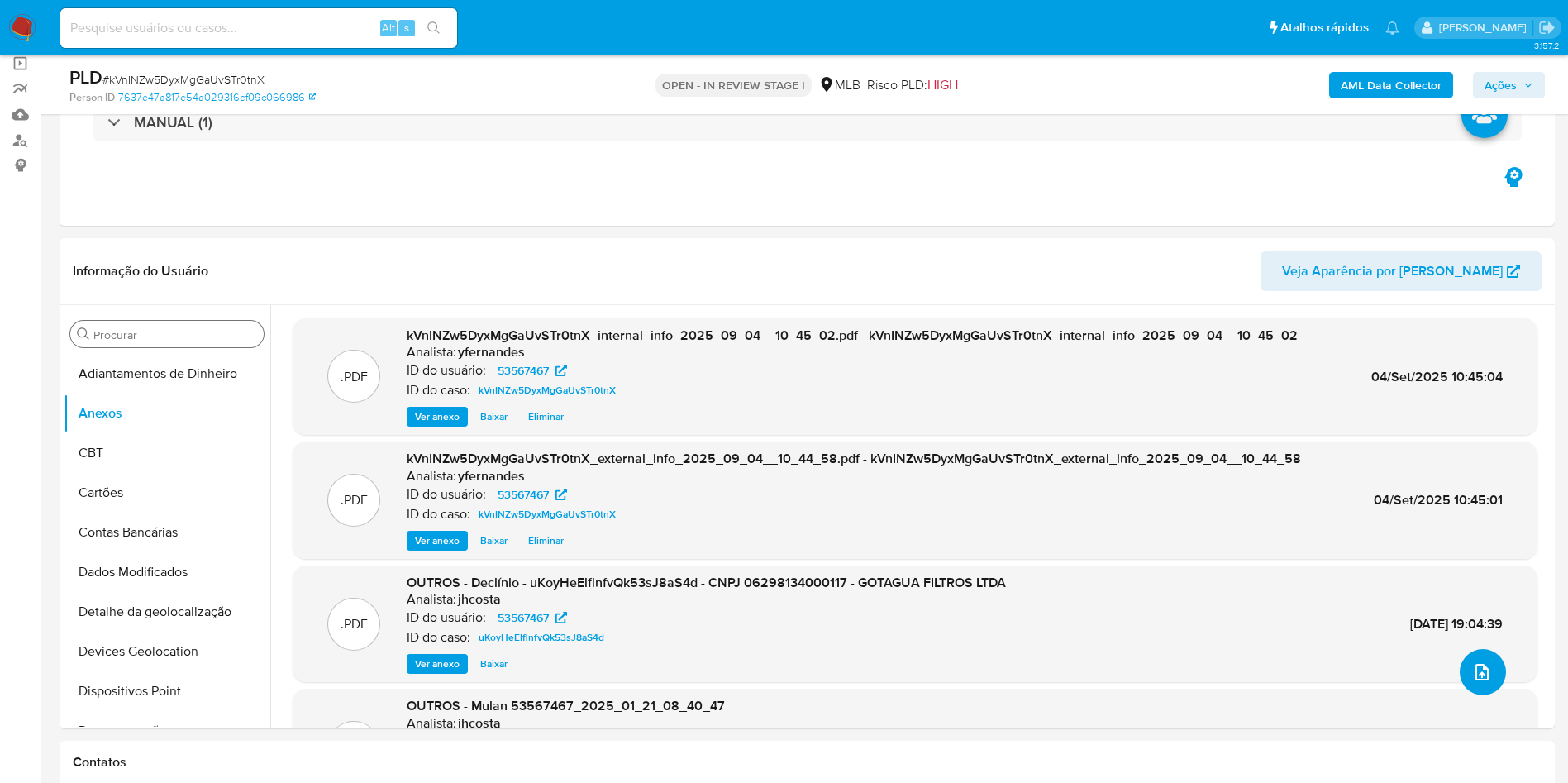
click at [1472, 678] on icon "upload-file" at bounding box center [1481, 672] width 20 height 20
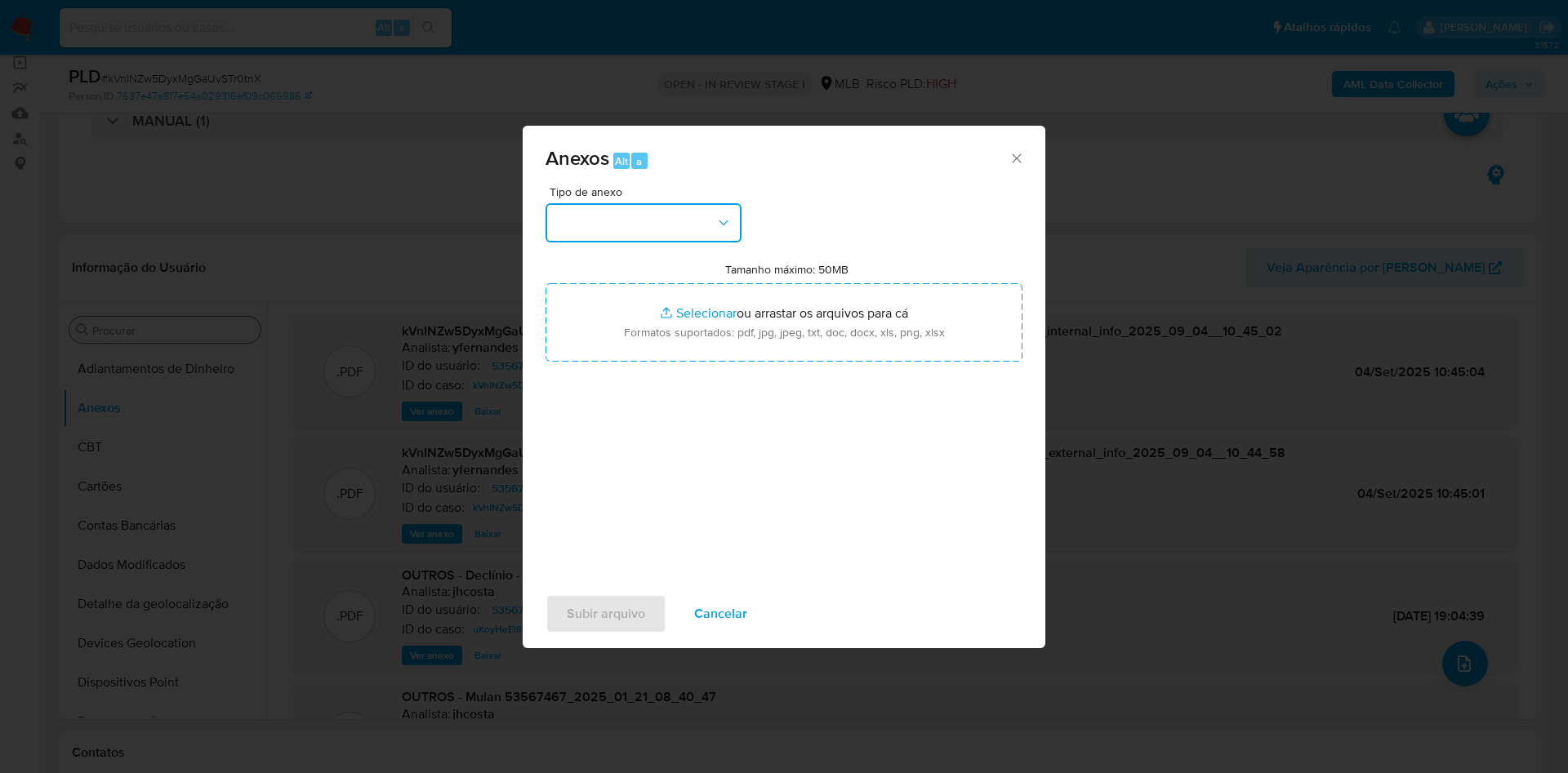
click at [589, 207] on button "button" at bounding box center [643, 223] width 196 height 39
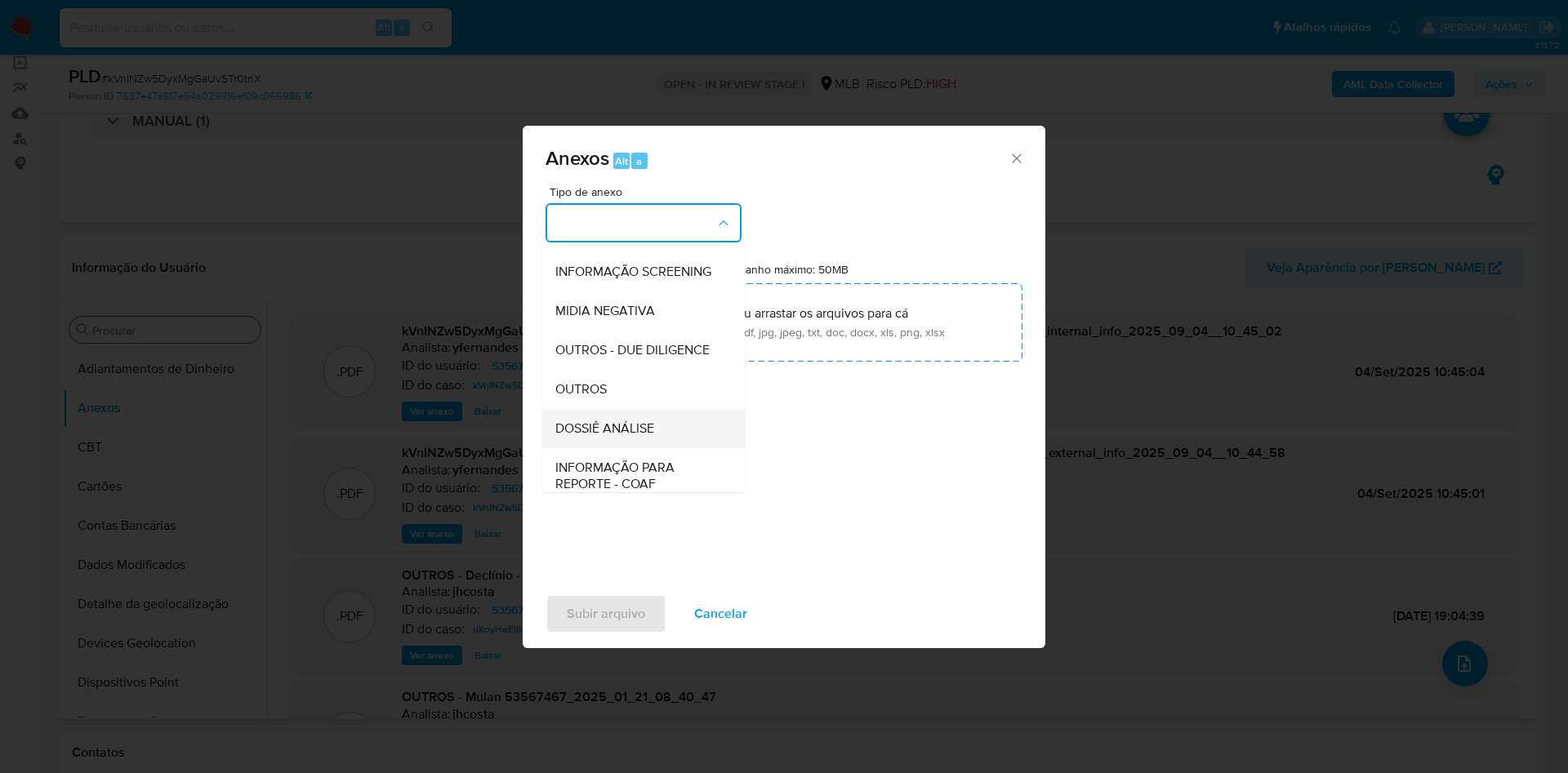
scroll to position [251, 0]
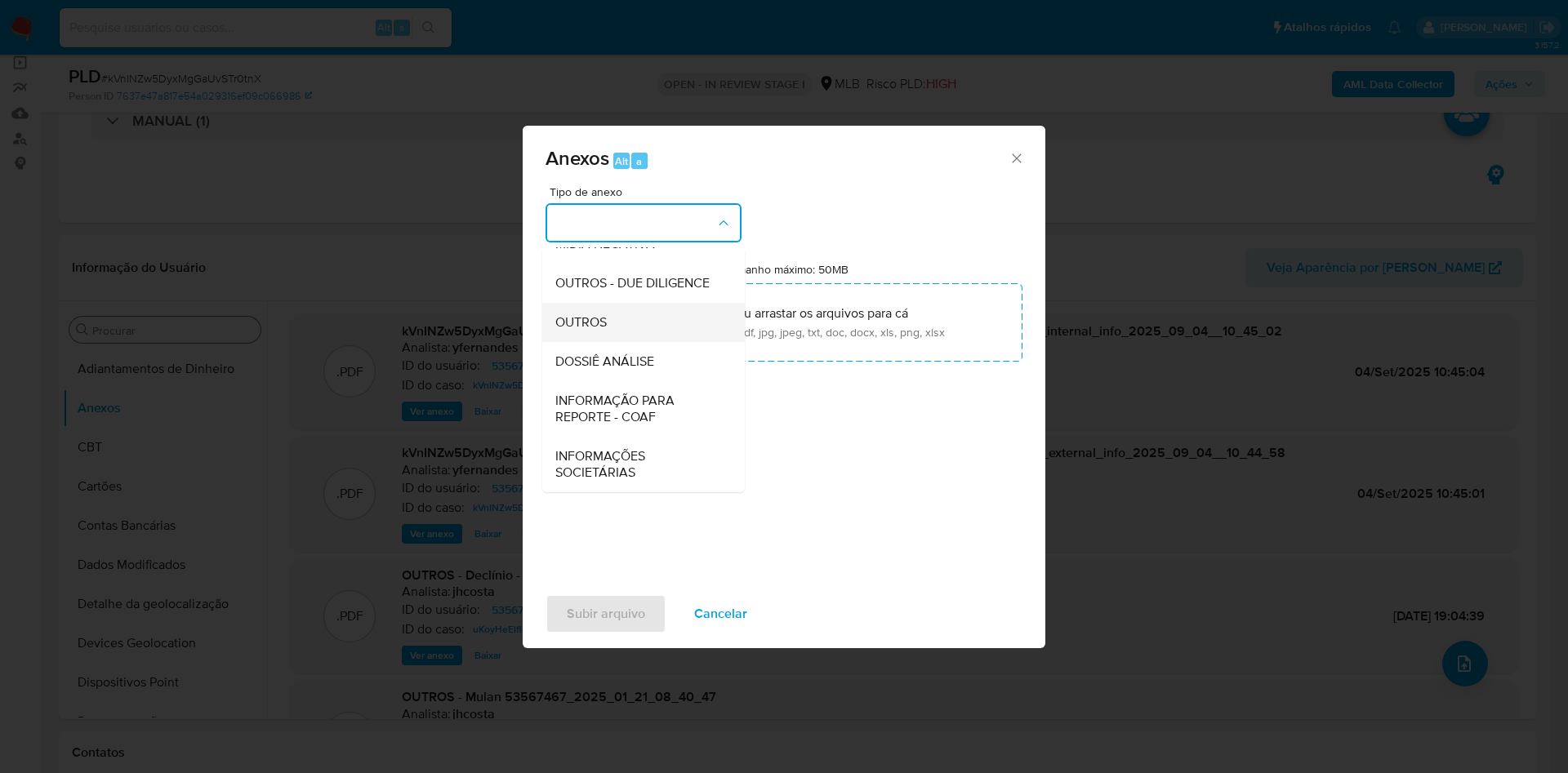
click at [606, 332] on div "OUTROS" at bounding box center [638, 322] width 167 height 39
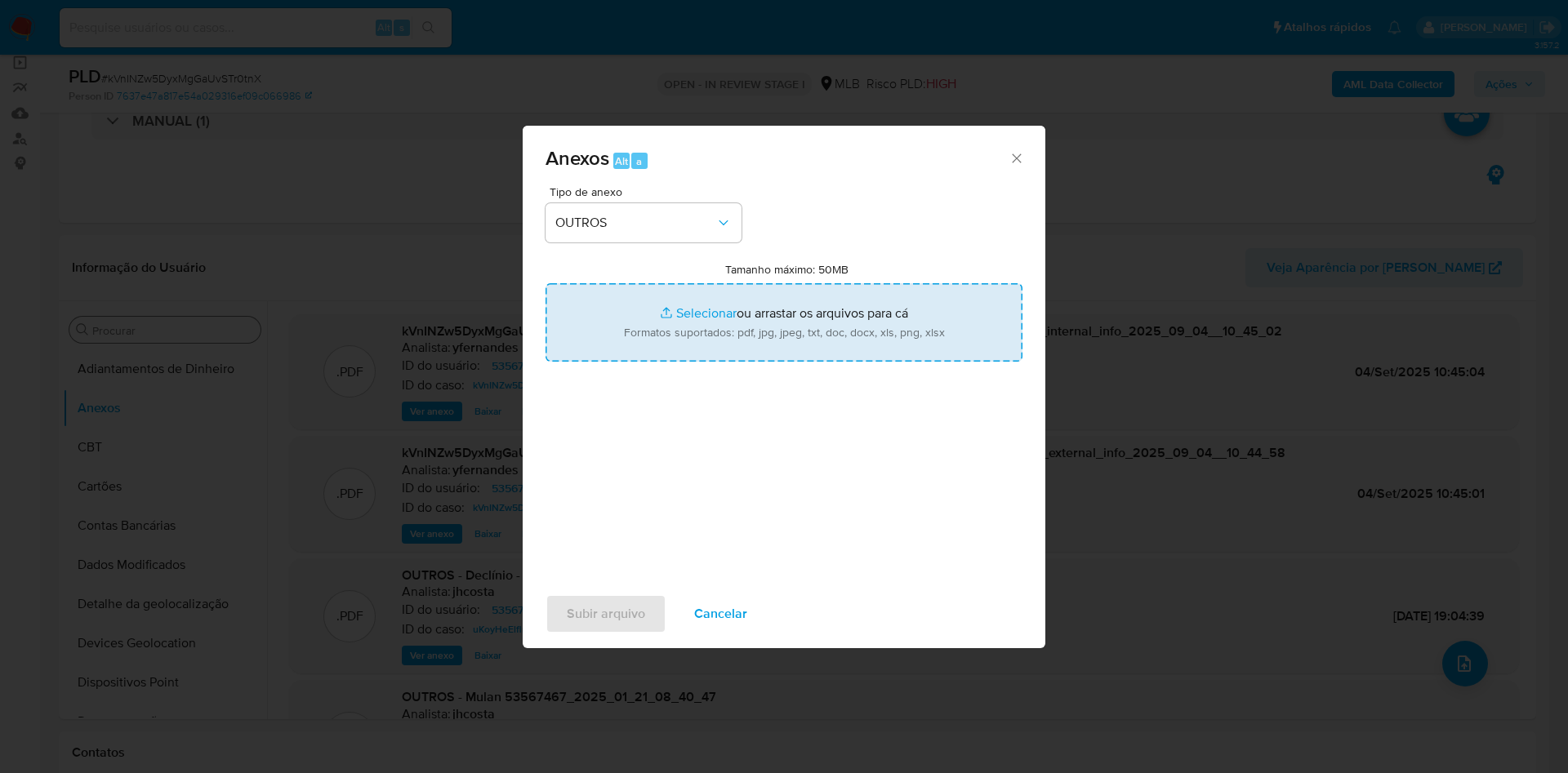
type input "C:\fakepath\DECLINIO_SAR - xxx - CNPJ 06298134000117 - GOTAGUA FILTROS LTDA.pdf"
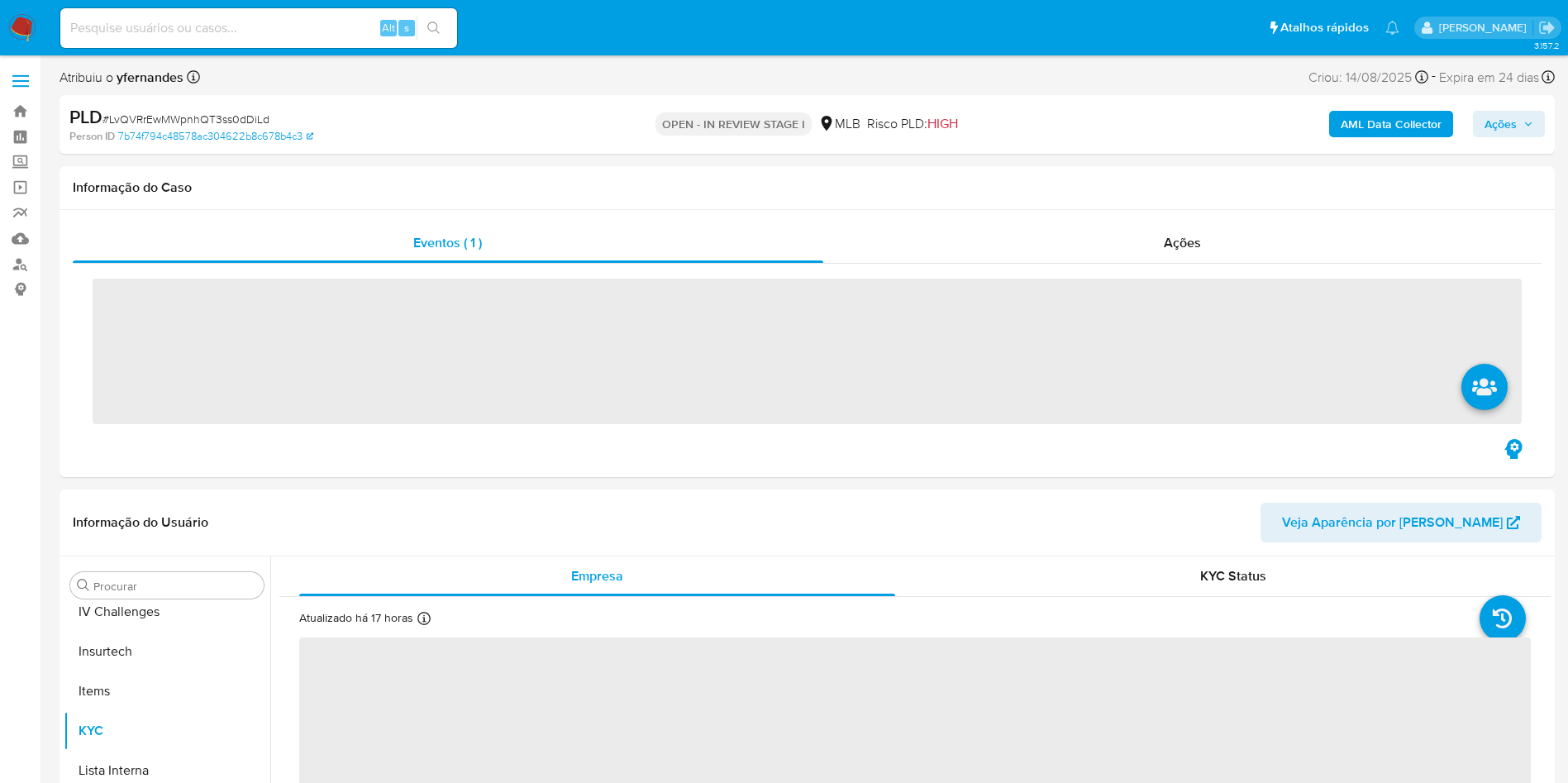
scroll to position [738, 0]
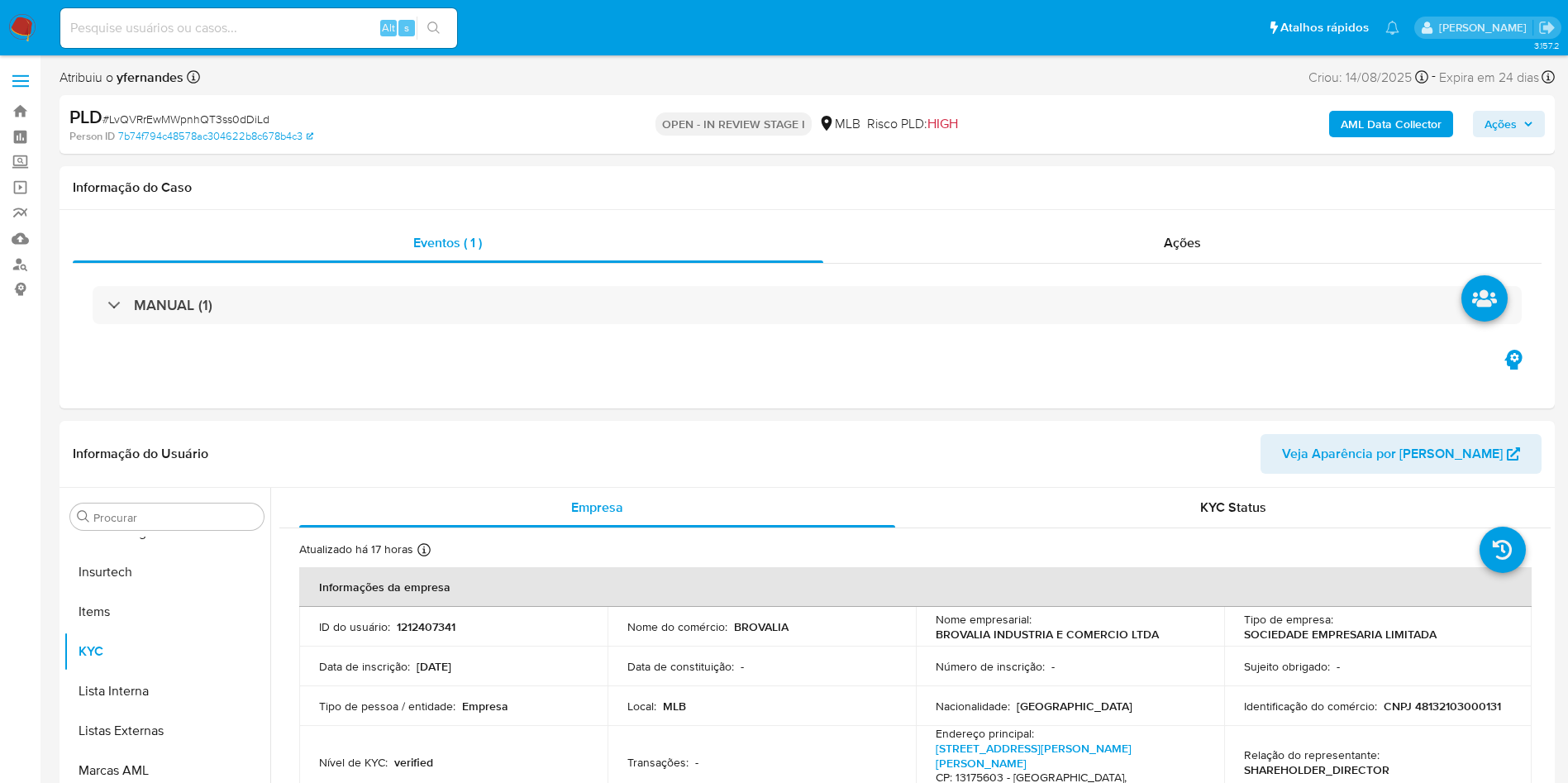
click at [143, 113] on span "# LvQVRrEwMWpnhQT3ss0dDiLd" at bounding box center [185, 119] width 167 height 16
select select "10"
copy span "LvQVRrEwMWpnhQT3ss0dDiLd"
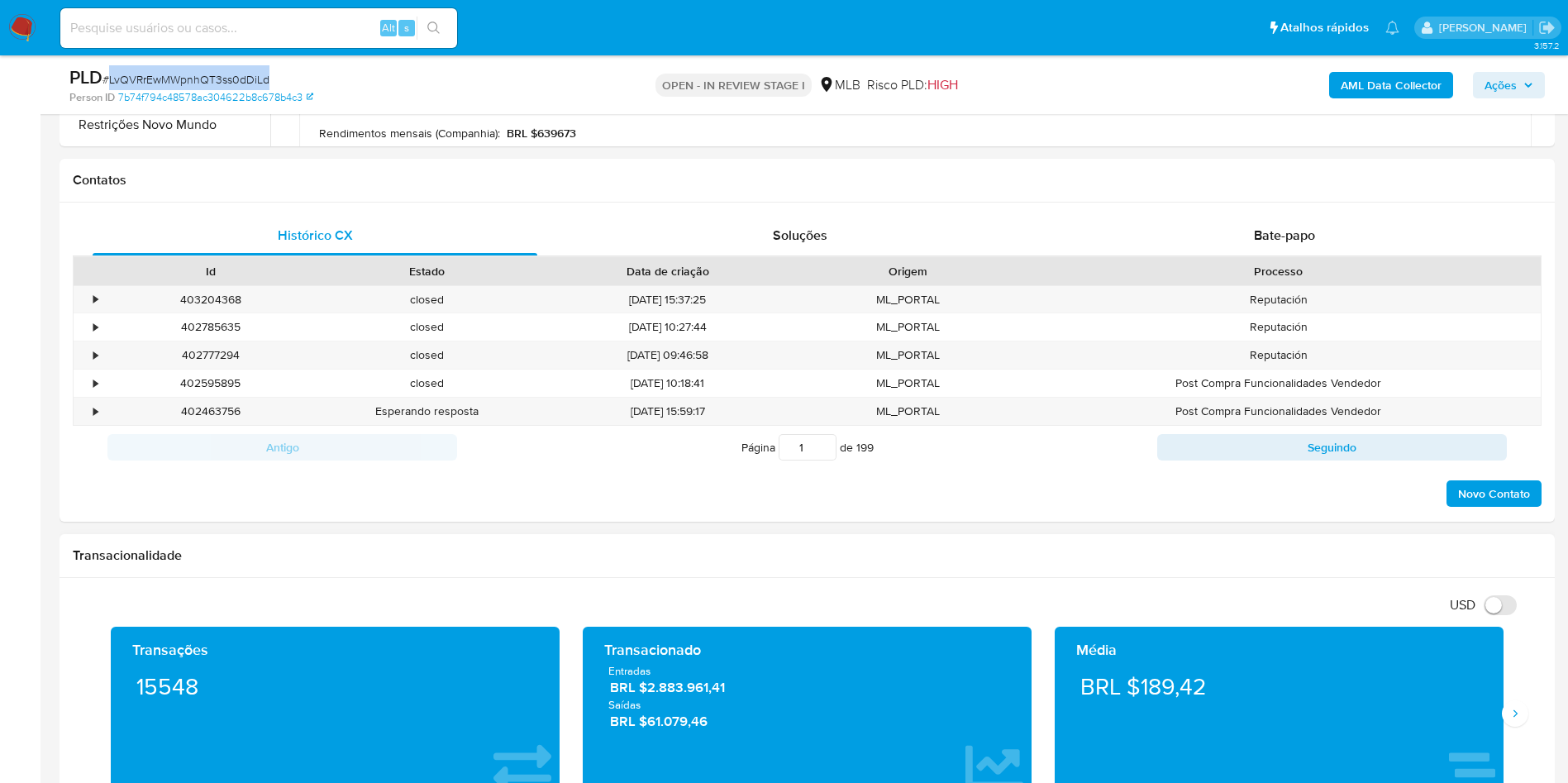
scroll to position [992, 0]
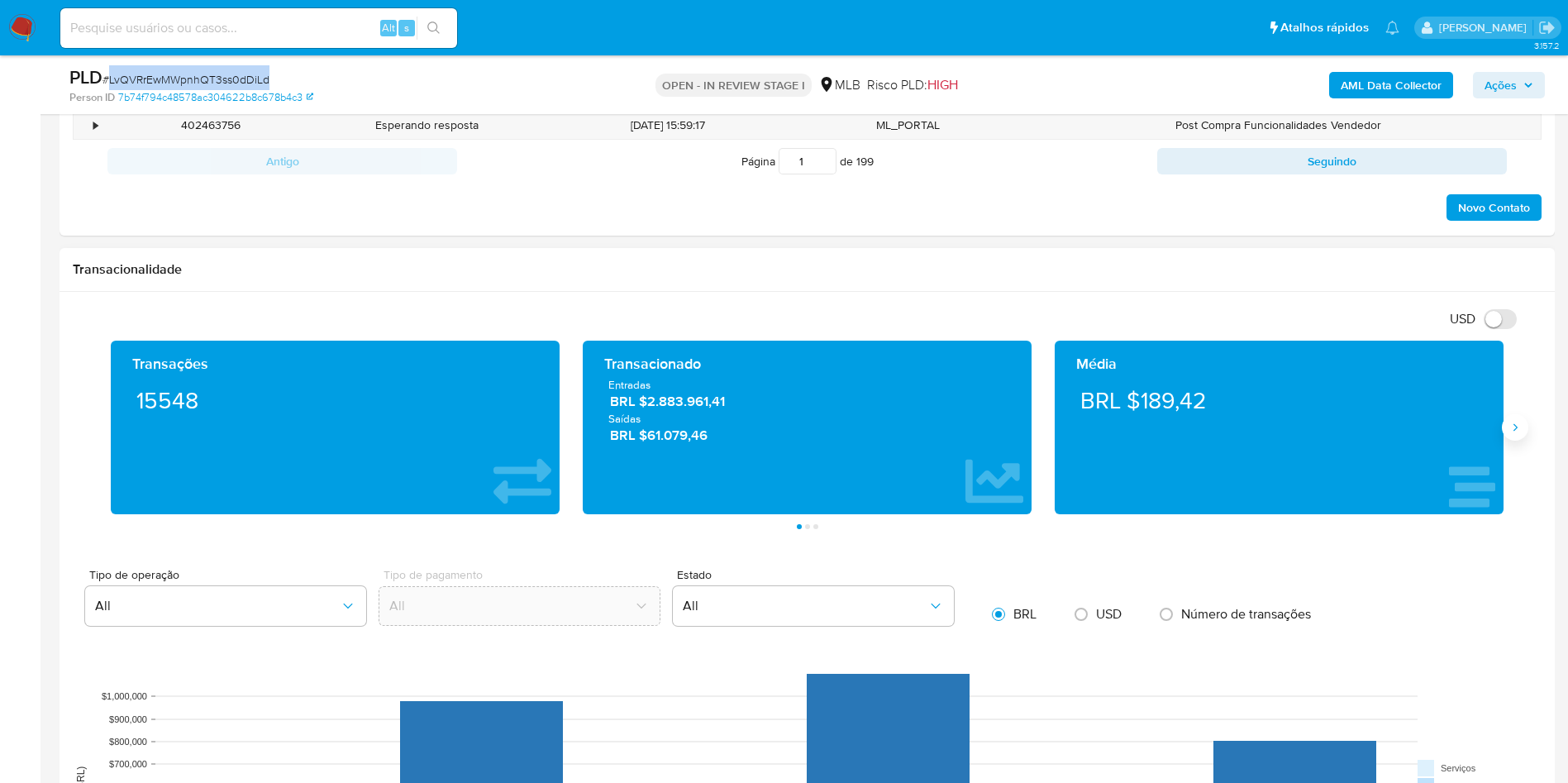
click at [1513, 426] on icon "Siguiente" at bounding box center [1514, 427] width 13 height 13
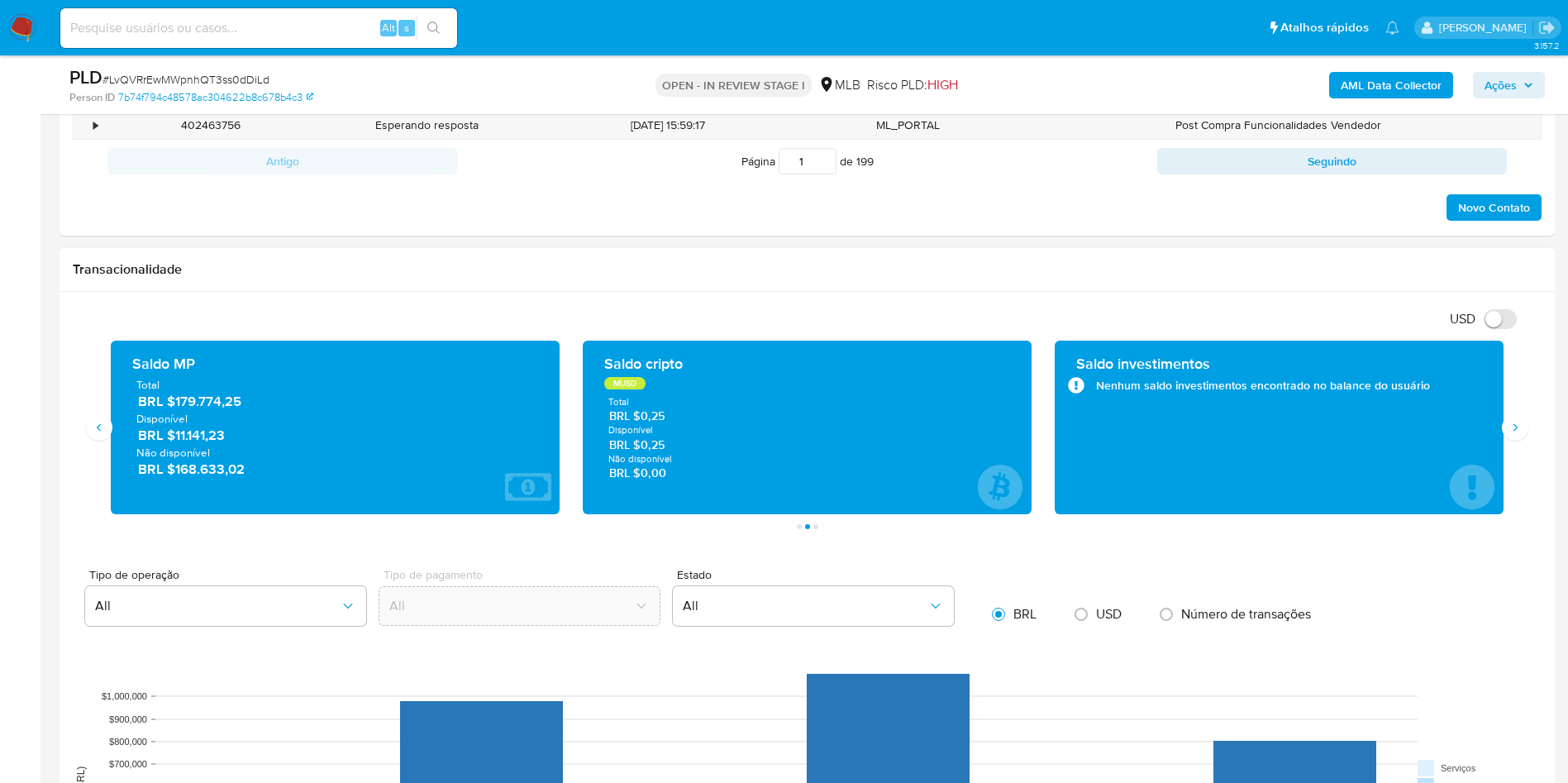
click at [203, 404] on span "BRL $179.774,25" at bounding box center [335, 401] width 396 height 19
click at [203, 404] on span "BRL $179.774,25" at bounding box center [335, 401] width 396 height 19
click at [776, 263] on h1 "Transacionalidade" at bounding box center [807, 269] width 1468 height 16
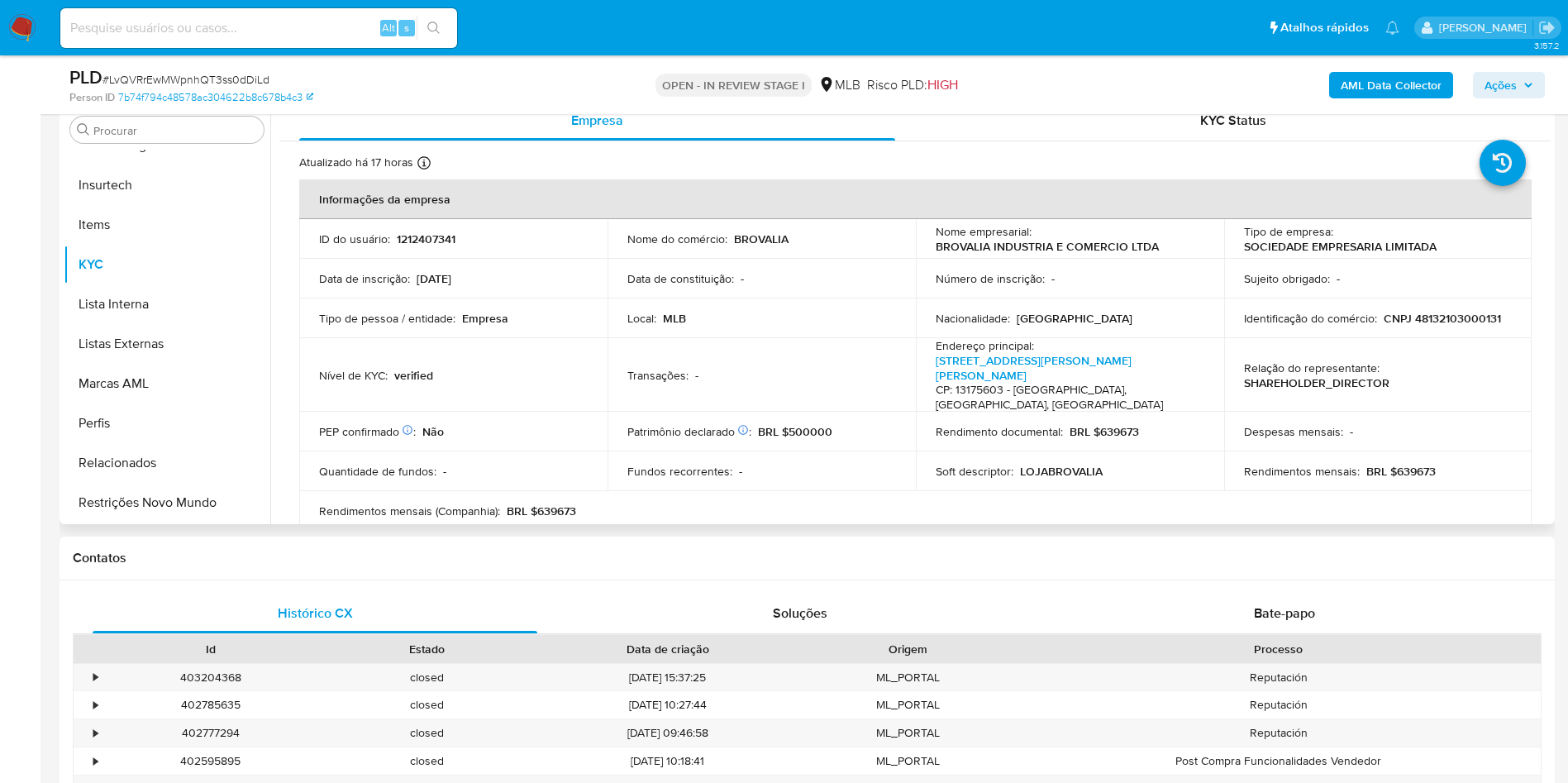
scroll to position [248, 0]
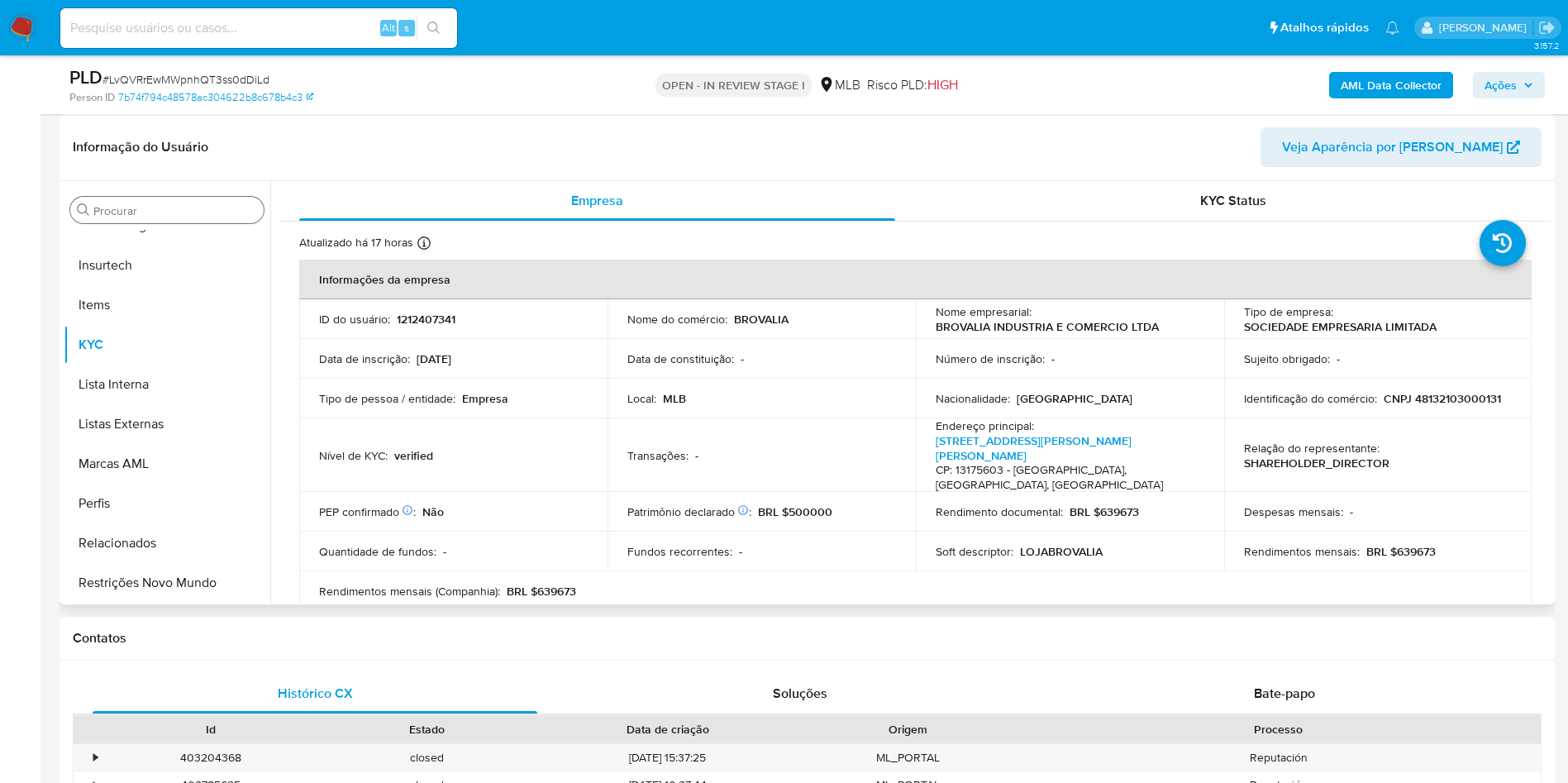
click at [143, 215] on input "Procurar" at bounding box center [175, 210] width 164 height 15
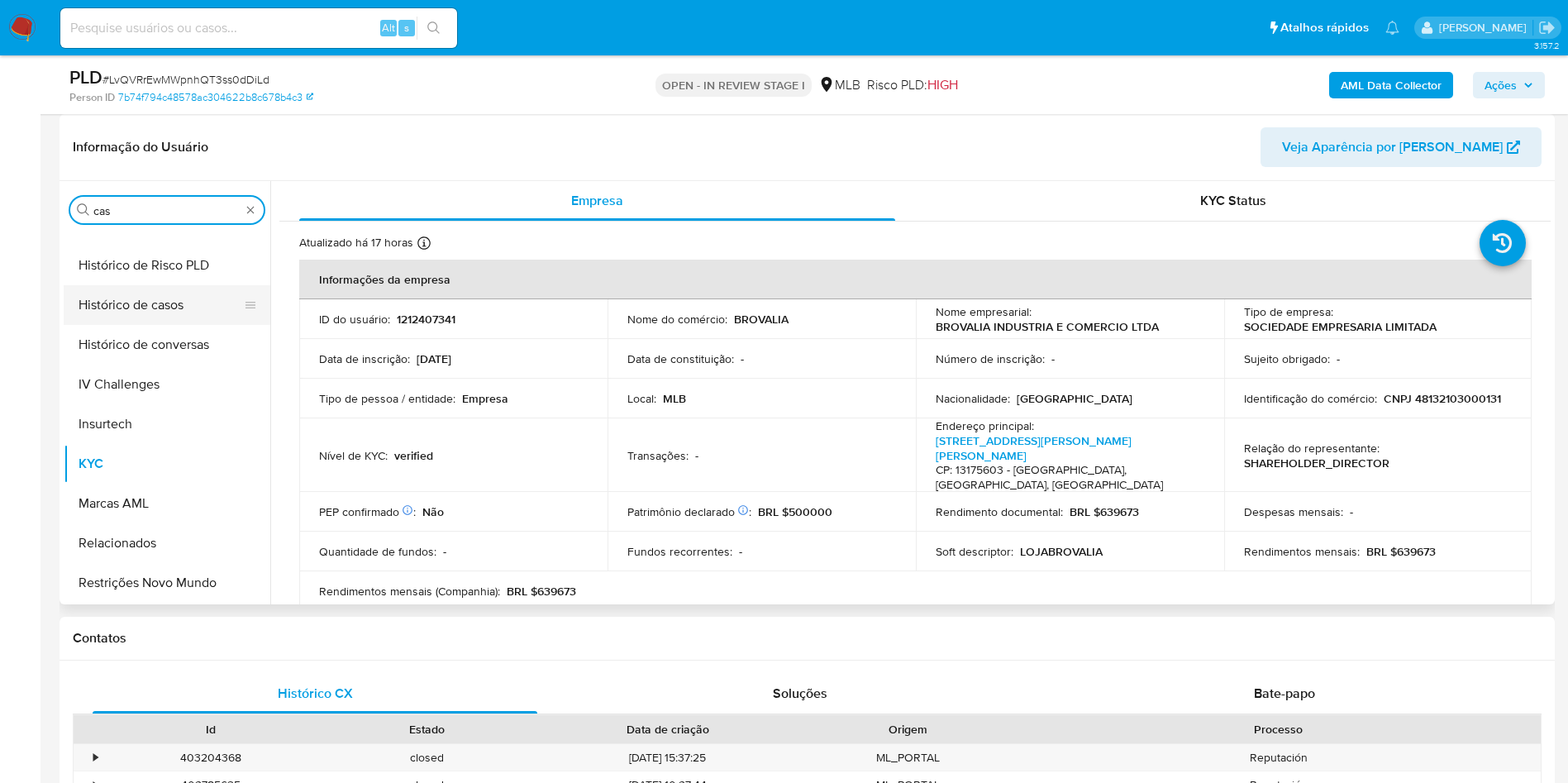
scroll to position [0, 0]
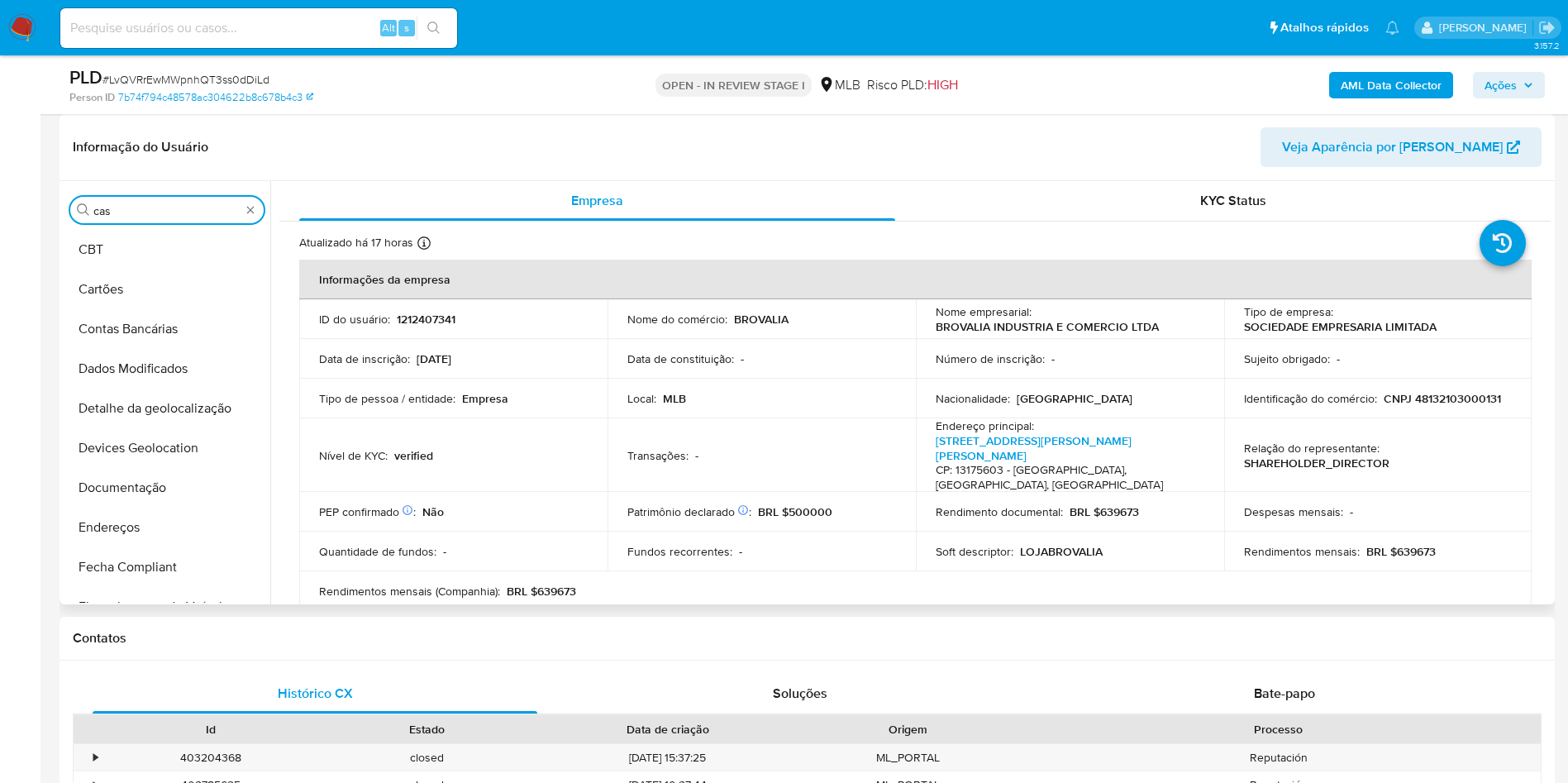
type input "cas"
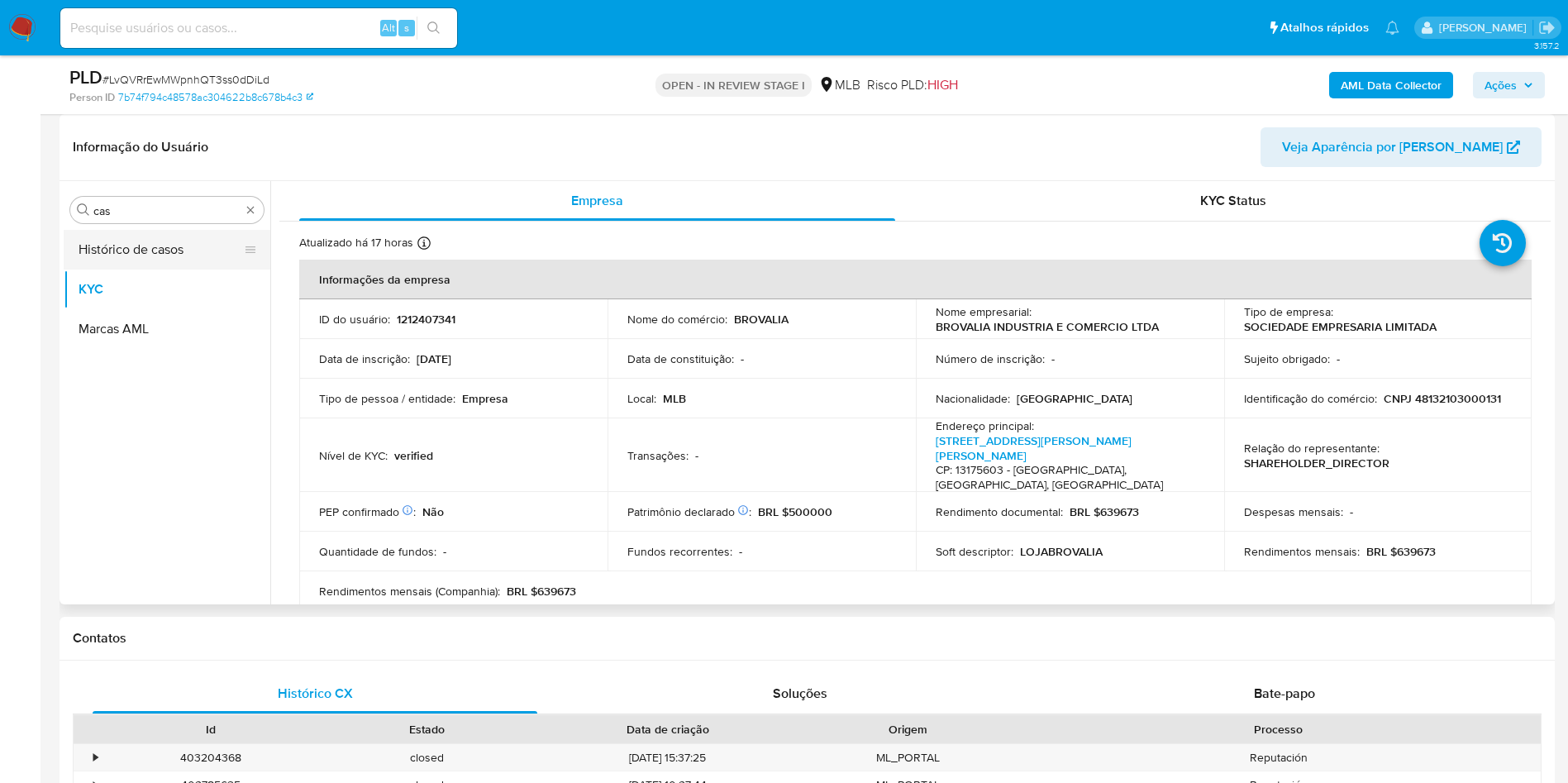
click at [100, 245] on button "Histórico de casos" at bounding box center [159, 249] width 193 height 40
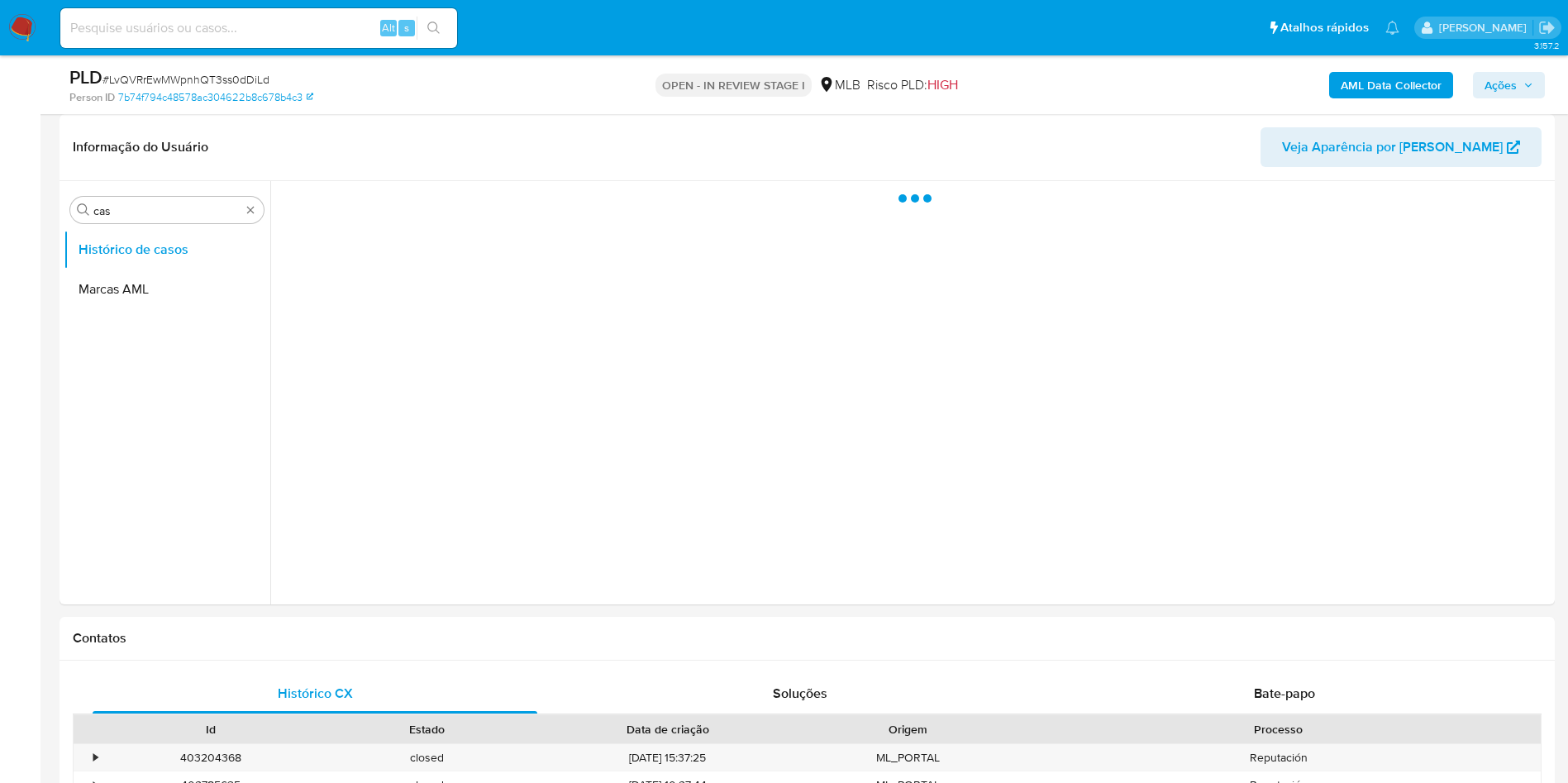
scroll to position [124, 0]
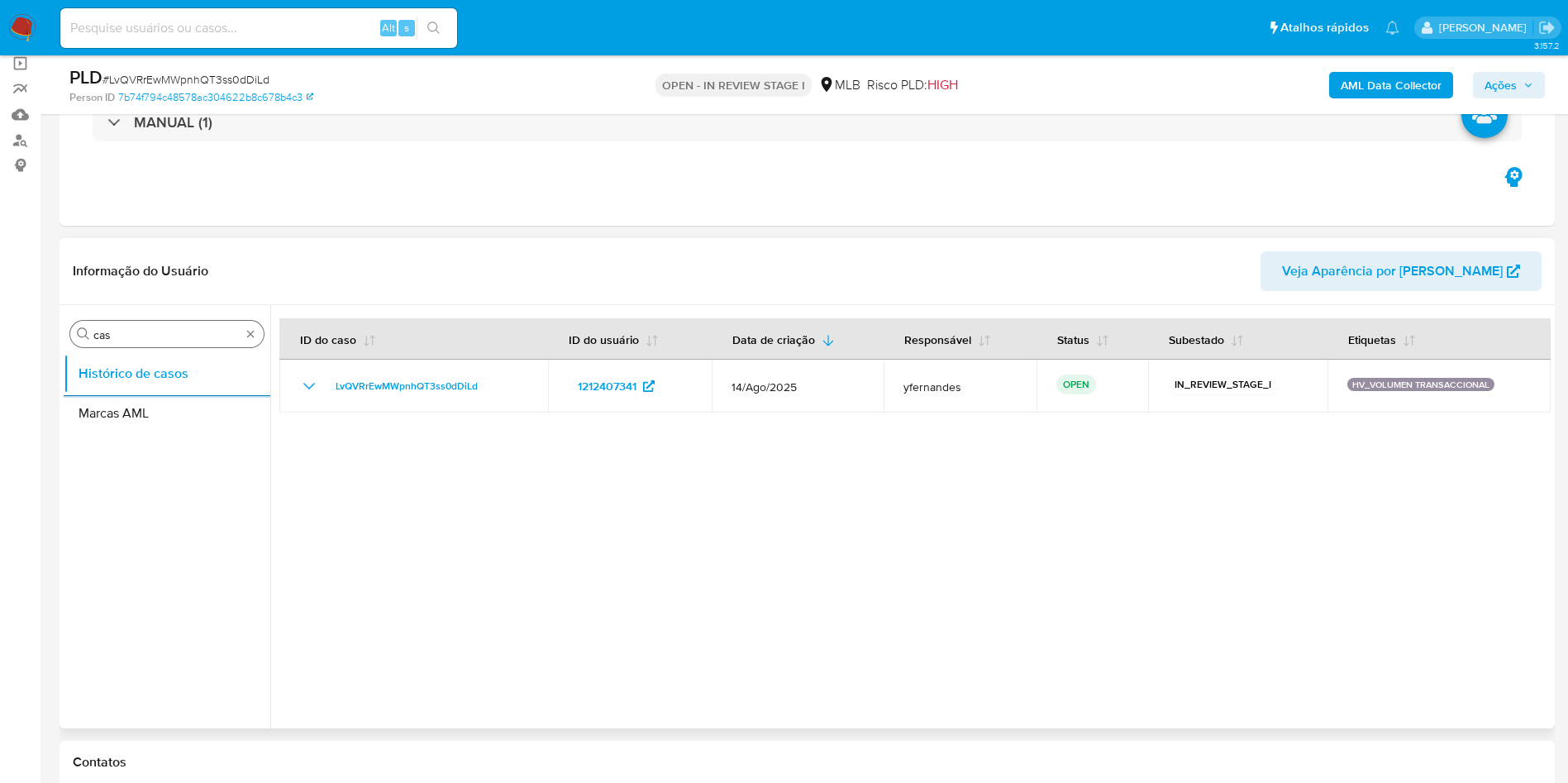
click at [146, 334] on input "cas" at bounding box center [167, 334] width 147 height 15
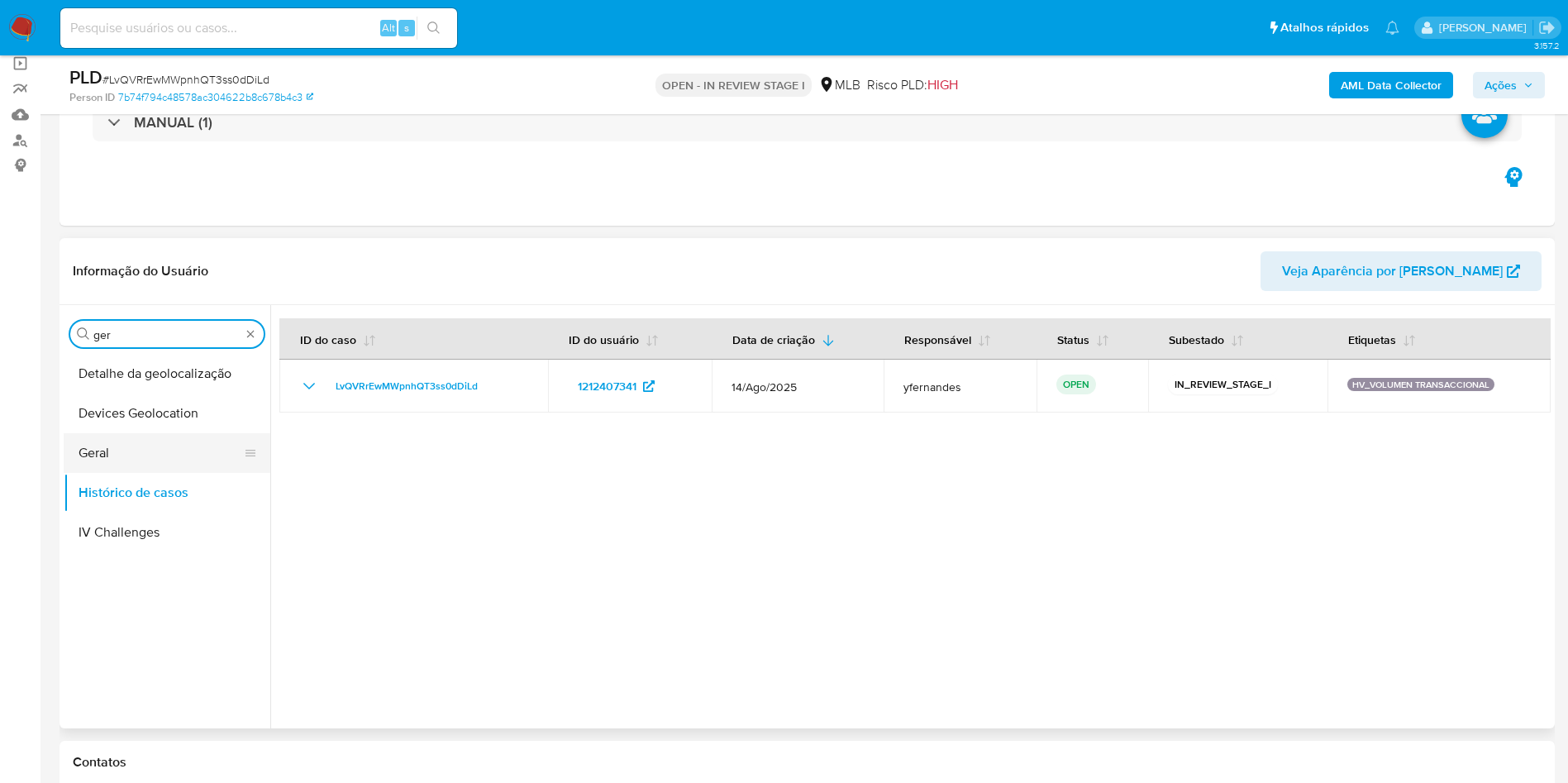
type input "ger"
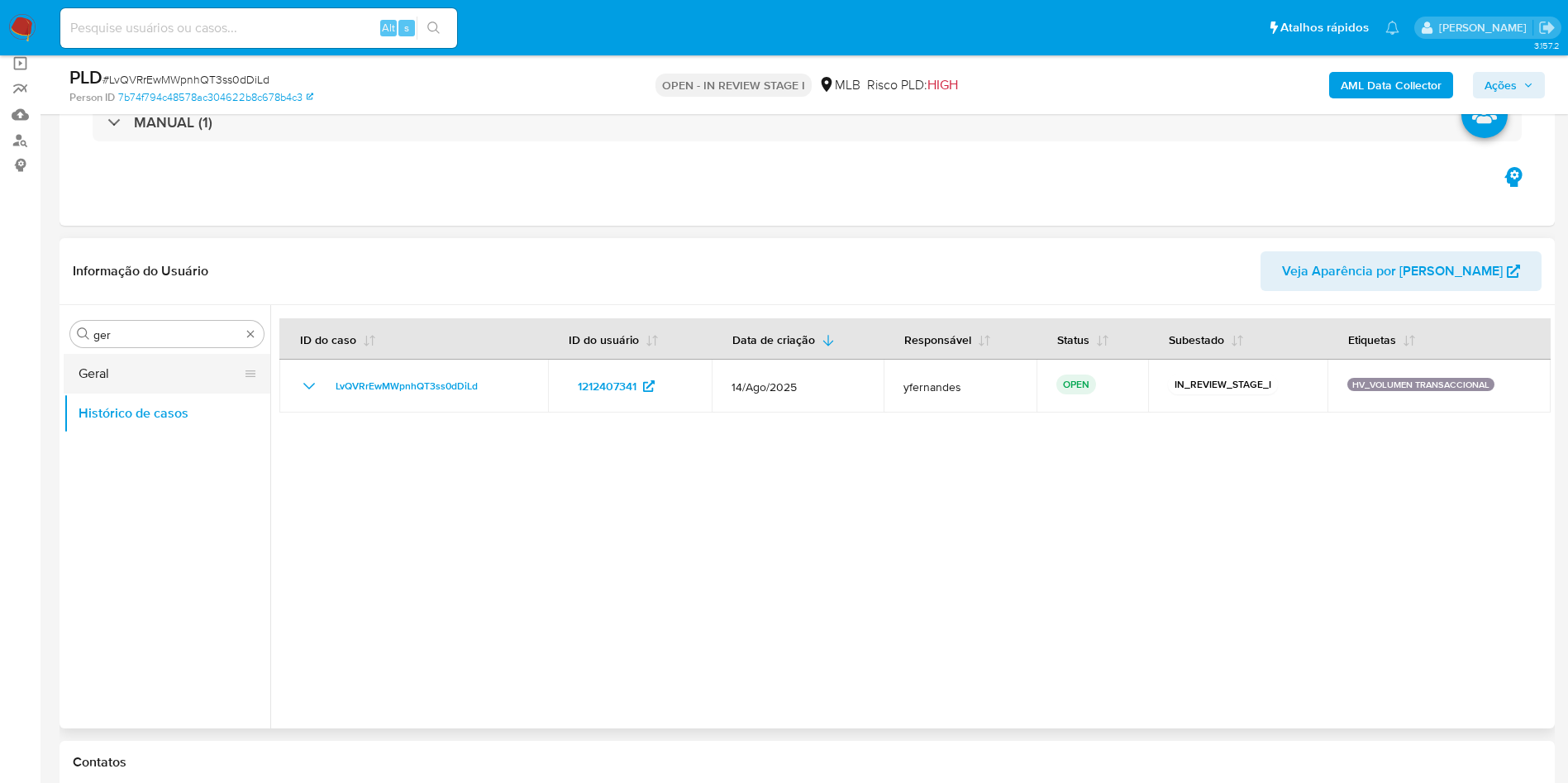
click at [120, 372] on button "Geral" at bounding box center [159, 373] width 193 height 40
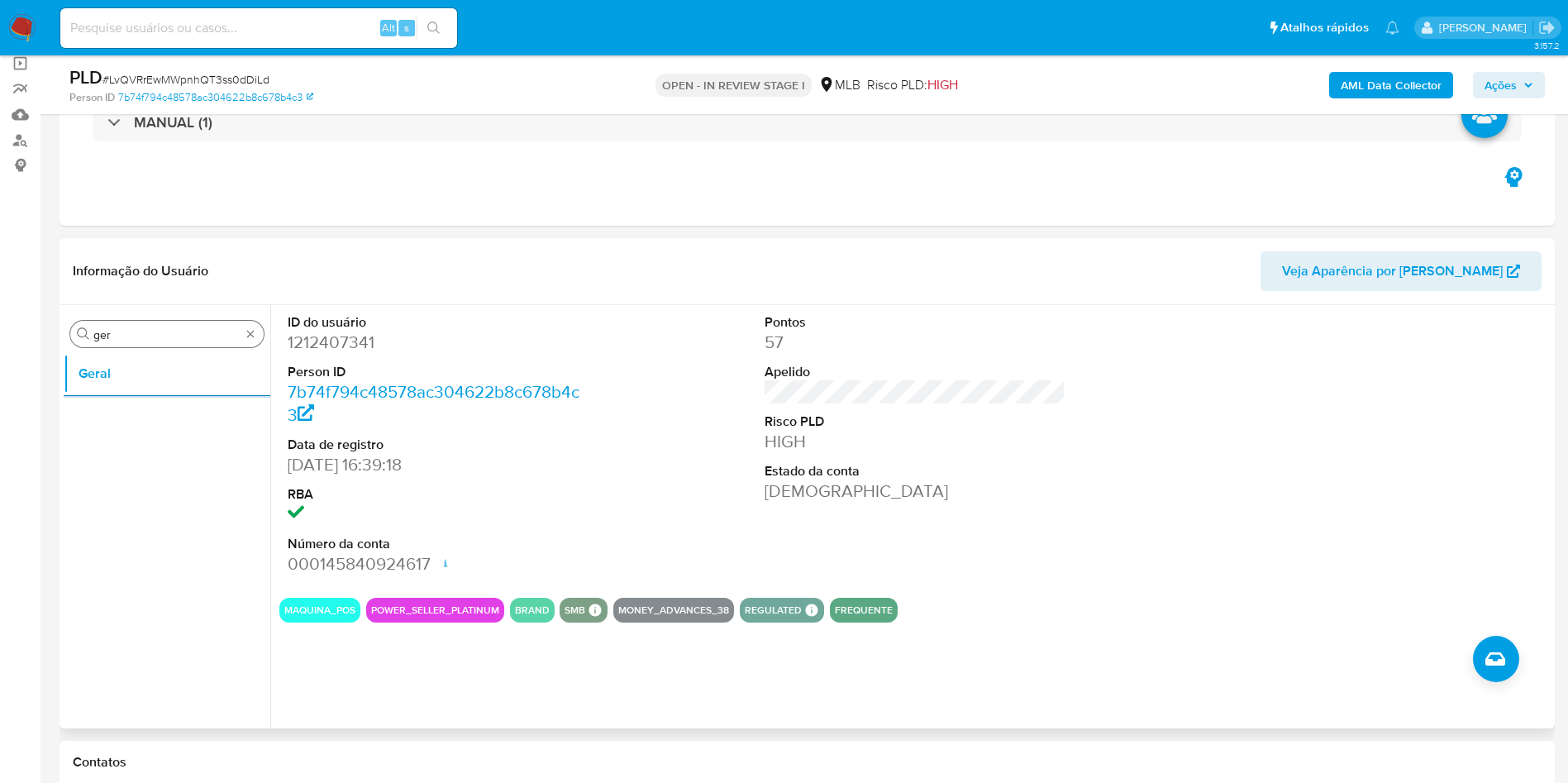
click at [155, 332] on input "ger" at bounding box center [167, 334] width 147 height 15
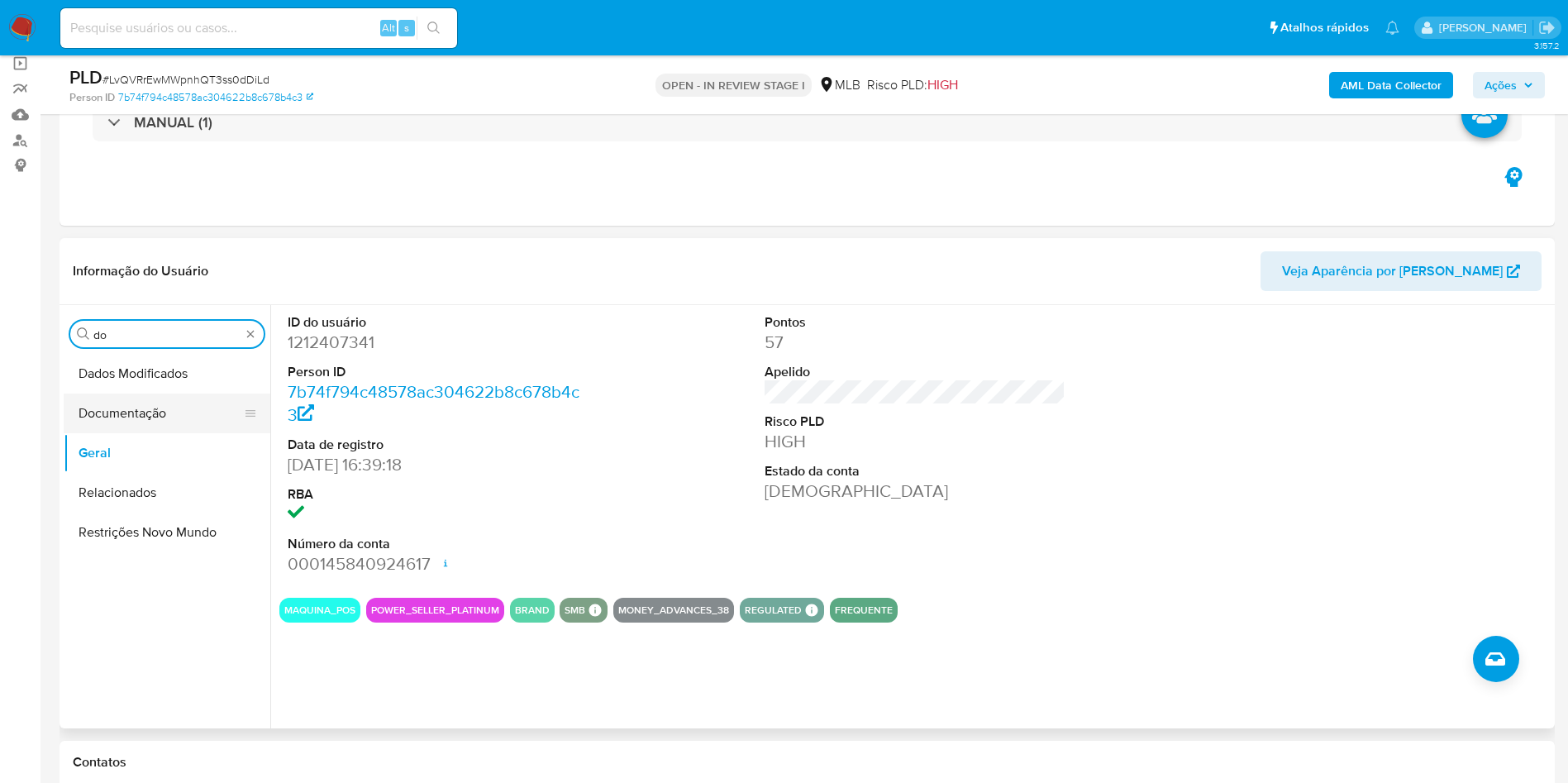
type input "do"
click at [141, 420] on button "Documentação" at bounding box center [159, 413] width 193 height 40
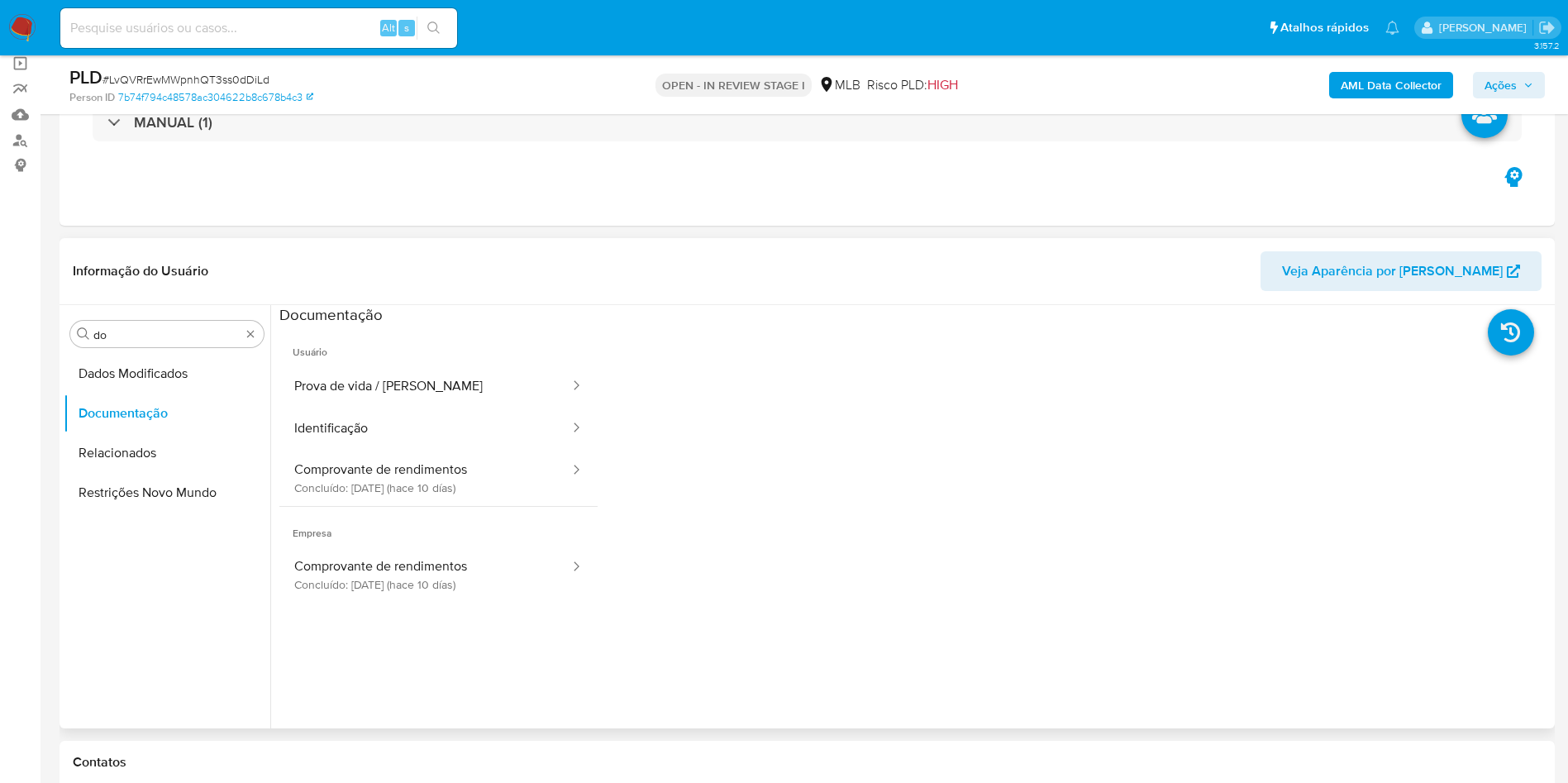
drag, startPoint x: 517, startPoint y: 226, endPoint x: 545, endPoint y: 256, distance: 41.0
click at [493, 374] on button "Prova de vida / Selfie" at bounding box center [425, 386] width 292 height 42
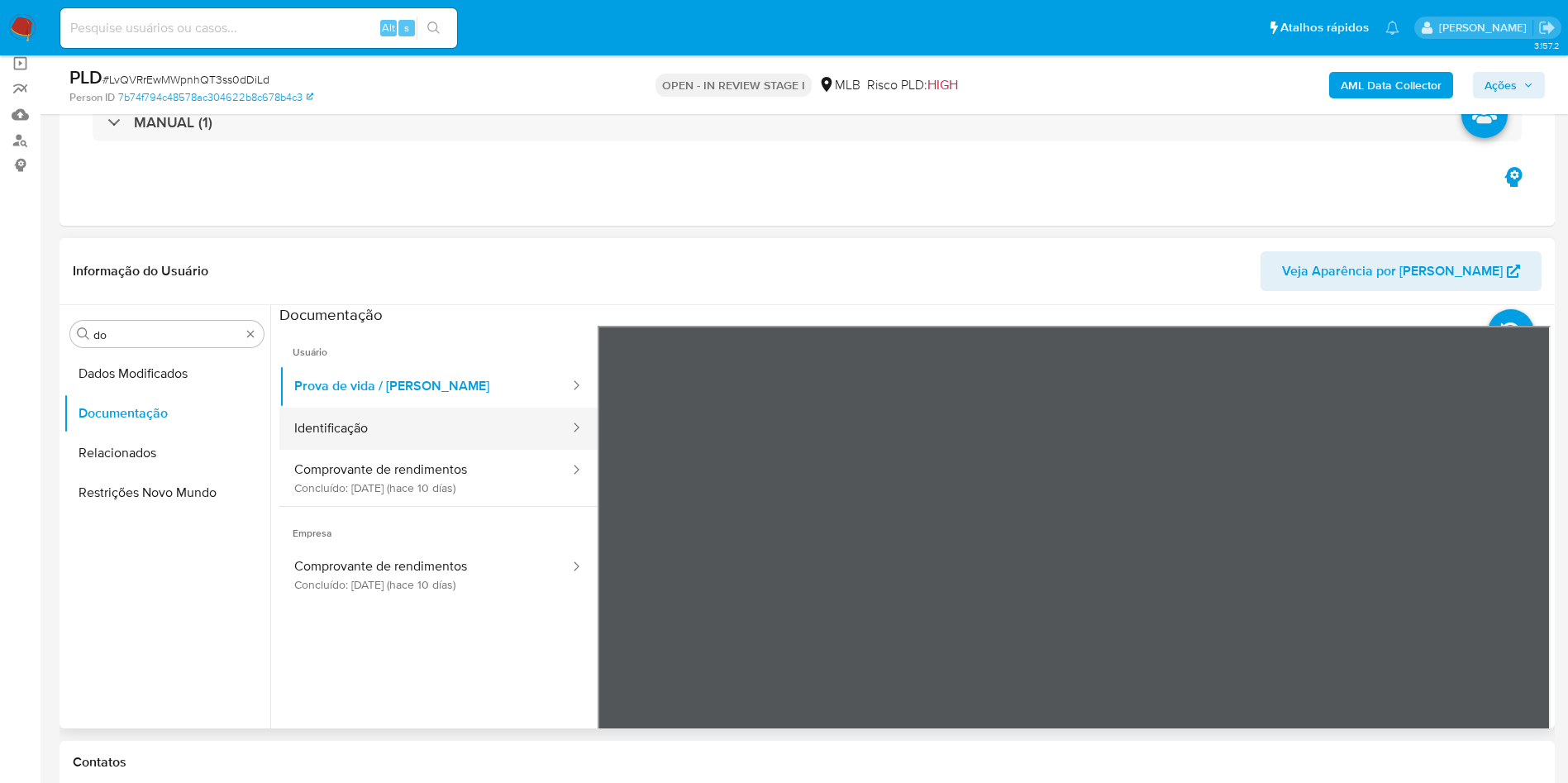
click at [425, 427] on button "Identificação" at bounding box center [425, 429] width 292 height 42
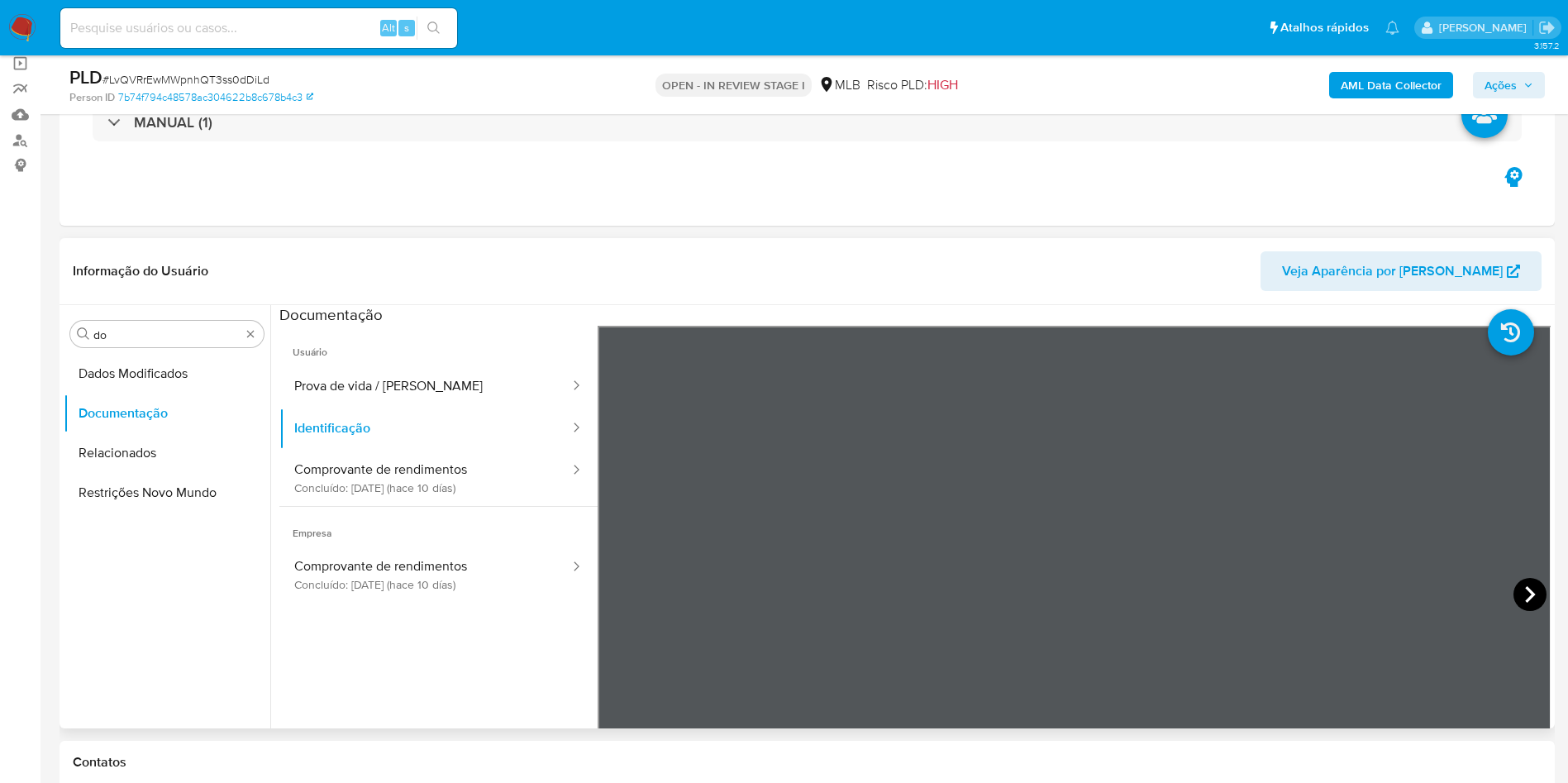
click at [1513, 589] on icon at bounding box center [1530, 594] width 33 height 33
click at [387, 470] on button "Comprovante de rendimentos Concluído: 25/08/2025 (hace 10 días)" at bounding box center [425, 477] width 292 height 56
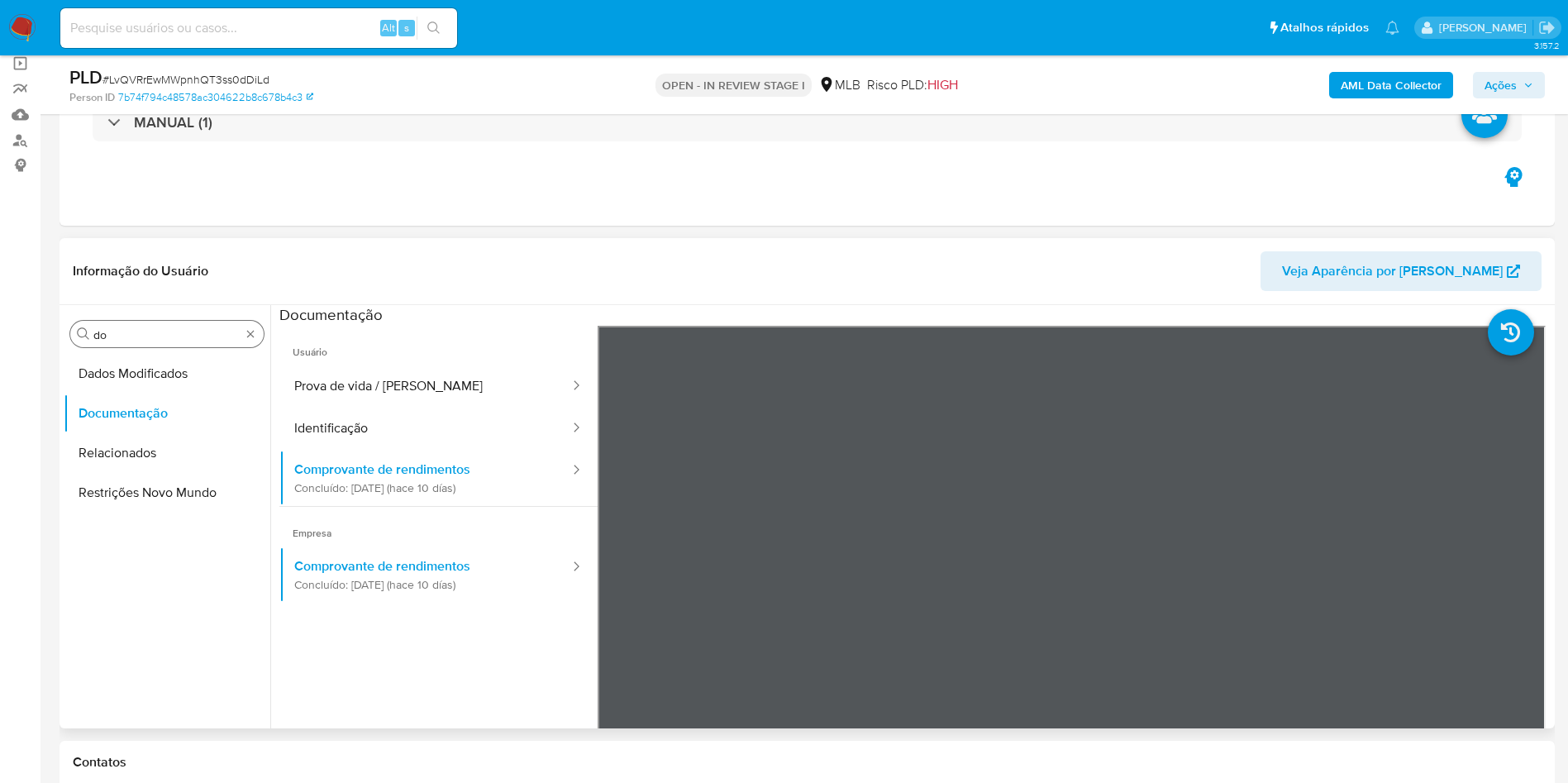
click at [166, 328] on input "do" at bounding box center [167, 334] width 147 height 15
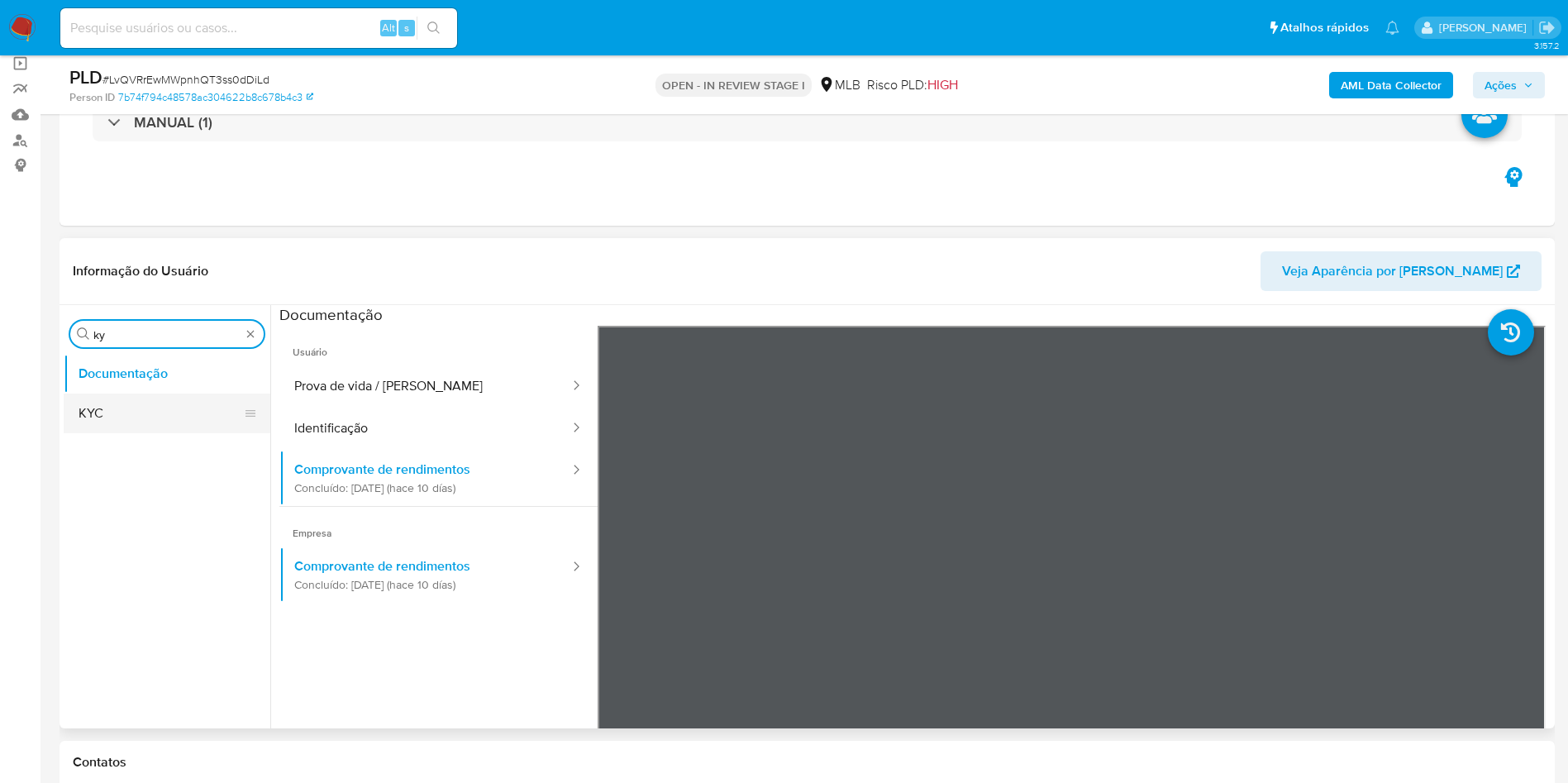
type input "ky"
click at [159, 398] on button "KYC" at bounding box center [159, 413] width 193 height 40
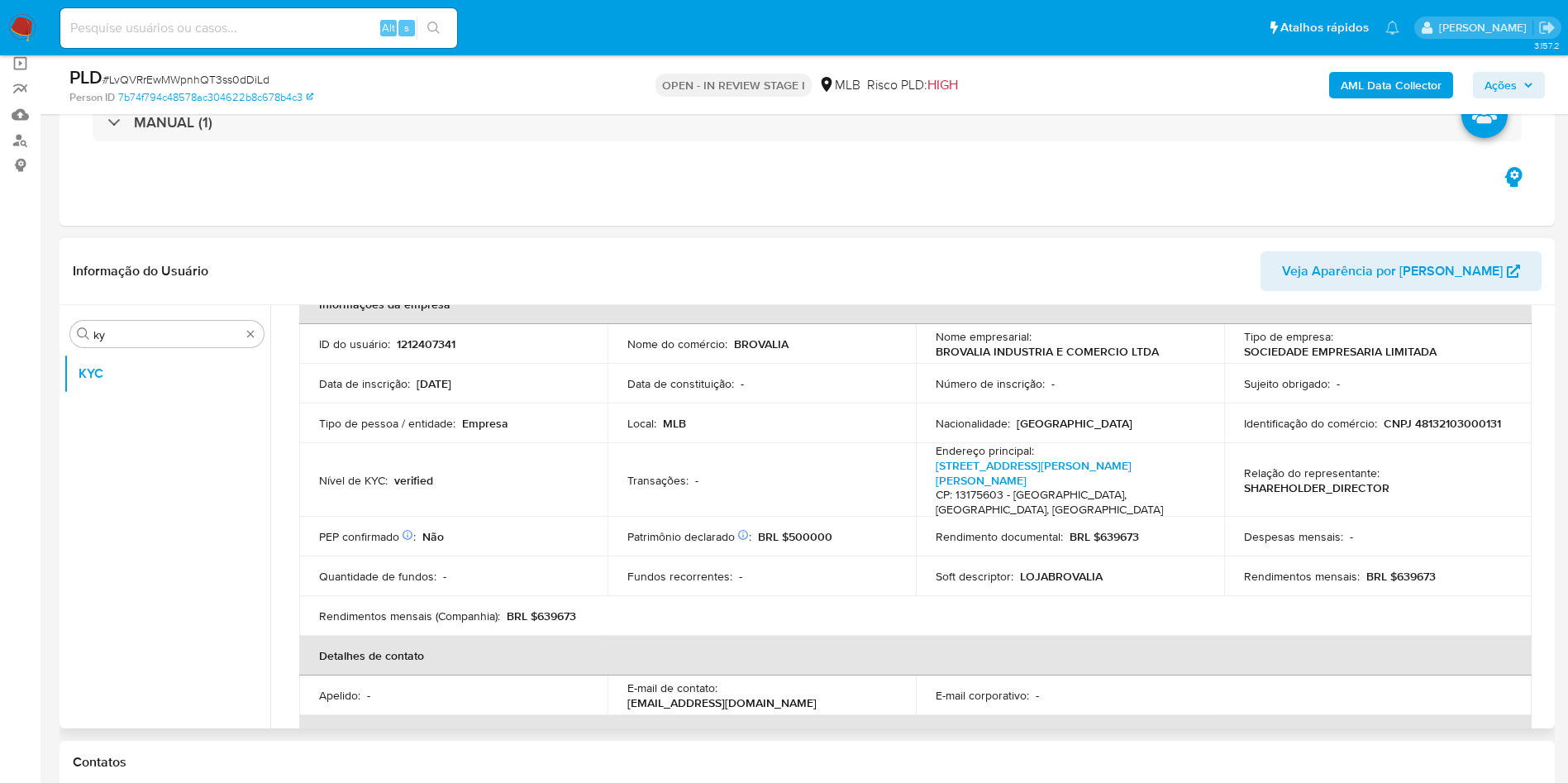
scroll to position [81, 0]
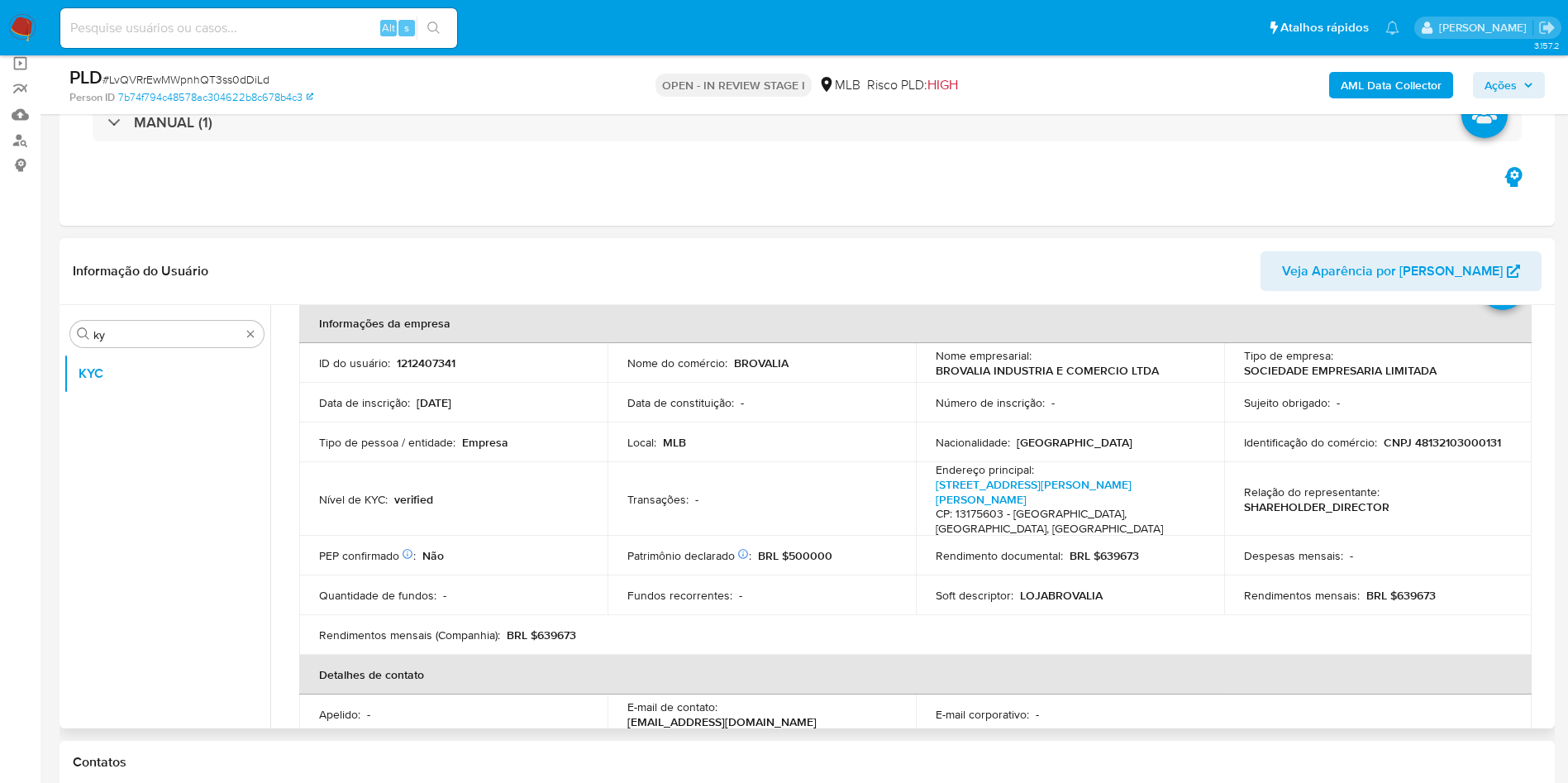
click at [1439, 588] on div "Rendimentos mensais : BRL $639673" at bounding box center [1378, 595] width 268 height 15
click at [1419, 588] on p "BRL $639673" at bounding box center [1401, 595] width 69 height 15
copy p "639673"
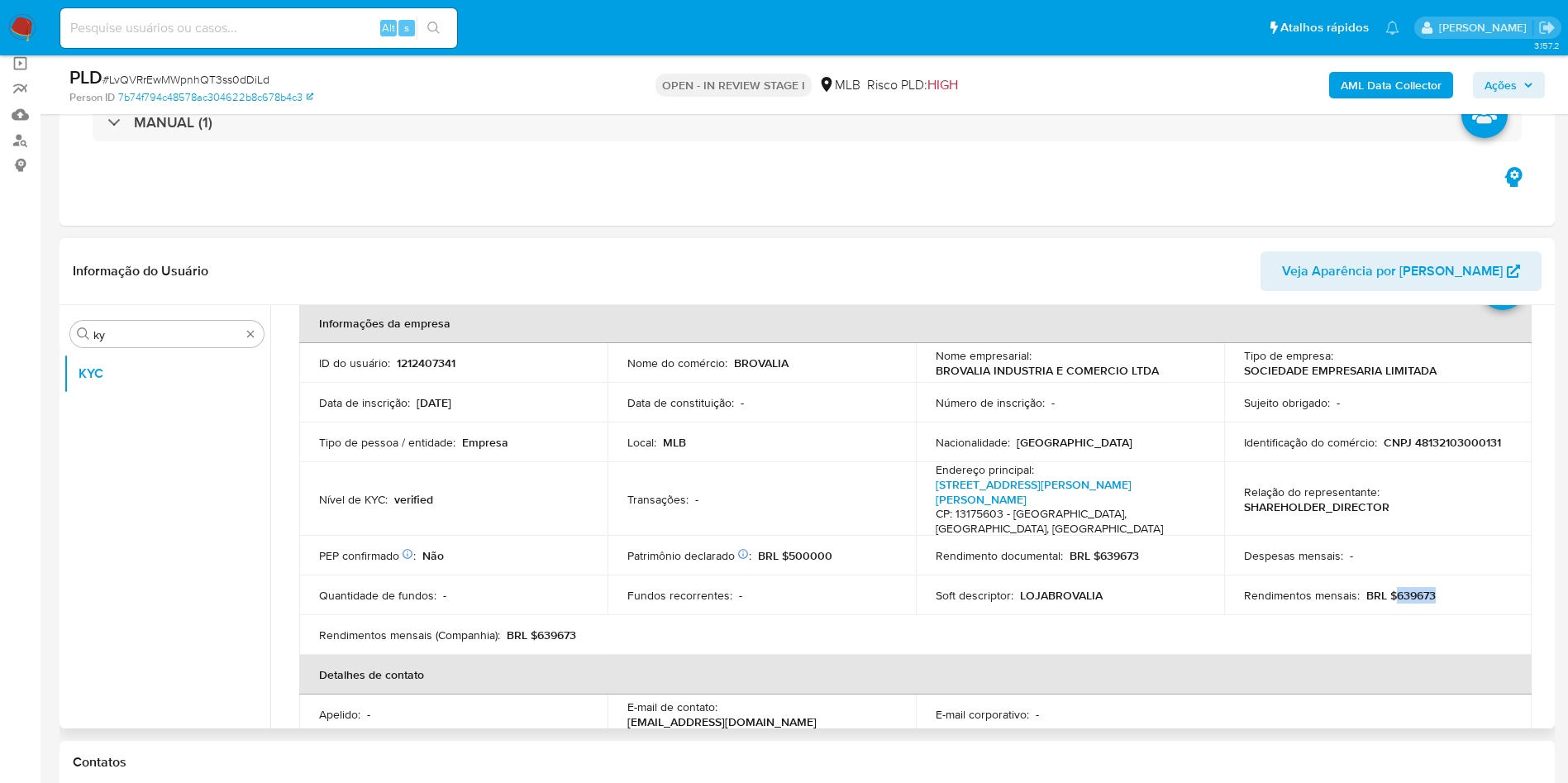
click at [751, 516] on td "Transações : -" at bounding box center [762, 499] width 308 height 74
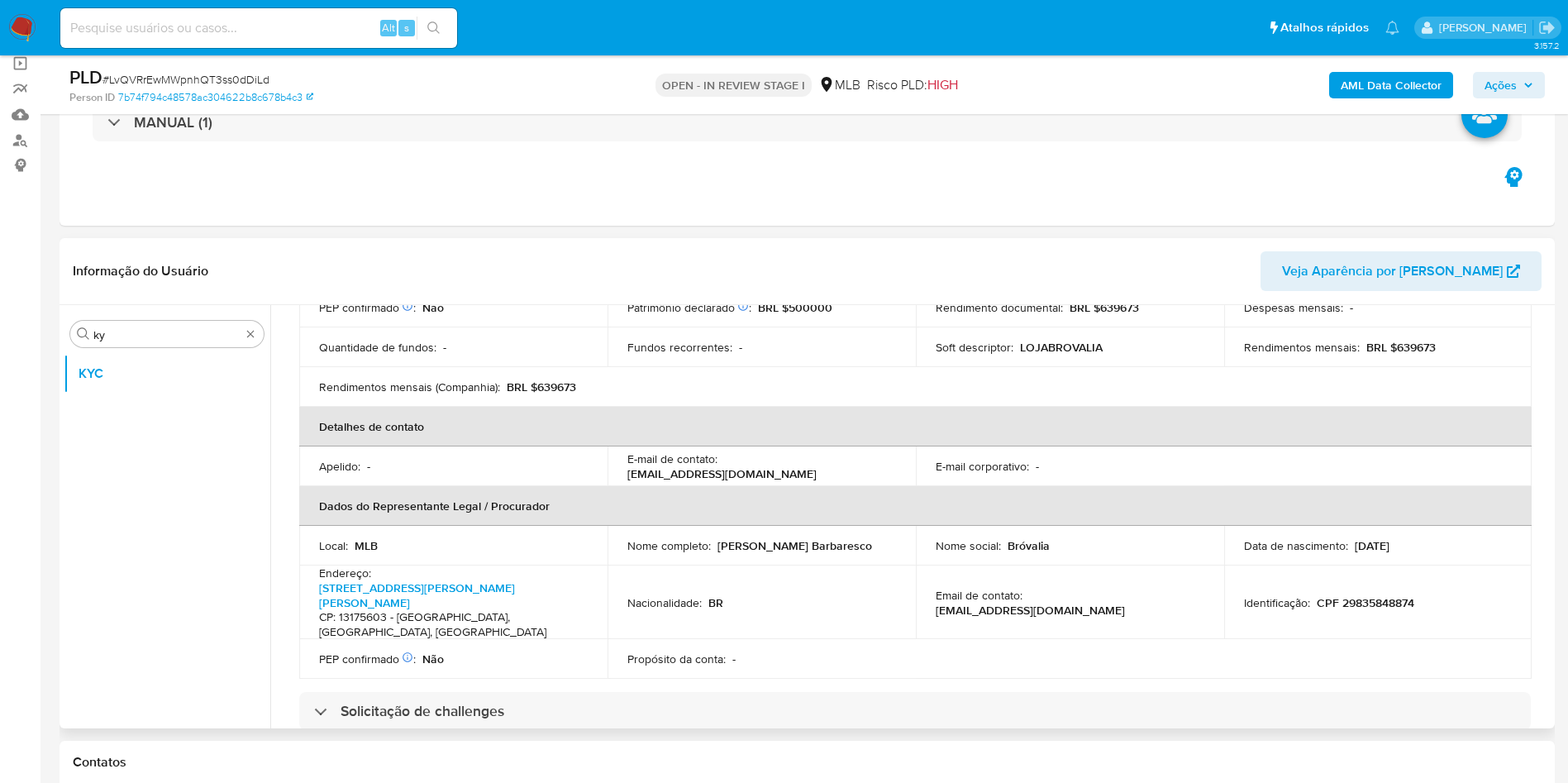
scroll to position [452, 0]
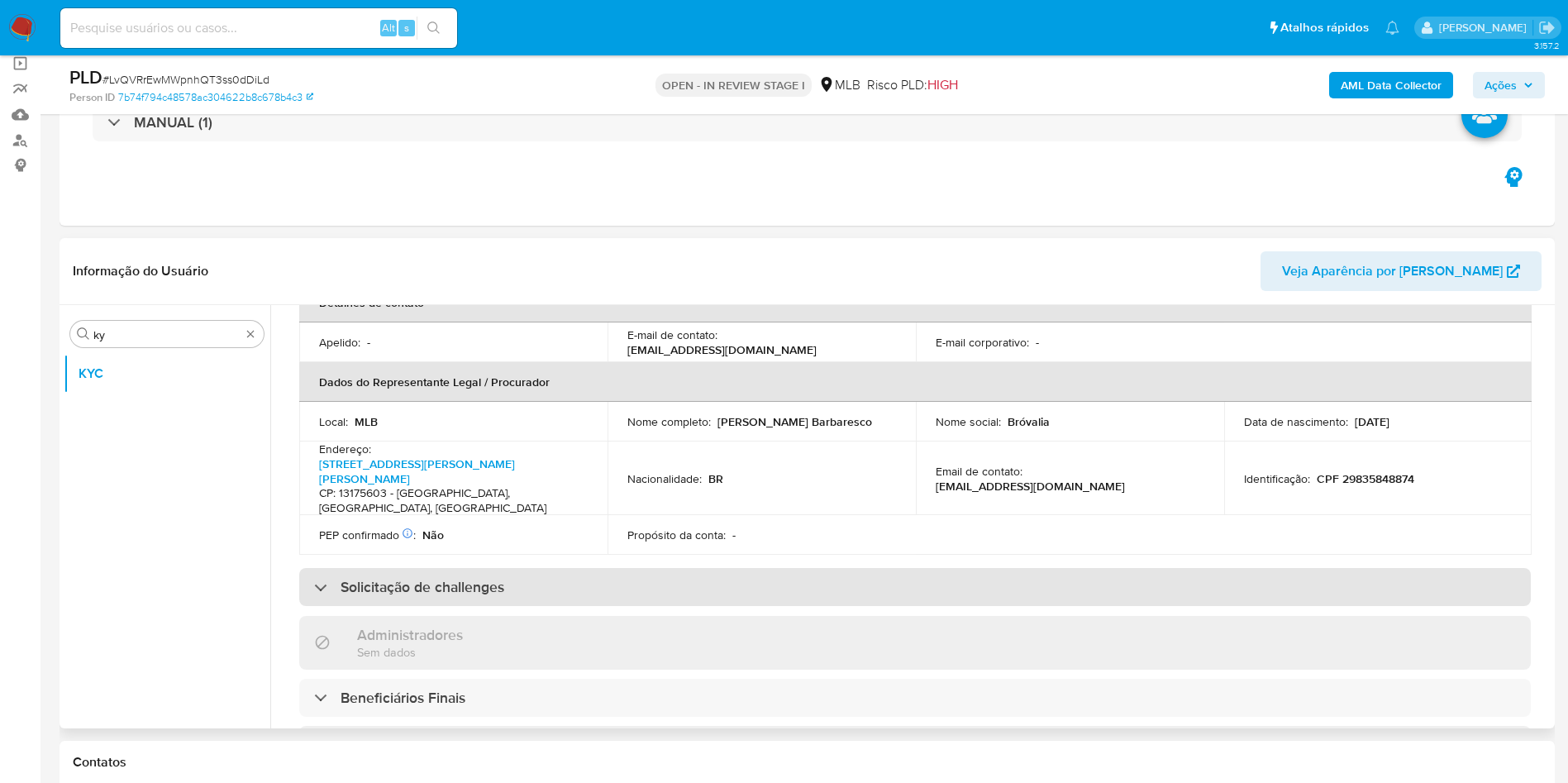
click at [730, 568] on div "Solicitação de challenges" at bounding box center [915, 587] width 1231 height 38
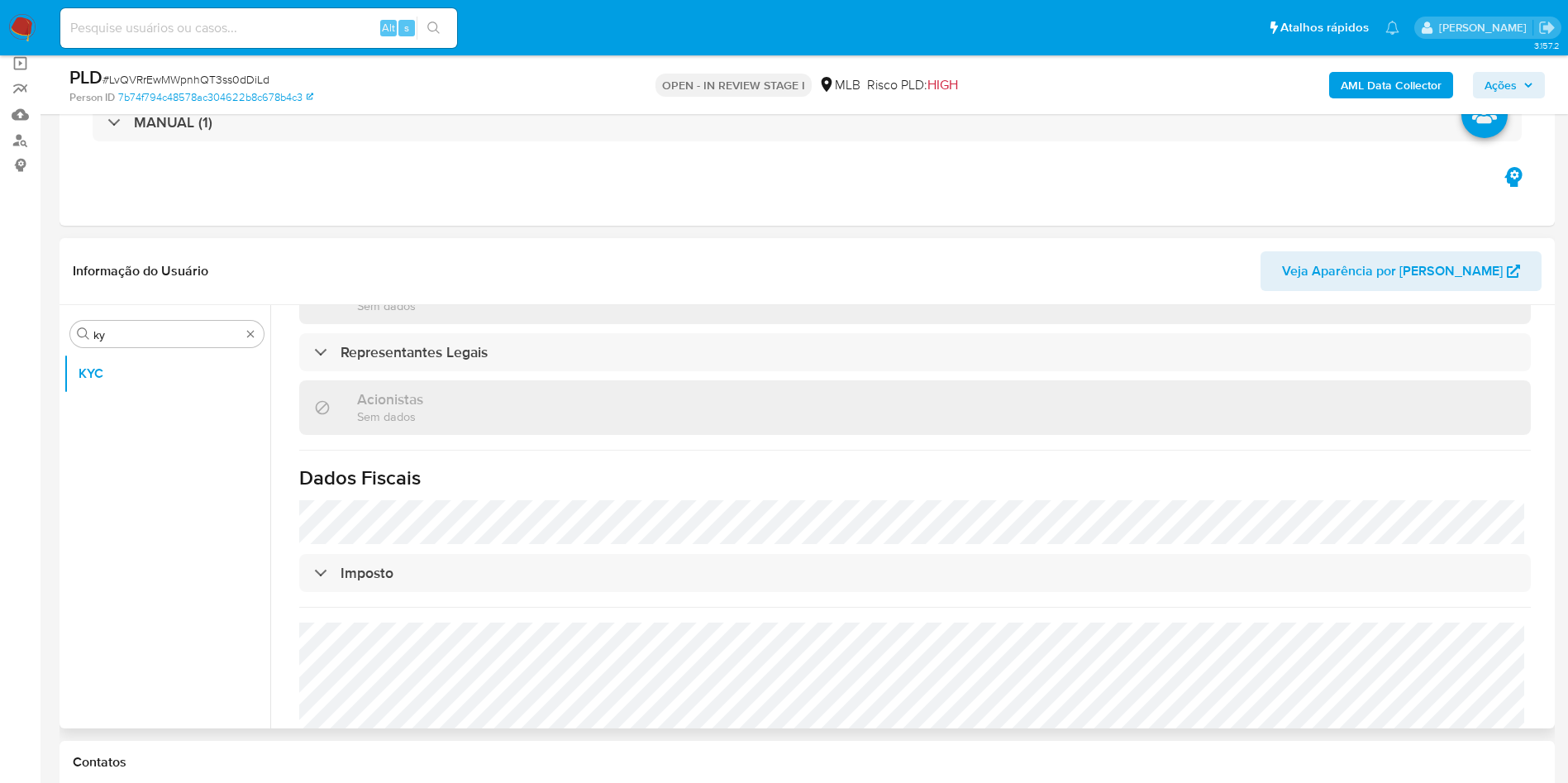
scroll to position [1123, 0]
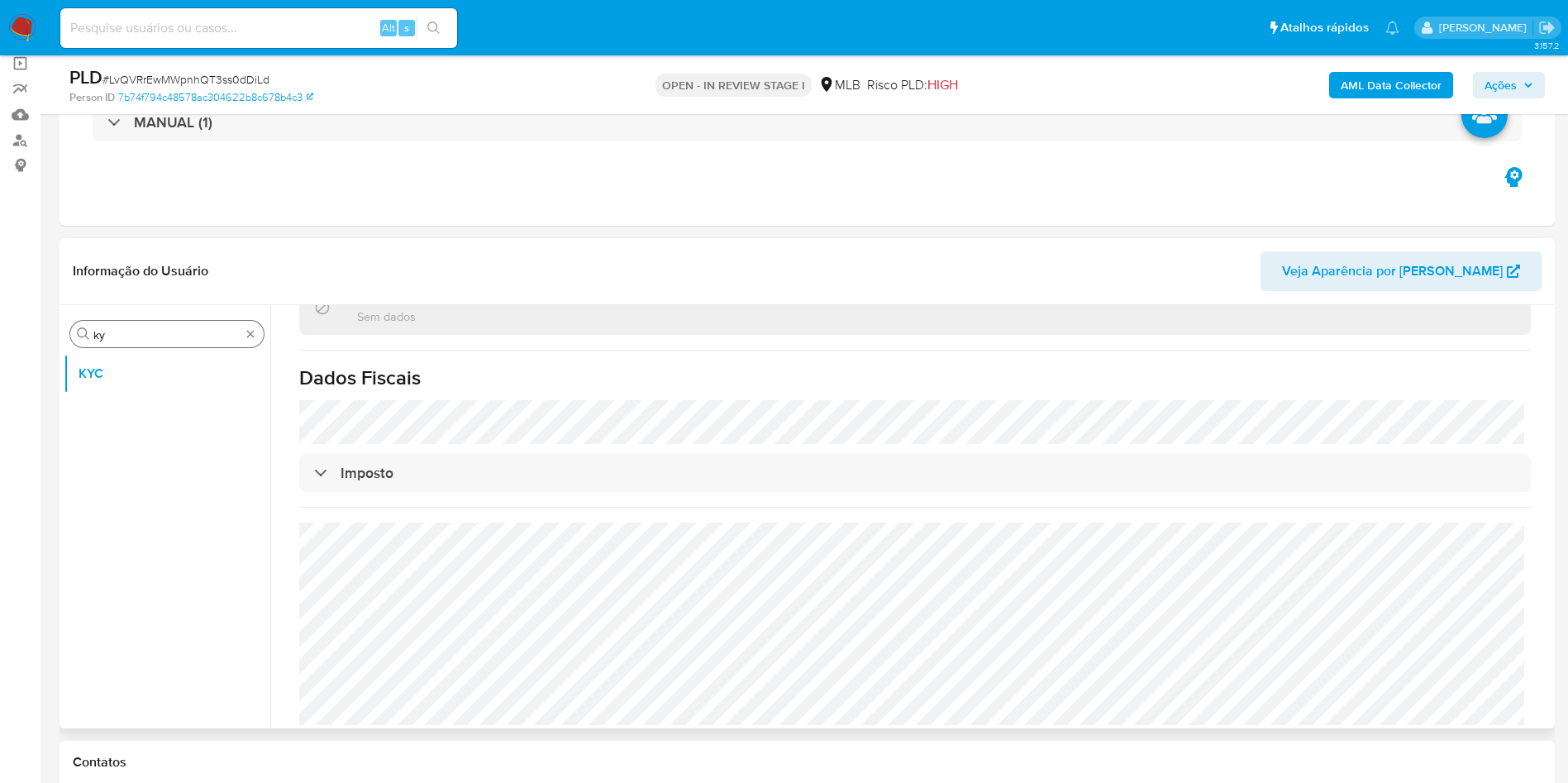
click at [138, 330] on input "ky" at bounding box center [167, 334] width 147 height 15
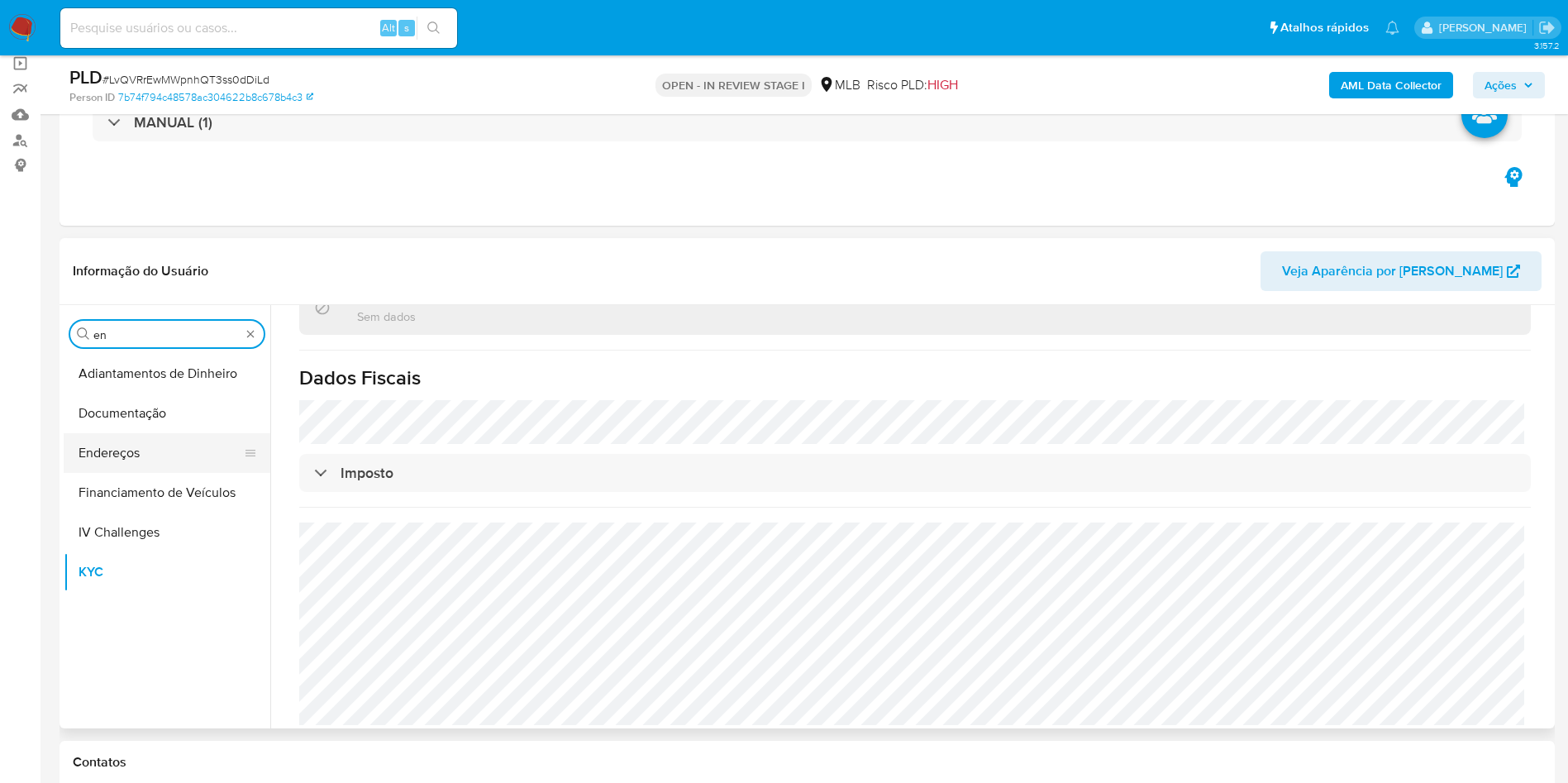
type input "en"
click at [167, 446] on button "Endereços" at bounding box center [159, 453] width 193 height 40
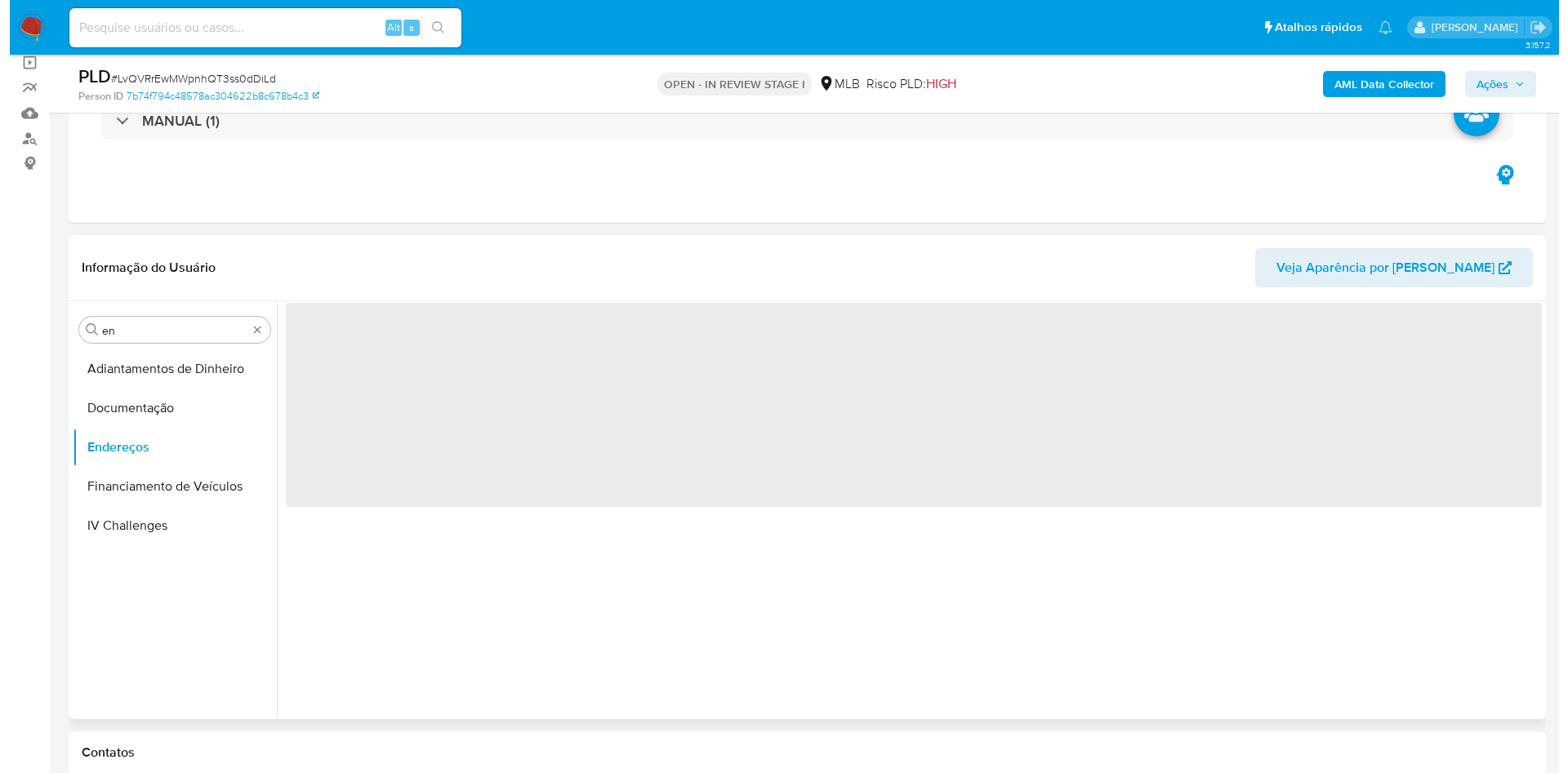
scroll to position [0, 0]
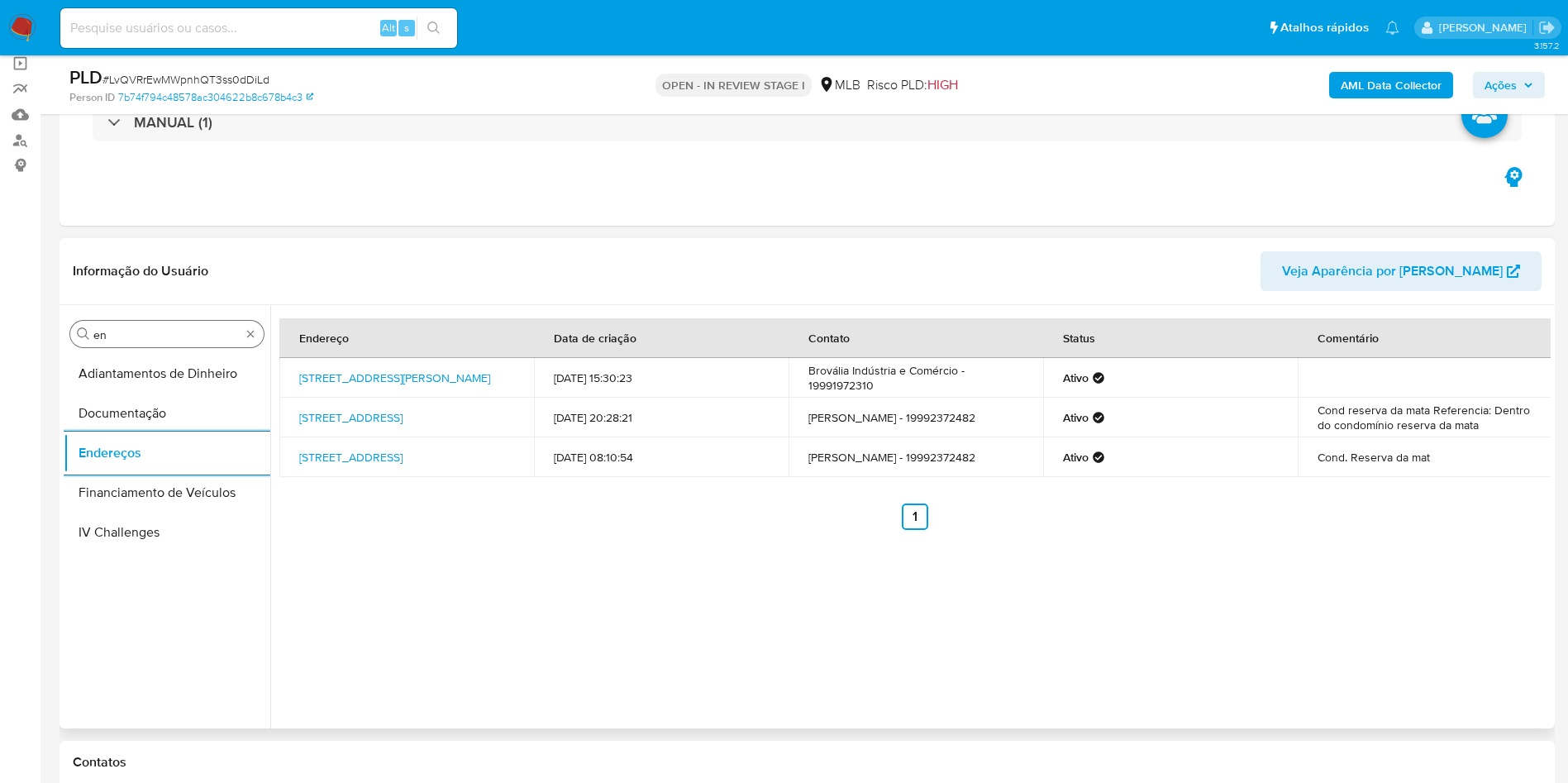
click at [135, 326] on div "Procurar en" at bounding box center [166, 333] width 193 height 27
click at [106, 332] on input "en" at bounding box center [167, 334] width 147 height 15
type input "ge"
click at [94, 379] on button "Detalhe da geolocalização" at bounding box center [166, 373] width 207 height 40
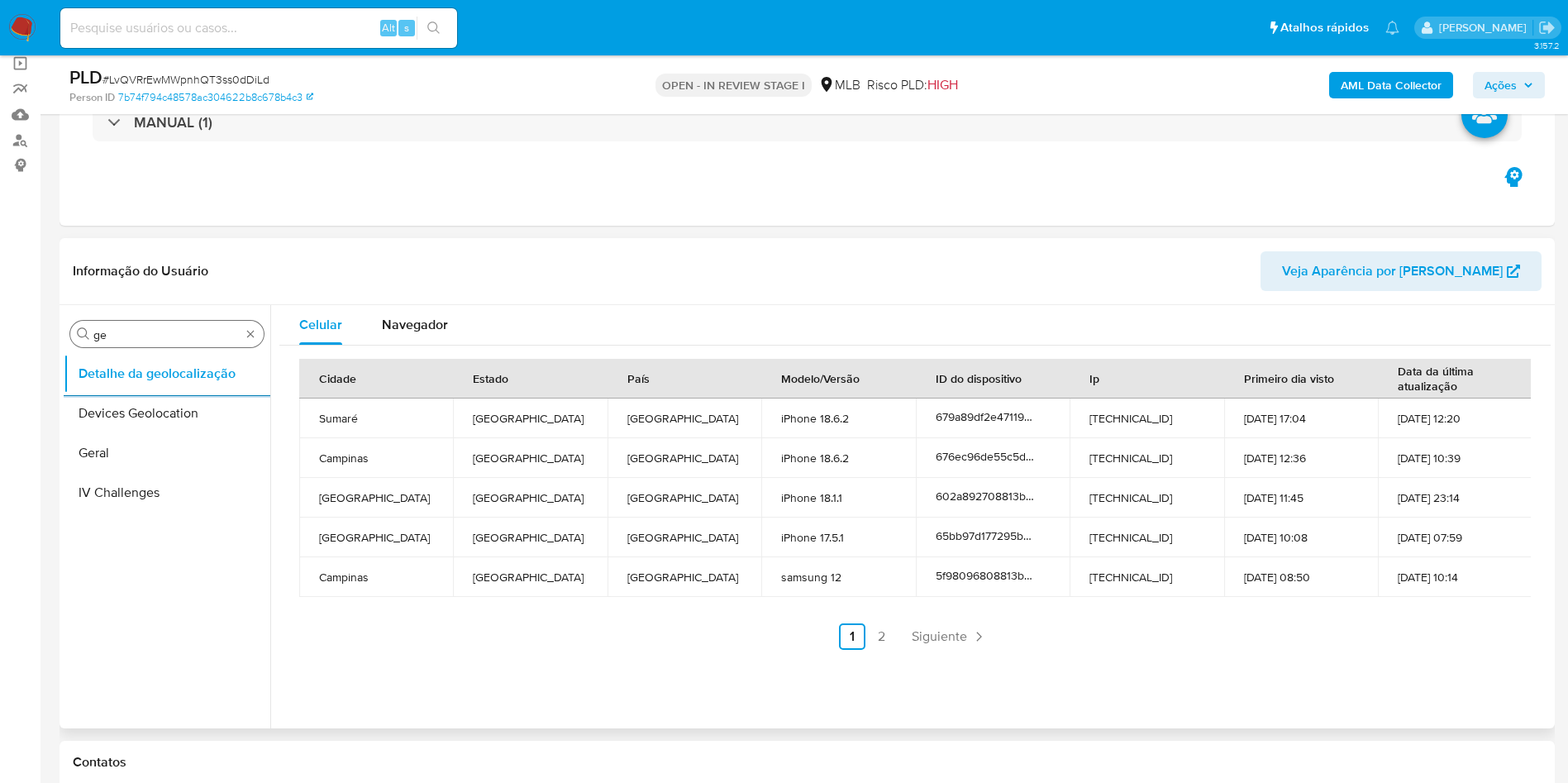
click at [128, 327] on input "ge" at bounding box center [167, 334] width 147 height 15
type input "res"
click at [119, 457] on button "Restrições Novo Mundo" at bounding box center [166, 453] width 207 height 40
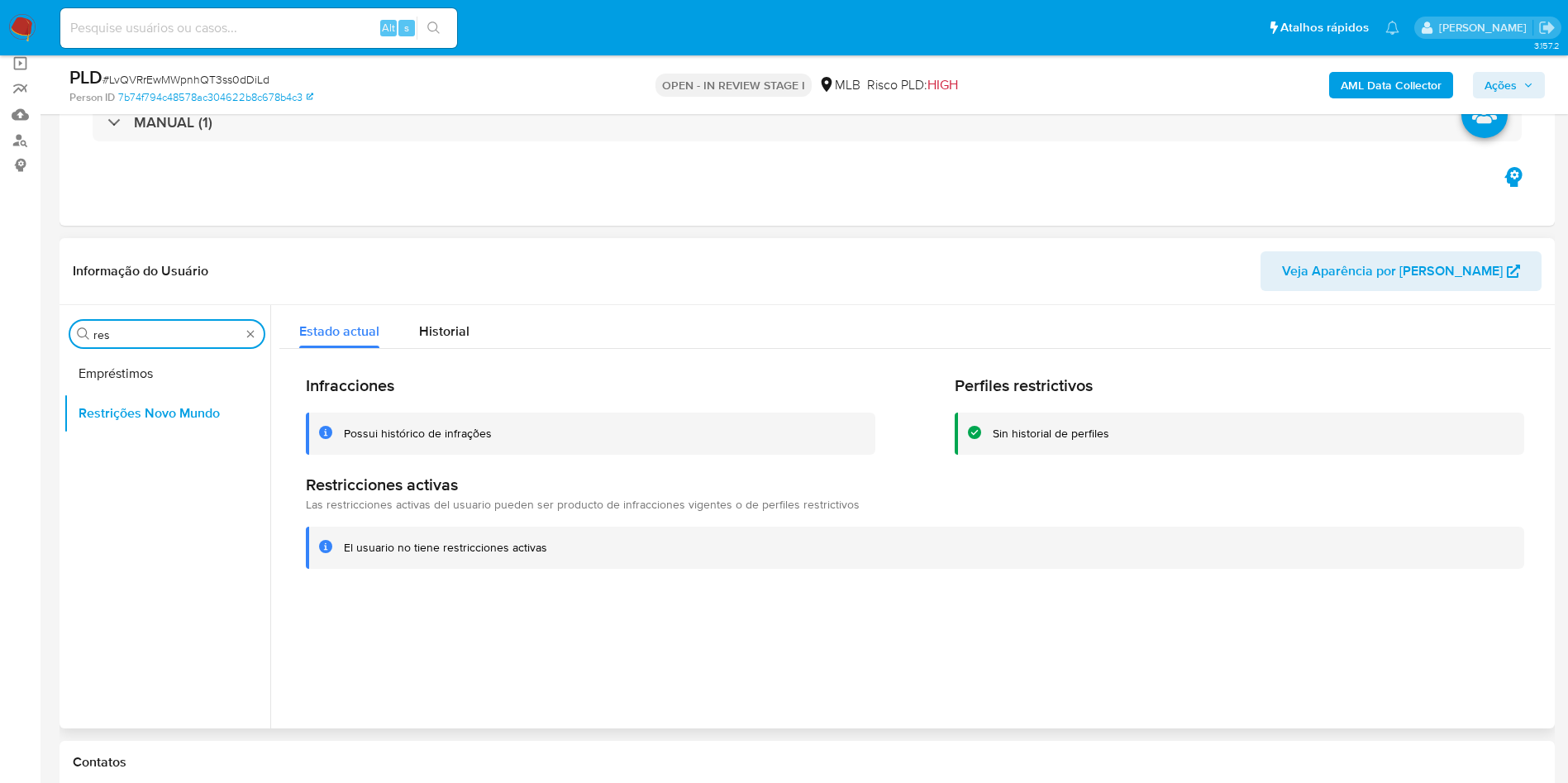
click at [130, 328] on input "res" at bounding box center [167, 334] width 147 height 15
type input "po"
click at [113, 352] on div "Procurar po Dispositivos Point Restrições Novo Mundo" at bounding box center [166, 518] width 207 height 421
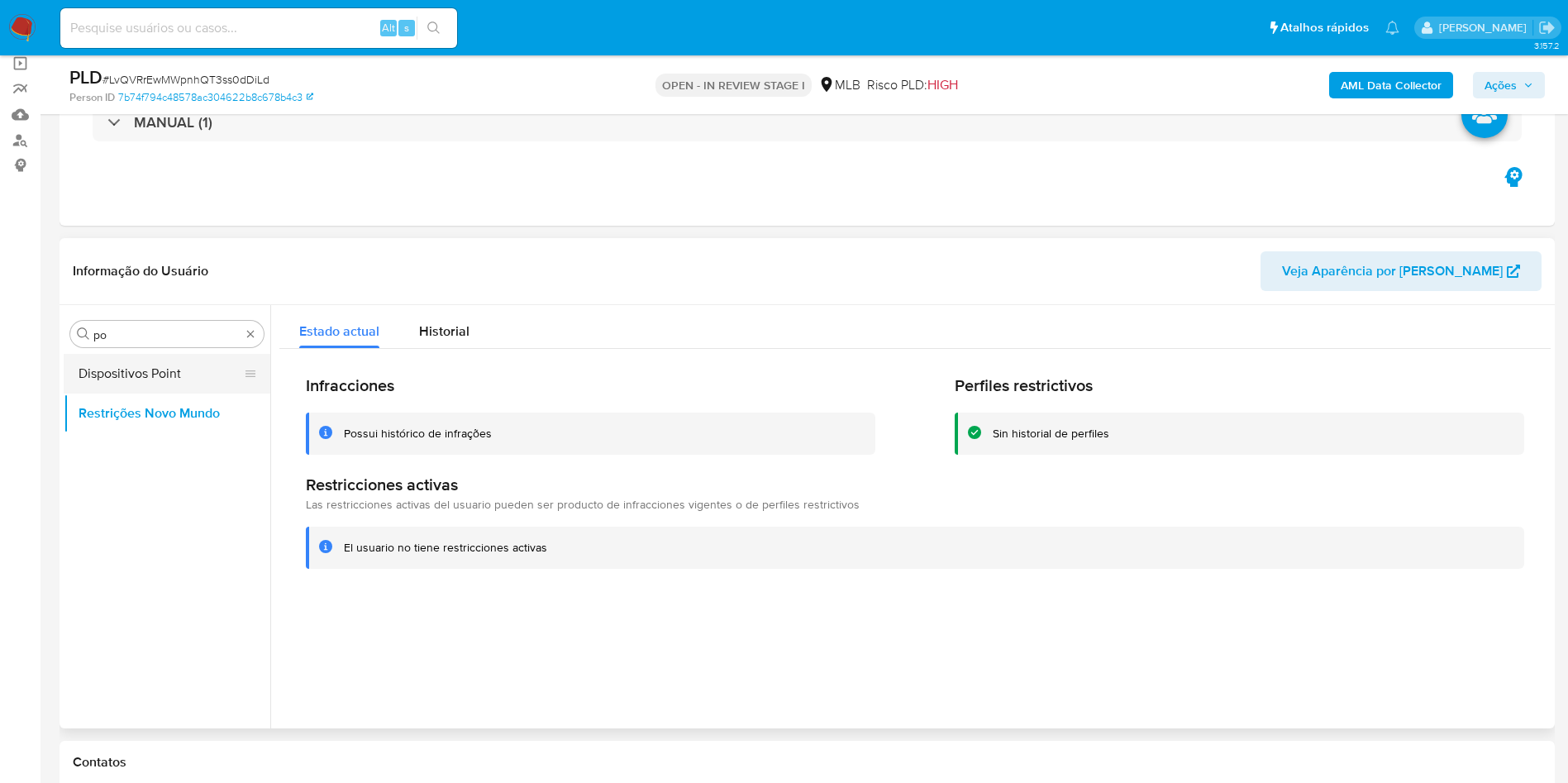
click at [120, 367] on button "Dispositivos Point" at bounding box center [159, 373] width 193 height 40
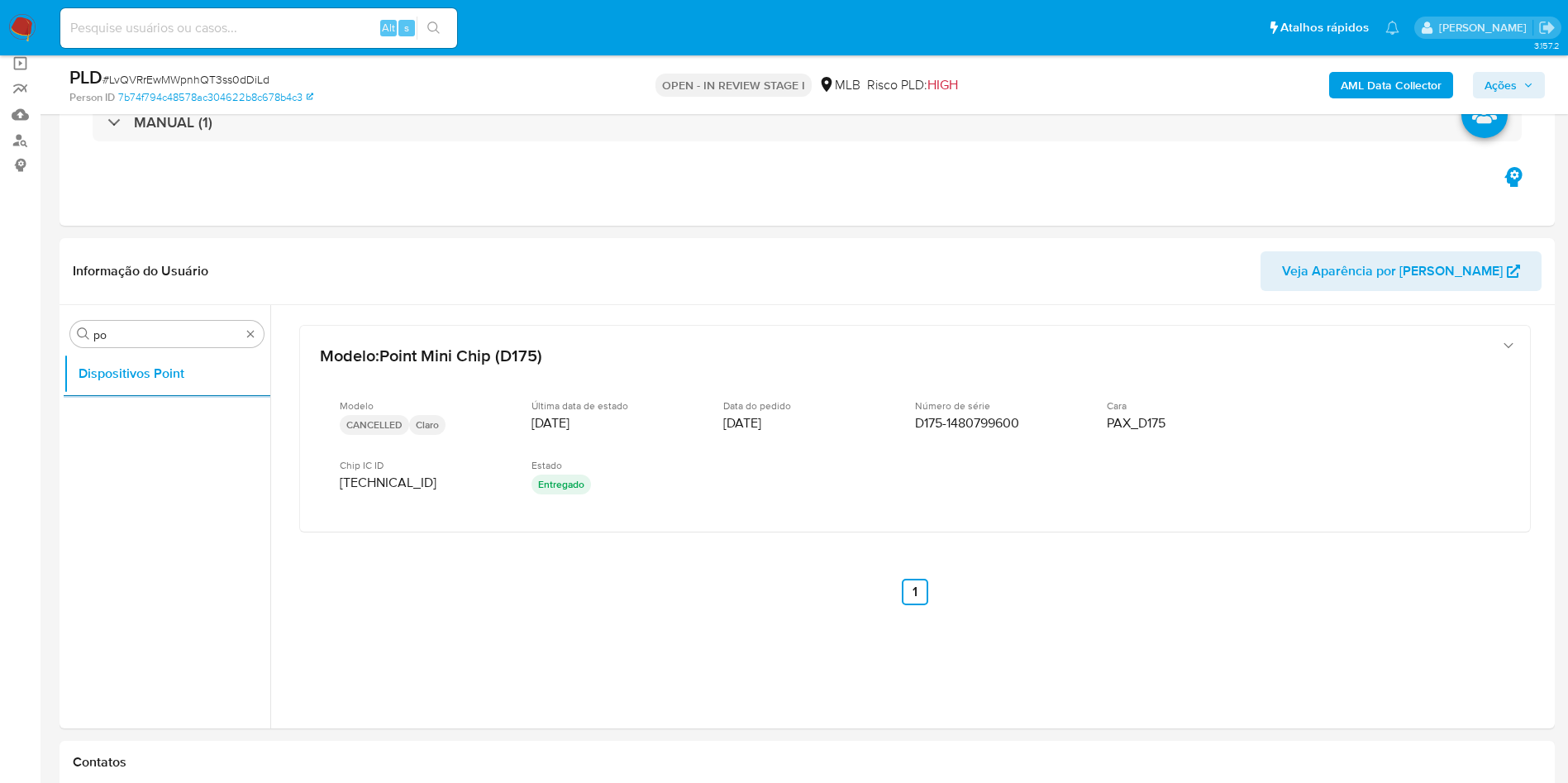
click at [1420, 83] on b "AML Data Collector" at bounding box center [1391, 85] width 100 height 27
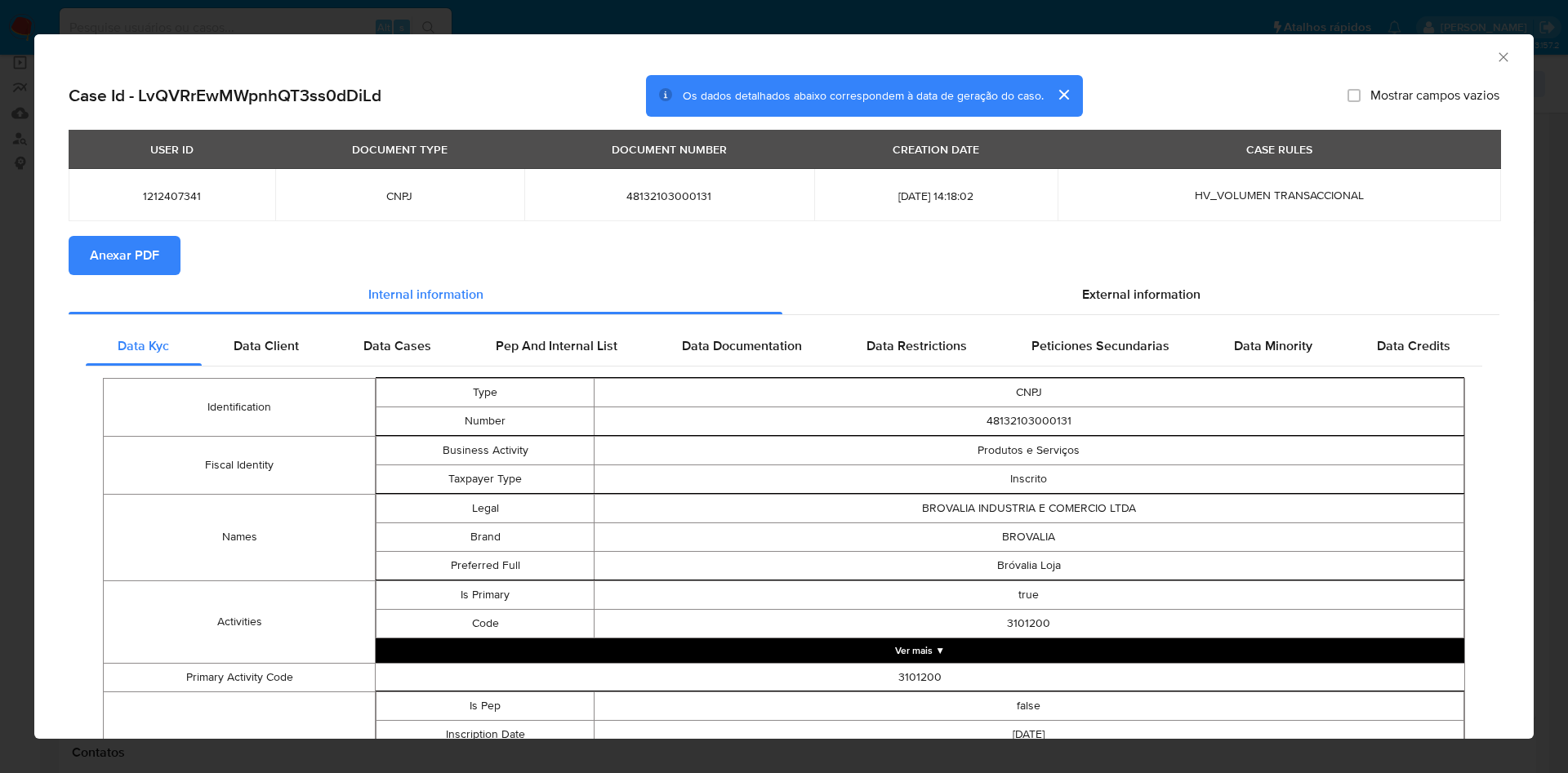
click at [112, 242] on span "Anexar PDF" at bounding box center [124, 256] width 69 height 36
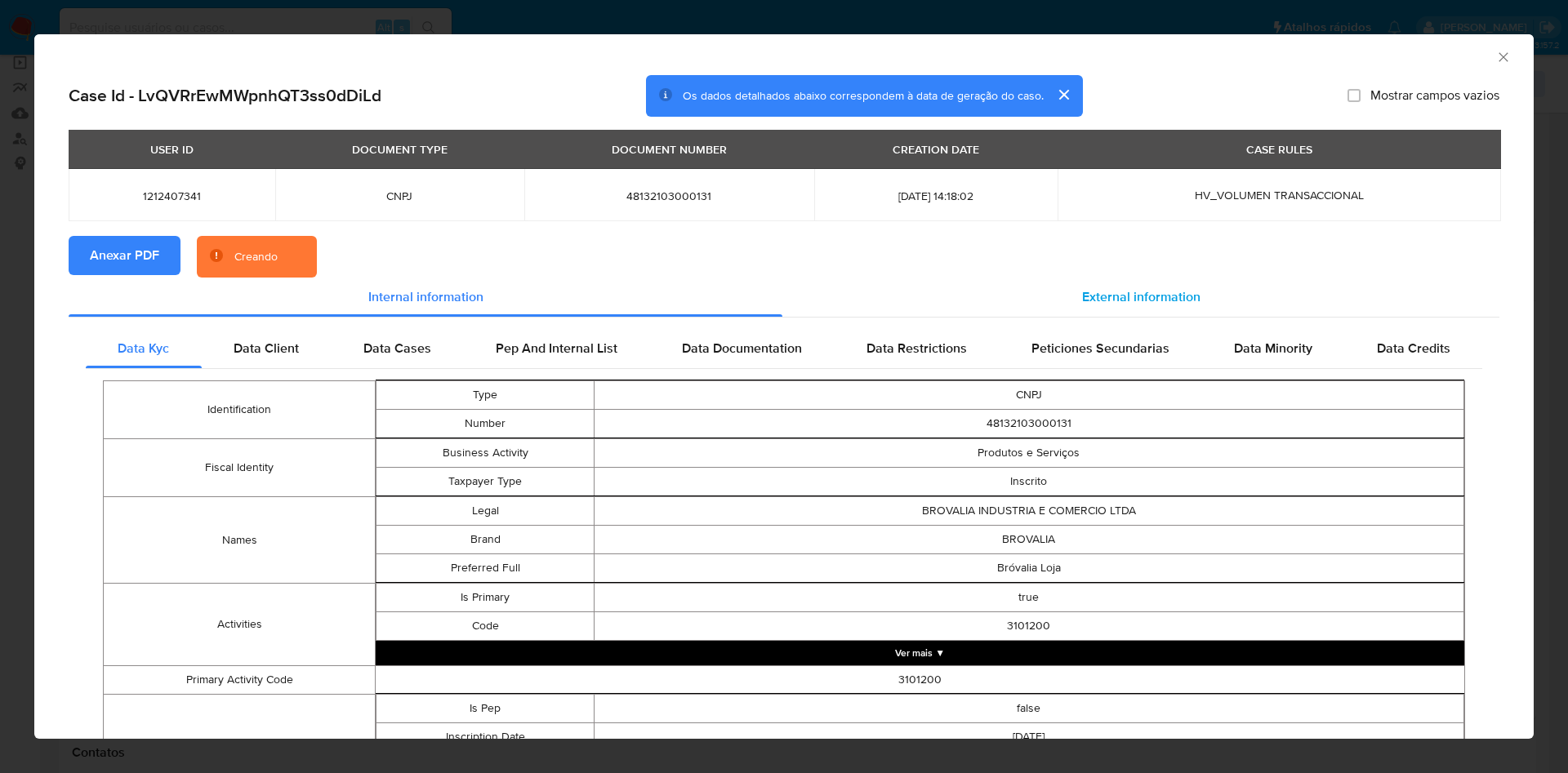
click at [1114, 306] on div "External information" at bounding box center [1140, 298] width 717 height 39
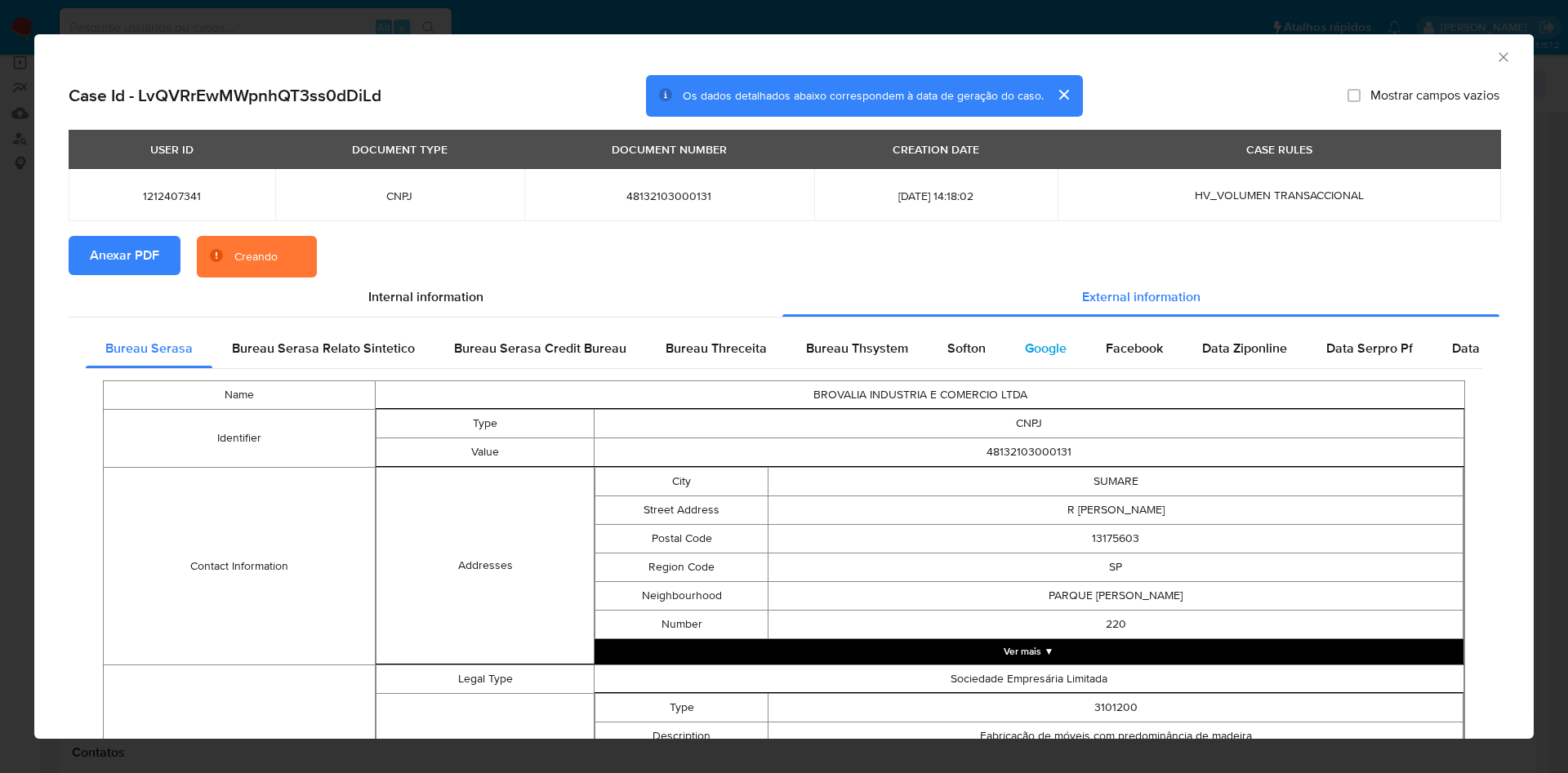
click at [1057, 342] on span "Google" at bounding box center [1045, 348] width 42 height 19
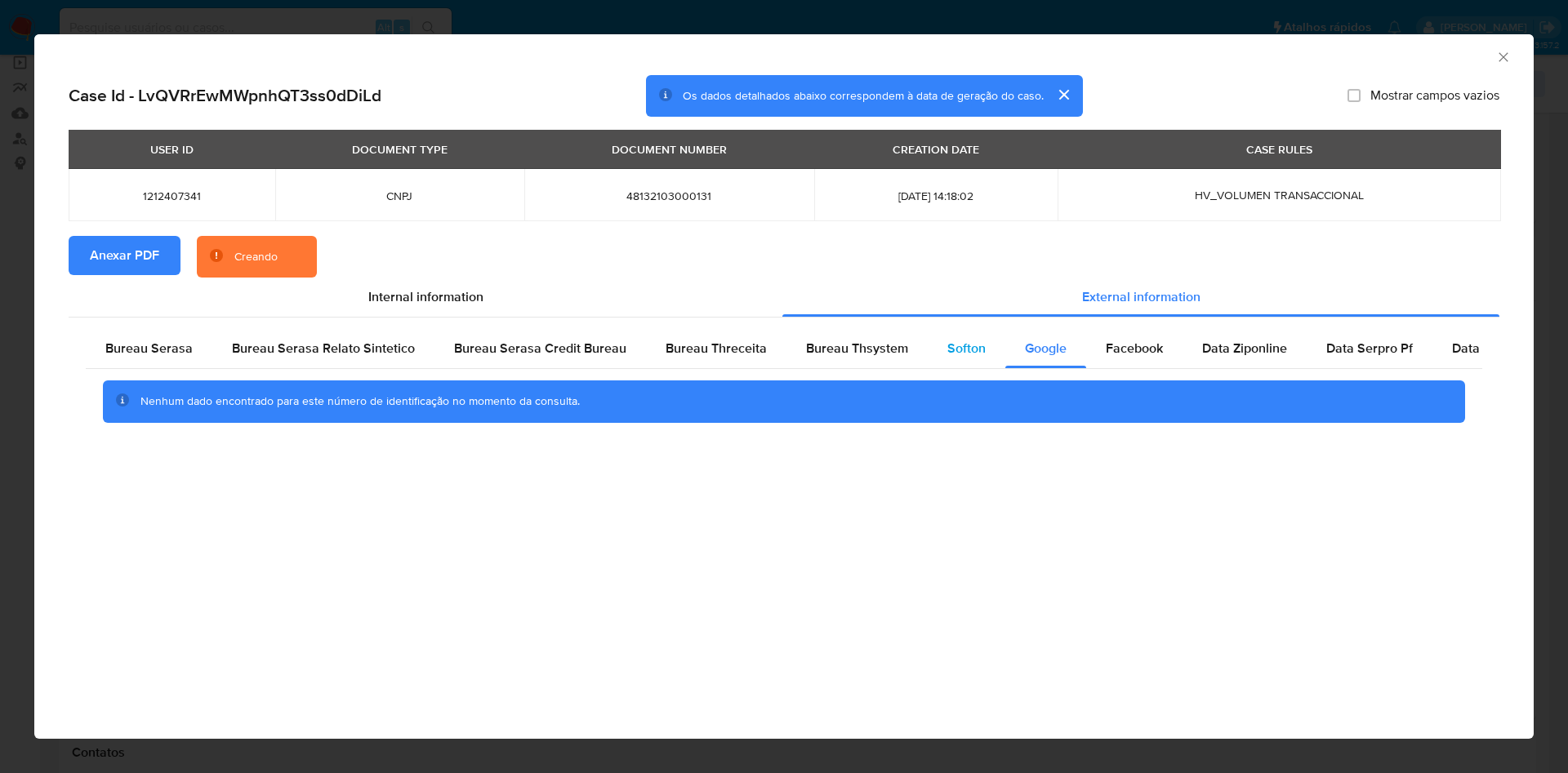
click at [951, 342] on span "Softon" at bounding box center [966, 348] width 38 height 19
click at [881, 342] on span "Bureau Thsystem" at bounding box center [856, 348] width 102 height 19
click at [182, 361] on div "Bureau Serasa" at bounding box center [149, 349] width 127 height 39
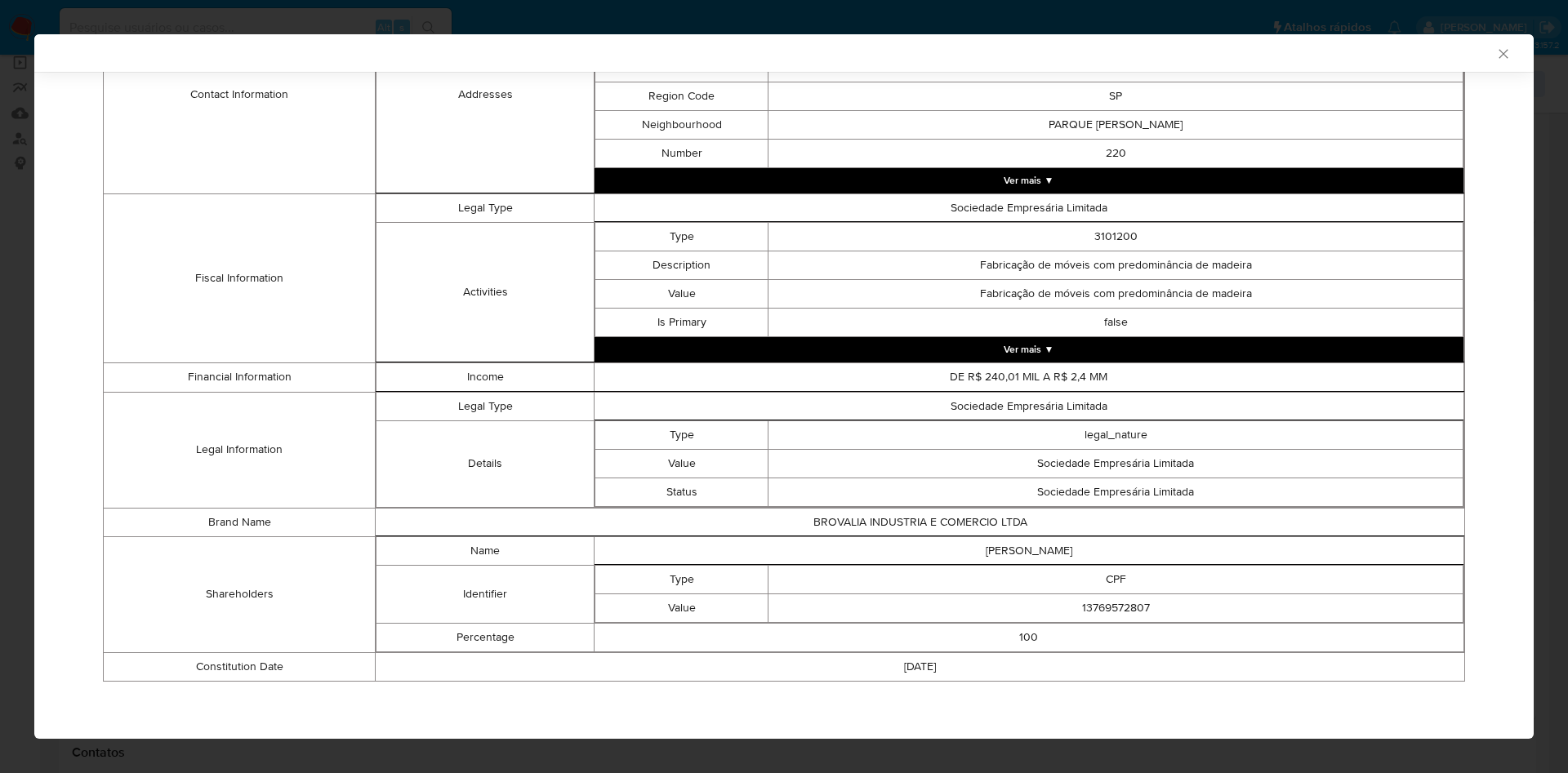
scroll to position [464, 0]
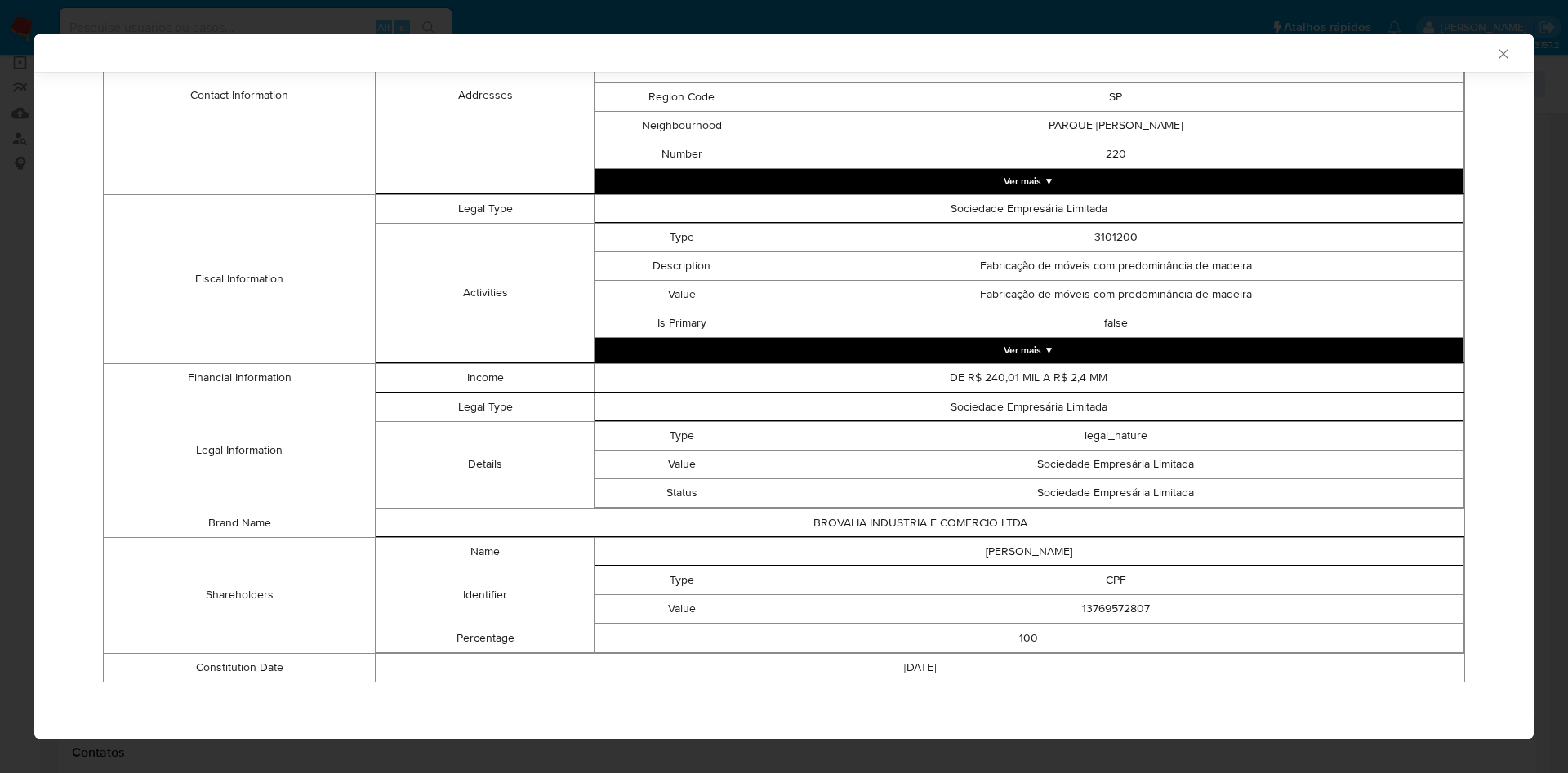
click at [0, 416] on div "AML Data Collector Case Id - LvQVRrEwMWpnhQT3ss0dDiLd Os dados detalhados abaix…" at bounding box center [784, 386] width 1568 height 773
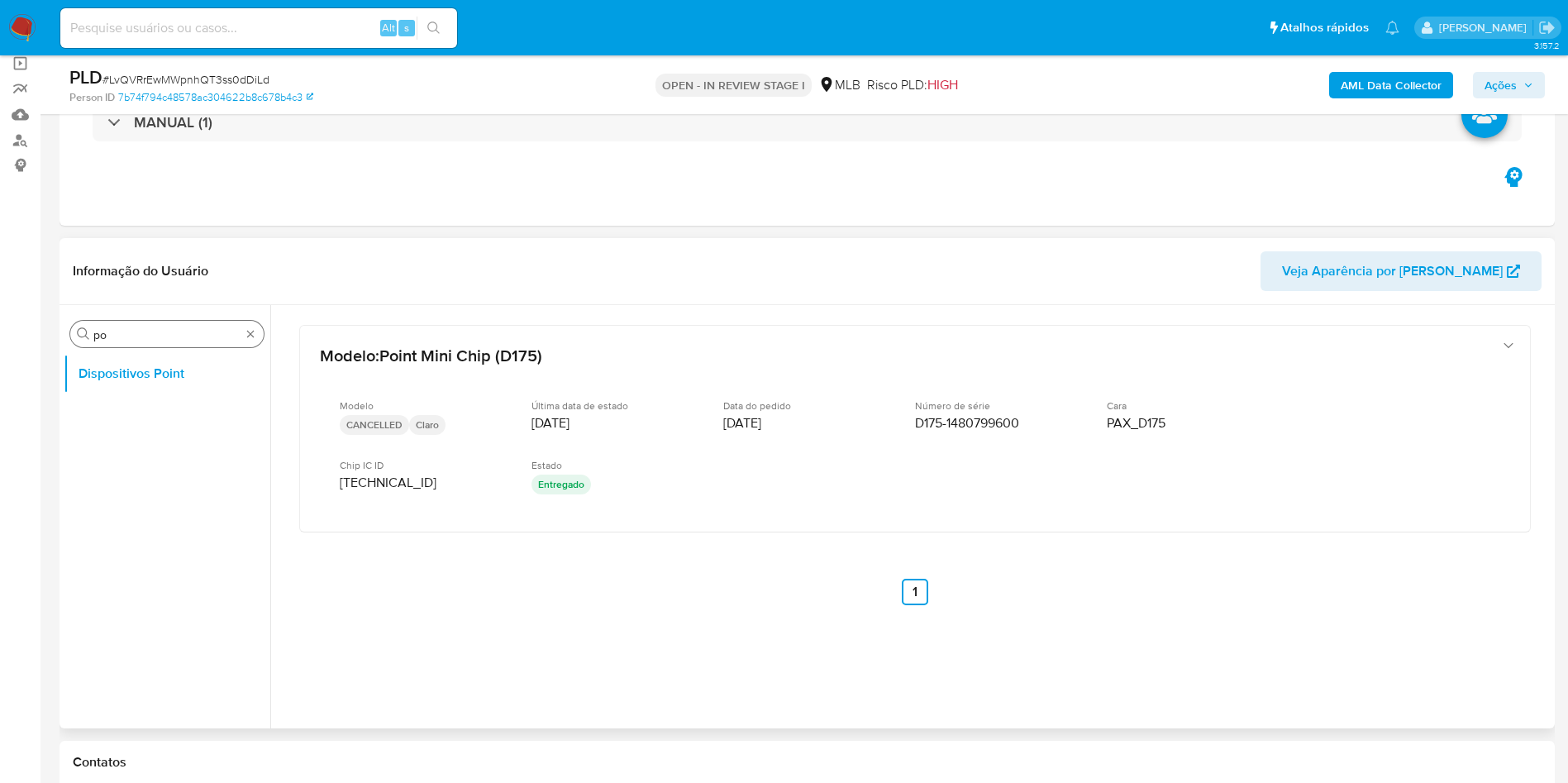
click at [152, 327] on input "po" at bounding box center [167, 334] width 147 height 15
click at [124, 337] on input "po" at bounding box center [167, 334] width 147 height 15
click at [124, 336] on input "po" at bounding box center [167, 334] width 147 height 15
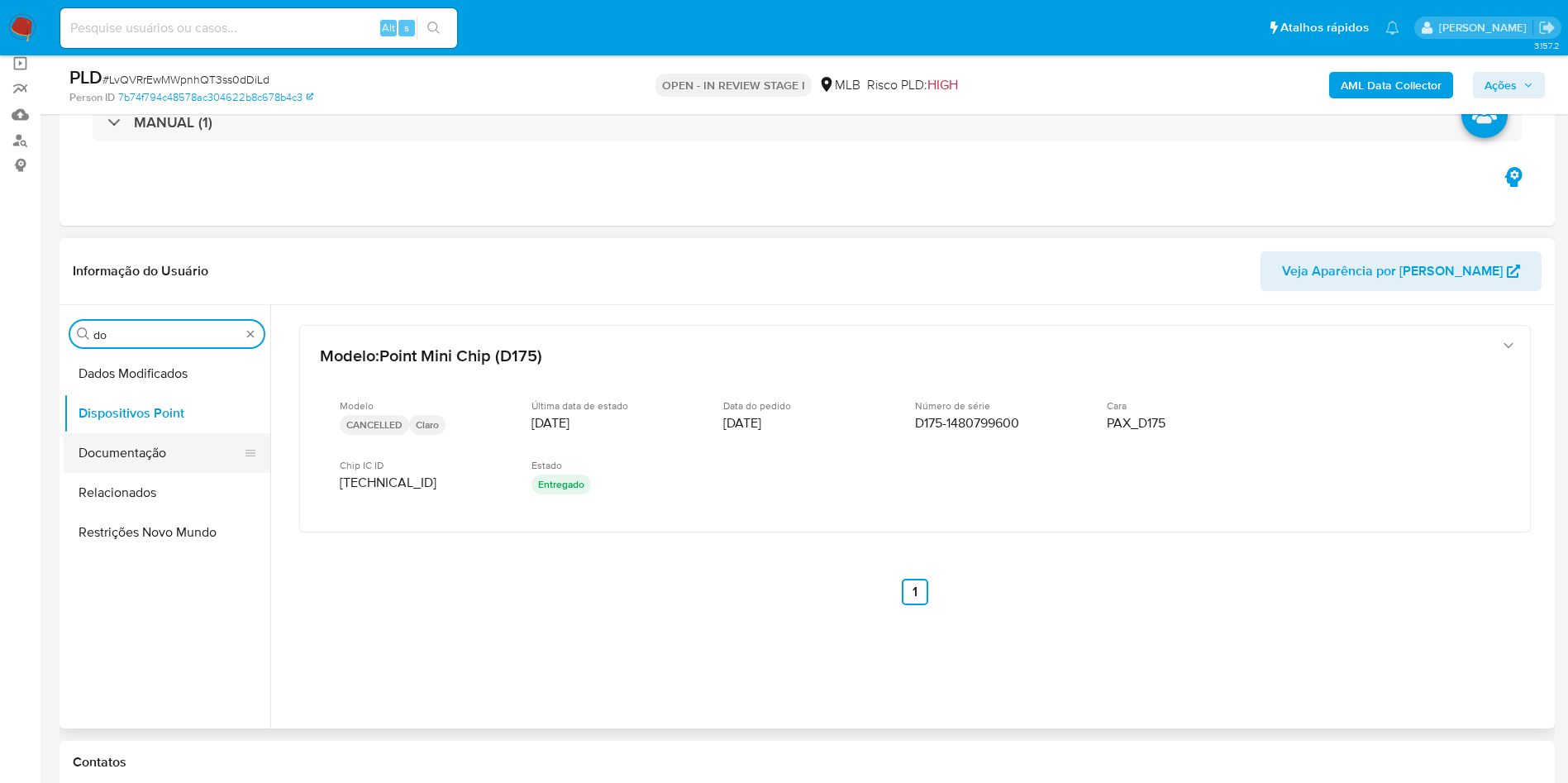
click at [137, 443] on button "Documentação" at bounding box center [159, 453] width 193 height 40
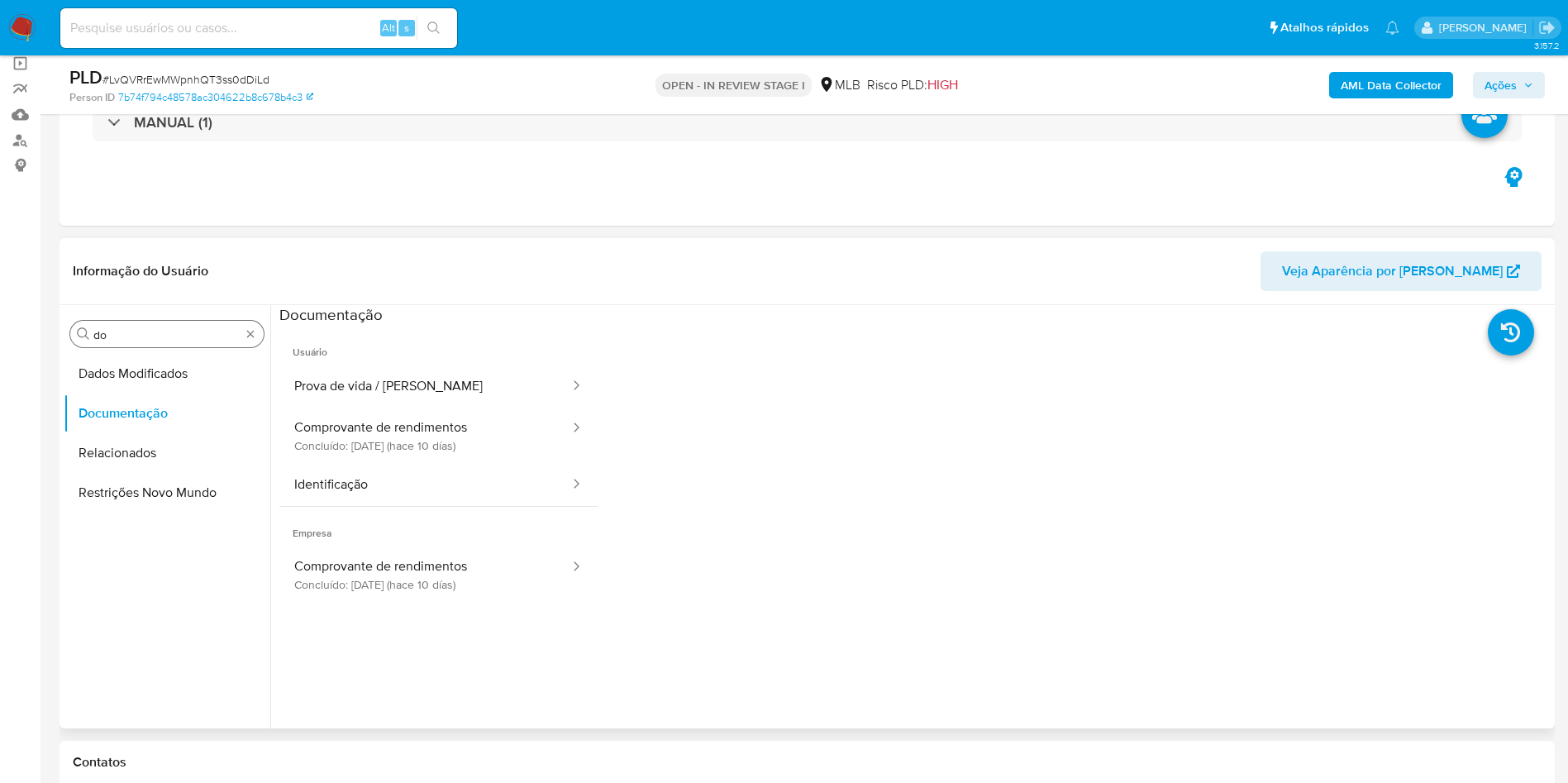
click at [133, 340] on input "do" at bounding box center [167, 334] width 147 height 15
click at [133, 340] on input "do" at bounding box center [167, 334] width 147 height 15
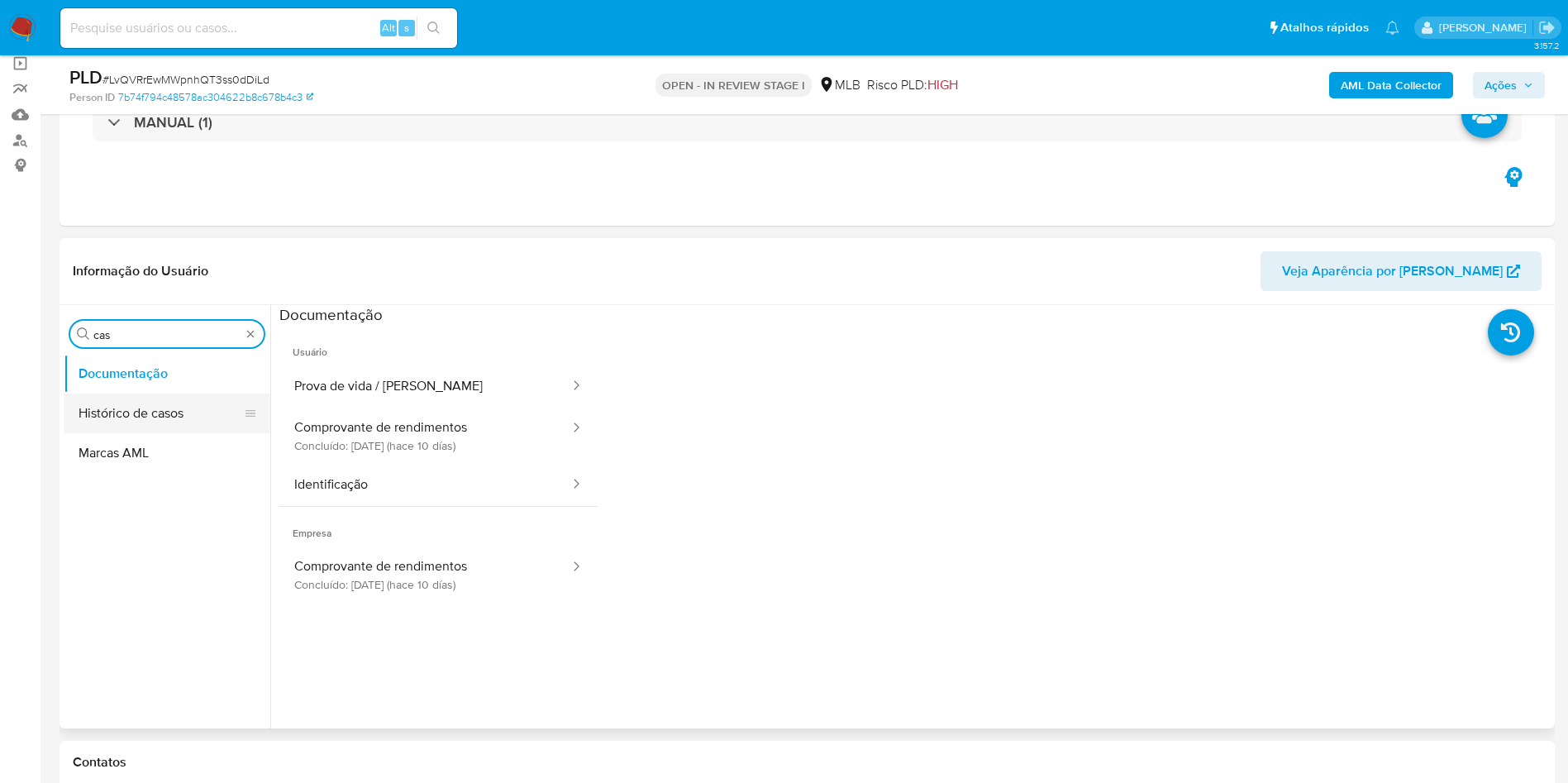
type input "cas"
click at [91, 415] on button "Histórico de casos" at bounding box center [159, 413] width 193 height 40
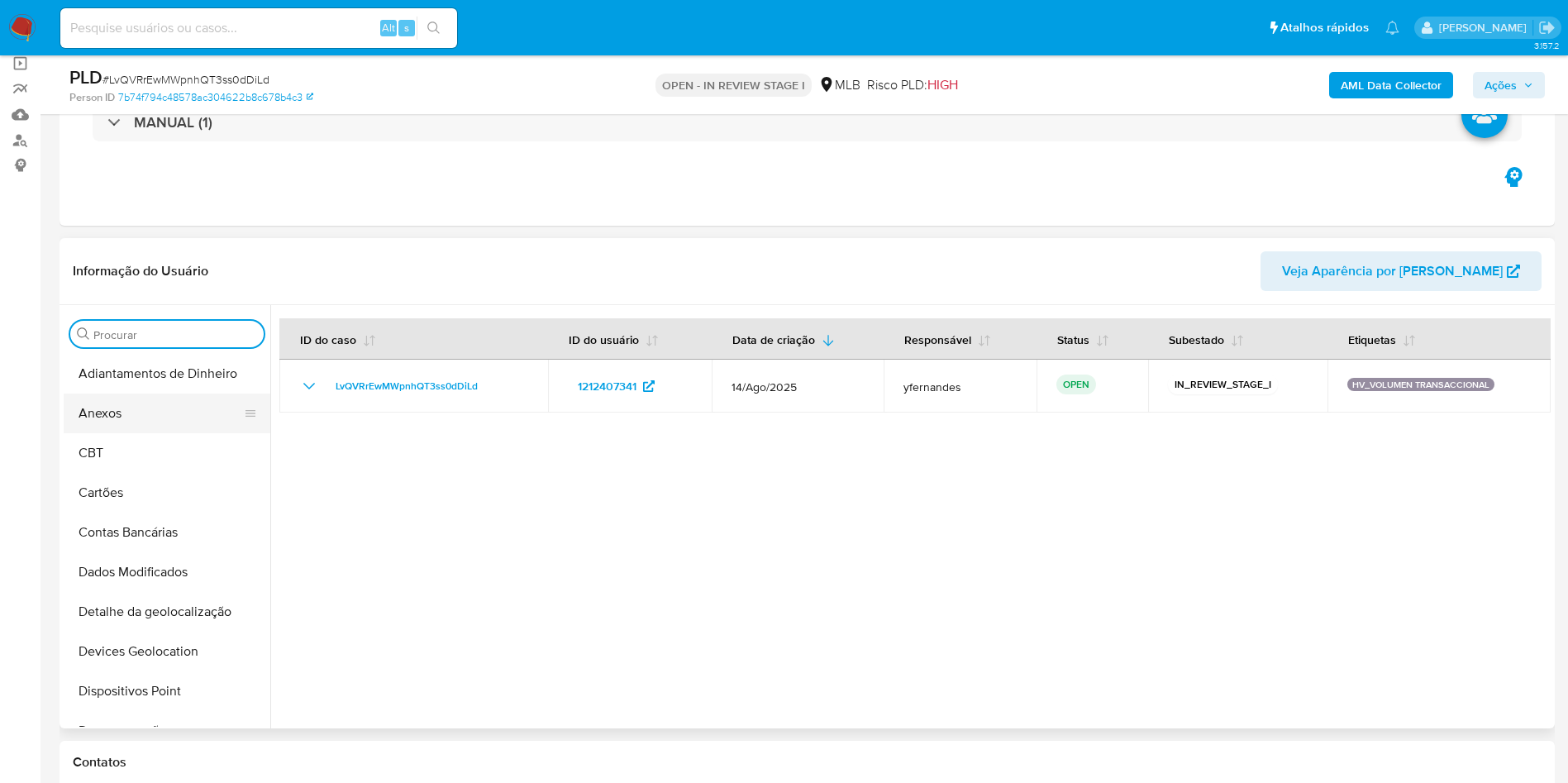
click at [177, 407] on button "Anexos" at bounding box center [159, 413] width 193 height 40
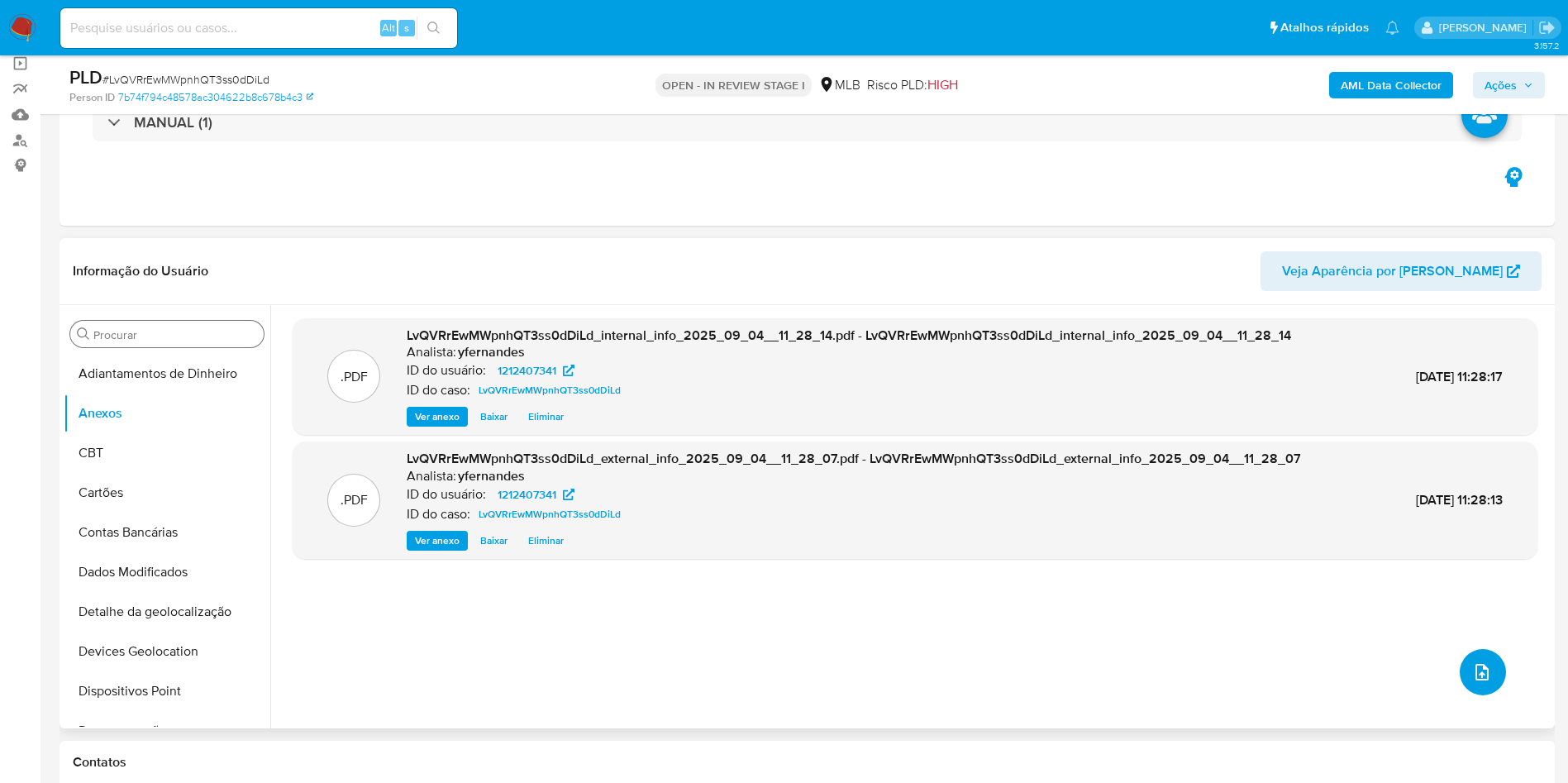
click at [1479, 678] on icon "upload-file" at bounding box center [1481, 672] width 20 height 20
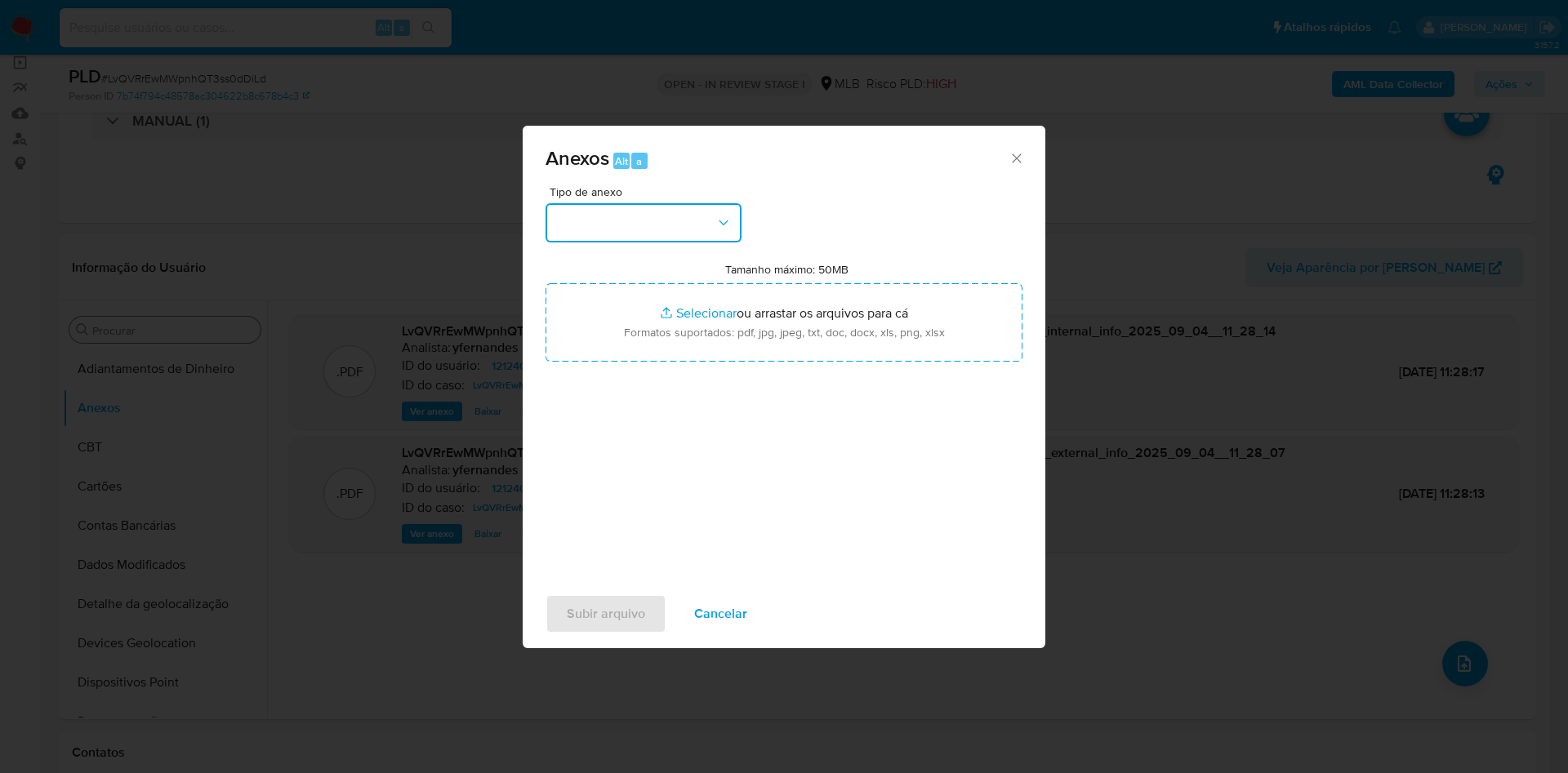
click at [610, 233] on button "button" at bounding box center [643, 223] width 196 height 39
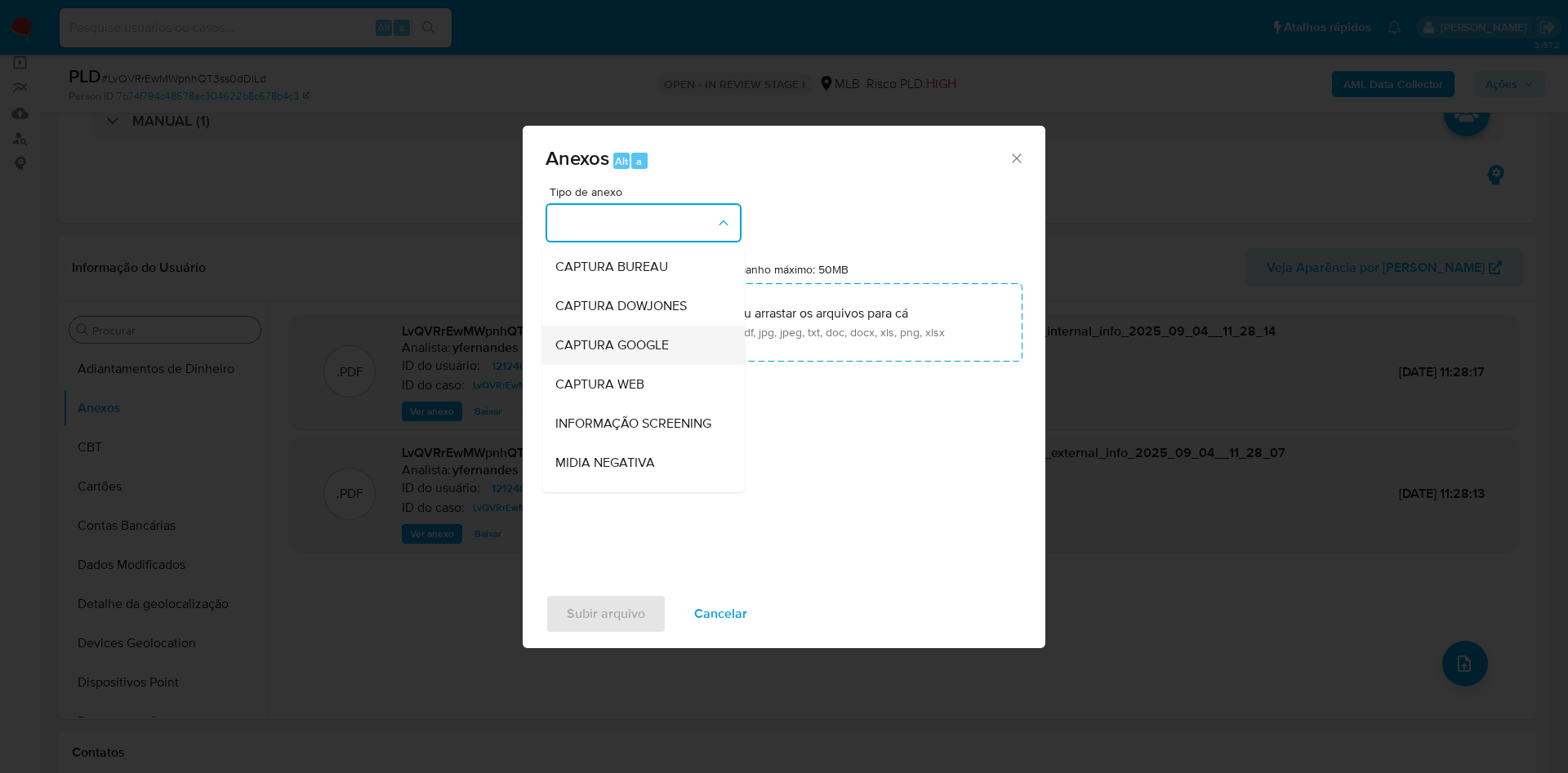
scroll to position [251, 0]
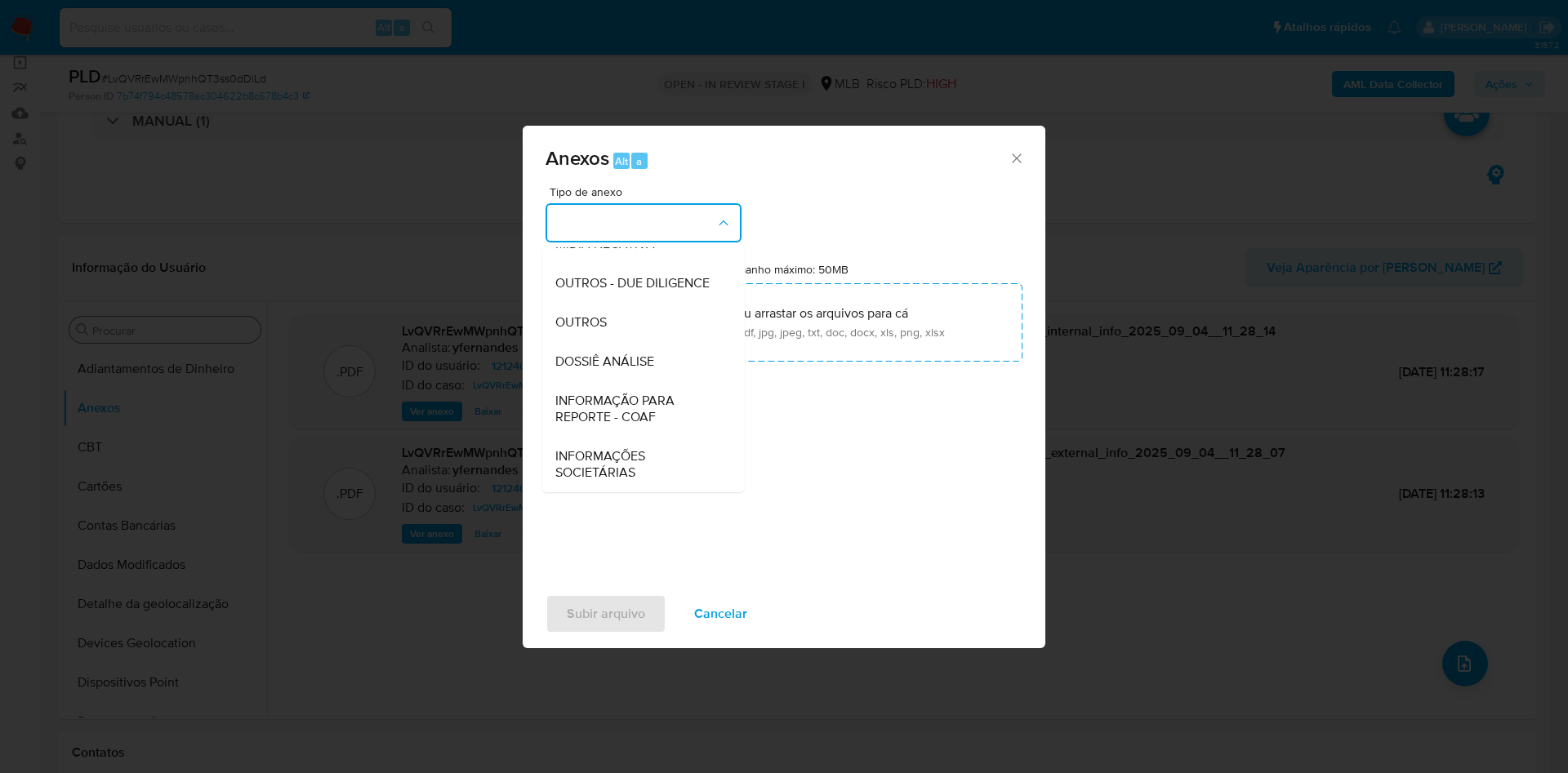
click at [595, 322] on span "OUTROS" at bounding box center [581, 322] width 51 height 16
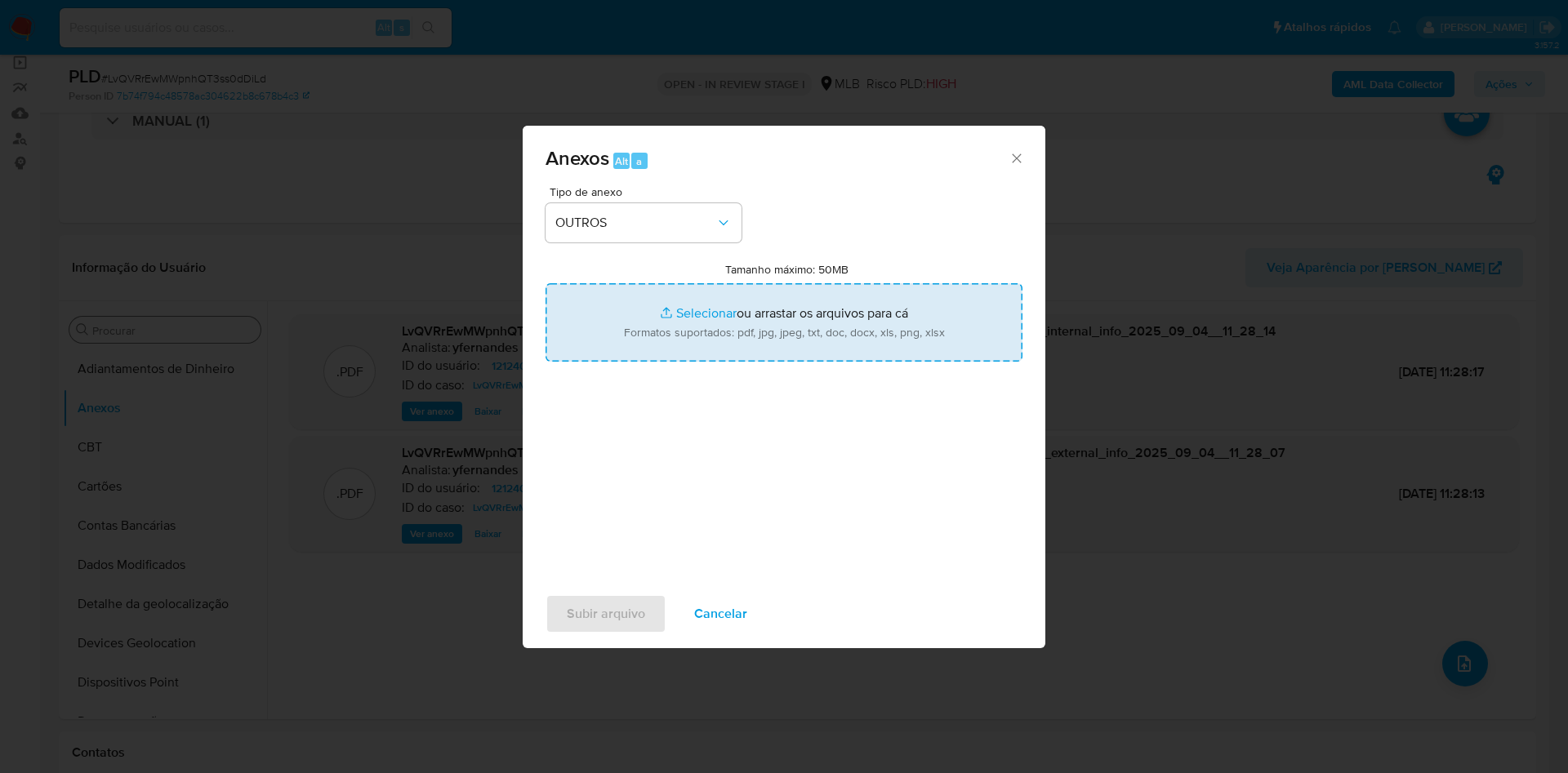
type input "C:\fakepath\DECLINIO_SAR - xxx - CNPJ 48132103000131 - BROVALIA INDUSTRIA E COM…"
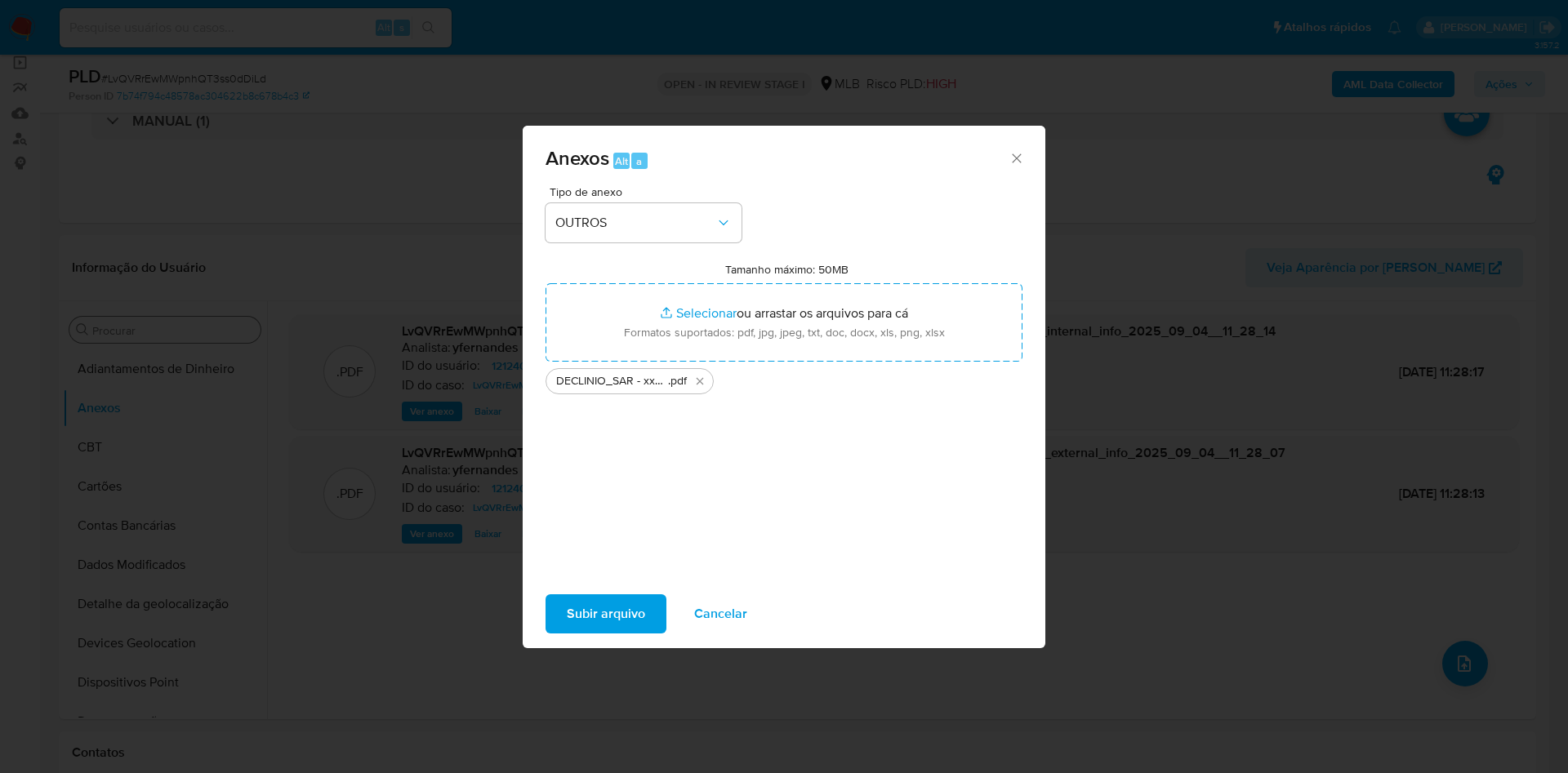
click at [629, 602] on span "Subir arquivo" at bounding box center [606, 614] width 79 height 36
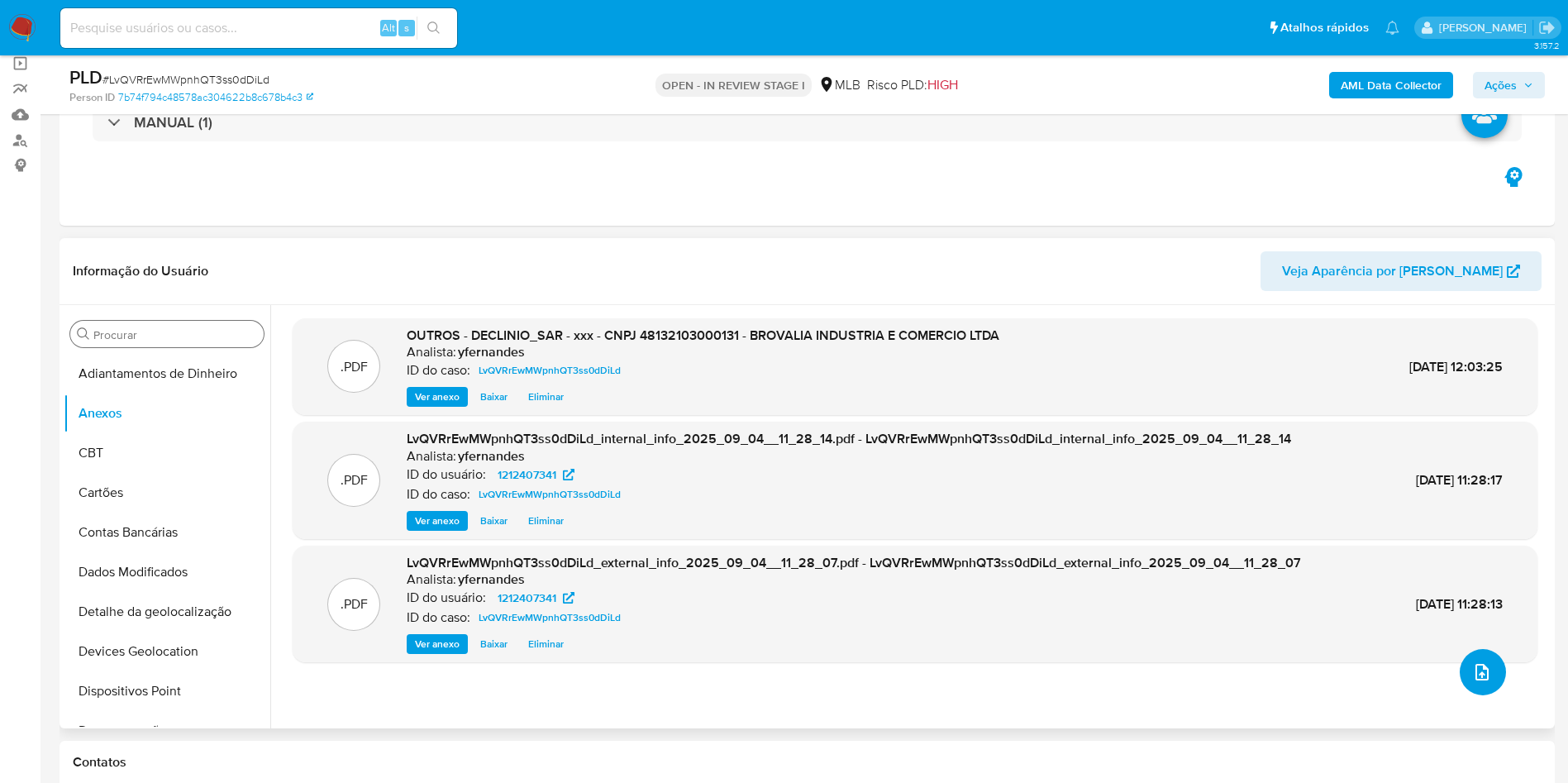
click at [1490, 666] on button "upload-file" at bounding box center [1482, 671] width 46 height 46
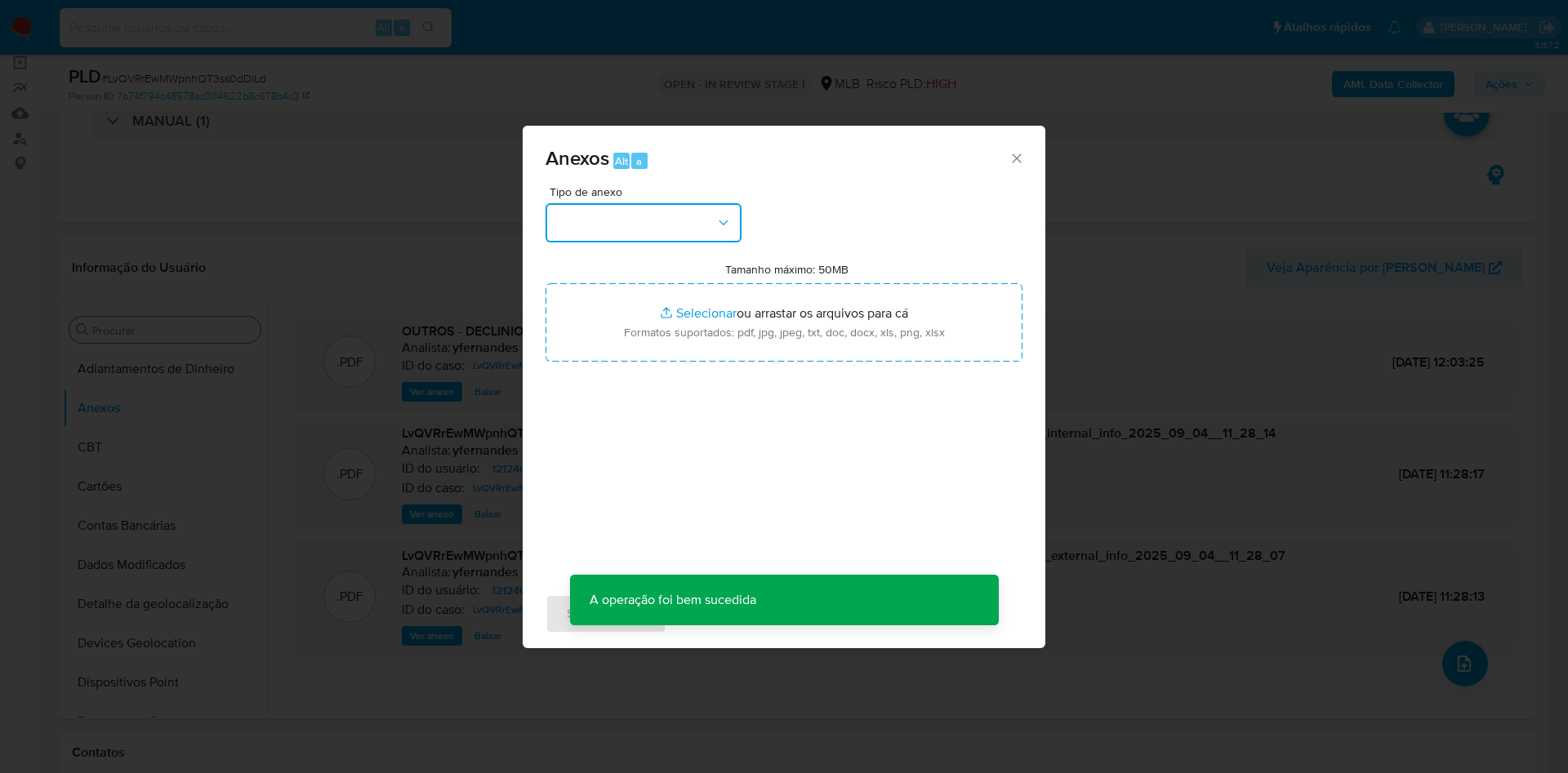
click at [640, 230] on button "button" at bounding box center [643, 223] width 196 height 39
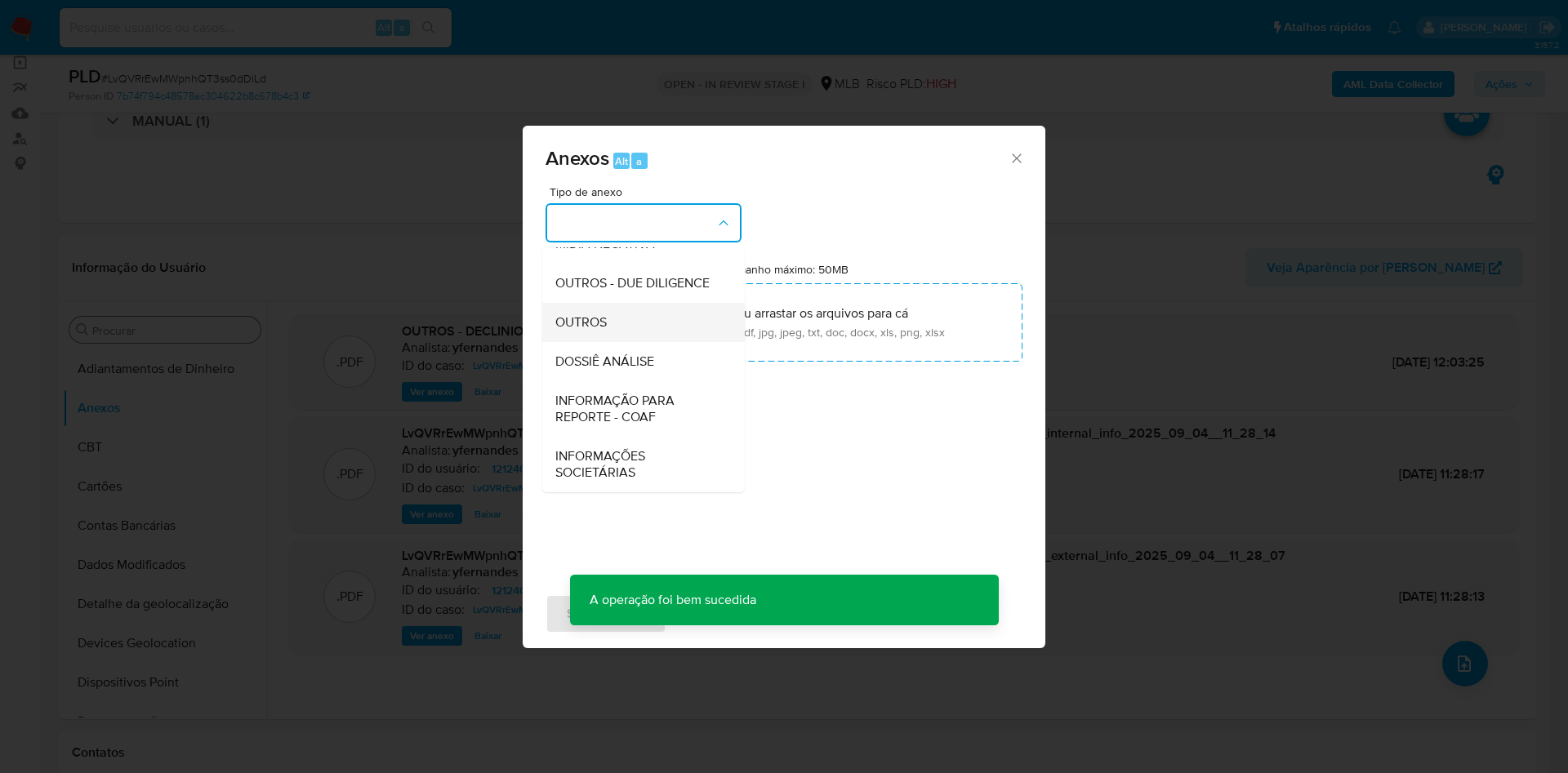
click at [611, 318] on div "OUTROS" at bounding box center [638, 322] width 167 height 39
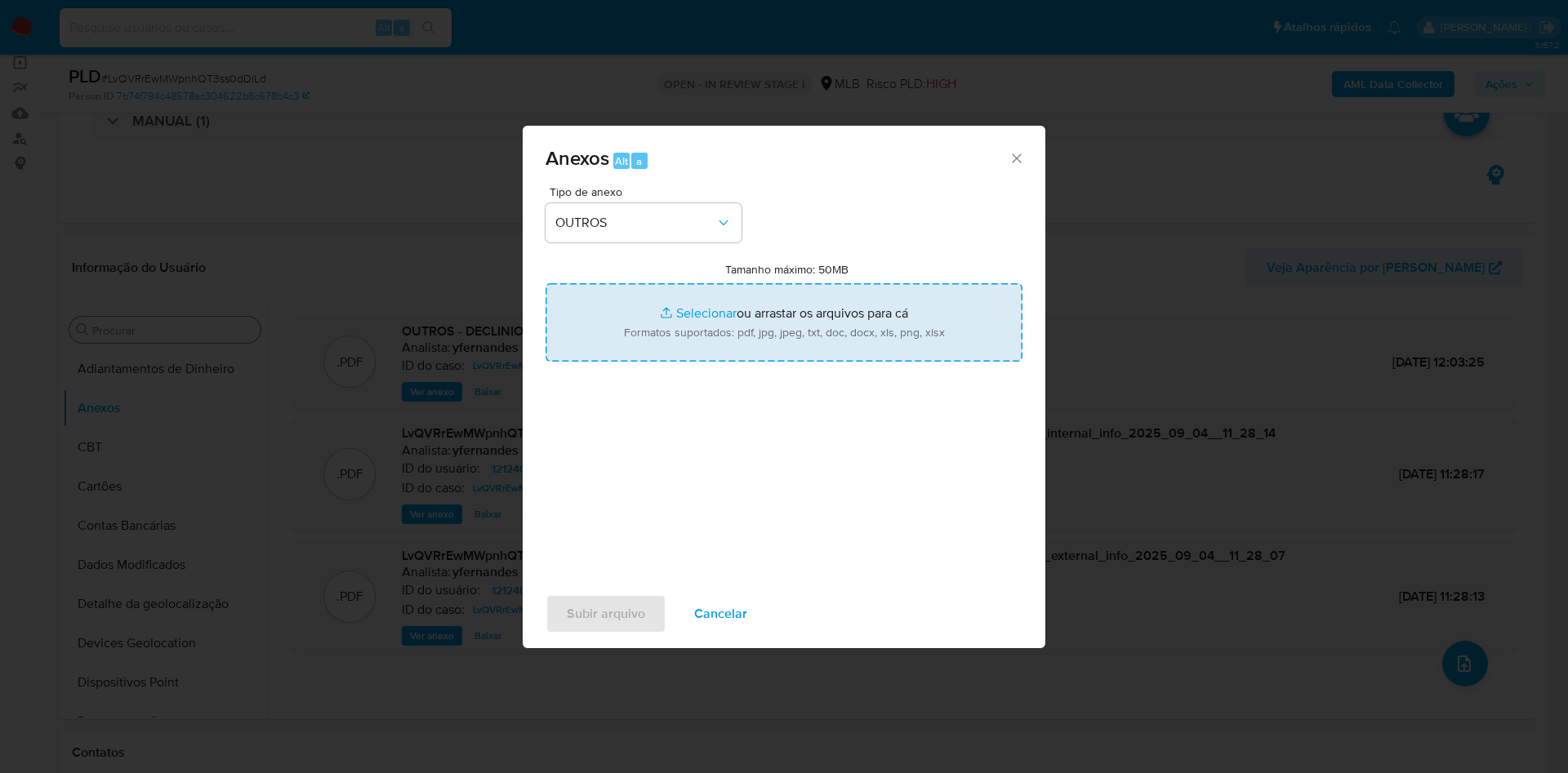
type input "C:\fakepath\Mulan 1212407341_2025_09_03_17_31_57.xlsx"
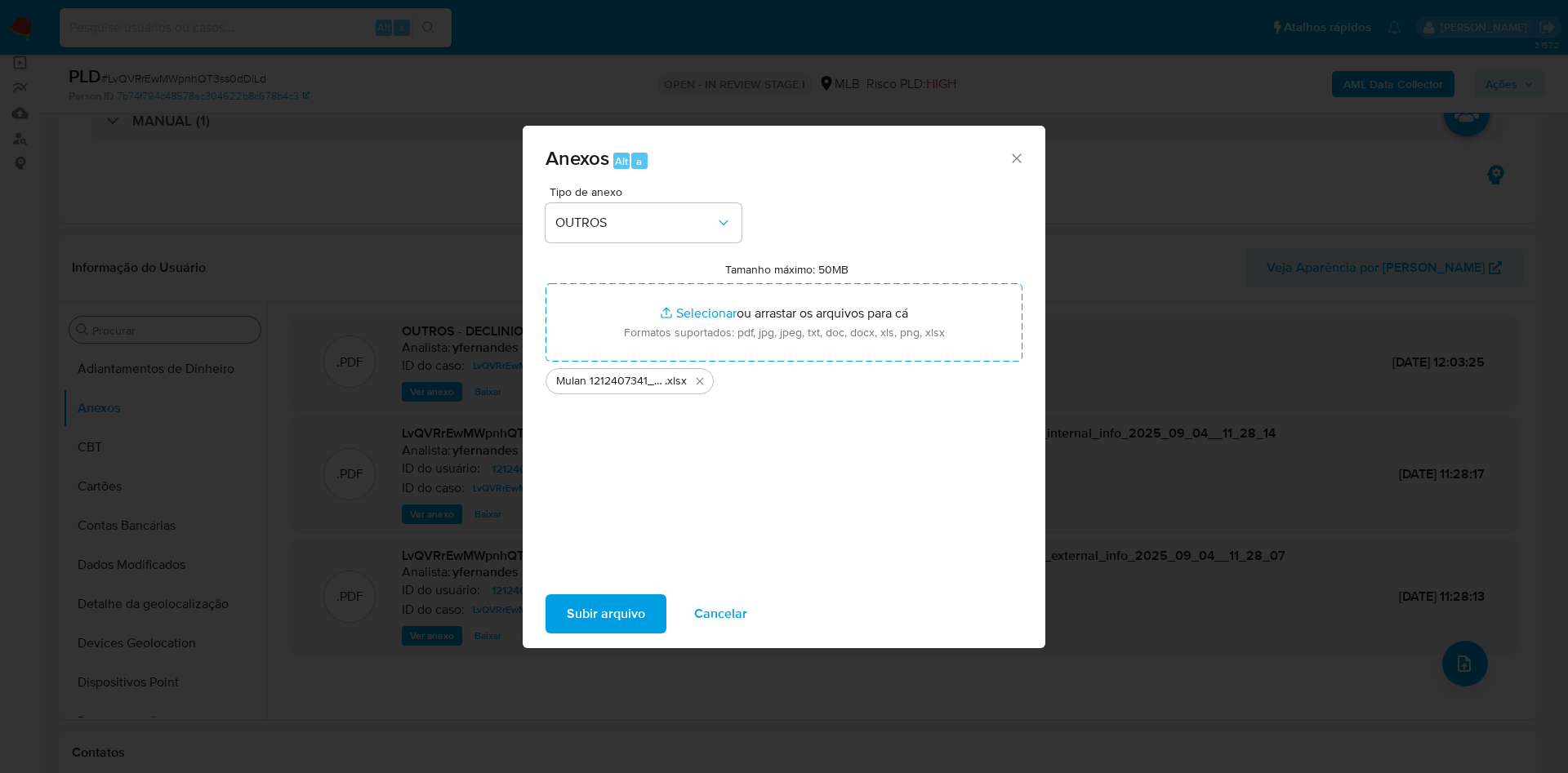
click at [602, 611] on span "Subir arquivo" at bounding box center [606, 614] width 79 height 36
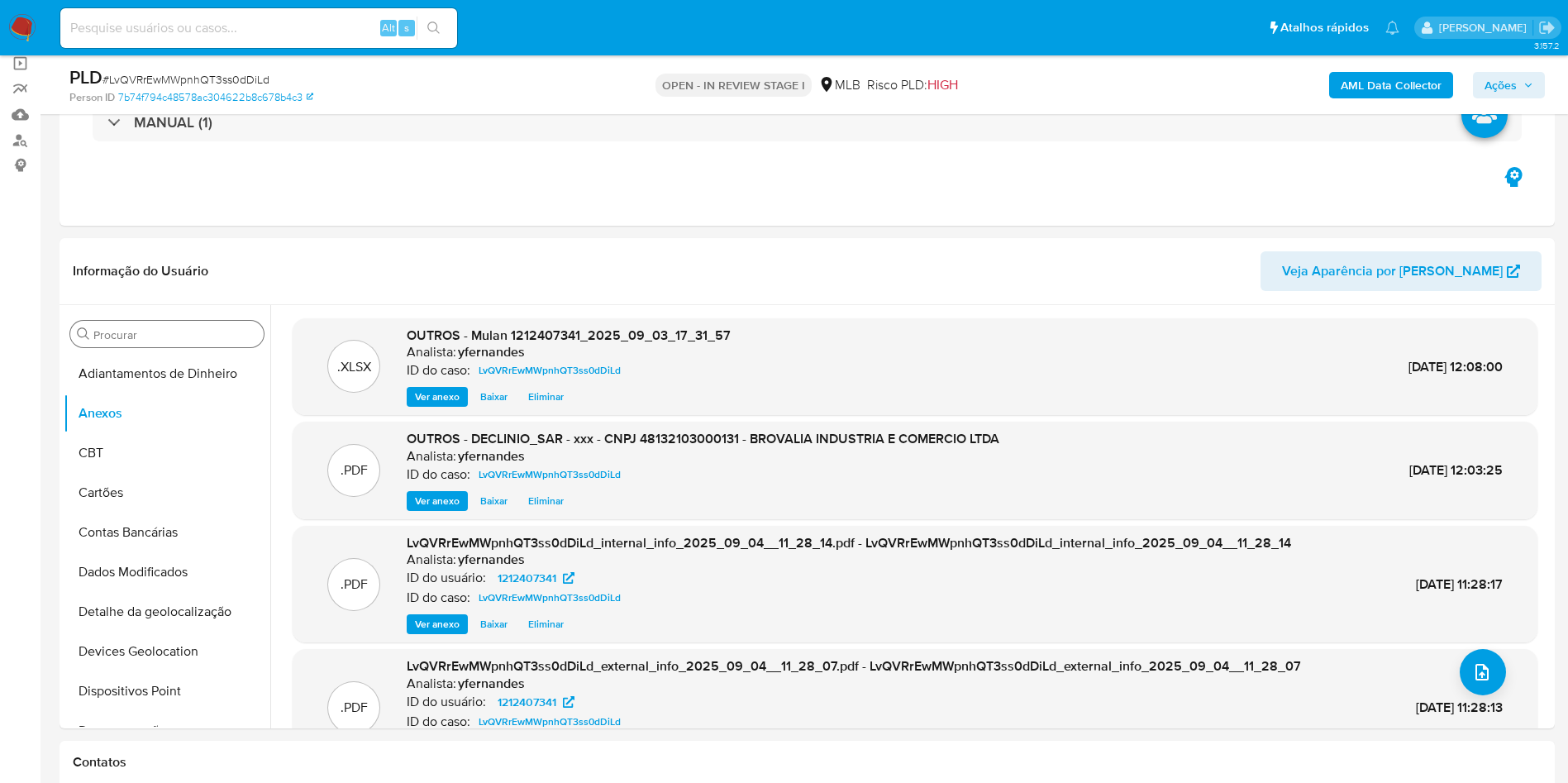
click at [1512, 88] on span "Ações" at bounding box center [1500, 85] width 32 height 27
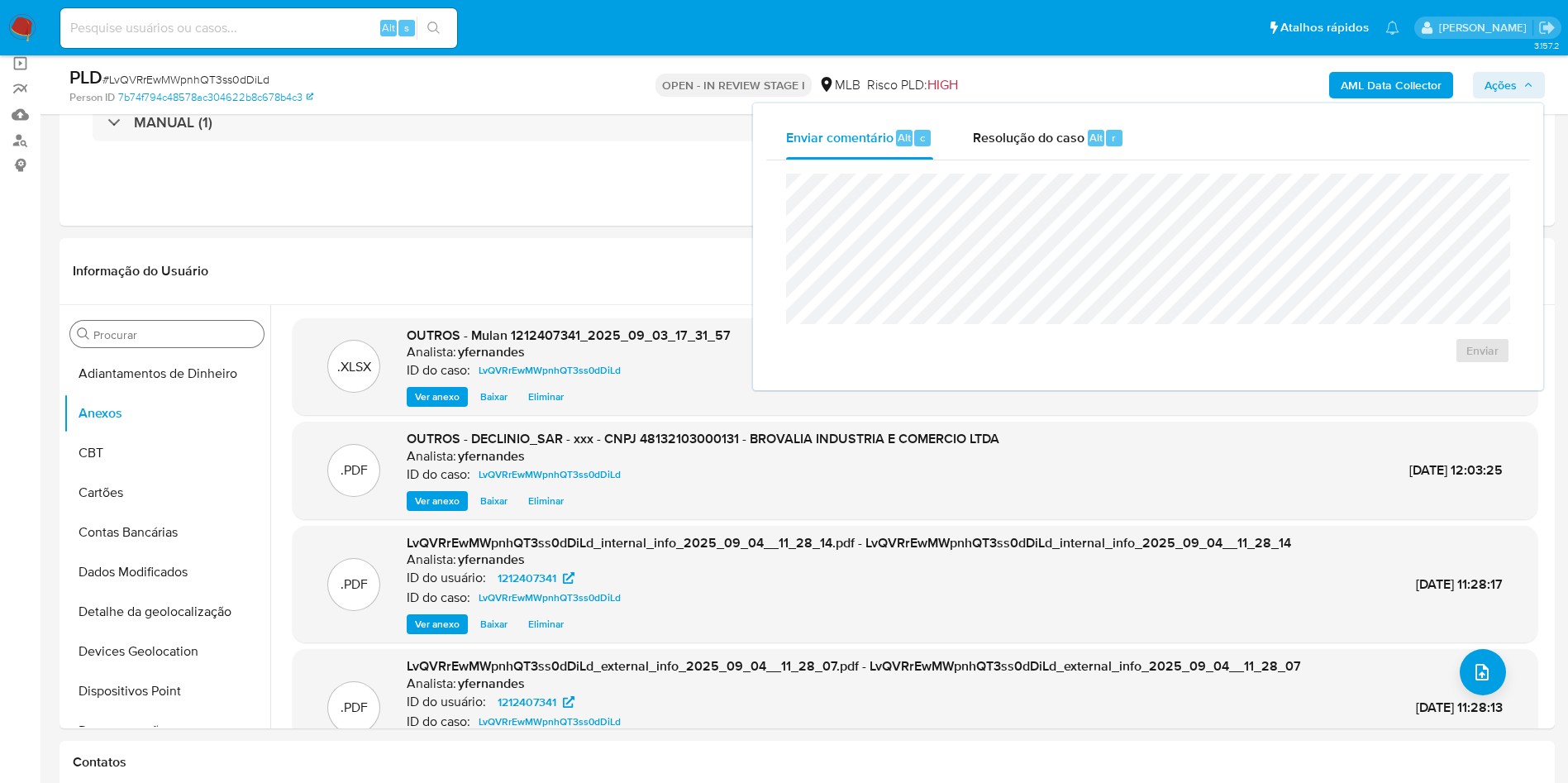
drag, startPoint x: 997, startPoint y: 136, endPoint x: 995, endPoint y: 163, distance: 27.1
click at [997, 136] on span "Resolução do caso" at bounding box center [1028, 137] width 112 height 19
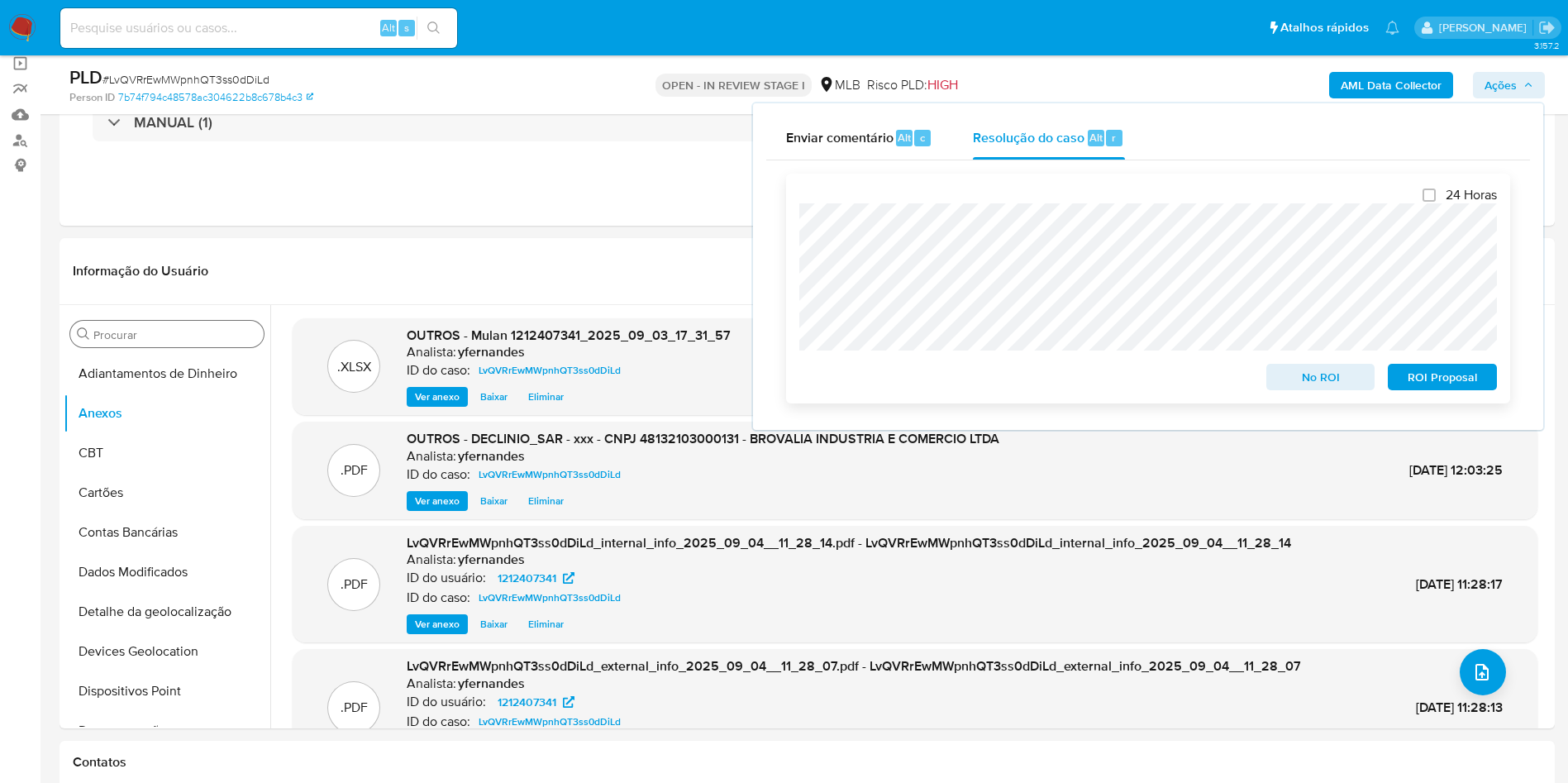
click at [1307, 373] on span "No ROI" at bounding box center [1320, 377] width 86 height 23
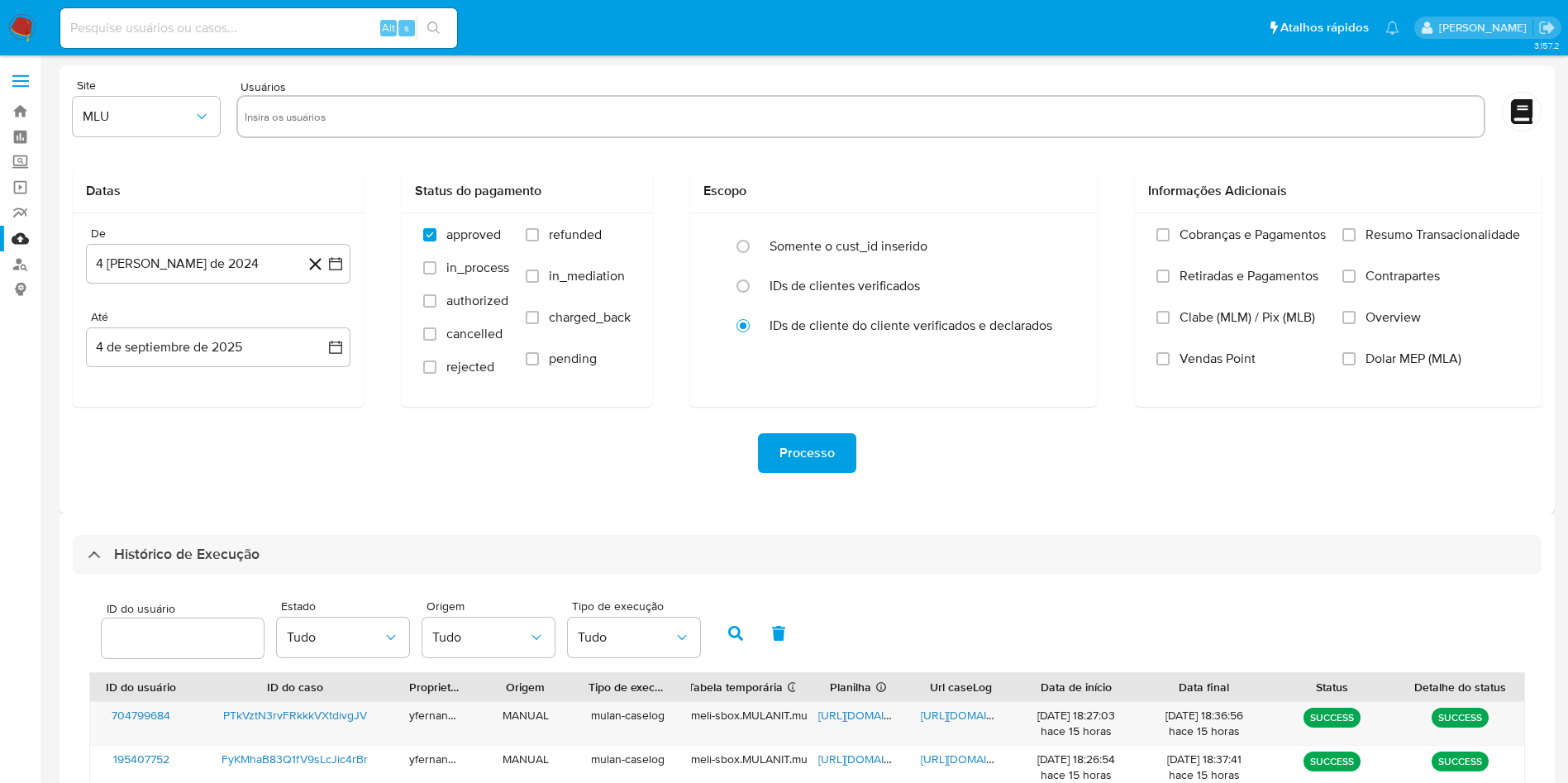
select select "10"
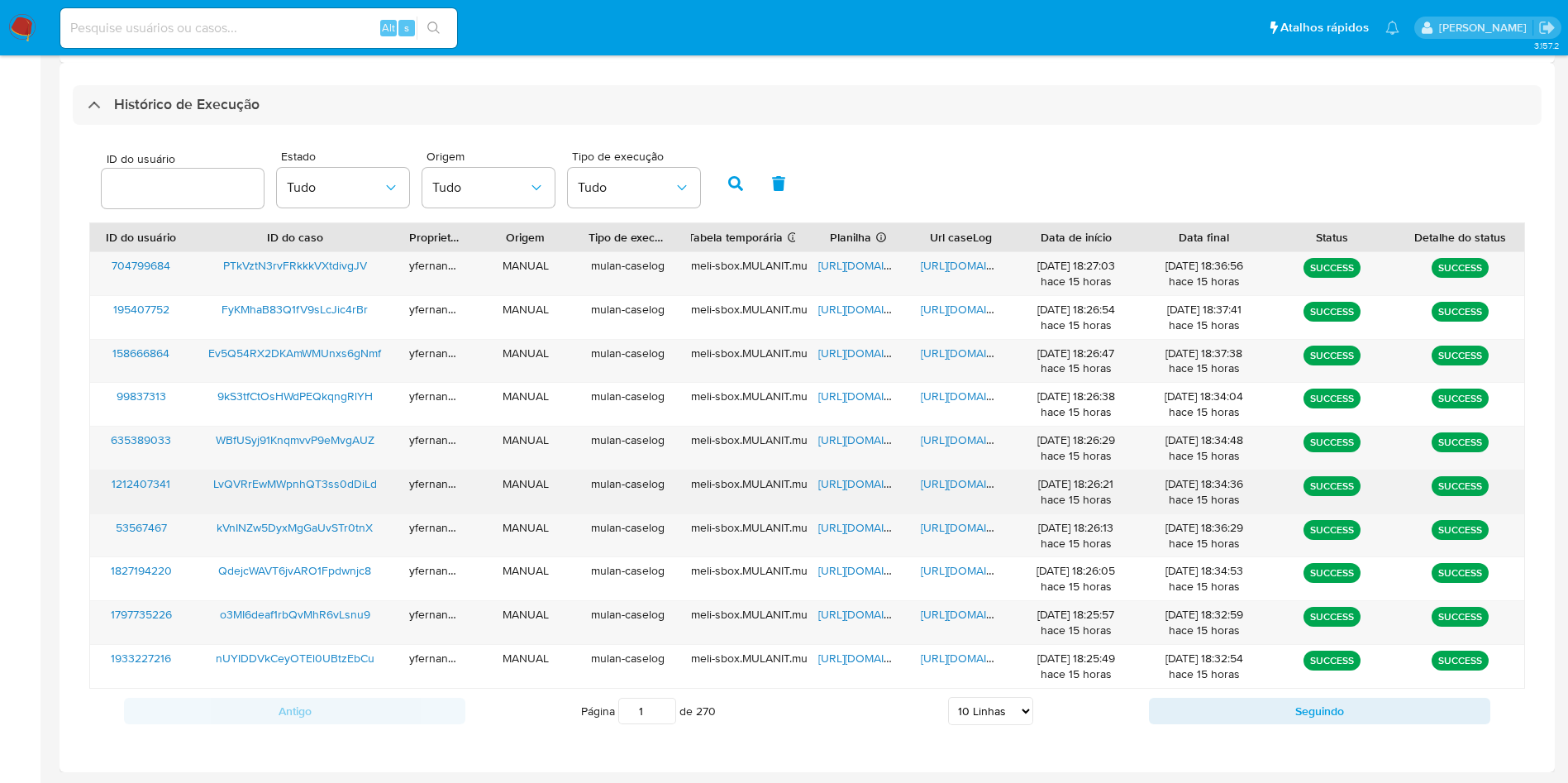
click at [842, 486] on span "[URL][DOMAIN_NAME]" at bounding box center [875, 483] width 114 height 16
click at [958, 489] on span "[URL][DOMAIN_NAME]" at bounding box center [978, 483] width 114 height 16
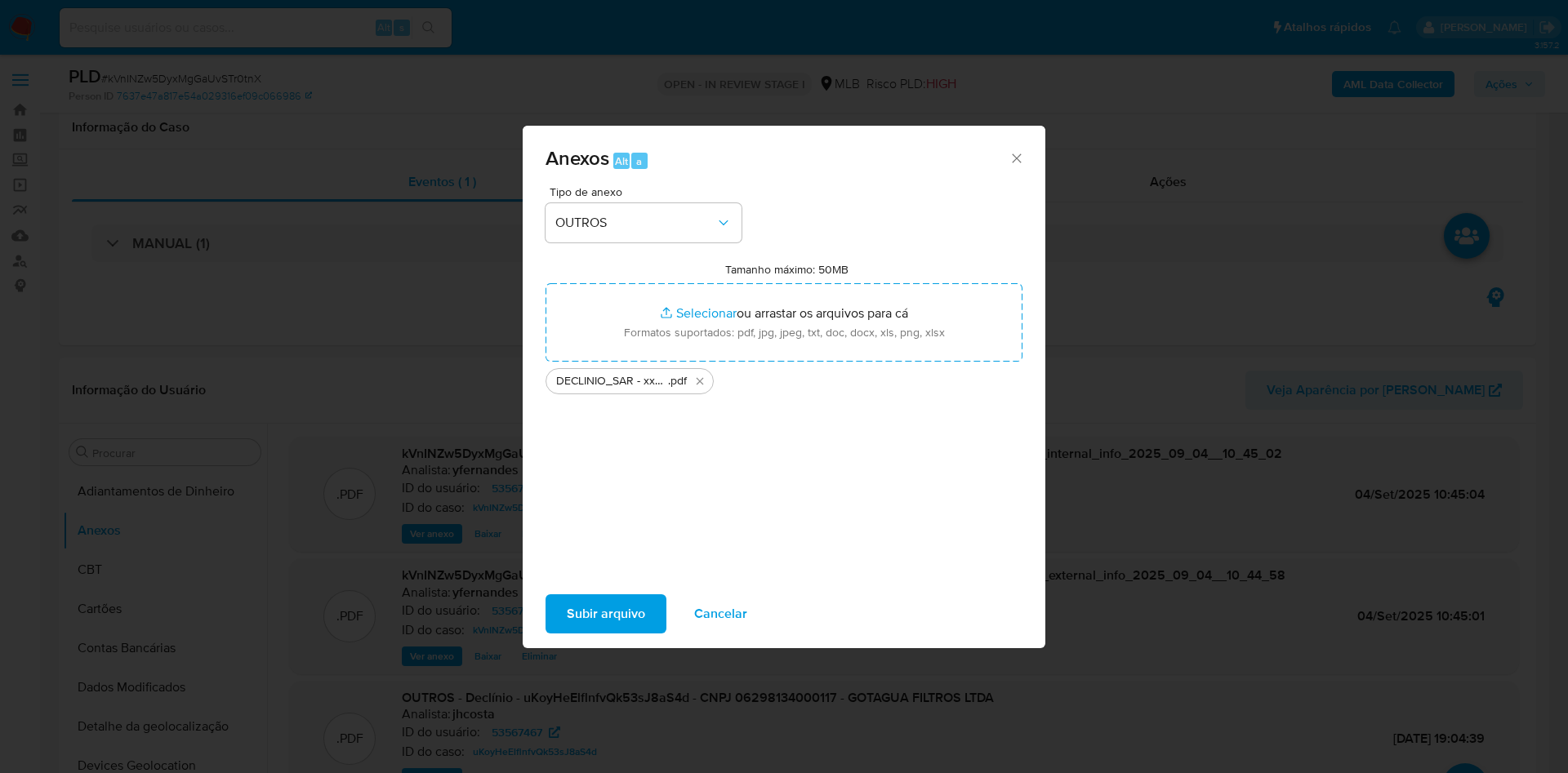
select select "10"
click at [600, 610] on span "Subir arquivo" at bounding box center [606, 614] width 79 height 36
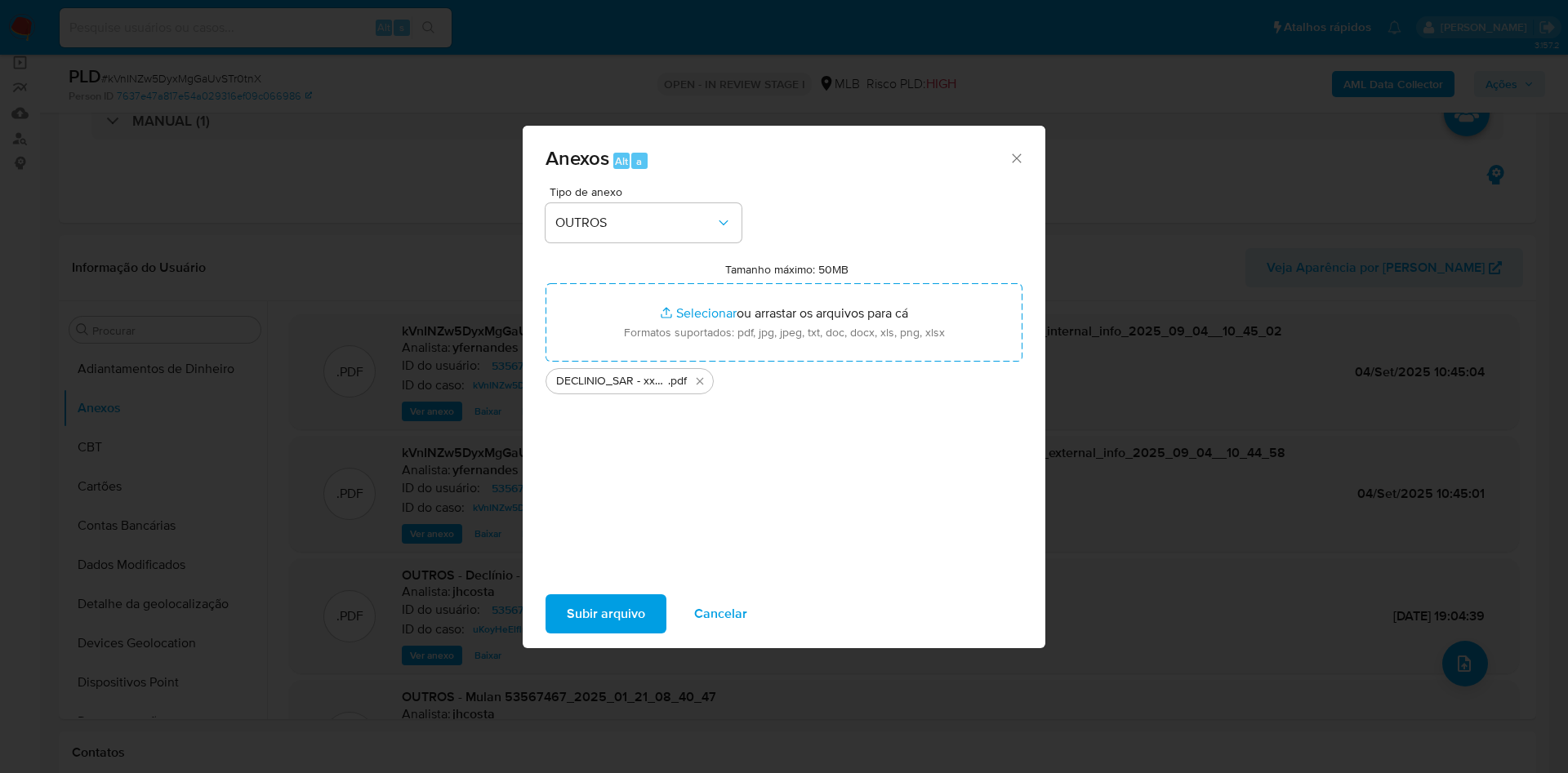
scroll to position [3, 0]
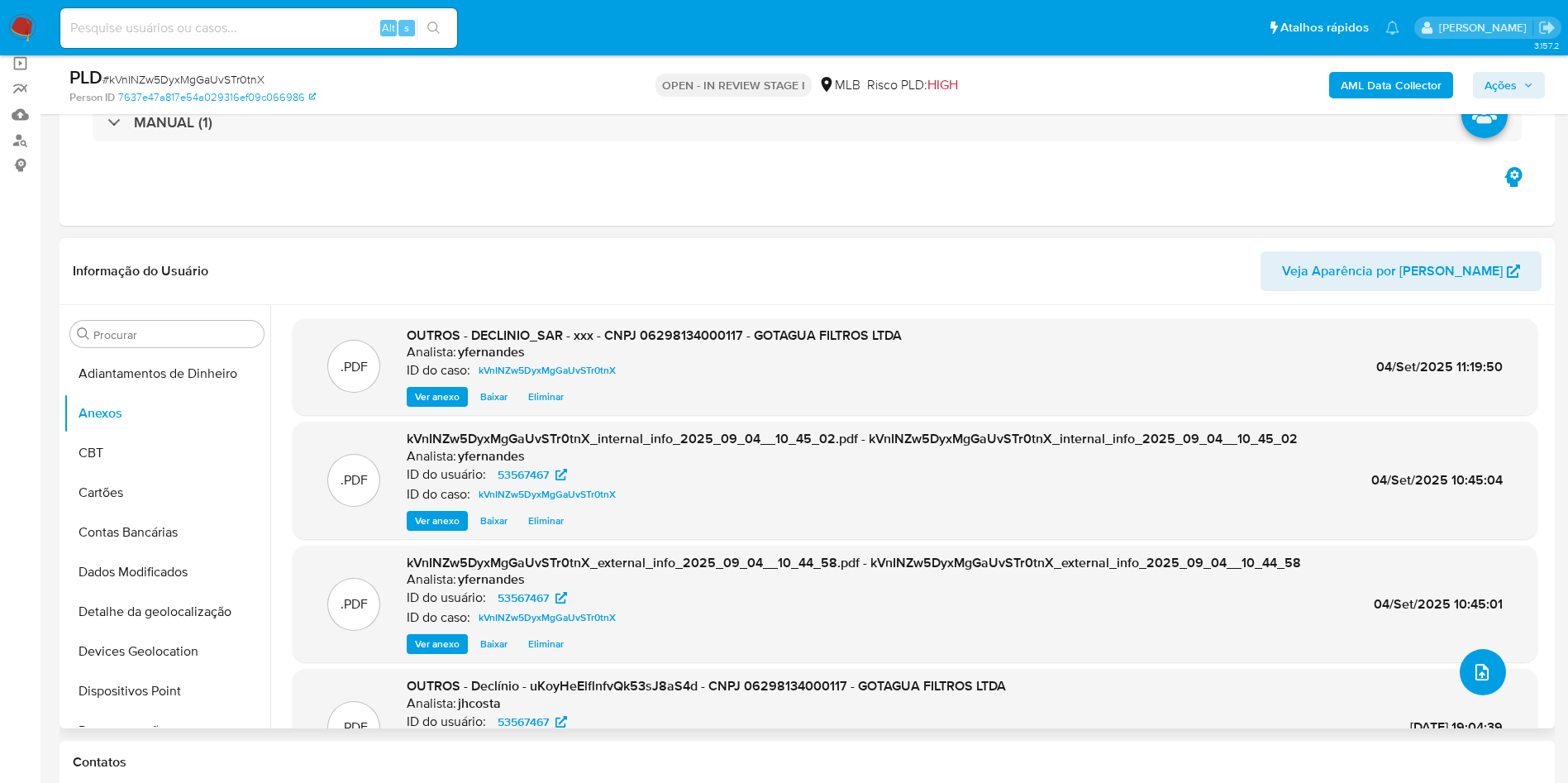
click at [1485, 676] on button "upload-file" at bounding box center [1482, 671] width 46 height 46
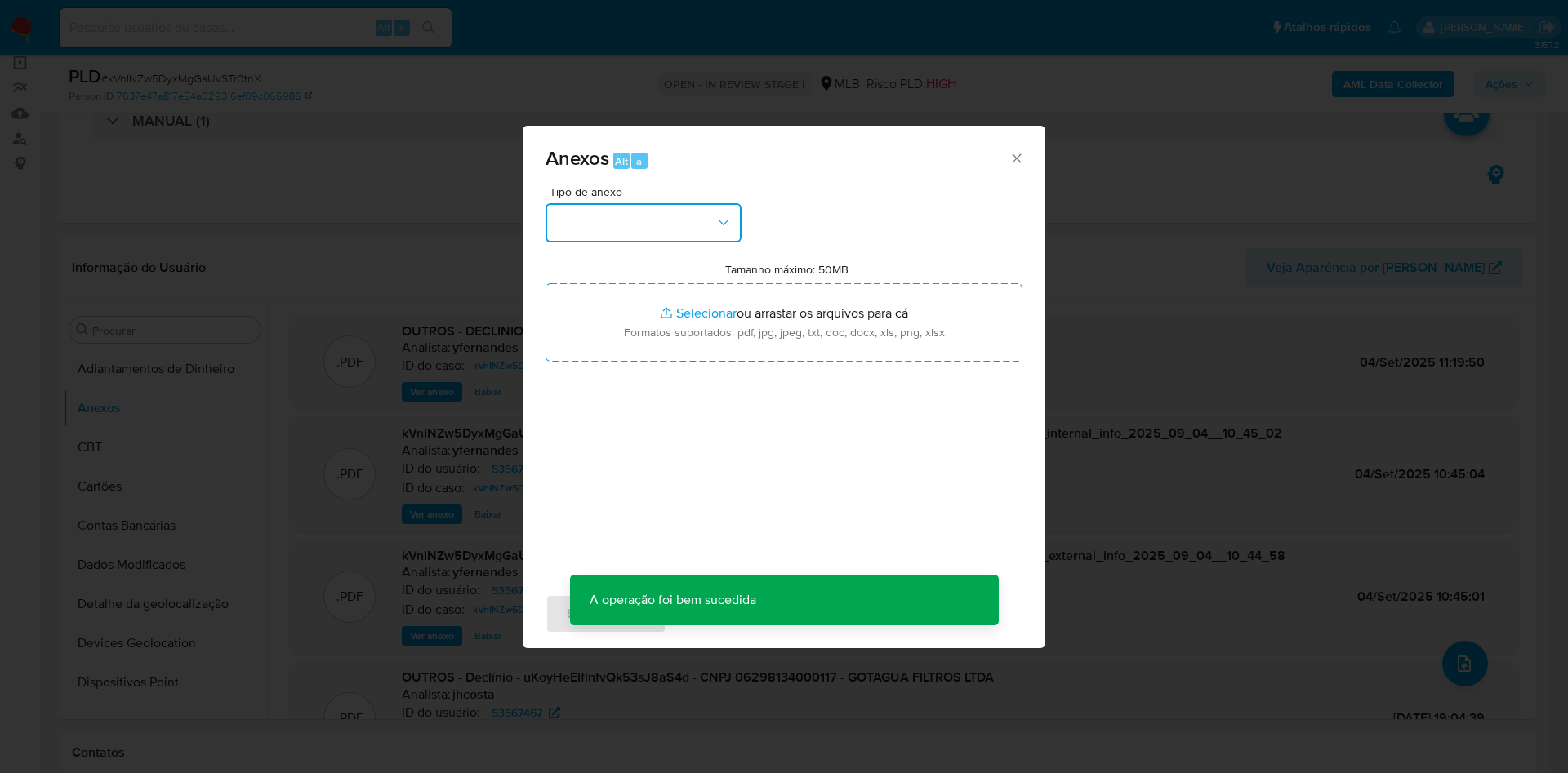
click at [654, 212] on button "button" at bounding box center [643, 223] width 196 height 39
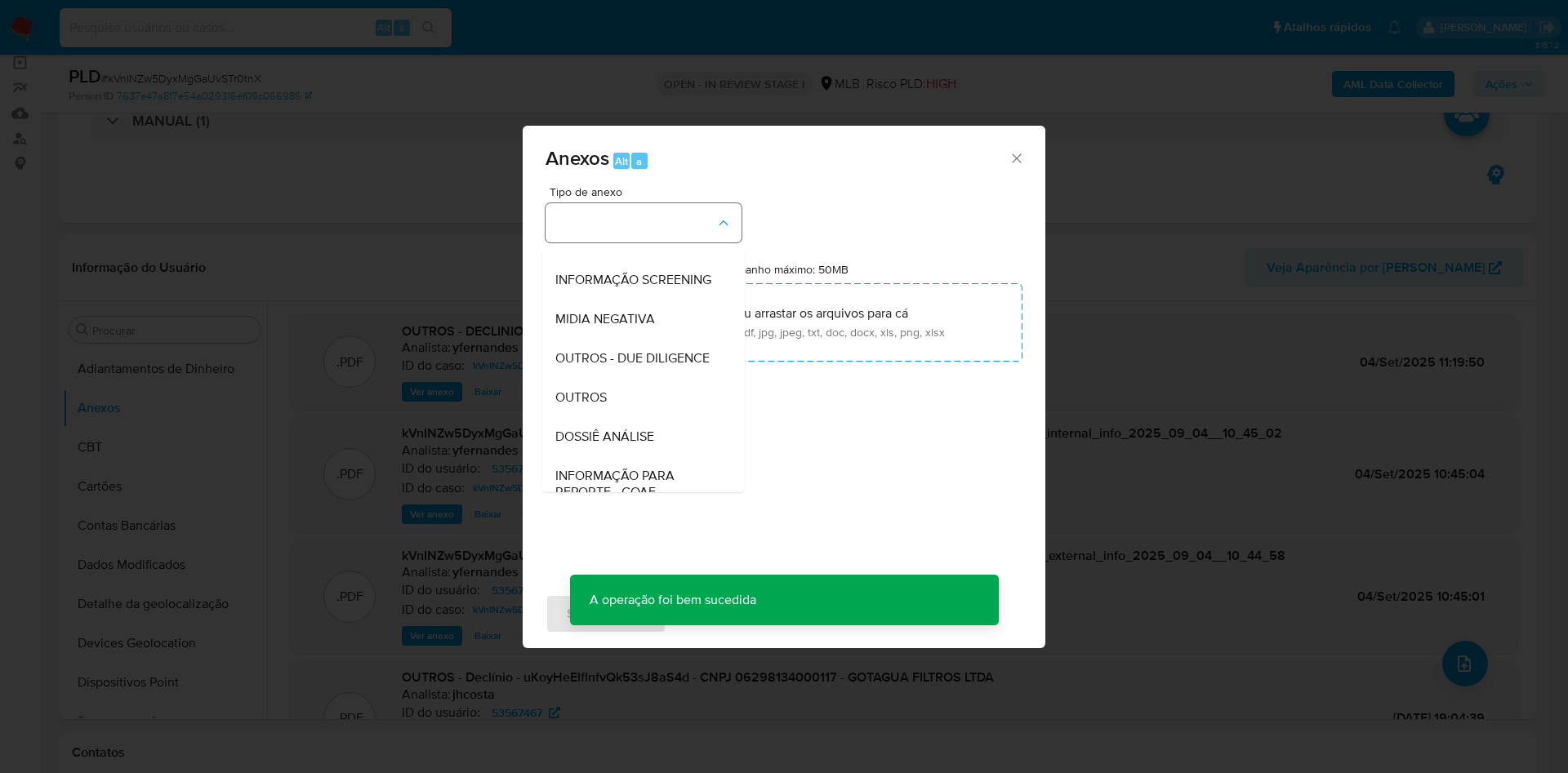
scroll to position [251, 0]
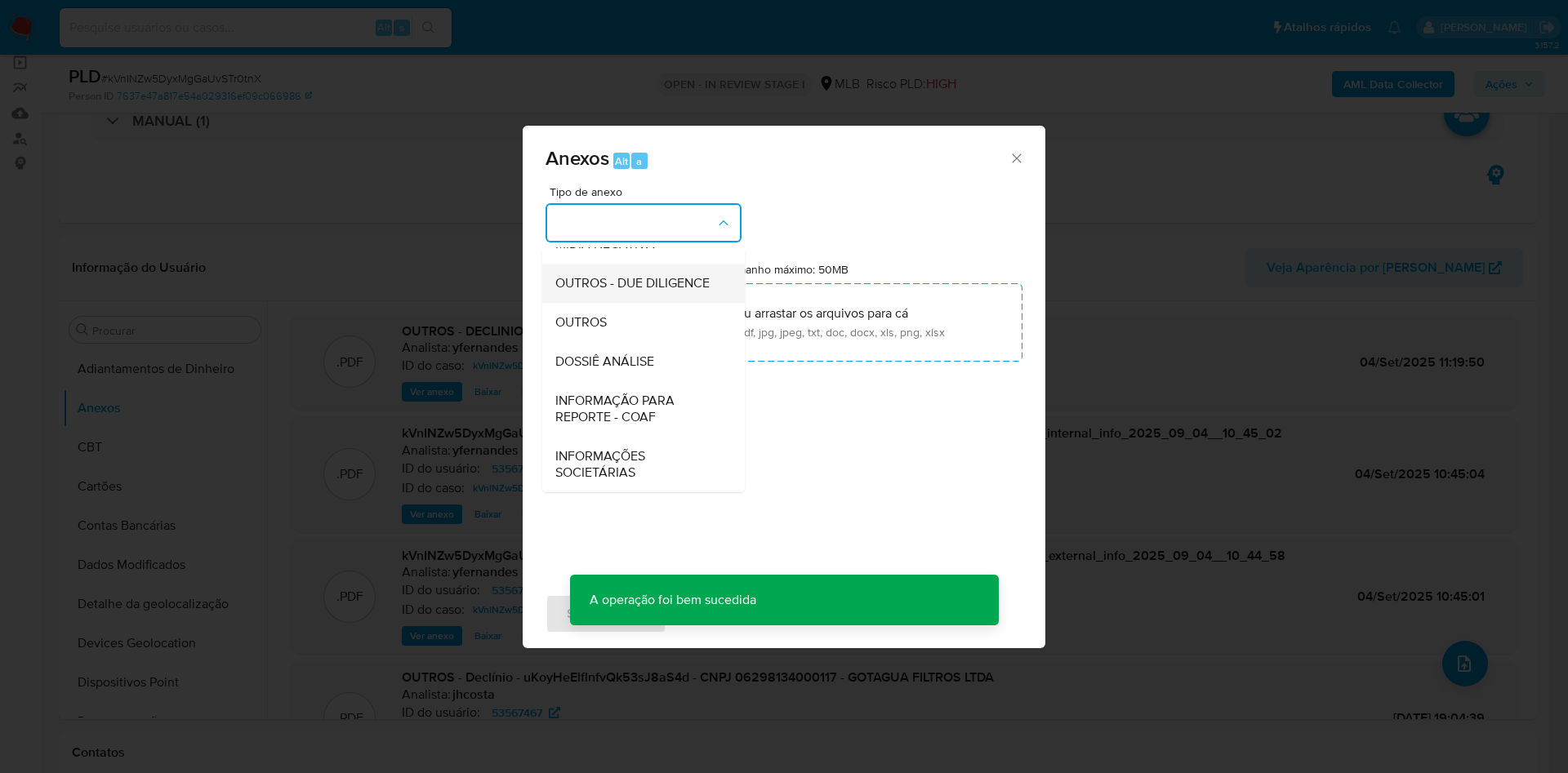
click at [601, 300] on div "OUTROS - DUE DILIGENCE" at bounding box center [638, 283] width 167 height 39
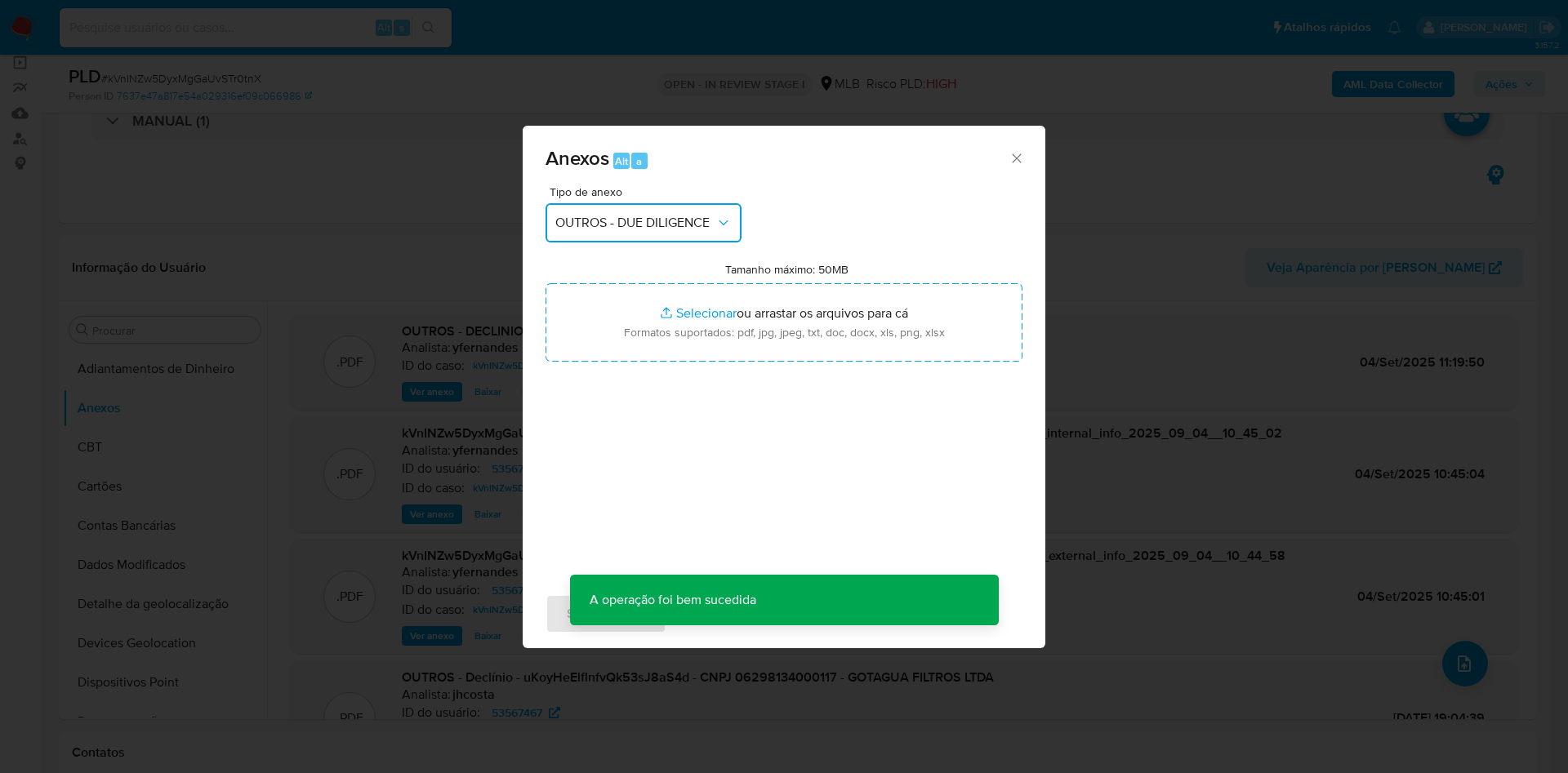
click at [620, 212] on button "OUTROS - DUE DILIGENCE" at bounding box center [643, 223] width 196 height 39
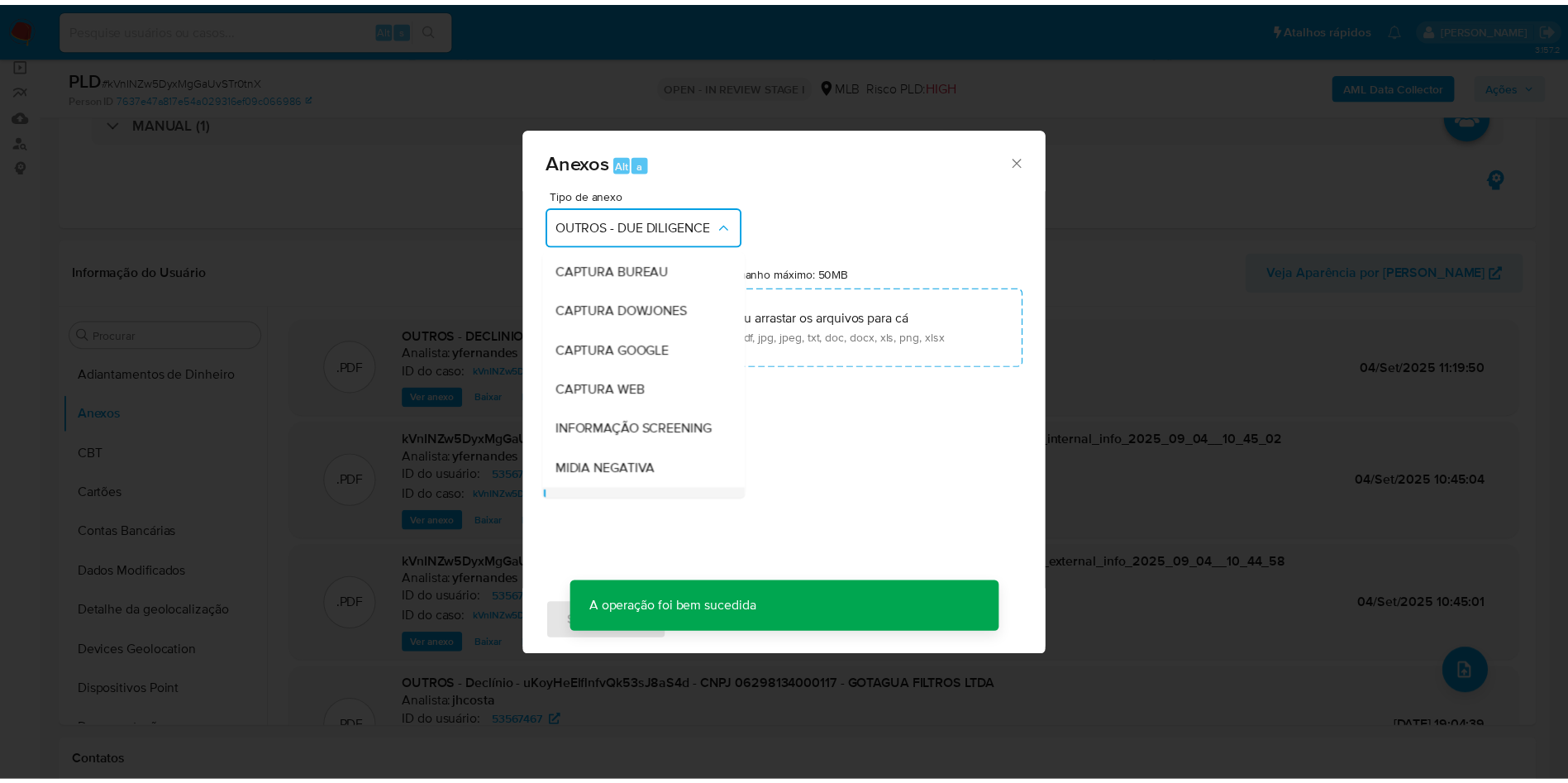
scroll to position [159, 0]
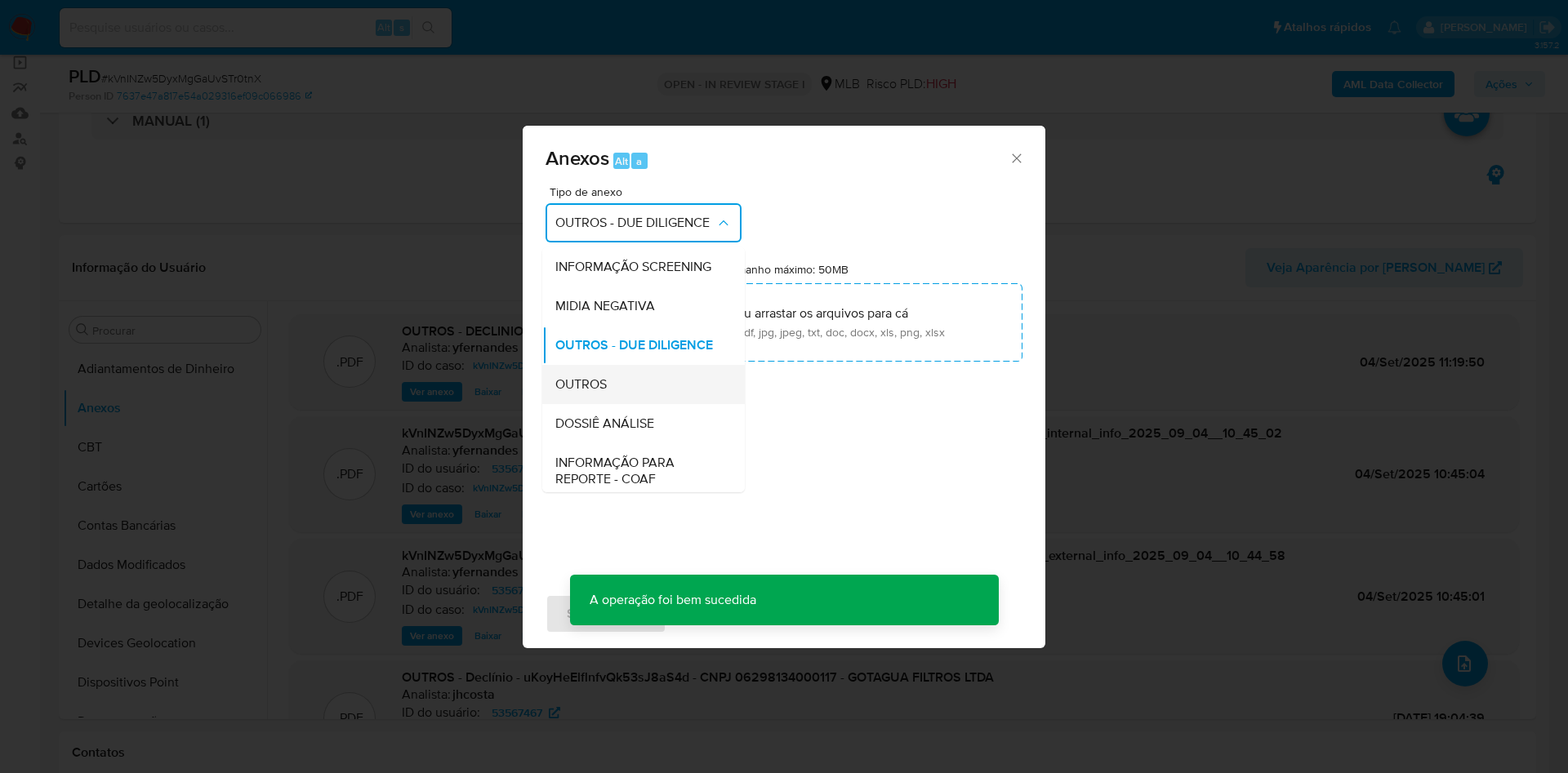
click at [603, 392] on span "OUTROS" at bounding box center [581, 384] width 51 height 16
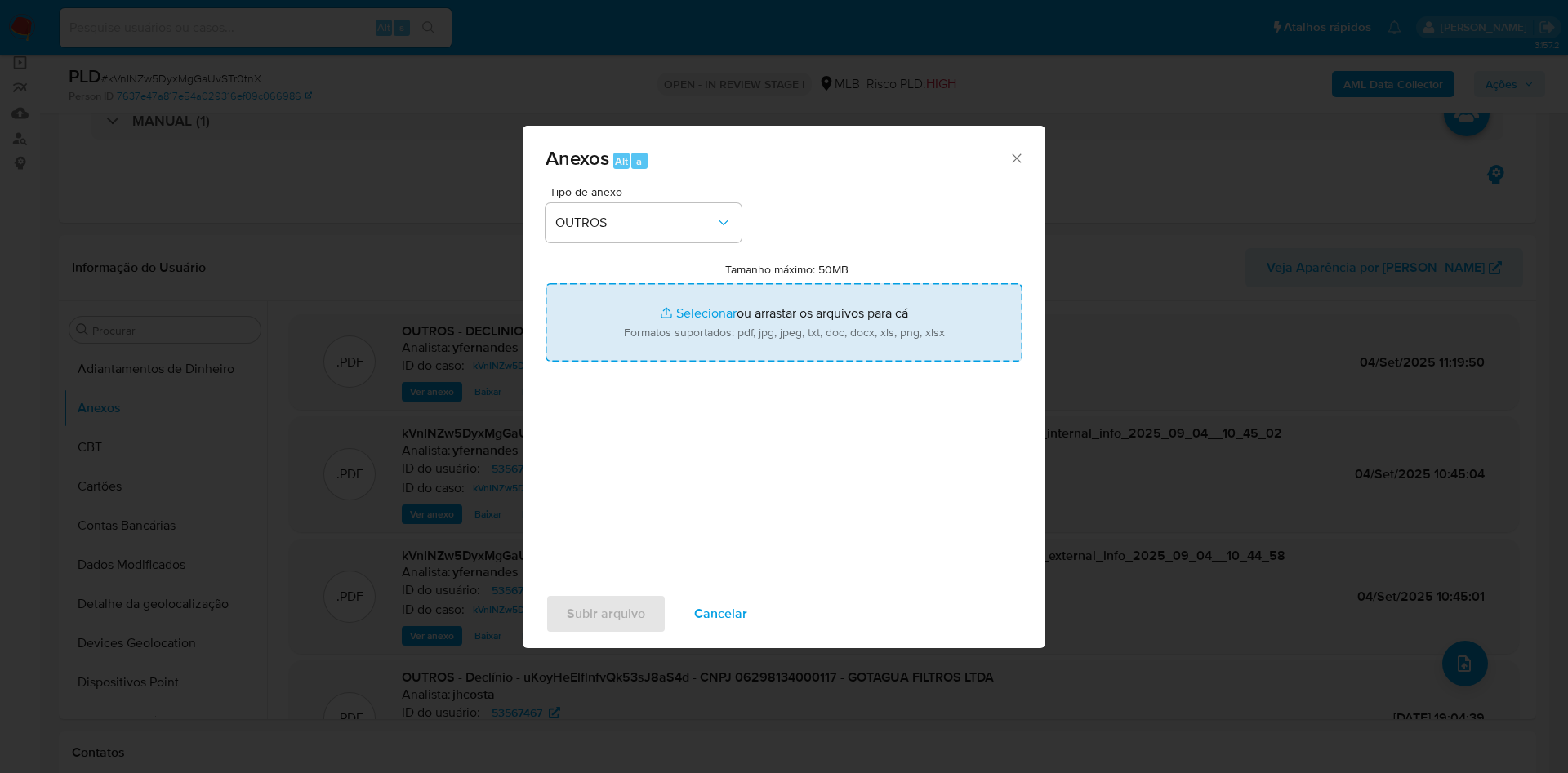
type input "C:\fakepath\Mulan 53567467_2025_09_03_17_31_26.xlsx"
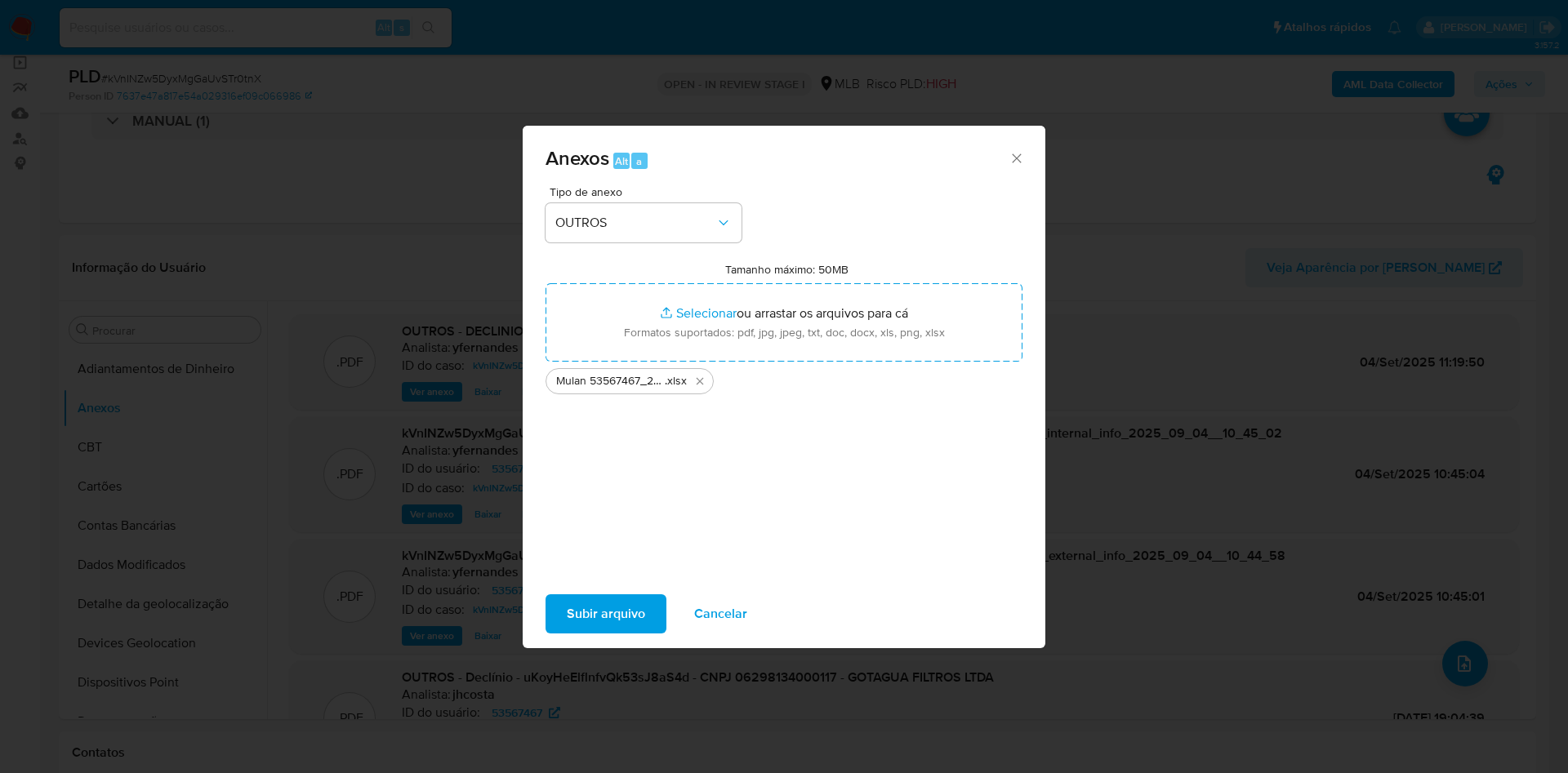
click at [615, 614] on span "Subir arquivo" at bounding box center [606, 614] width 79 height 36
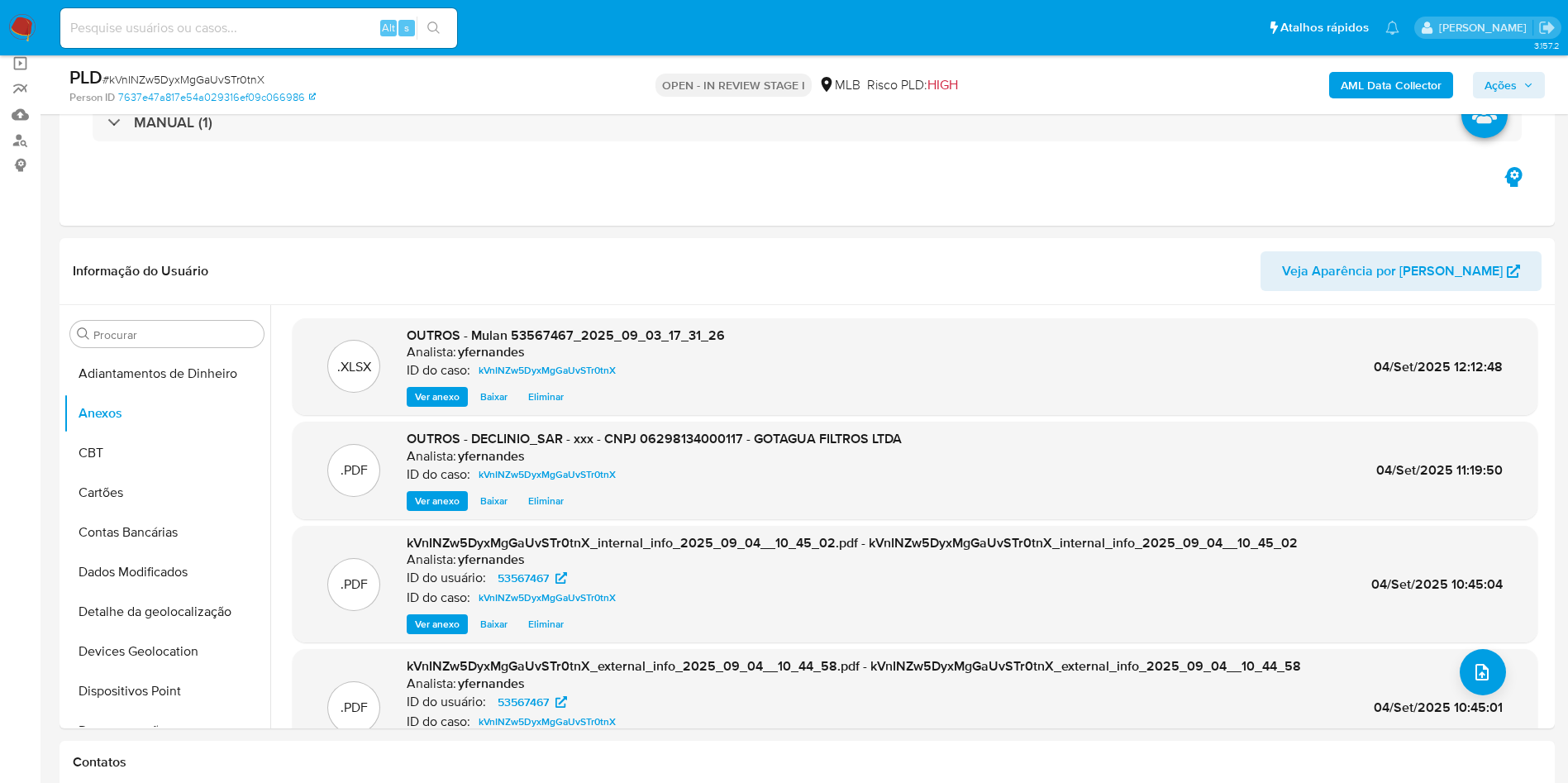
click at [1495, 77] on span "Ações" at bounding box center [1500, 85] width 32 height 27
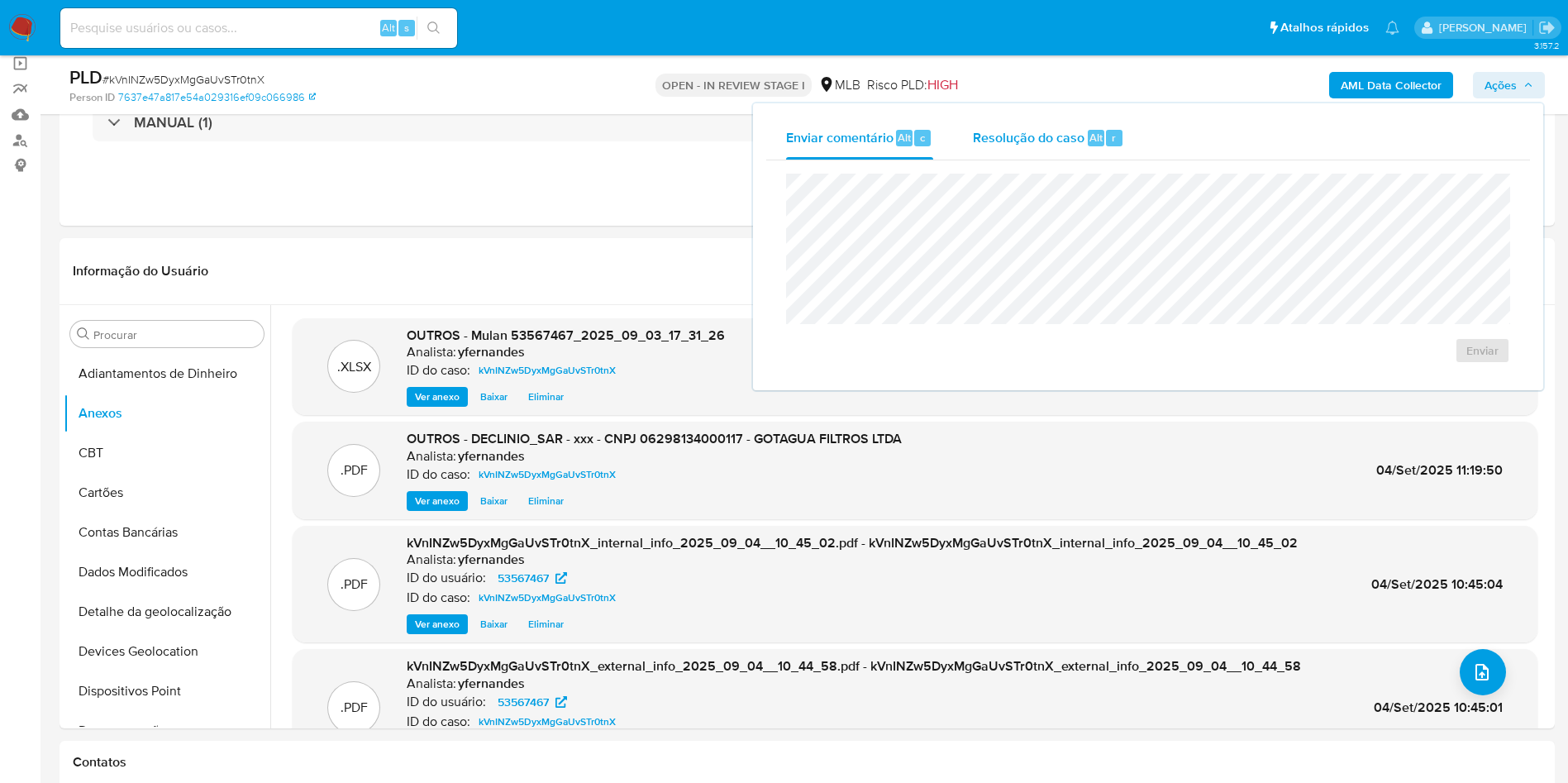
click at [1059, 138] on span "Resolução do caso" at bounding box center [1028, 137] width 112 height 19
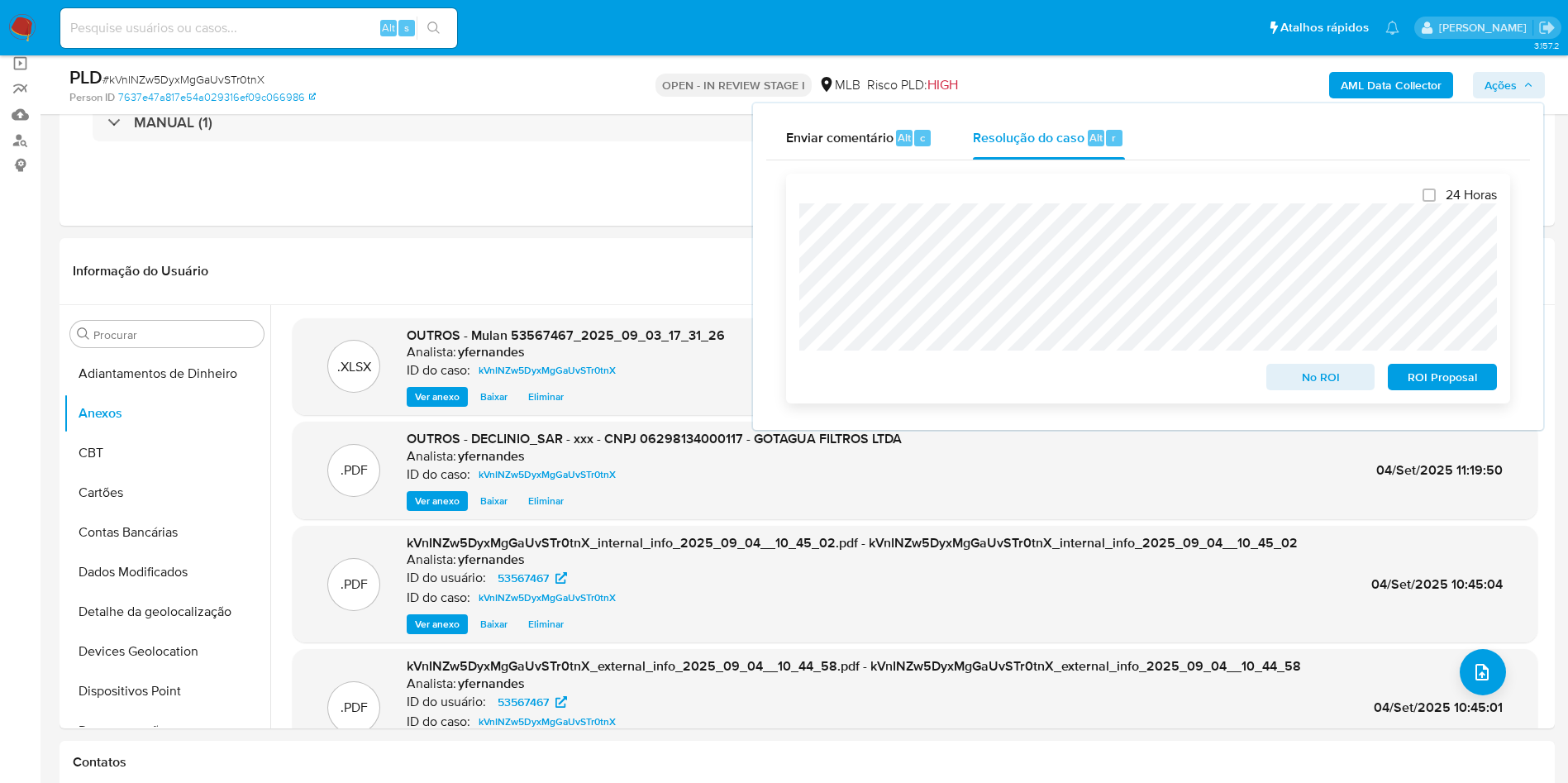
click at [1314, 389] on span "No ROI" at bounding box center [1320, 377] width 86 height 23
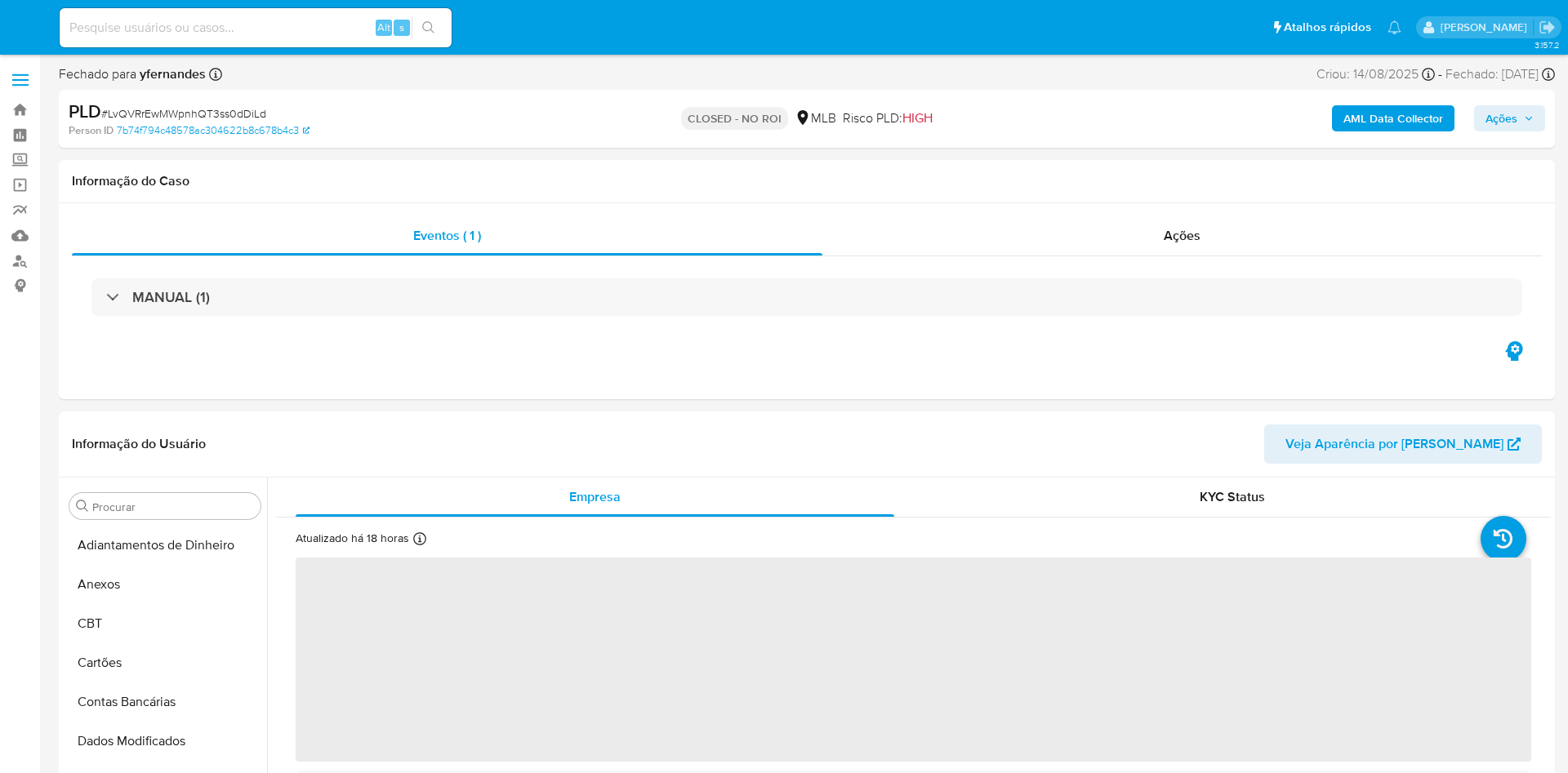
select select "10"
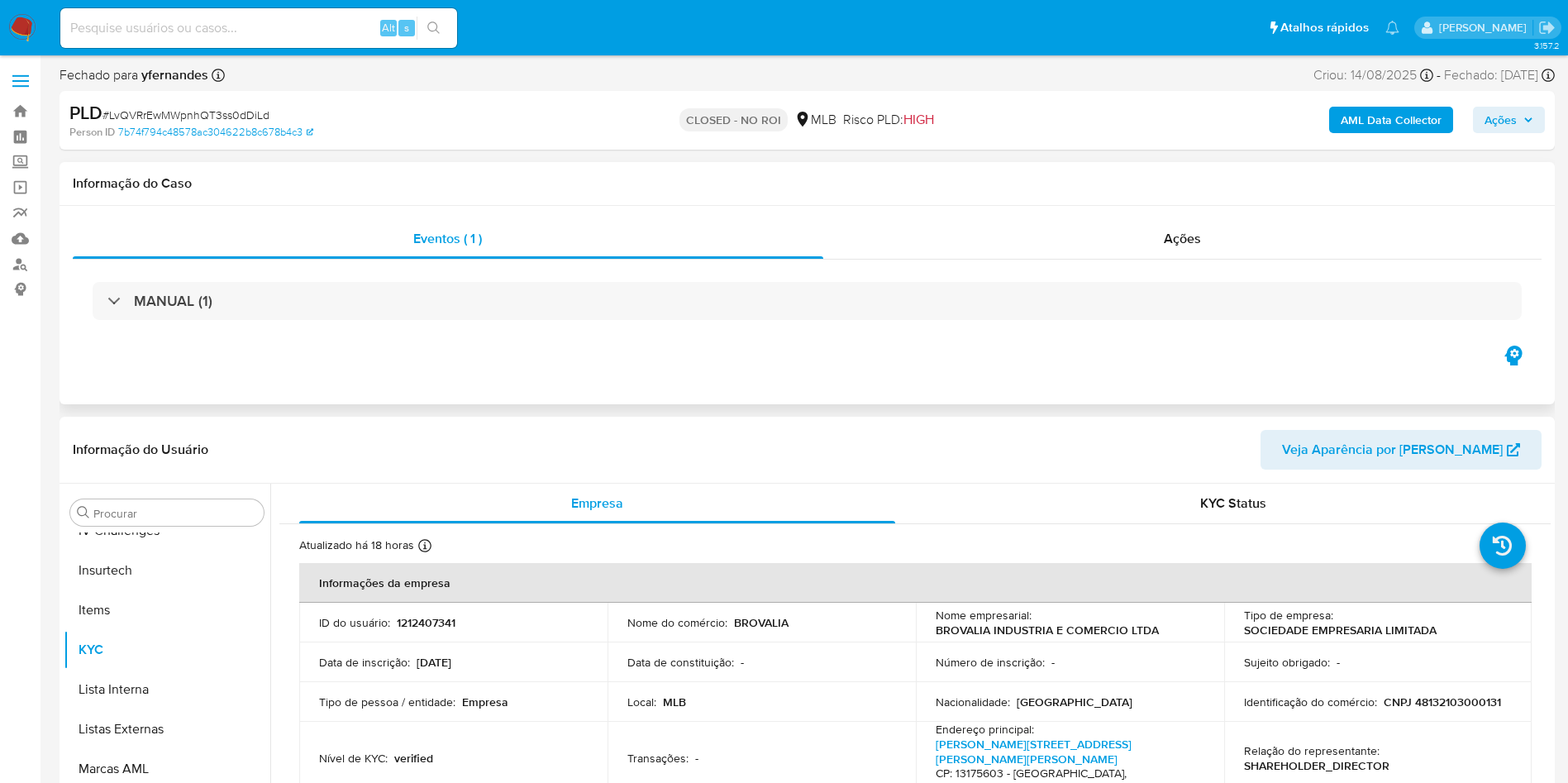
scroll to position [738, 0]
click at [1091, 236] on div "Ações" at bounding box center [1183, 239] width 719 height 40
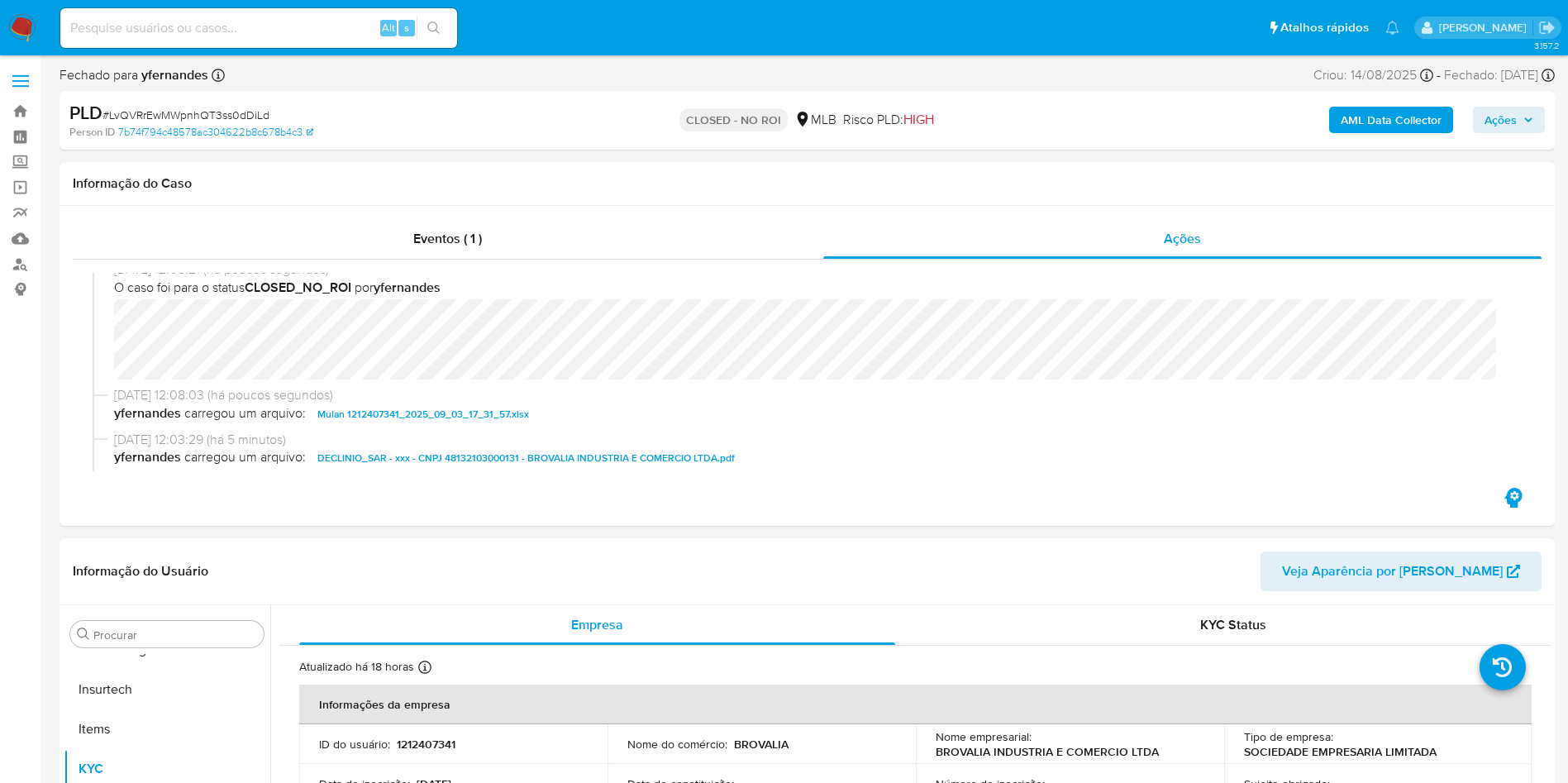
scroll to position [0, 0]
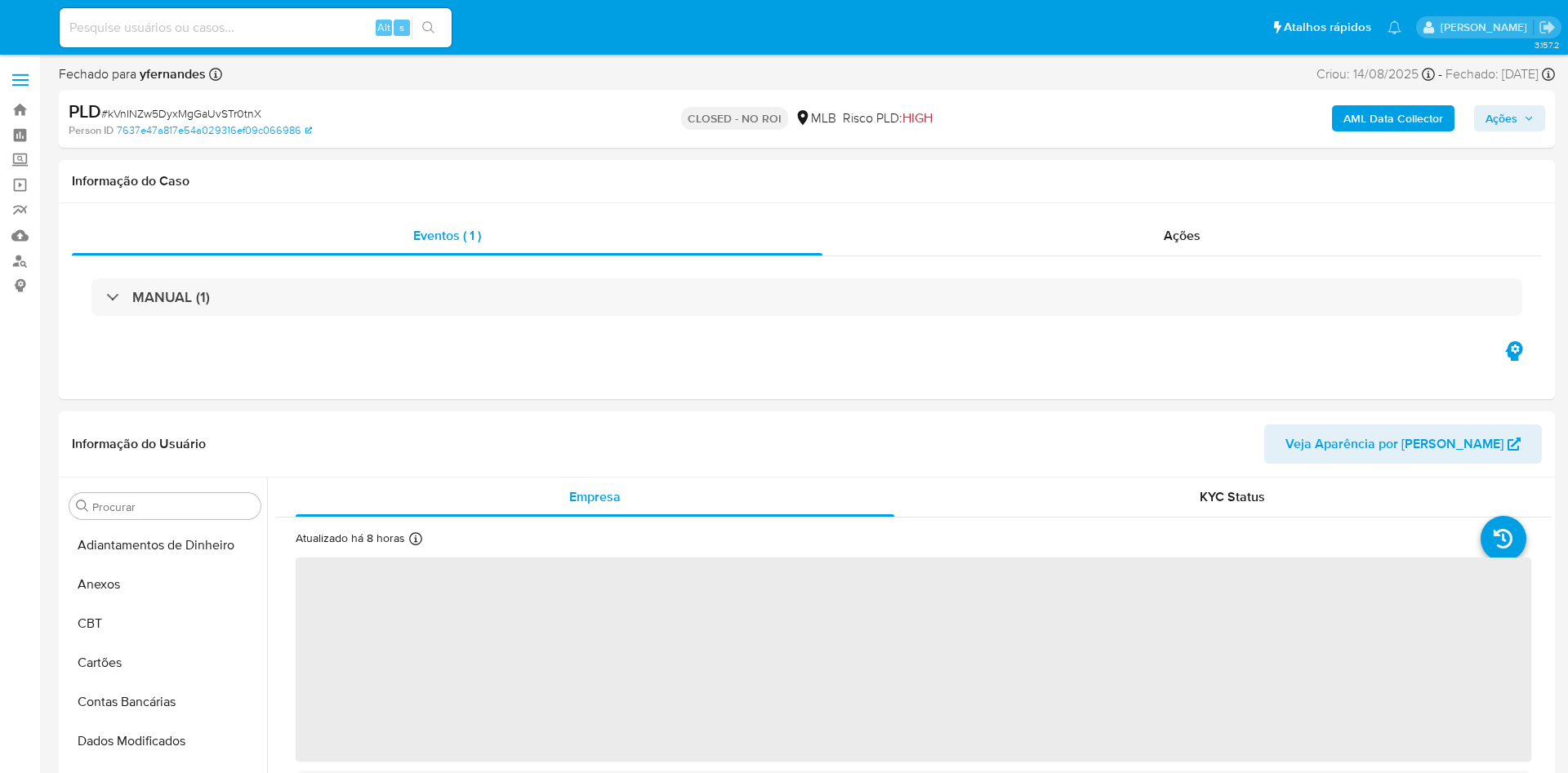
select select "10"
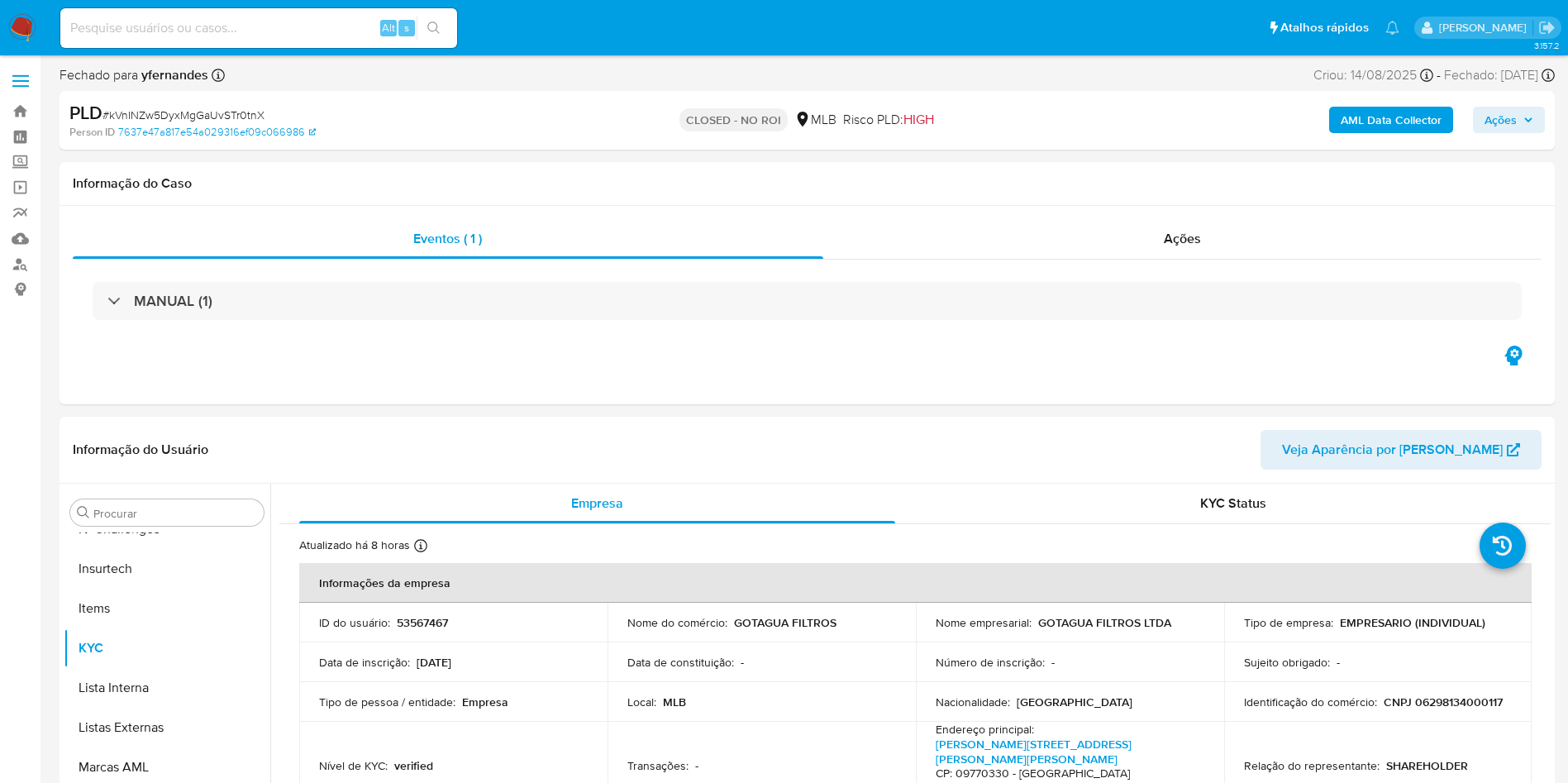
scroll to position [738, 0]
click at [1022, 241] on div "Ações" at bounding box center [1183, 239] width 719 height 40
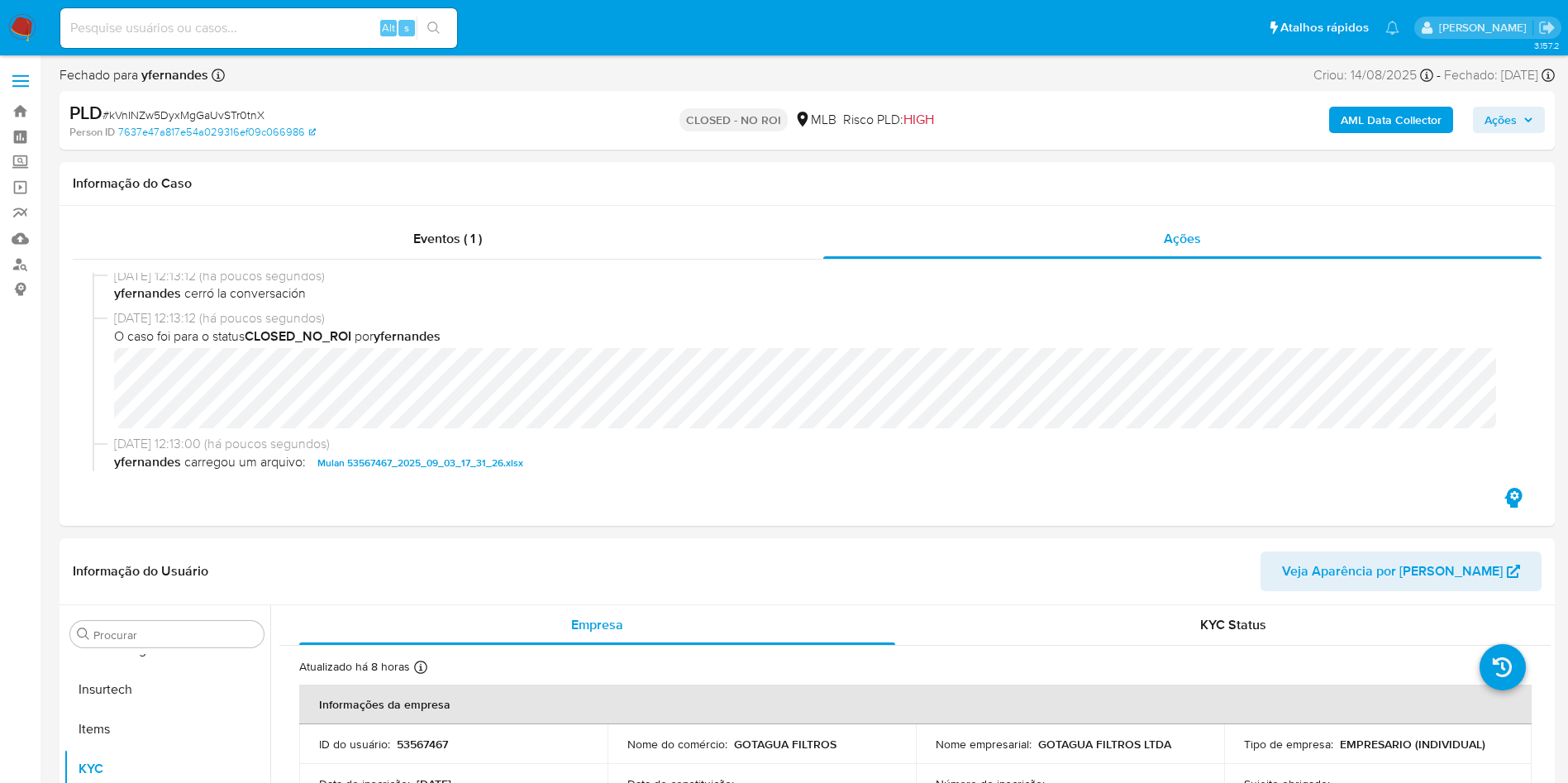
scroll to position [0, 0]
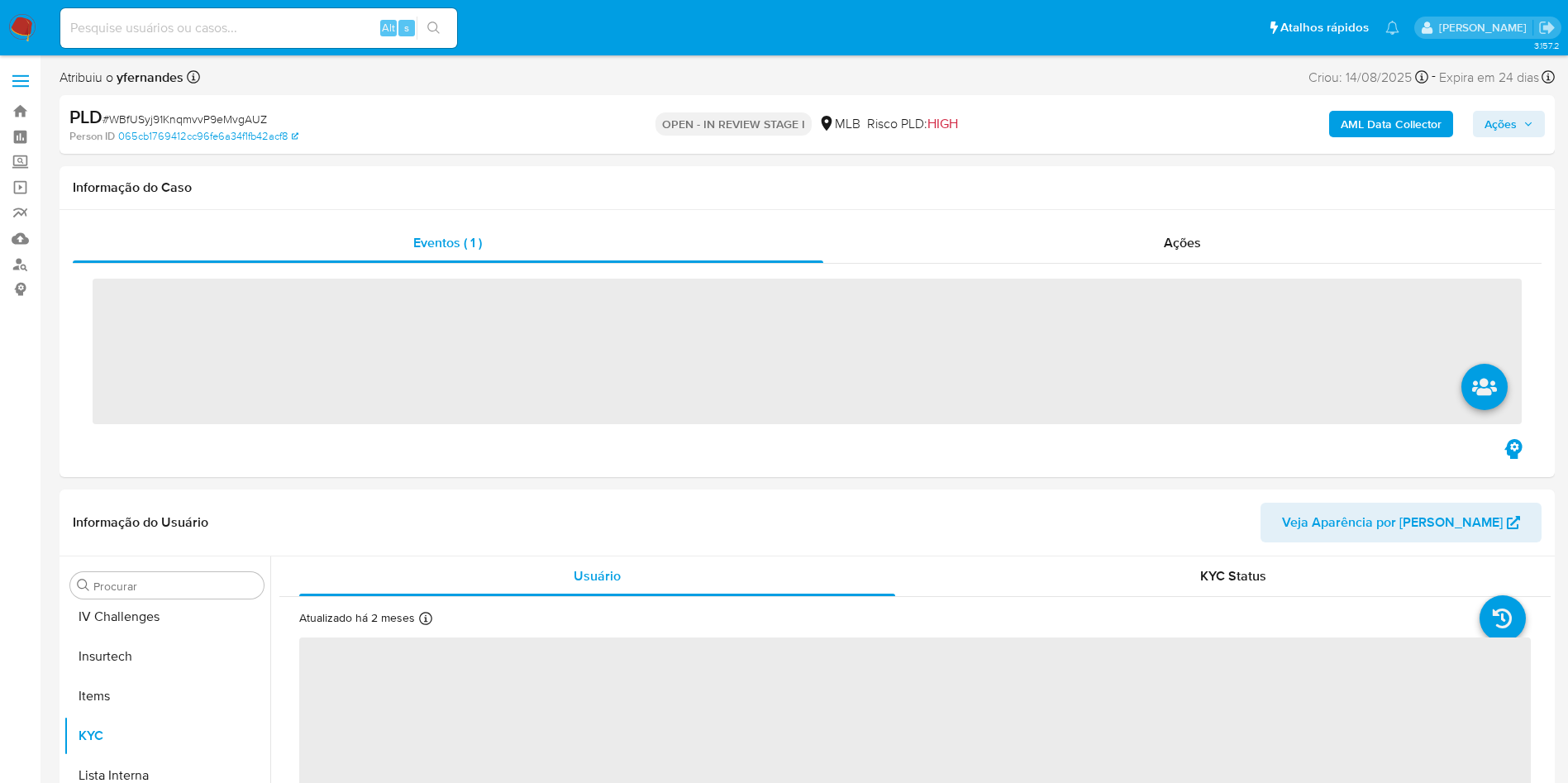
scroll to position [738, 0]
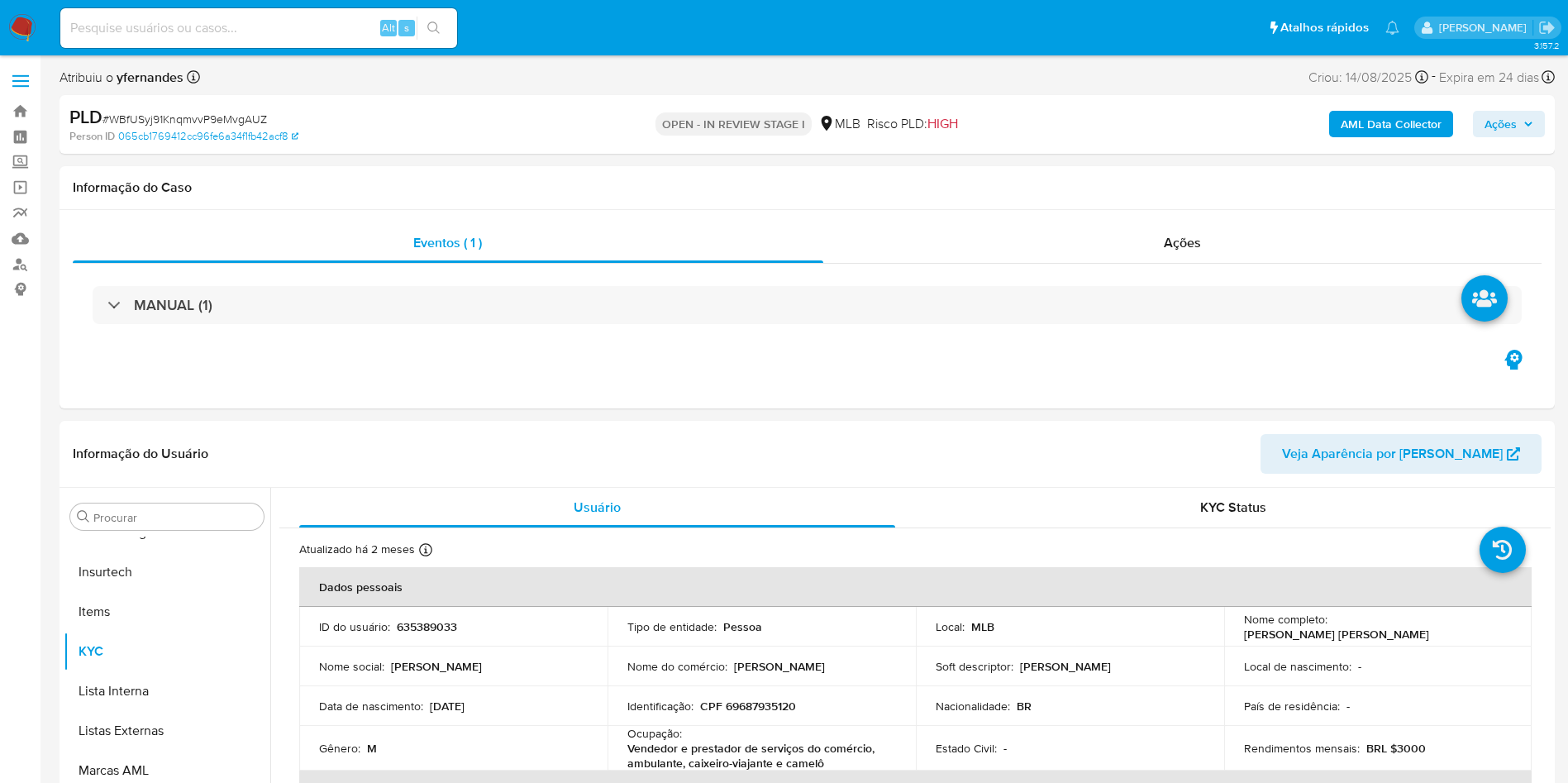
select select "10"
click at [185, 122] on span "# WBfUSyj91KnqmvvP9eMvgAUZ" at bounding box center [184, 119] width 165 height 16
copy span "WBfUSyj91KnqmvvP9eMvgAUZ"
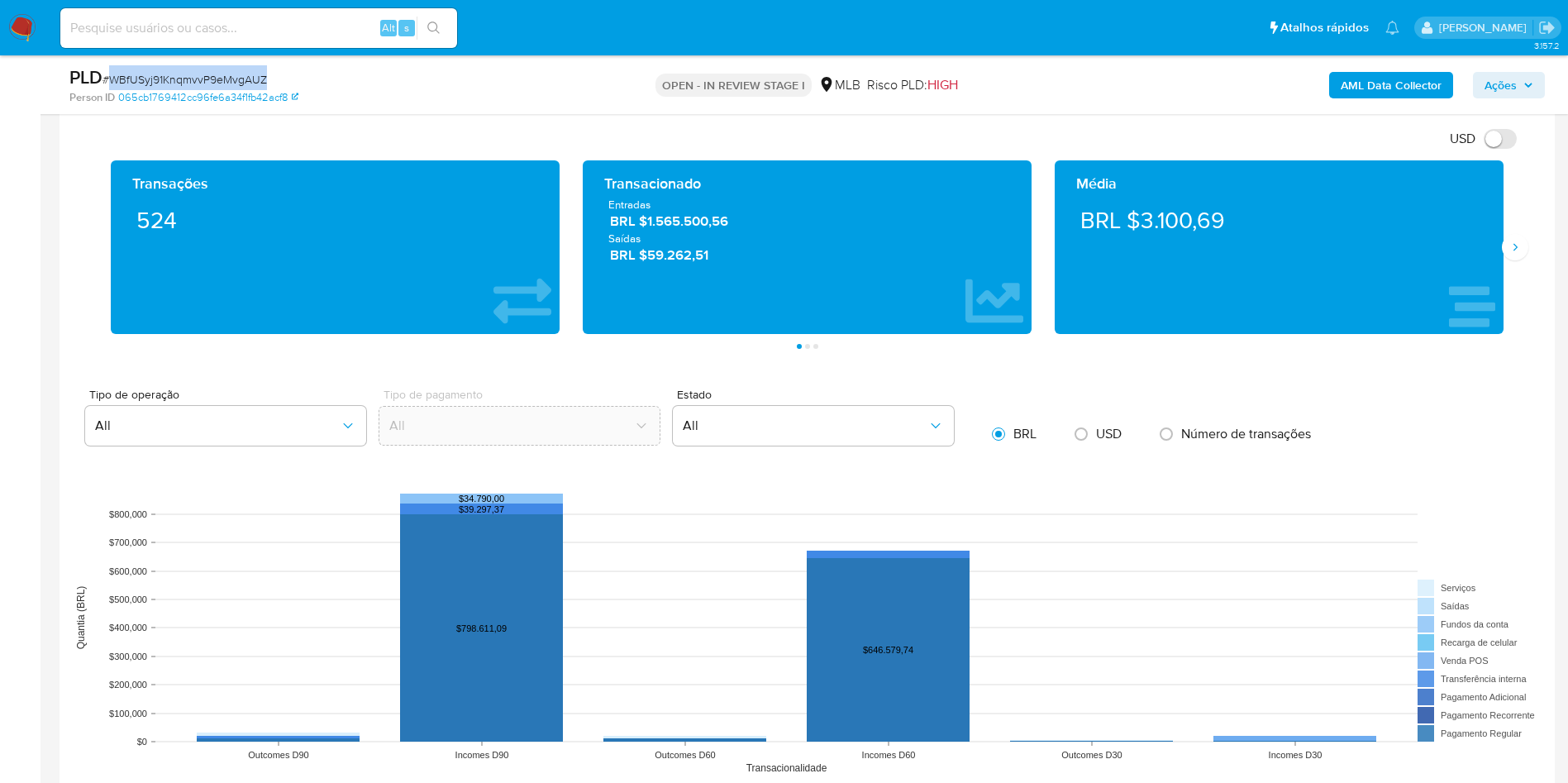
scroll to position [992, 0]
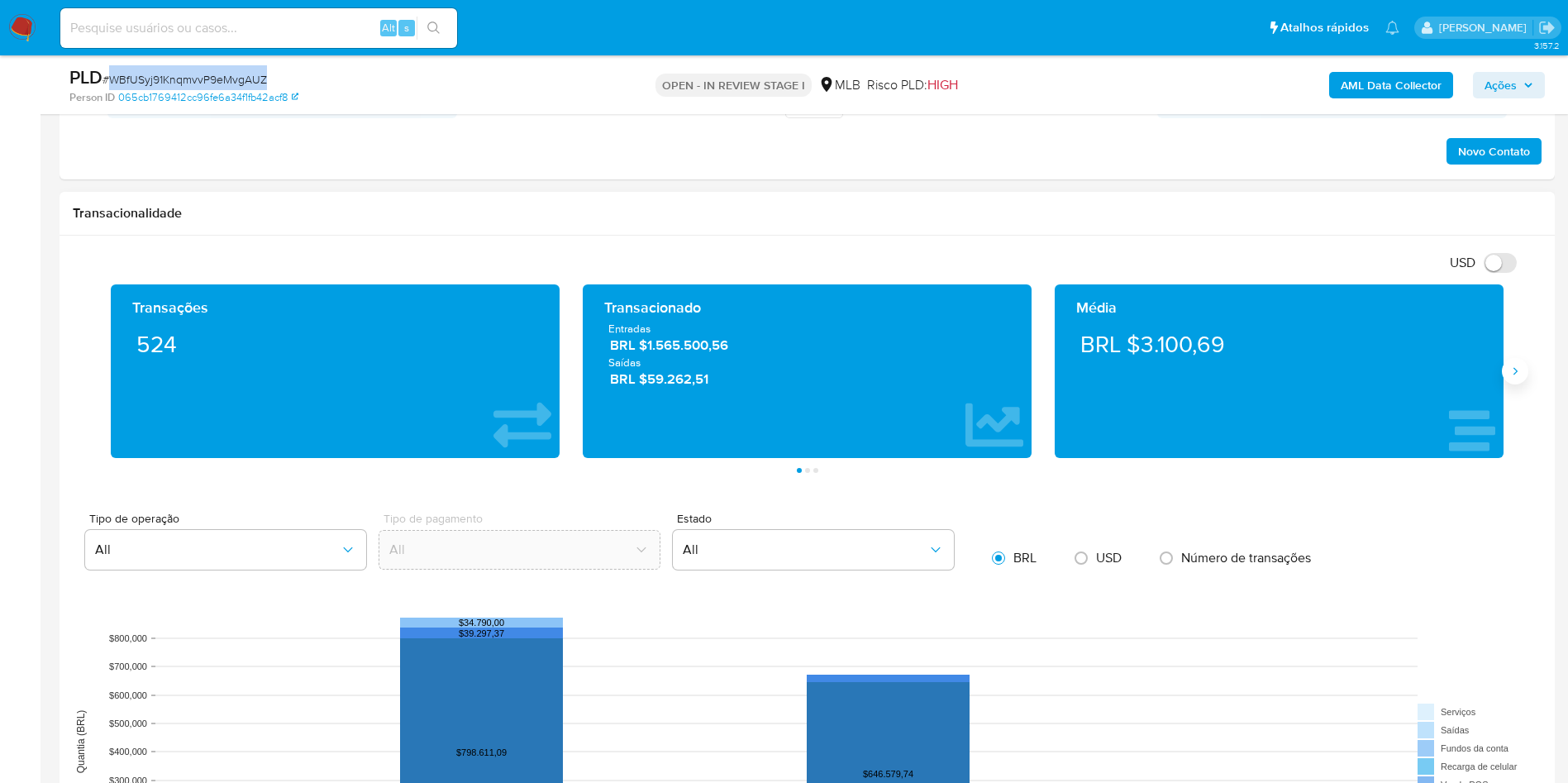
click at [1525, 369] on button "Siguiente" at bounding box center [1514, 371] width 27 height 27
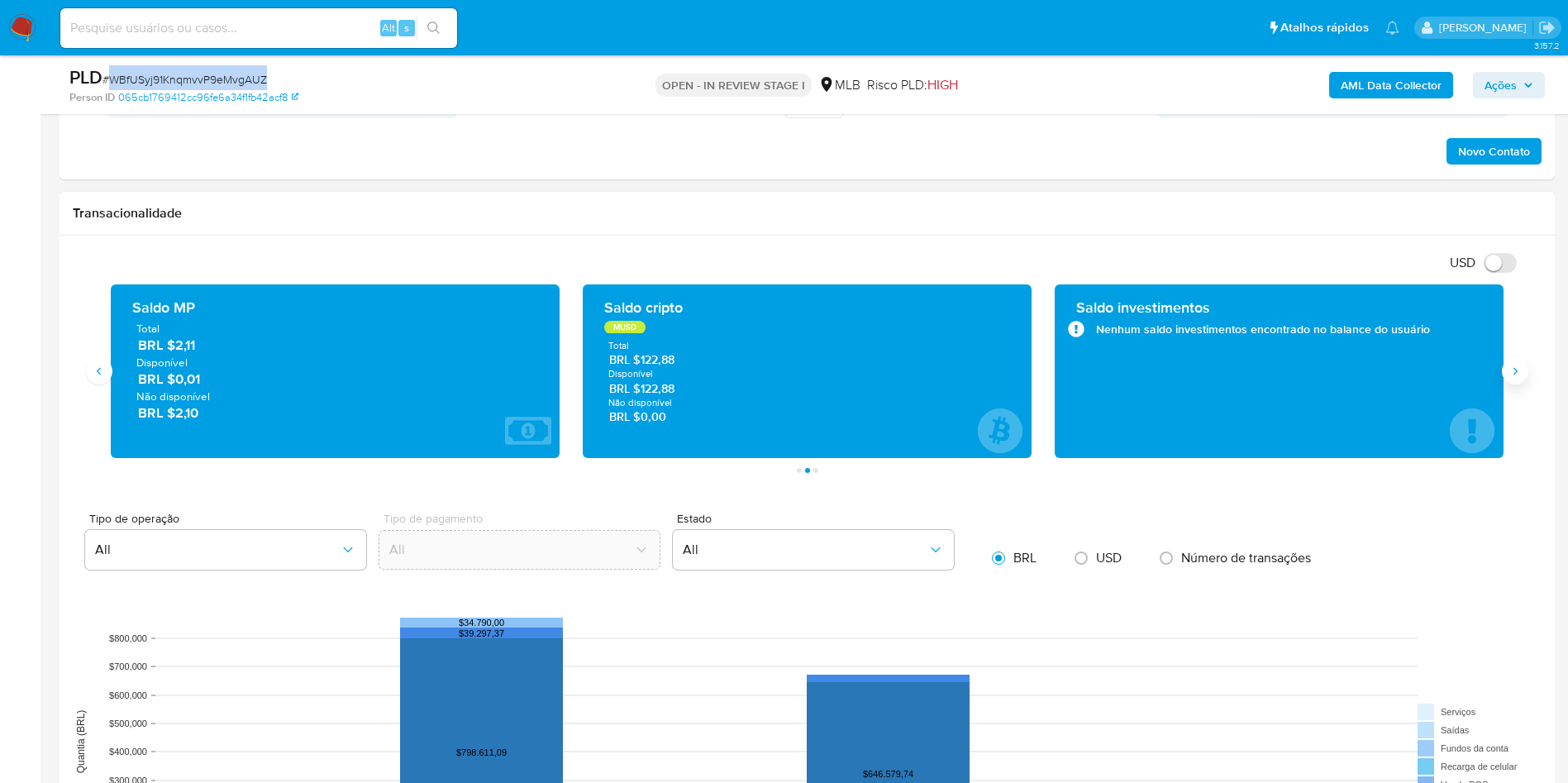
click at [1512, 375] on icon "Siguiente" at bounding box center [1514, 371] width 13 height 13
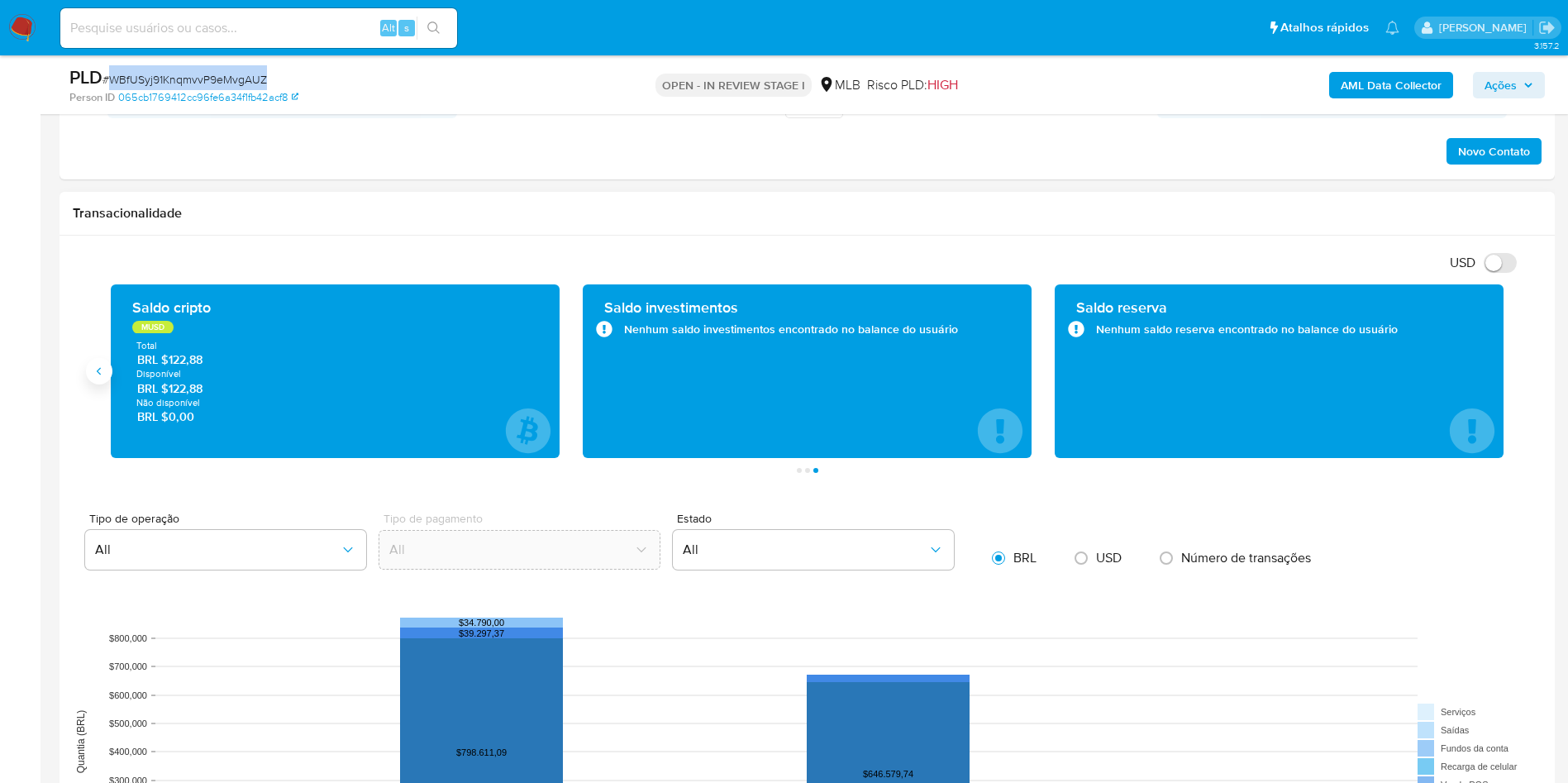
click at [87, 372] on button "Anterior" at bounding box center [99, 371] width 27 height 27
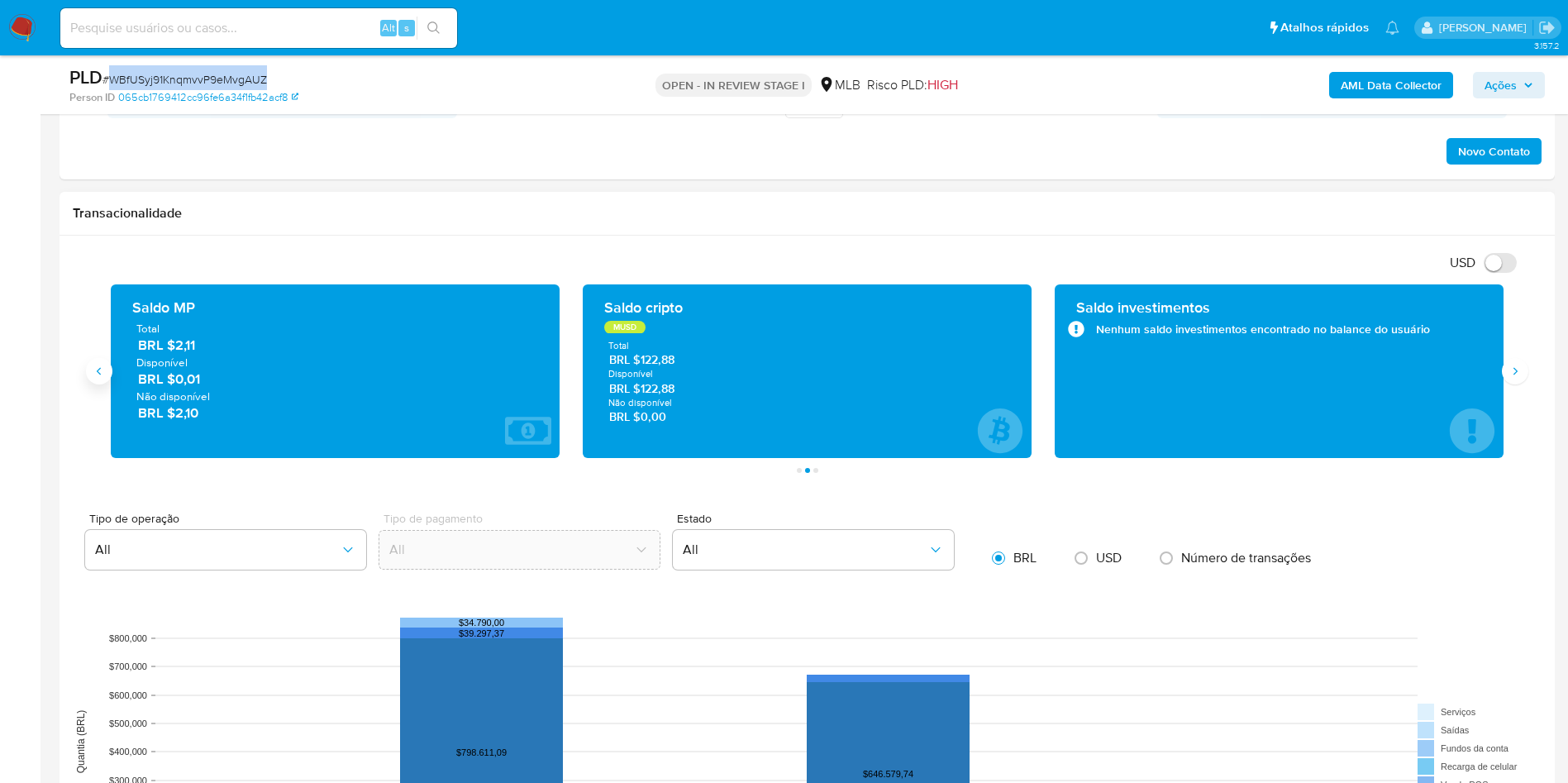
click at [87, 372] on button "Anterior" at bounding box center [99, 371] width 27 height 27
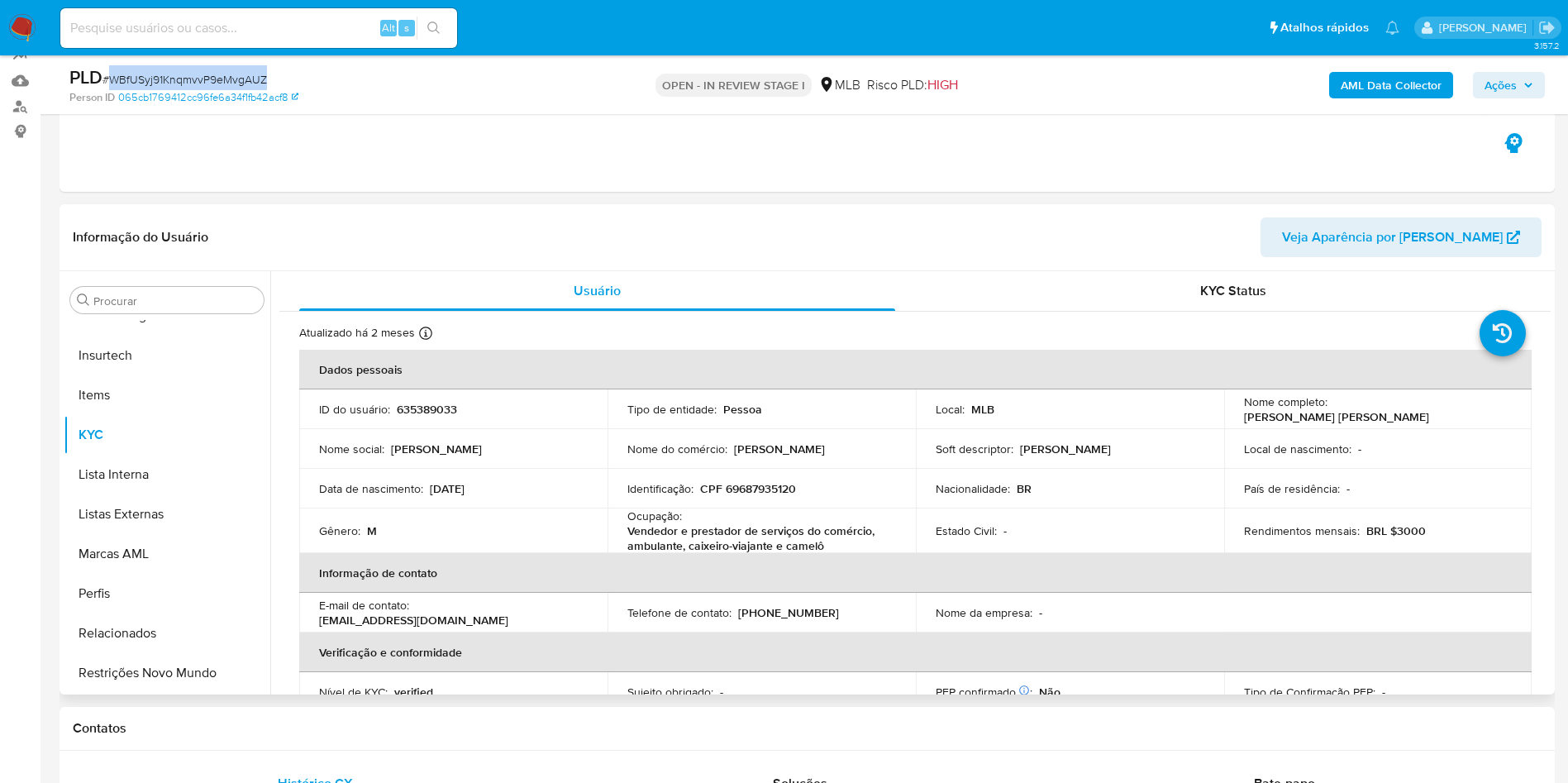
scroll to position [124, 0]
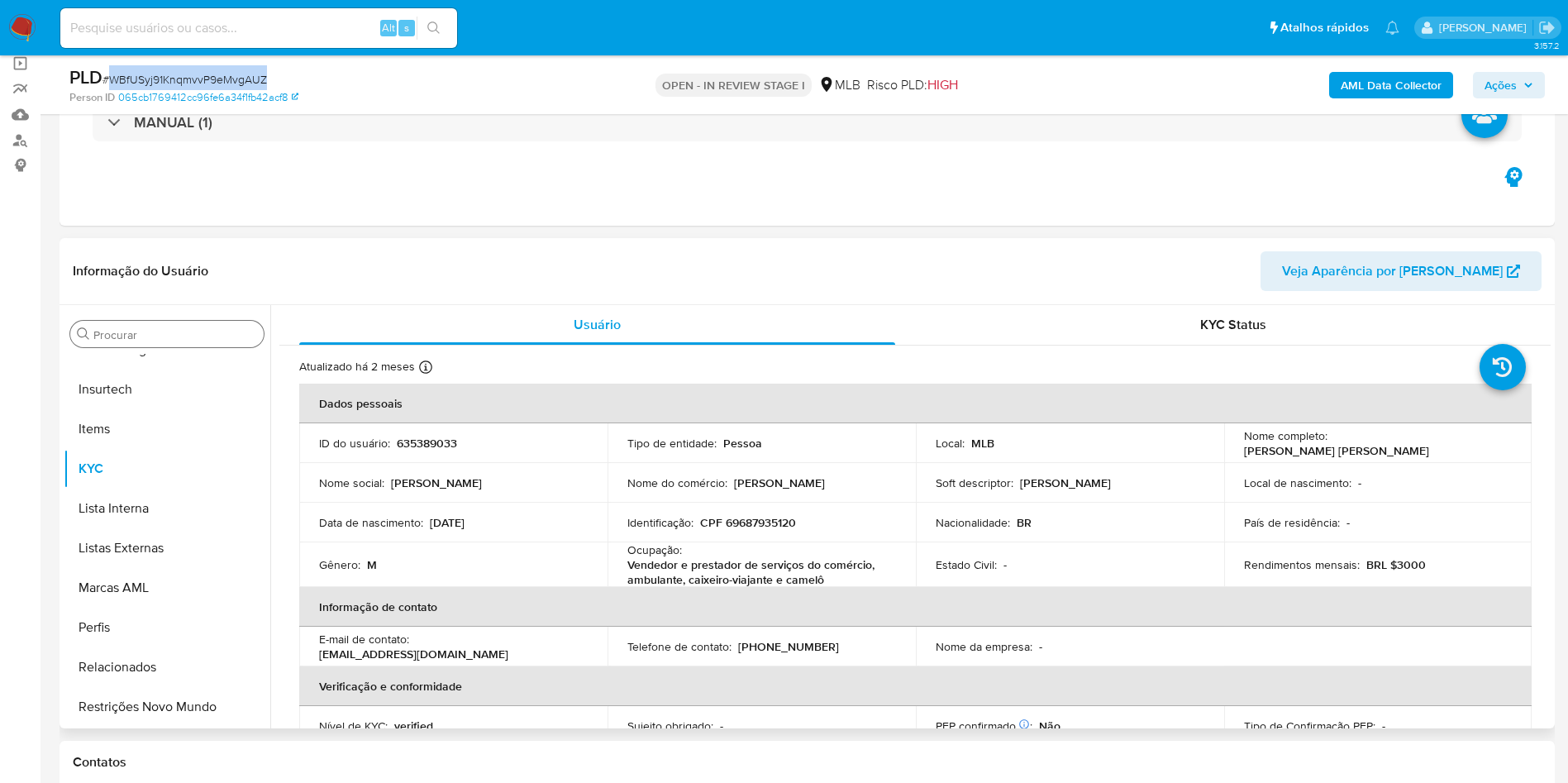
click at [171, 340] on input "Procurar" at bounding box center [175, 334] width 164 height 15
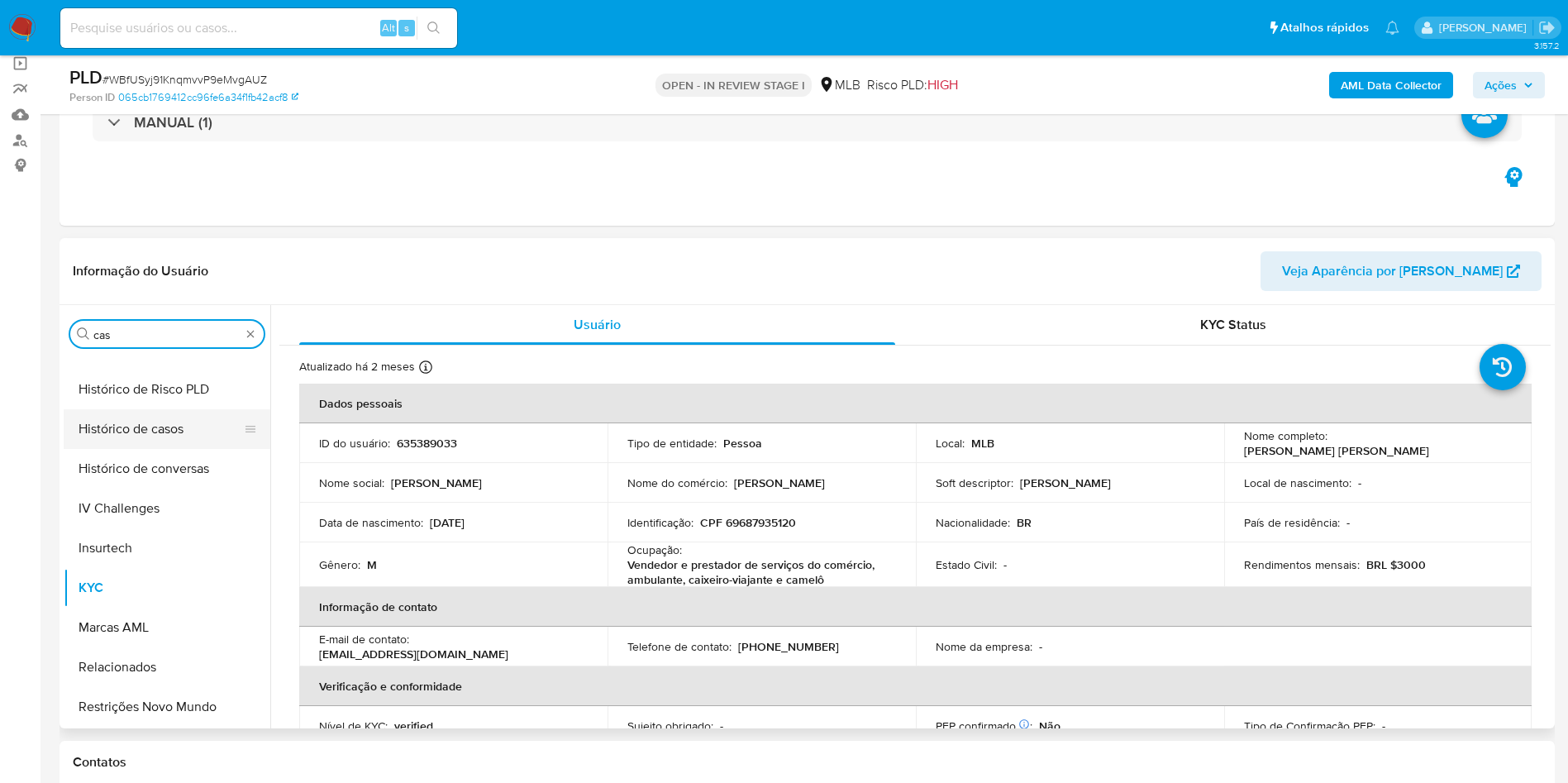
scroll to position [0, 0]
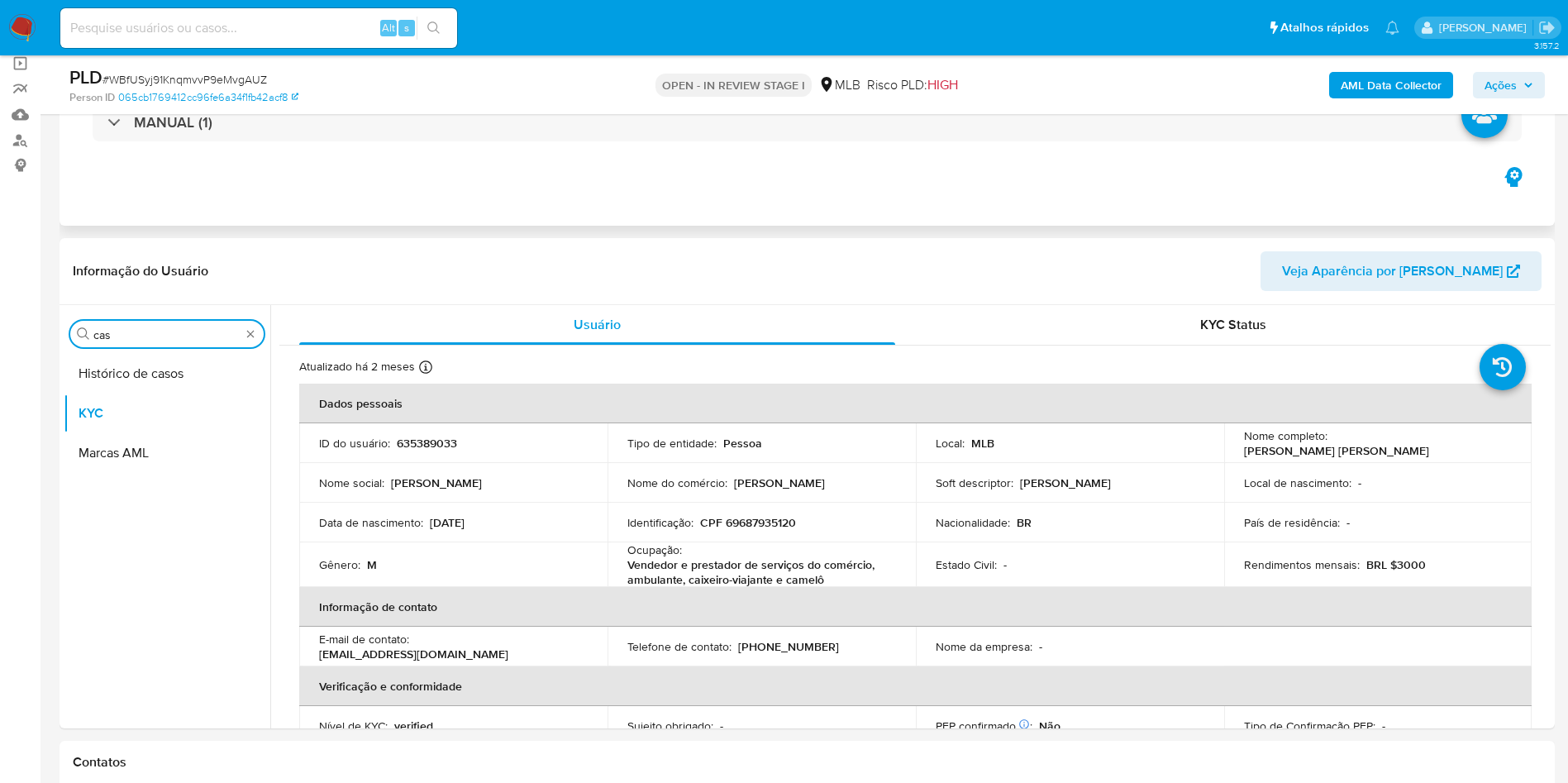
type input "cas"
click at [140, 357] on button "Histórico de casos" at bounding box center [166, 373] width 207 height 40
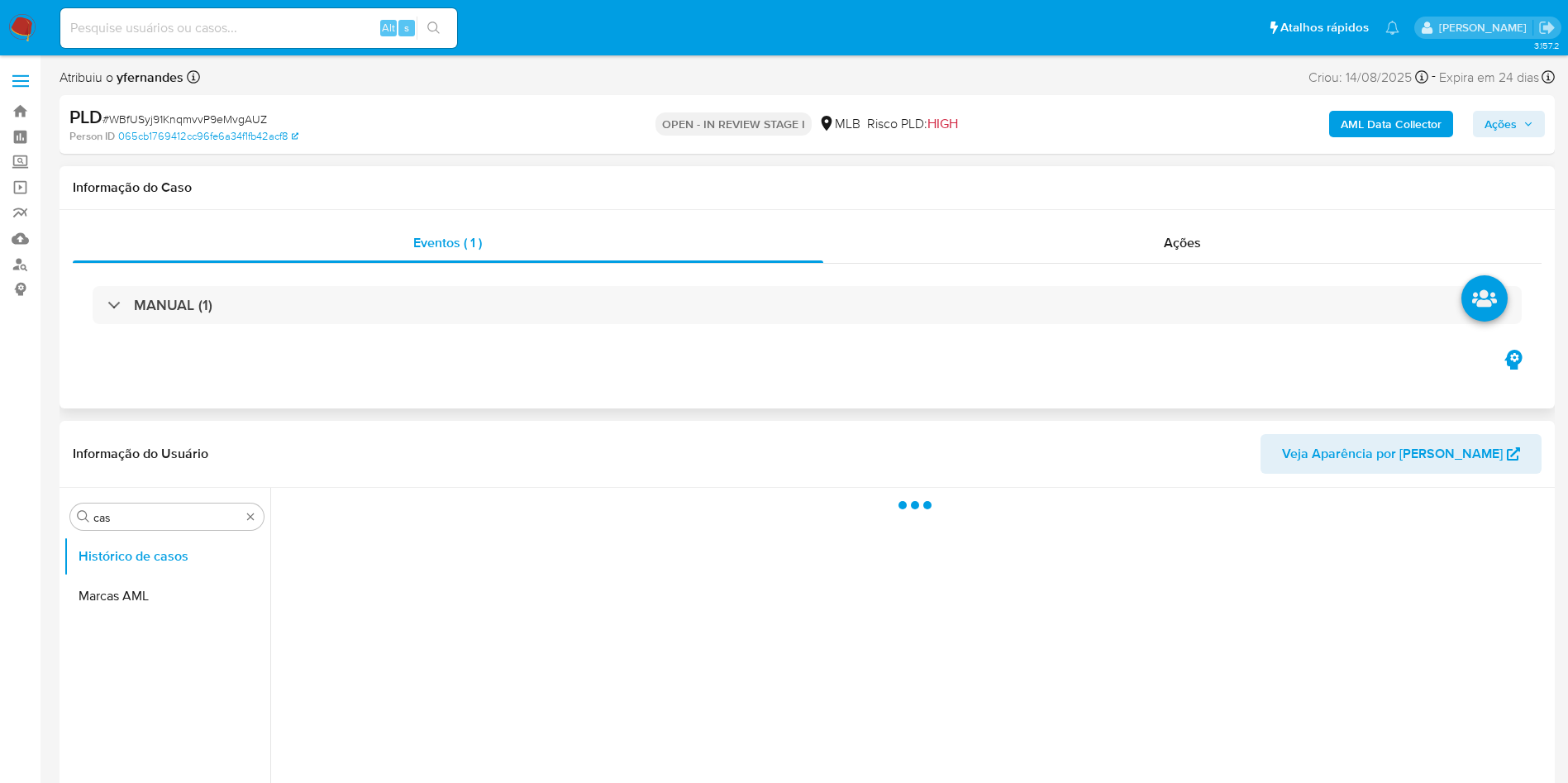
scroll to position [124, 0]
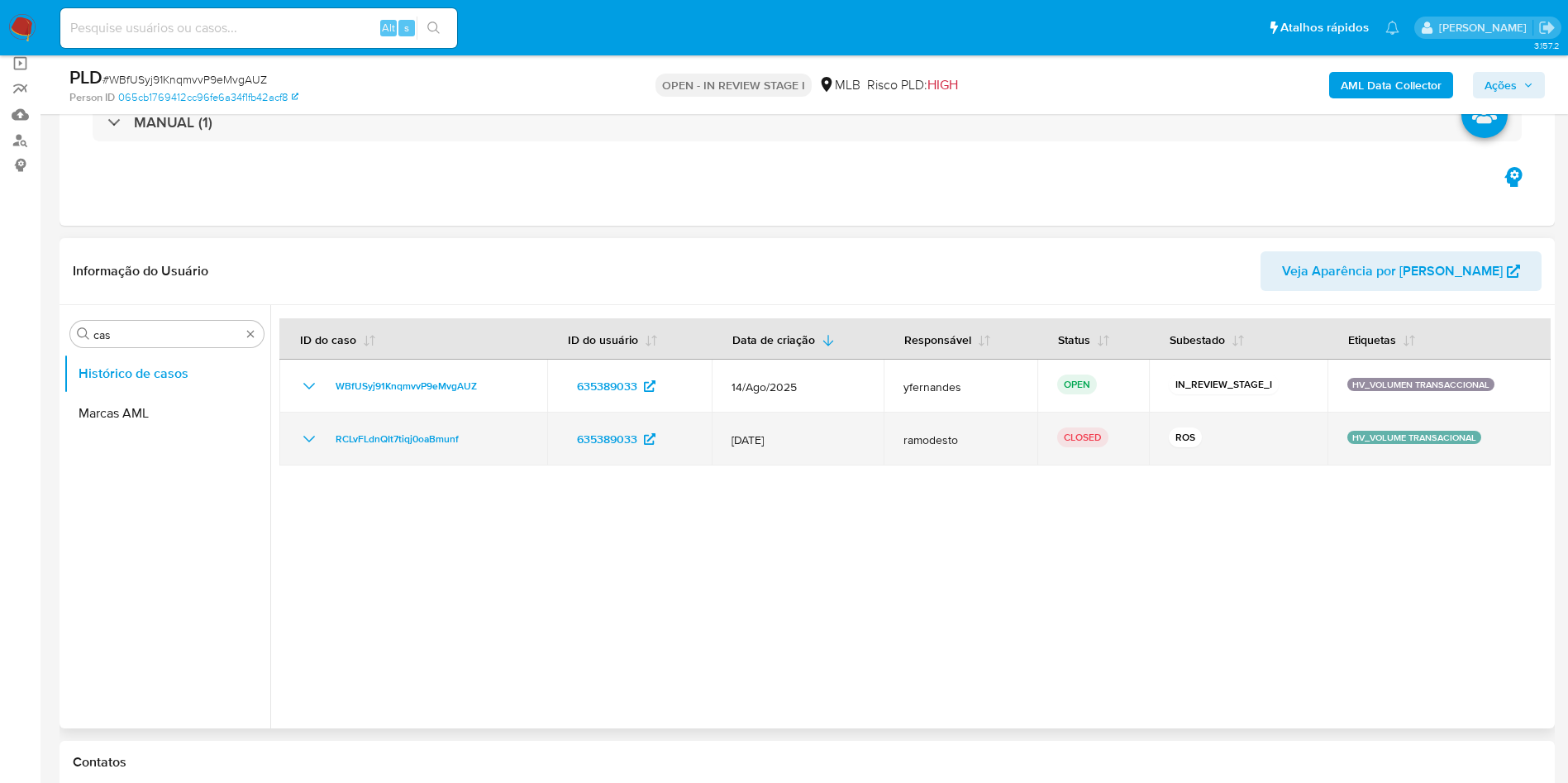
click at [303, 449] on td "RCLvFLdnQIt7tiqj0oaBmunf" at bounding box center [413, 438] width 268 height 53
click at [307, 440] on icon "Mostrar/Ocultar" at bounding box center [308, 439] width 11 height 7
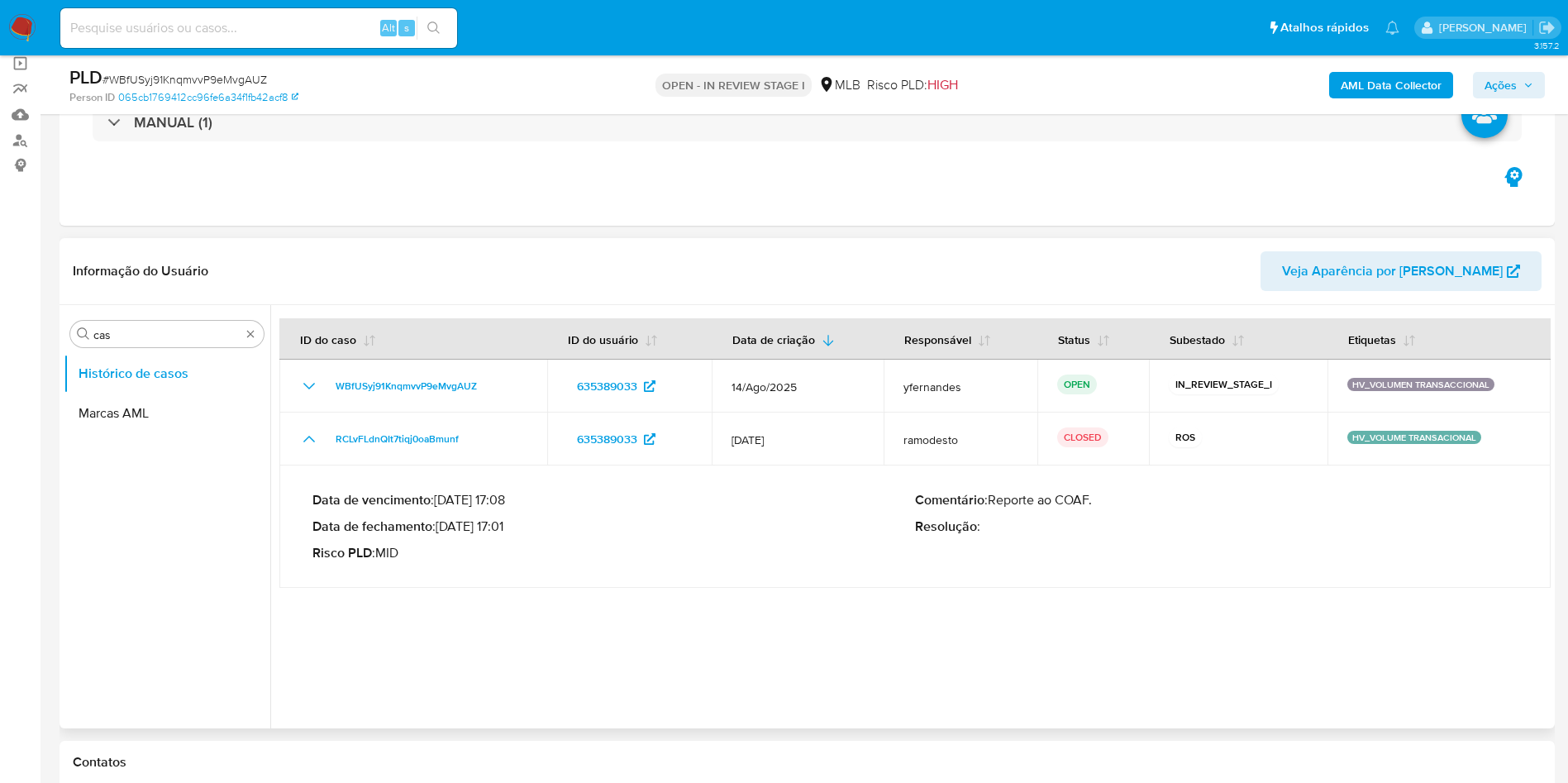
click at [426, 252] on header "Informação do Usuário Veja Aparência por [PERSON_NAME]" at bounding box center [807, 271] width 1468 height 40
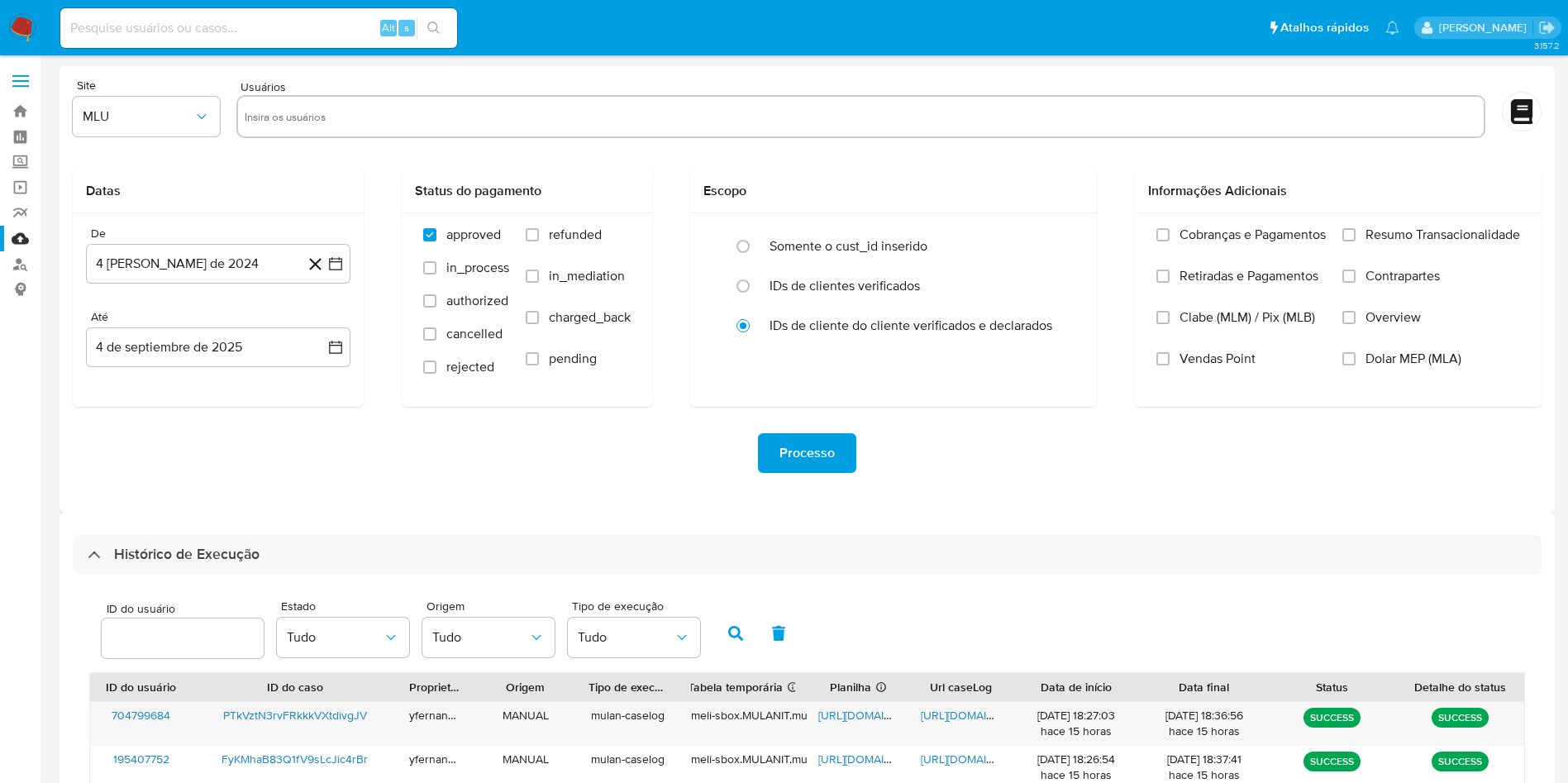
select select "10"
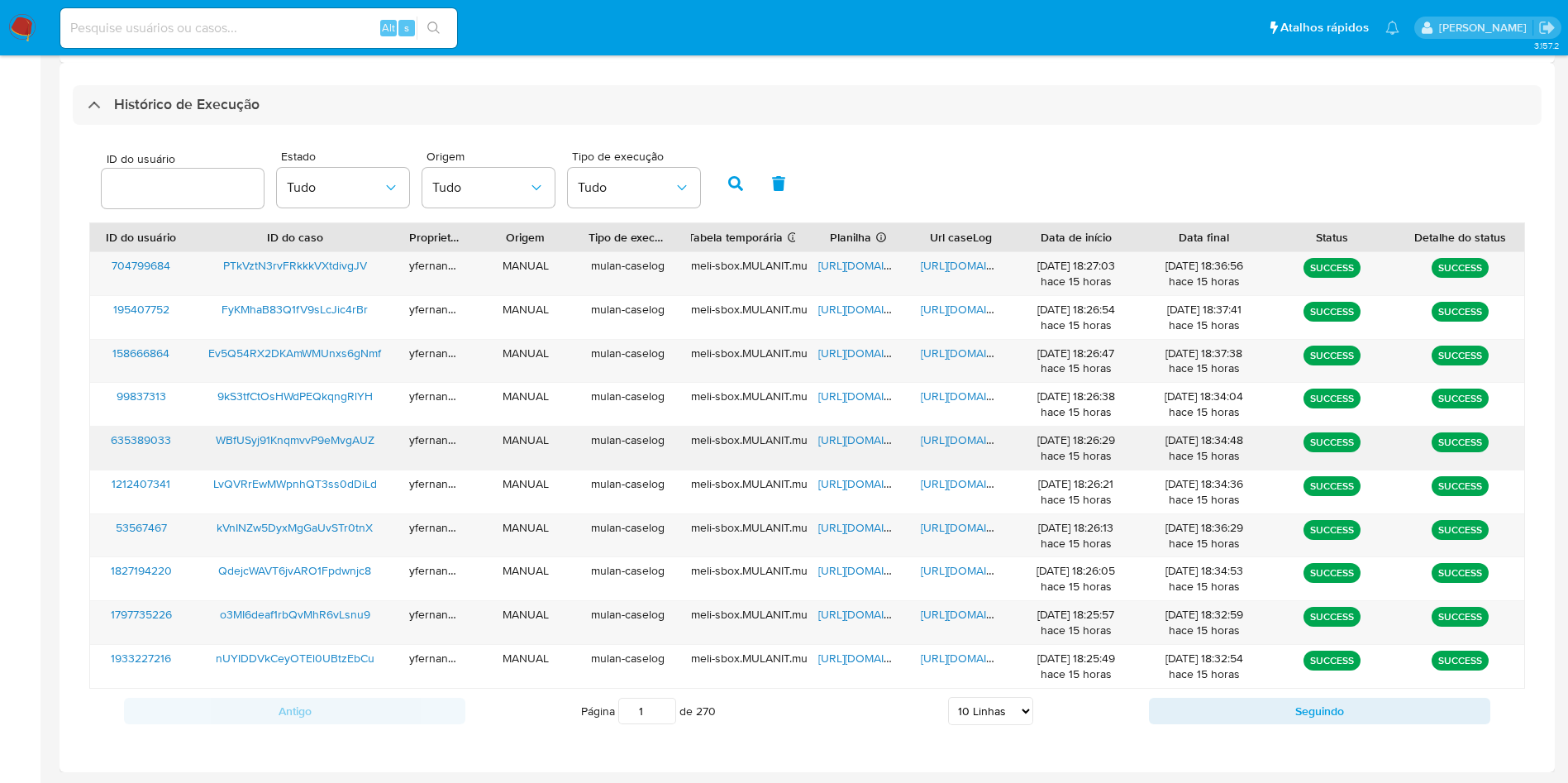
click at [858, 437] on span "[URL][DOMAIN_NAME]" at bounding box center [875, 439] width 114 height 16
click at [930, 436] on span "[URL][DOMAIN_NAME]" at bounding box center [978, 439] width 114 height 16
